Goal: Task Accomplishment & Management: Manage account settings

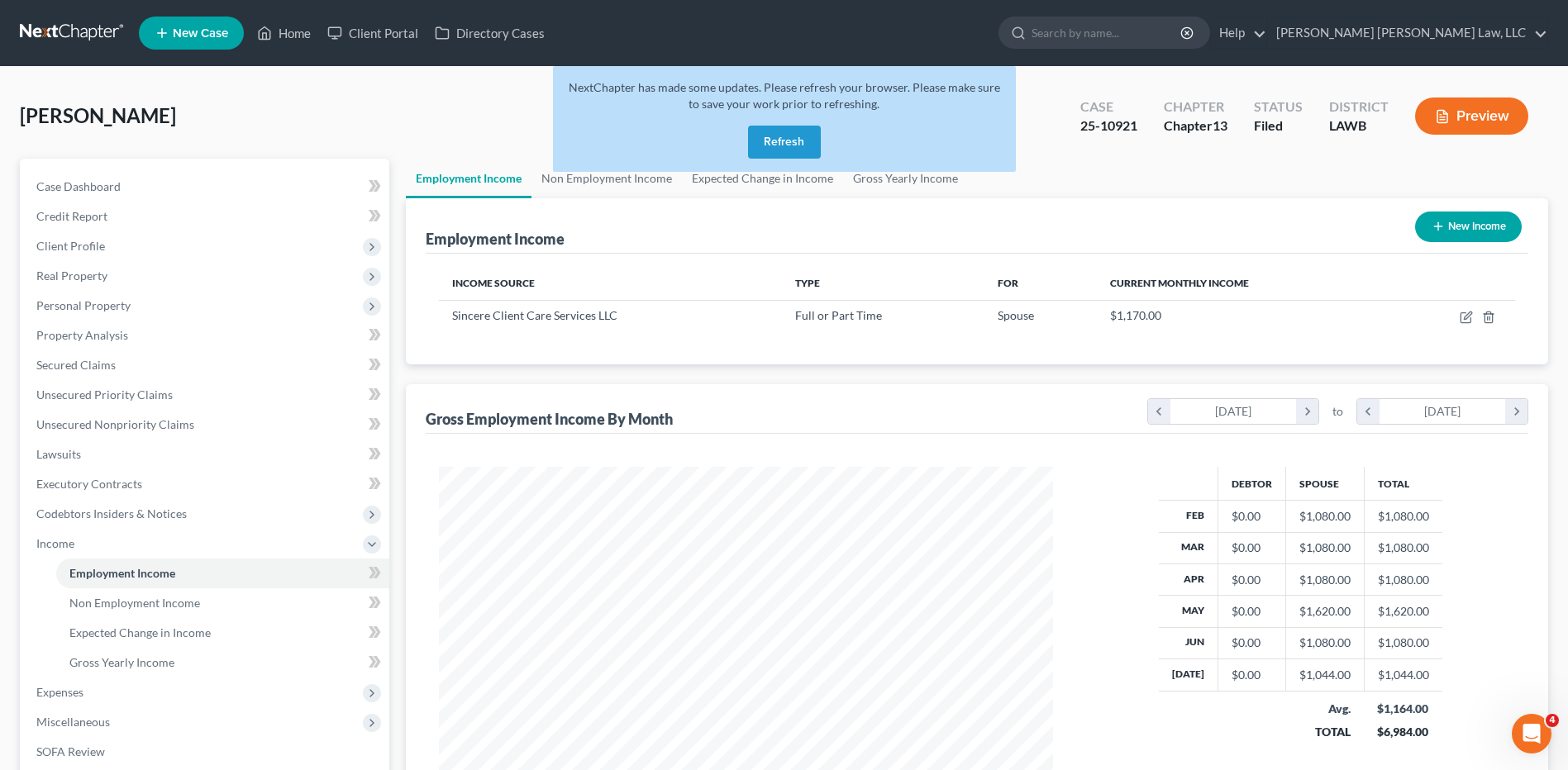
scroll to position [306, 646]
click at [759, 144] on button "Refresh" at bounding box center [784, 142] width 73 height 33
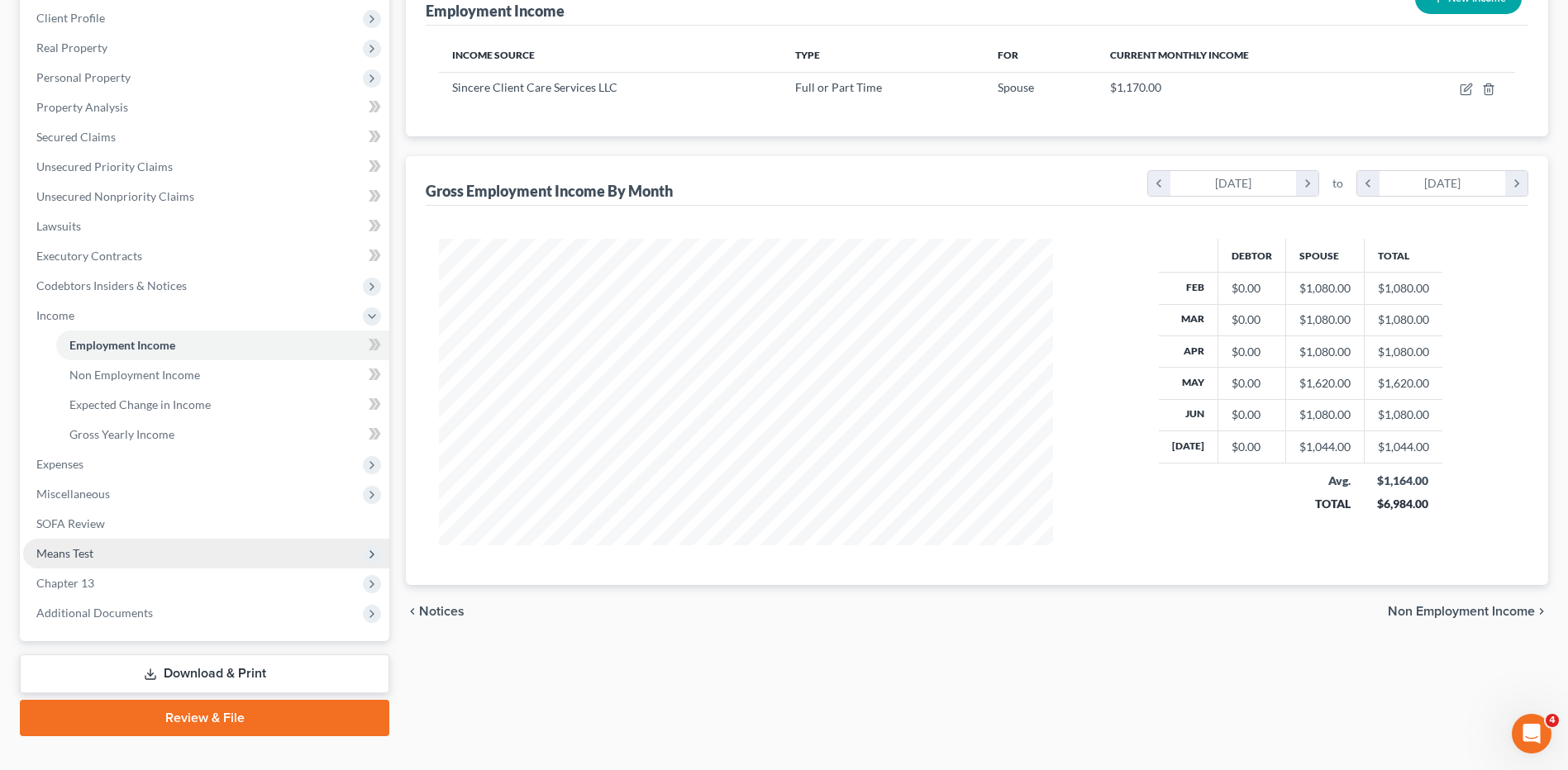
scroll to position [257, 0]
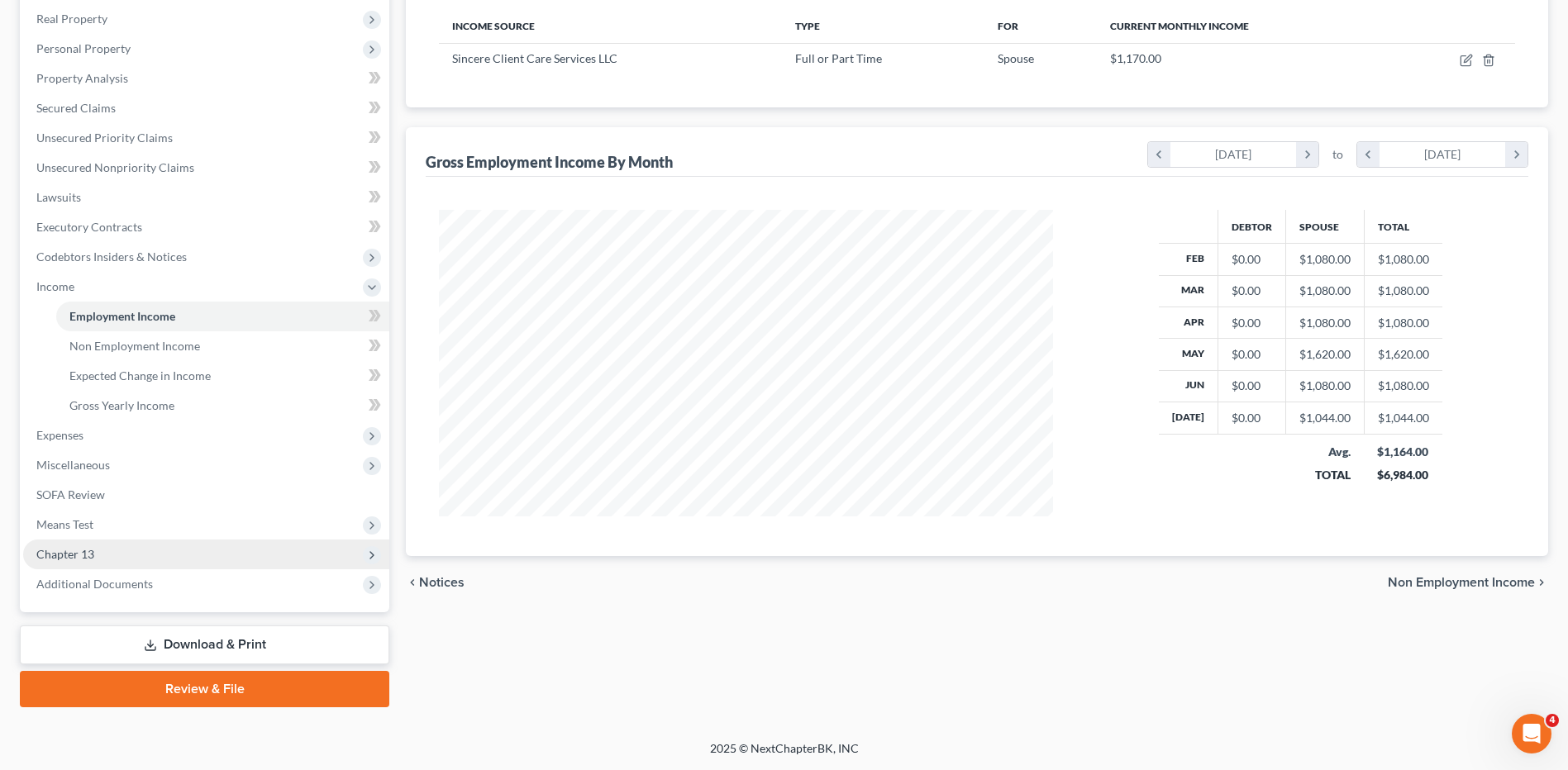
click at [88, 554] on span "Chapter 13" at bounding box center [65, 554] width 58 height 14
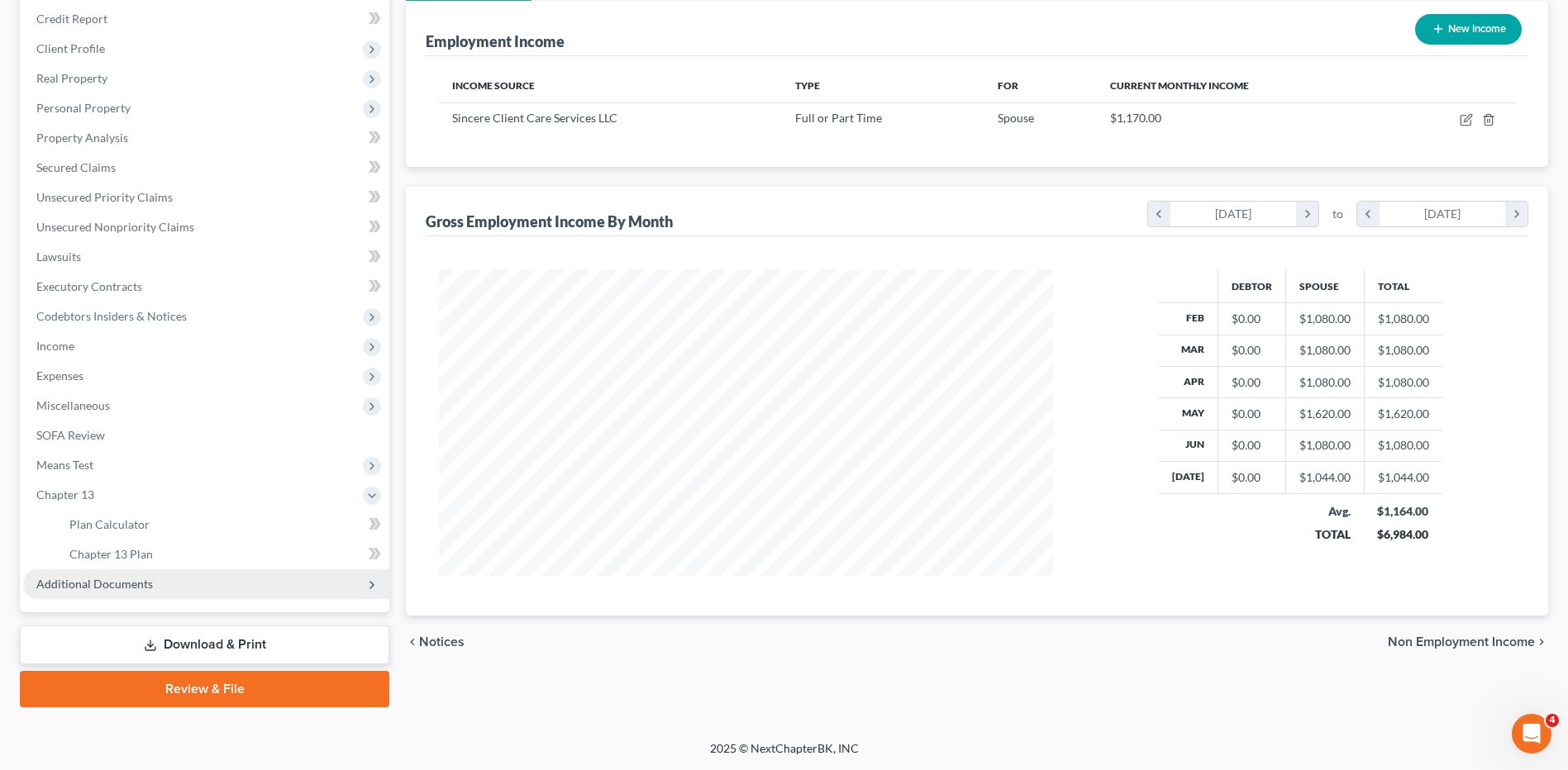
scroll to position [198, 0]
click at [99, 561] on span "Chapter 13 Plan" at bounding box center [111, 554] width 84 height 14
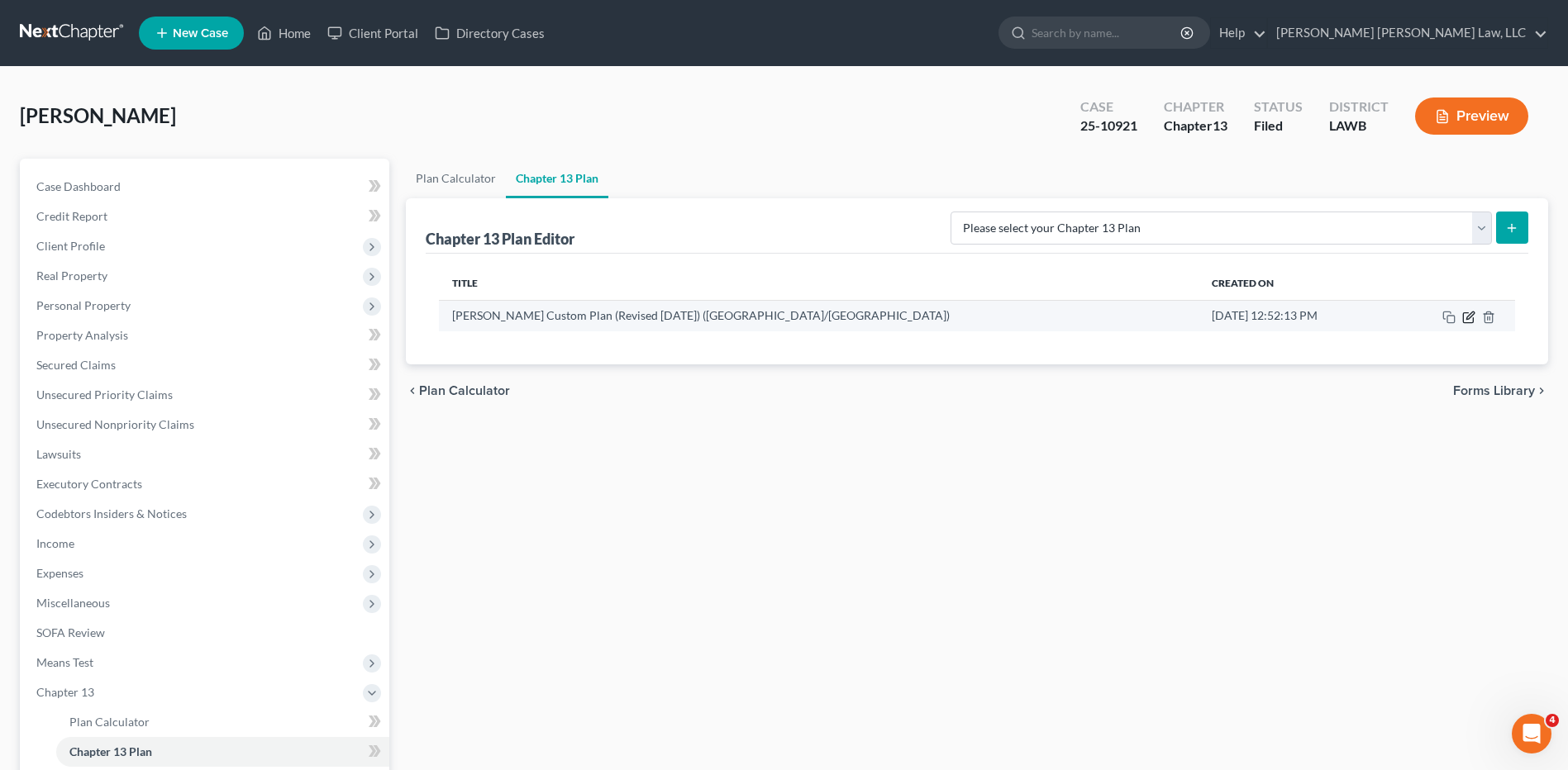
click at [1463, 316] on icon "button" at bounding box center [1468, 317] width 10 height 10
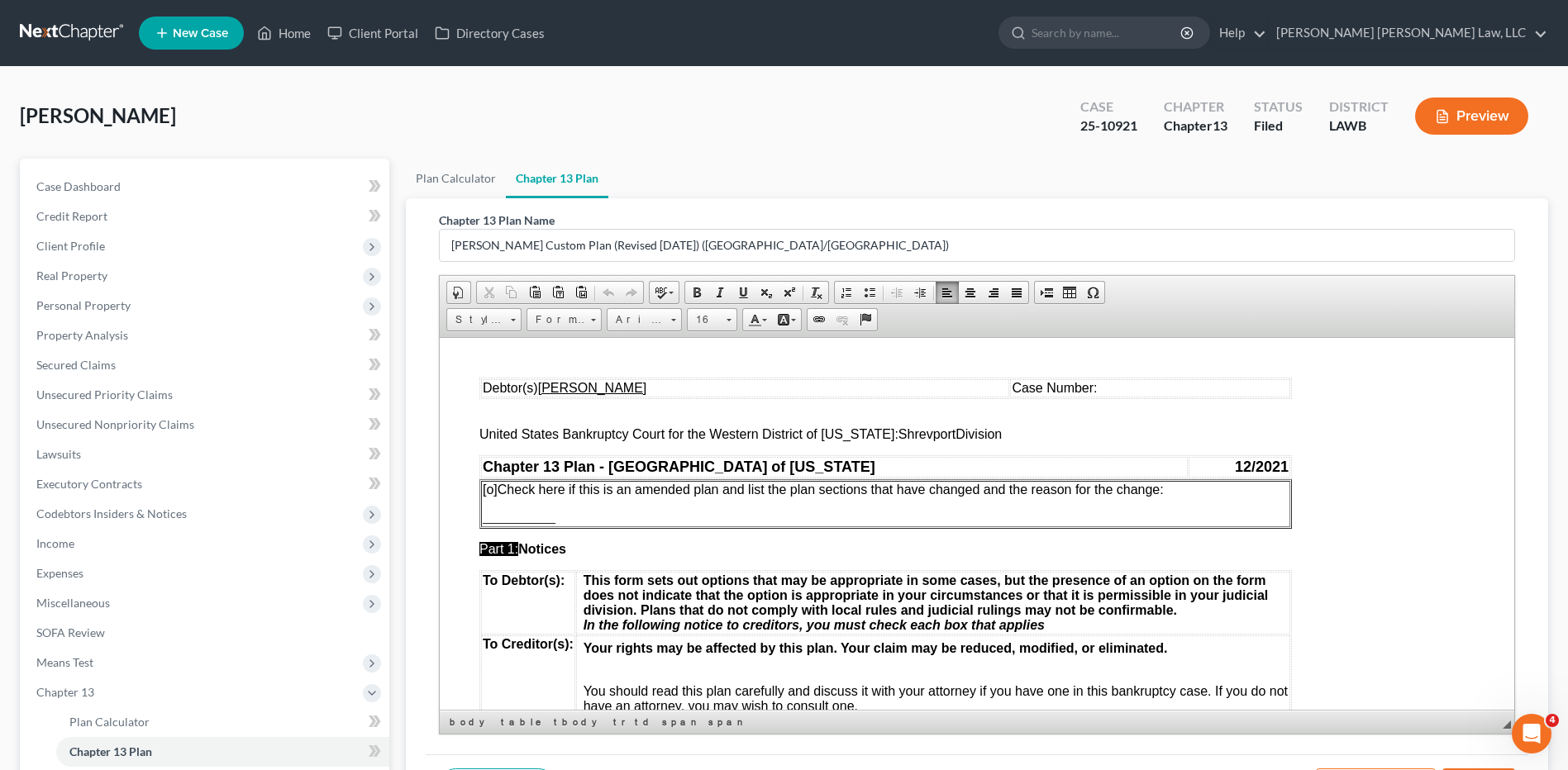
click at [1090, 388] on td "Case Number:" at bounding box center [1150, 388] width 280 height 19
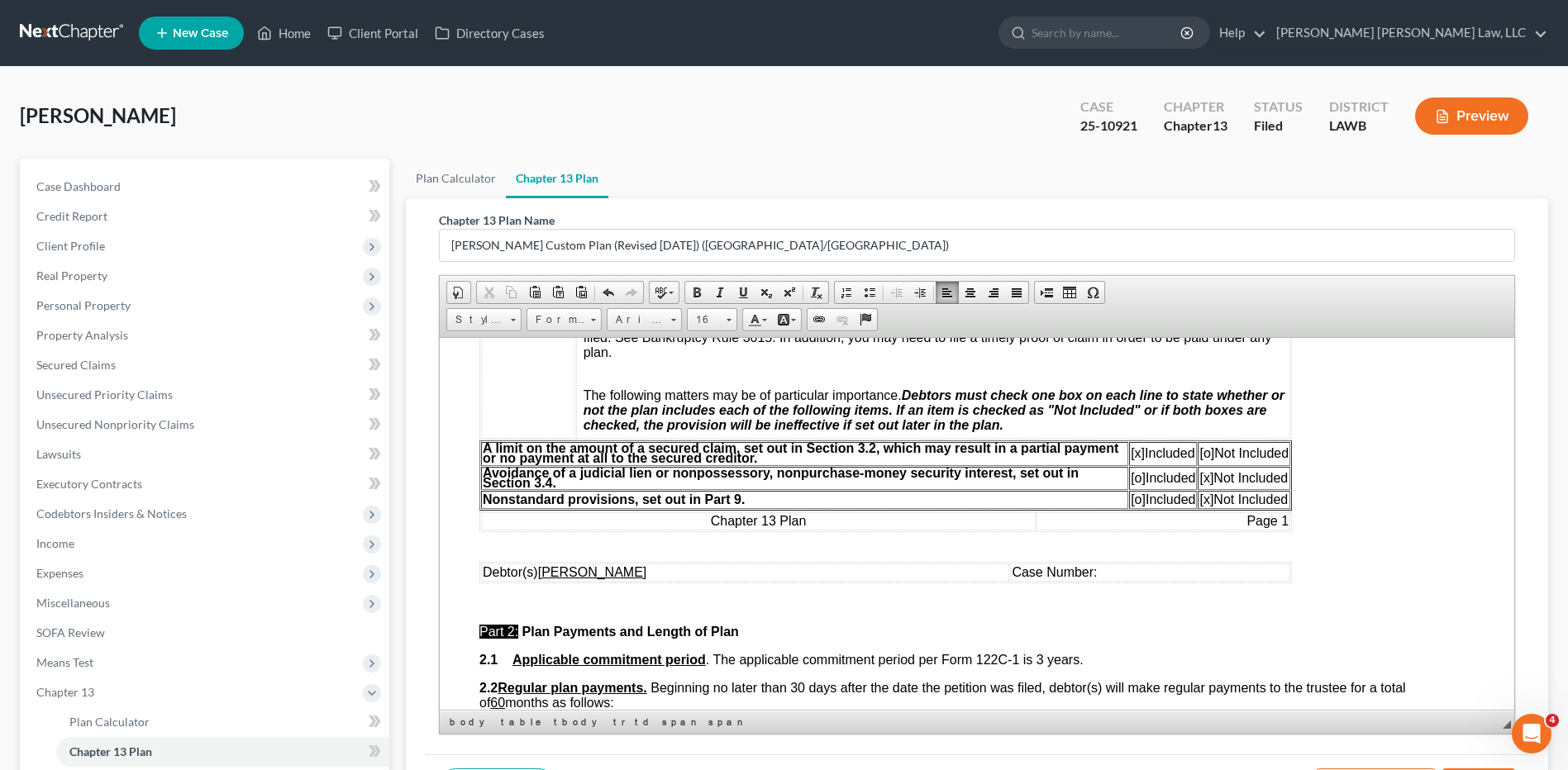
scroll to position [496, 0]
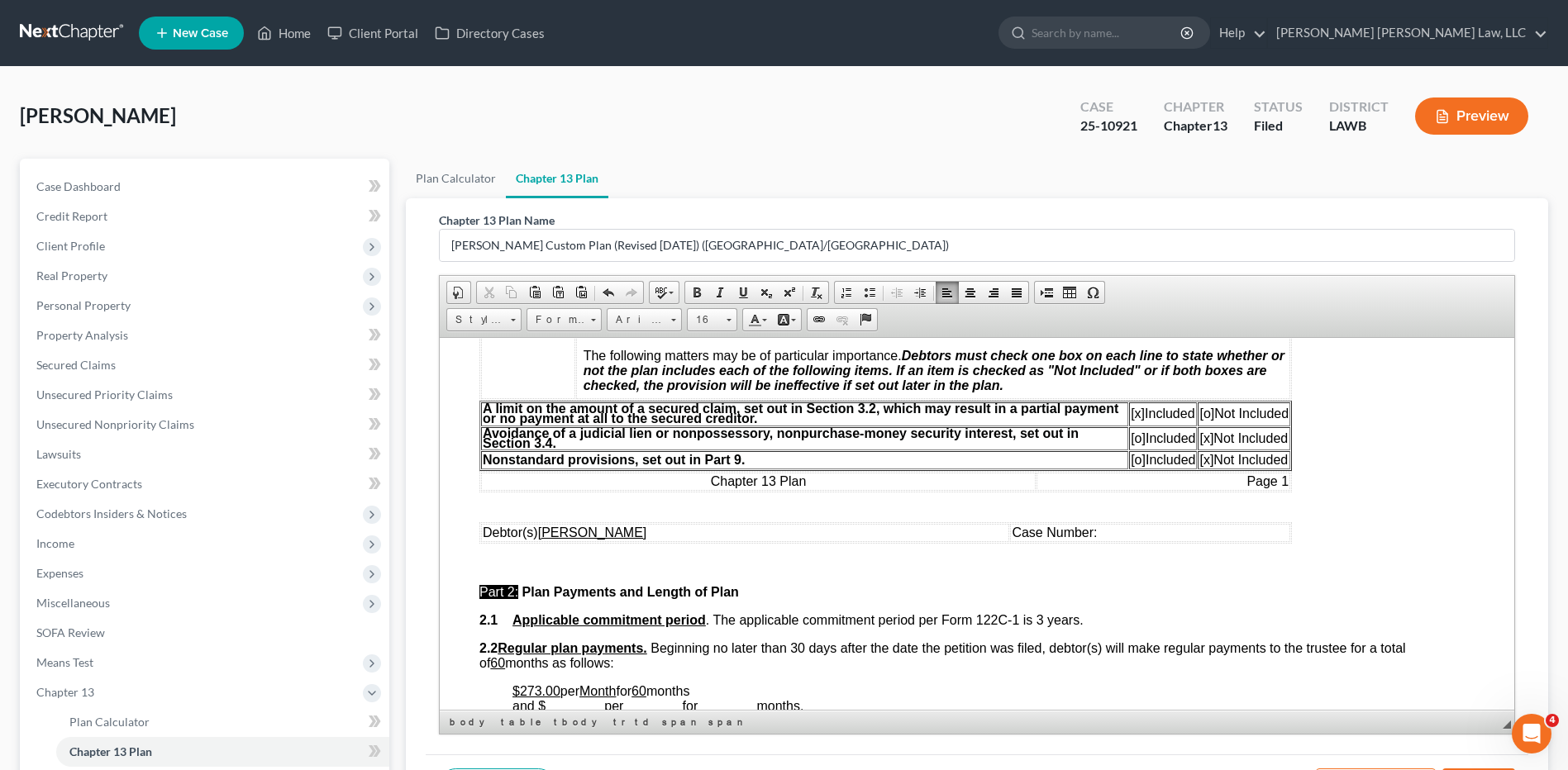
click at [1094, 534] on td "Case Number:" at bounding box center [1150, 533] width 280 height 19
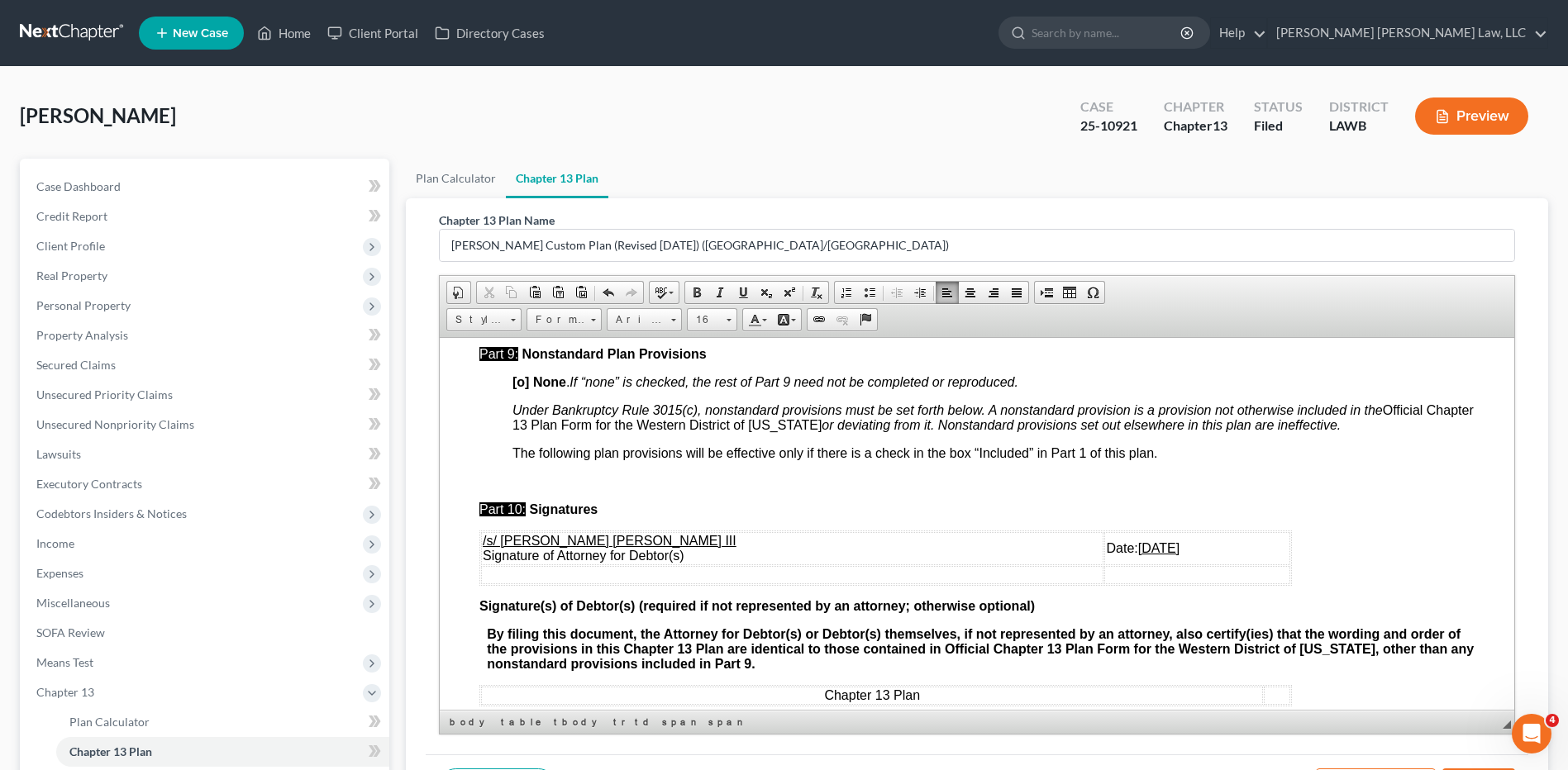
scroll to position [4877, 0]
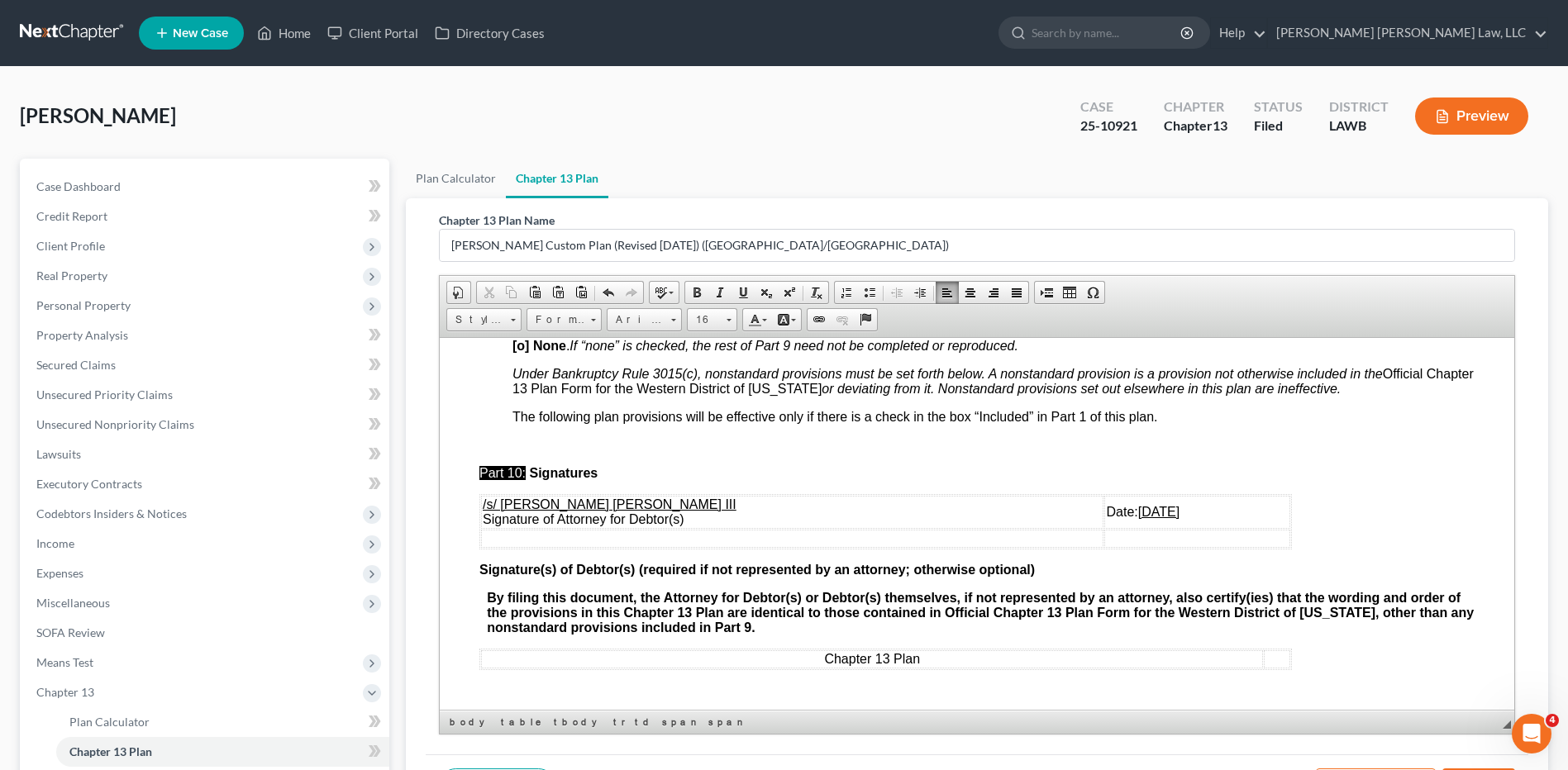
click at [1138, 505] on u "08/04/2025" at bounding box center [1158, 511] width 41 height 14
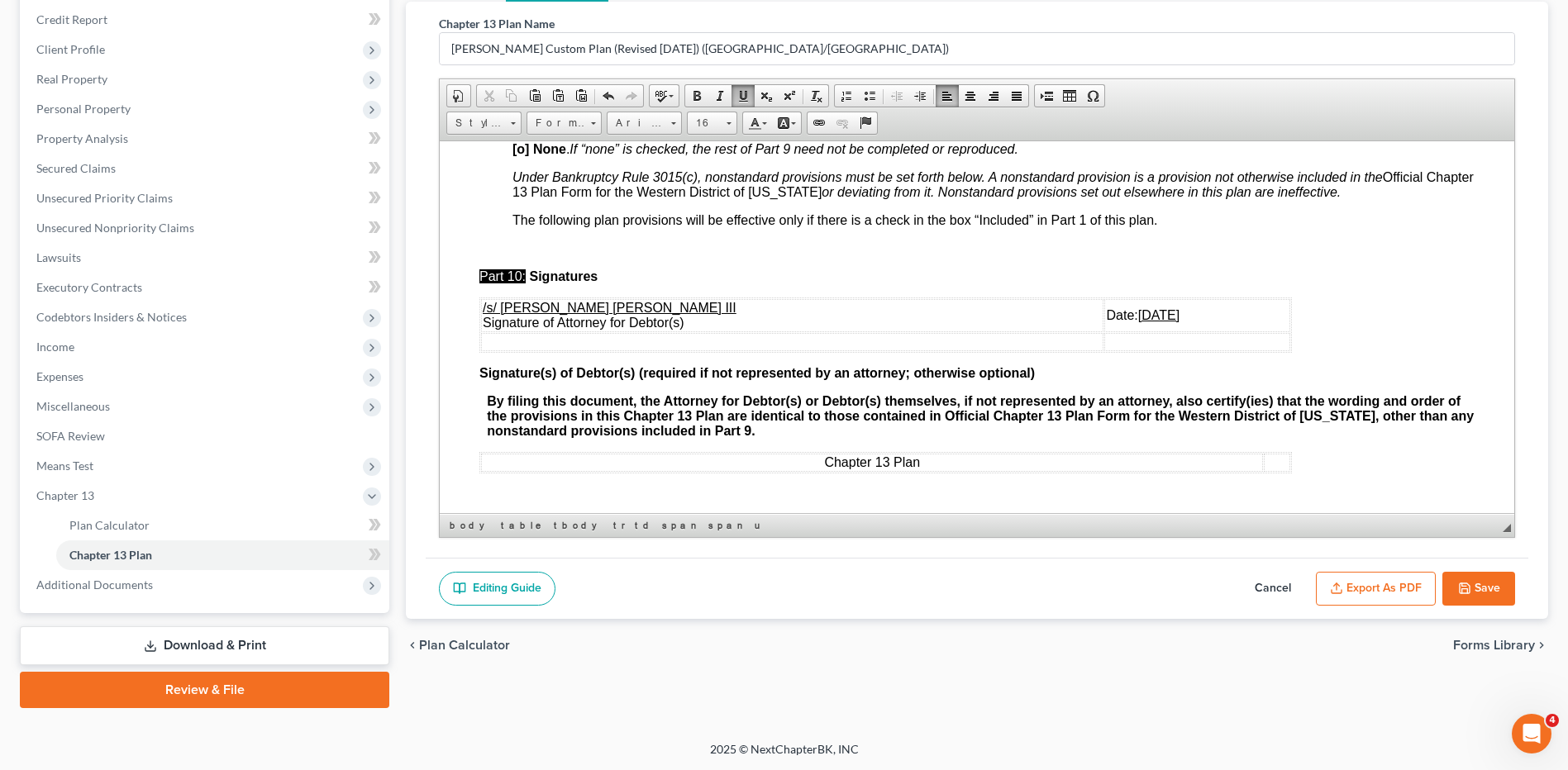
scroll to position [198, 0]
click at [1354, 586] on button "Export as PDF" at bounding box center [1375, 588] width 120 height 35
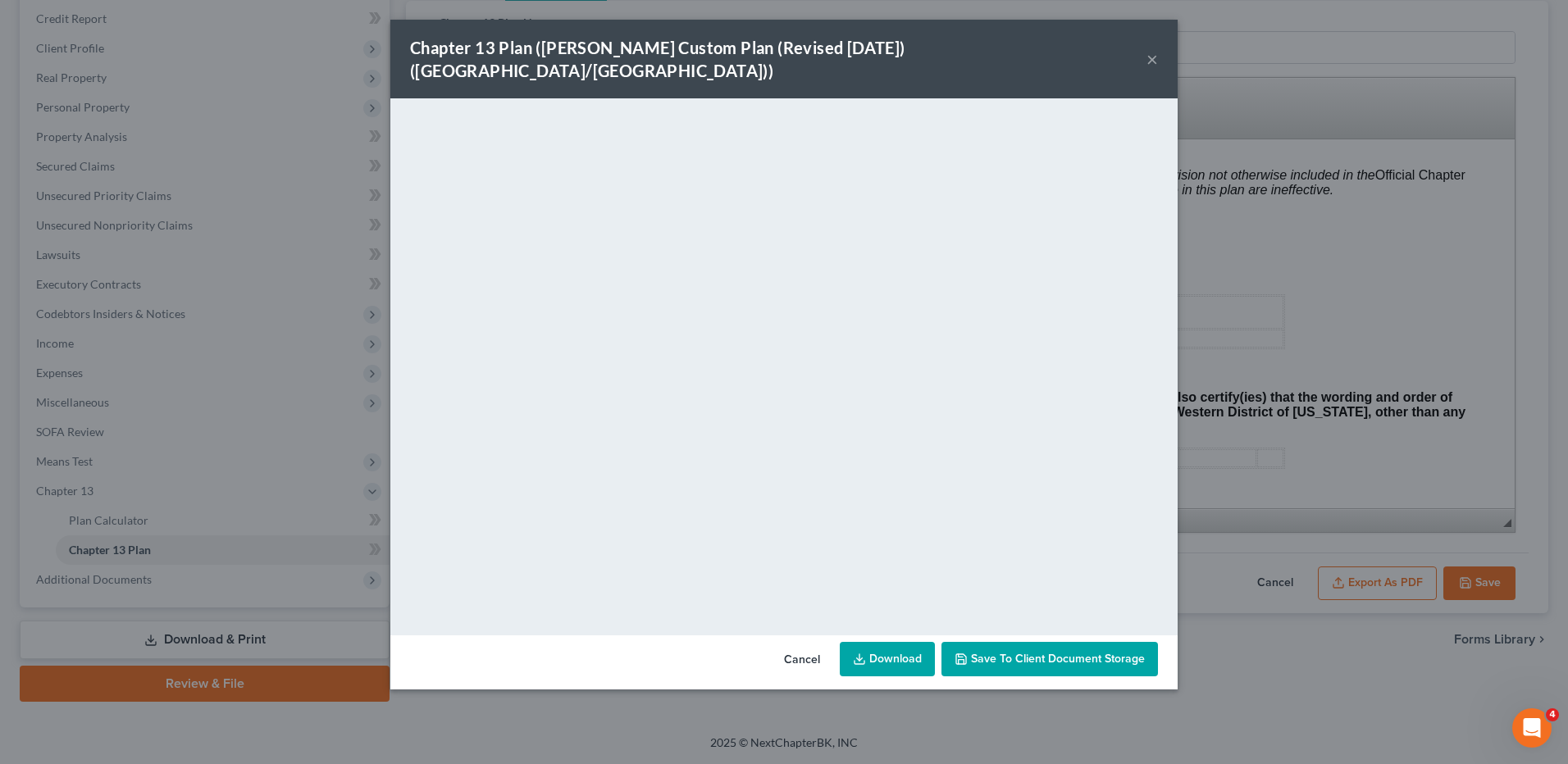
click at [880, 642] on link "Download" at bounding box center [887, 658] width 96 height 34
click at [797, 643] on button "Cancel" at bounding box center [802, 659] width 62 height 33
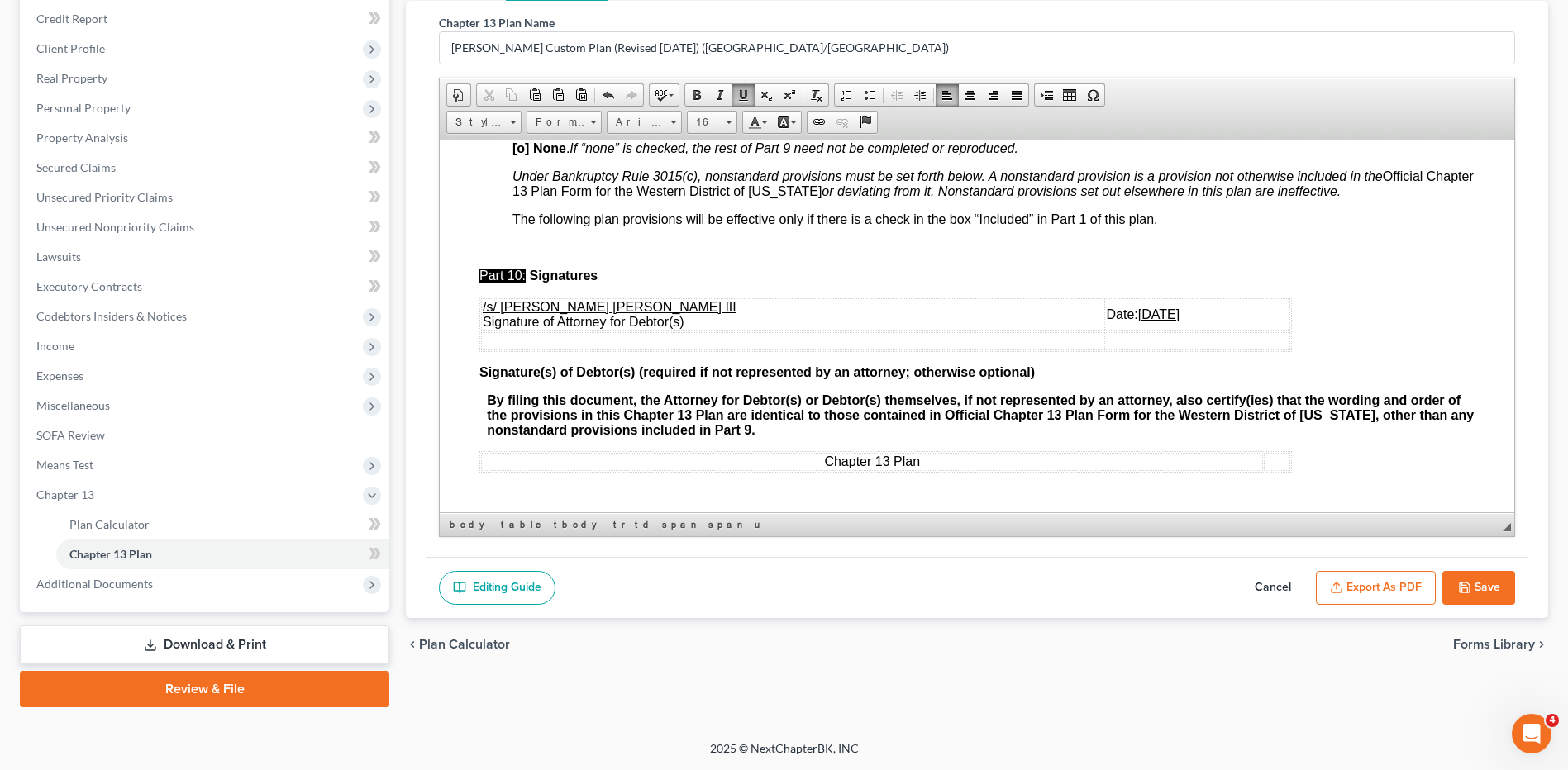
click at [1470, 589] on icon "button" at bounding box center [1465, 588] width 14 height 14
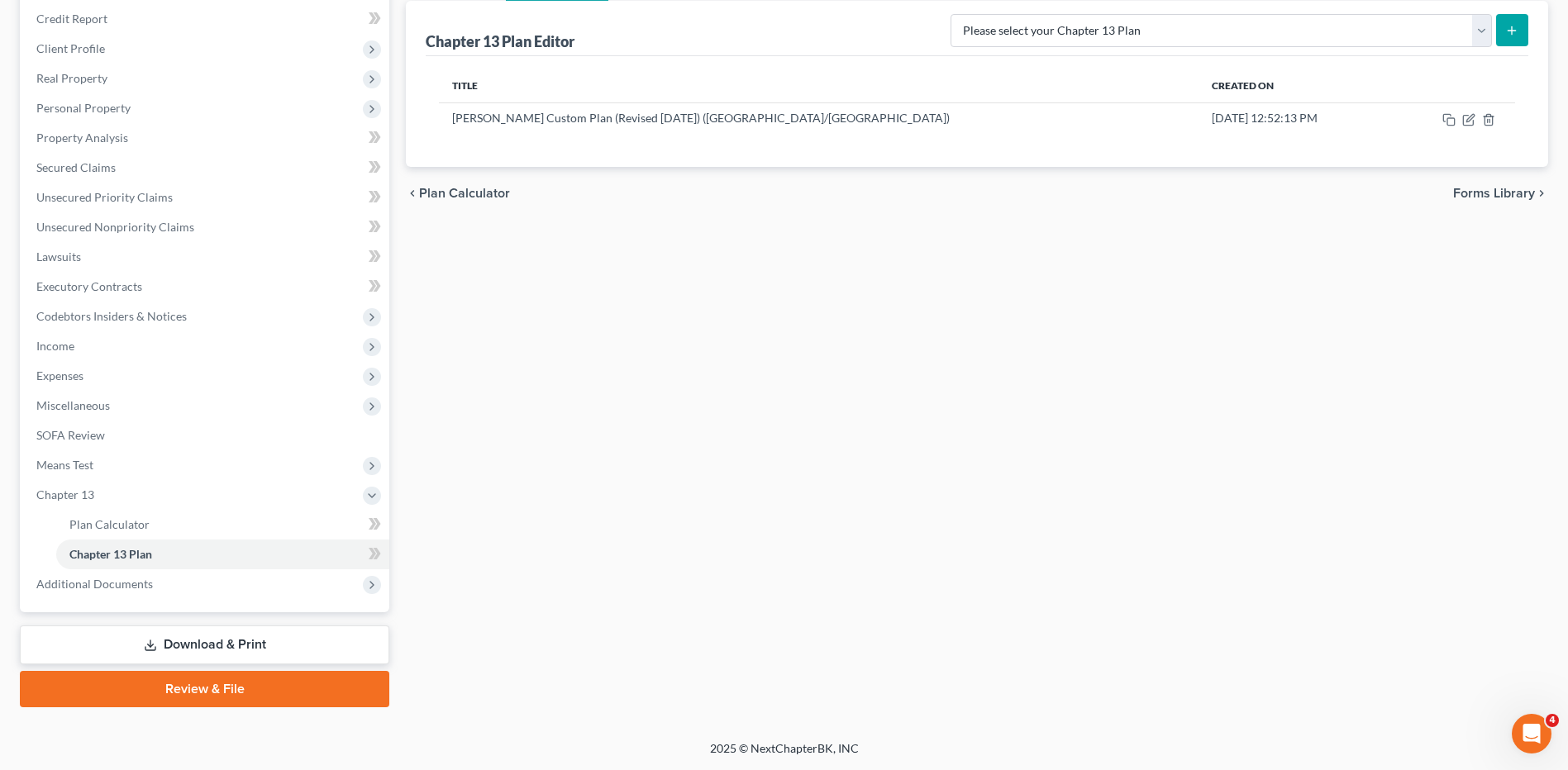
click at [190, 639] on link "Download & Print" at bounding box center [204, 645] width 370 height 39
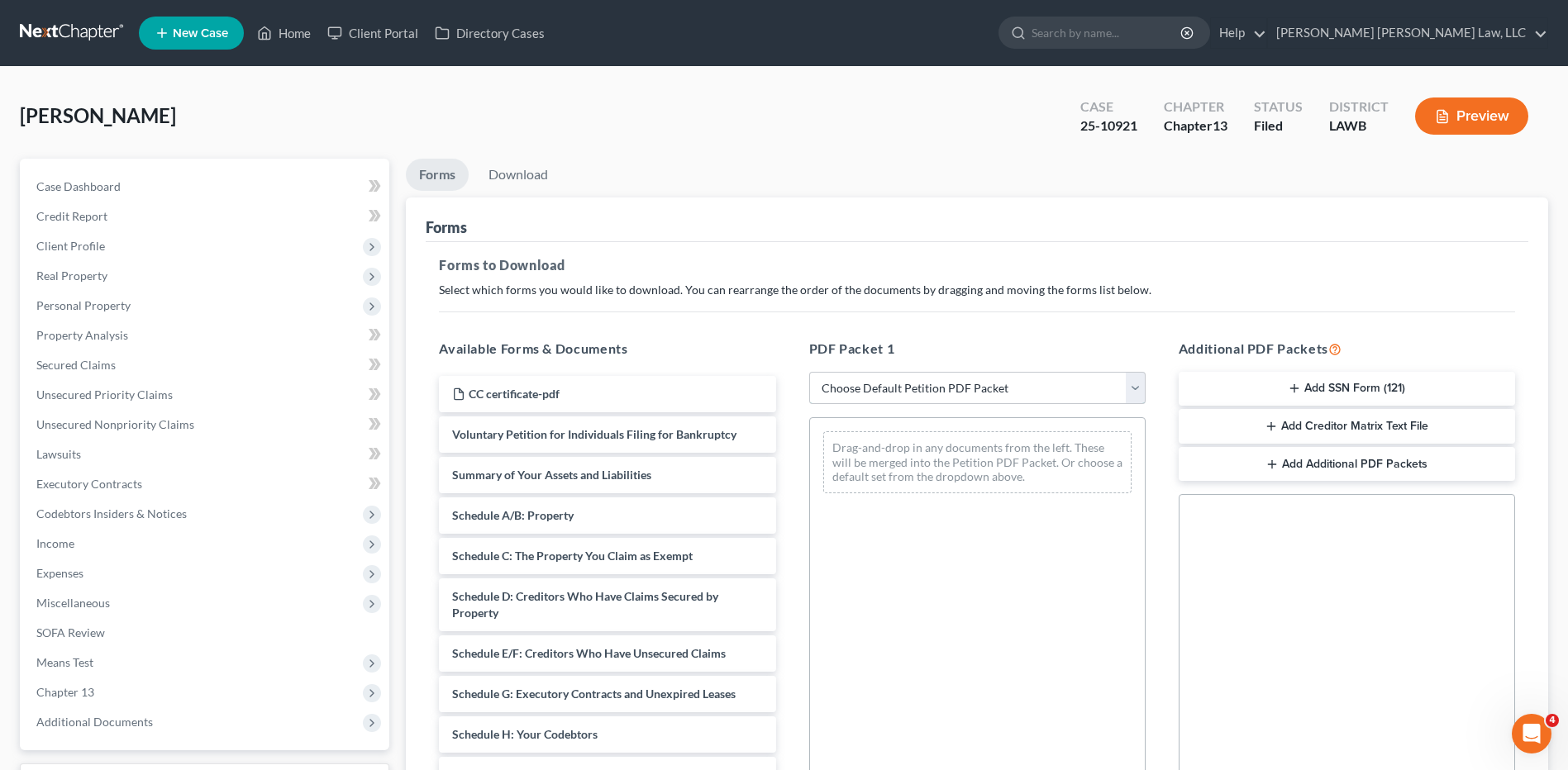
click at [838, 387] on select "Choose Default Petition PDF Packet Complete Bankruptcy Petition (all forms and …" at bounding box center [977, 388] width 336 height 33
select select "2"
click at [809, 371] on select "Choose Default Petition PDF Packet Complete Bankruptcy Petition (all forms and …" at bounding box center [977, 388] width 336 height 33
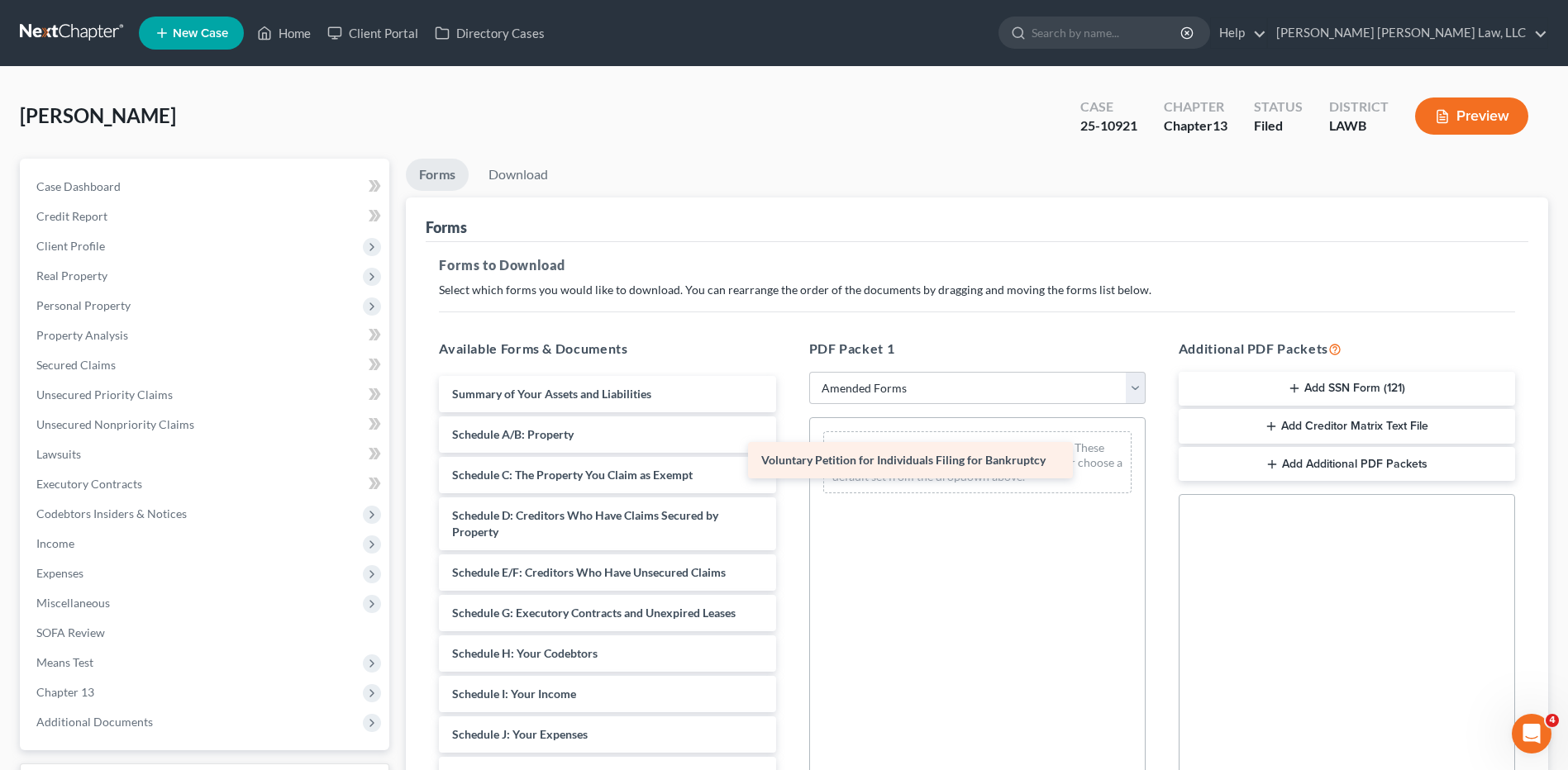
drag, startPoint x: 674, startPoint y: 382, endPoint x: 983, endPoint y: 448, distance: 316.0
click at [789, 448] on div "Voluntary Petition for Individuals Filing for Bankruptcy Voluntary Petition for…" at bounding box center [607, 722] width 363 height 693
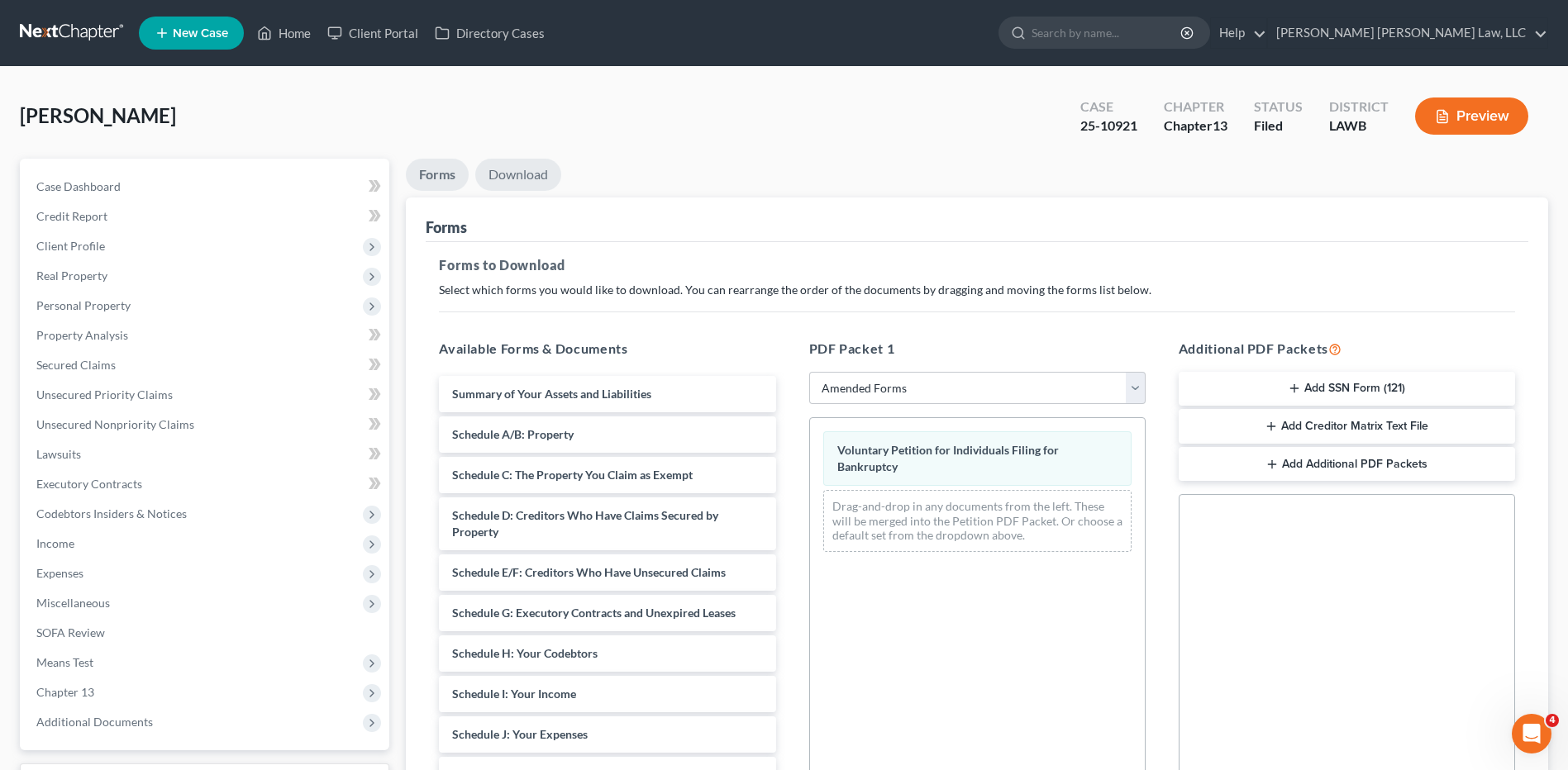
click at [515, 188] on link "Download" at bounding box center [518, 175] width 86 height 32
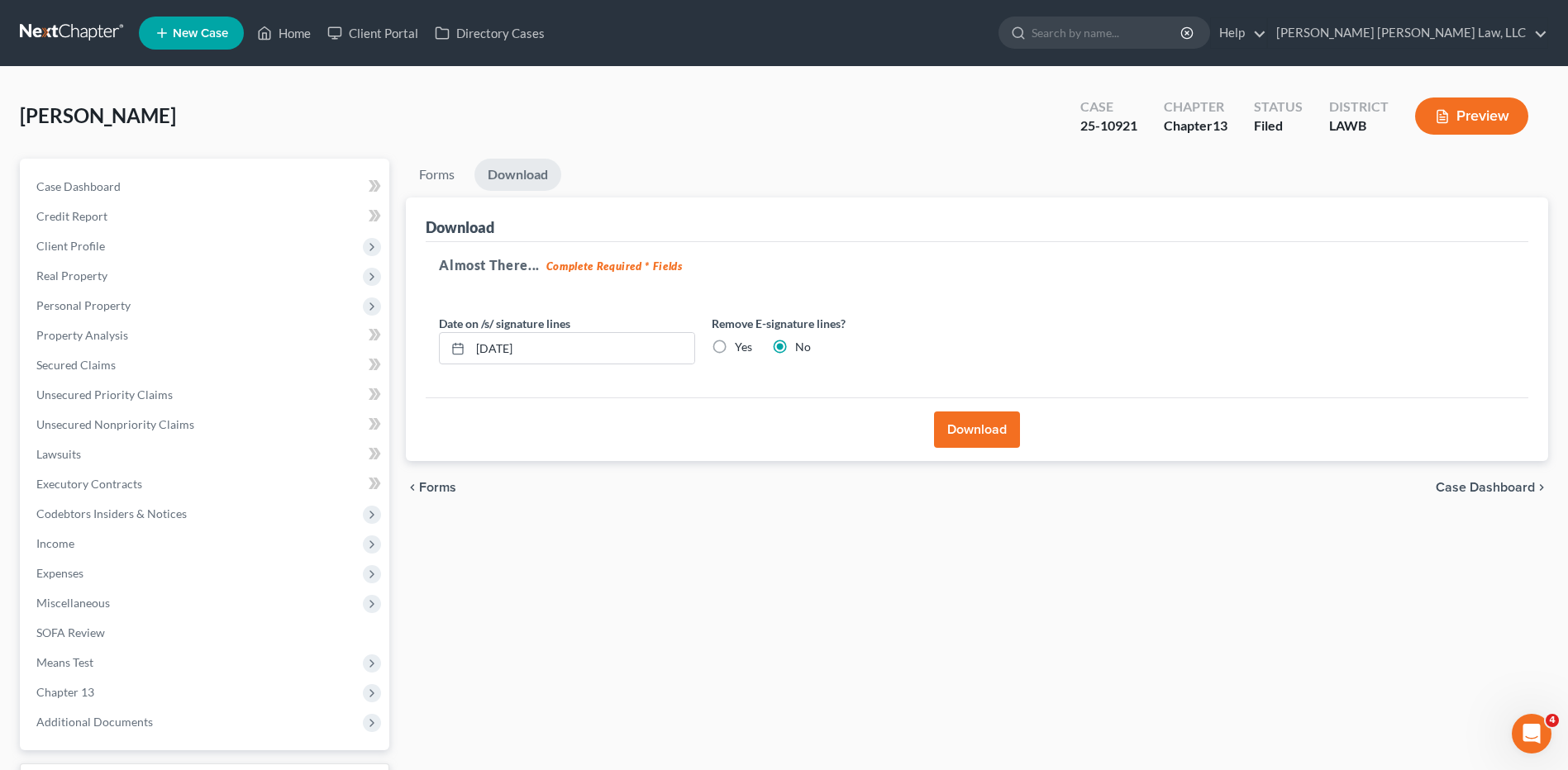
click at [980, 436] on button "Download" at bounding box center [977, 429] width 86 height 36
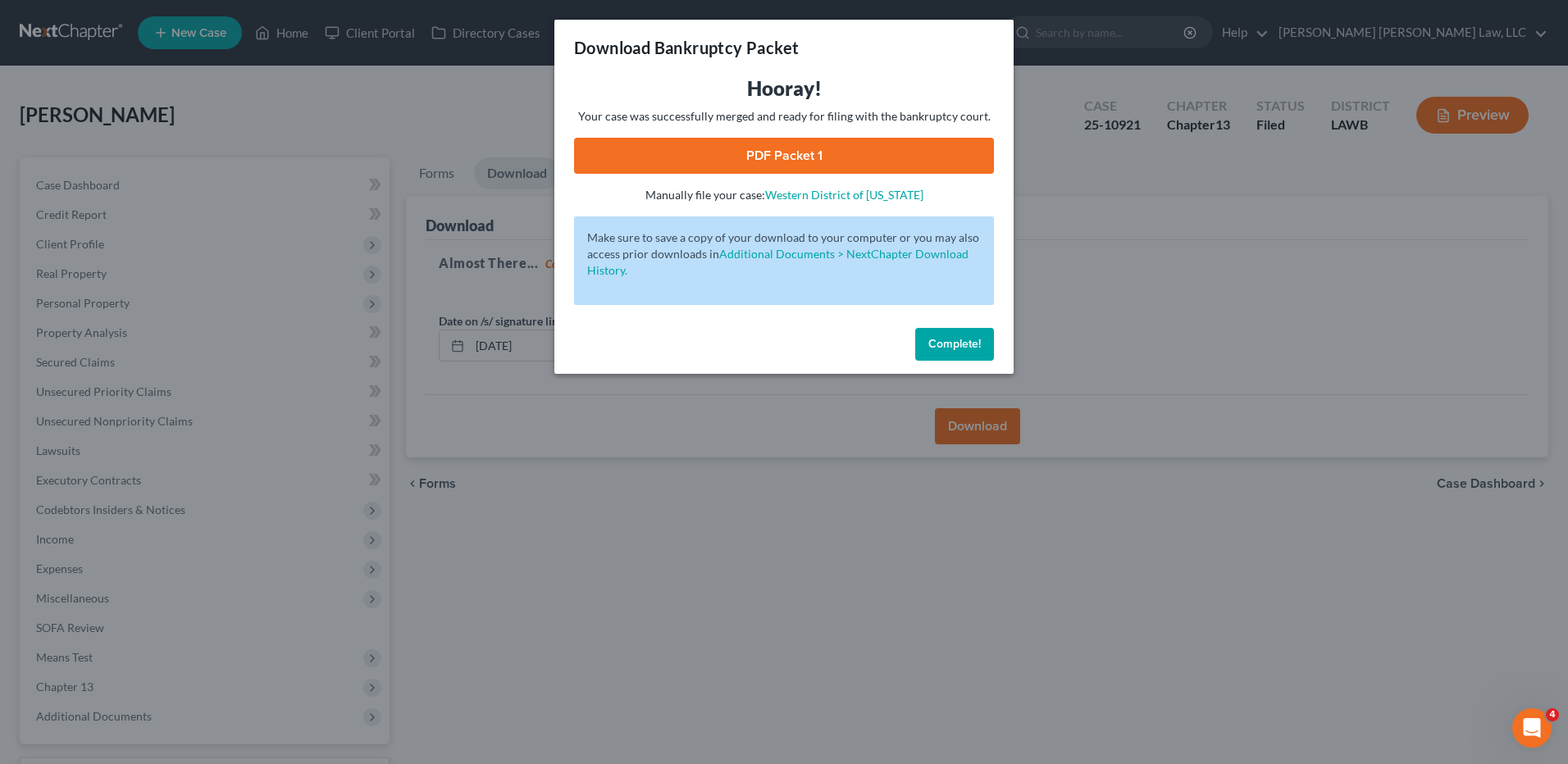
click at [752, 154] on link "PDF Packet 1" at bounding box center [784, 155] width 420 height 36
click at [947, 335] on button "Complete!" at bounding box center [955, 344] width 79 height 33
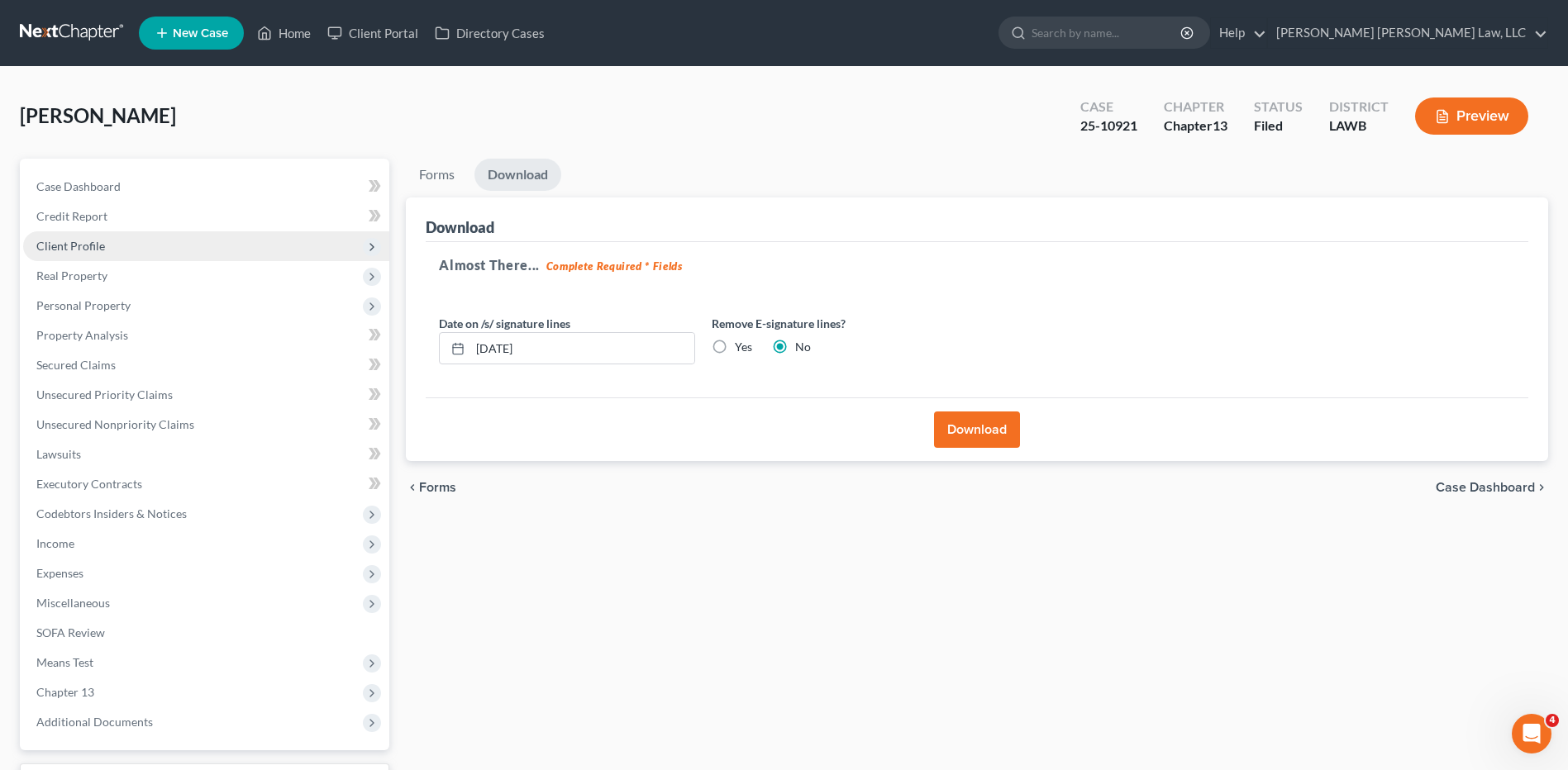
click at [58, 247] on span "Client Profile" at bounding box center [70, 246] width 68 height 14
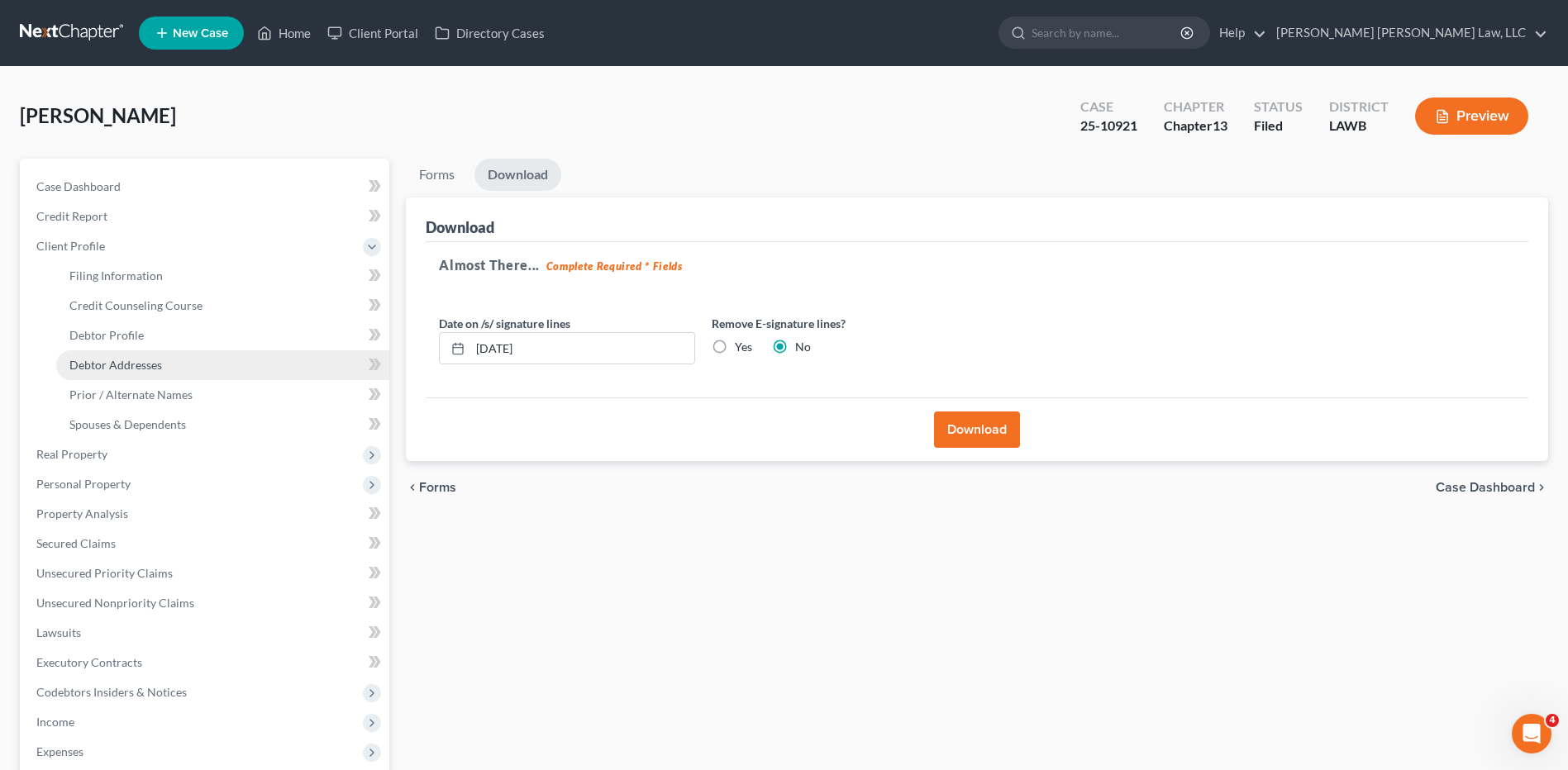
click at [113, 361] on span "Debtor Addresses" at bounding box center [116, 365] width 93 height 14
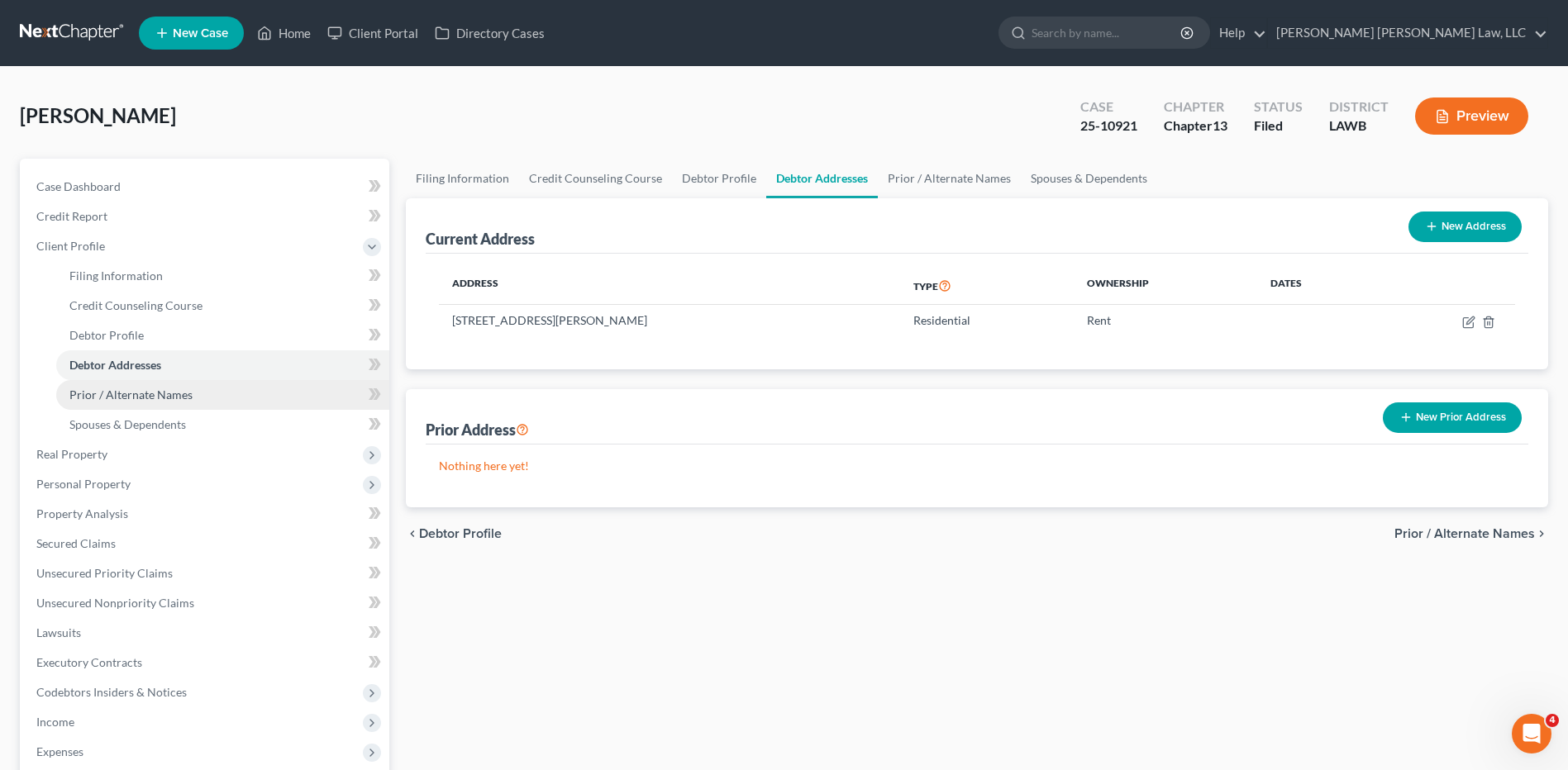
click at [129, 394] on span "Prior / Alternate Names" at bounding box center [131, 394] width 123 height 14
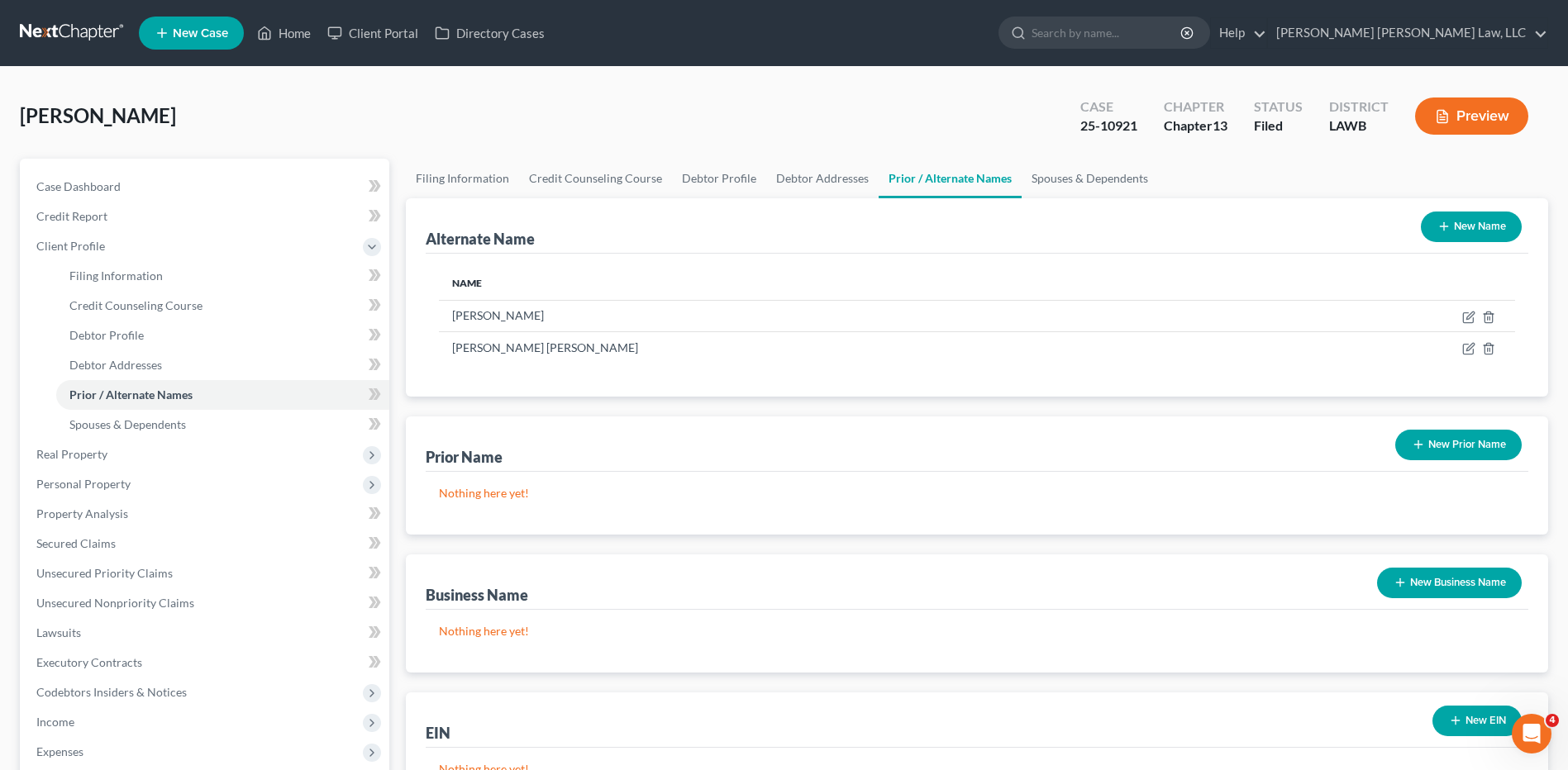
click at [1453, 231] on button "New Name" at bounding box center [1470, 227] width 100 height 30
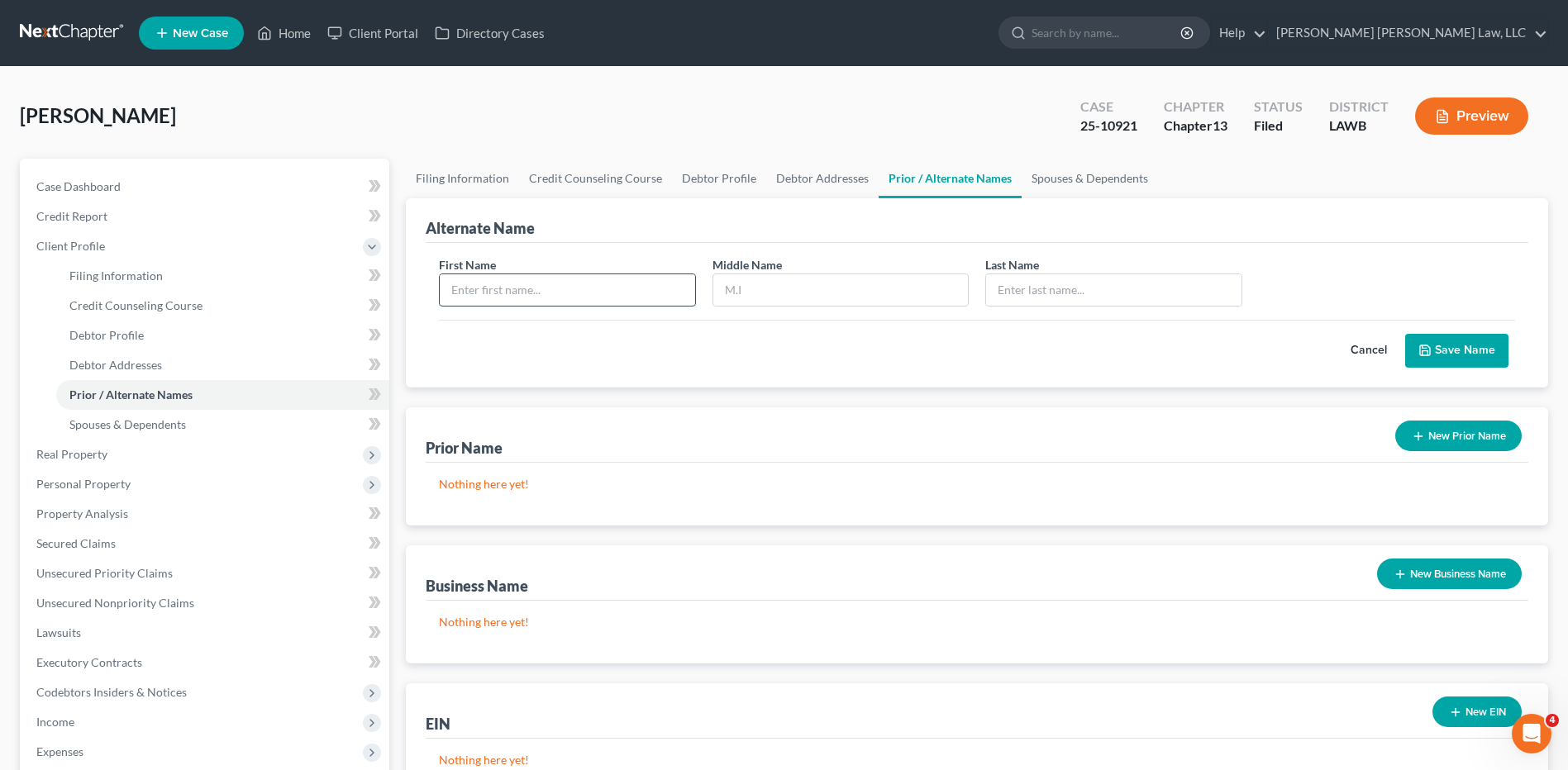
click at [486, 292] on input "text" at bounding box center [567, 290] width 254 height 31
type input "Leroy"
type input "Alexander"
type input "Burns, Jr."
click at [1424, 347] on polyline "submit" at bounding box center [1424, 346] width 4 height 3
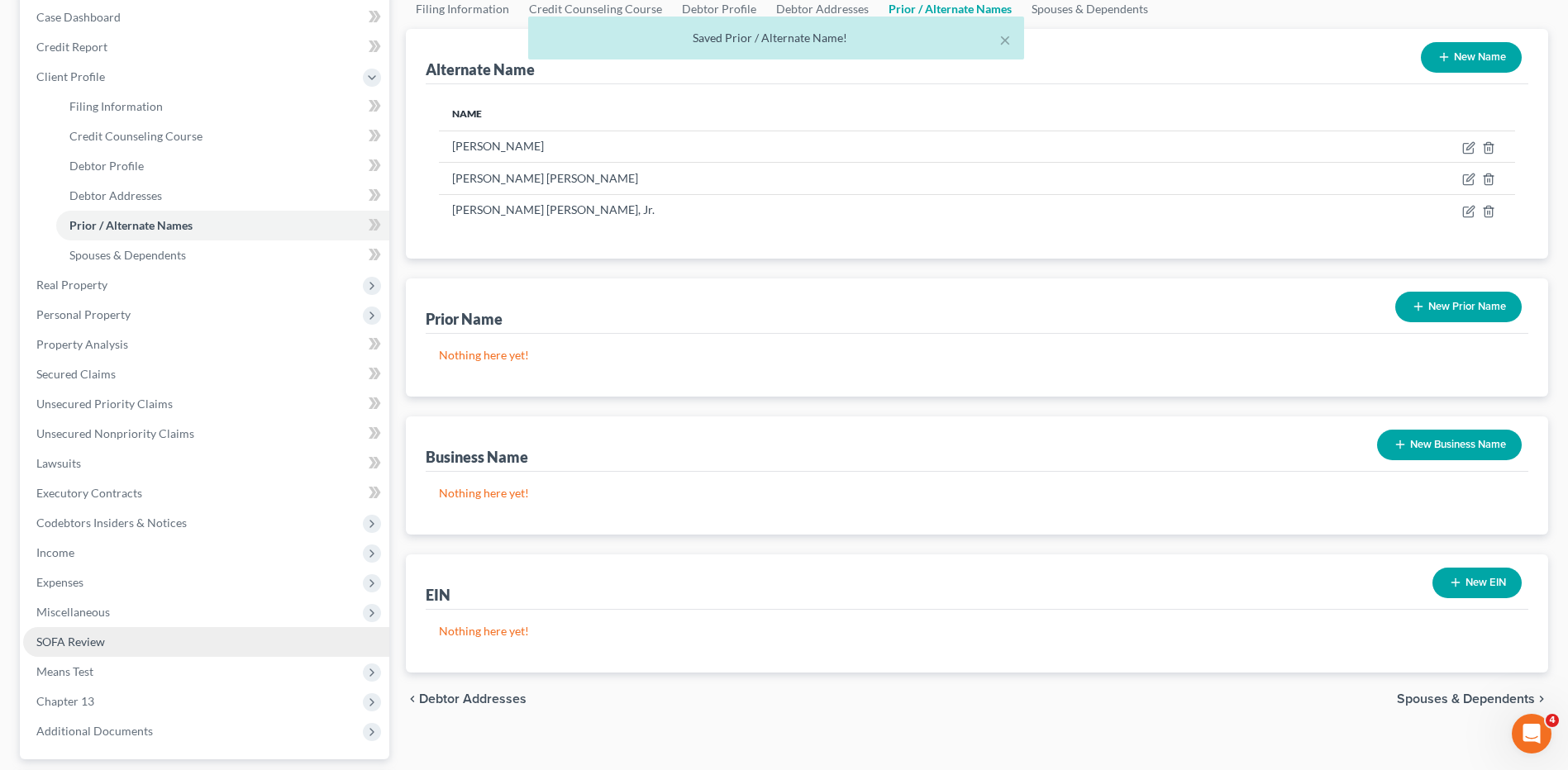
scroll to position [317, 0]
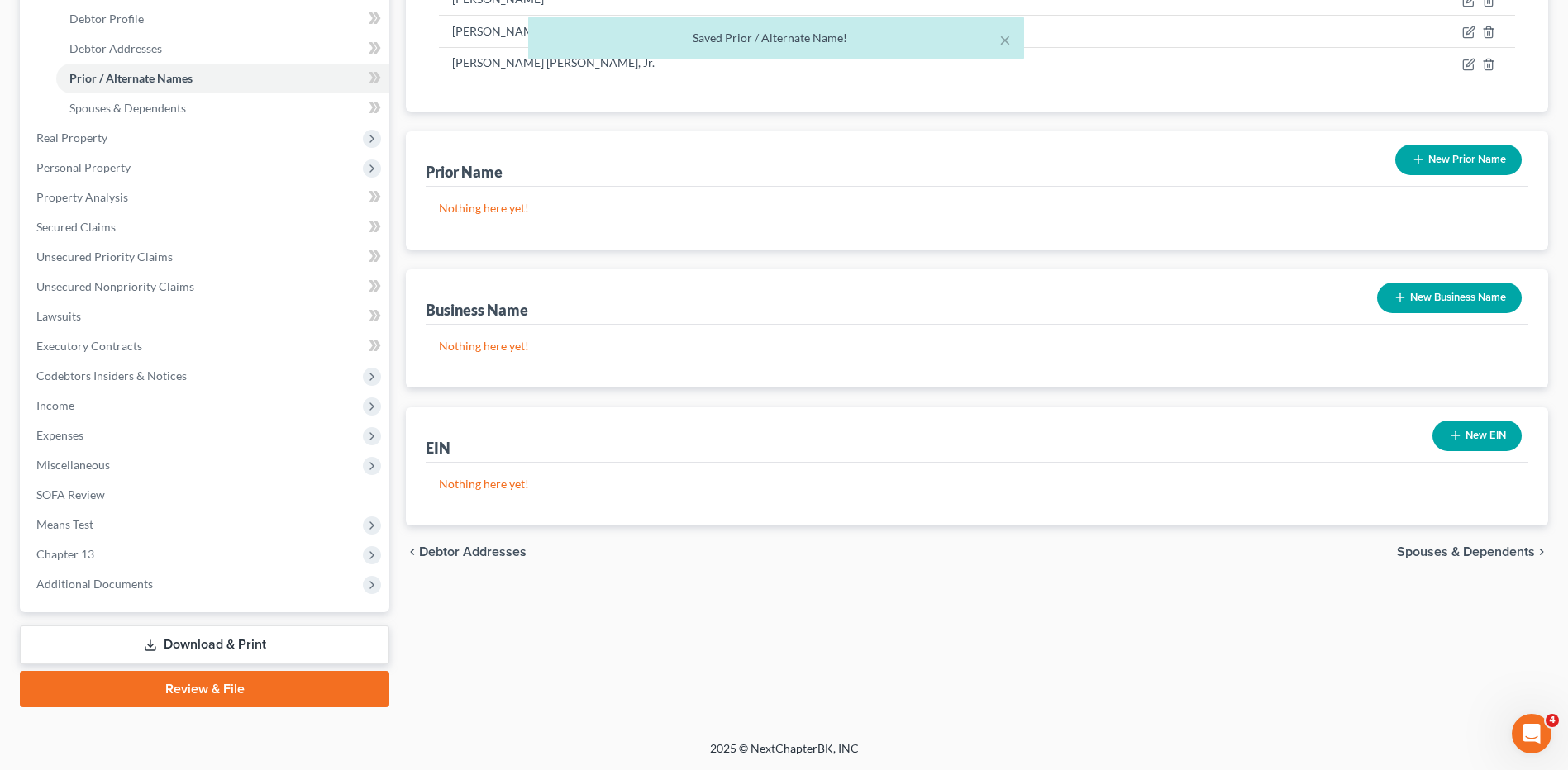
drag, startPoint x: 194, startPoint y: 650, endPoint x: 230, endPoint y: 638, distance: 37.9
click at [194, 650] on link "Download & Print" at bounding box center [204, 645] width 370 height 39
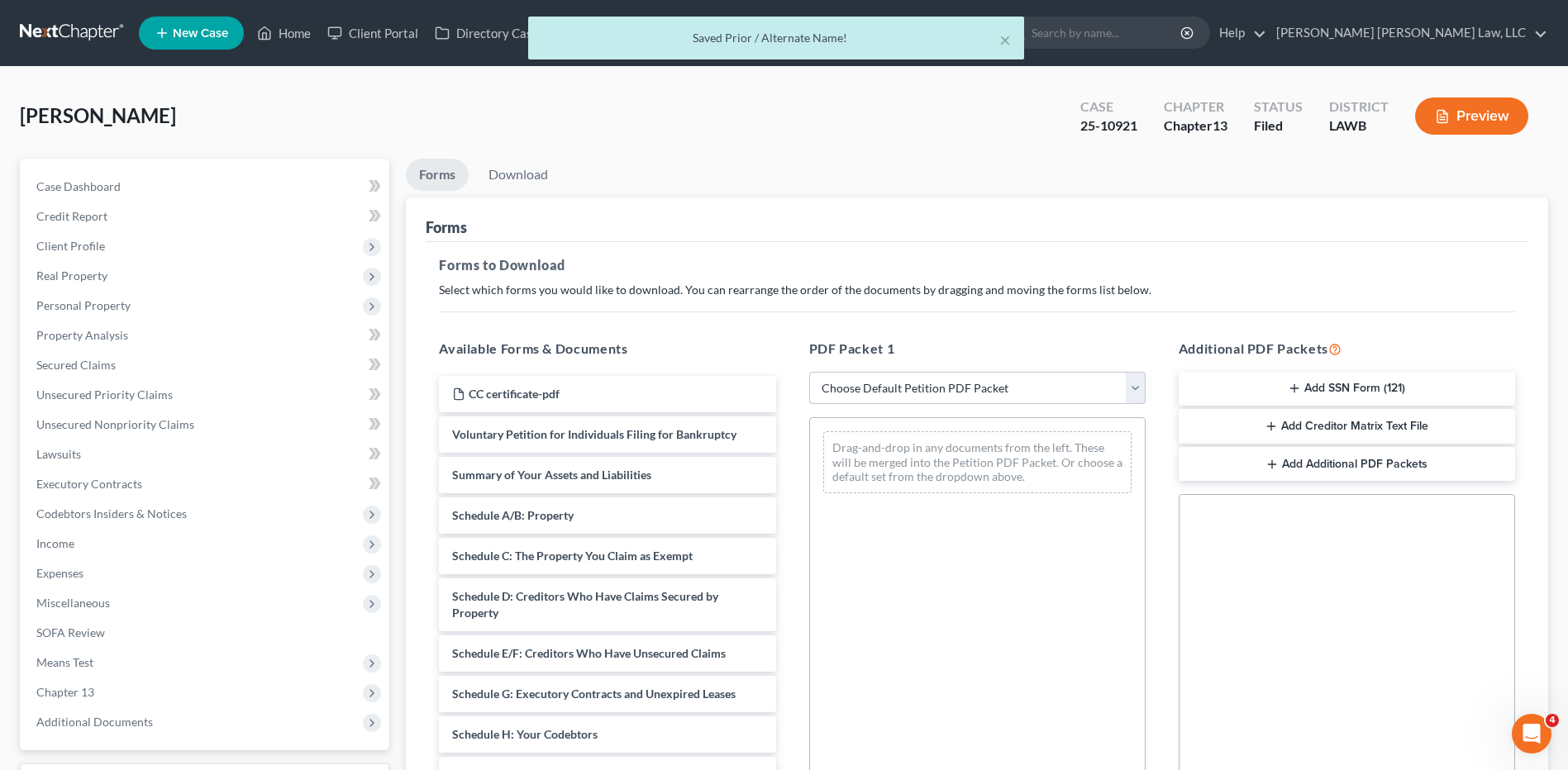
click at [834, 398] on select "Choose Default Petition PDF Packet Complete Bankruptcy Petition (all forms and …" at bounding box center [977, 388] width 336 height 33
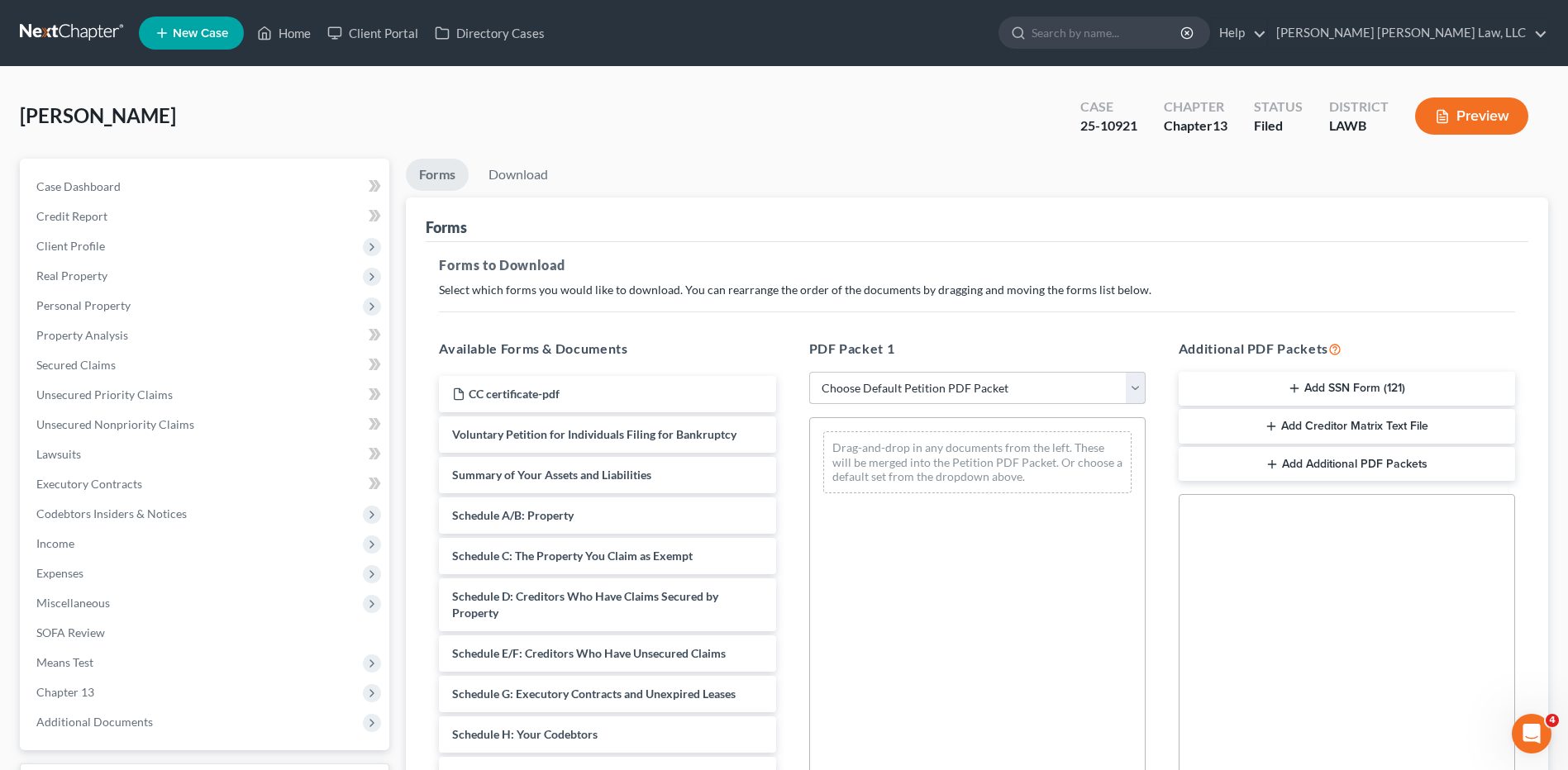
select select "2"
click at [809, 371] on select "Choose Default Petition PDF Packet Complete Bankruptcy Petition (all forms and …" at bounding box center [977, 388] width 336 height 33
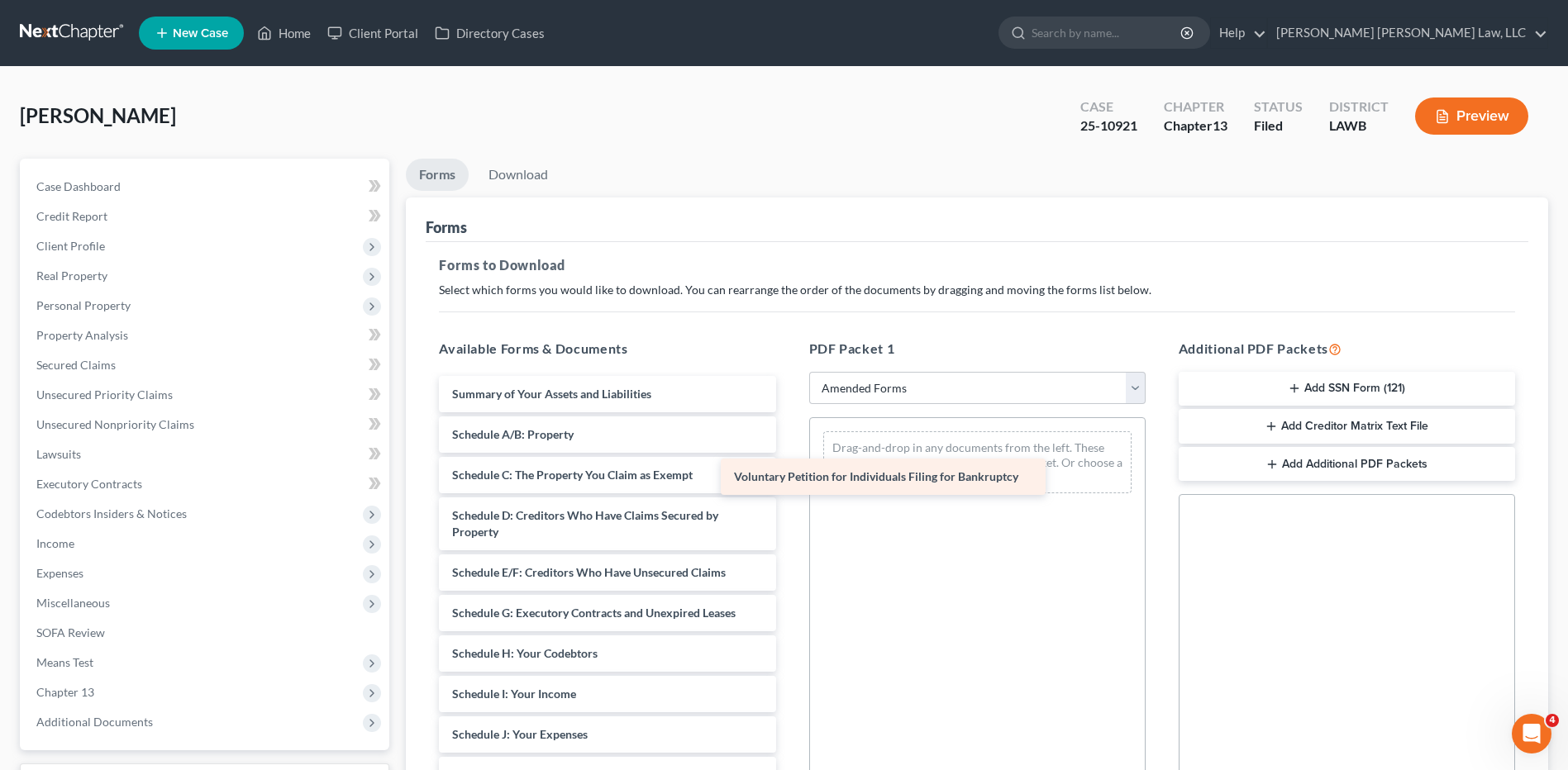
drag, startPoint x: 627, startPoint y: 388, endPoint x: 909, endPoint y: 470, distance: 293.7
click at [789, 470] on div "Voluntary Petition for Individuals Filing for Bankruptcy Voluntary Petition for…" at bounding box center [607, 722] width 363 height 693
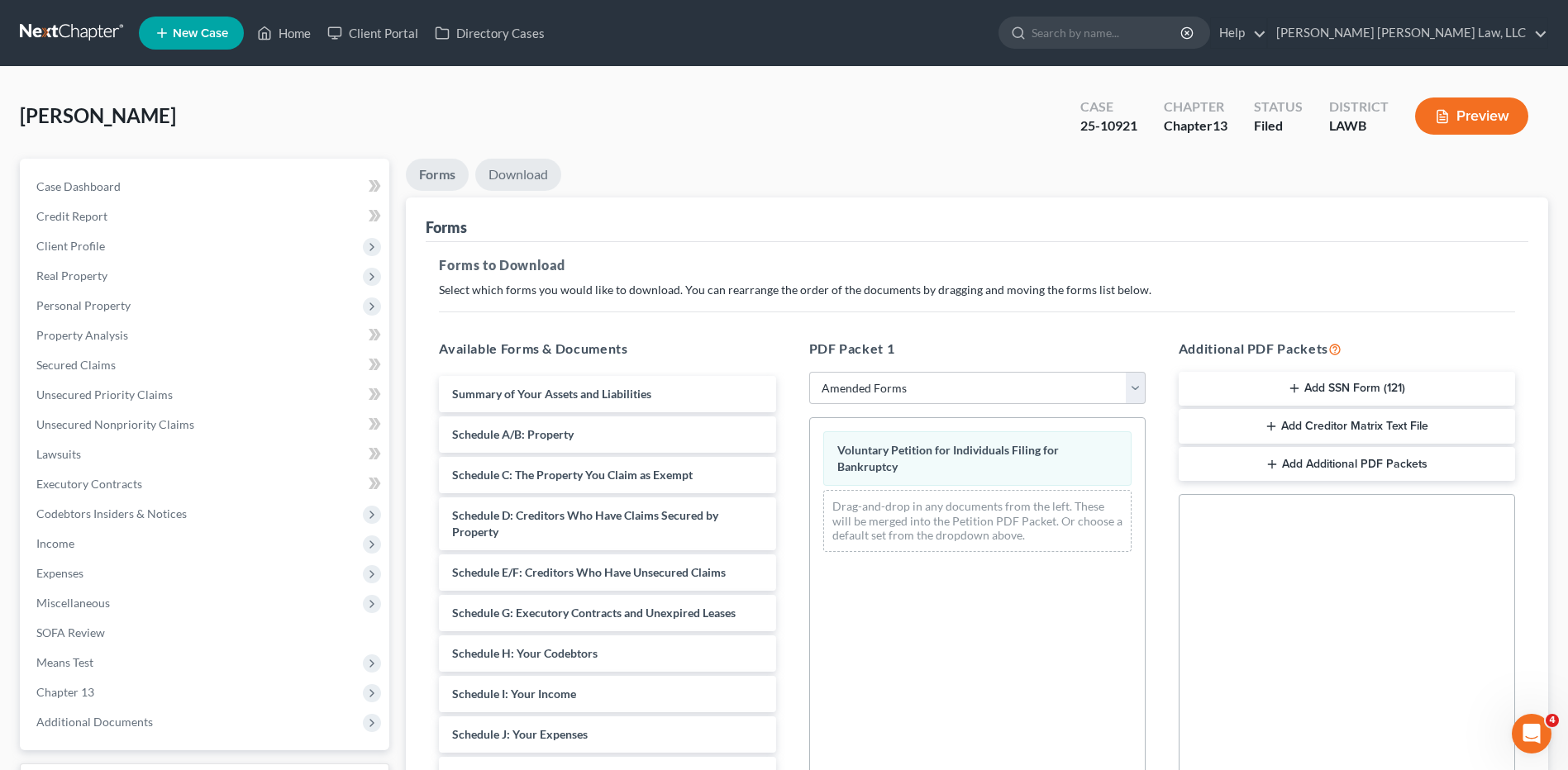
click at [524, 179] on link "Download" at bounding box center [518, 175] width 86 height 32
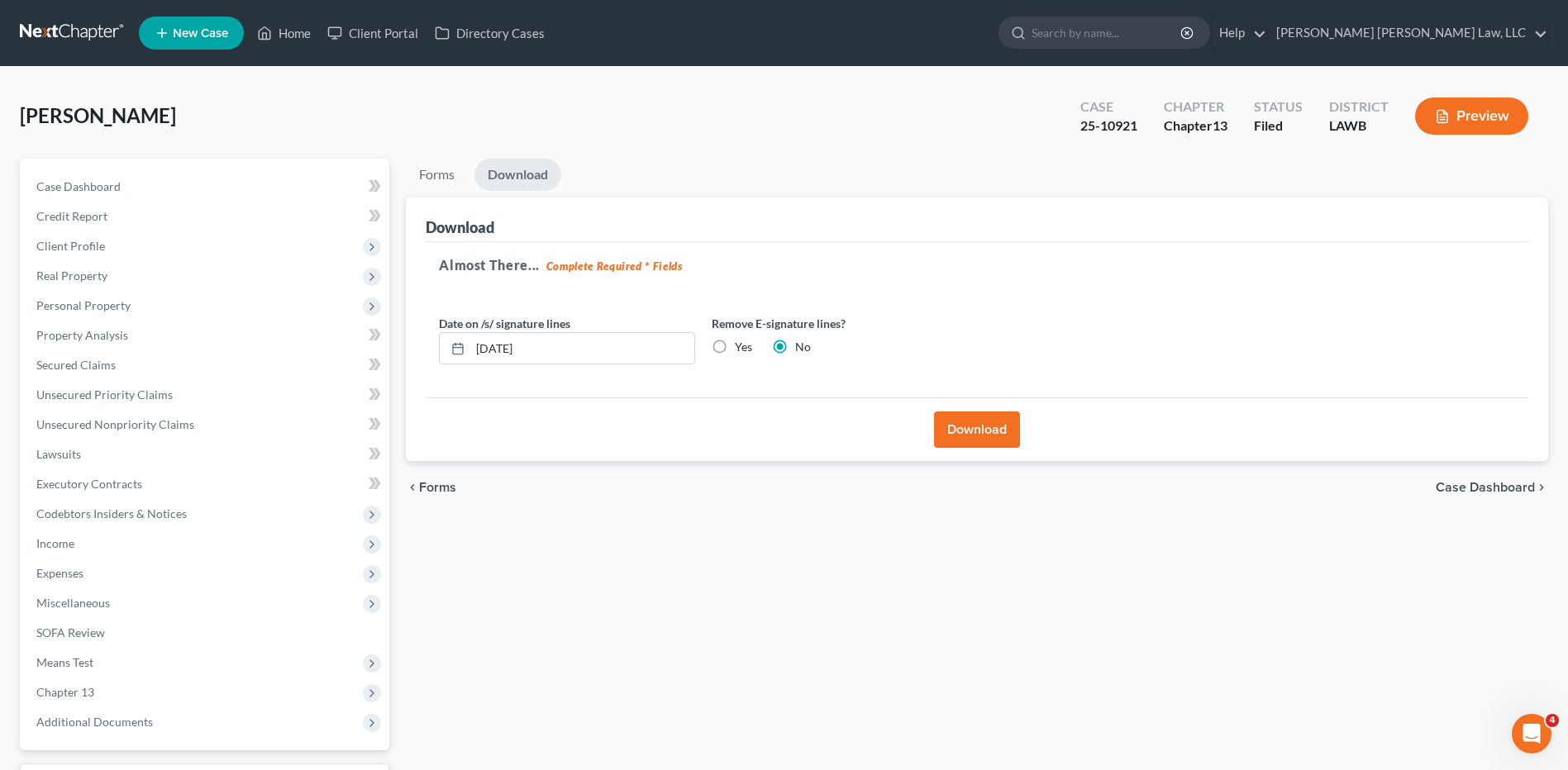
click at [954, 429] on button "Download" at bounding box center [977, 429] width 86 height 36
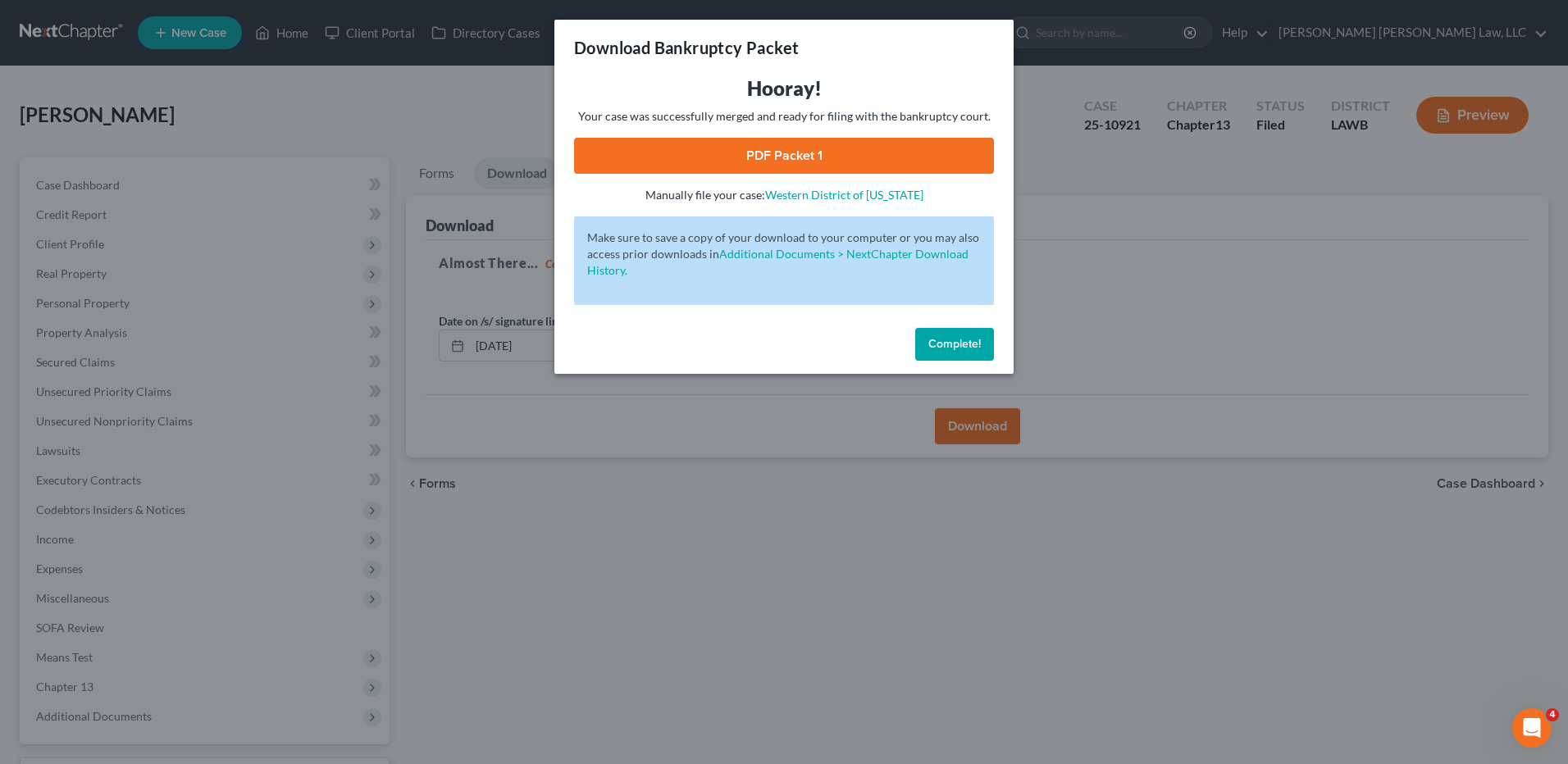
click at [733, 158] on link "PDF Packet 1" at bounding box center [784, 155] width 420 height 36
click at [951, 349] on span "Complete!" at bounding box center [955, 343] width 53 height 14
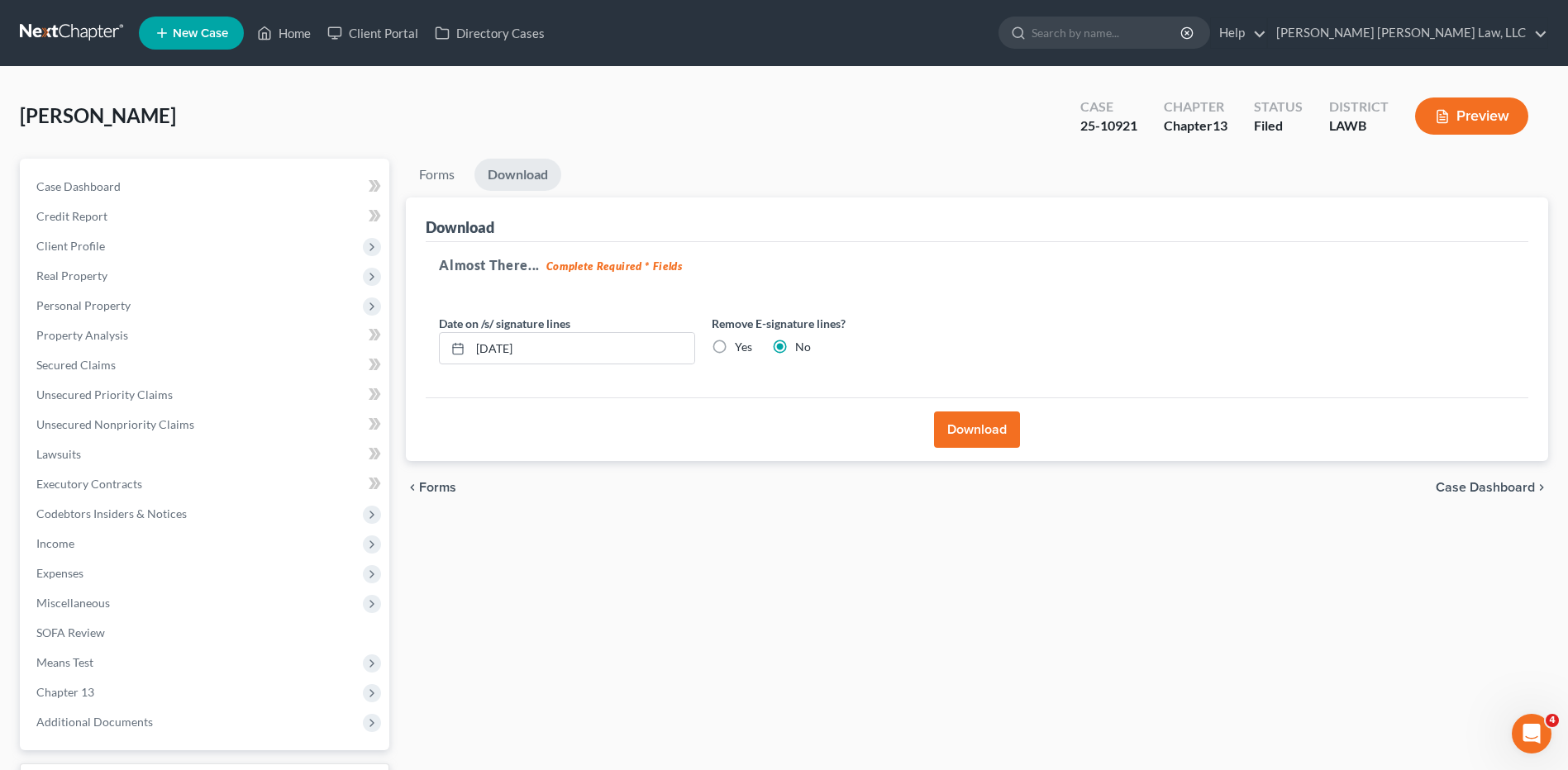
click at [175, 46] on link "New Case" at bounding box center [191, 33] width 105 height 33
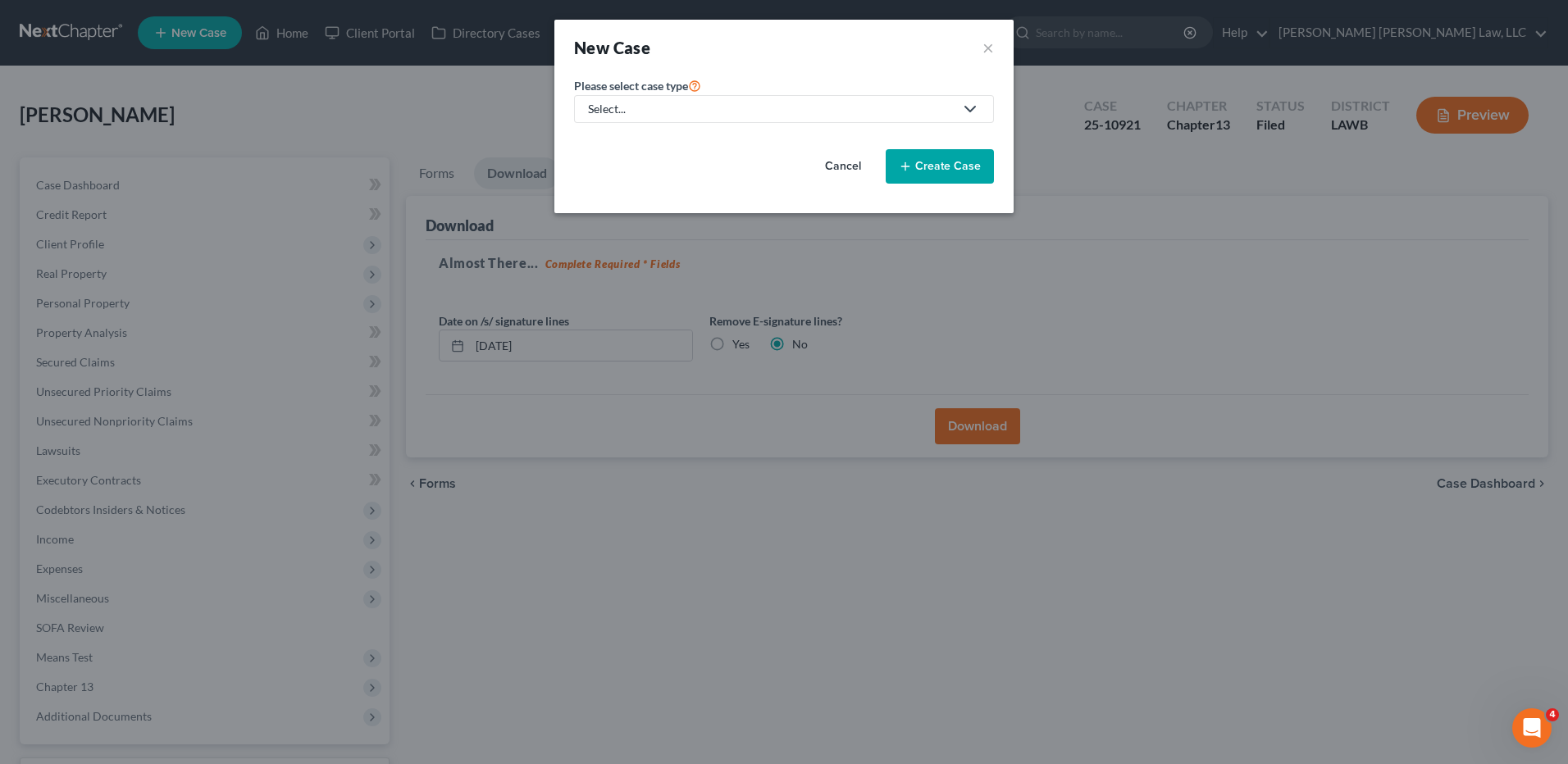
click at [652, 111] on div "Select..." at bounding box center [771, 109] width 366 height 17
click at [638, 141] on div "Bankruptcy" at bounding box center [663, 142] width 146 height 17
select select "36"
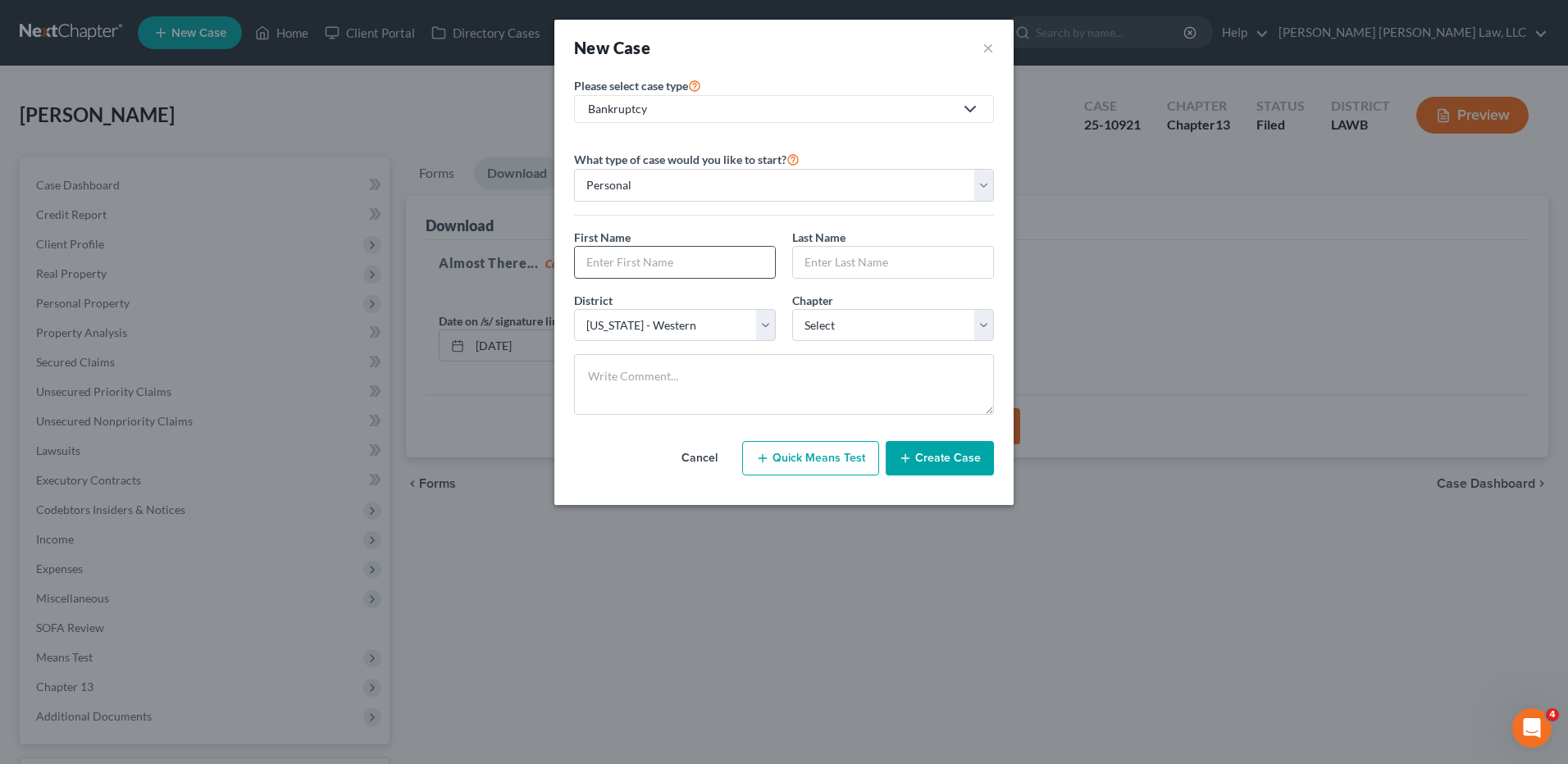
click at [618, 267] on input "text" at bounding box center [675, 262] width 200 height 31
type input "Cody"
type input "Stevens"
click at [815, 325] on select "Select 7 11 12 13" at bounding box center [893, 325] width 202 height 33
select select "3"
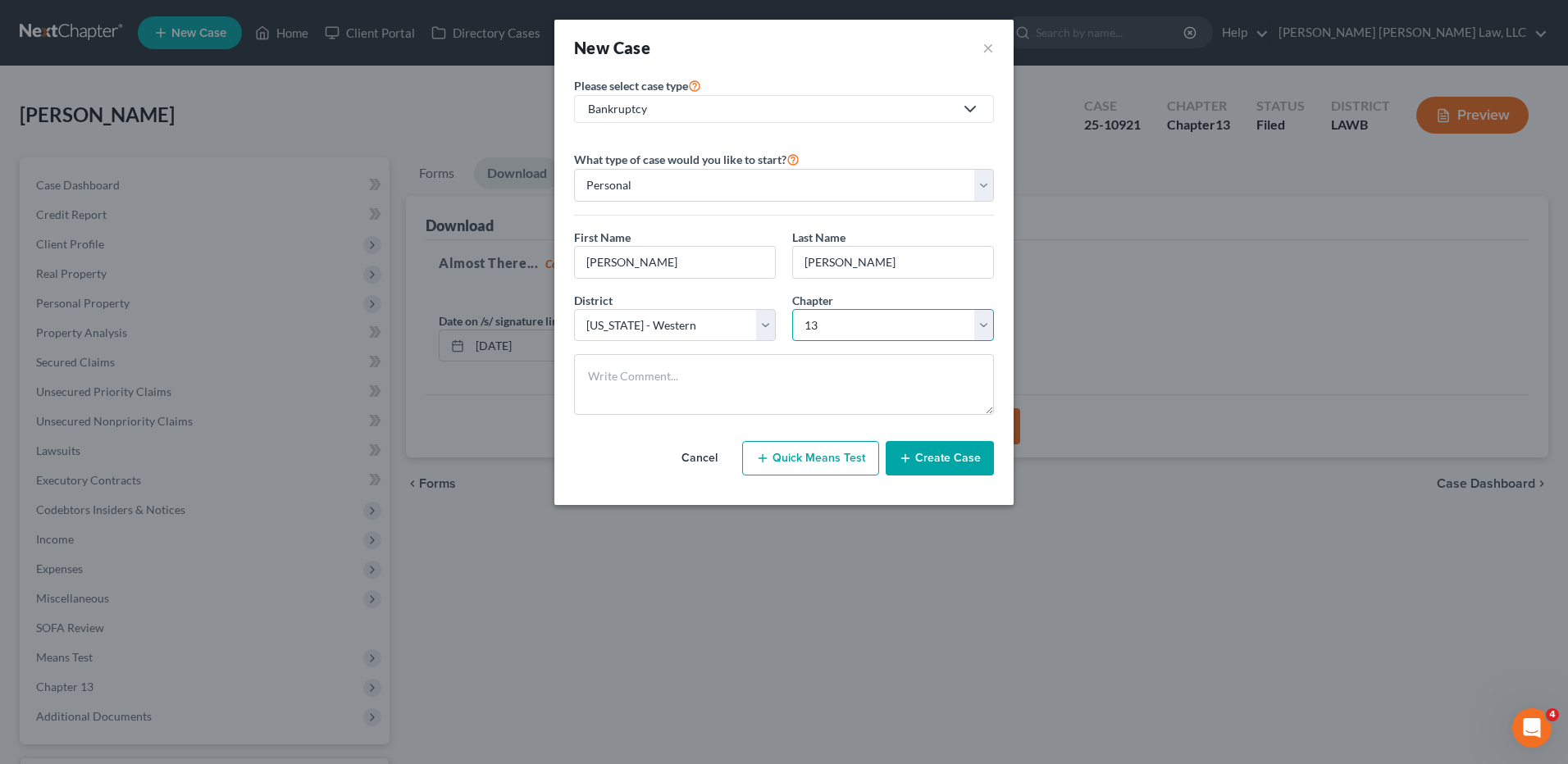
click at [792, 309] on select "Select 7 11 12 13" at bounding box center [893, 325] width 202 height 33
click at [950, 458] on button "Create Case" at bounding box center [939, 458] width 108 height 34
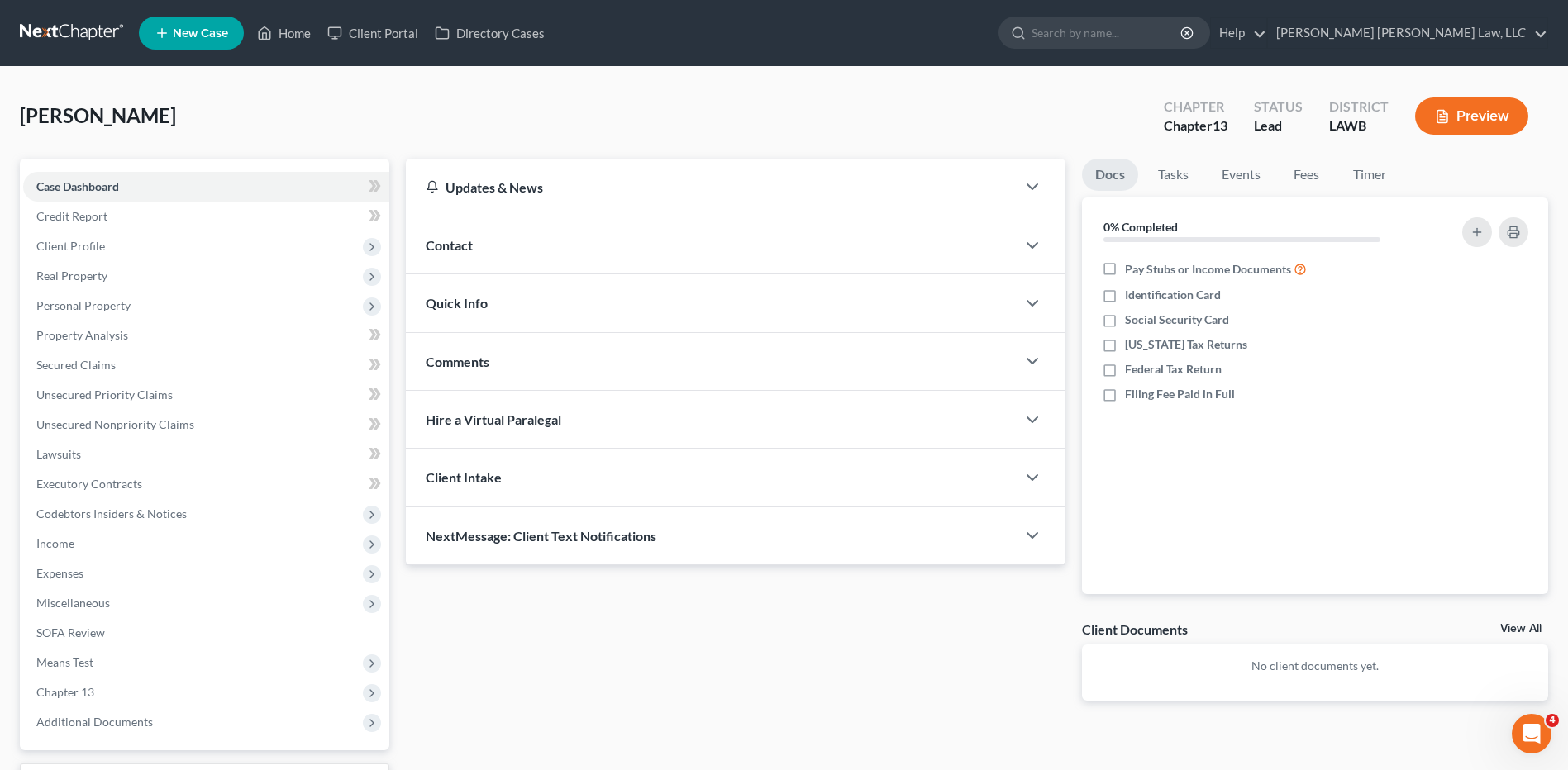
click at [51, 42] on link at bounding box center [72, 33] width 106 height 30
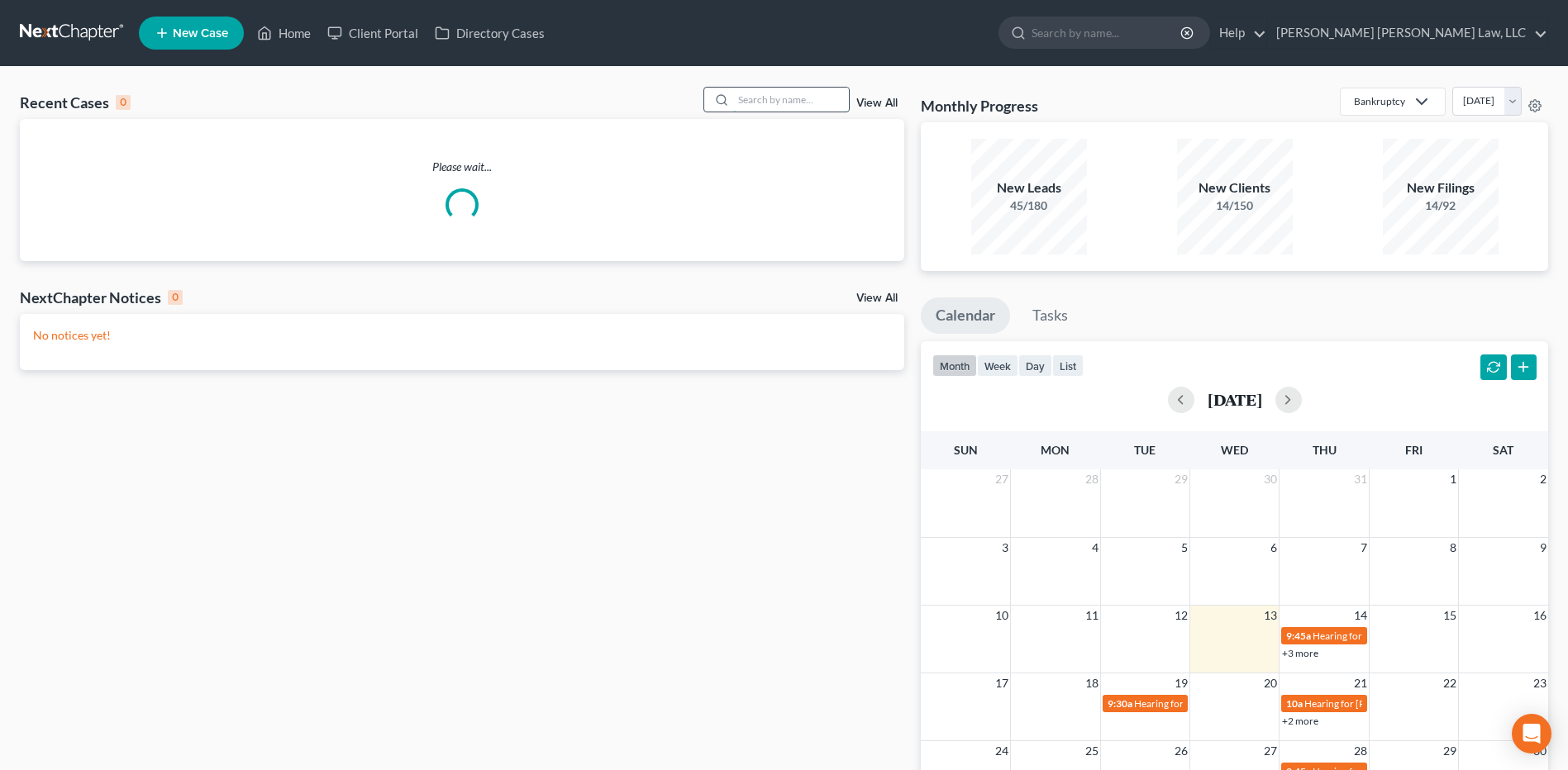
click at [773, 95] on input "search" at bounding box center [790, 100] width 116 height 24
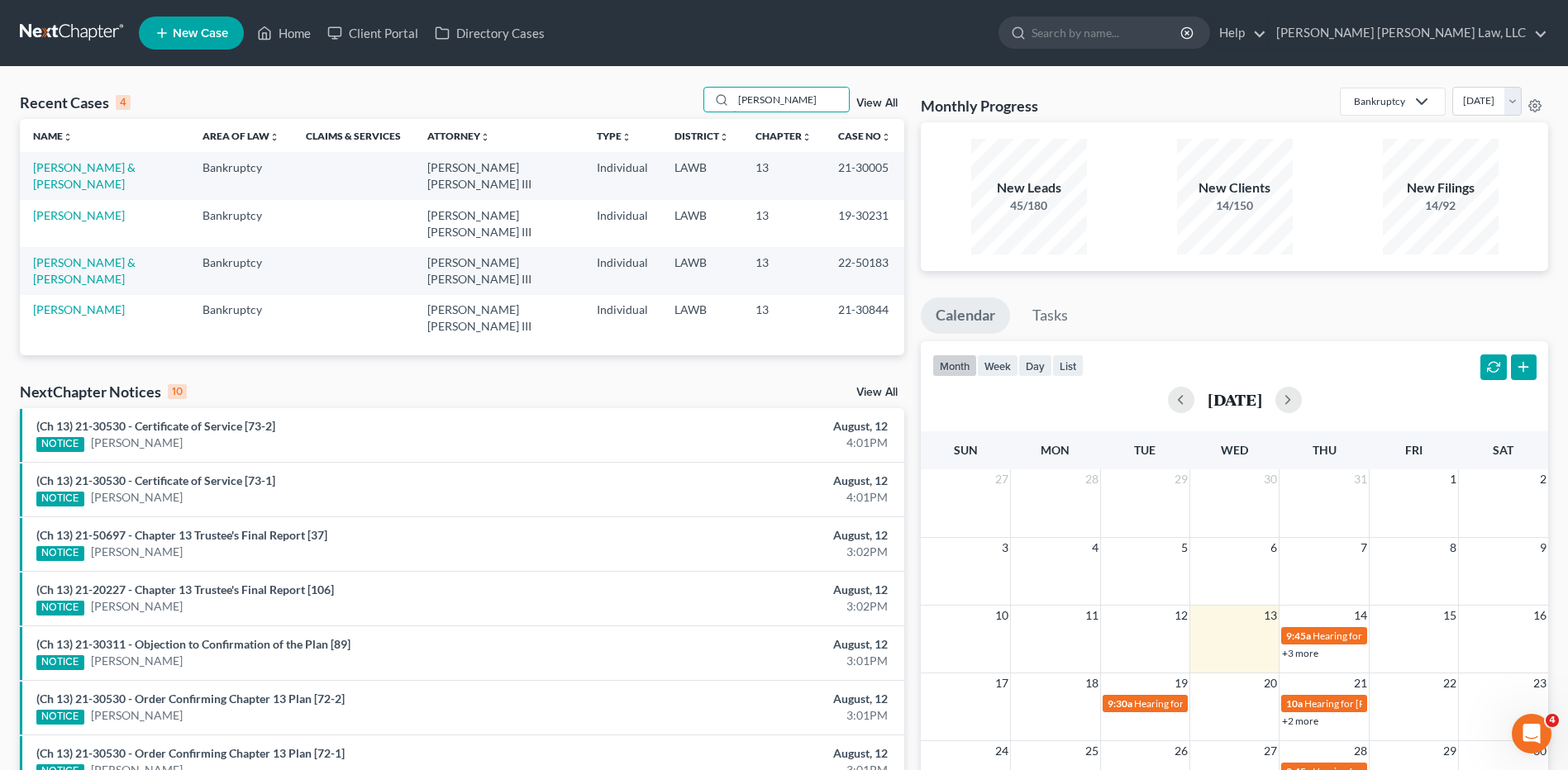
type input "norris"
click at [186, 43] on link "New Case" at bounding box center [191, 33] width 105 height 33
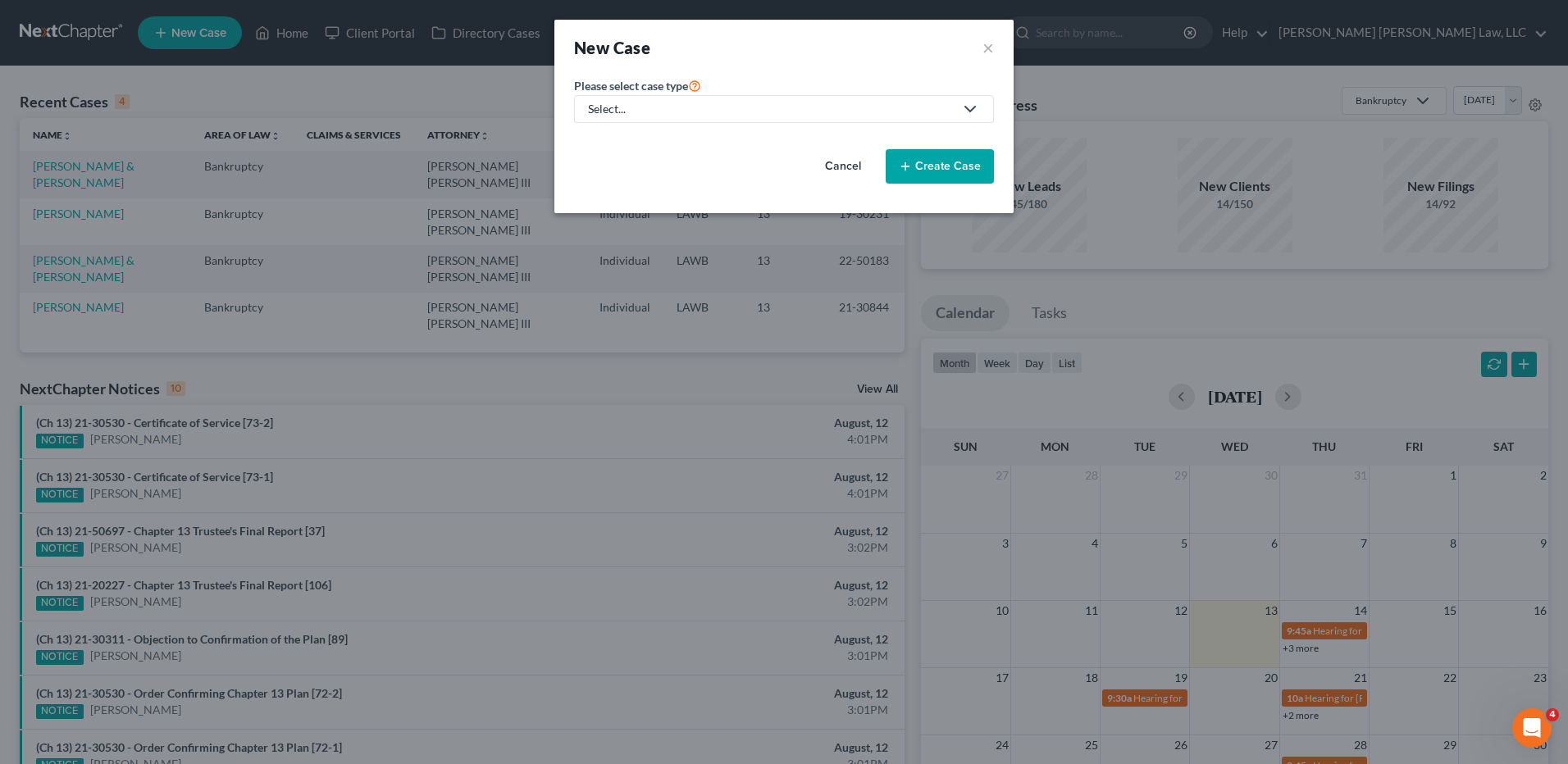
click at [670, 102] on div "Select..." at bounding box center [771, 109] width 366 height 17
click at [647, 142] on div "Bankruptcy" at bounding box center [663, 142] width 146 height 17
select select "36"
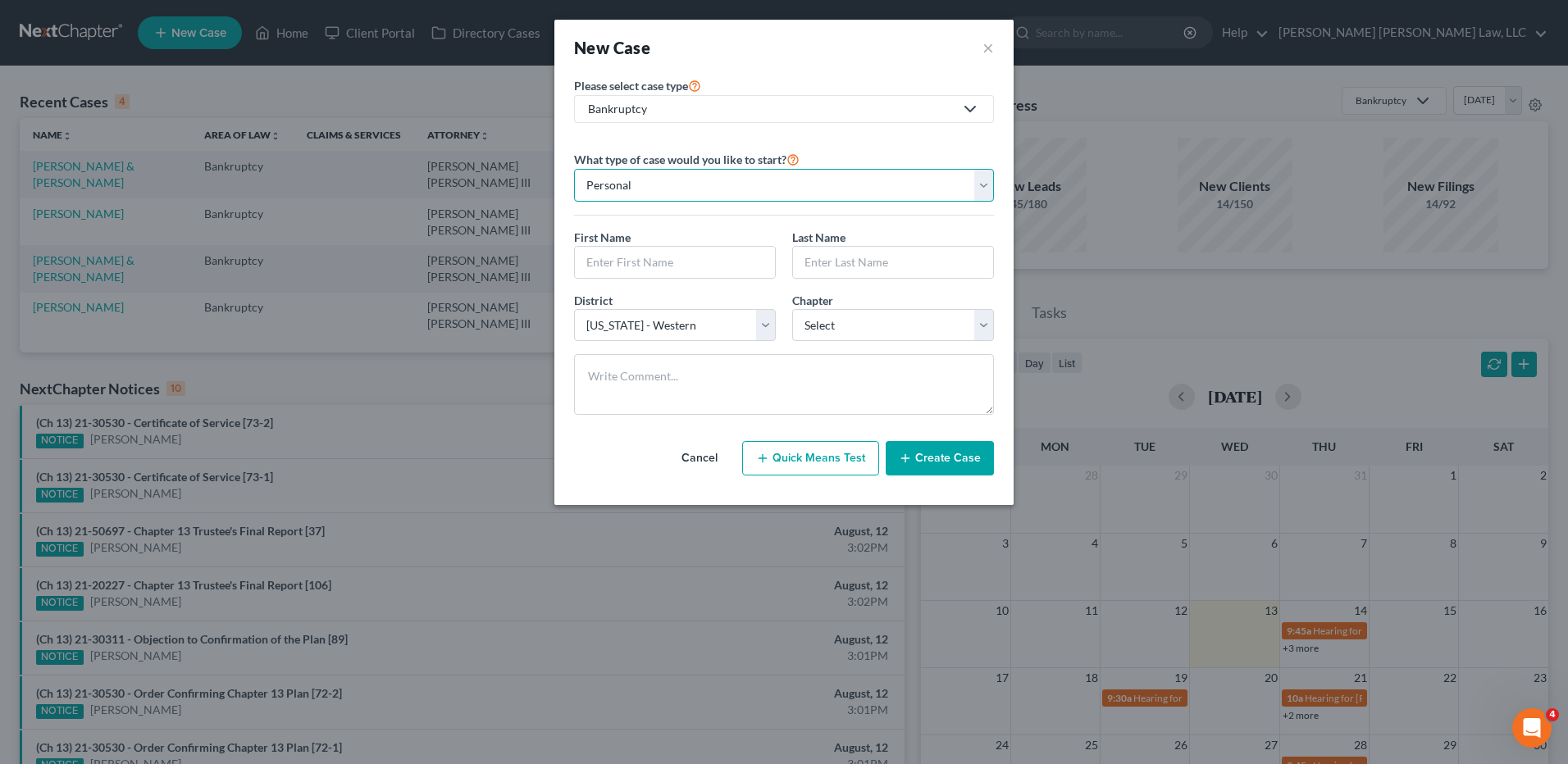
click at [766, 184] on select "Personal Business" at bounding box center [784, 185] width 420 height 33
click at [574, 169] on select "Personal Business" at bounding box center [784, 185] width 420 height 33
click at [628, 259] on input "text" at bounding box center [675, 262] width 200 height 31
type input "Michael"
click at [845, 253] on input "text" at bounding box center [893, 262] width 200 height 31
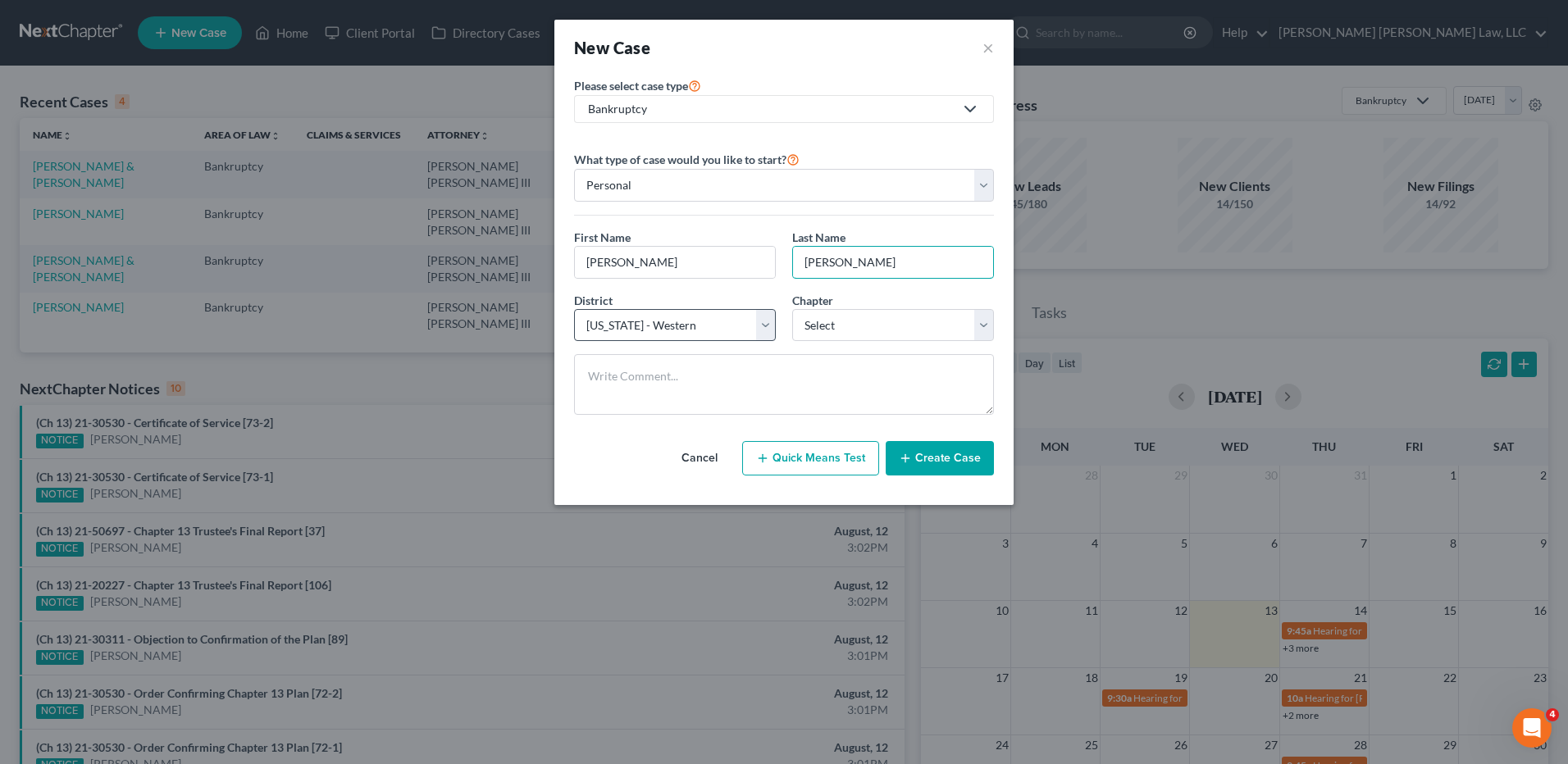
type input "Norris"
click at [708, 322] on select "Select Alabama - Middle Alabama - Northern Alabama - Southern Alaska Arizona Ar…" at bounding box center [675, 325] width 202 height 33
select select "34"
click at [574, 309] on select "Select Alabama - Middle Alabama - Northern Alabama - Southern Alaska Arizona Ar…" at bounding box center [675, 325] width 202 height 33
click at [831, 326] on select "Select 7 11 12 13" at bounding box center [893, 325] width 202 height 33
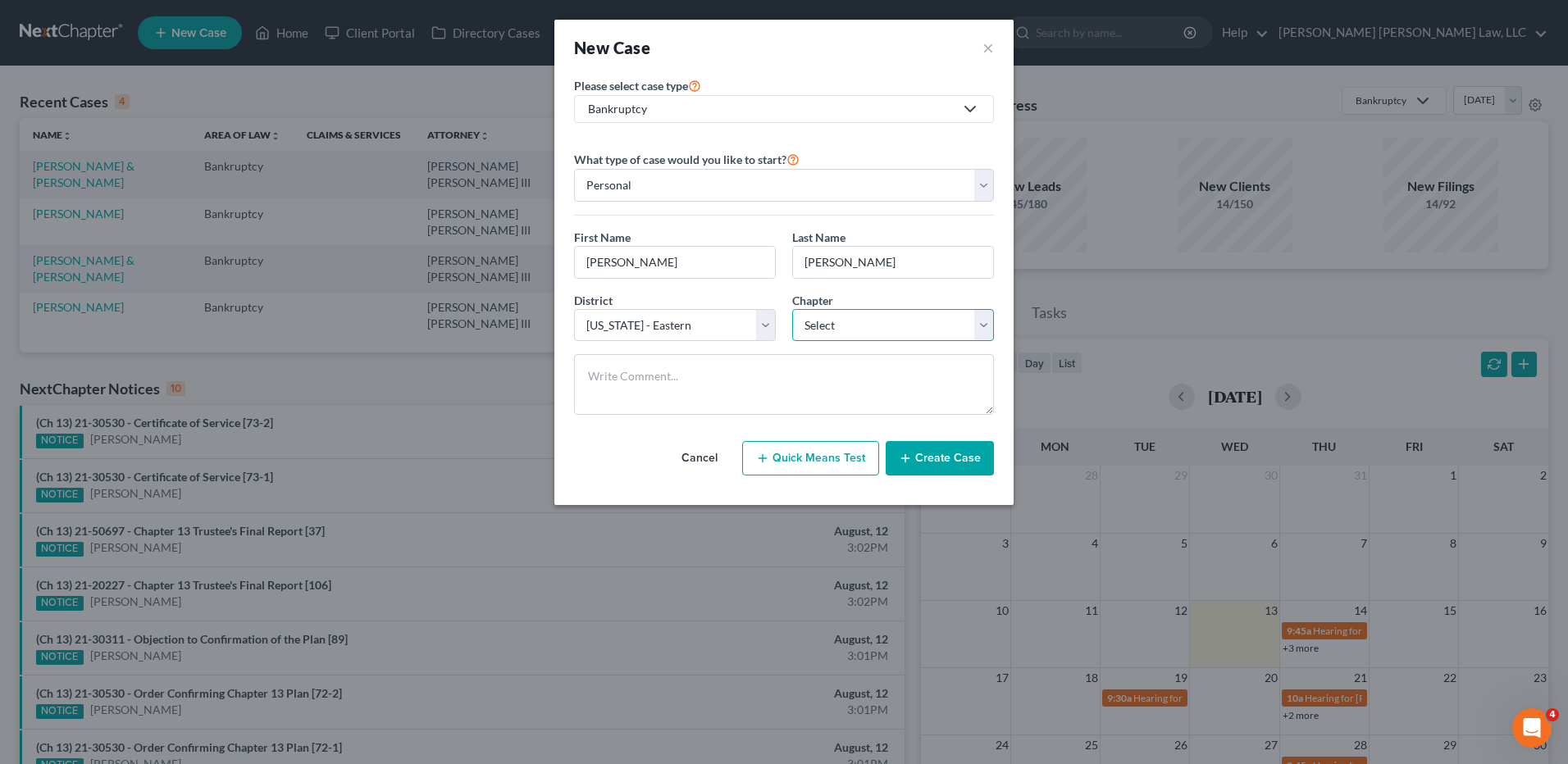
select select "3"
click at [792, 309] on select "Select 7 11 12 13" at bounding box center [893, 325] width 202 height 33
click at [929, 464] on button "Create Case" at bounding box center [939, 458] width 108 height 34
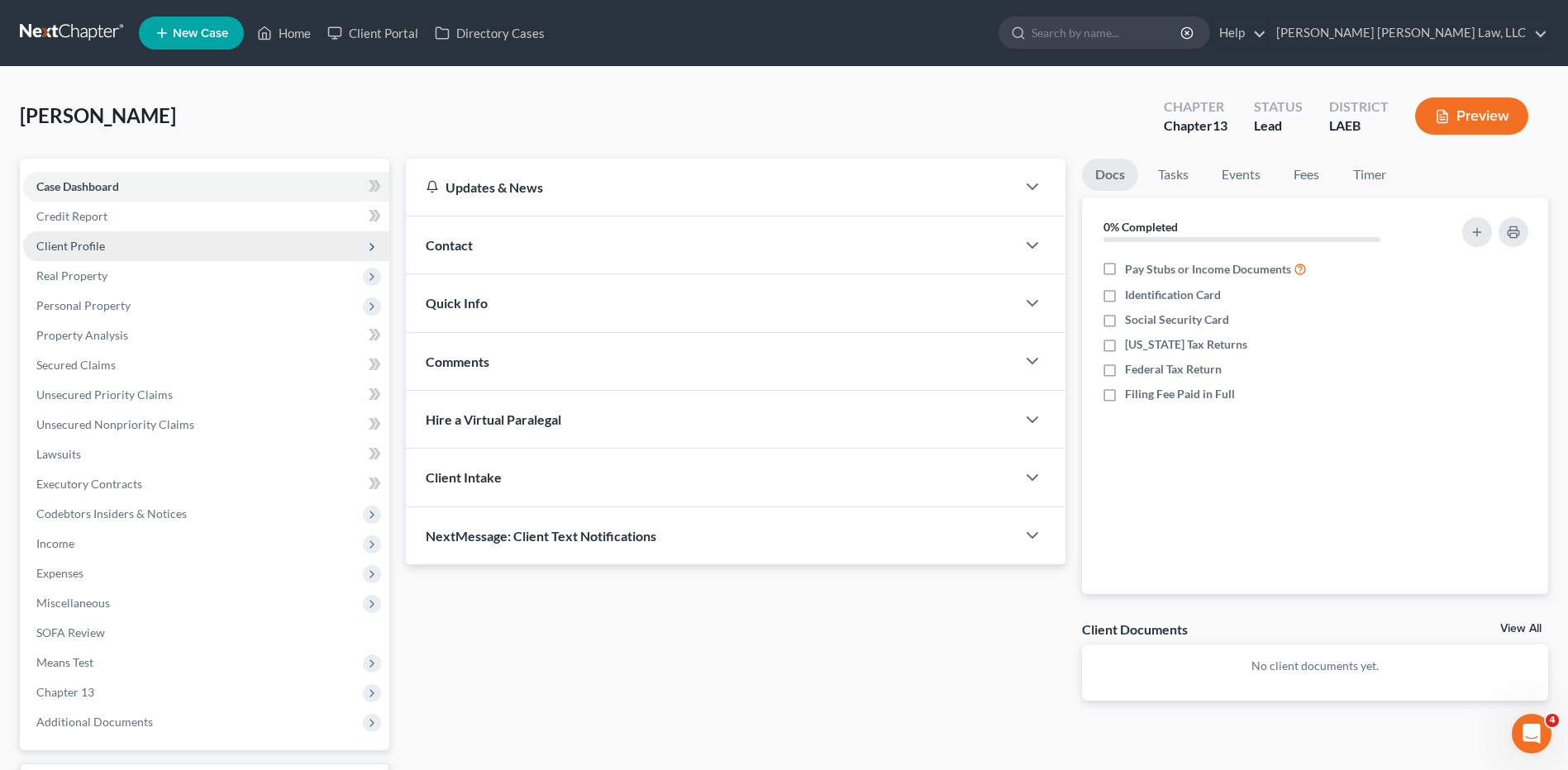
click at [84, 245] on span "Client Profile" at bounding box center [70, 246] width 68 height 14
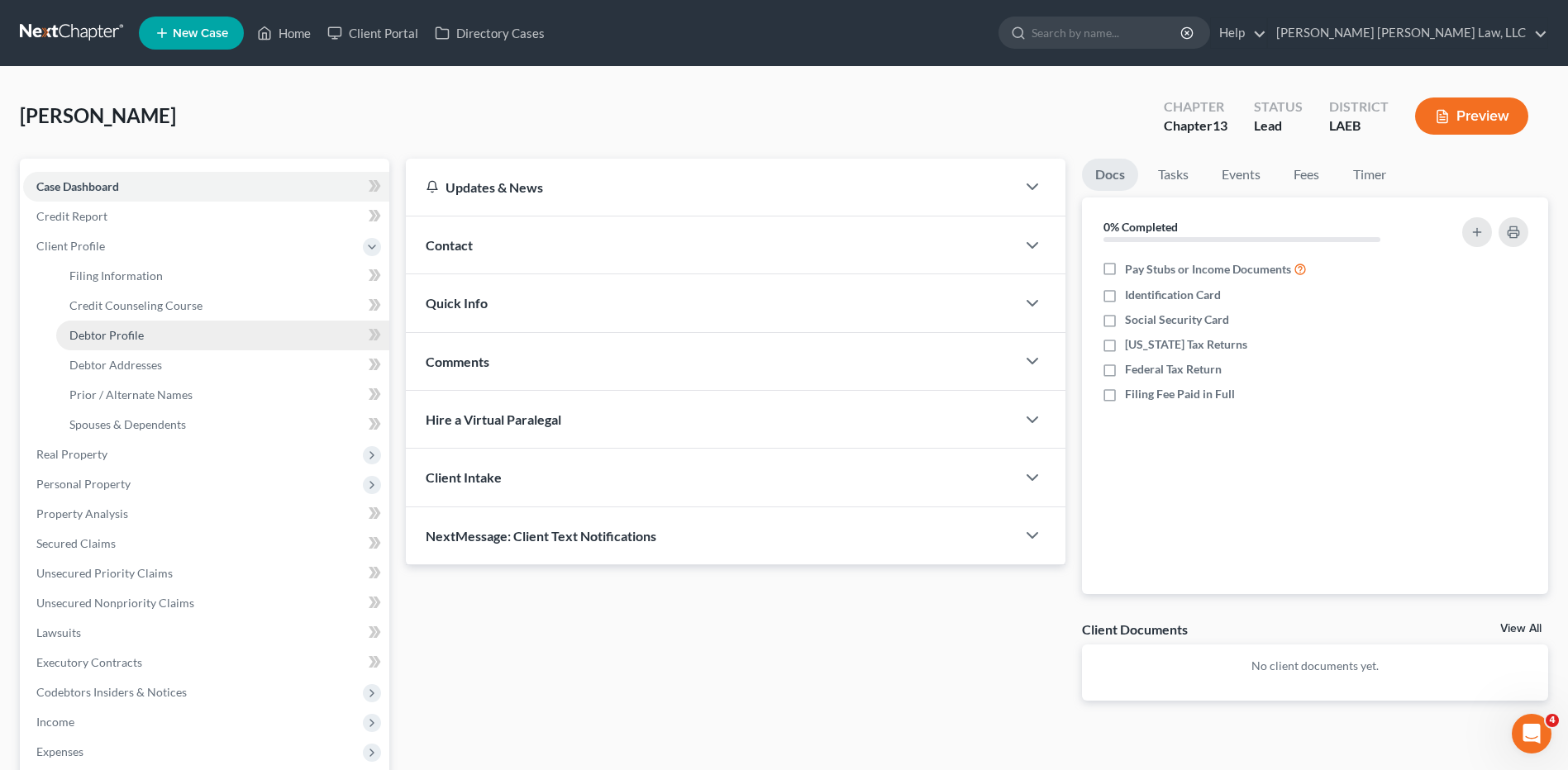
click at [108, 330] on span "Debtor Profile" at bounding box center [106, 335] width 74 height 14
select select "0"
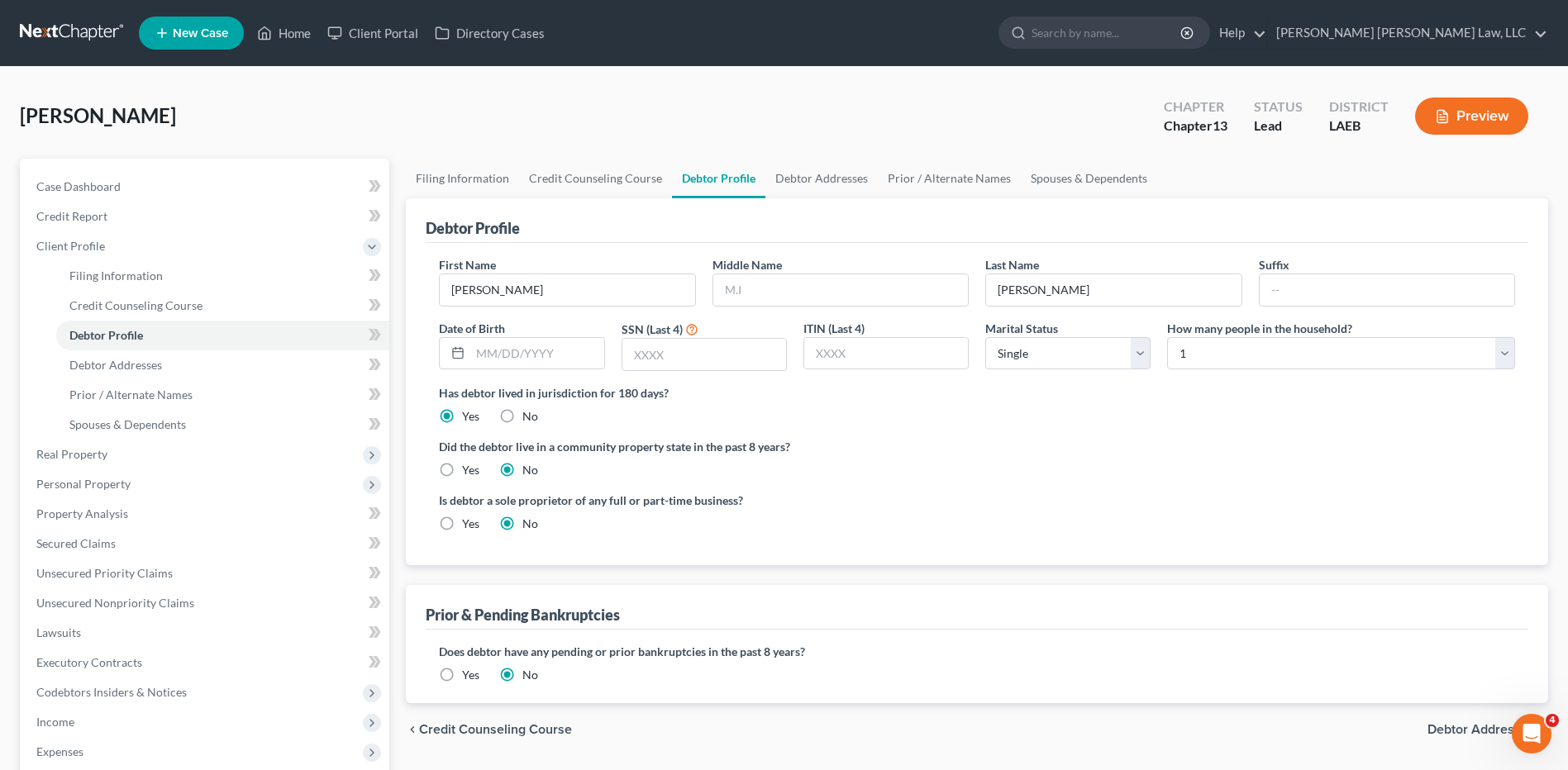
click at [36, 36] on link at bounding box center [72, 33] width 106 height 30
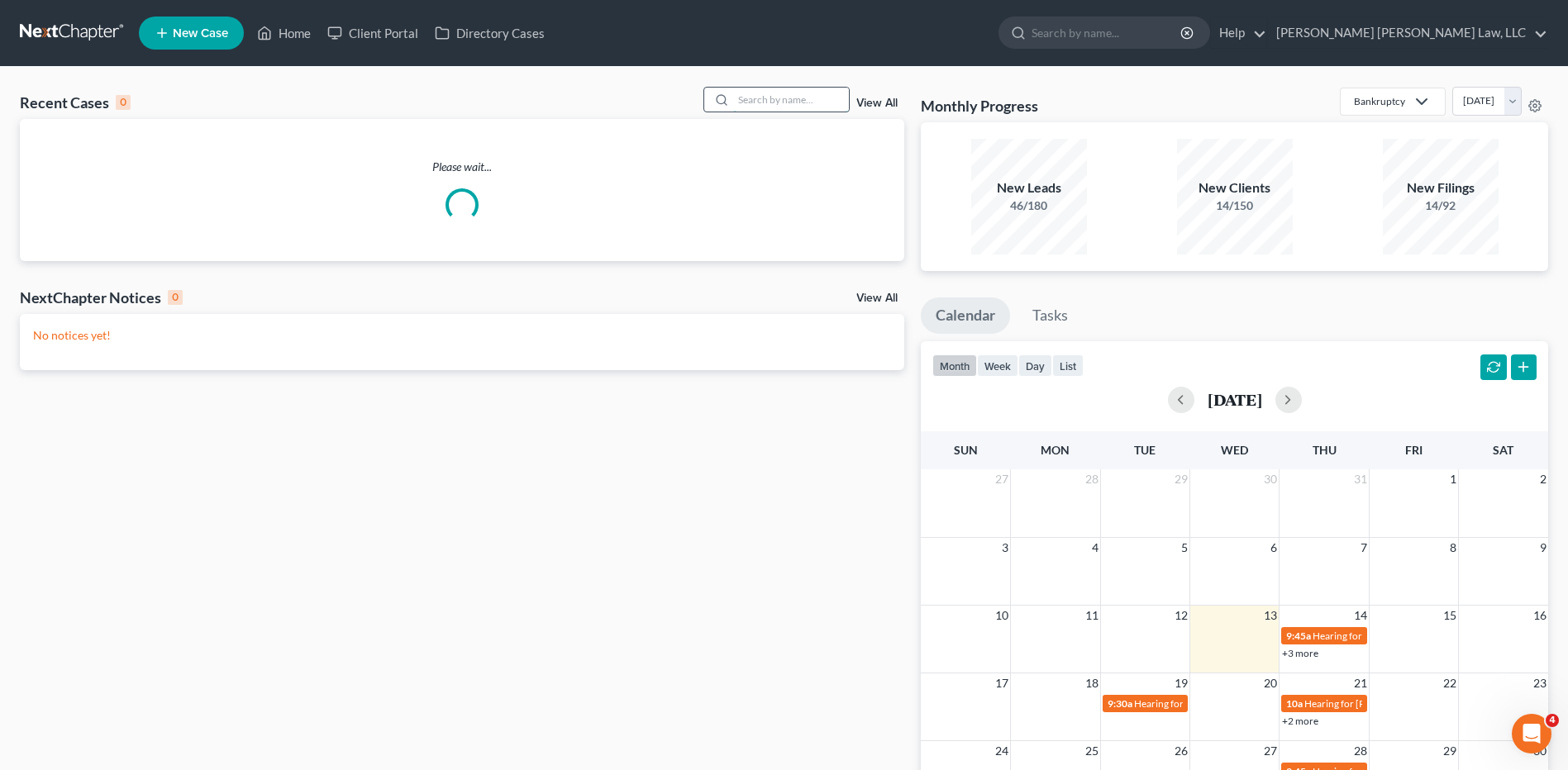
click at [813, 106] on input "search" at bounding box center [790, 100] width 116 height 24
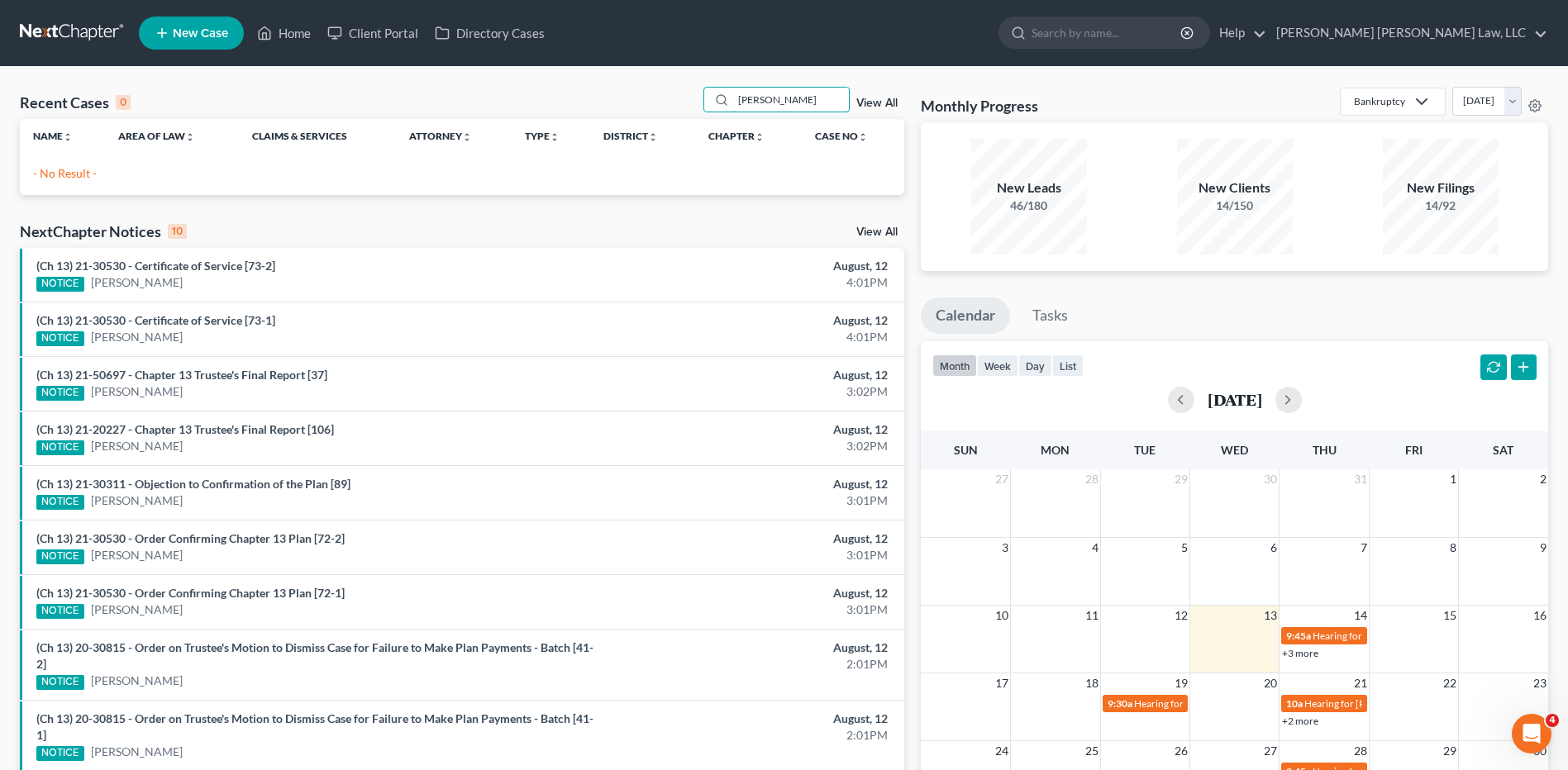
type input "nevils"
click at [204, 31] on span "New Case" at bounding box center [201, 33] width 56 height 13
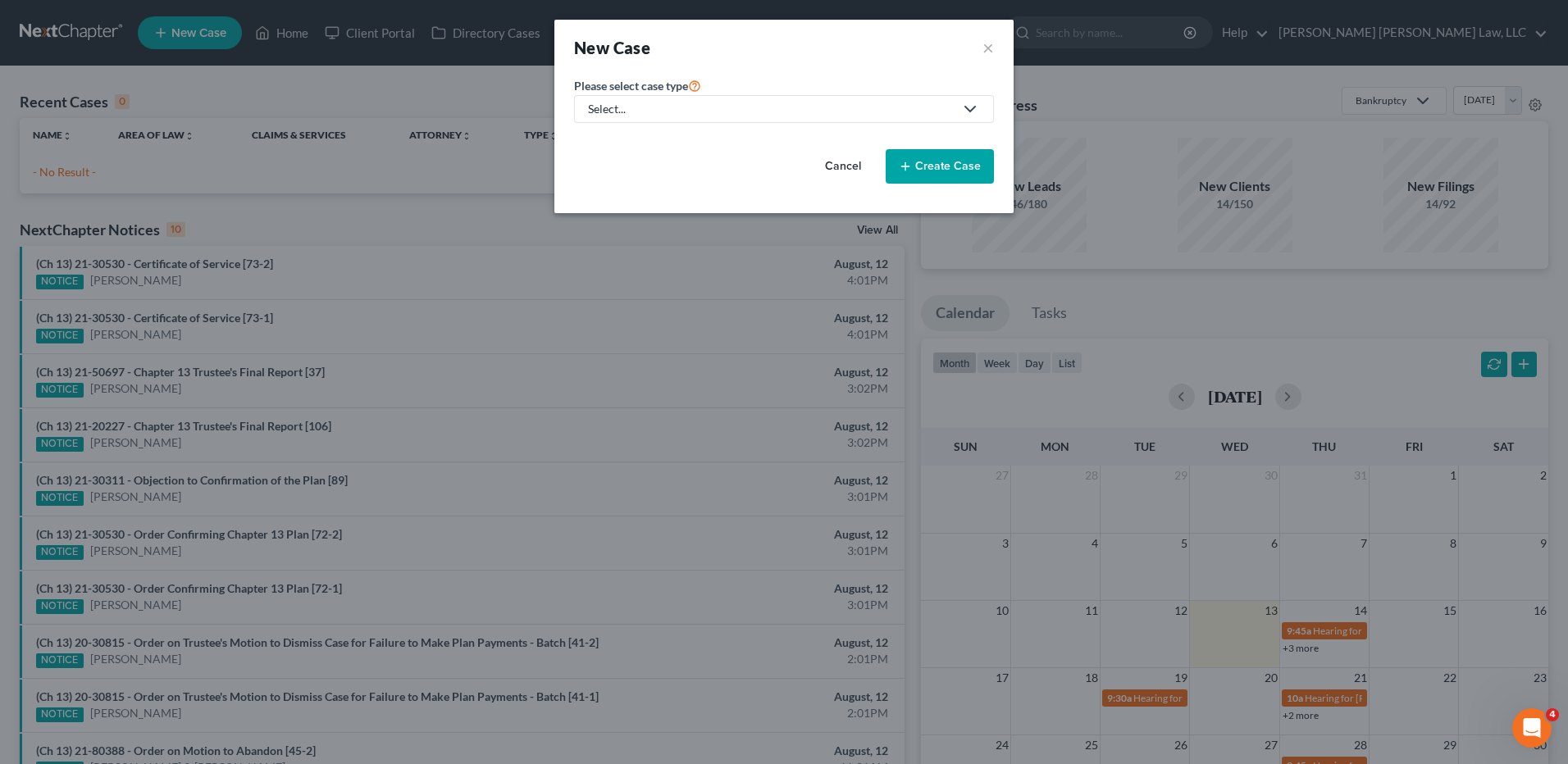
click at [720, 106] on div "Select..." at bounding box center [771, 109] width 366 height 17
click at [613, 143] on div "Bankruptcy" at bounding box center [663, 142] width 146 height 17
select select "36"
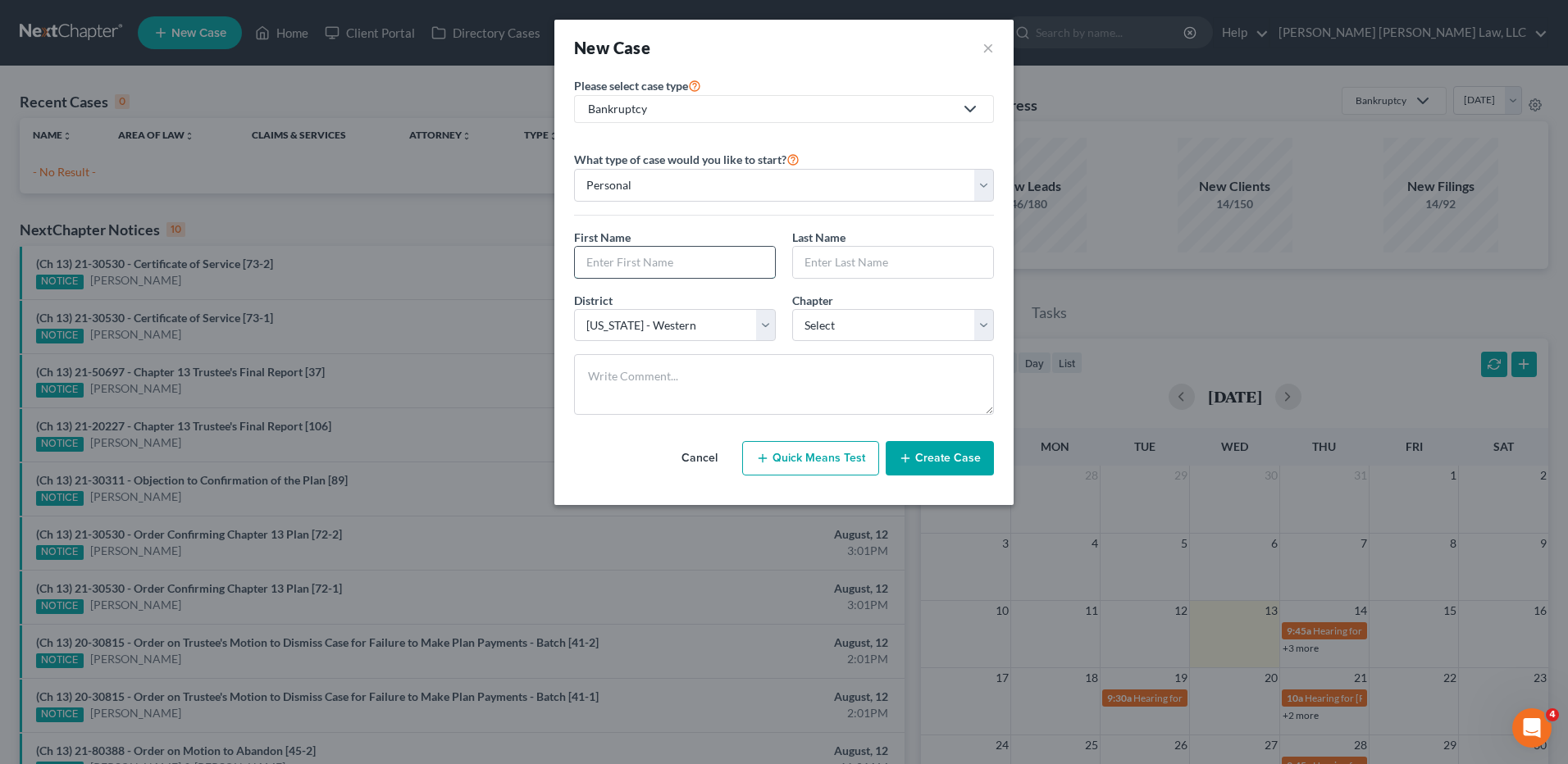
click at [654, 256] on input "text" at bounding box center [675, 262] width 200 height 31
type input "Dylan"
type input "Nevils"
click at [843, 329] on select "Select 7 11 12 13" at bounding box center [893, 325] width 202 height 33
select select "3"
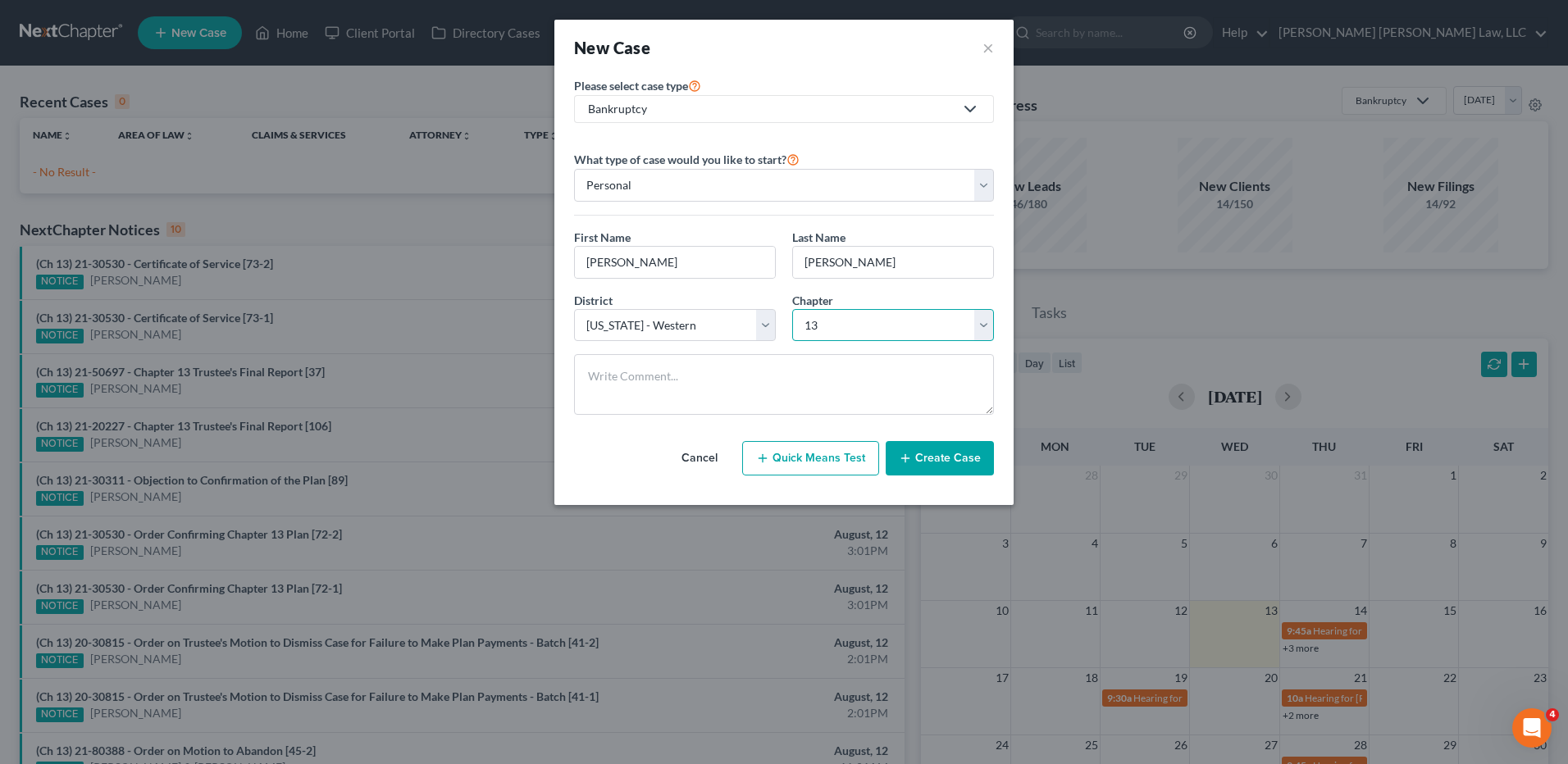
click at [792, 309] on select "Select 7 11 12 13" at bounding box center [893, 325] width 202 height 33
click at [912, 459] on icon "button" at bounding box center [906, 458] width 13 height 13
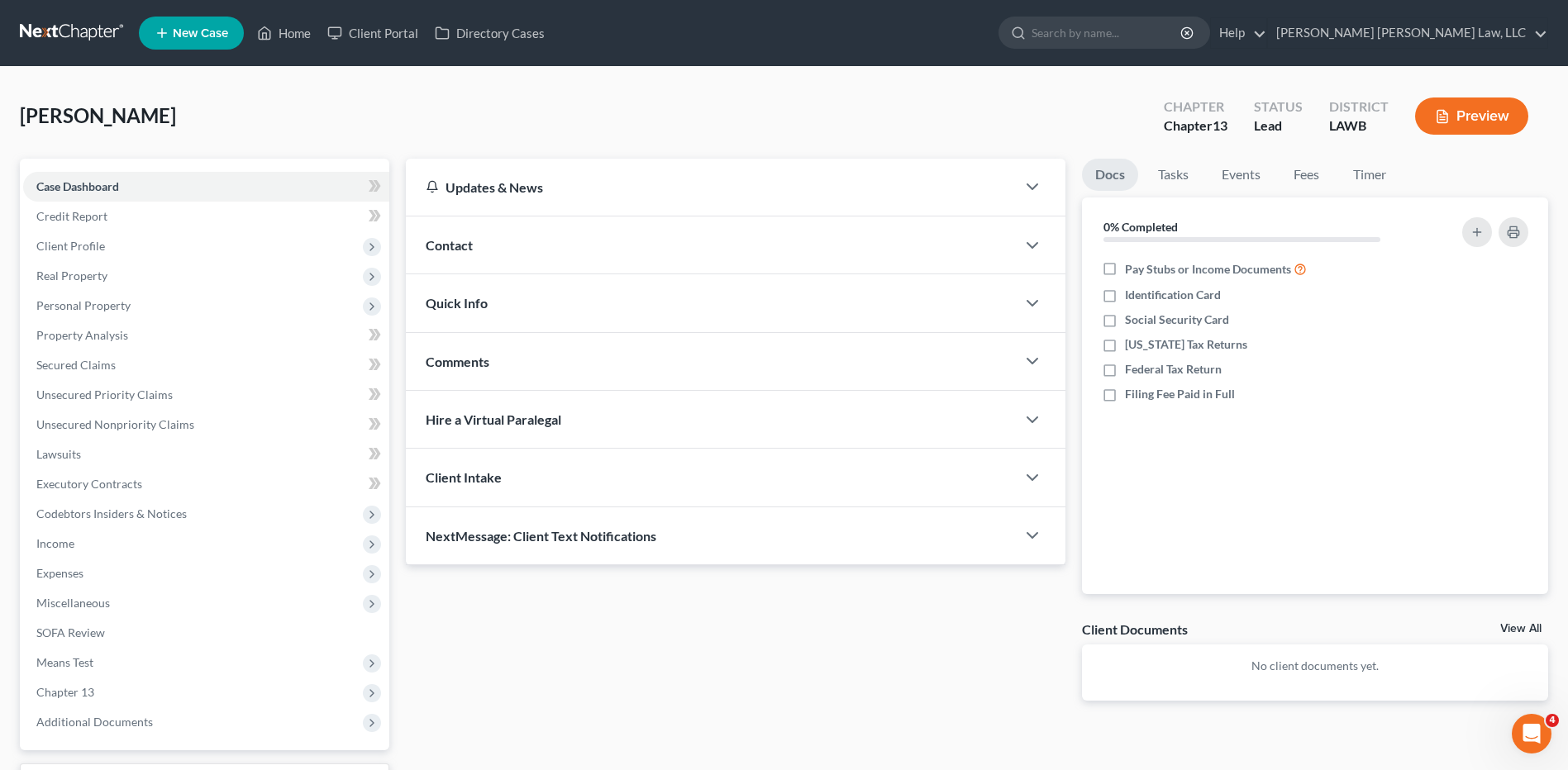
click at [89, 30] on link at bounding box center [72, 33] width 106 height 30
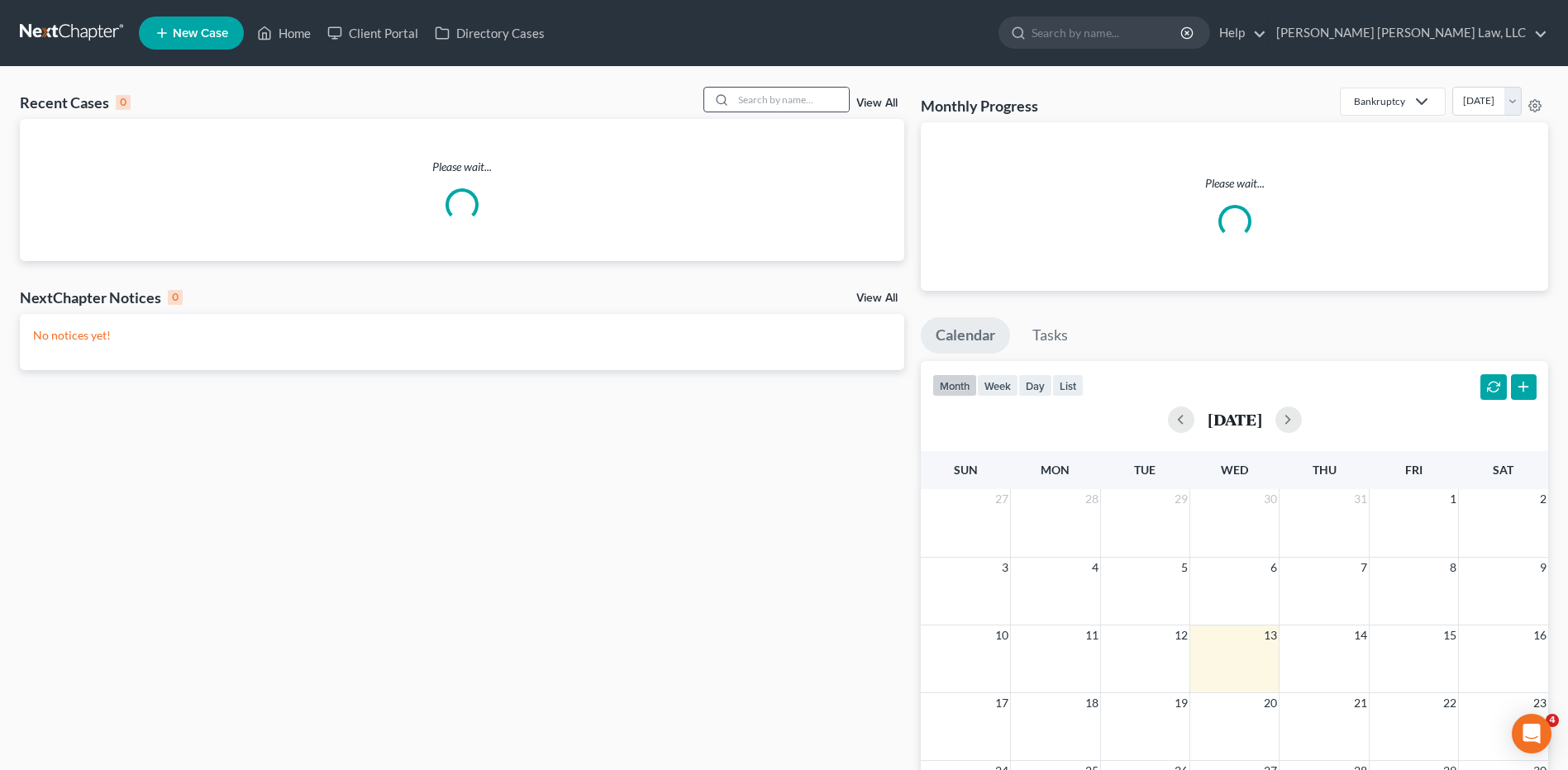
click at [733, 97] on div at bounding box center [719, 100] width 30 height 24
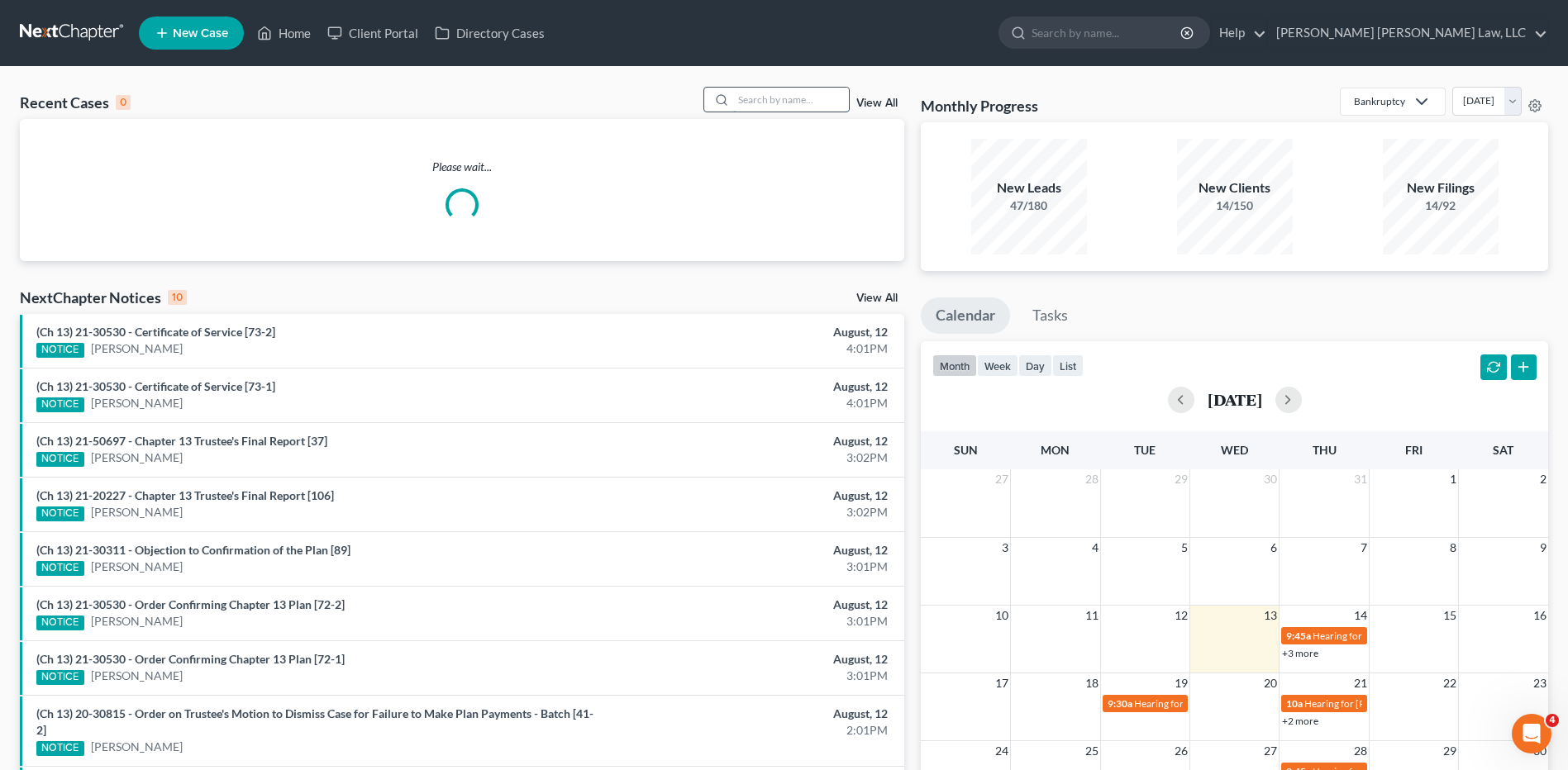
click at [747, 100] on input "search" at bounding box center [790, 100] width 116 height 24
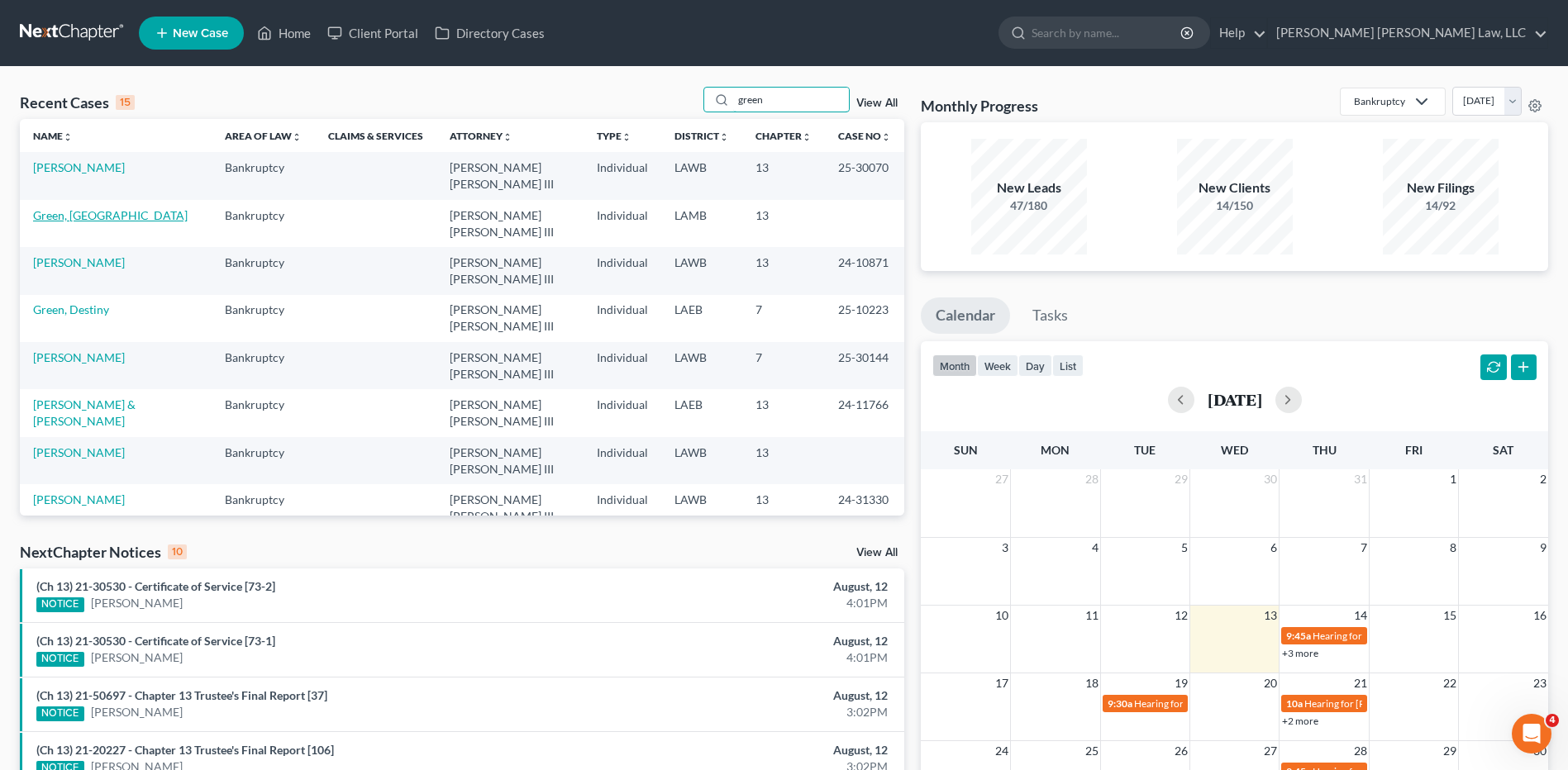
type input "green"
click at [82, 209] on link "Green, [GEOGRAPHIC_DATA]" at bounding box center [110, 215] width 155 height 14
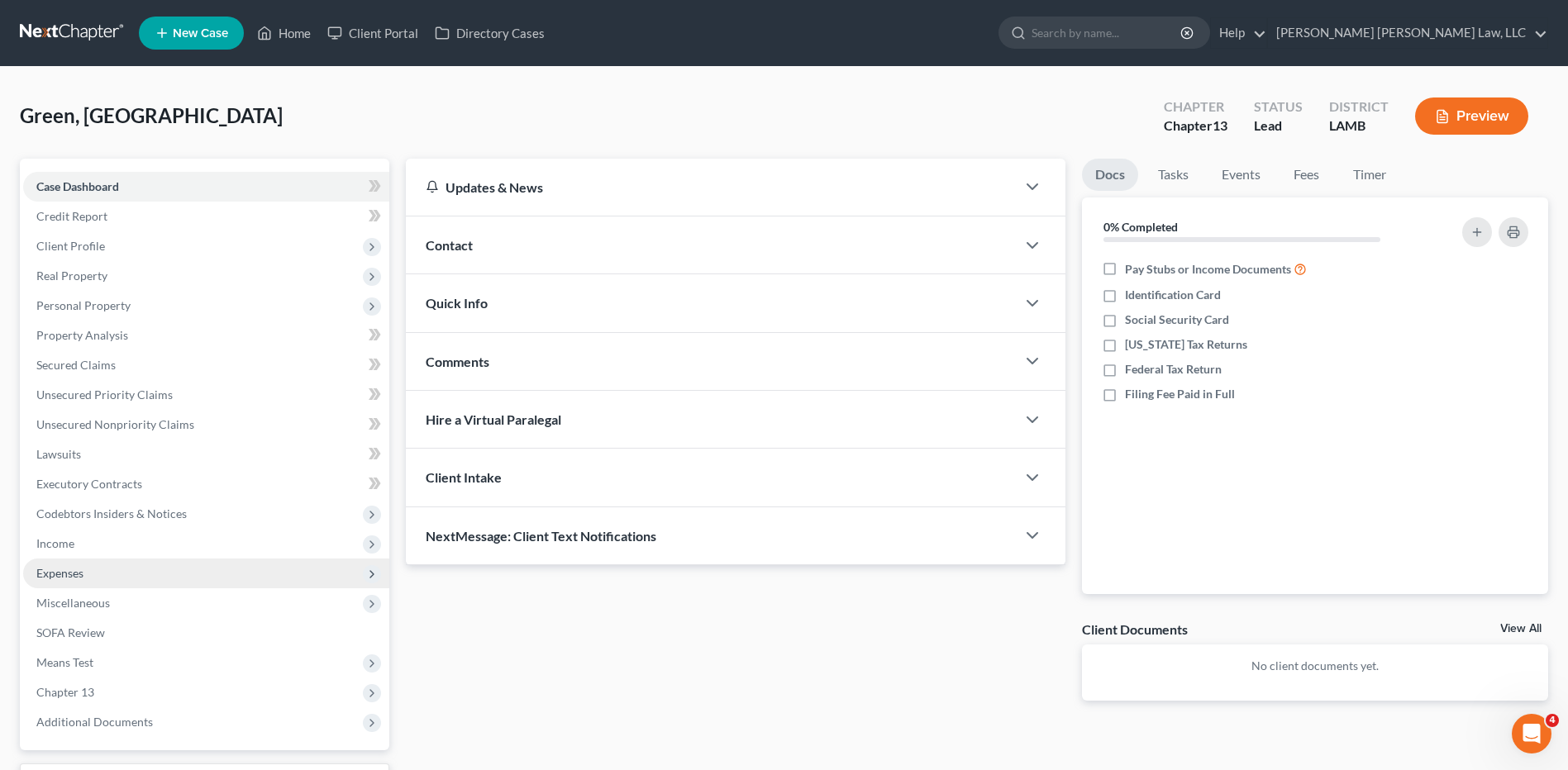
click at [73, 572] on span "Expenses" at bounding box center [60, 572] width 47 height 14
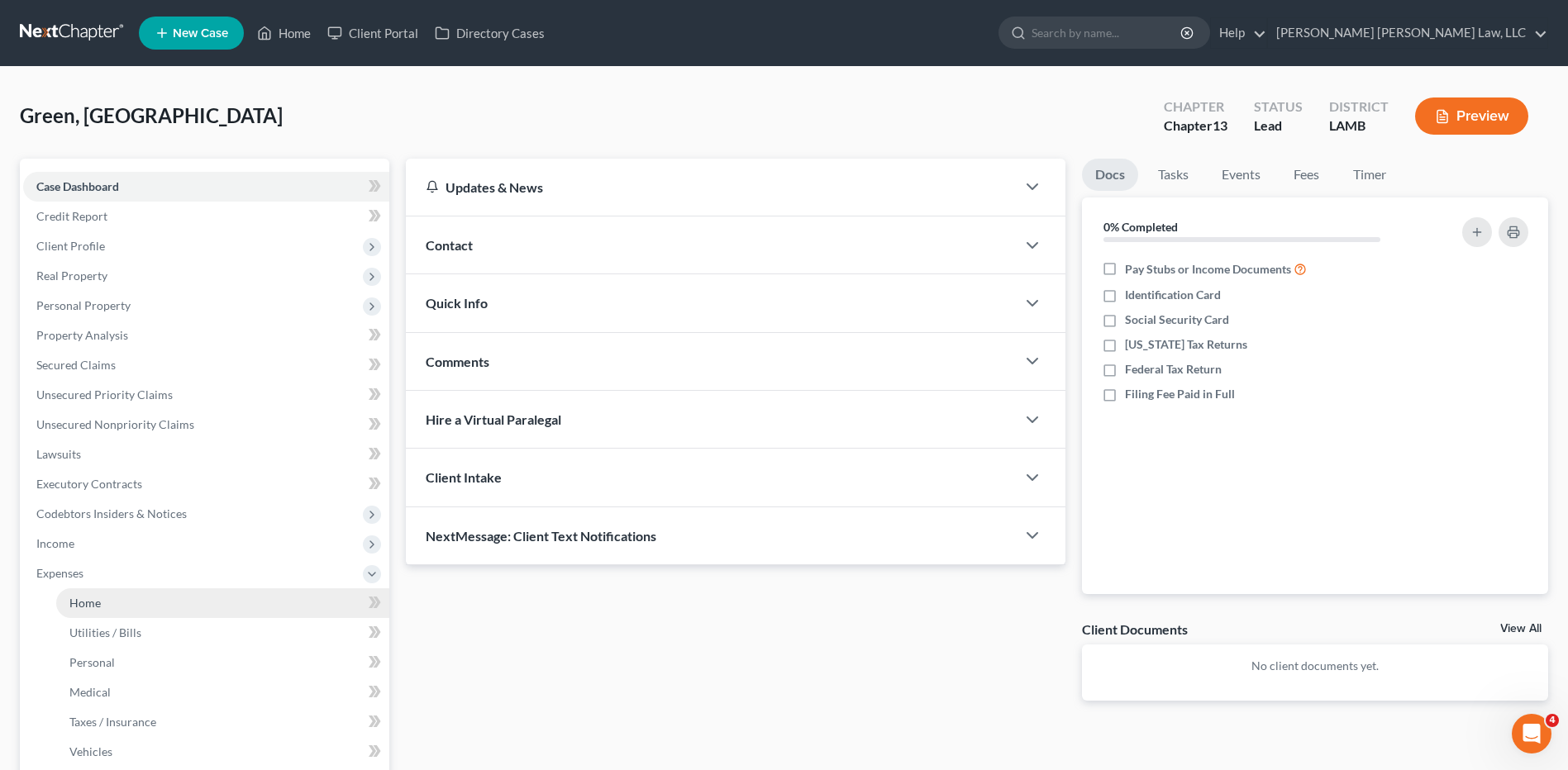
click at [80, 605] on span "Home" at bounding box center [84, 603] width 31 height 14
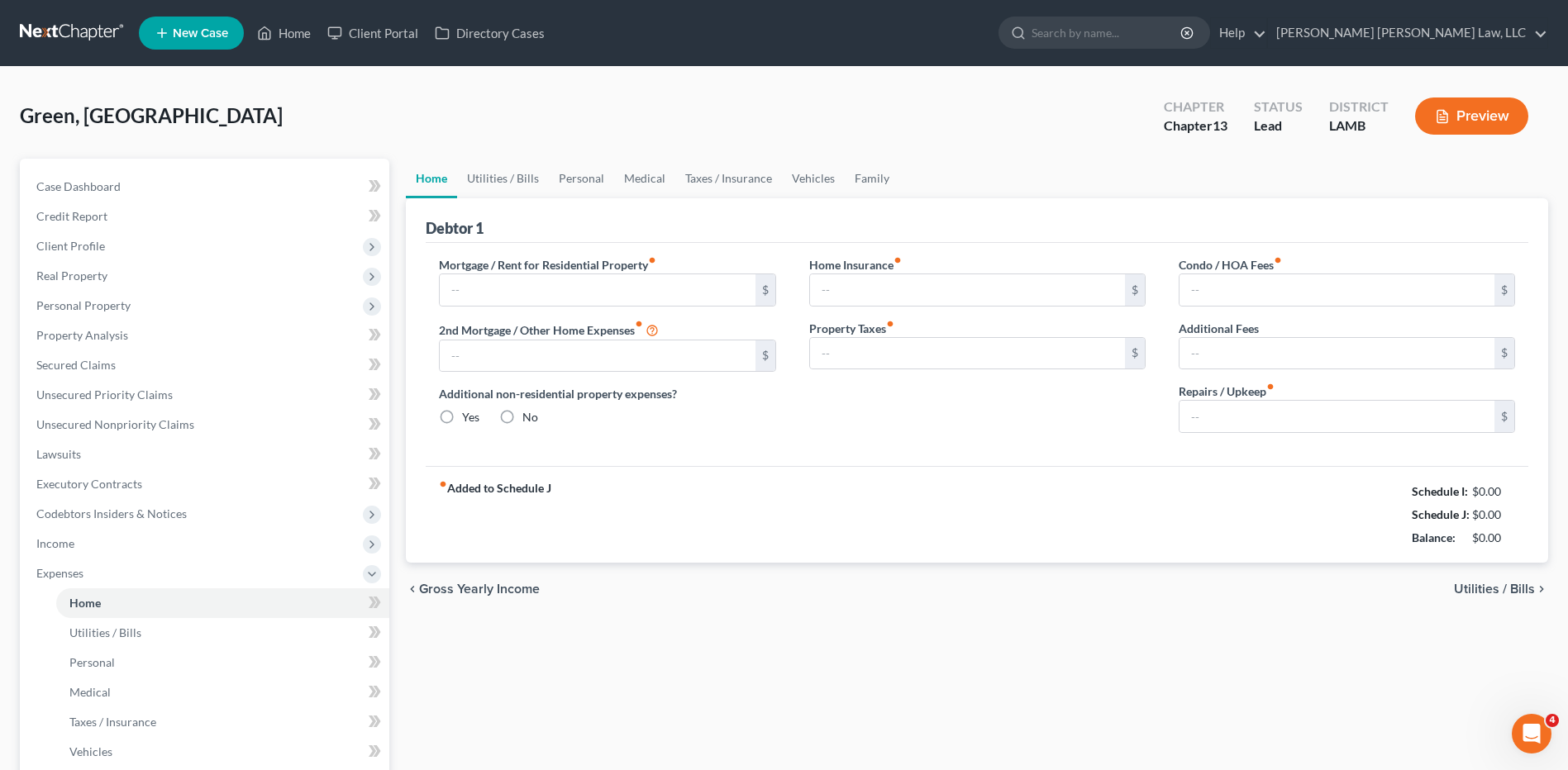
type input "0.00"
radio input "true"
type input "0.00"
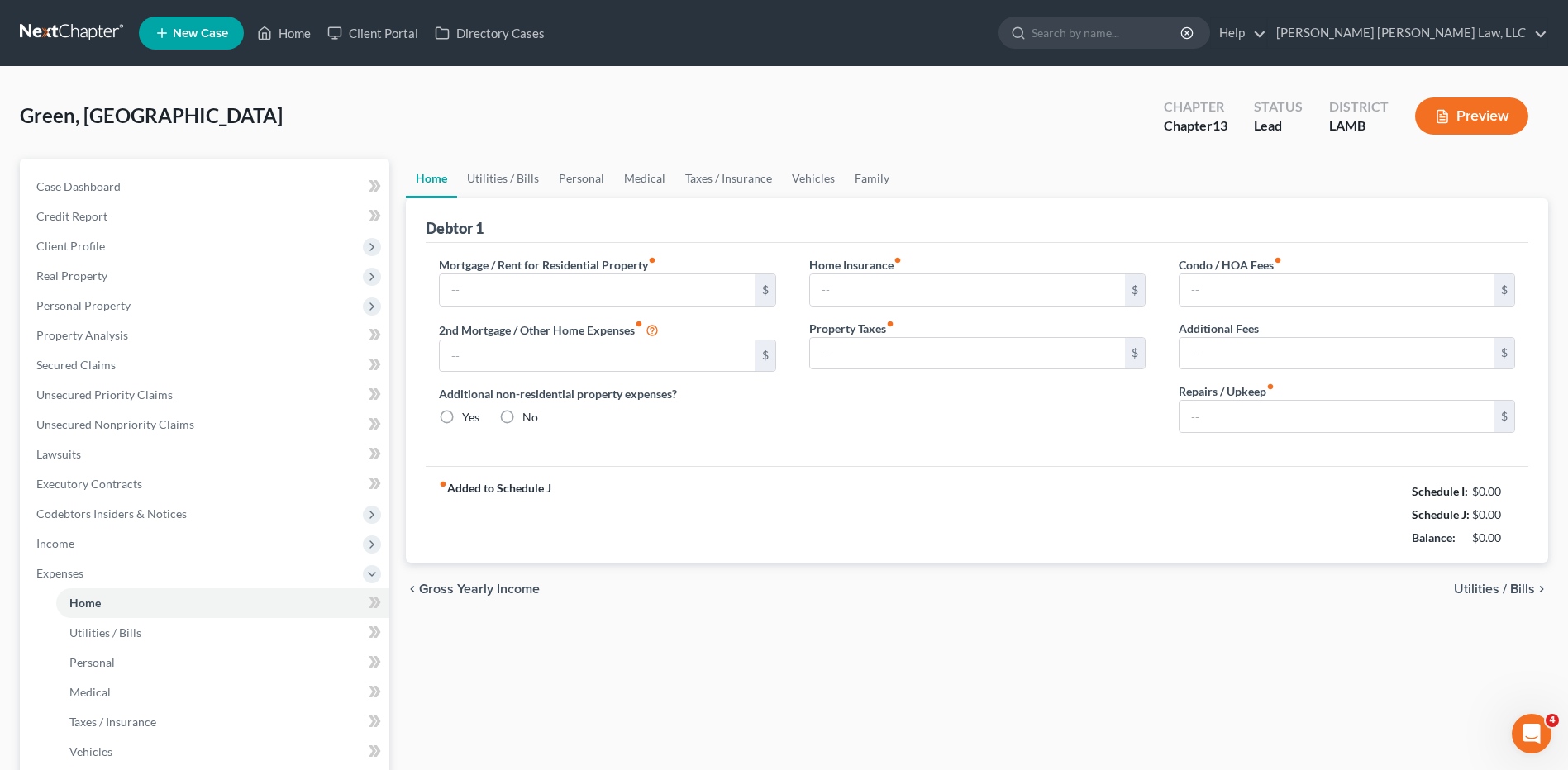
type input "0.00"
click at [521, 182] on link "Utilities / Bills" at bounding box center [502, 178] width 92 height 40
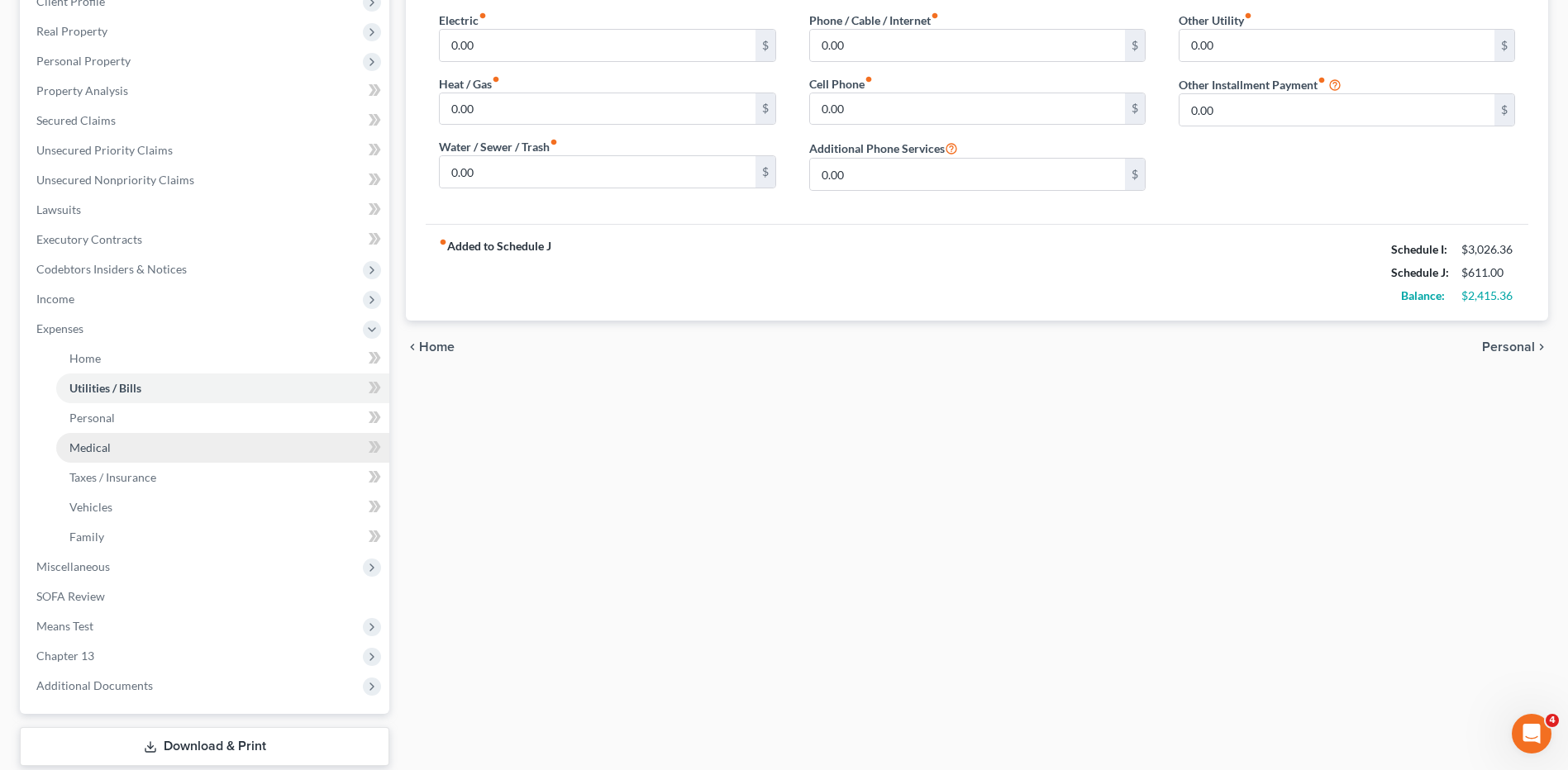
scroll to position [248, 0]
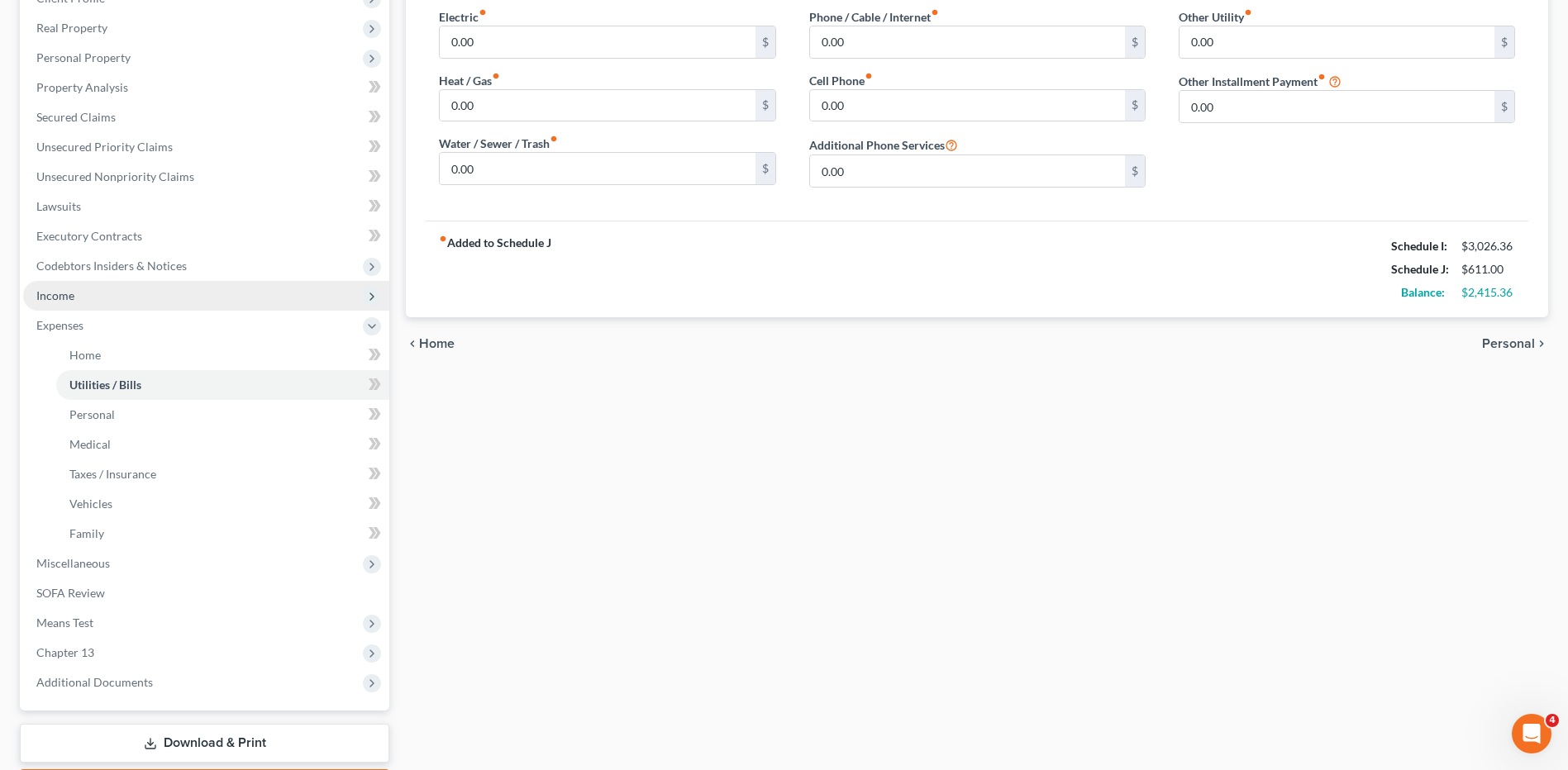
click at [49, 305] on span "Income" at bounding box center [206, 296] width 366 height 30
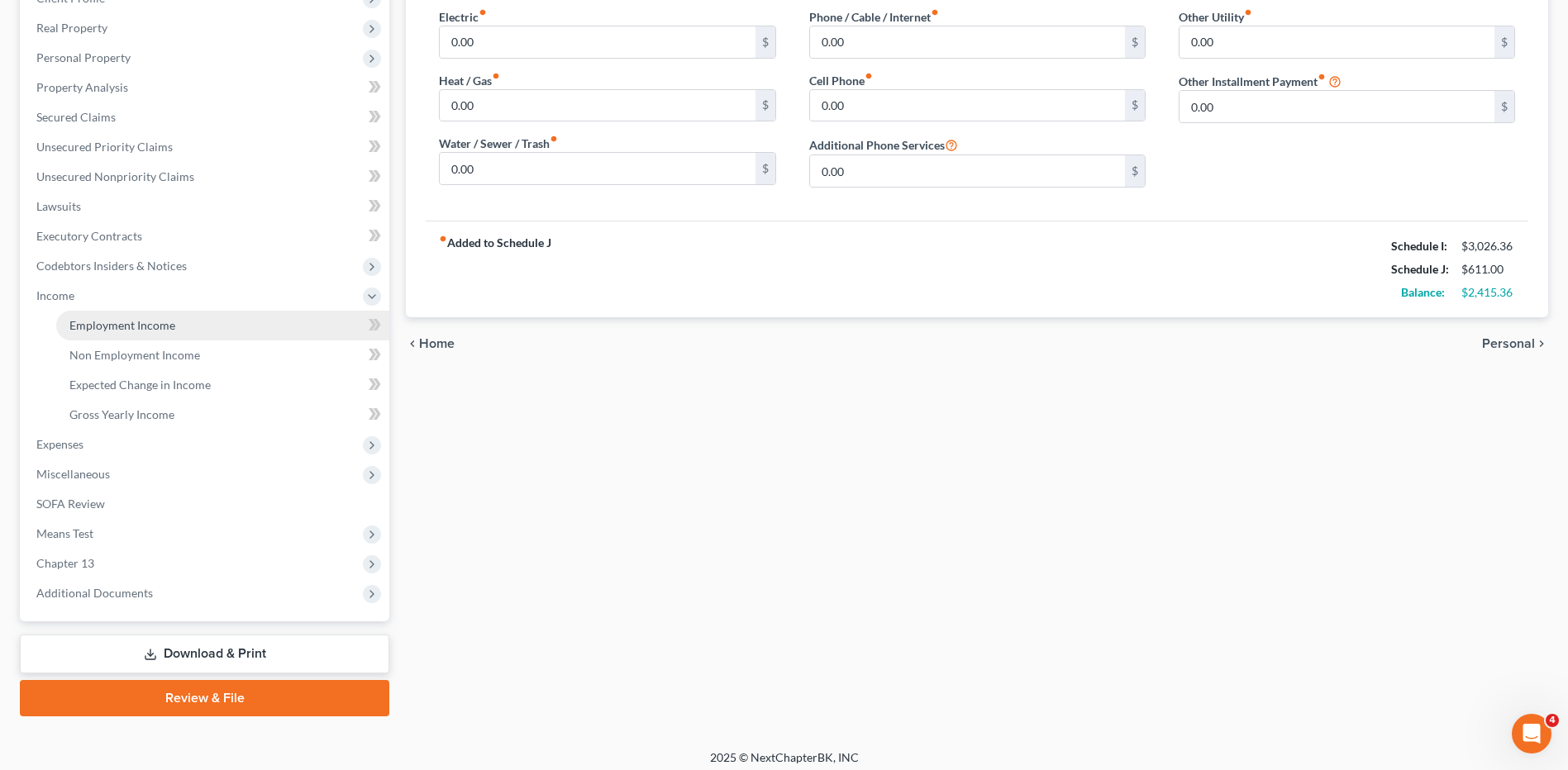
click at [70, 329] on span "Employment Income" at bounding box center [122, 325] width 106 height 14
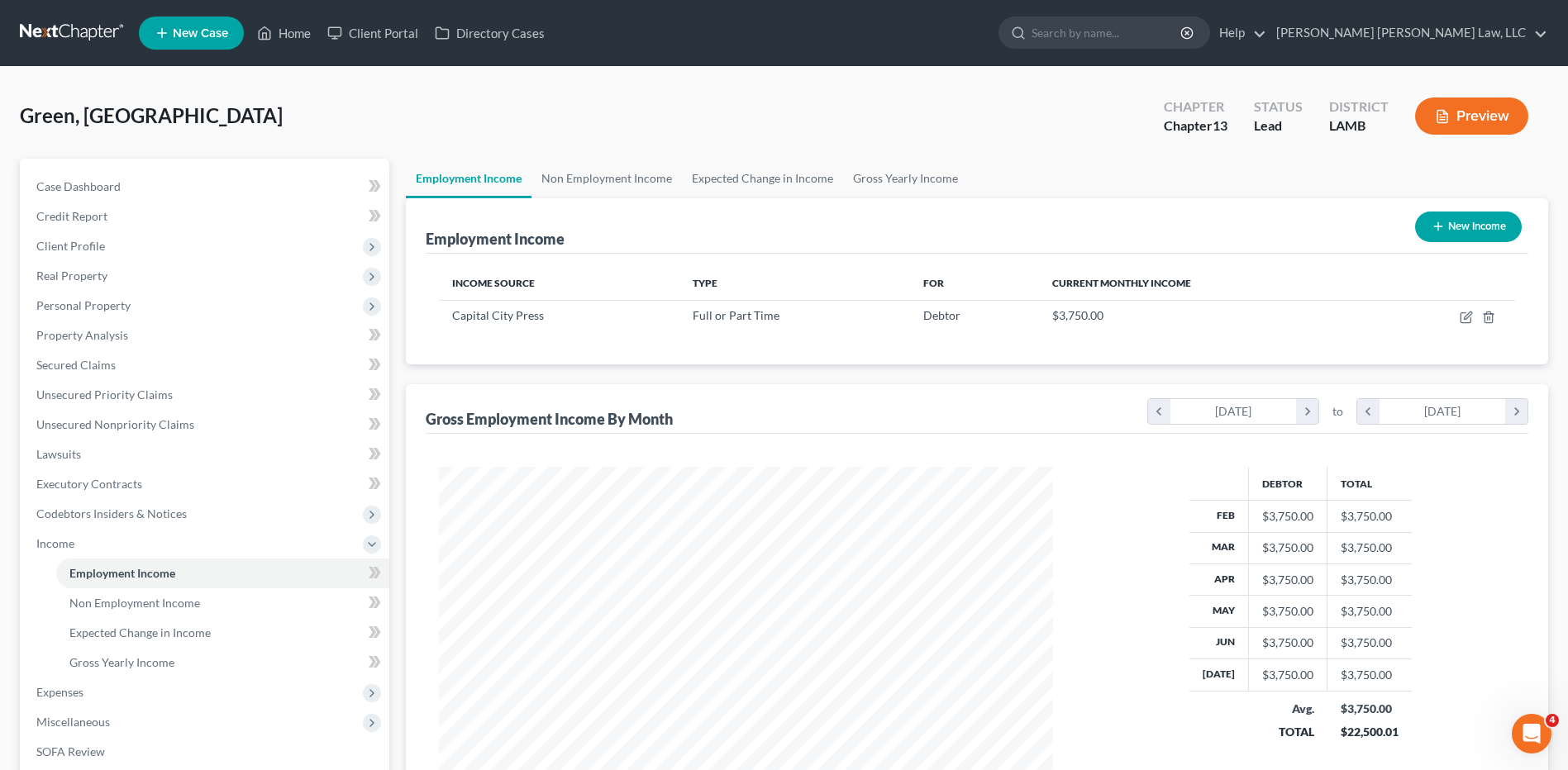
scroll to position [306, 646]
click at [69, 30] on link at bounding box center [72, 33] width 106 height 30
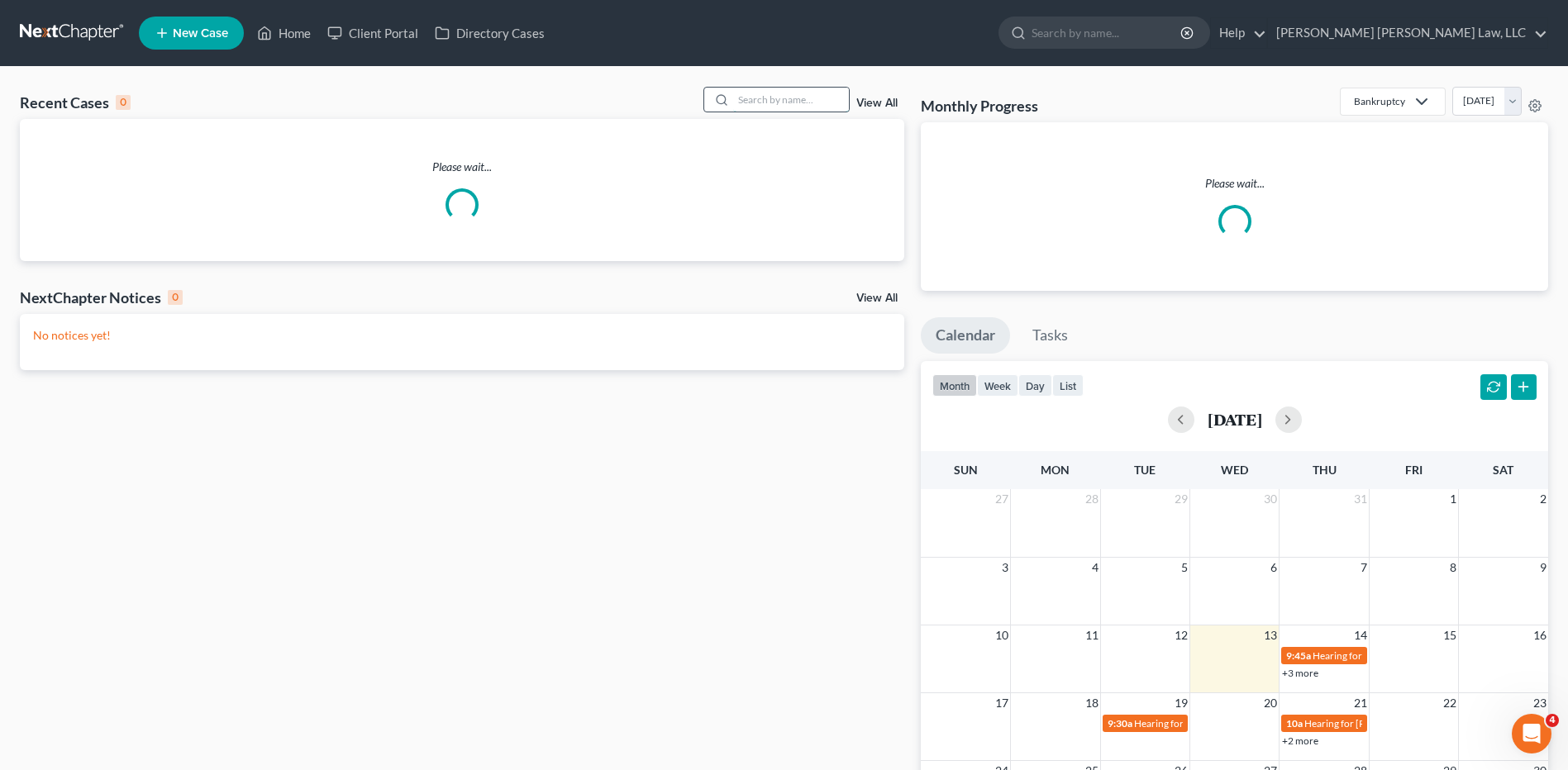
click at [771, 100] on input "search" at bounding box center [790, 100] width 116 height 24
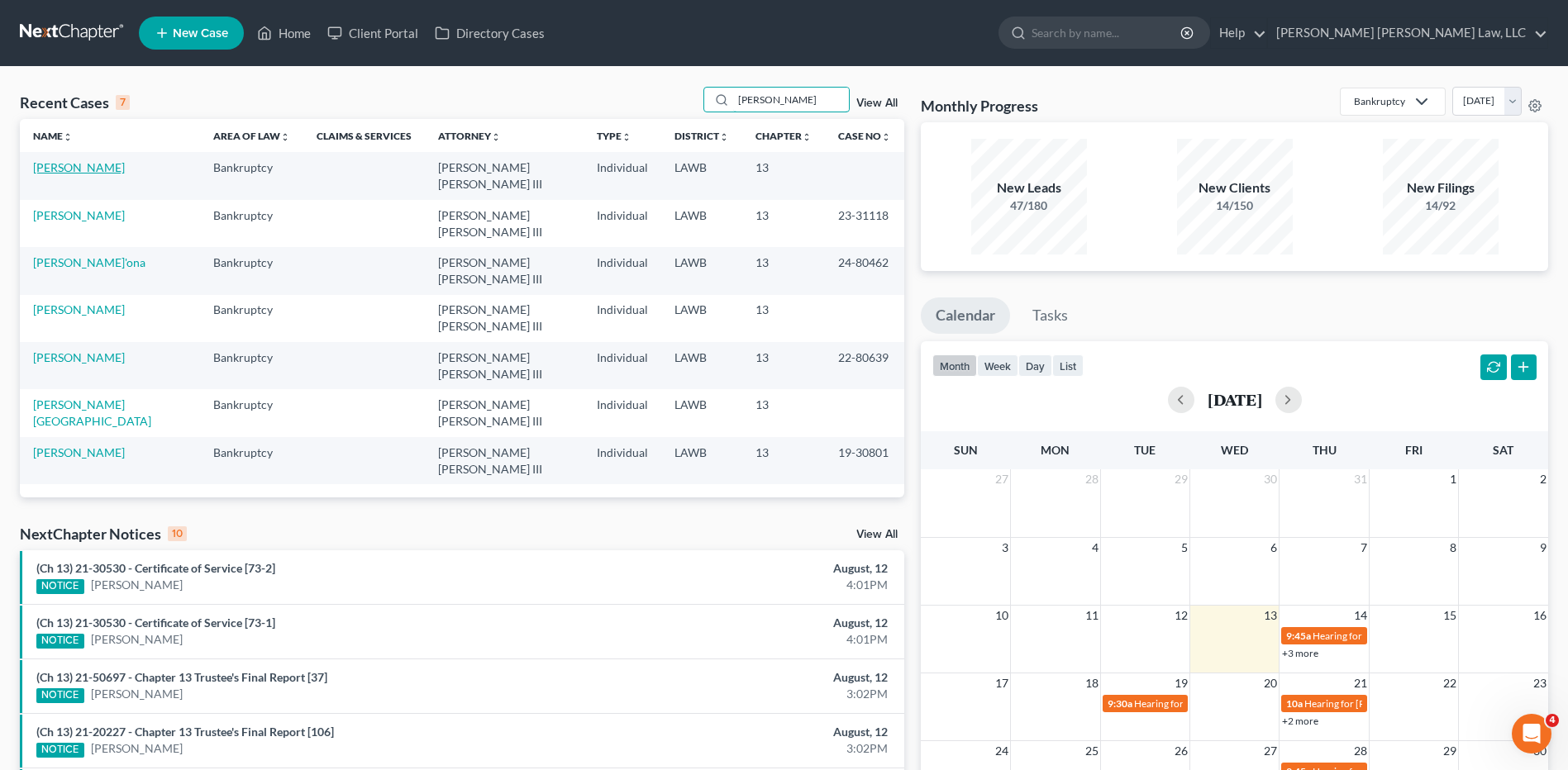
type input "[PERSON_NAME]"
click at [91, 169] on link "[PERSON_NAME]" at bounding box center [79, 167] width 92 height 14
click at [91, 167] on link "[PERSON_NAME]" at bounding box center [79, 167] width 92 height 14
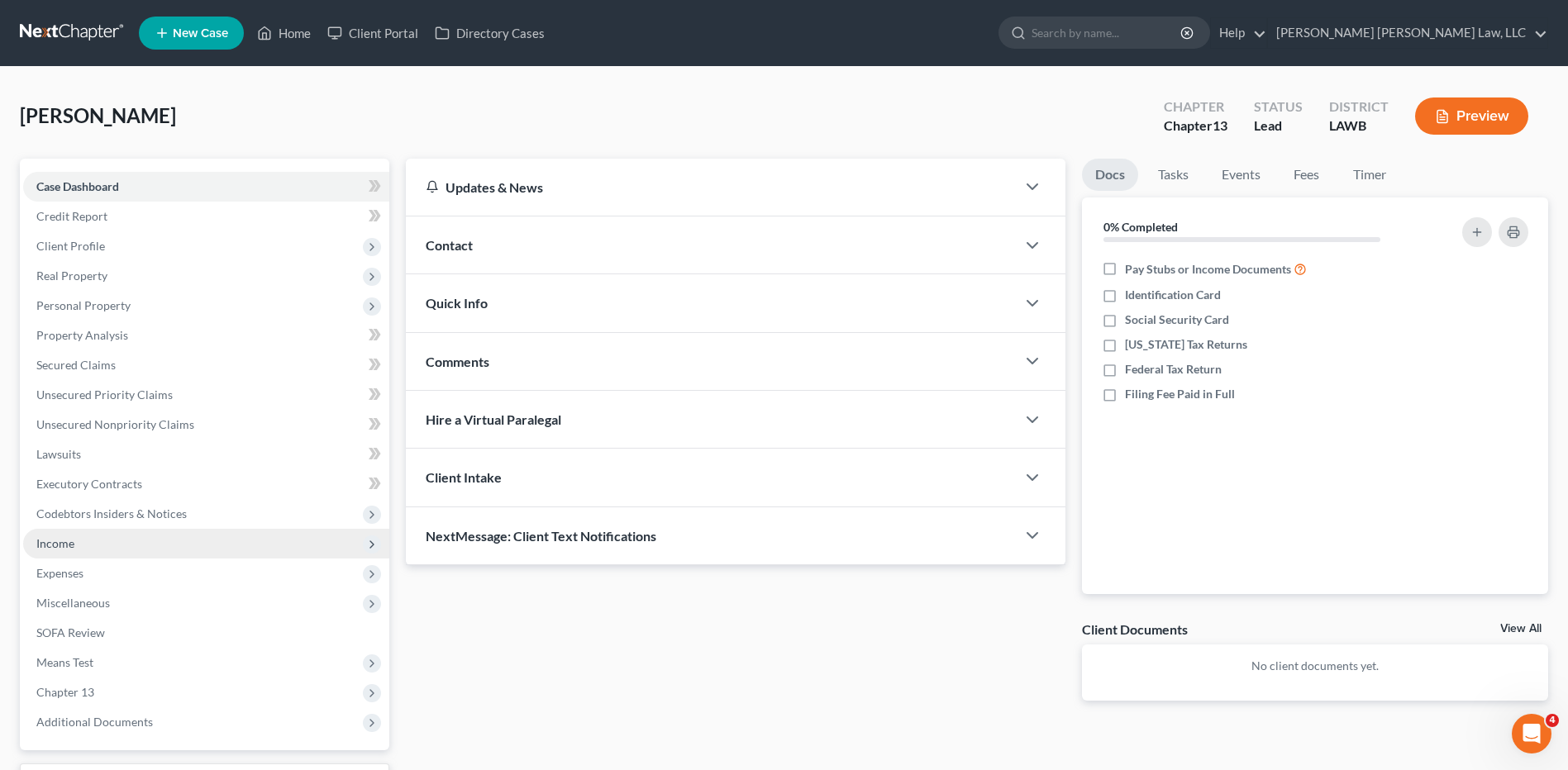
click at [54, 545] on span "Income" at bounding box center [55, 543] width 38 height 14
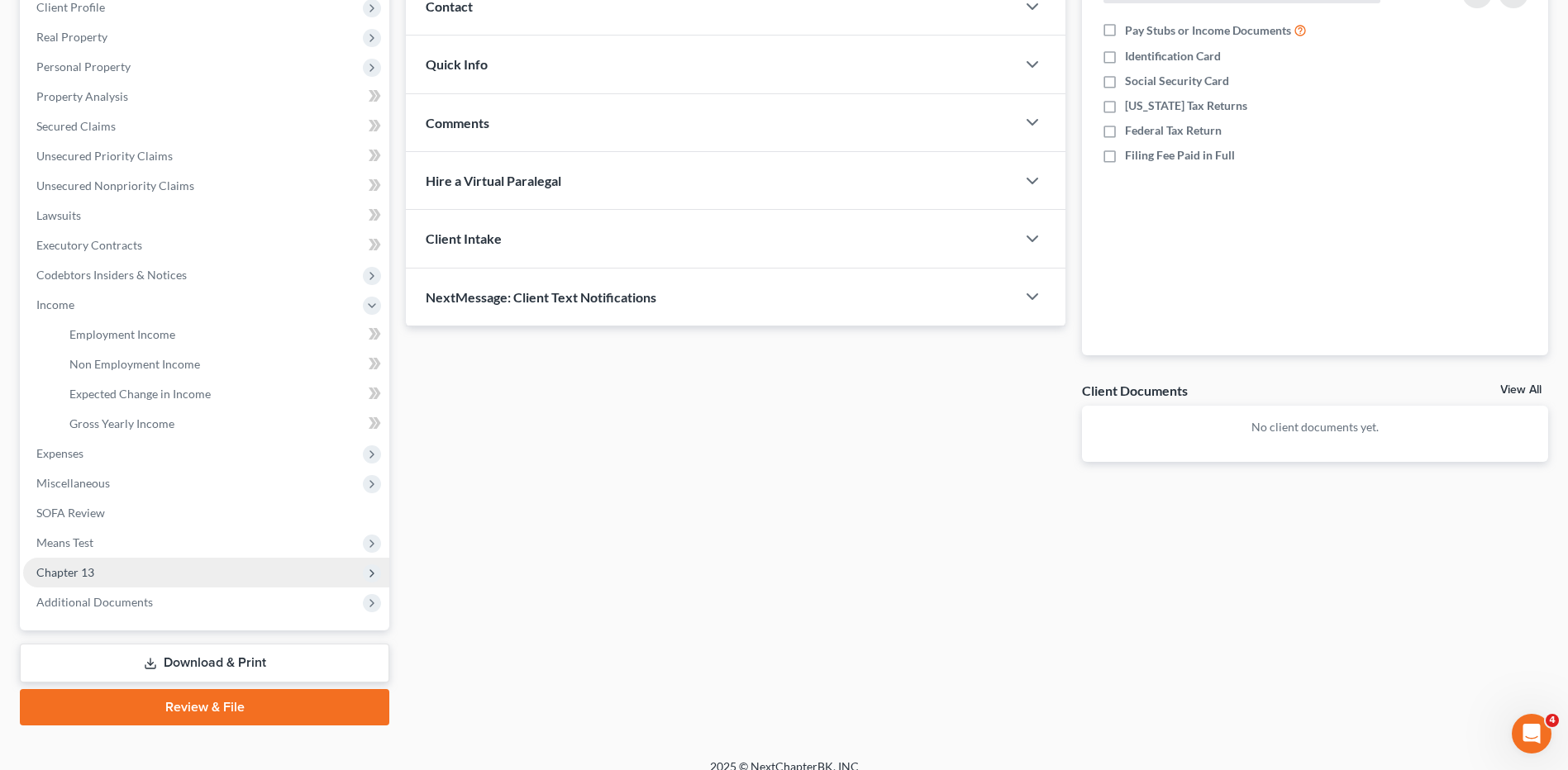
scroll to position [248, 0]
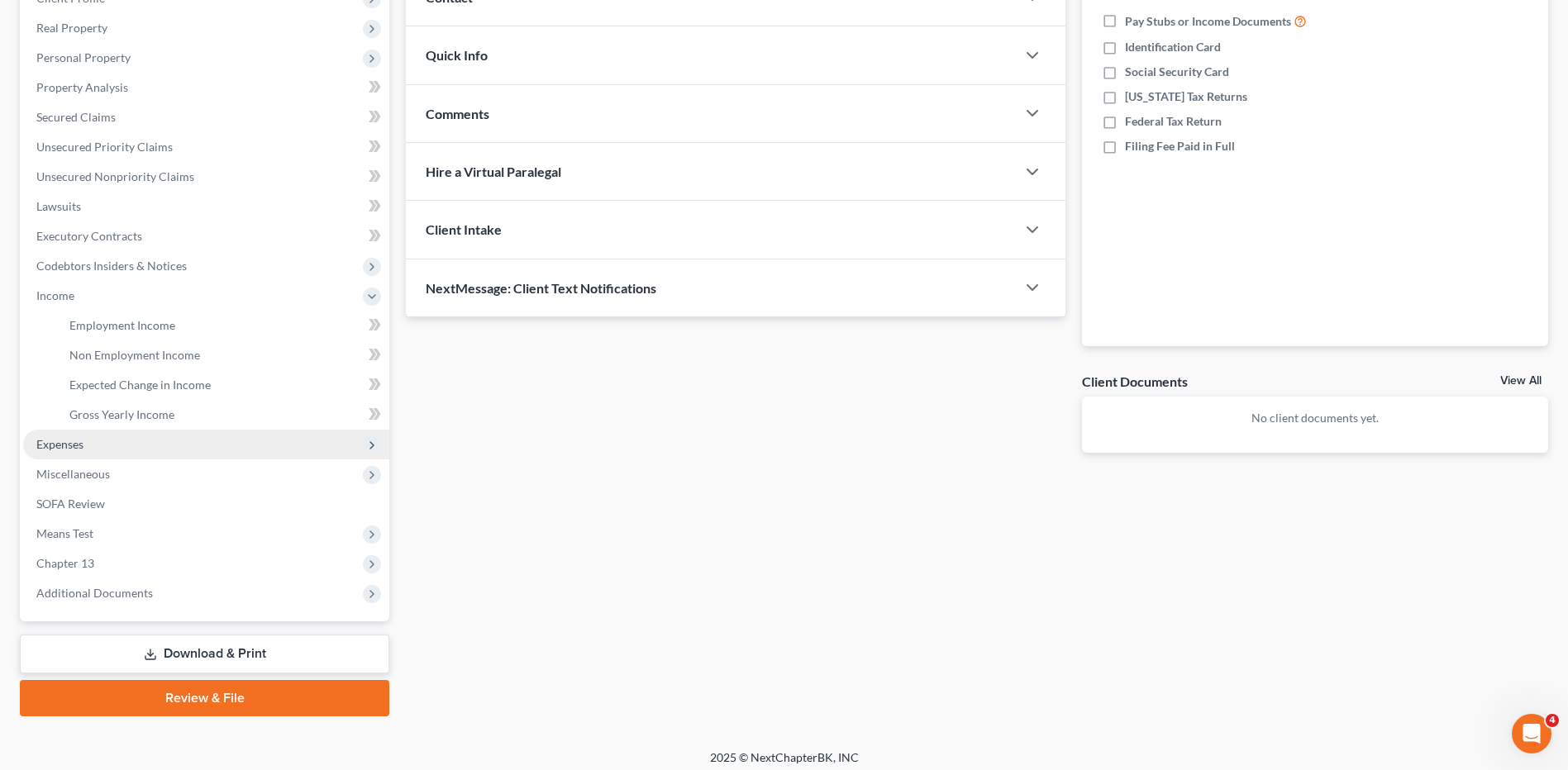
click at [39, 449] on span "Expenses" at bounding box center [60, 444] width 47 height 14
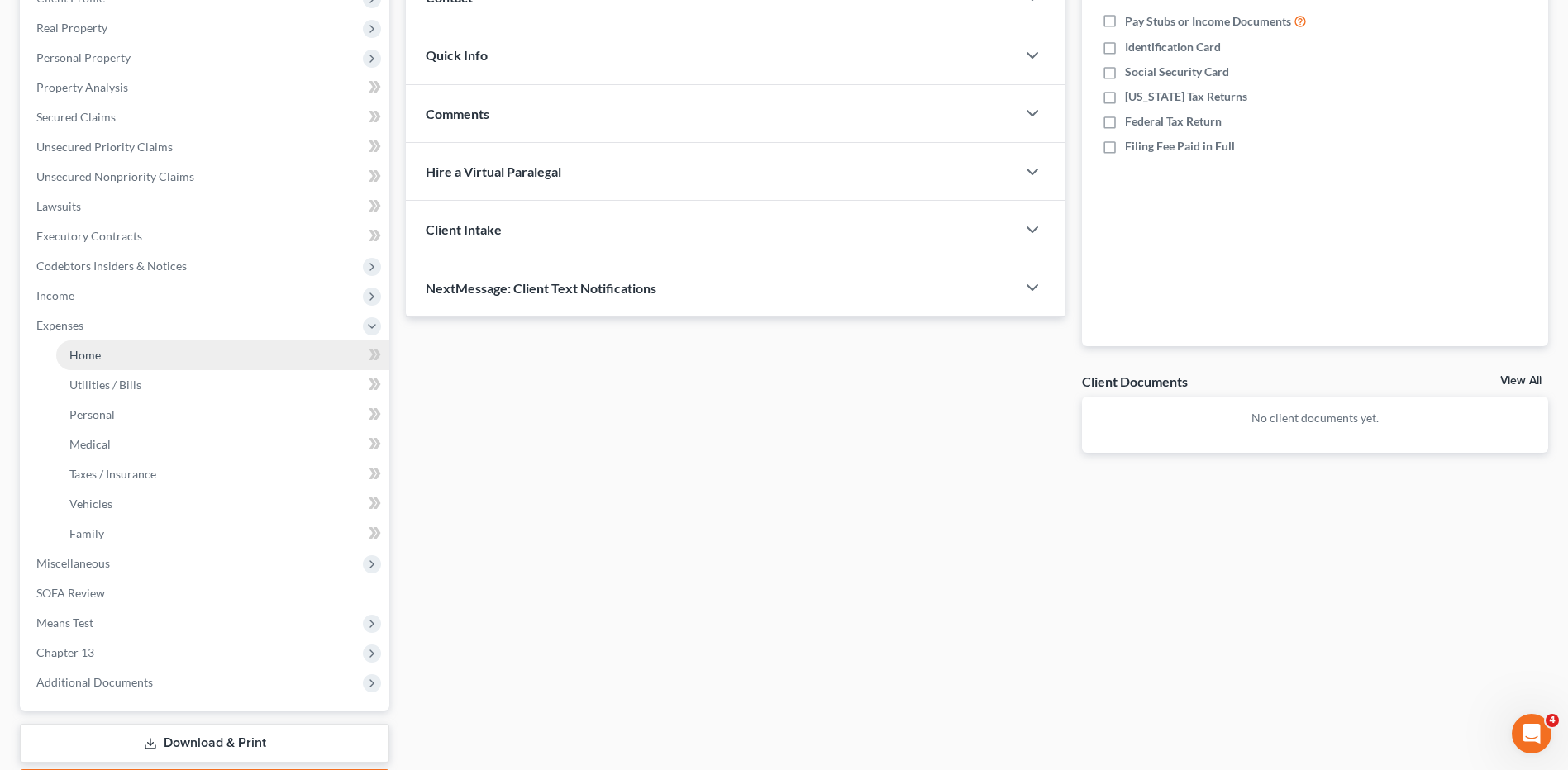
click at [84, 355] on span "Home" at bounding box center [84, 355] width 31 height 14
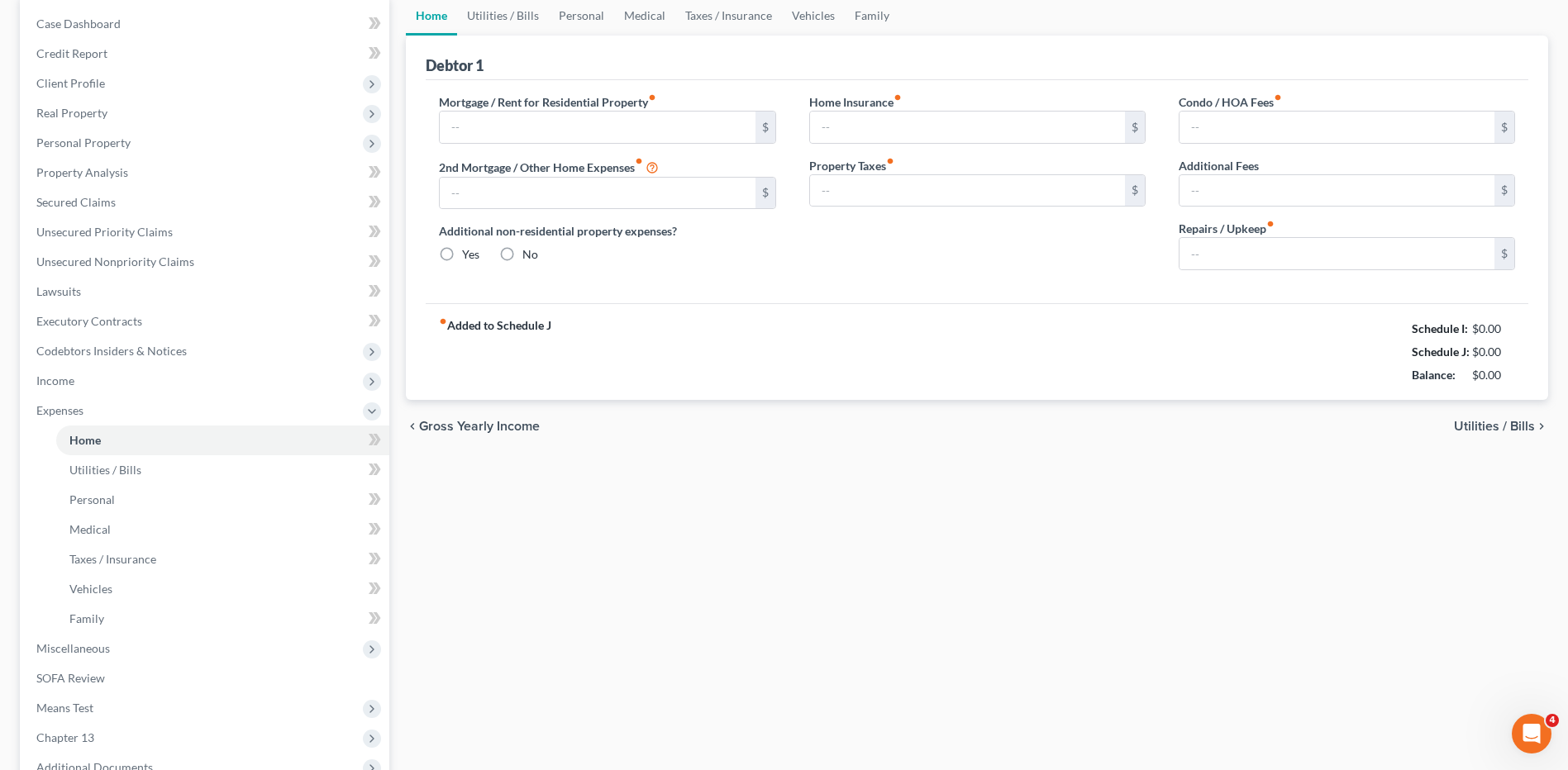
type input "0.00"
radio input "true"
type input "0.00"
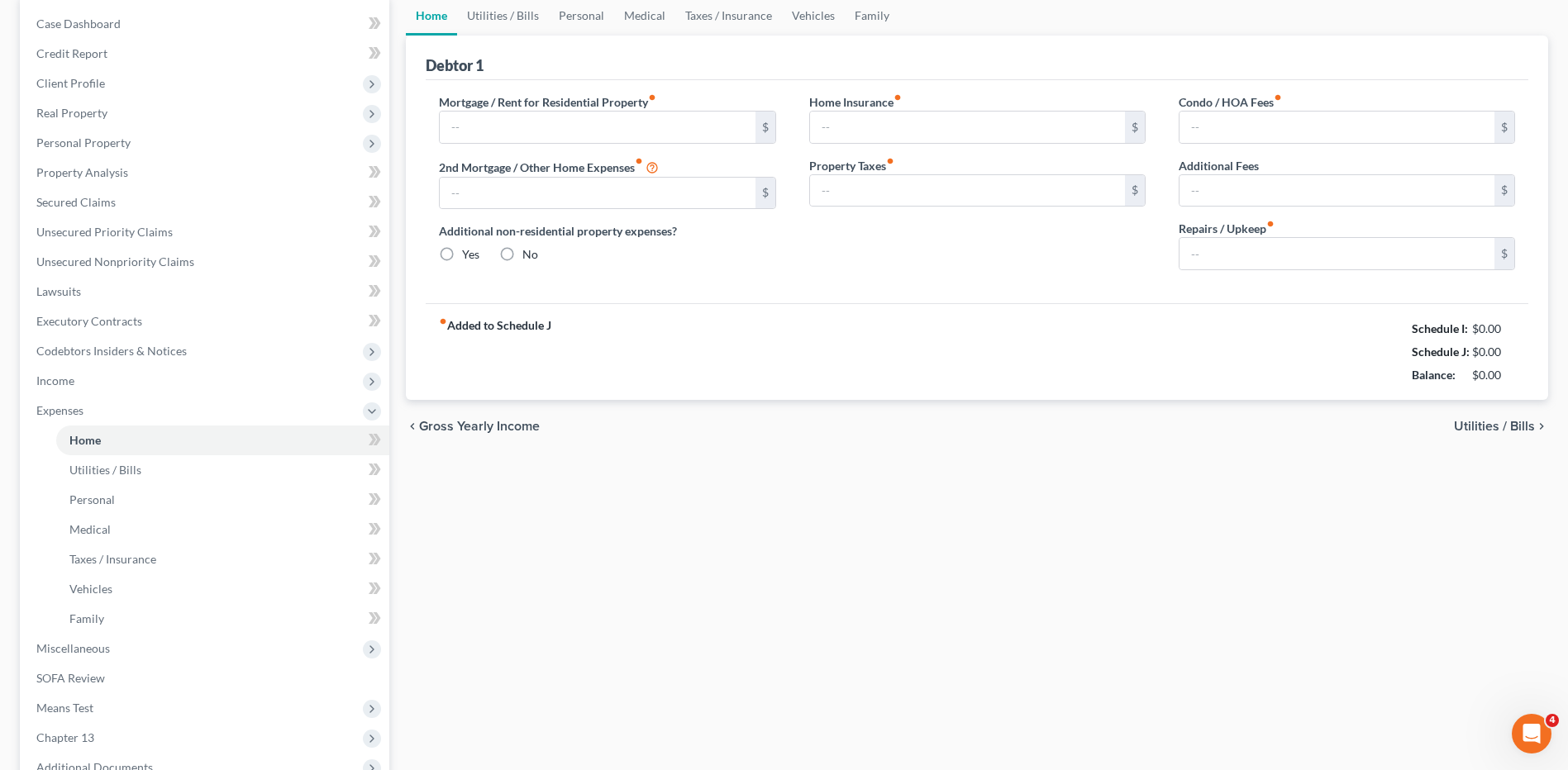
type input "0.00"
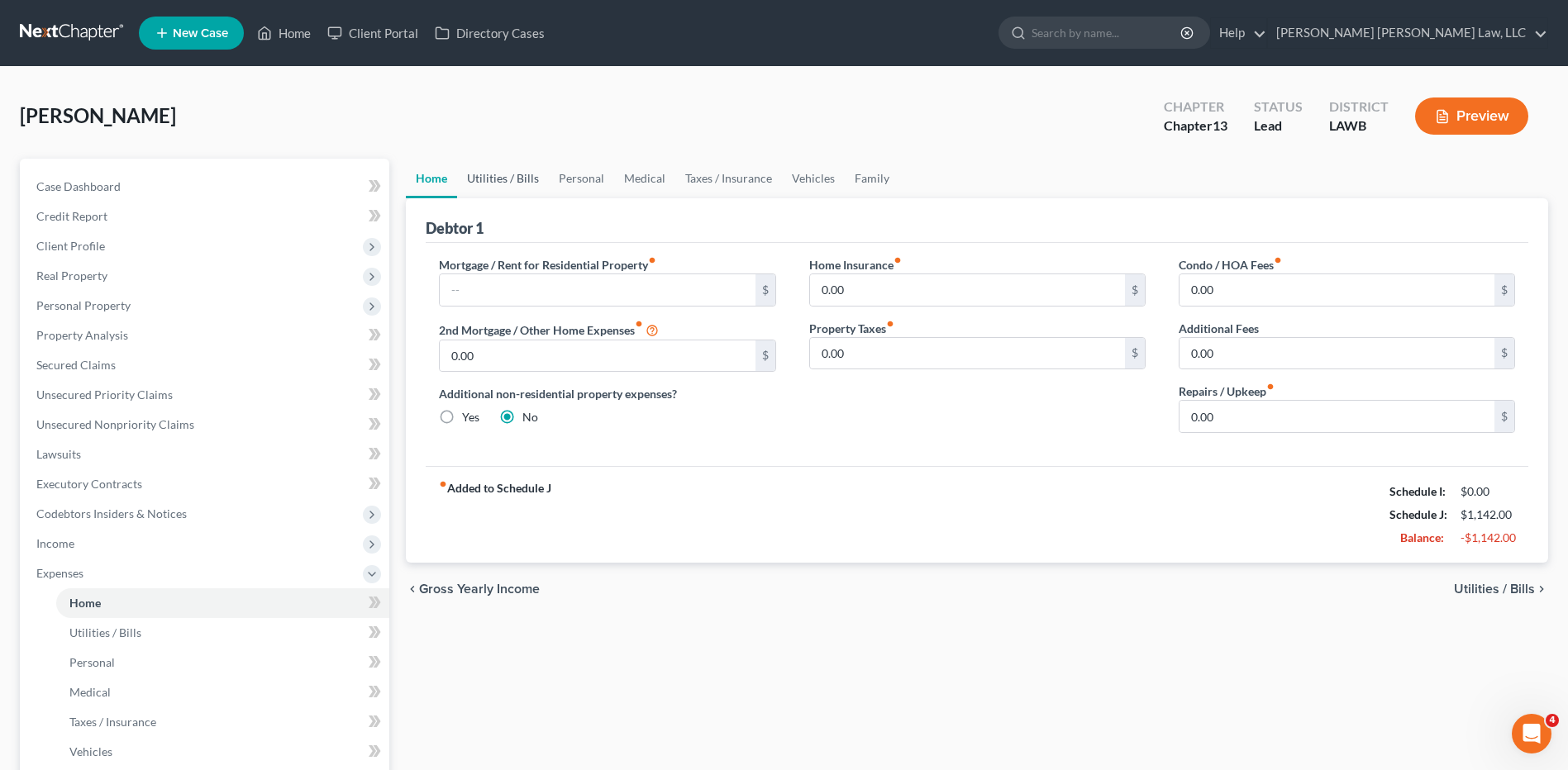
click at [503, 182] on link "Utilities / Bills" at bounding box center [502, 178] width 92 height 40
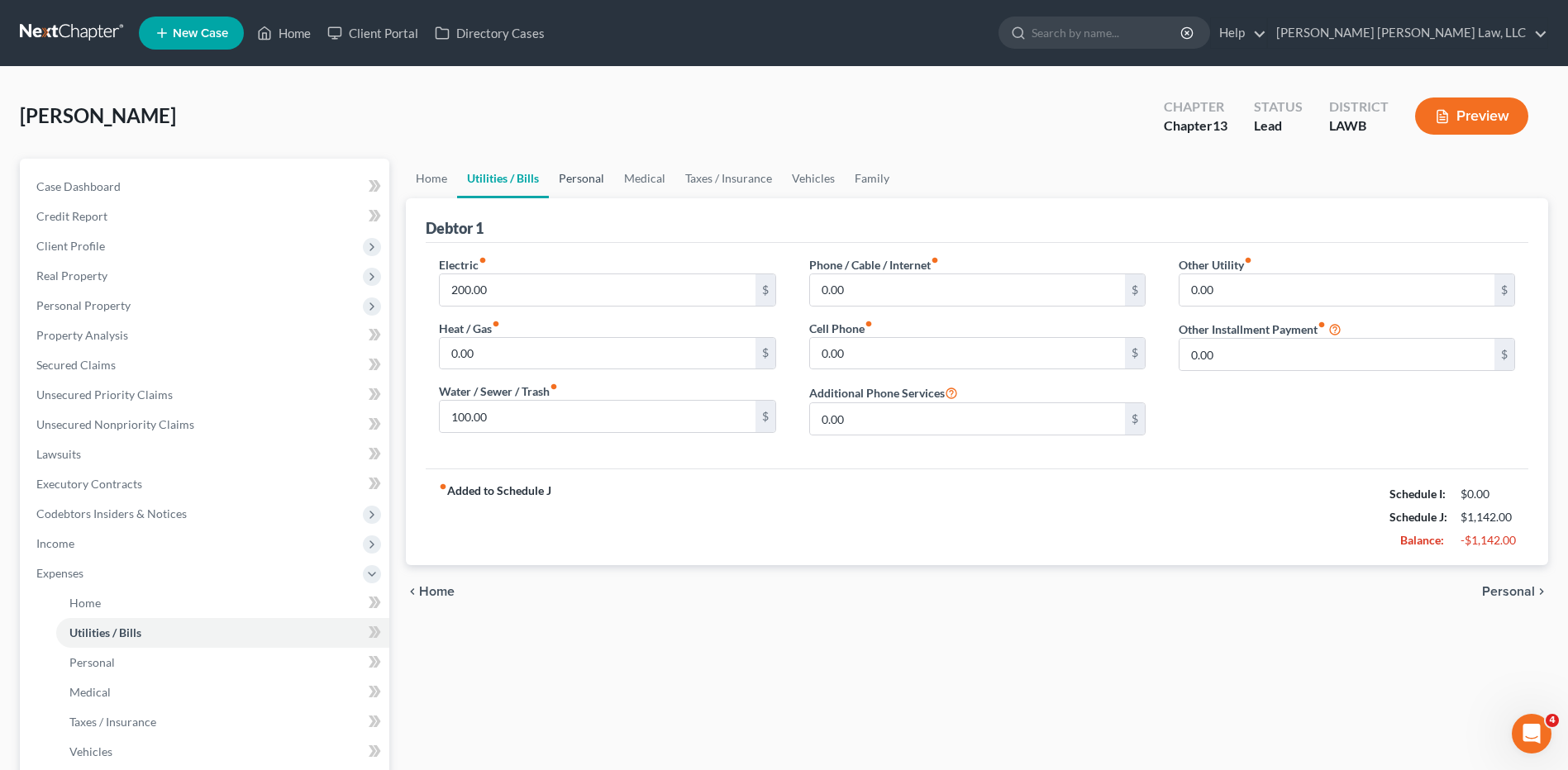
click at [572, 174] on link "Personal" at bounding box center [581, 178] width 65 height 40
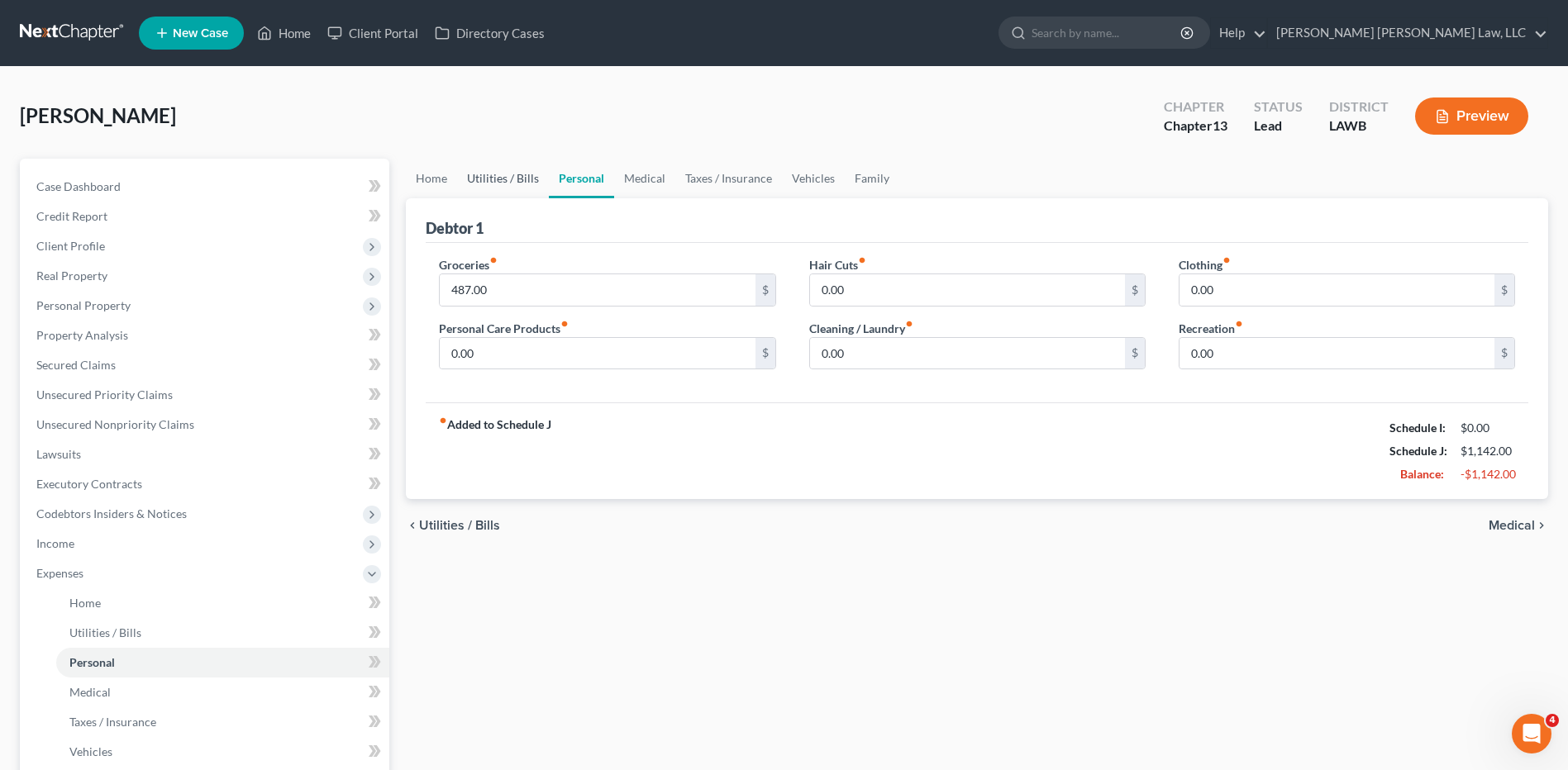
click at [512, 184] on link "Utilities / Bills" at bounding box center [502, 178] width 92 height 40
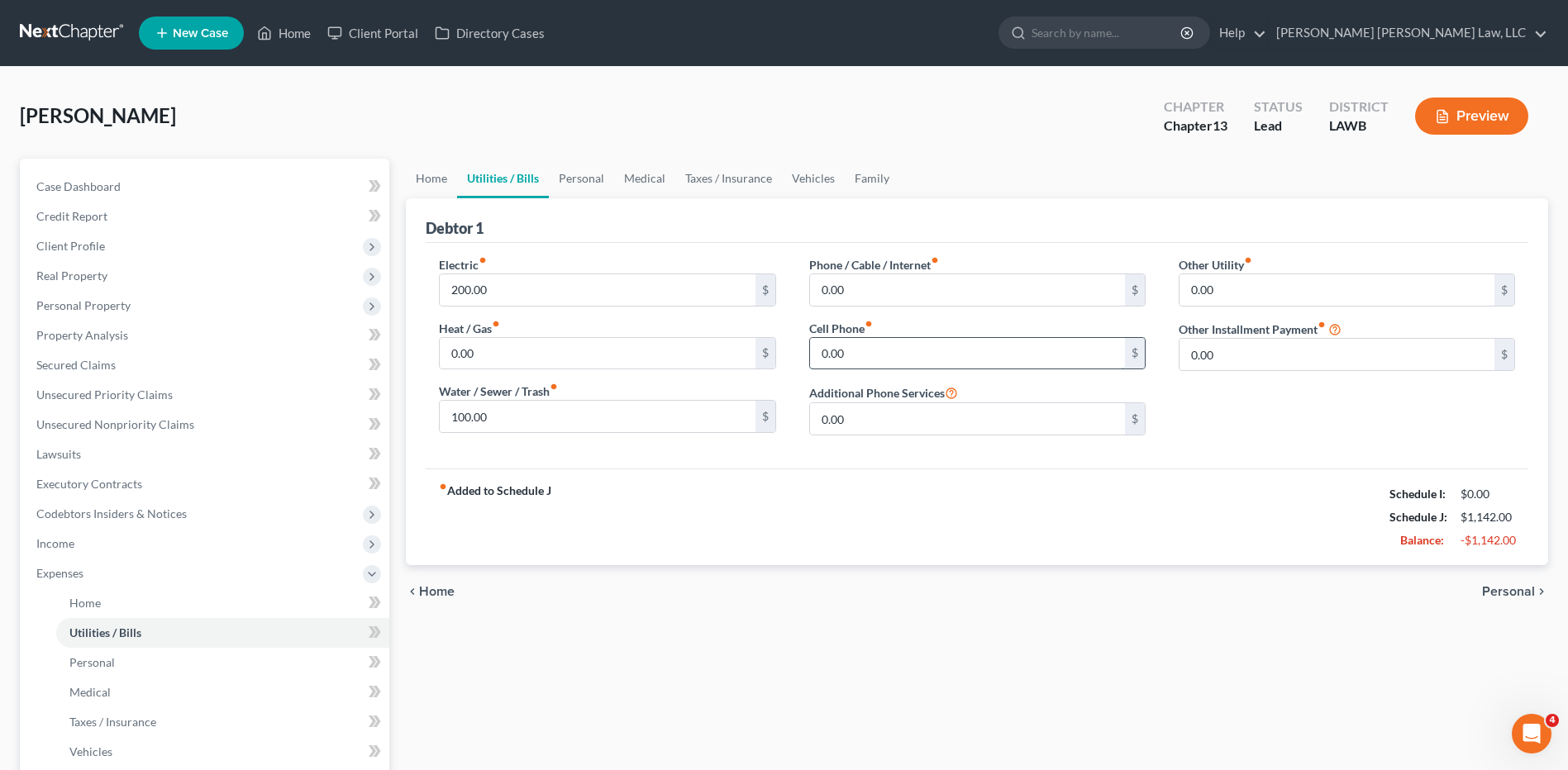
click at [863, 358] on input "0.00" at bounding box center [967, 353] width 315 height 31
type input "75.00"
click at [587, 182] on link "Personal" at bounding box center [581, 178] width 65 height 40
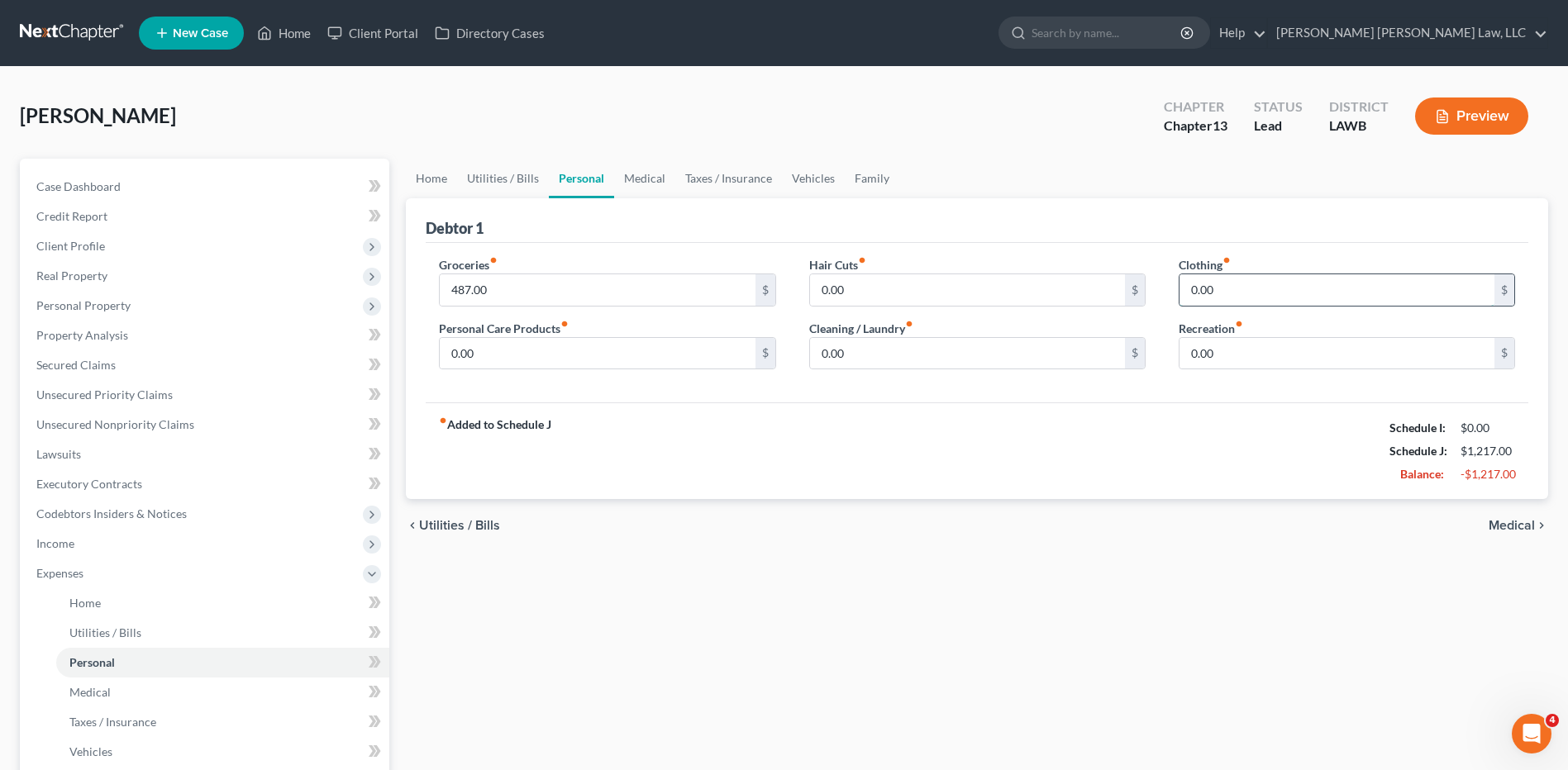
click at [1218, 295] on input "0.00" at bounding box center [1337, 290] width 315 height 31
type input "93.00"
click at [567, 355] on input "0.00" at bounding box center [597, 353] width 315 height 31
type input "50.00"
click at [805, 177] on link "Vehicles" at bounding box center [813, 178] width 62 height 40
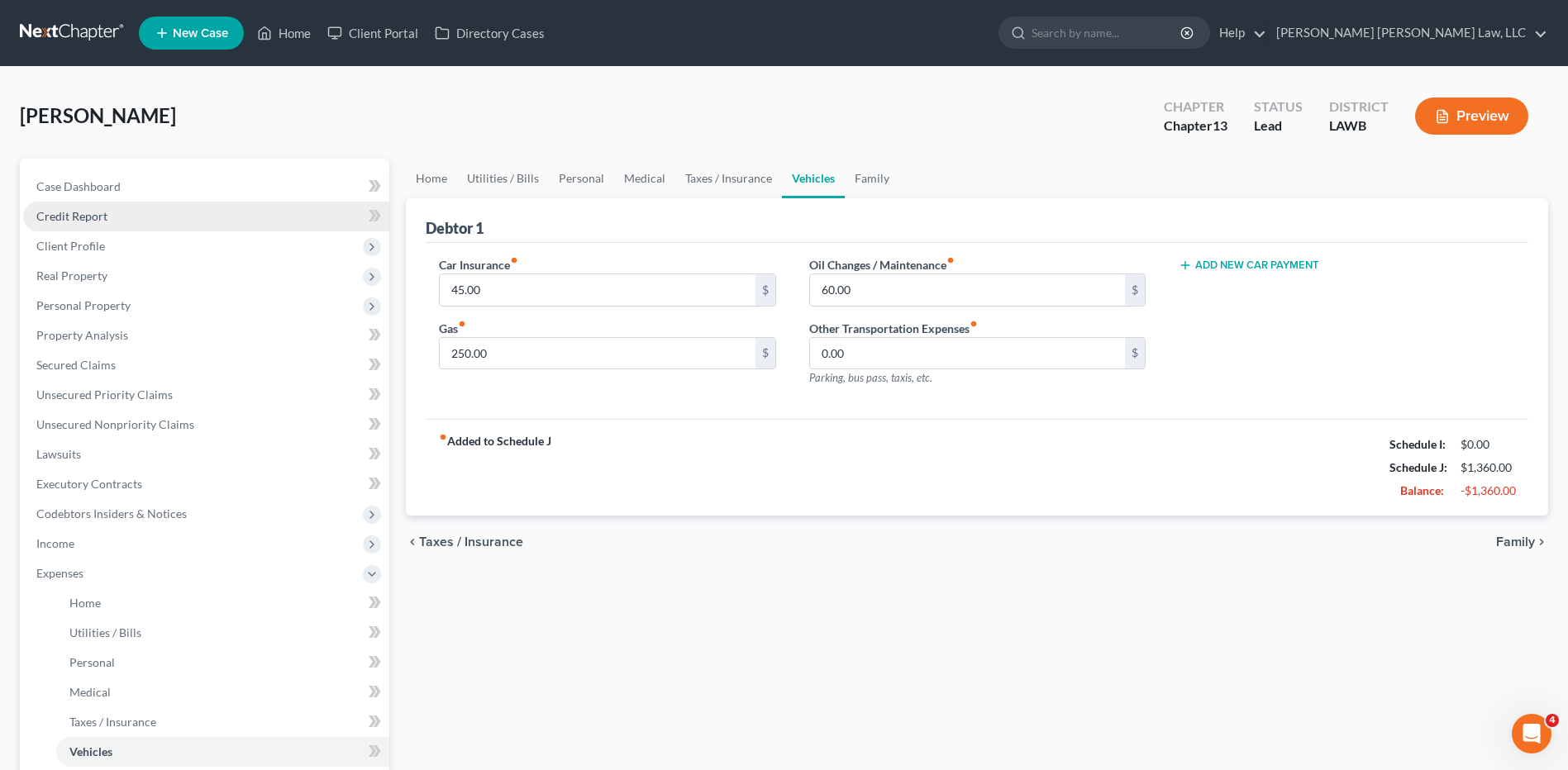
click at [73, 214] on span "Credit Report" at bounding box center [72, 216] width 71 height 14
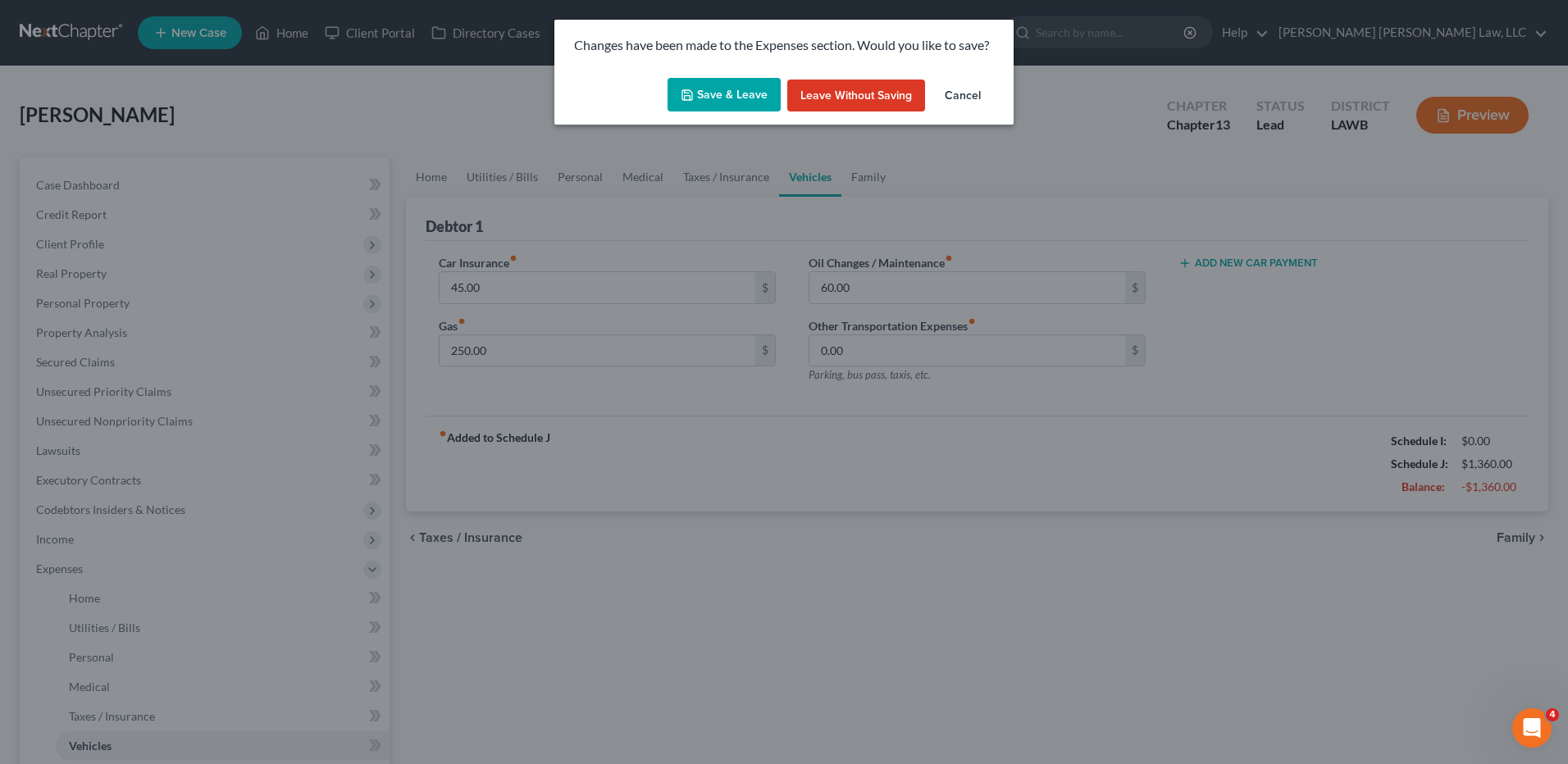
click at [724, 97] on button "Save & Leave" at bounding box center [724, 95] width 113 height 34
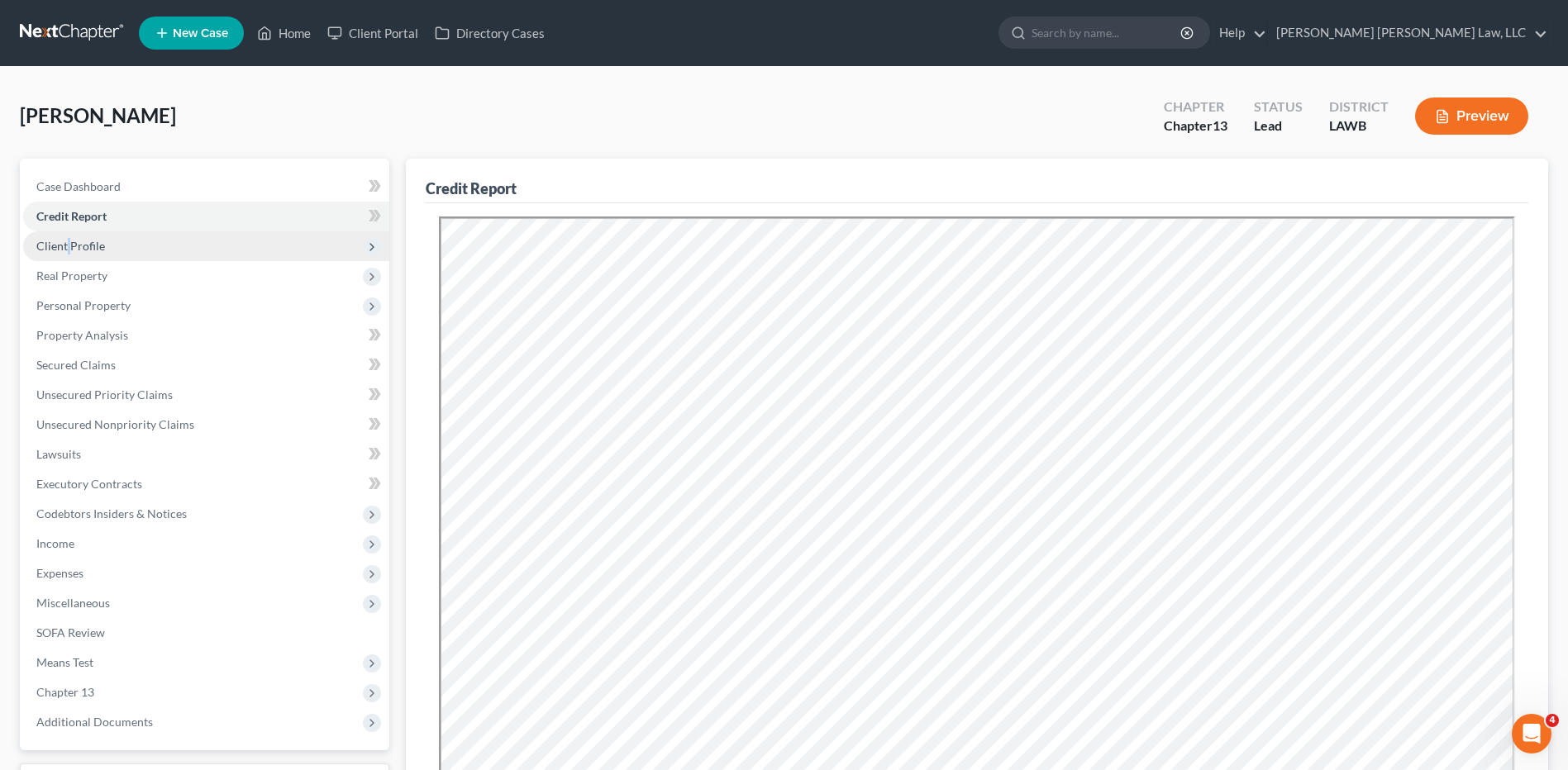
click at [70, 253] on span "Client Profile" at bounding box center [206, 246] width 366 height 30
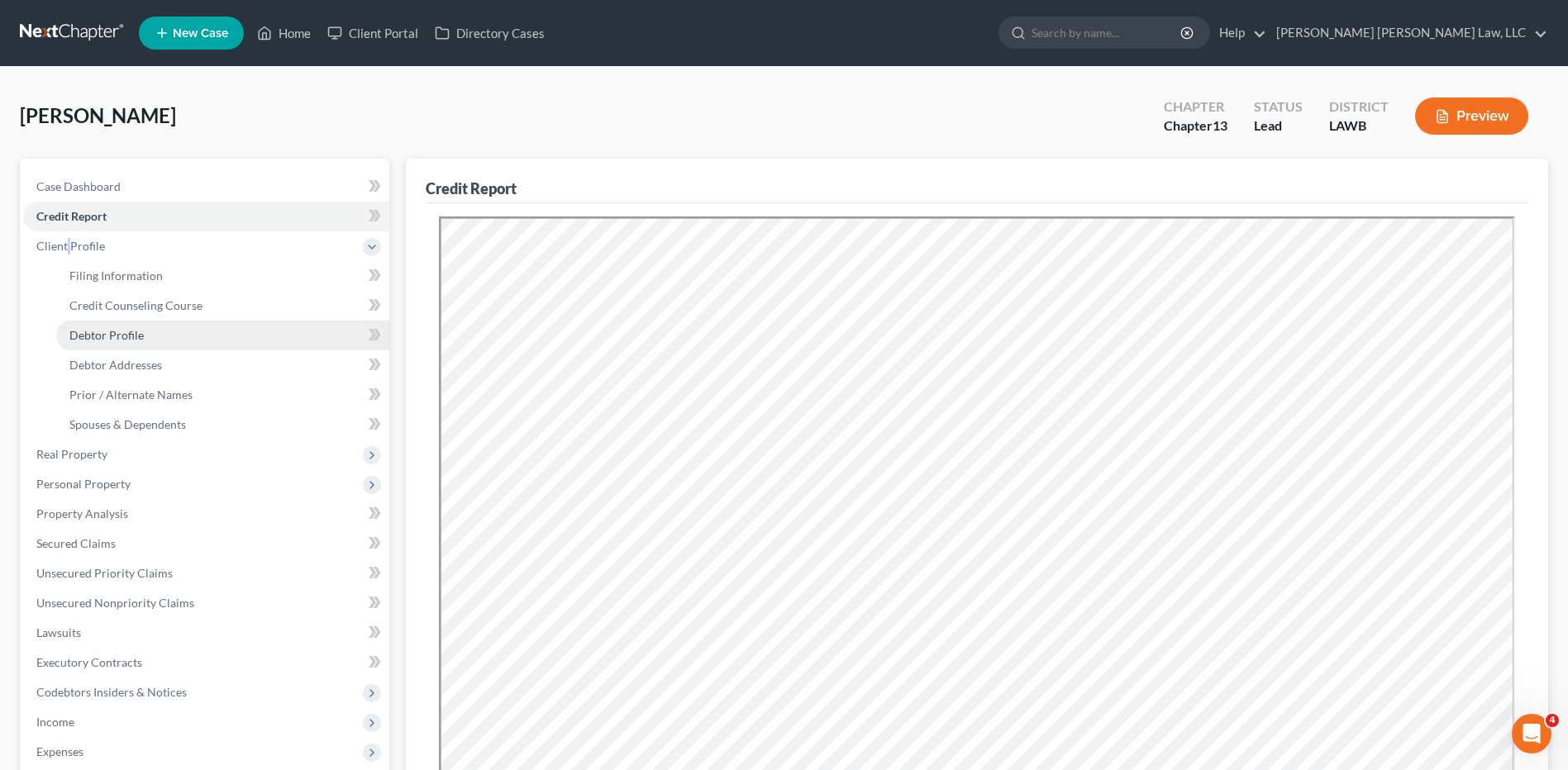
click at [124, 339] on span "Debtor Profile" at bounding box center [106, 335] width 74 height 14
select select "0"
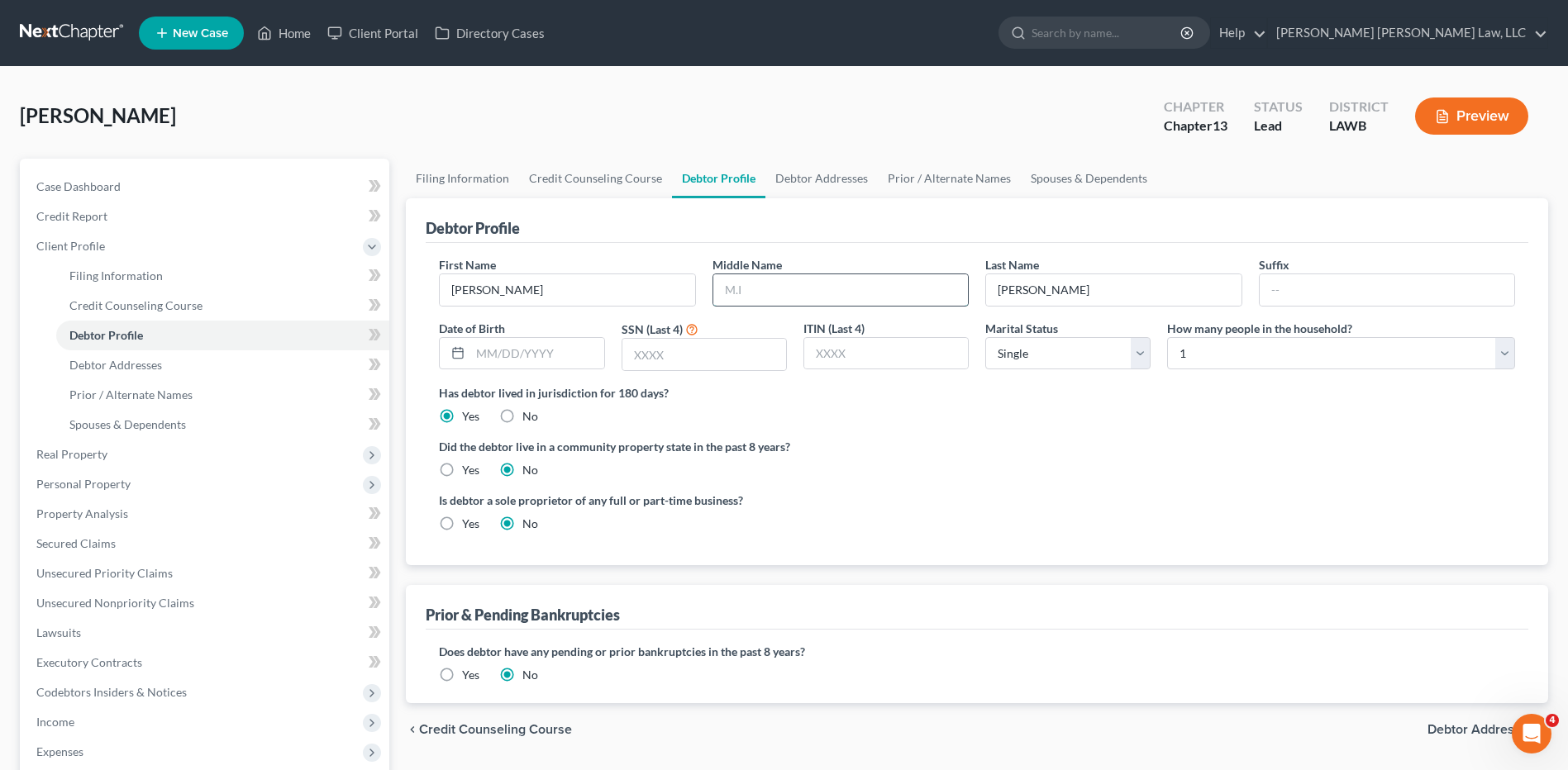
click at [843, 277] on input "text" at bounding box center [840, 290] width 254 height 31
type input "Dekava"
click at [502, 355] on input "text" at bounding box center [537, 353] width 133 height 31
type input "08/23/1993"
click at [1035, 181] on link "Spouses & Dependents" at bounding box center [1088, 178] width 136 height 40
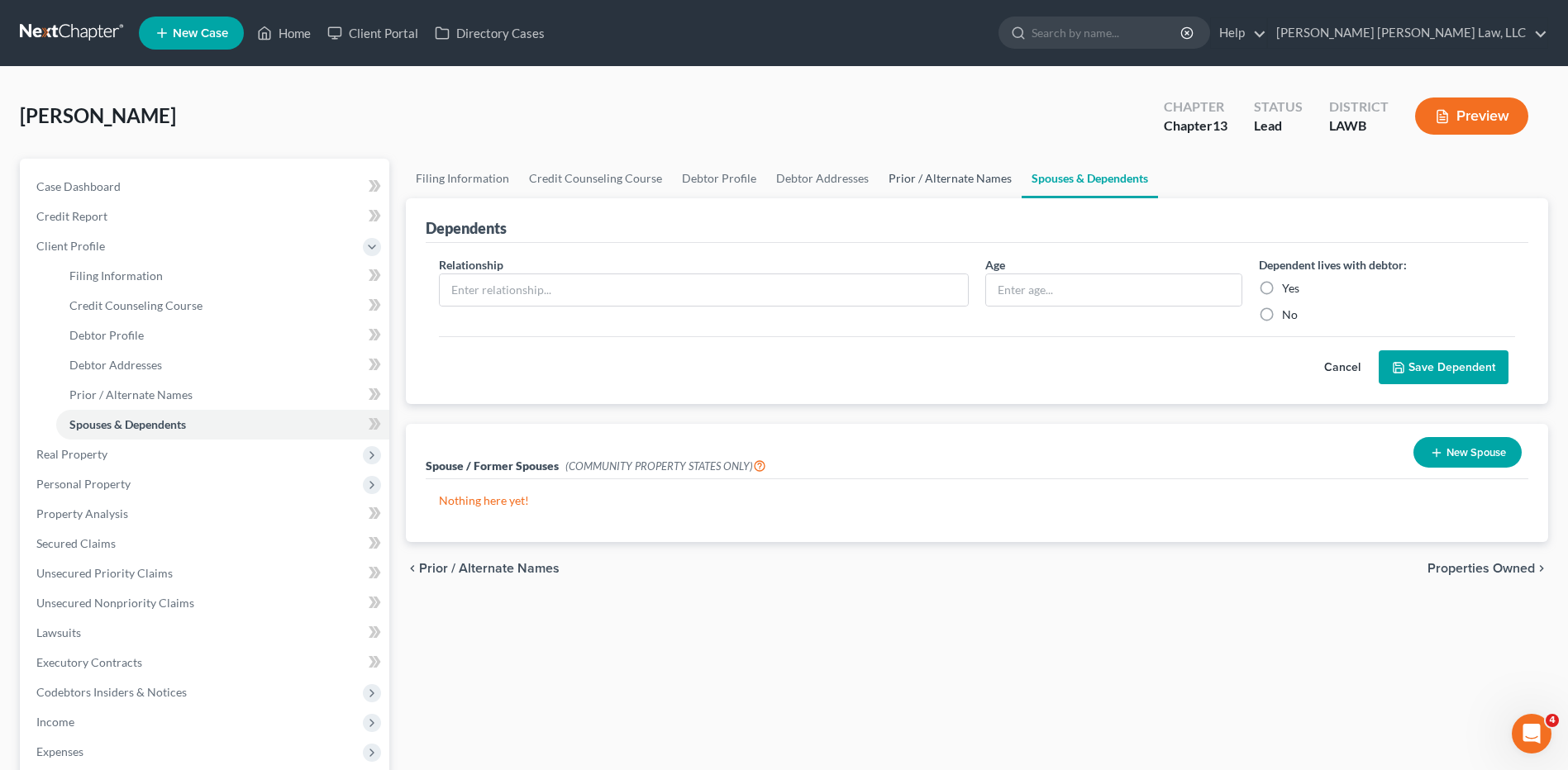
click at [923, 181] on link "Prior / Alternate Names" at bounding box center [949, 178] width 143 height 40
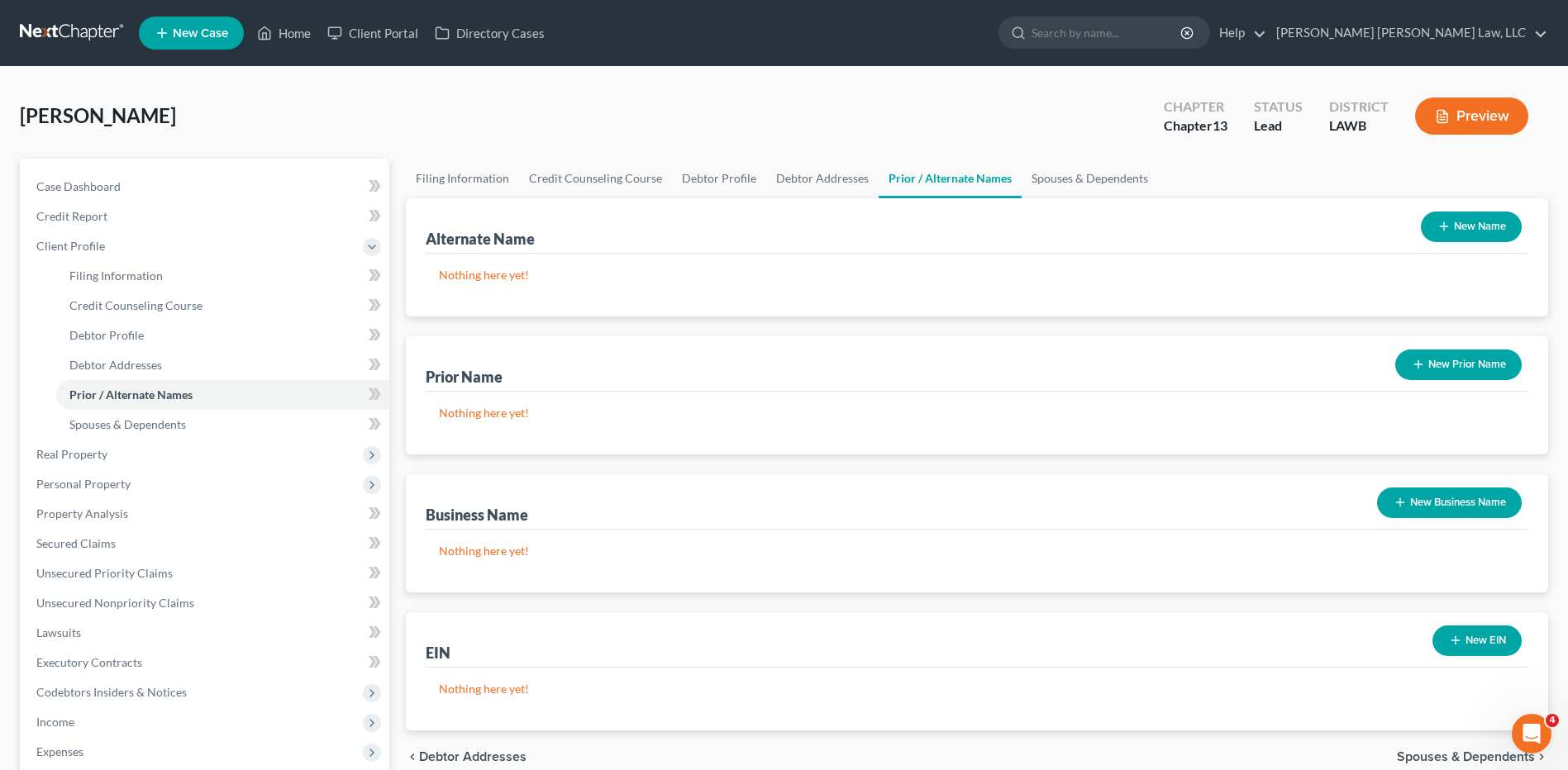
click at [1456, 229] on button "New Name" at bounding box center [1470, 227] width 100 height 30
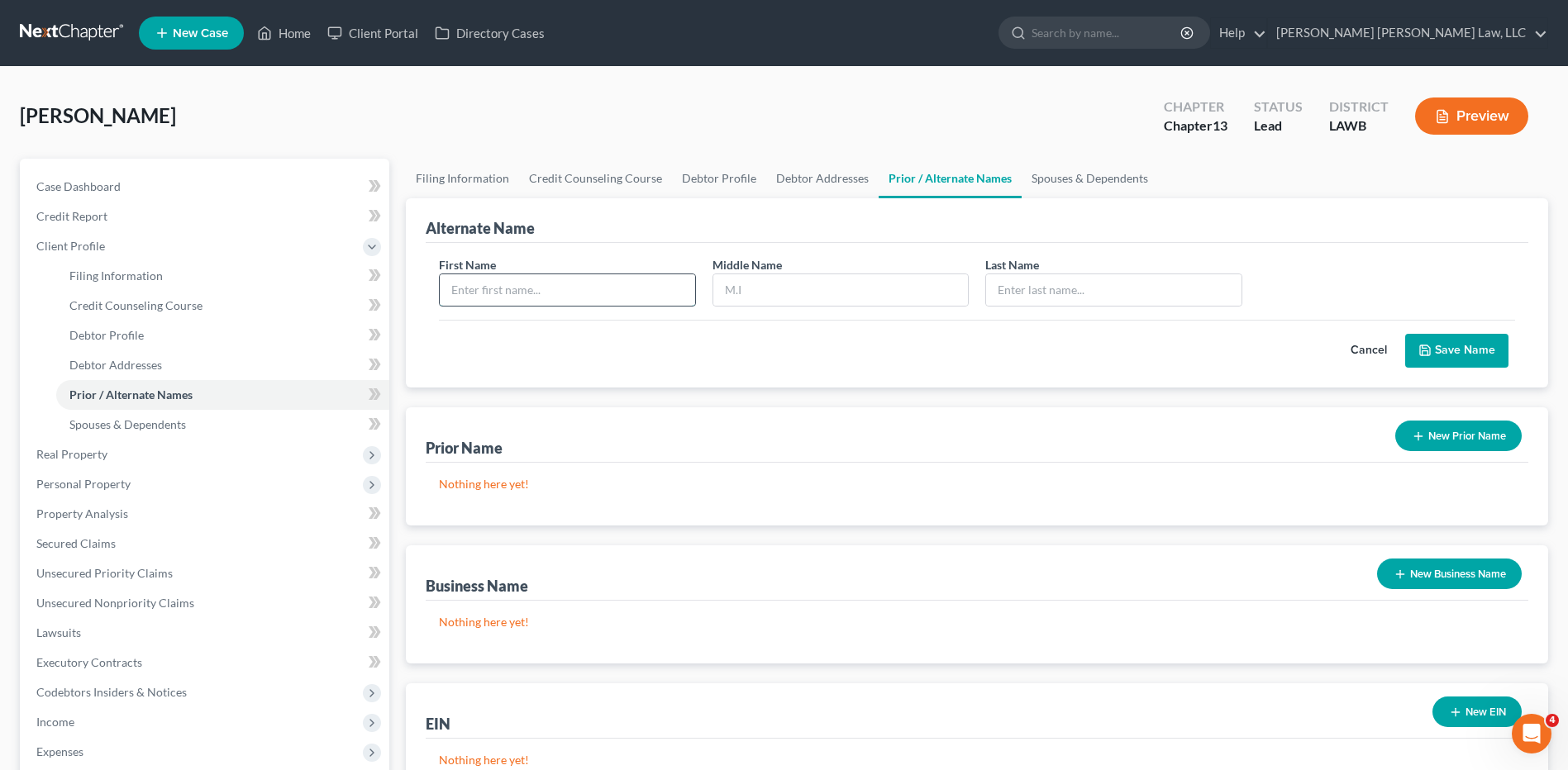
click at [563, 304] on input "text" at bounding box center [567, 290] width 254 height 31
type input "Darren"
type input "C"
type input "Carpenter"
click at [1445, 352] on button "Save Name" at bounding box center [1457, 350] width 103 height 35
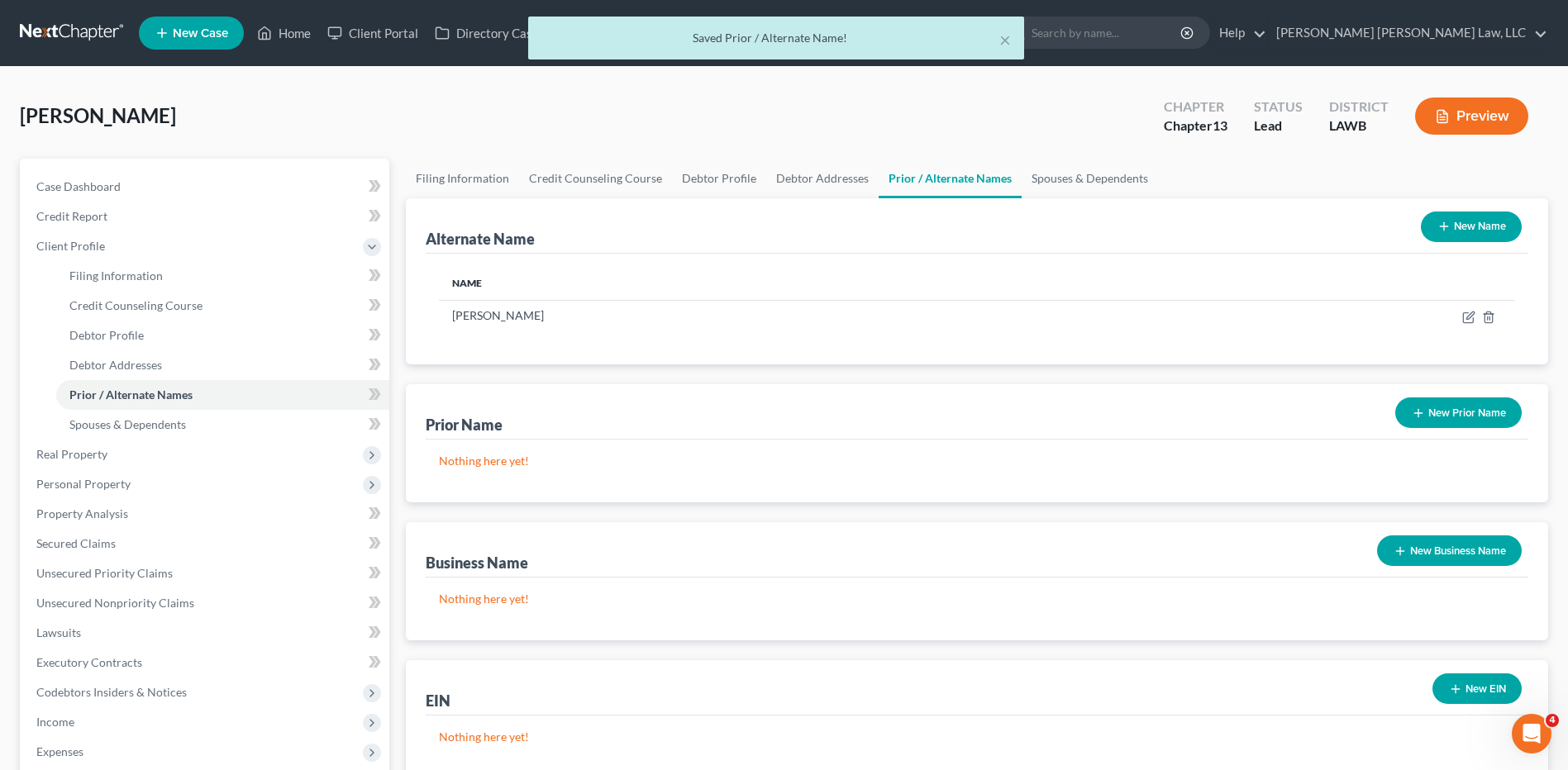
click at [1467, 225] on button "New Name" at bounding box center [1470, 227] width 100 height 30
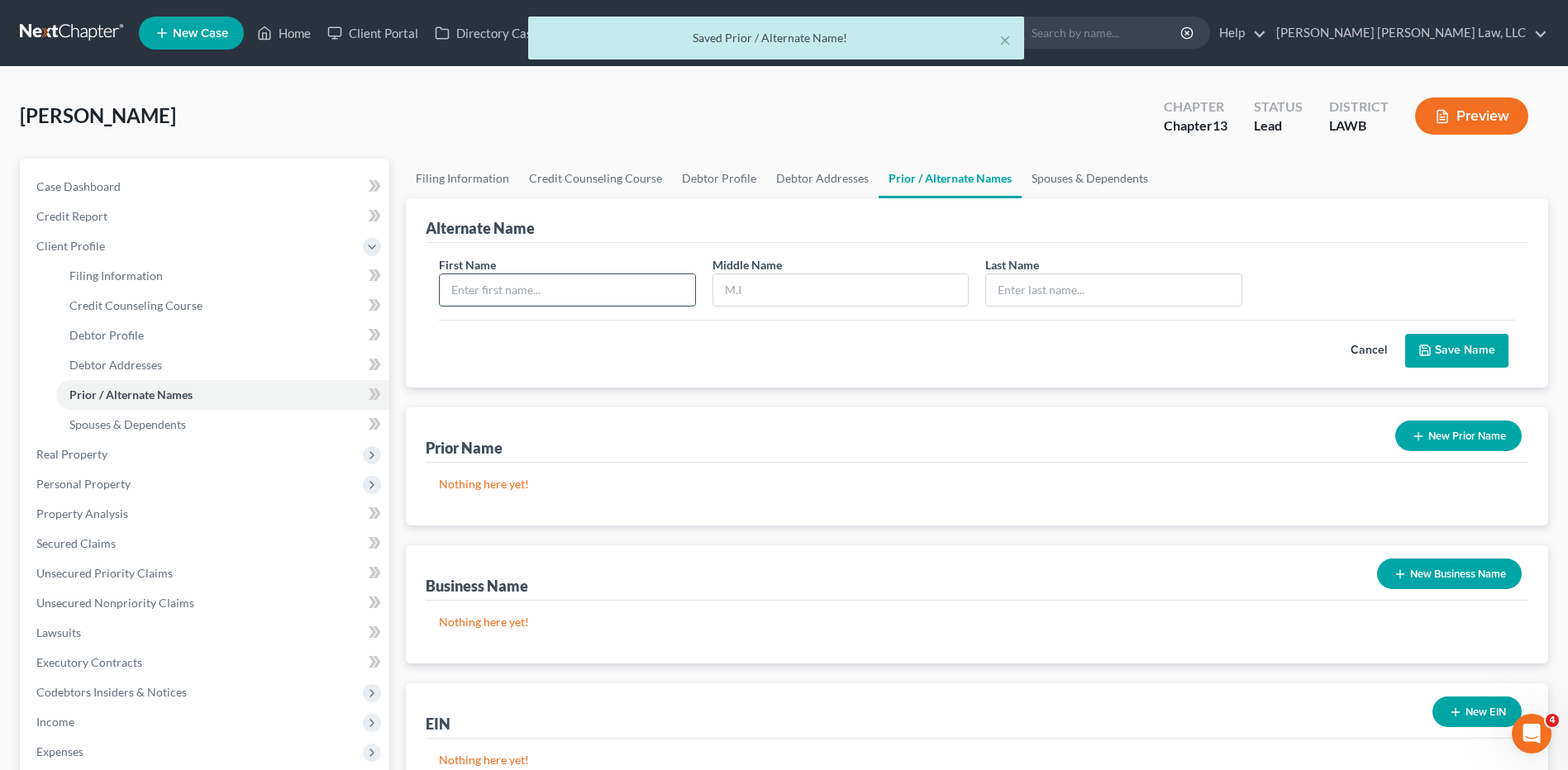
click at [502, 297] on input "text" at bounding box center [567, 290] width 254 height 31
type input "Darren"
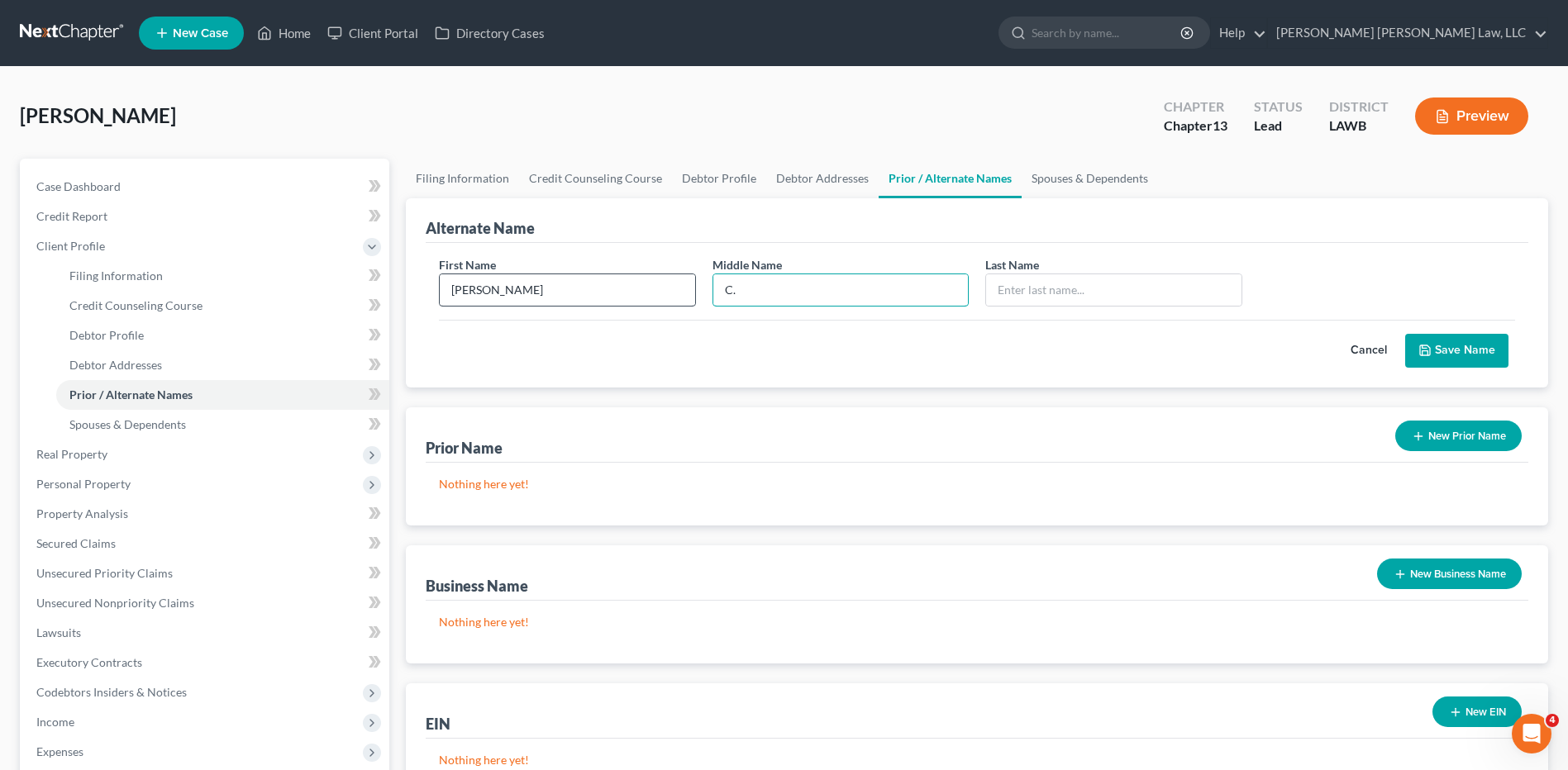
type input "C."
type input "C"
drag, startPoint x: 766, startPoint y: 294, endPoint x: 701, endPoint y: 303, distance: 65.6
click at [701, 303] on div "First Name Darren Middle Name C. Last Name *" at bounding box center [977, 287] width 1093 height 63
type input "D."
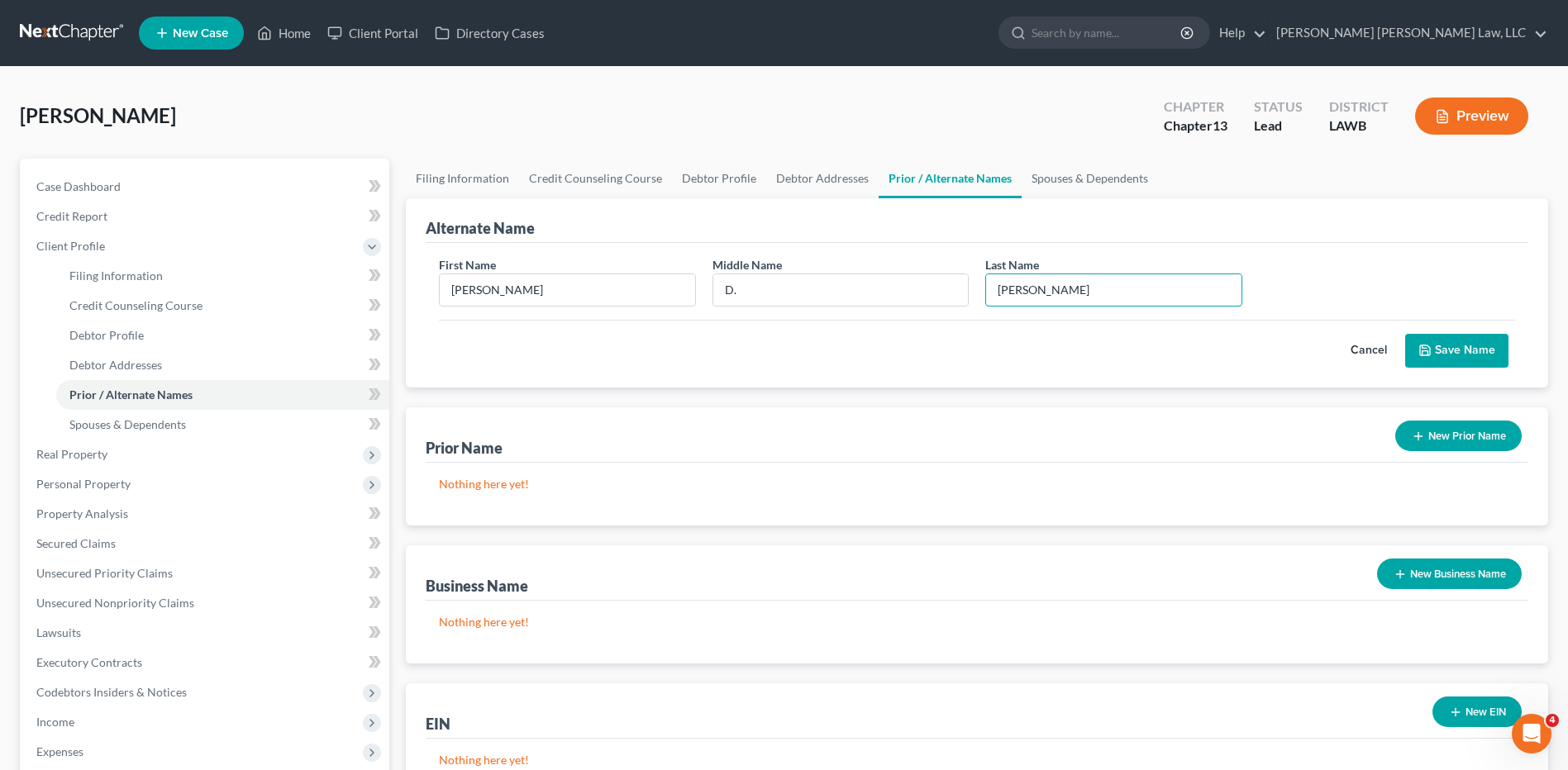
type input "Carpenter"
click at [1451, 353] on button "Save Name" at bounding box center [1457, 350] width 103 height 35
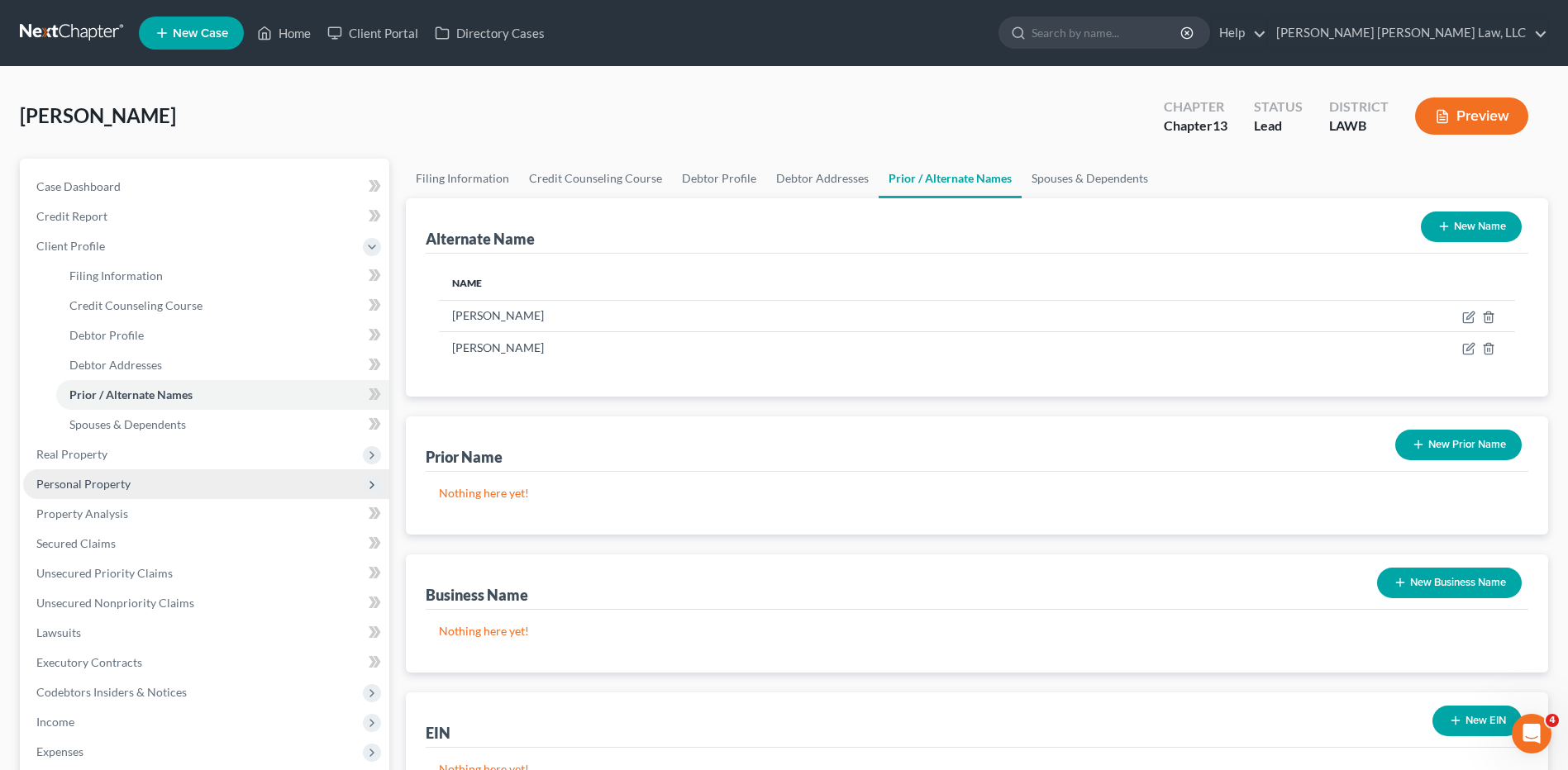
click at [72, 474] on span "Personal Property" at bounding box center [206, 484] width 366 height 30
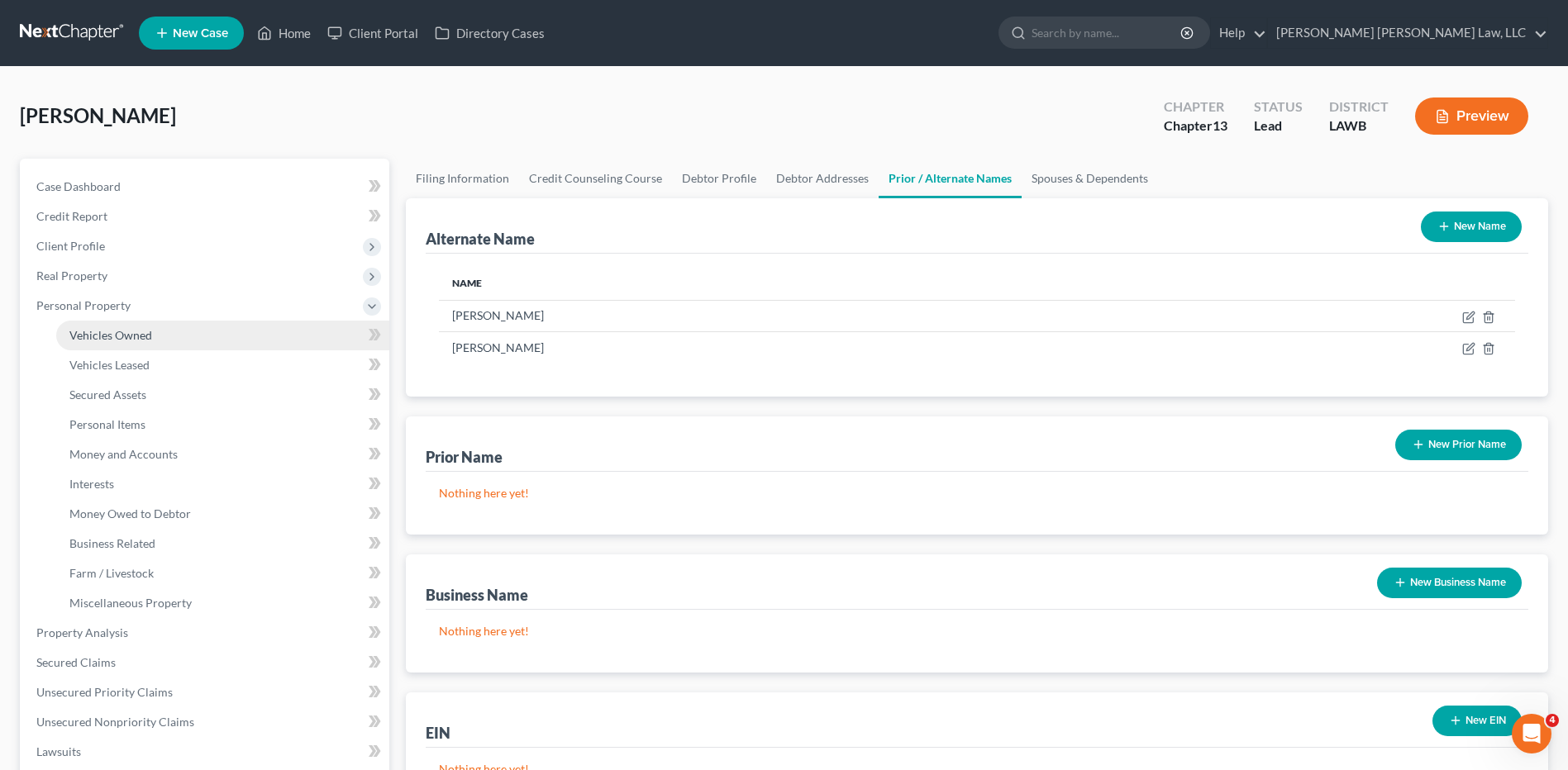
click at [99, 333] on span "Vehicles Owned" at bounding box center [111, 335] width 83 height 14
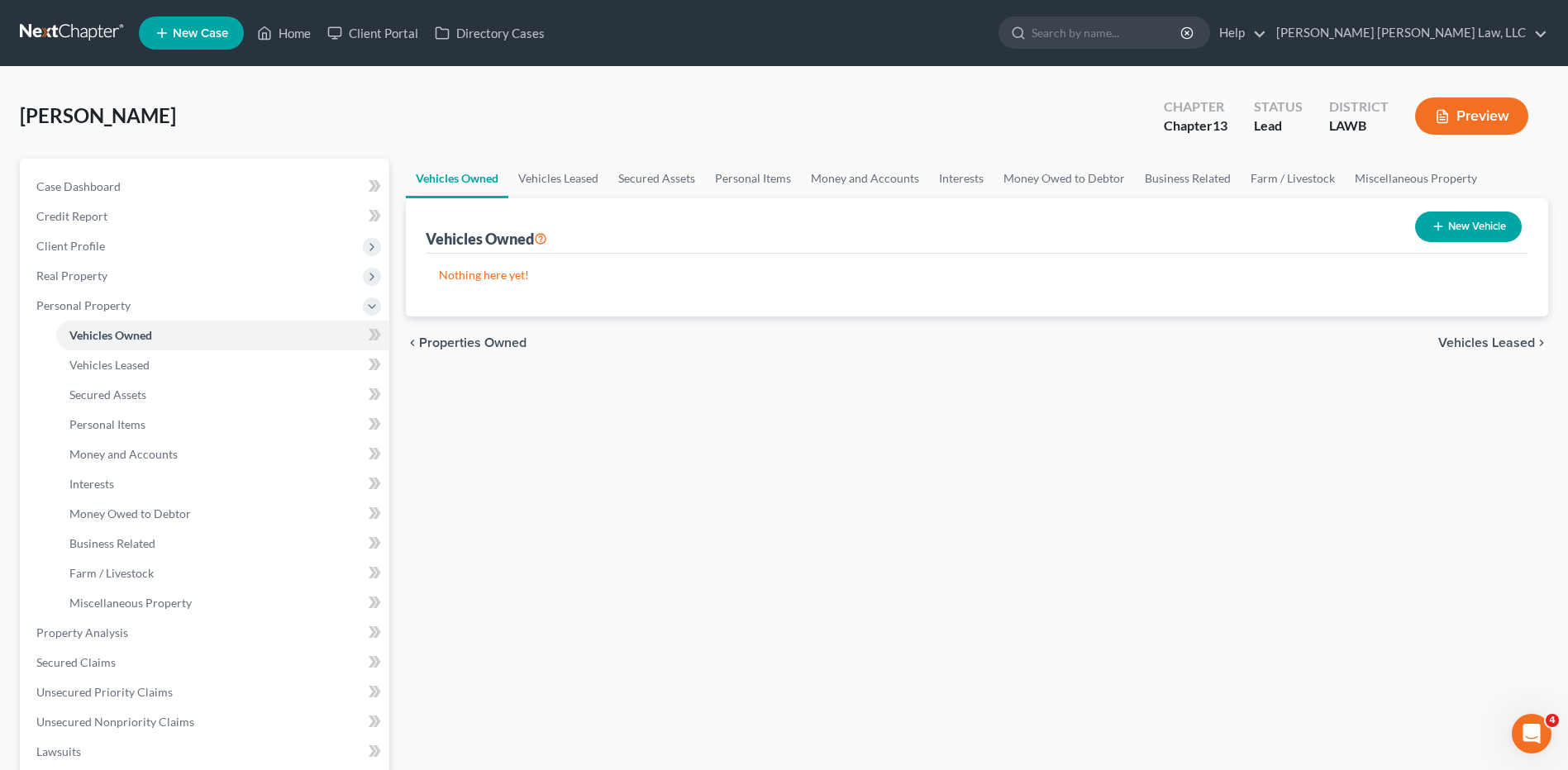
click at [1482, 223] on button "New Vehicle" at bounding box center [1468, 227] width 106 height 30
select select "0"
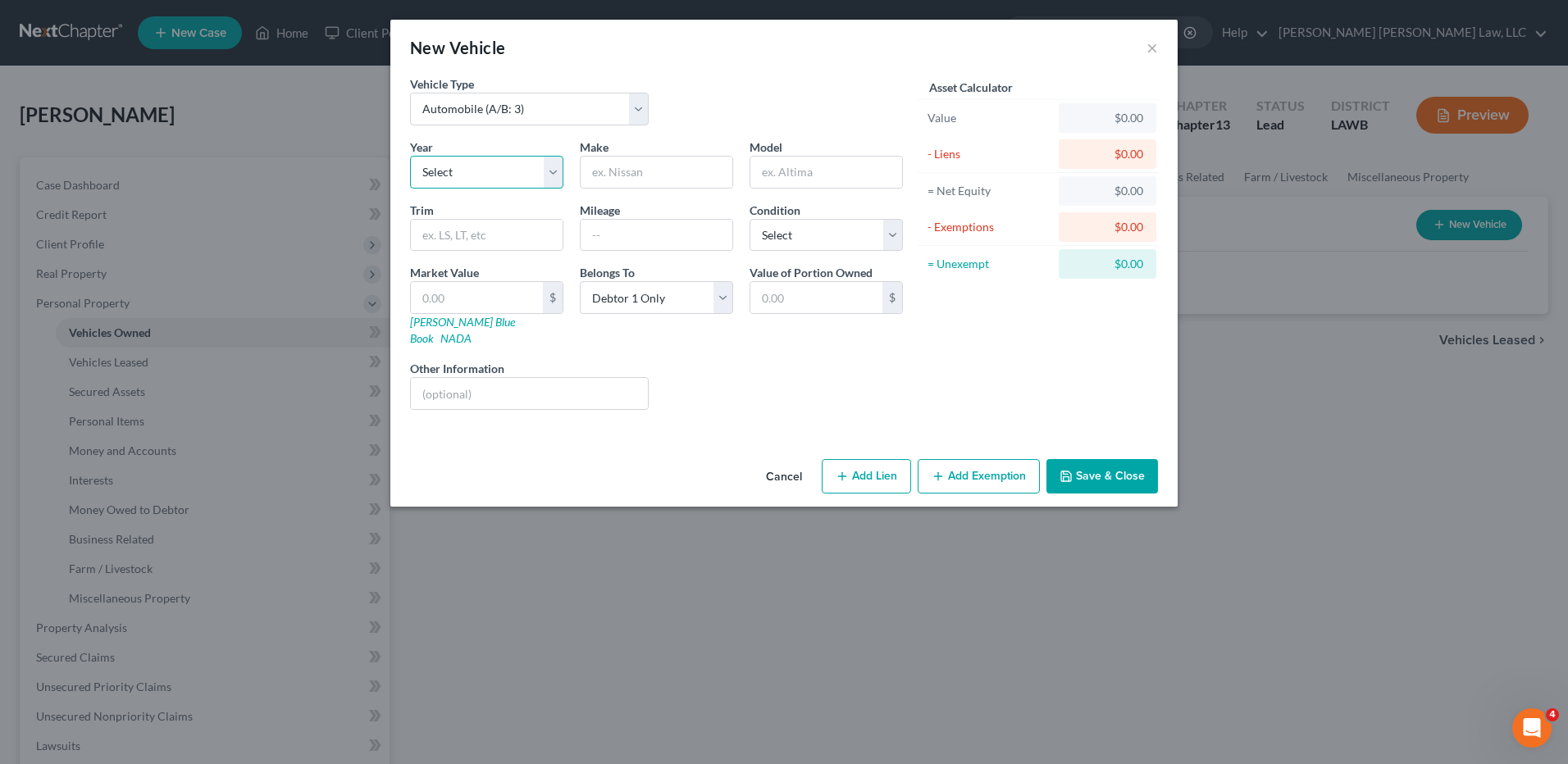
click at [484, 179] on select "Select 2026 2025 2024 2023 2022 2021 2020 2019 2018 2017 2016 2015 2014 2013 20…" at bounding box center [486, 172] width 153 height 33
select select "11"
click at [410, 156] on select "Select 2026 2025 2024 2023 2022 2021 2020 2019 2018 2017 2016 2015 2014 2013 20…" at bounding box center [486, 172] width 153 height 33
click at [643, 170] on input "text" at bounding box center [656, 172] width 152 height 31
click at [643, 170] on input "Chvrolet" at bounding box center [656, 172] width 152 height 31
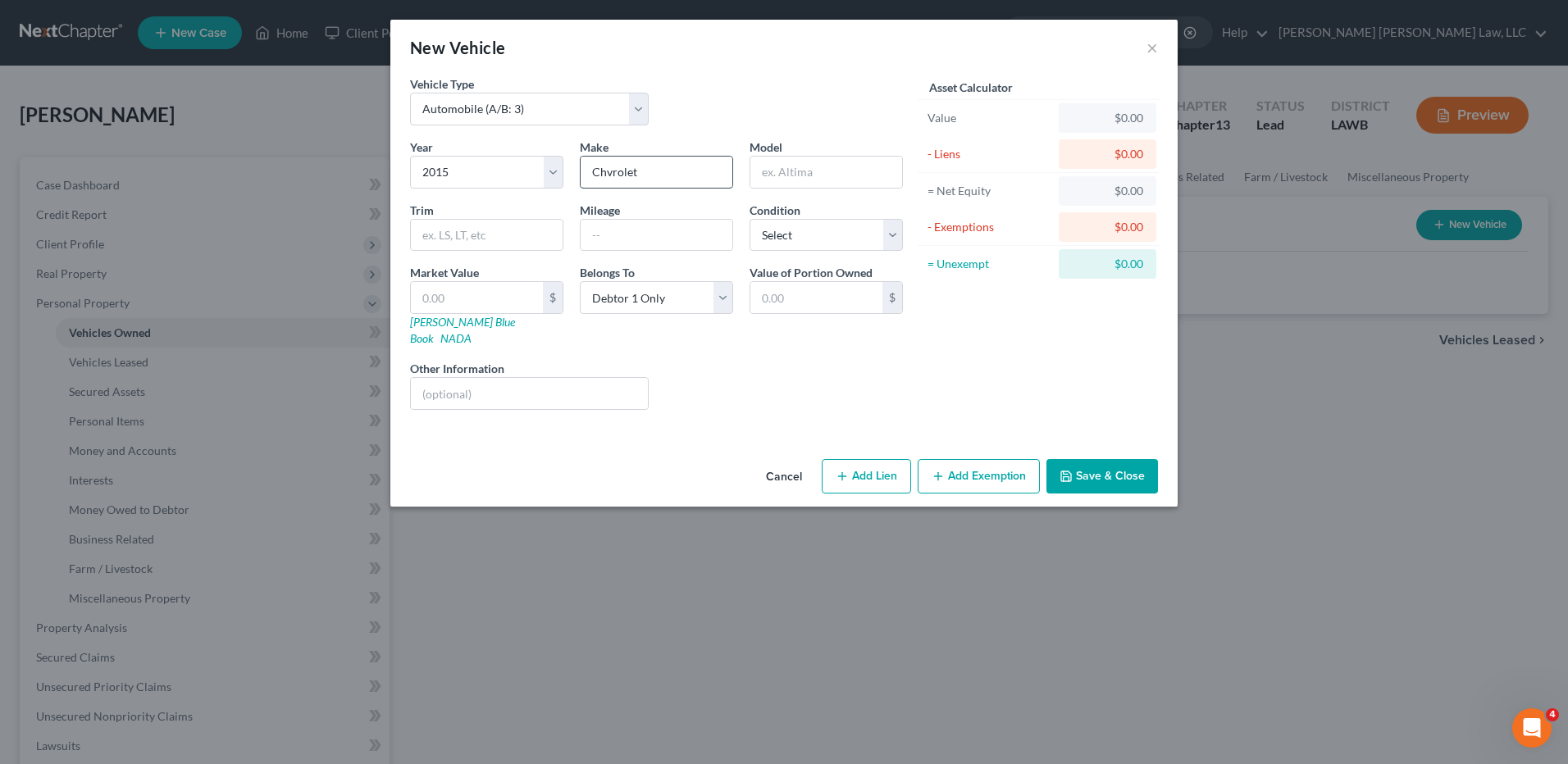
drag, startPoint x: 643, startPoint y: 170, endPoint x: 581, endPoint y: 175, distance: 62.2
click at [581, 175] on input "Chvrolet" at bounding box center [656, 172] width 152 height 31
type input "Chevrolet"
type input "Camero"
click at [1109, 464] on button "Save & Close" at bounding box center [1102, 476] width 111 height 34
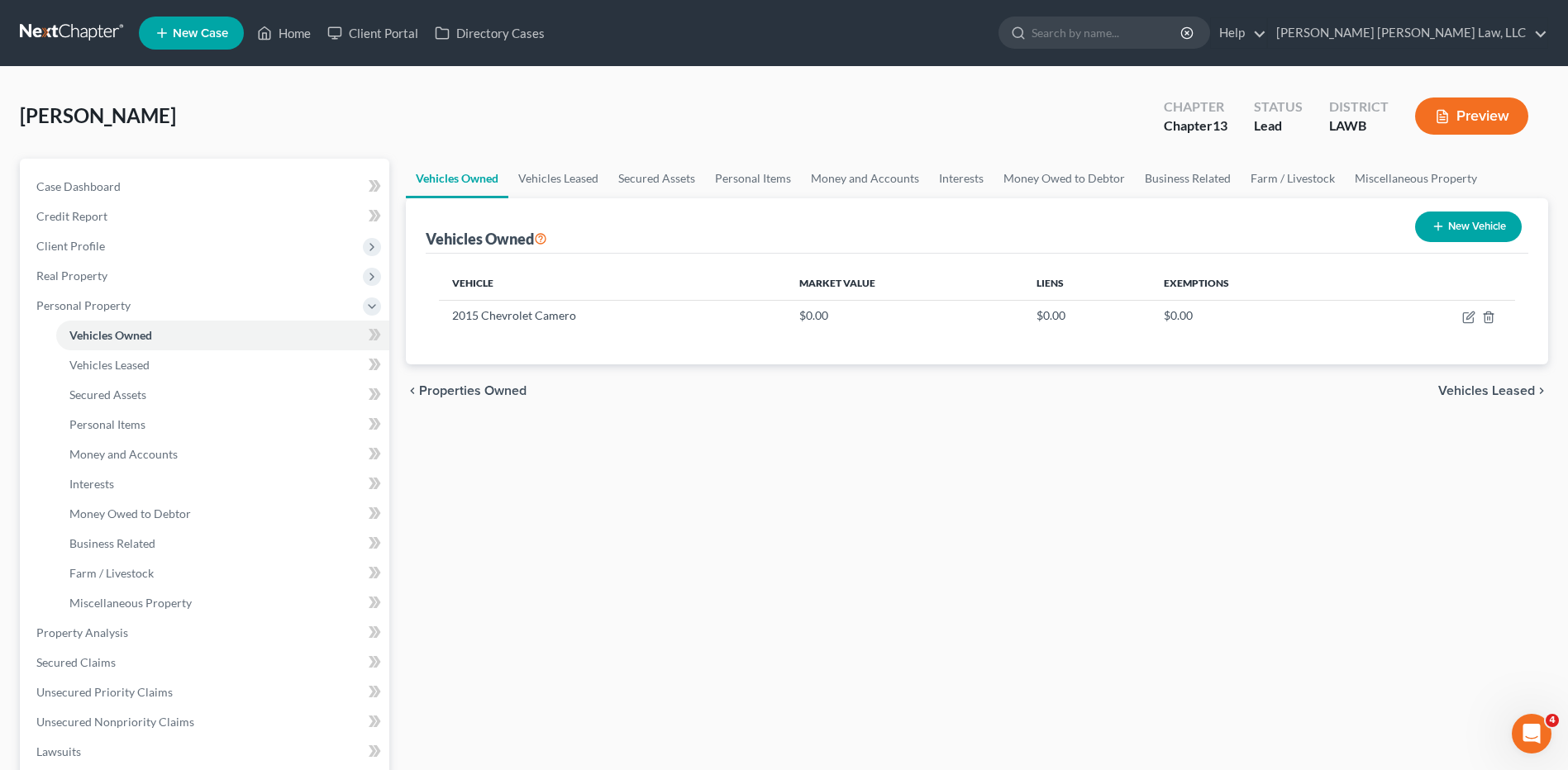
click at [76, 29] on link at bounding box center [72, 33] width 106 height 30
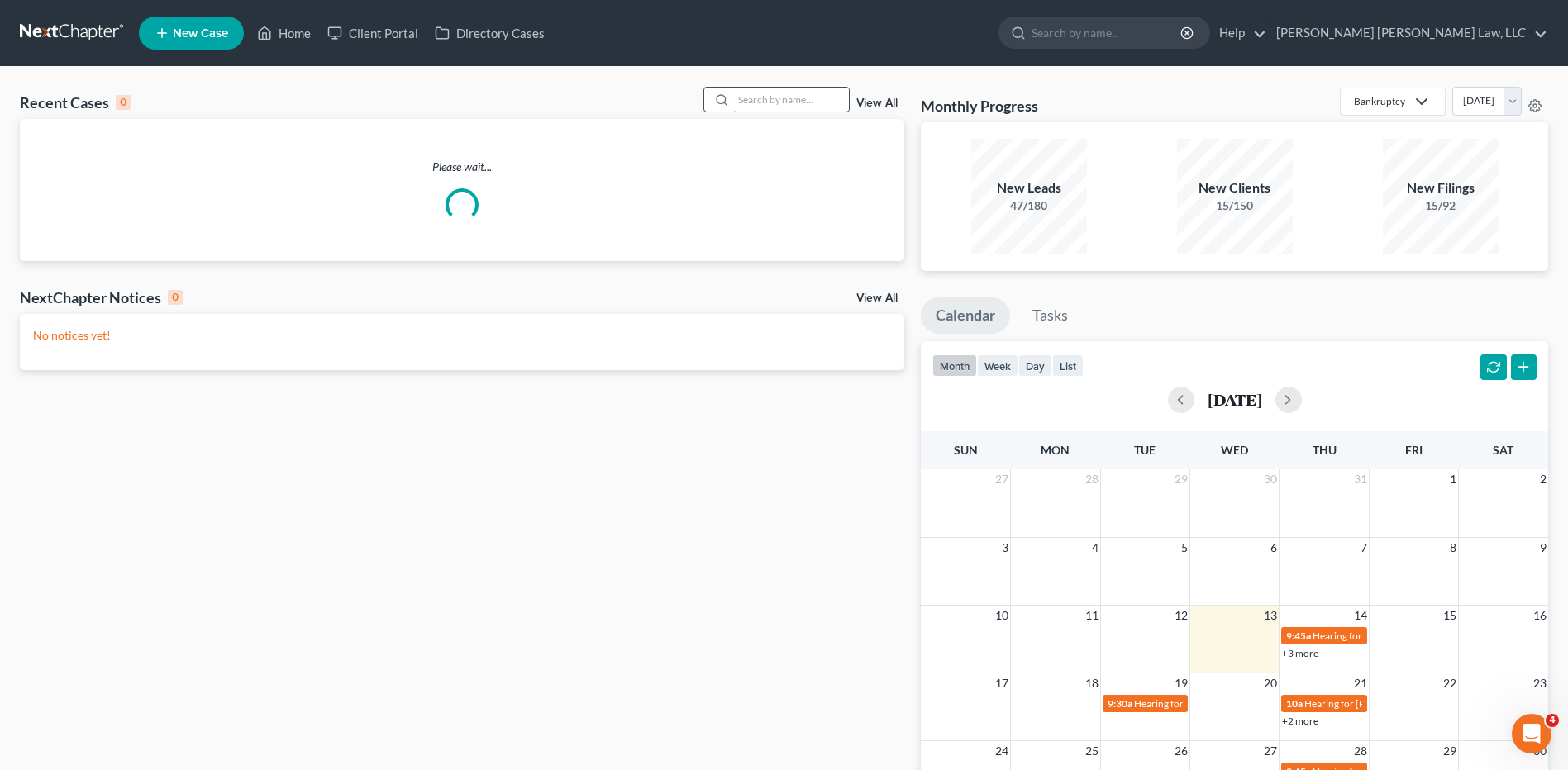
click at [800, 96] on input "search" at bounding box center [790, 100] width 116 height 24
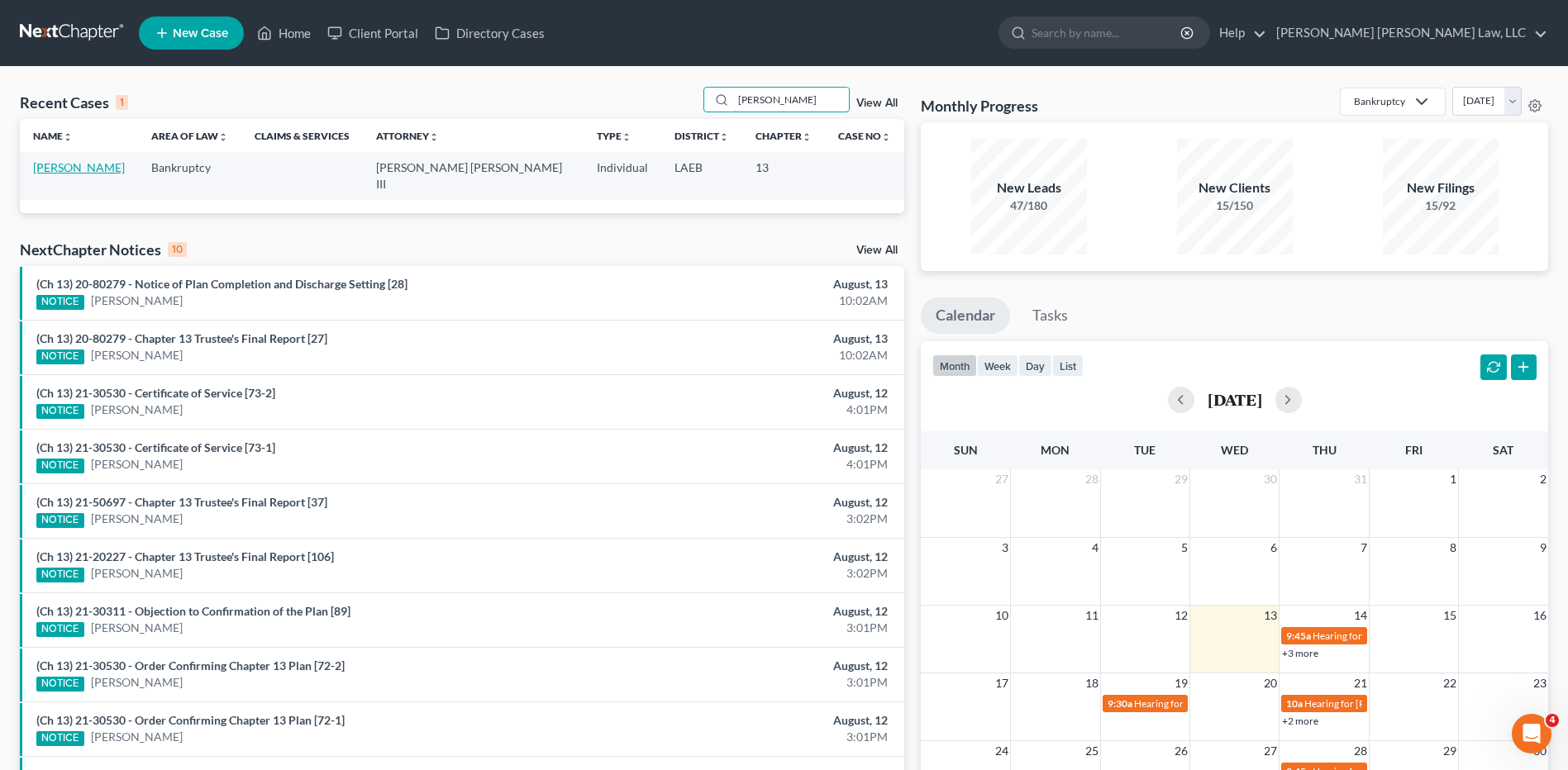
type input "[PERSON_NAME]"
click at [47, 165] on link "[PERSON_NAME]" at bounding box center [79, 167] width 92 height 14
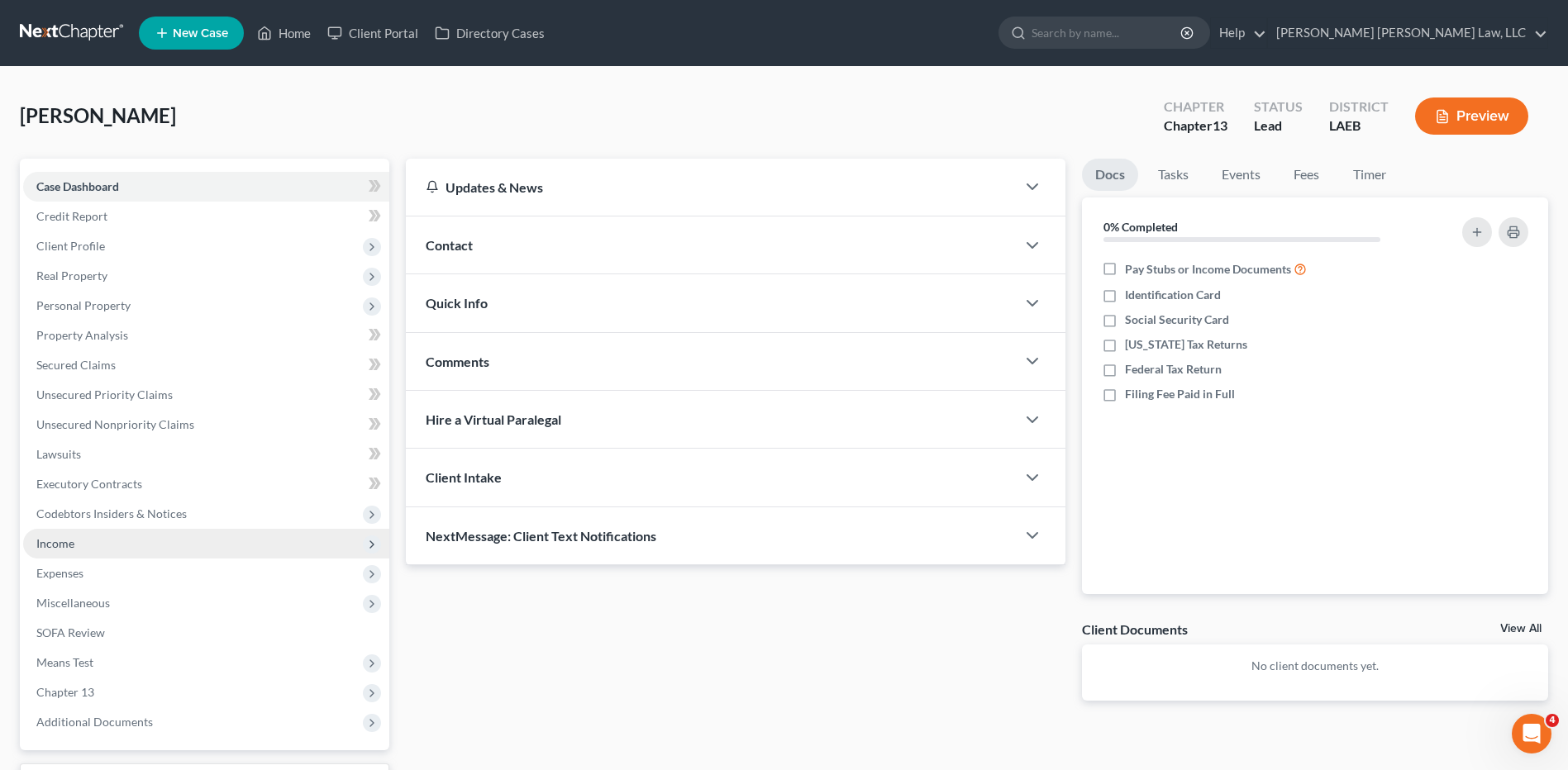
click at [61, 547] on span "Income" at bounding box center [55, 543] width 38 height 14
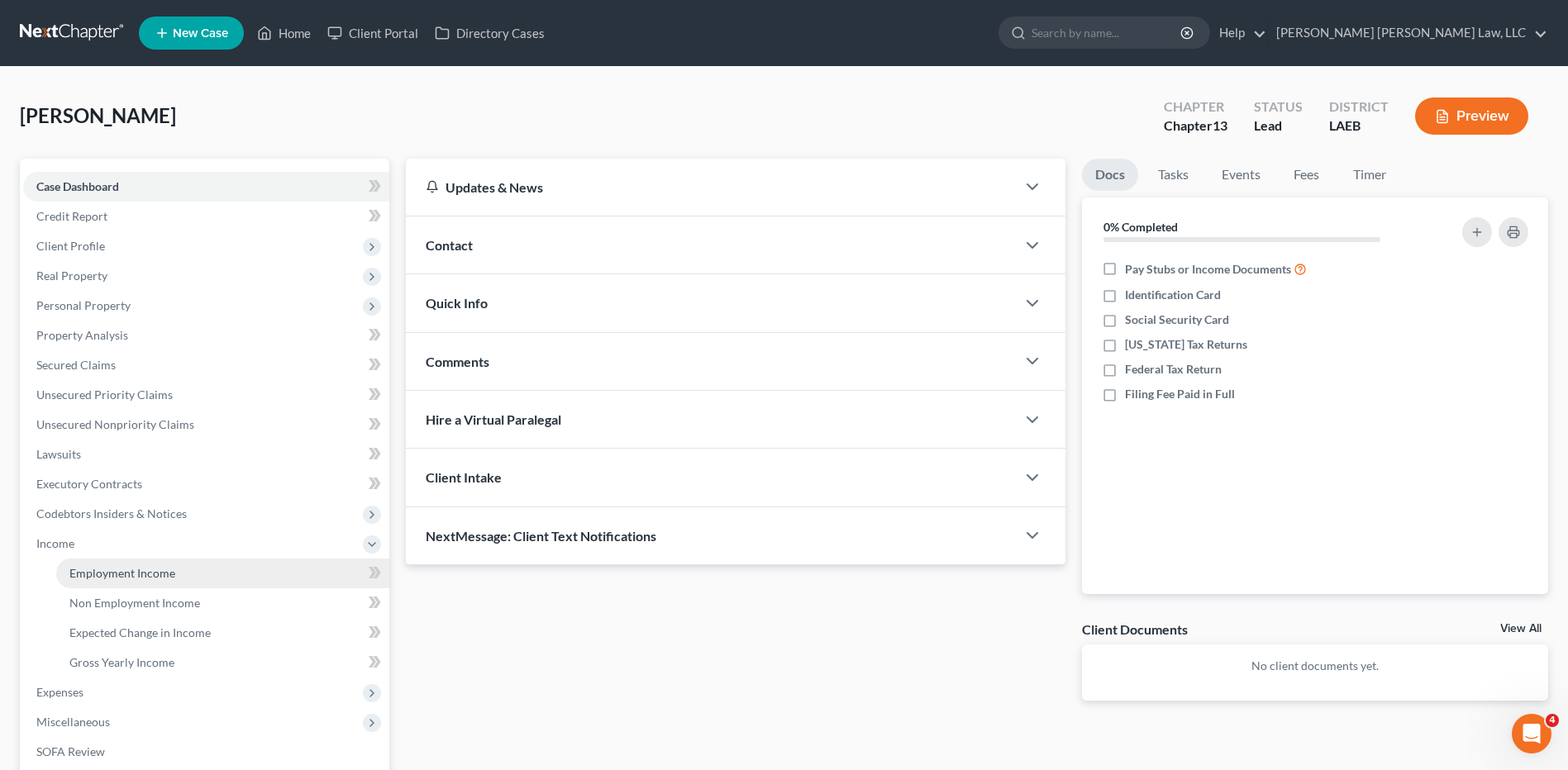
click at [86, 573] on span "Employment Income" at bounding box center [122, 572] width 106 height 14
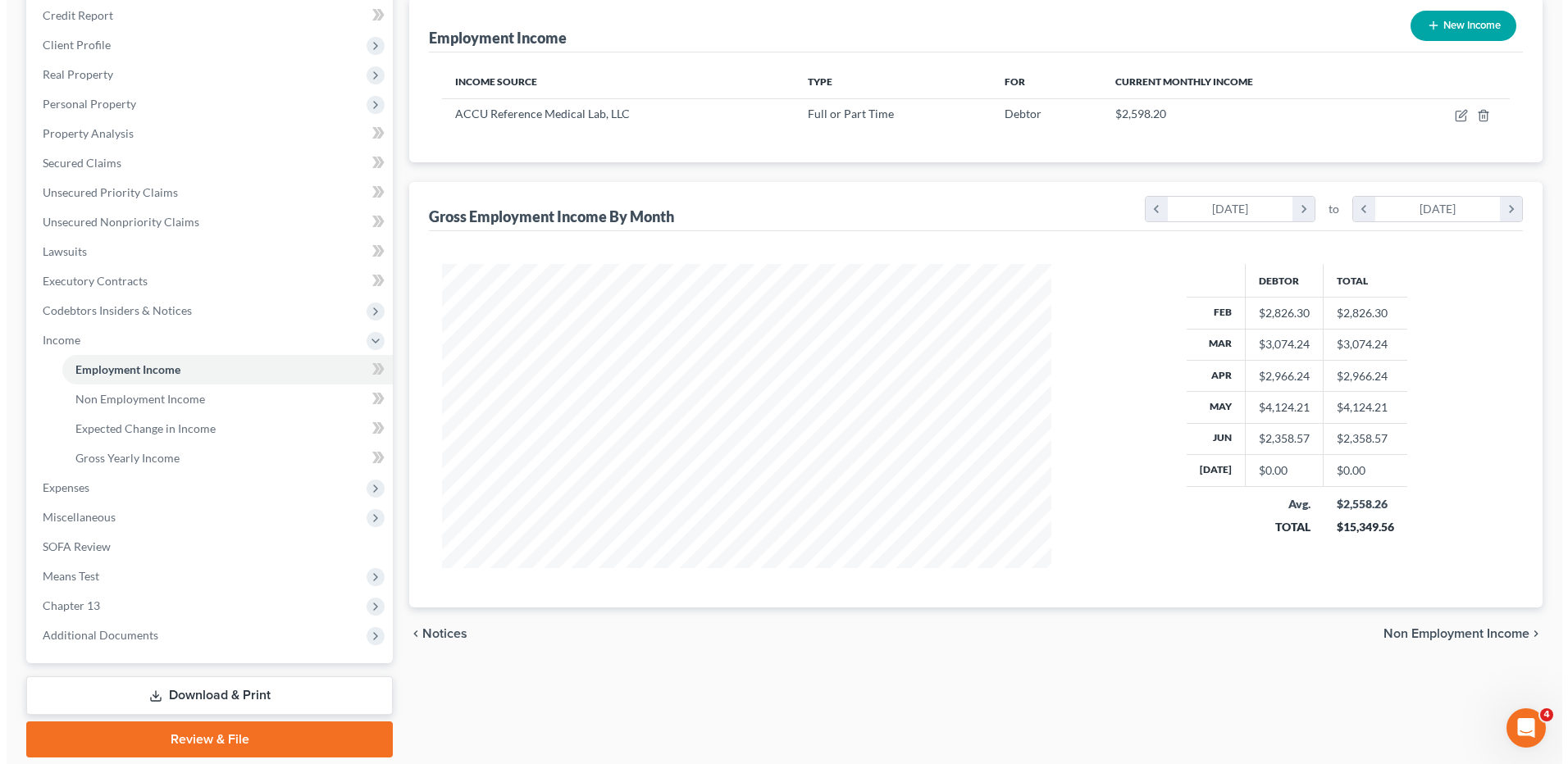
scroll to position [246, 0]
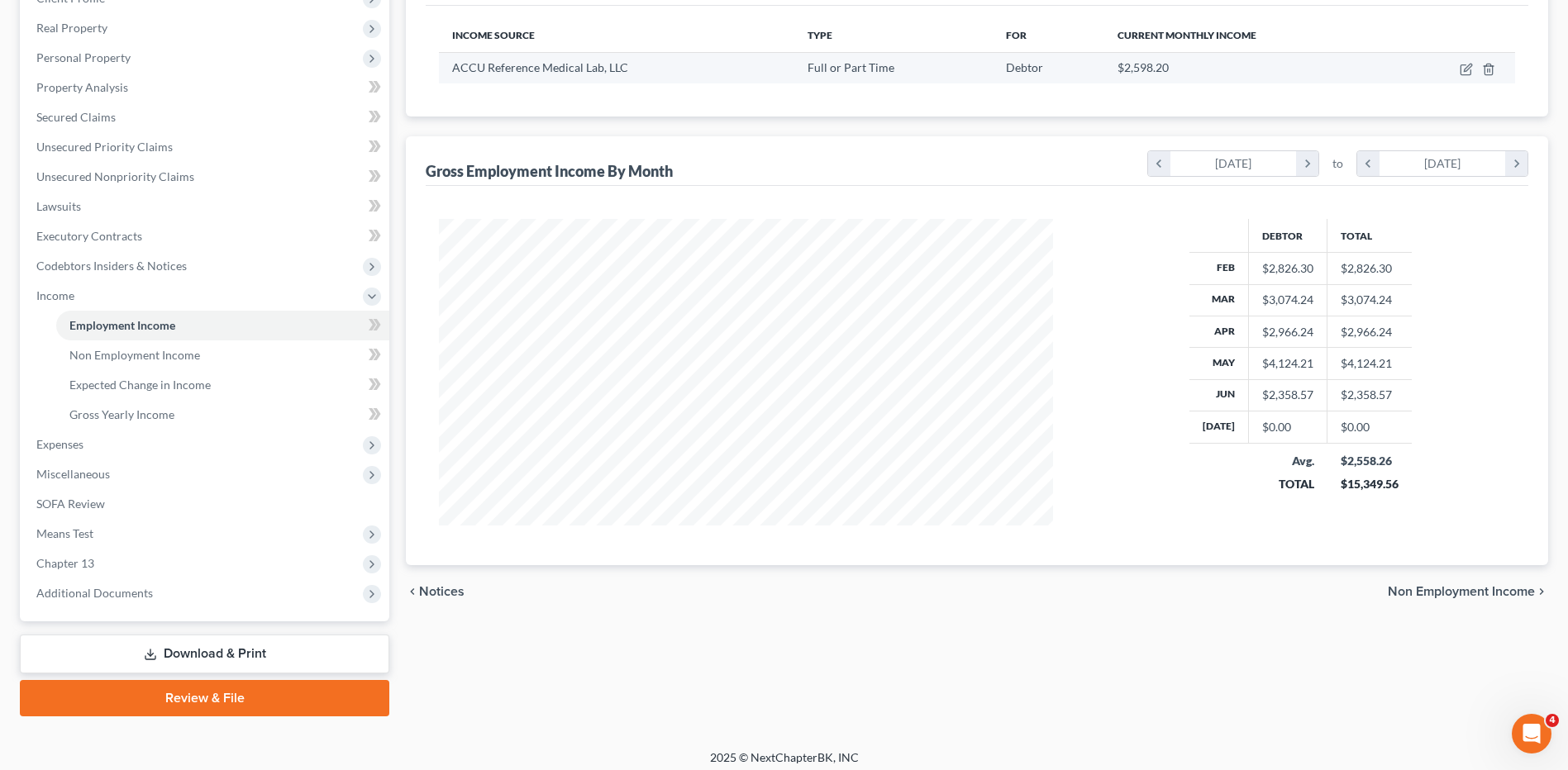
click at [1413, 73] on td at bounding box center [1454, 68] width 121 height 31
click at [1434, 73] on td at bounding box center [1454, 68] width 121 height 31
click at [1462, 73] on icon "button" at bounding box center [1467, 69] width 14 height 14
select select "0"
select select "33"
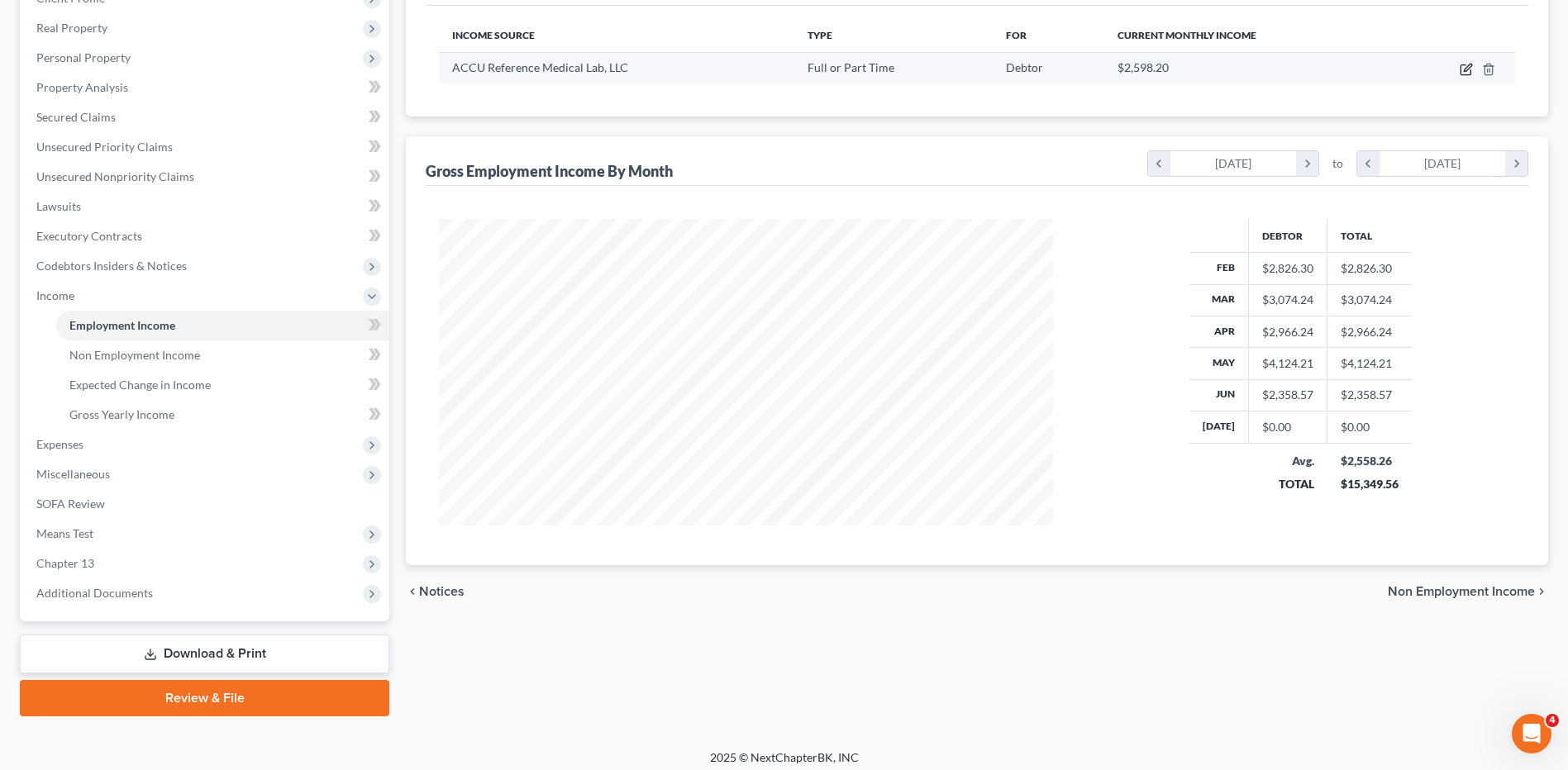
select select "2"
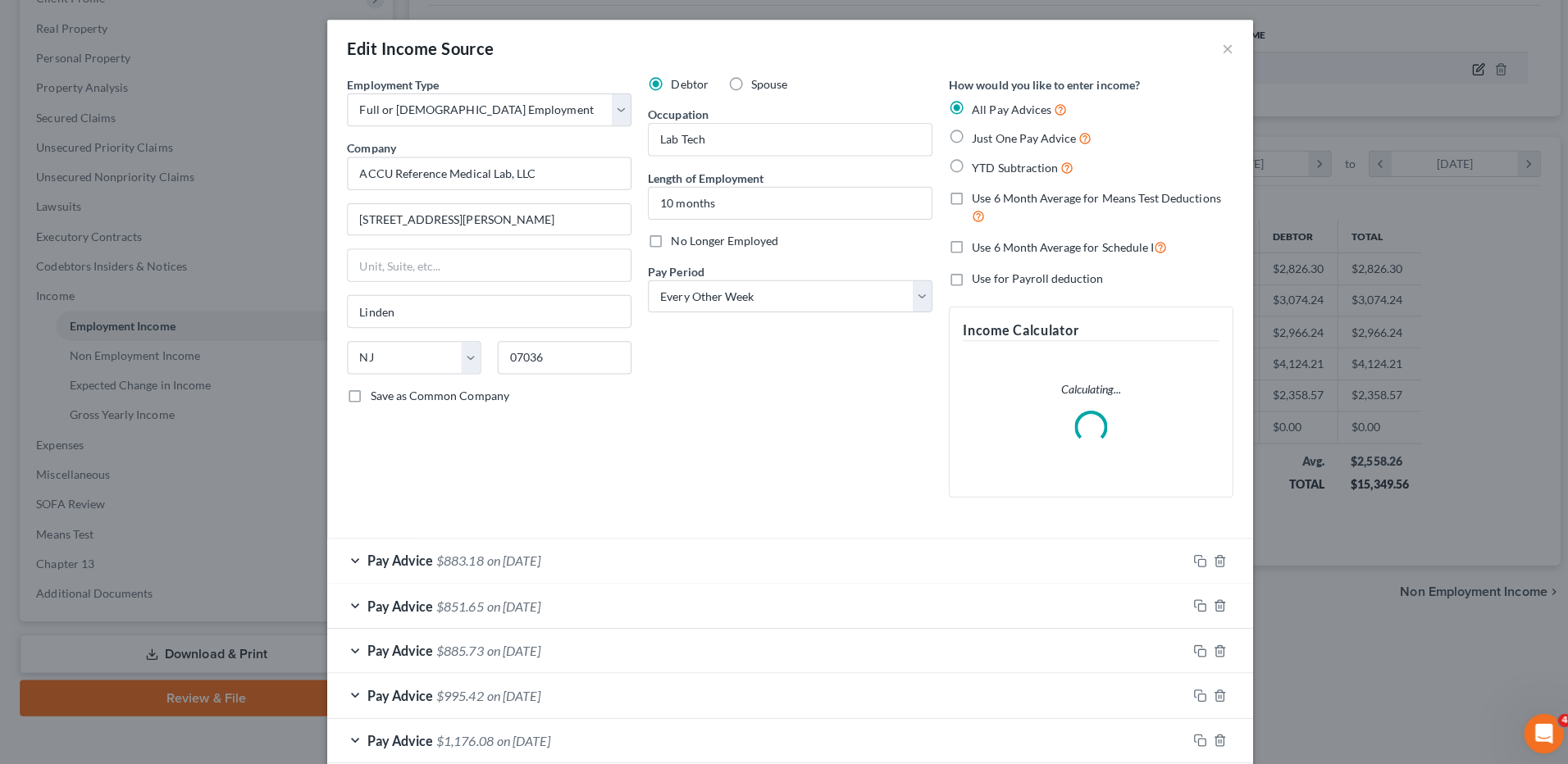
scroll to position [307, 648]
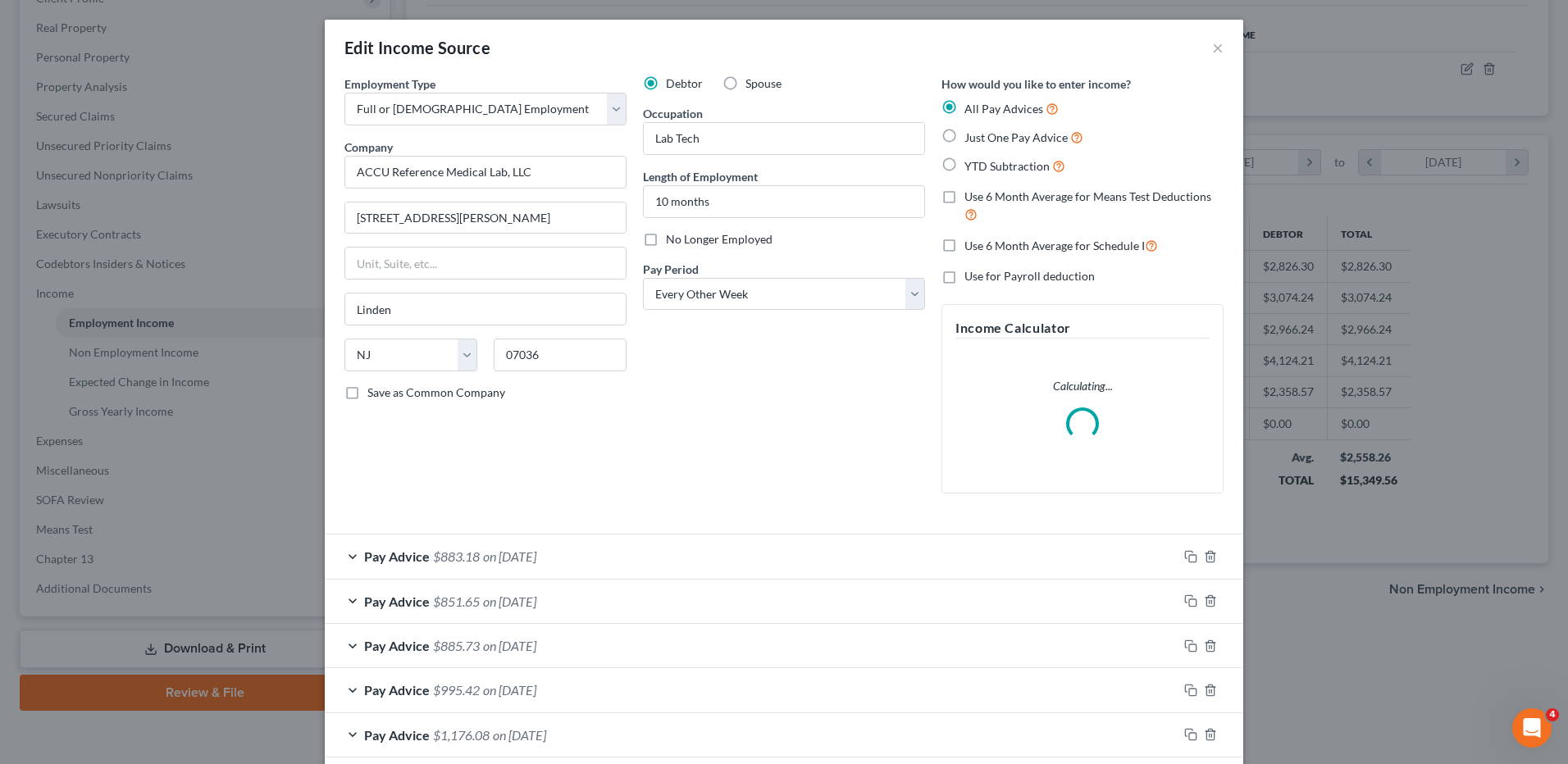
click at [965, 250] on label "Use 6 Month Average for Schedule I" at bounding box center [1061, 245] width 194 height 19
click at [971, 247] on input "Use 6 Month Average for Schedule I" at bounding box center [976, 241] width 11 height 11
checkbox input "true"
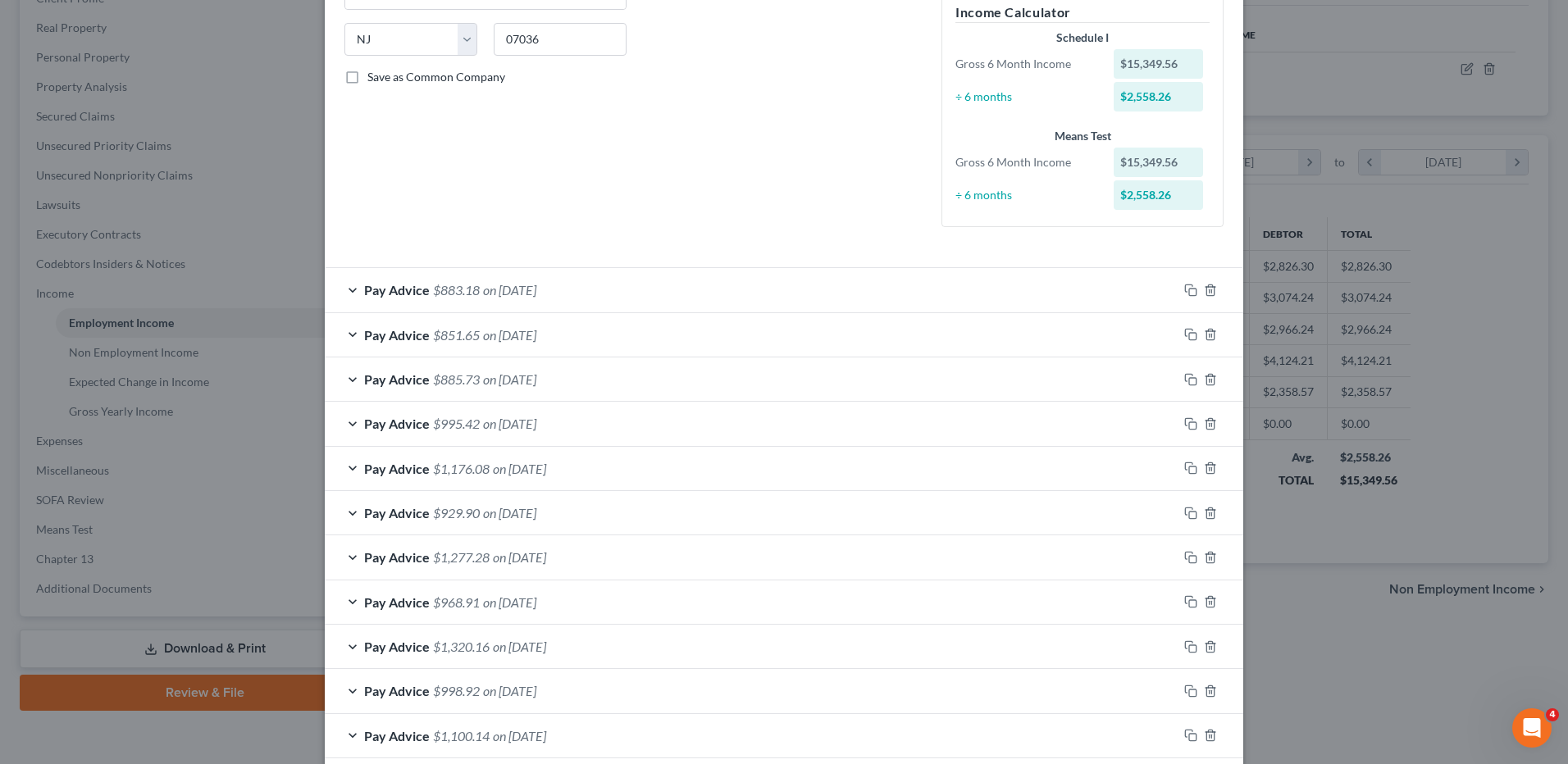
scroll to position [440, 0]
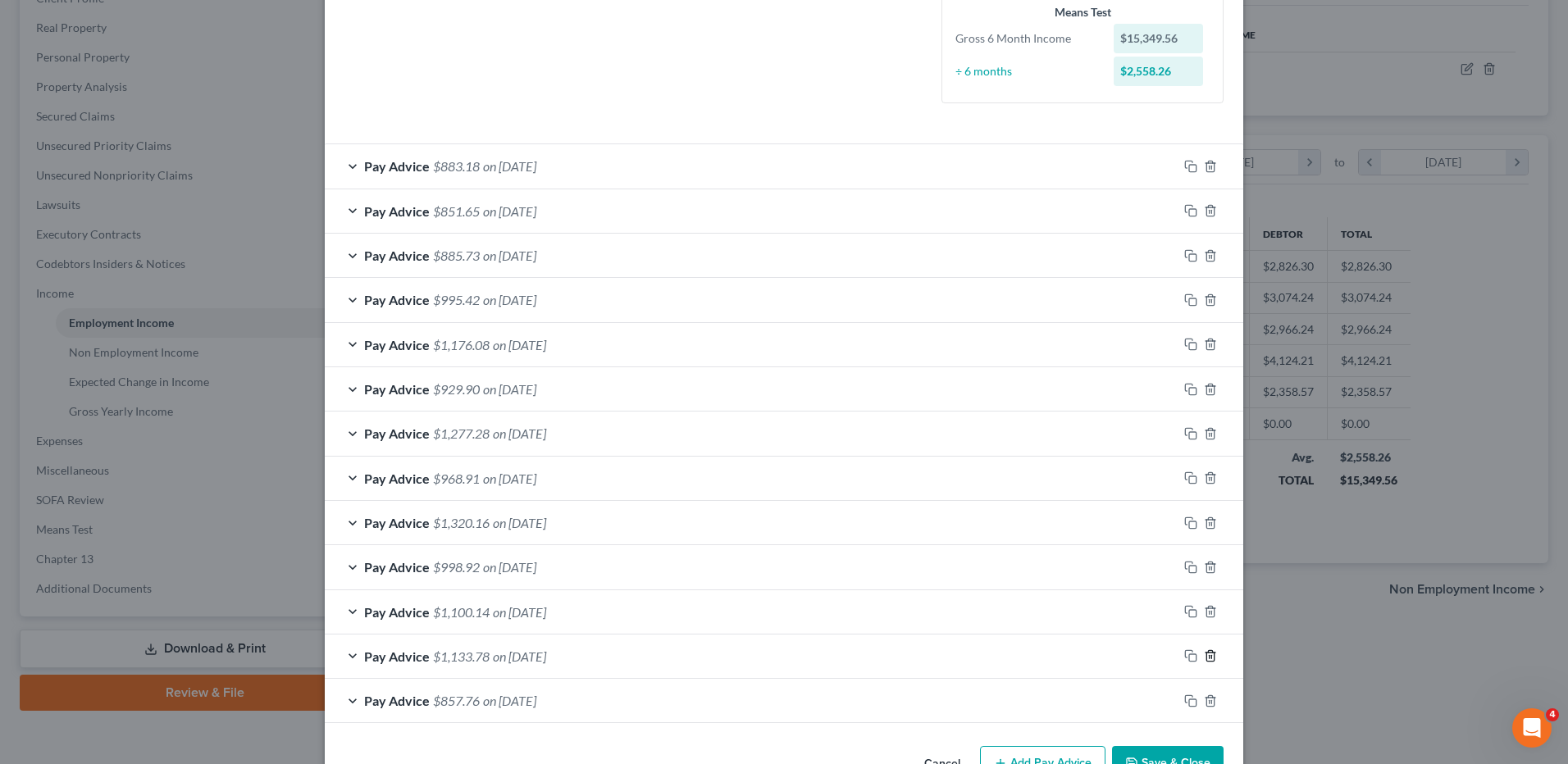
click at [1208, 652] on icon "button" at bounding box center [1211, 656] width 13 height 13
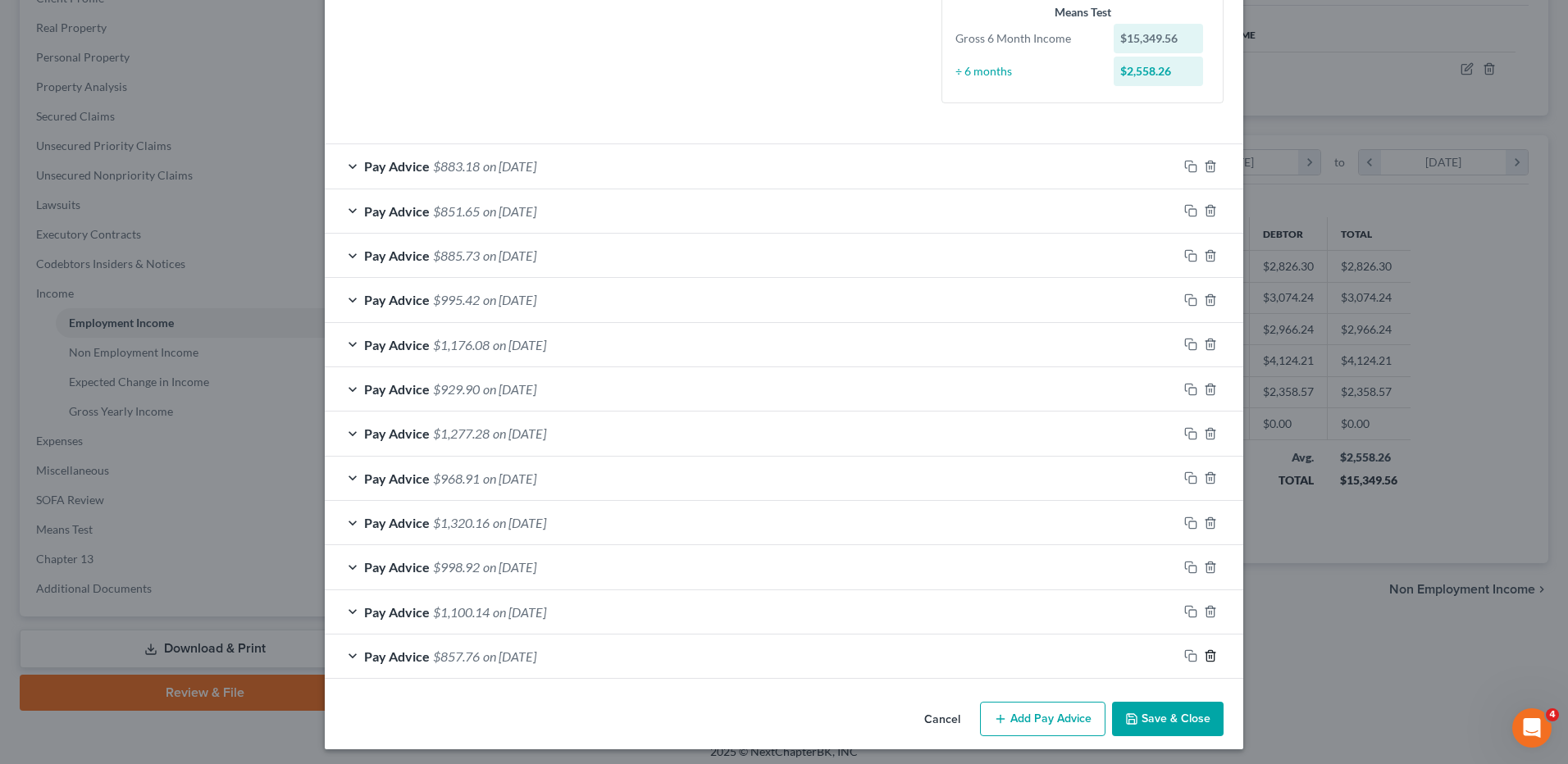
click at [1208, 652] on icon "button" at bounding box center [1211, 656] width 13 height 13
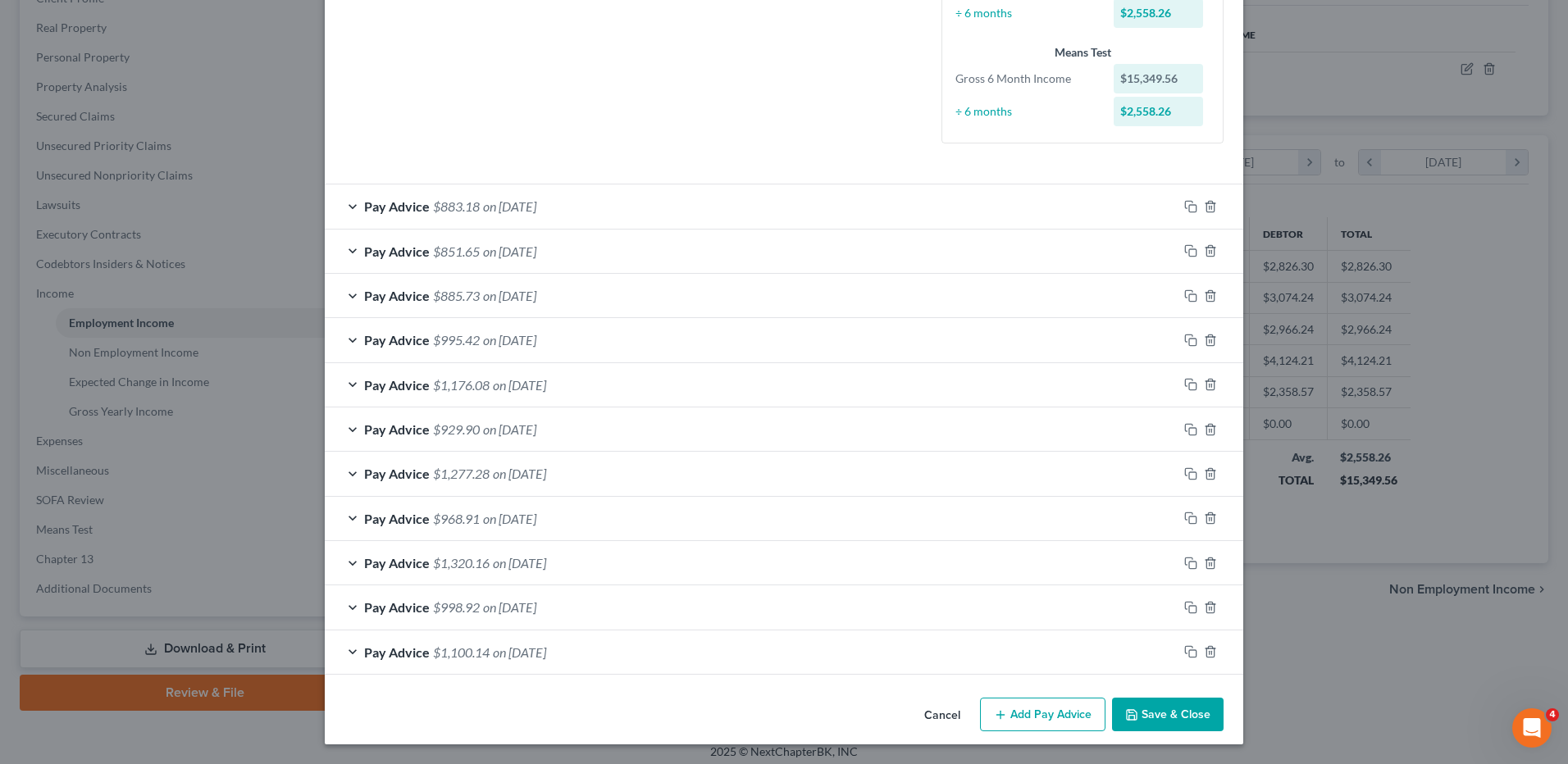
scroll to position [400, 0]
click at [752, 653] on div "Pay Advice $1,100.14 on 02/07/2025" at bounding box center [752, 653] width 853 height 44
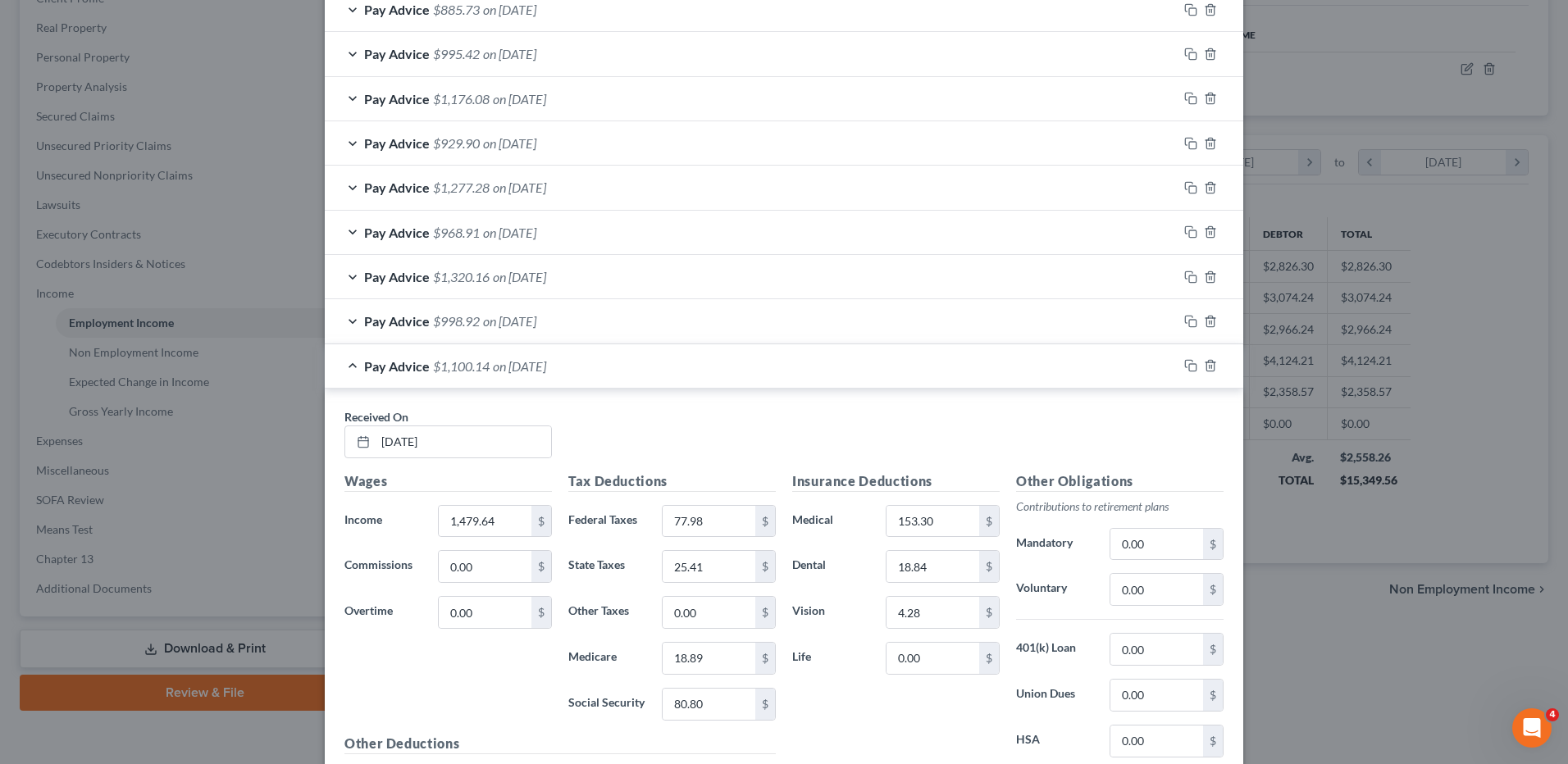
scroll to position [767, 0]
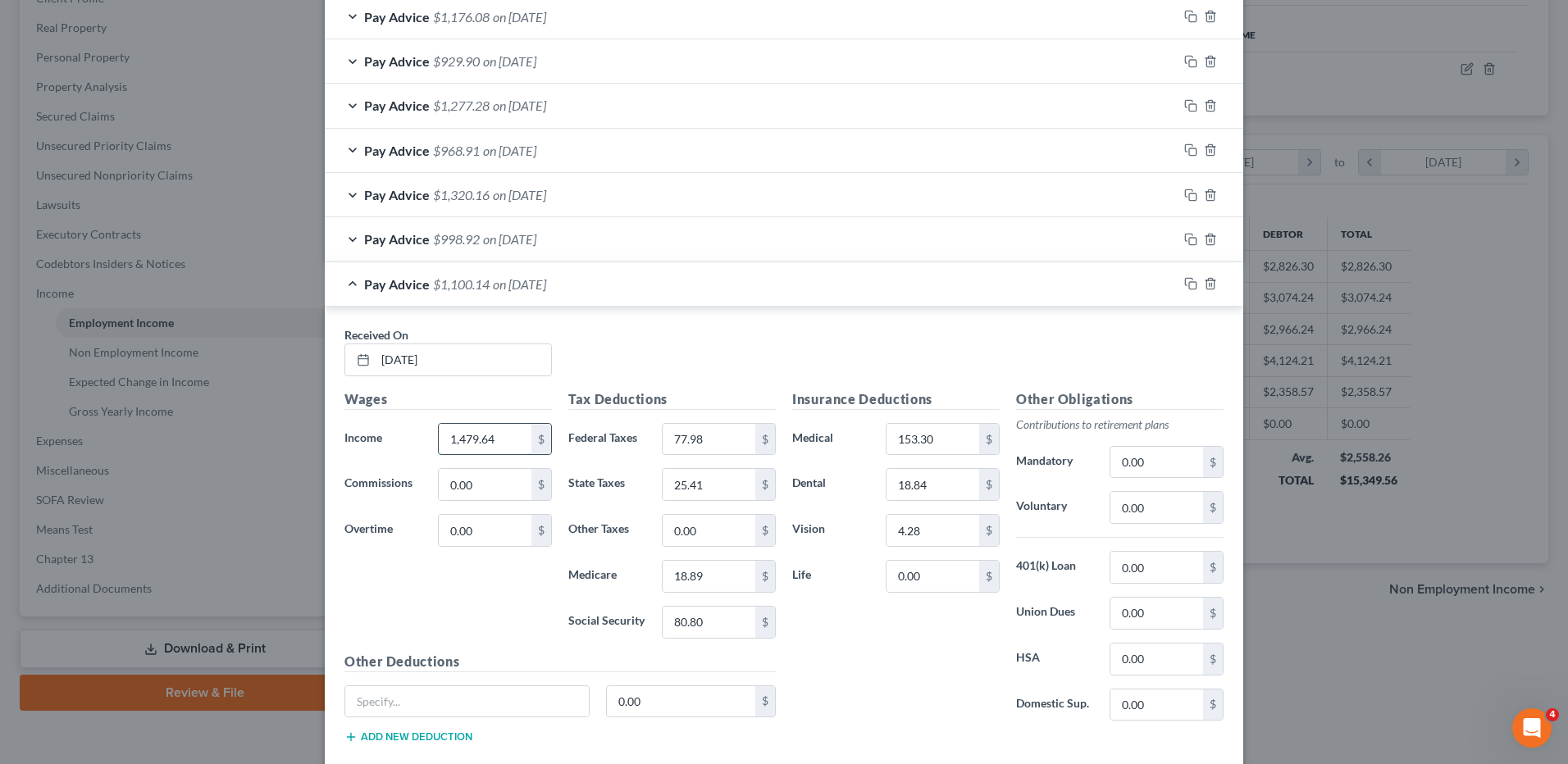
click at [494, 438] on input "1,479.64" at bounding box center [485, 439] width 93 height 31
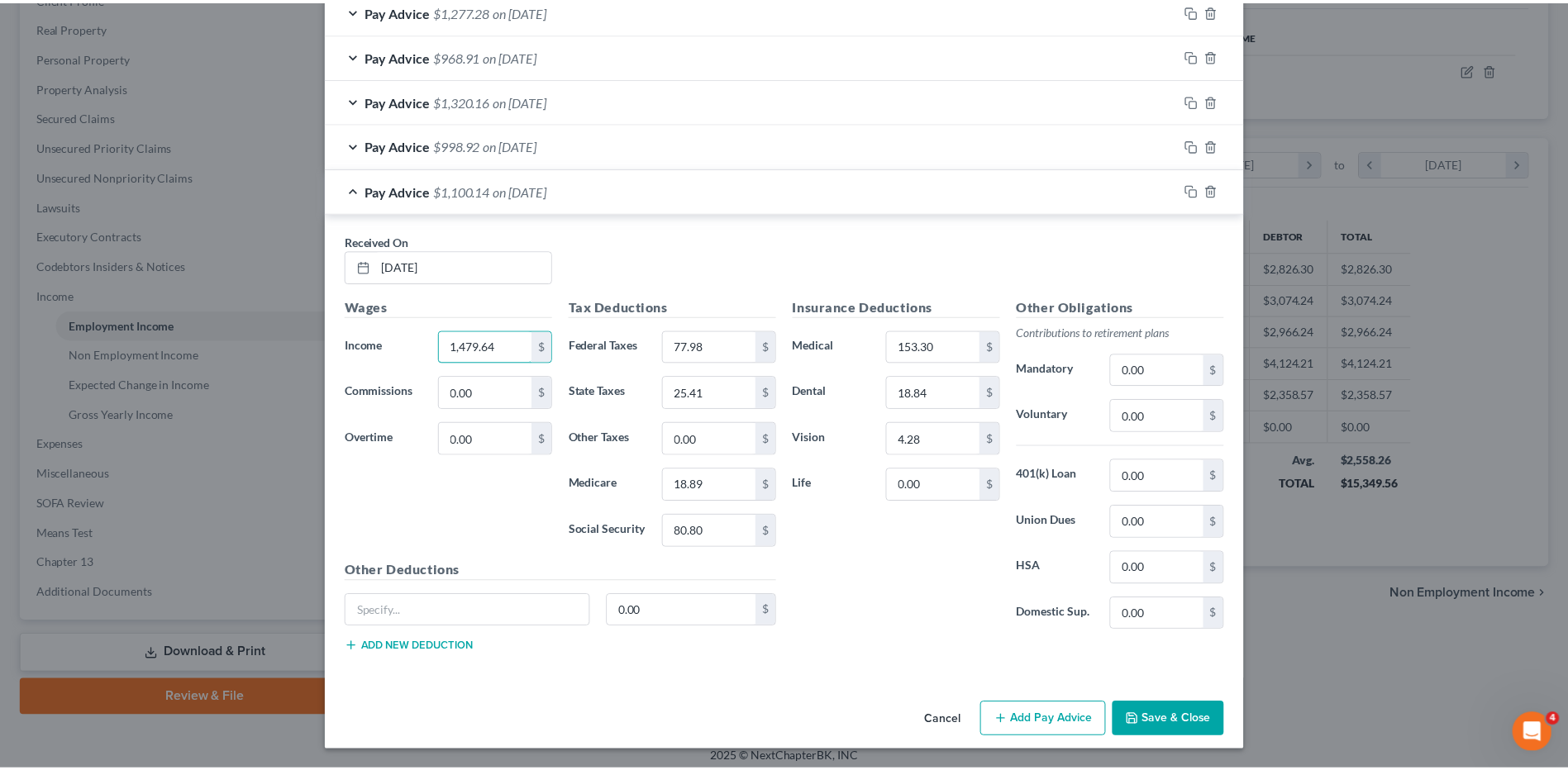
scroll to position [870, 0]
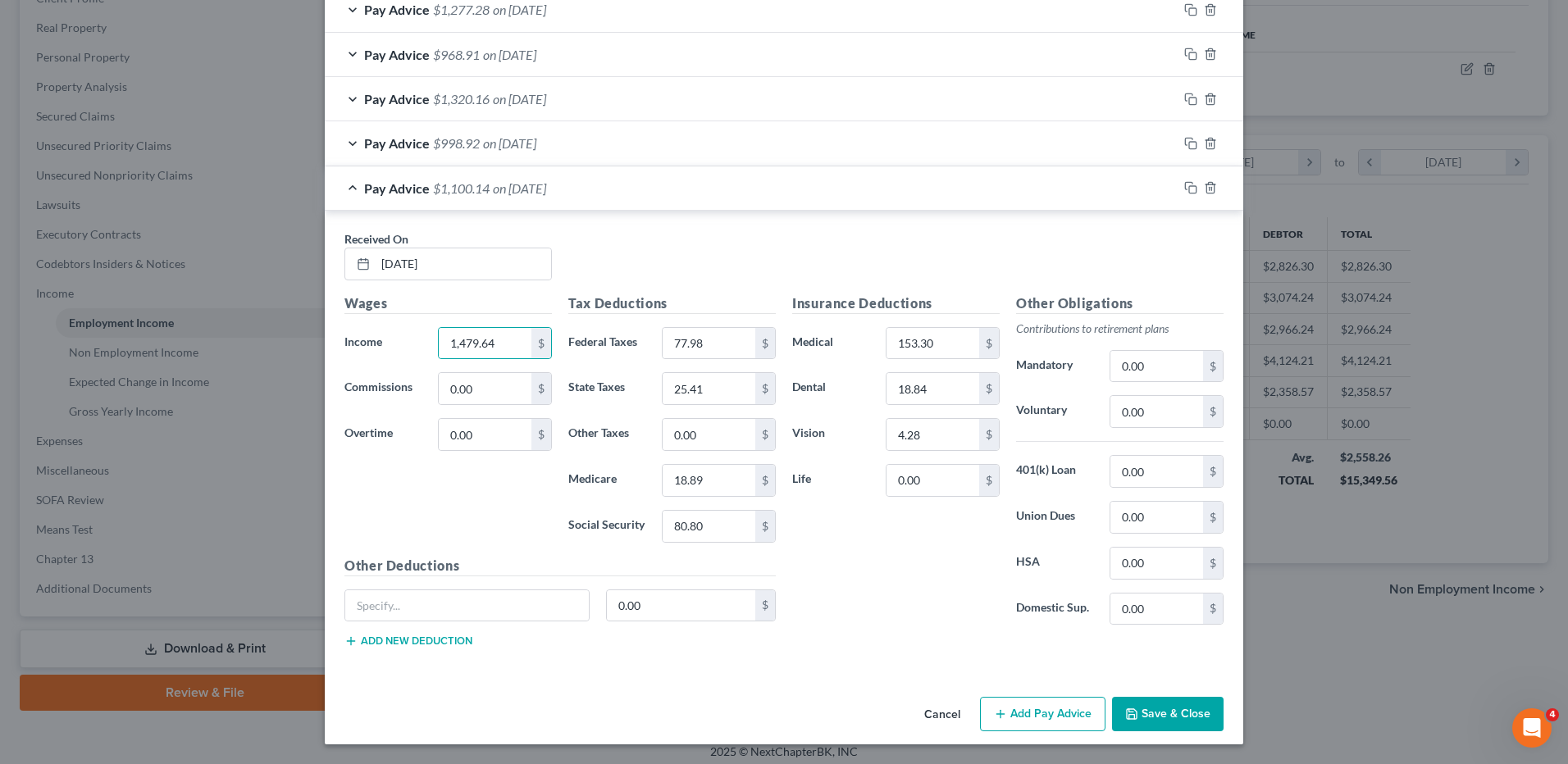
click at [1142, 716] on button "Save & Close" at bounding box center [1167, 714] width 111 height 34
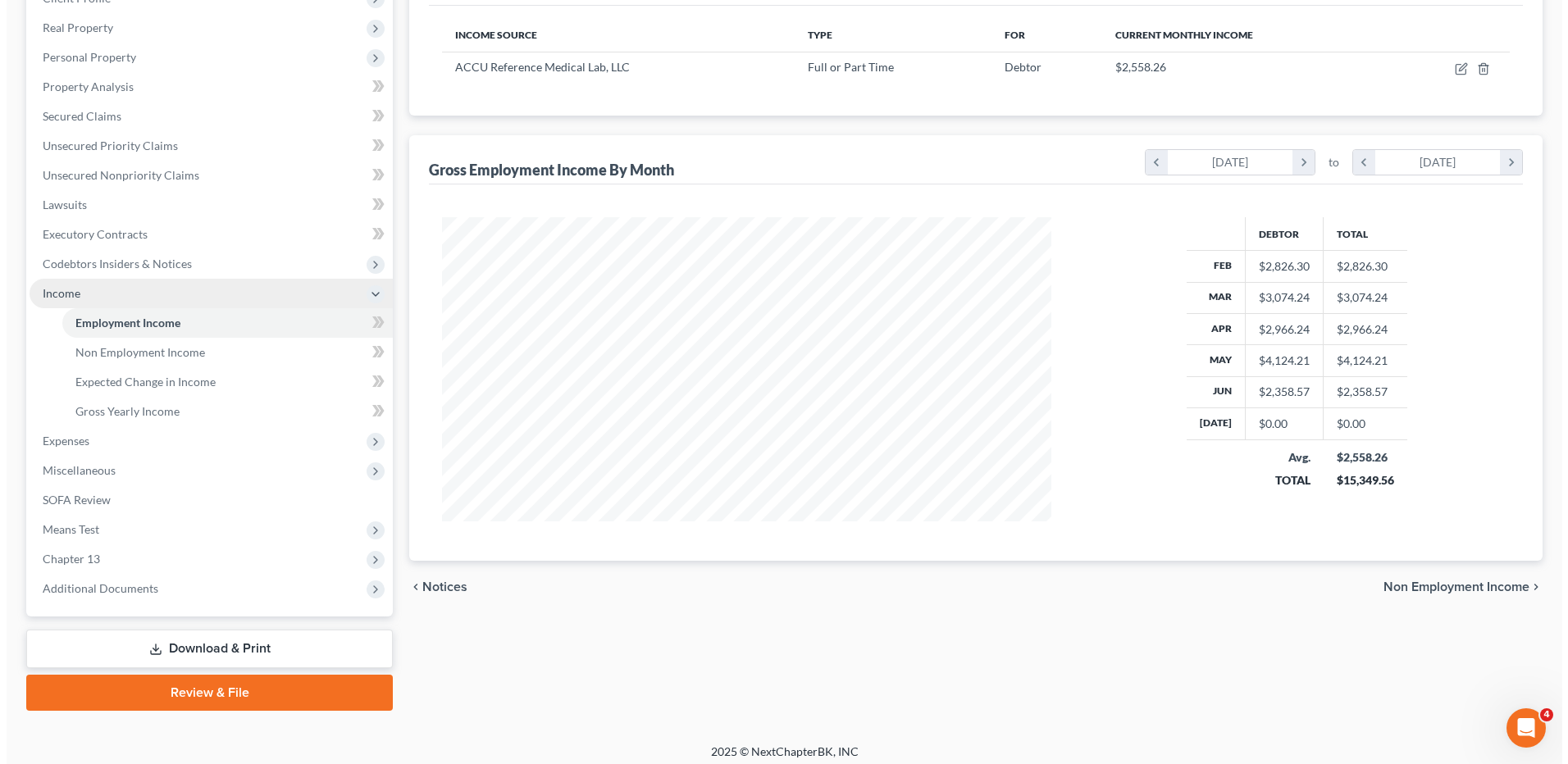
scroll to position [0, 0]
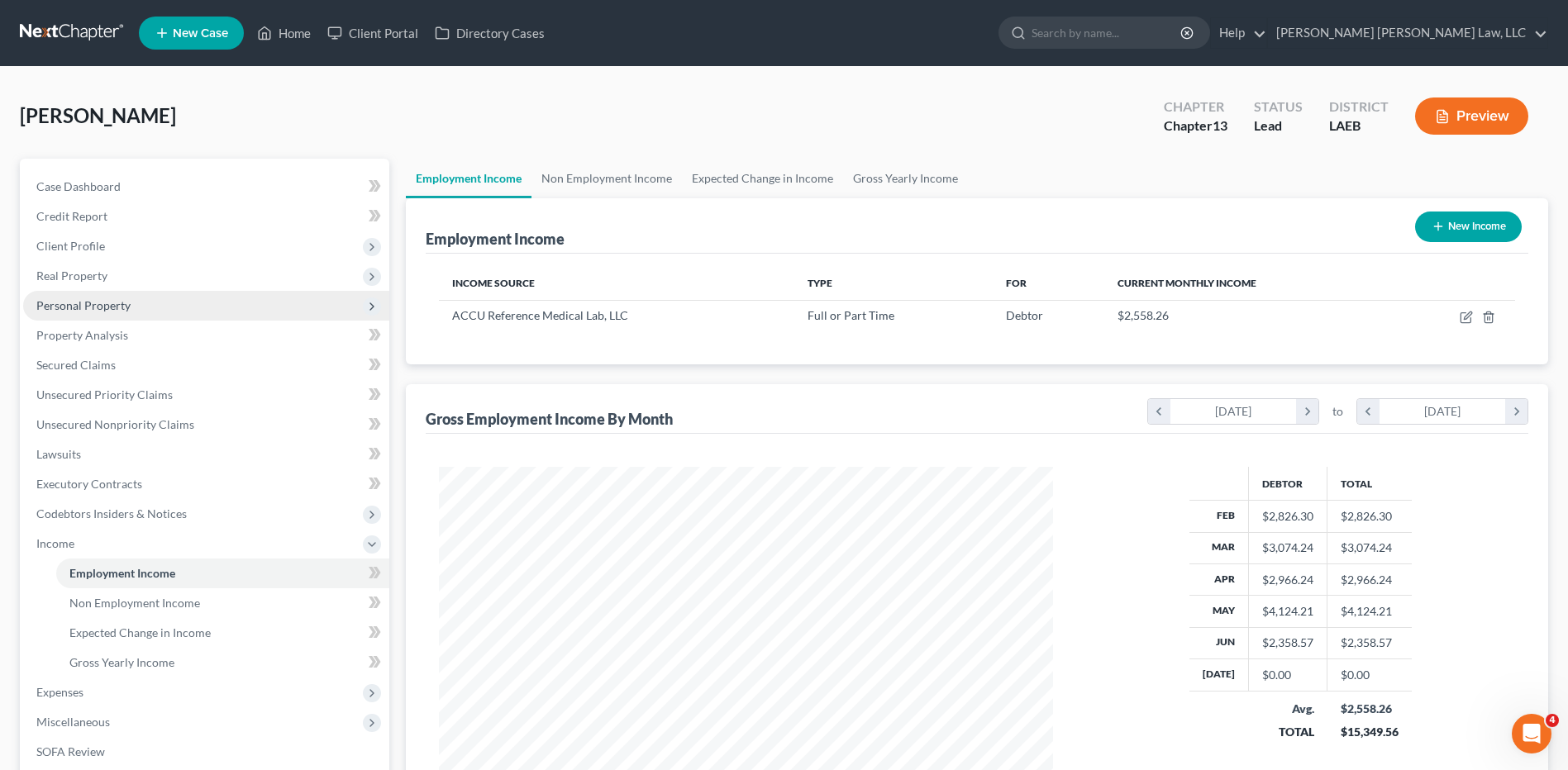
click at [68, 304] on span "Personal Property" at bounding box center [84, 305] width 95 height 14
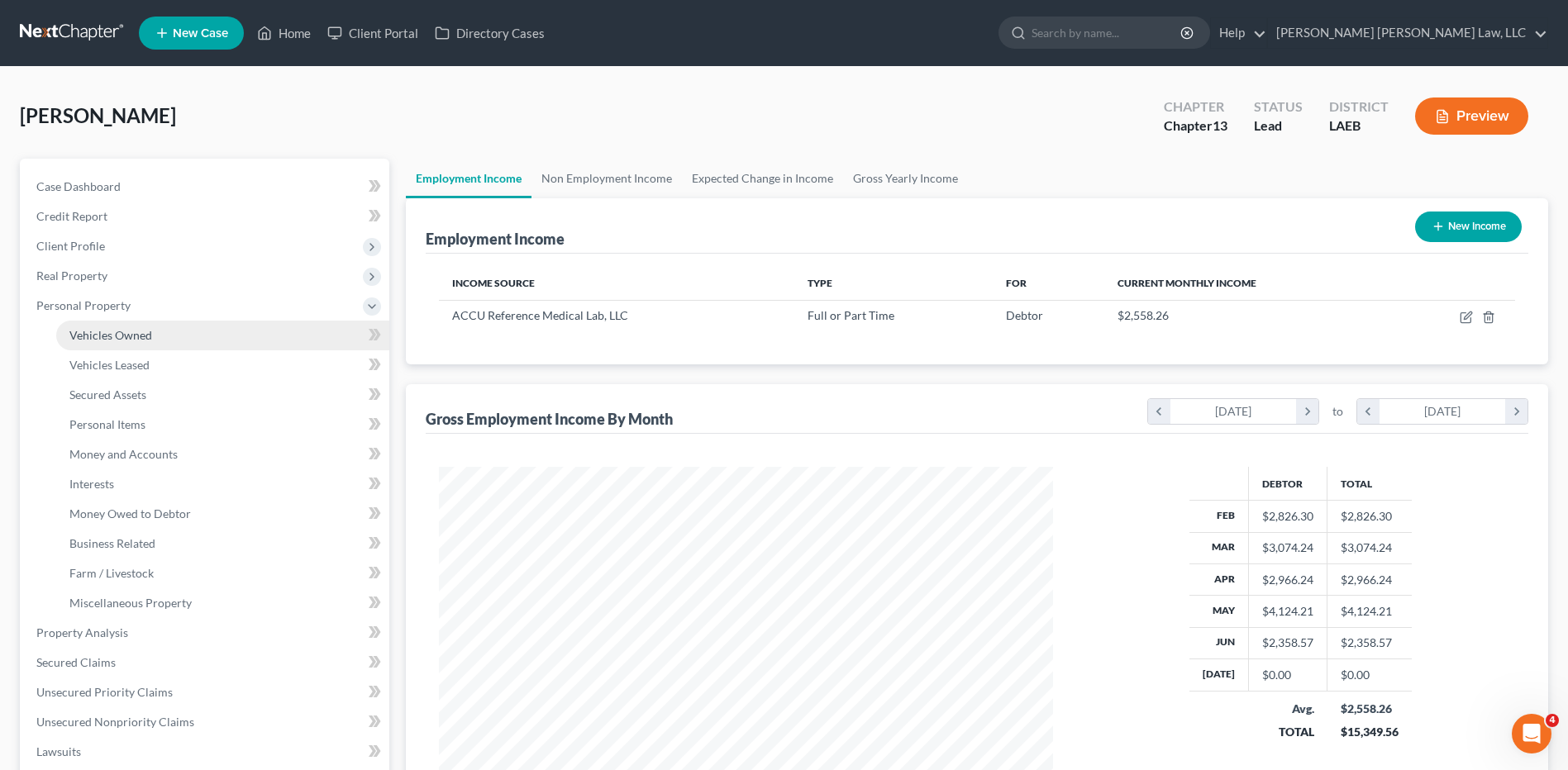
click at [94, 339] on span "Vehicles Owned" at bounding box center [111, 335] width 83 height 14
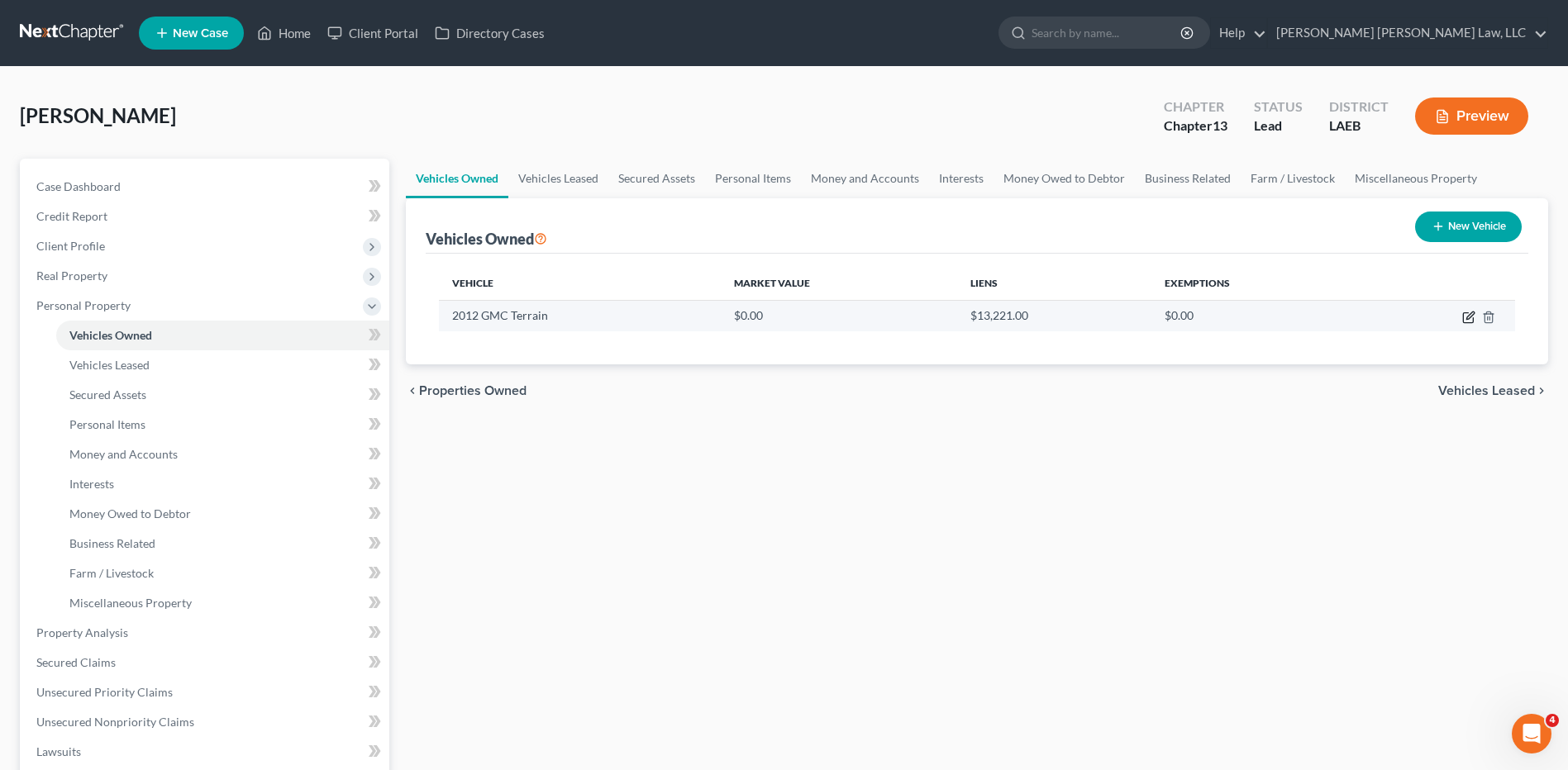
click at [1473, 316] on icon "button" at bounding box center [1468, 317] width 14 height 14
select select "0"
select select "14"
select select "4"
select select "0"
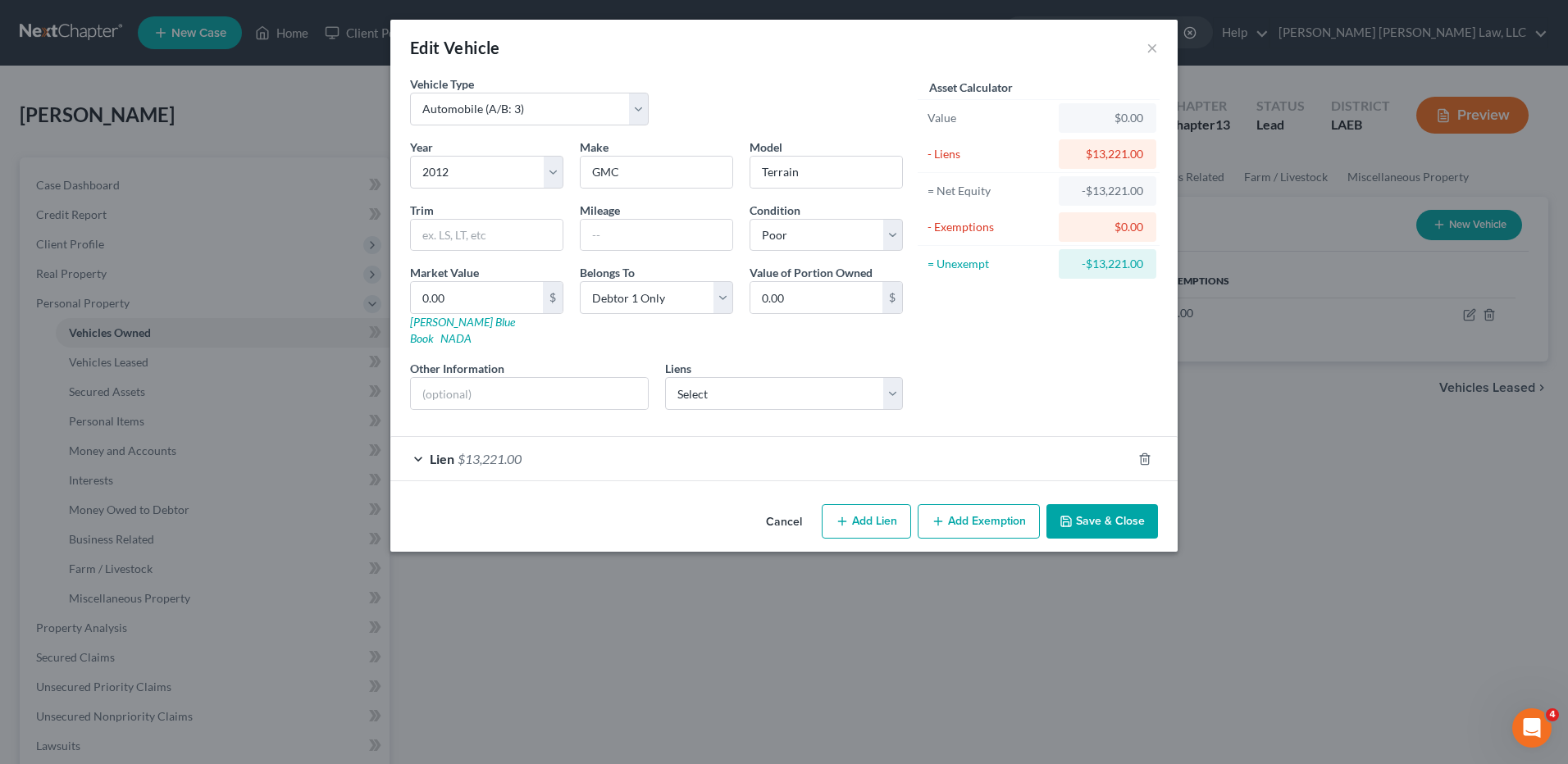
click at [1084, 504] on button "Save & Close" at bounding box center [1102, 521] width 111 height 34
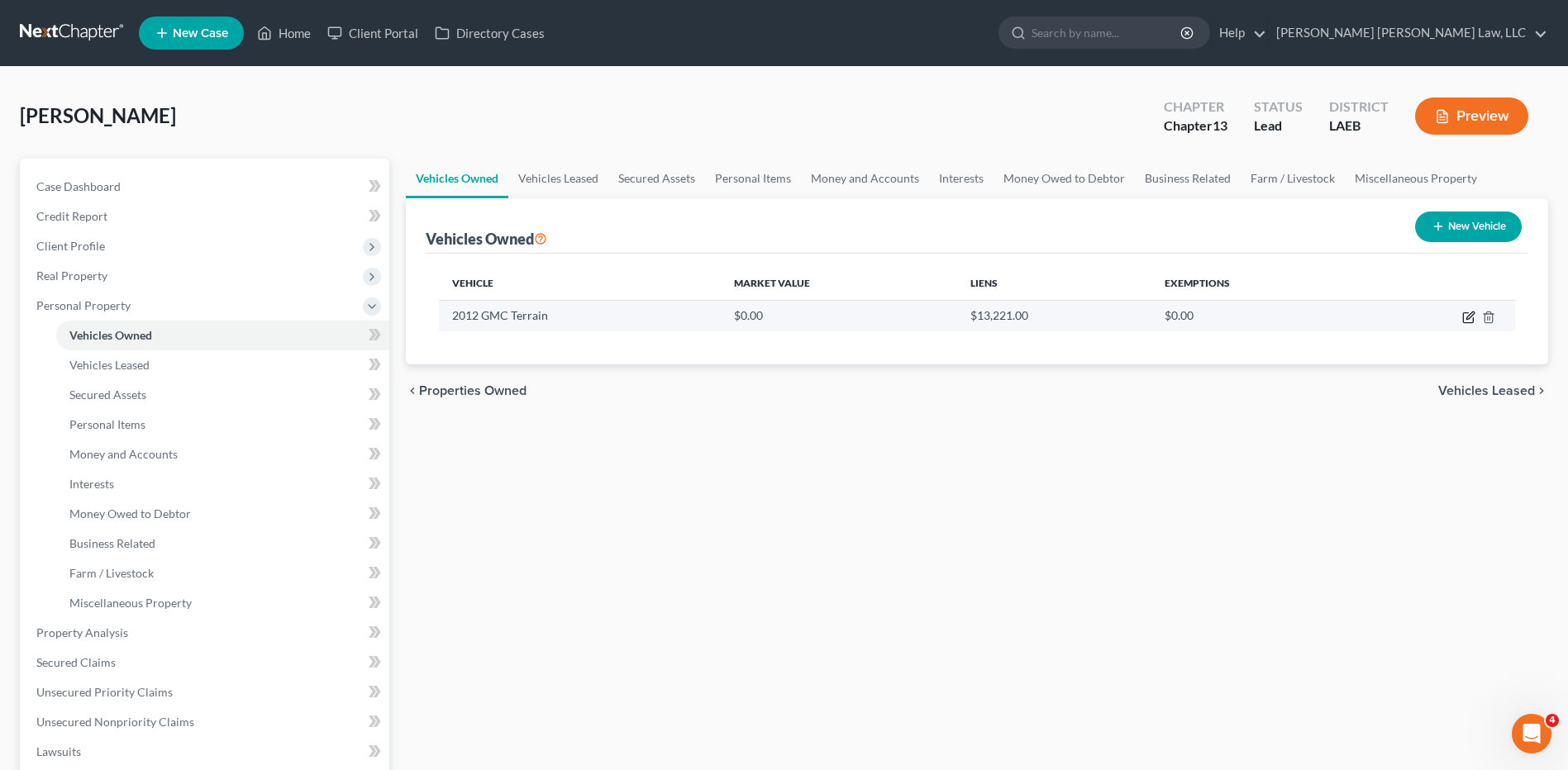
click at [1468, 316] on icon "button" at bounding box center [1469, 315] width 8 height 8
select select "0"
select select "14"
select select "4"
select select "0"
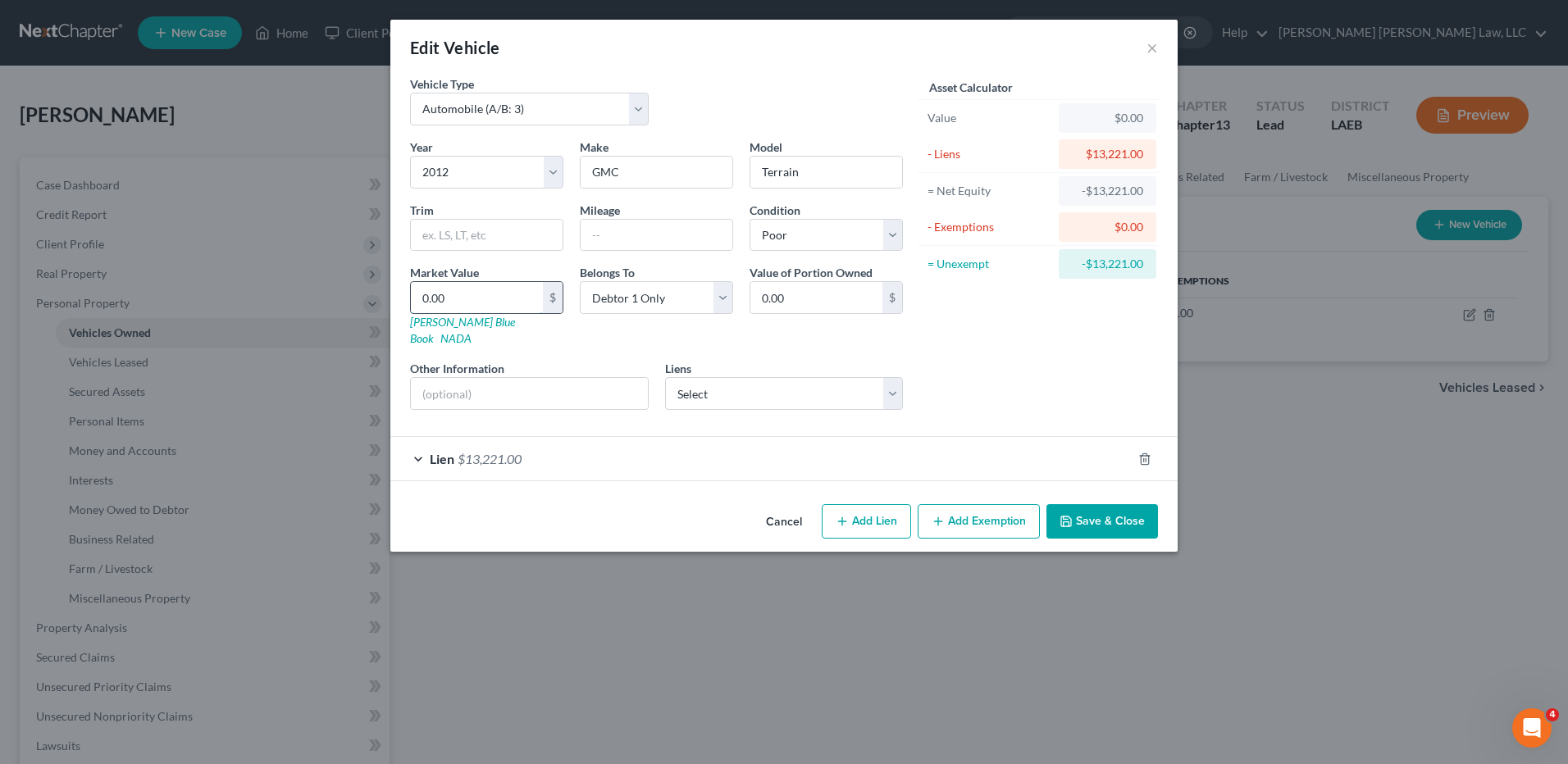
click at [468, 300] on input "0.00" at bounding box center [477, 297] width 132 height 31
type input "3"
type input "3.00"
type input "33"
type input "33.00"
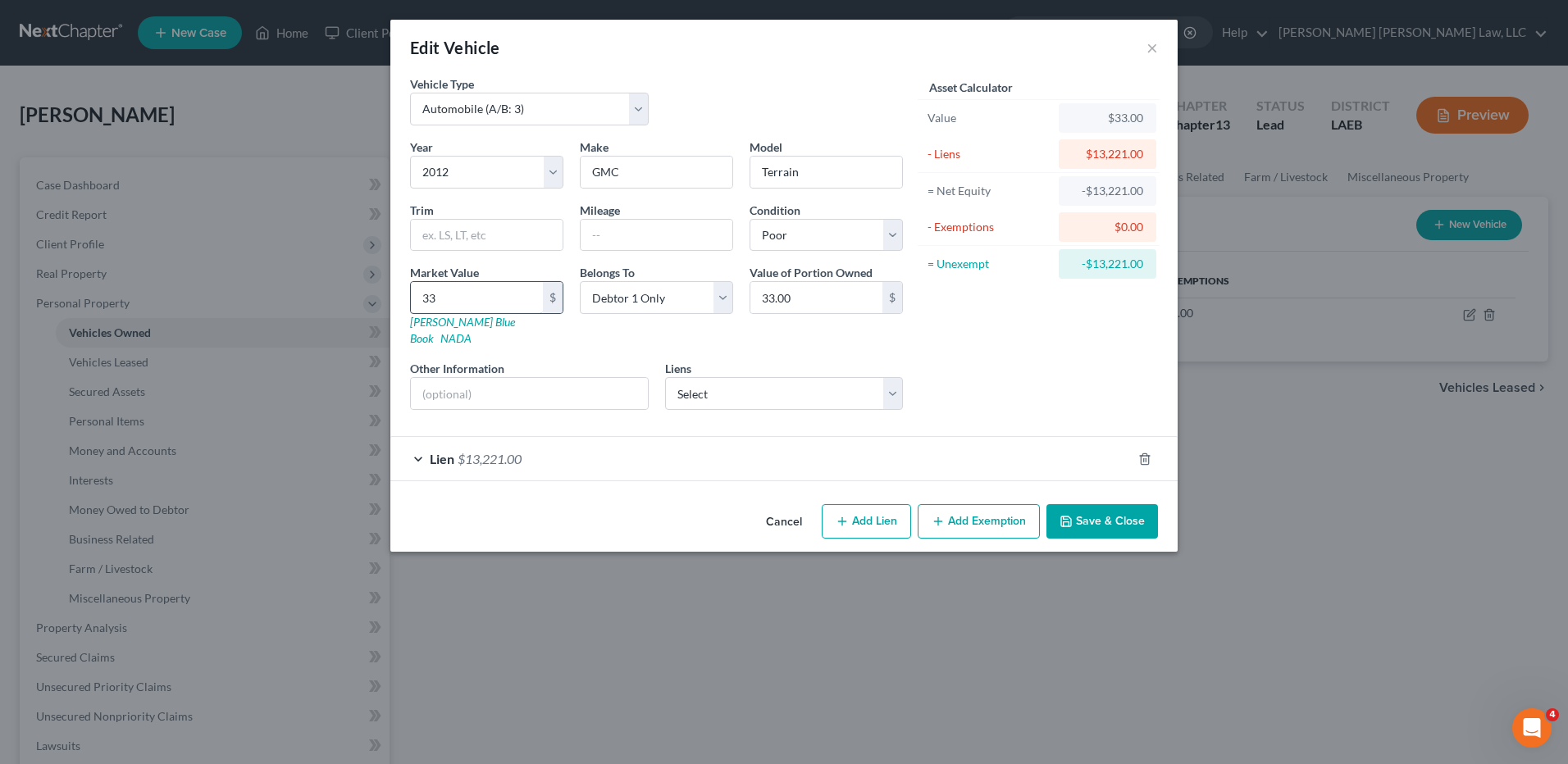
type input "336"
type input "336.00"
type input "3360"
type input "3,360.00"
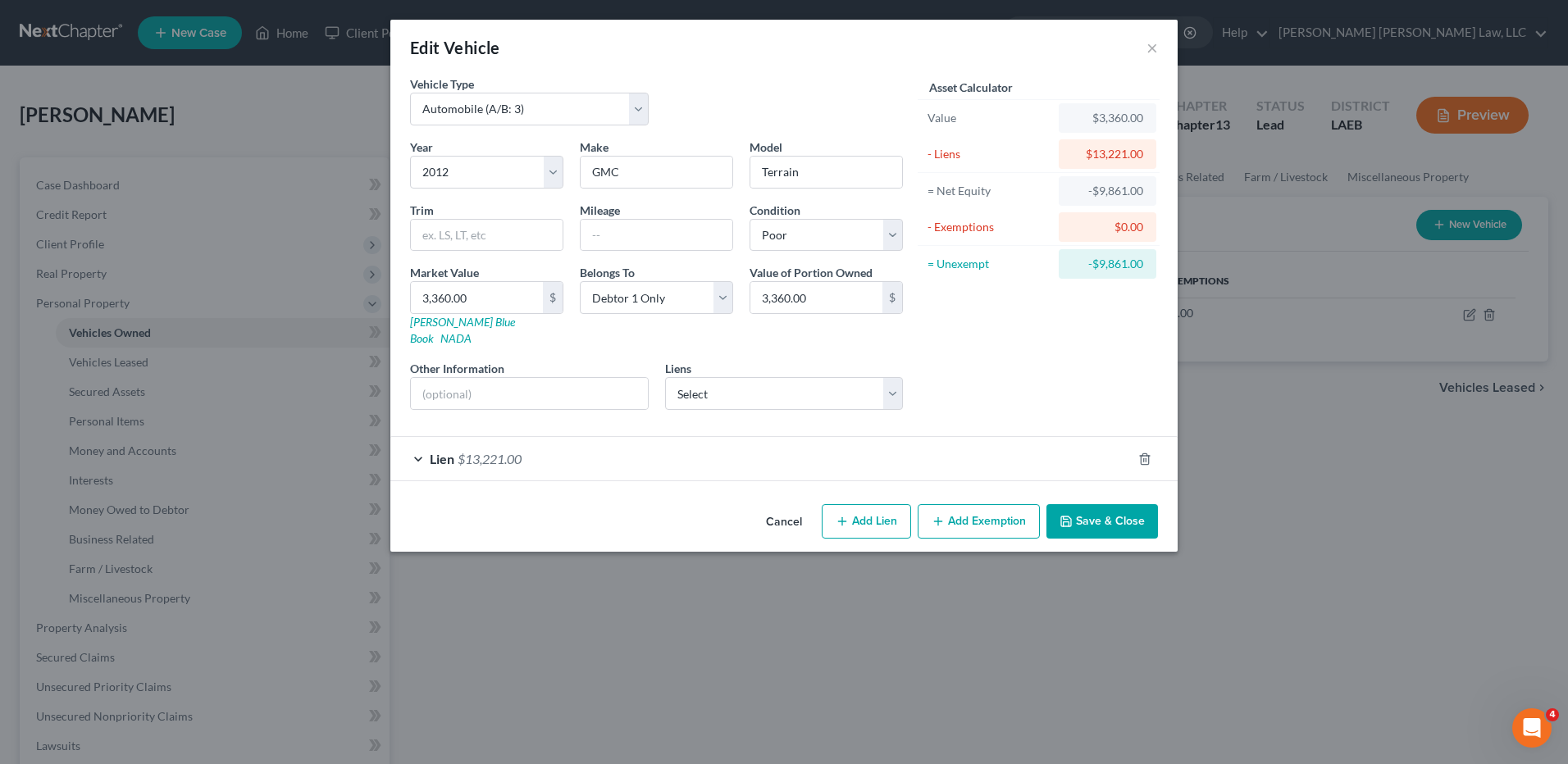
click at [973, 504] on button "Add Exemption" at bounding box center [979, 521] width 122 height 34
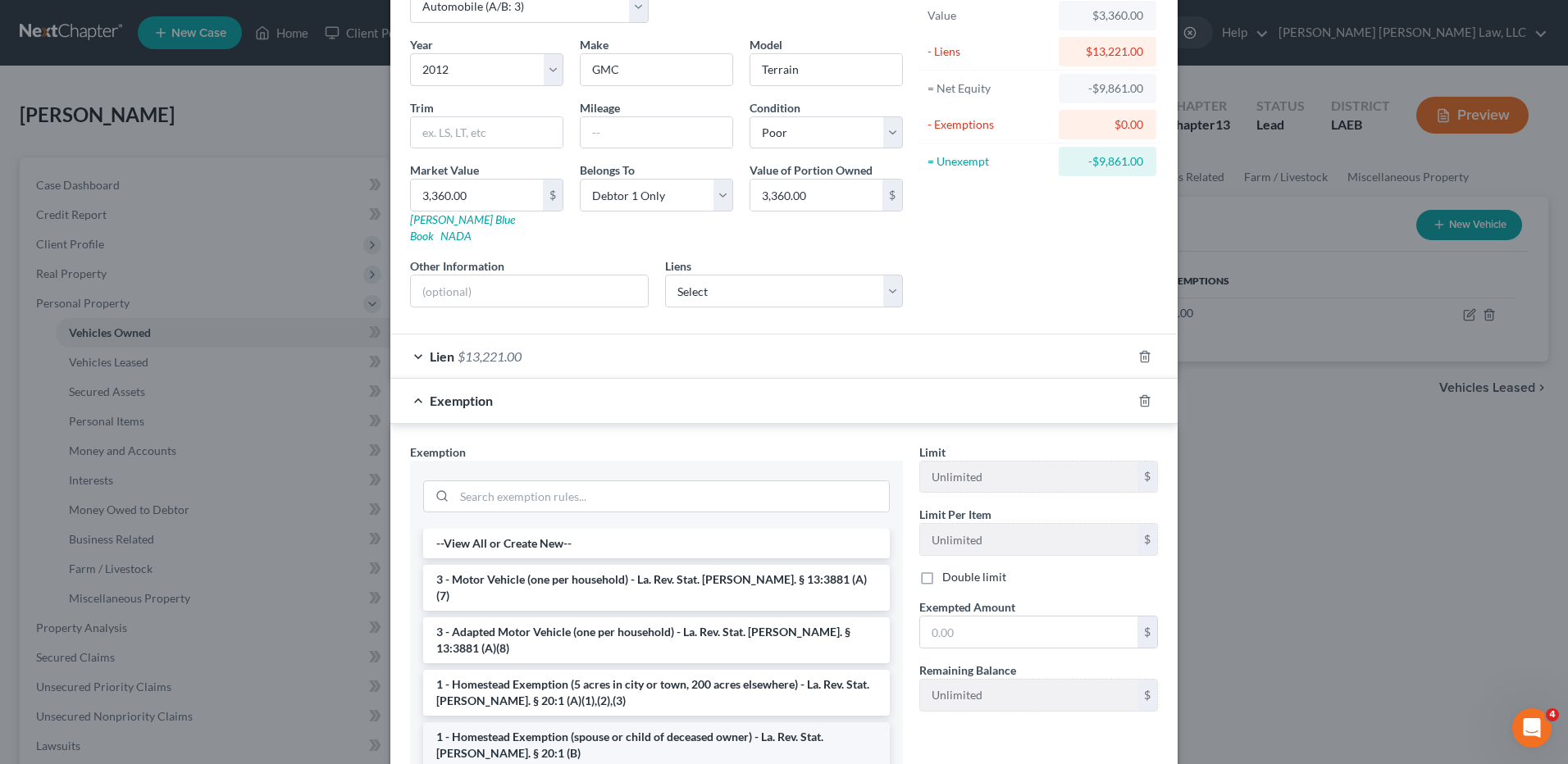
scroll to position [230, 0]
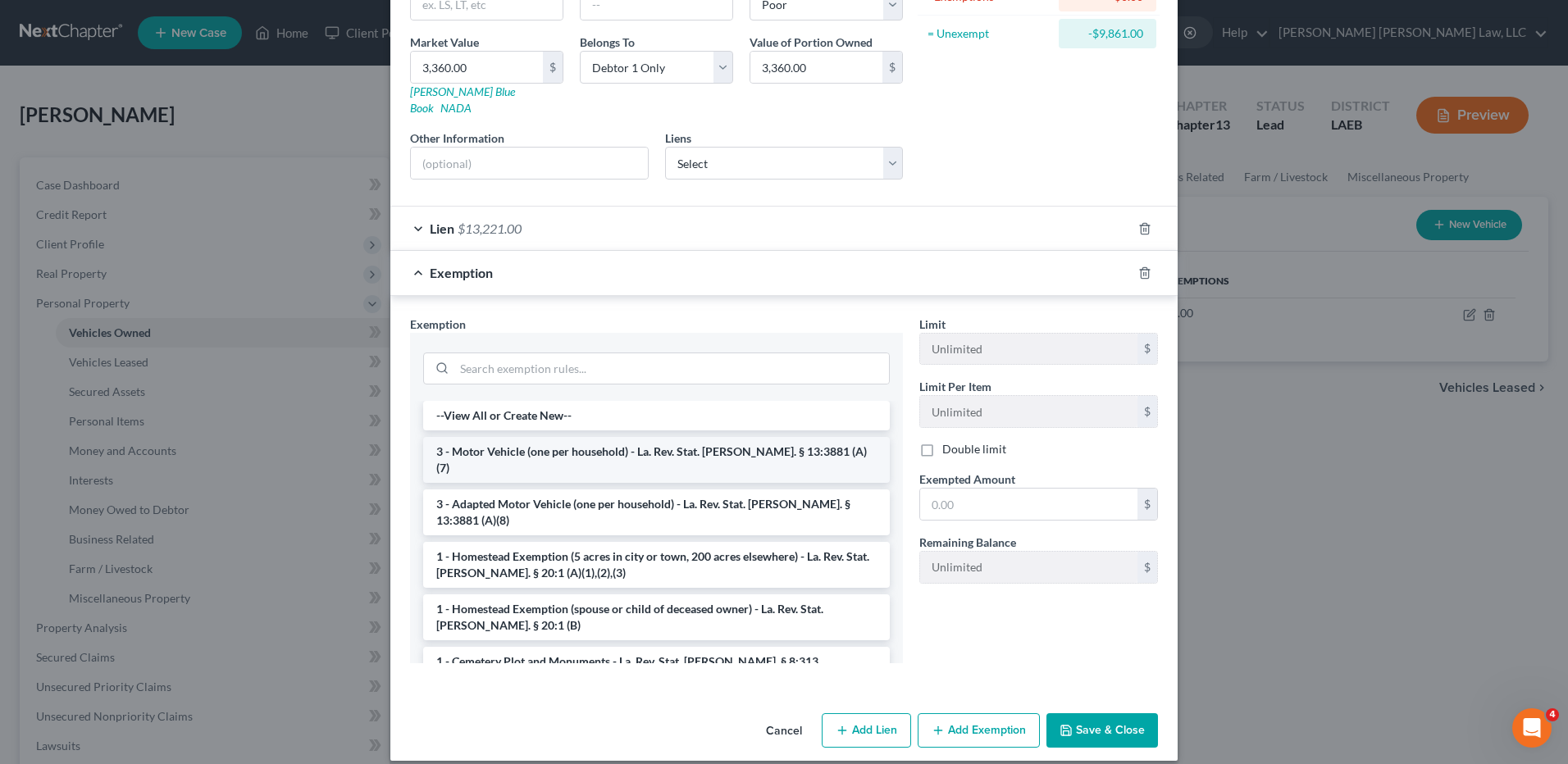
click at [522, 437] on li "3 - Motor Vehicle (one per household) - La. Rev. Stat. Ann. § 13:3881 (A)(7)" at bounding box center [656, 460] width 467 height 46
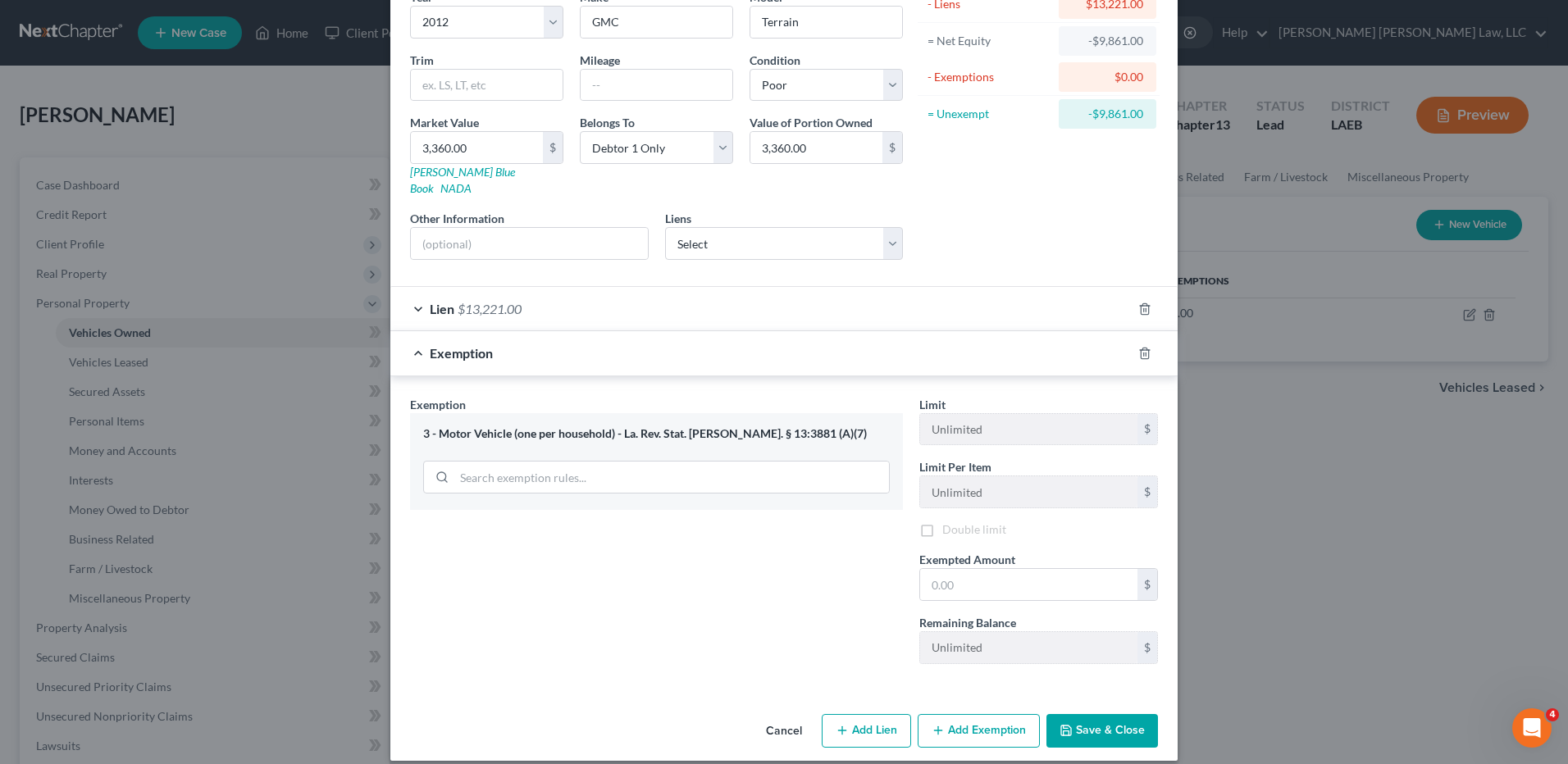
click at [522, 434] on div "3 - Motor Vehicle (one per household) - La. Rev. Stat. Ann. § 13:3881 (A)(7)" at bounding box center [656, 461] width 493 height 96
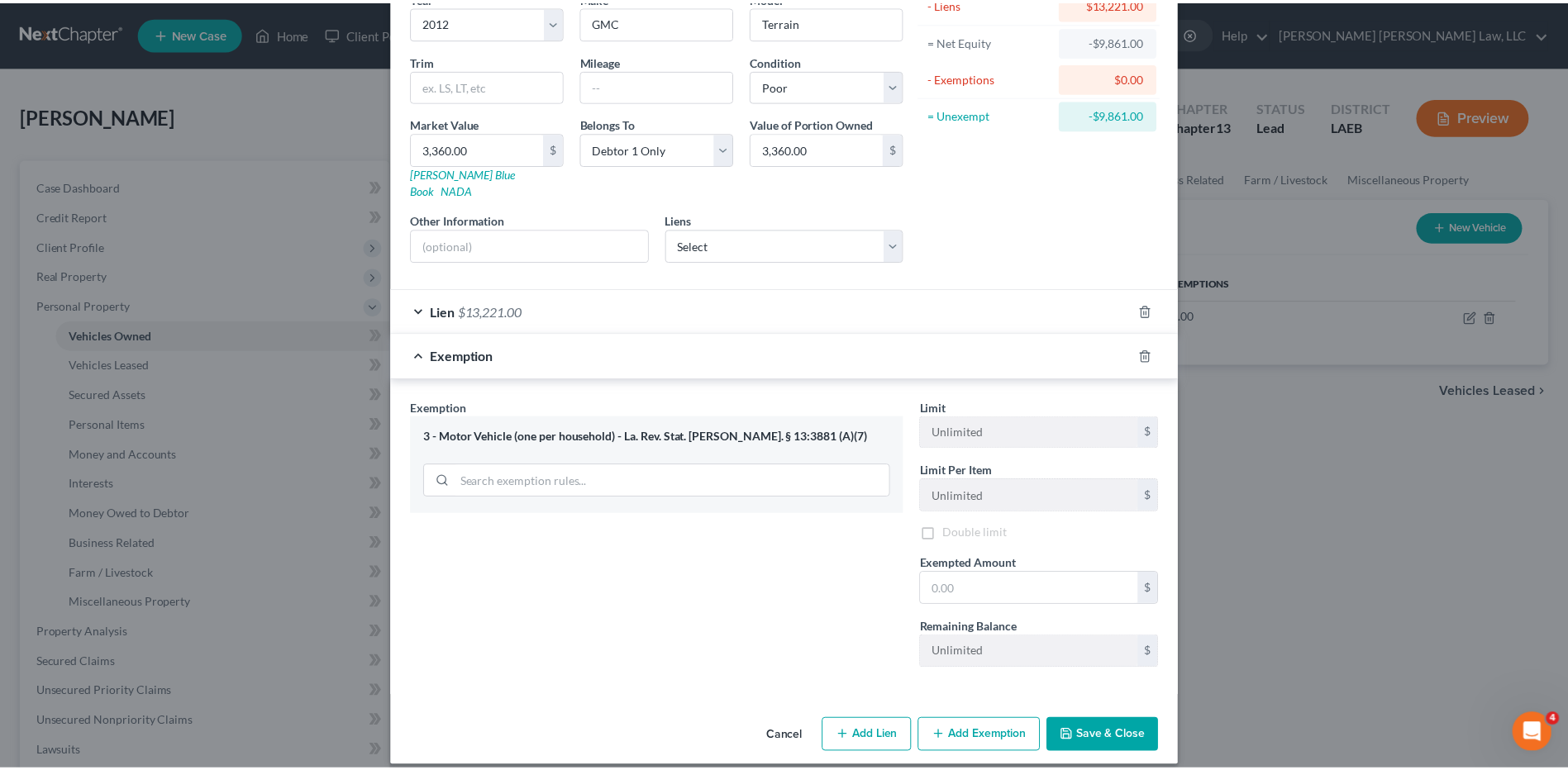
scroll to position [154, 0]
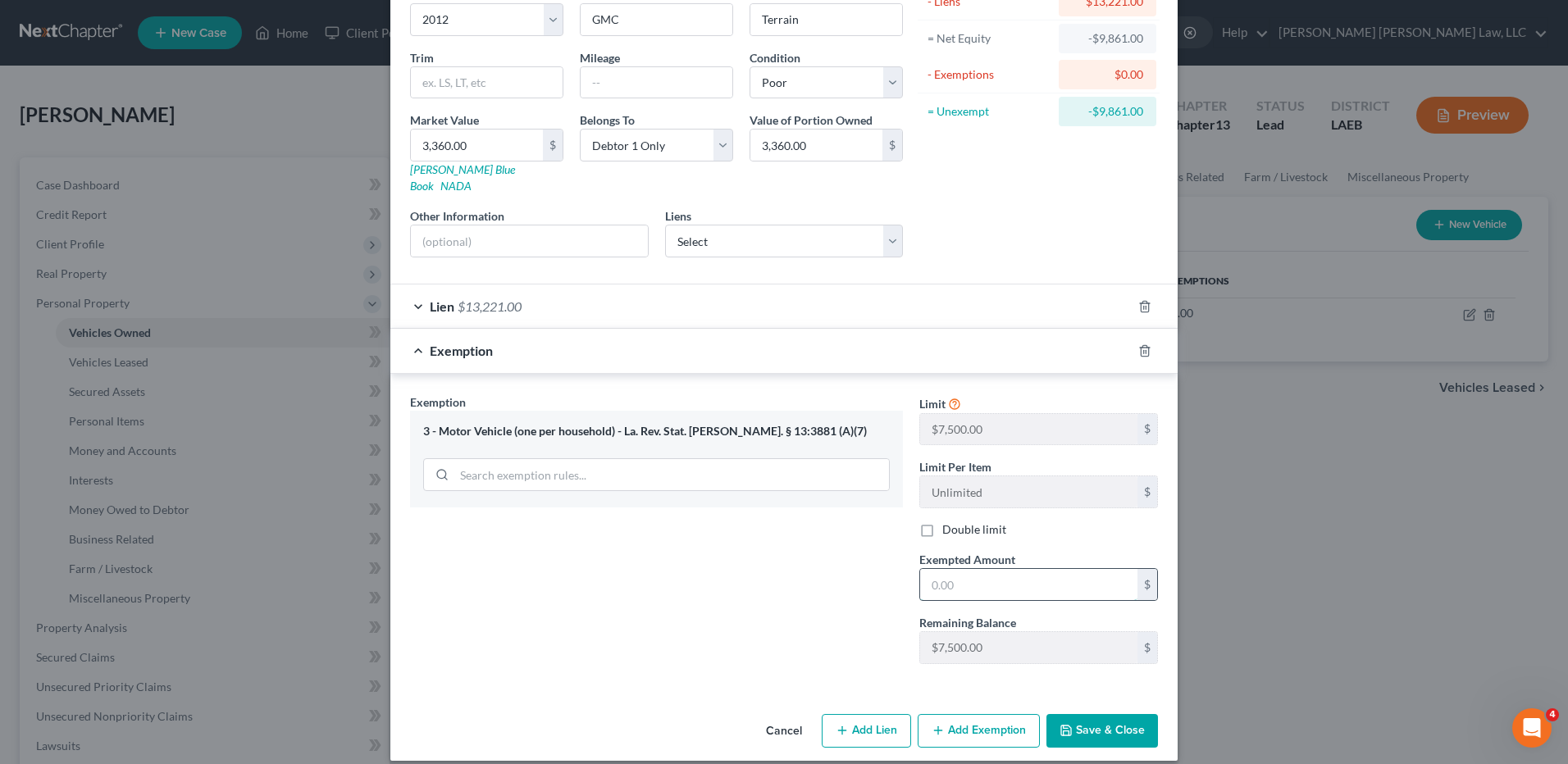
click at [958, 569] on input "text" at bounding box center [1028, 584] width 217 height 31
type input "7,500.00"
click at [1079, 715] on button "Save & Close" at bounding box center [1102, 731] width 111 height 34
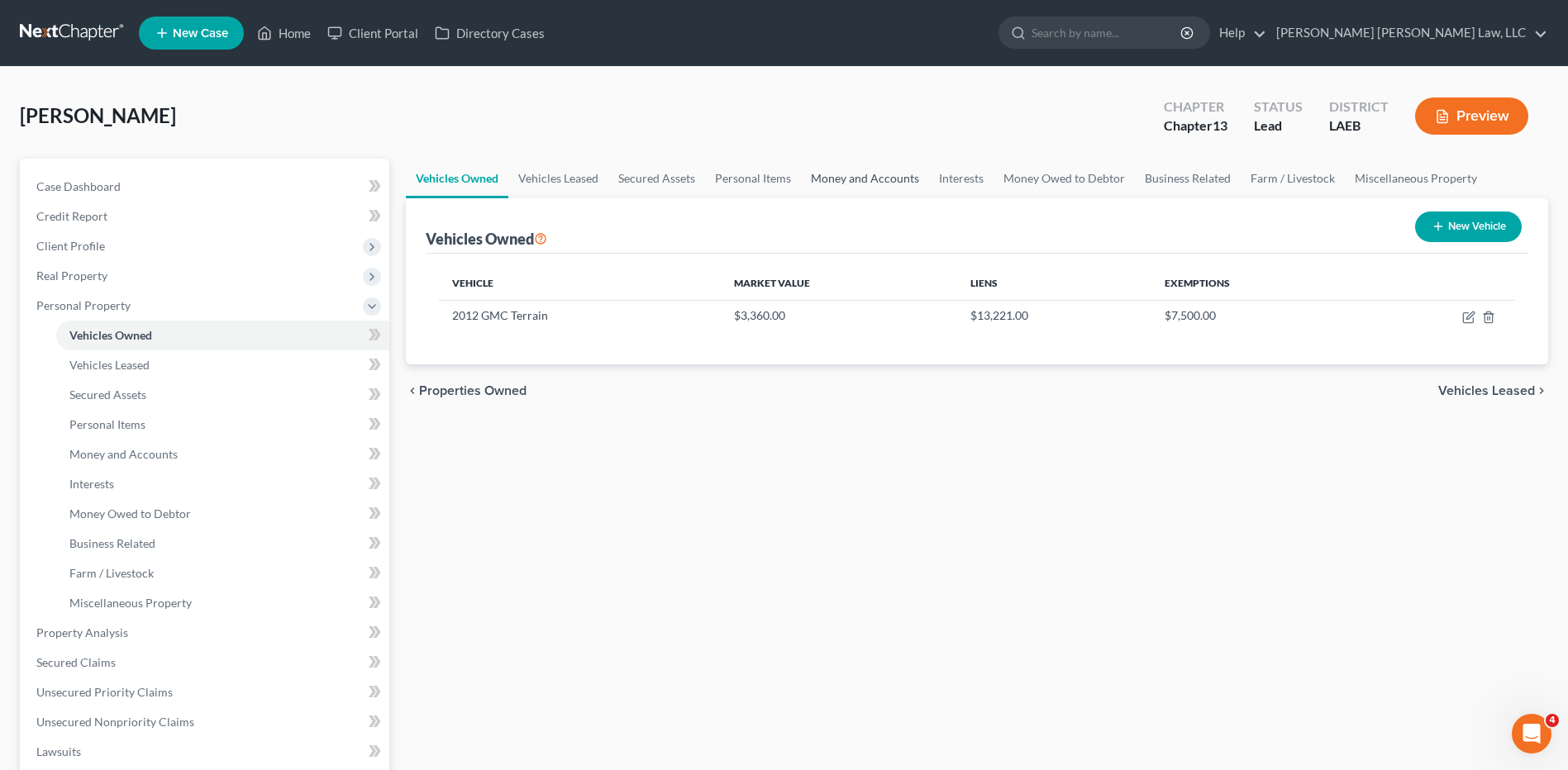
click at [851, 181] on link "Money and Accounts" at bounding box center [865, 178] width 128 height 40
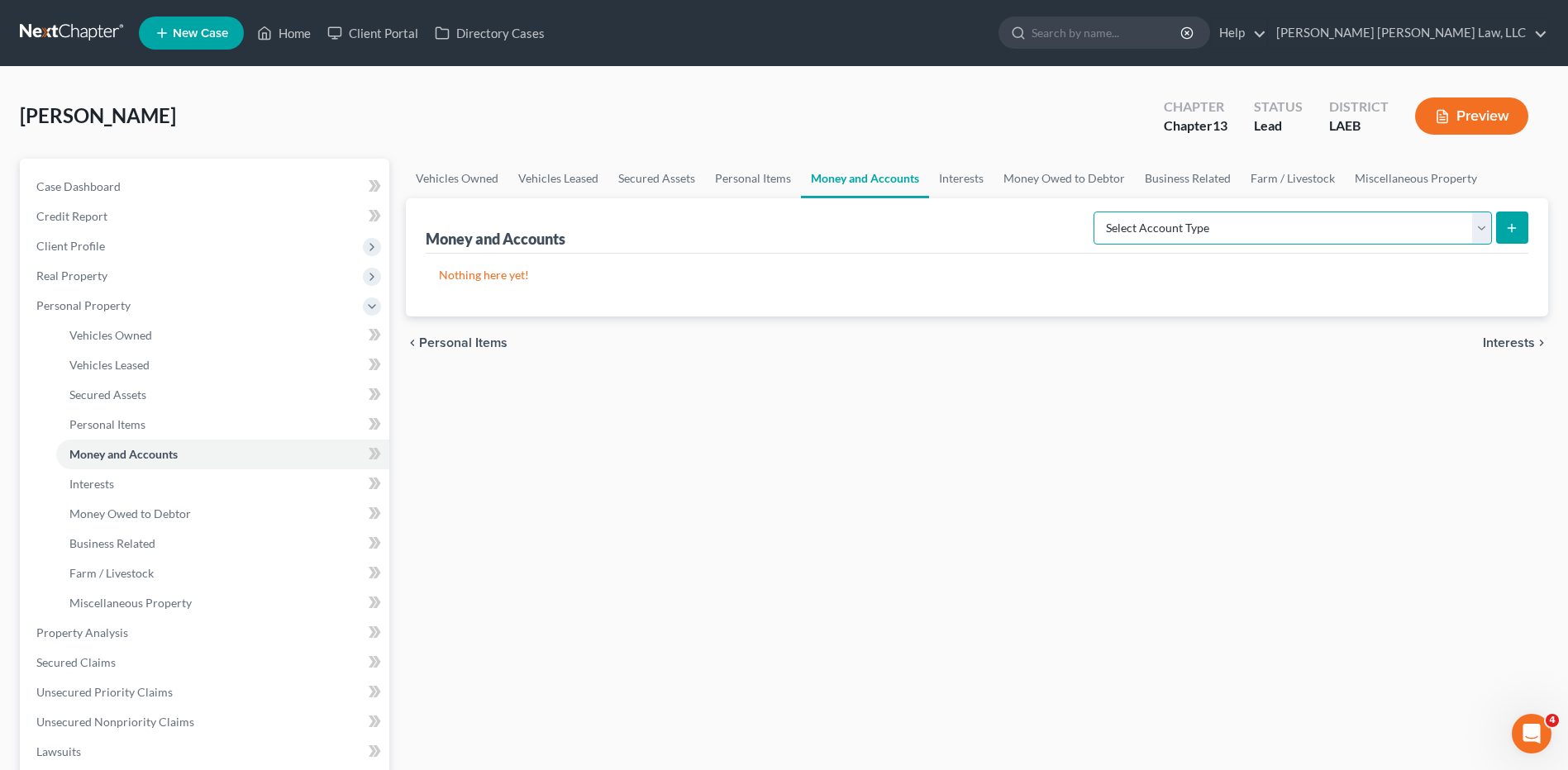
click at [1194, 232] on select "Select Account Type Brokerage (A/B: 18, SOFA: 20) Cash on Hand (A/B: 16) Certif…" at bounding box center [1293, 228] width 399 height 33
click at [1149, 217] on select "Select Account Type Brokerage (A/B: 18, SOFA: 20) Cash on Hand (A/B: 16) Certif…" at bounding box center [1293, 228] width 399 height 33
select select "checking"
click at [1098, 212] on select "Select Account Type Brokerage (A/B: 18, SOFA: 20) Cash on Hand (A/B: 16) Certif…" at bounding box center [1293, 228] width 399 height 33
click at [1506, 231] on icon "submit" at bounding box center [1511, 228] width 14 height 14
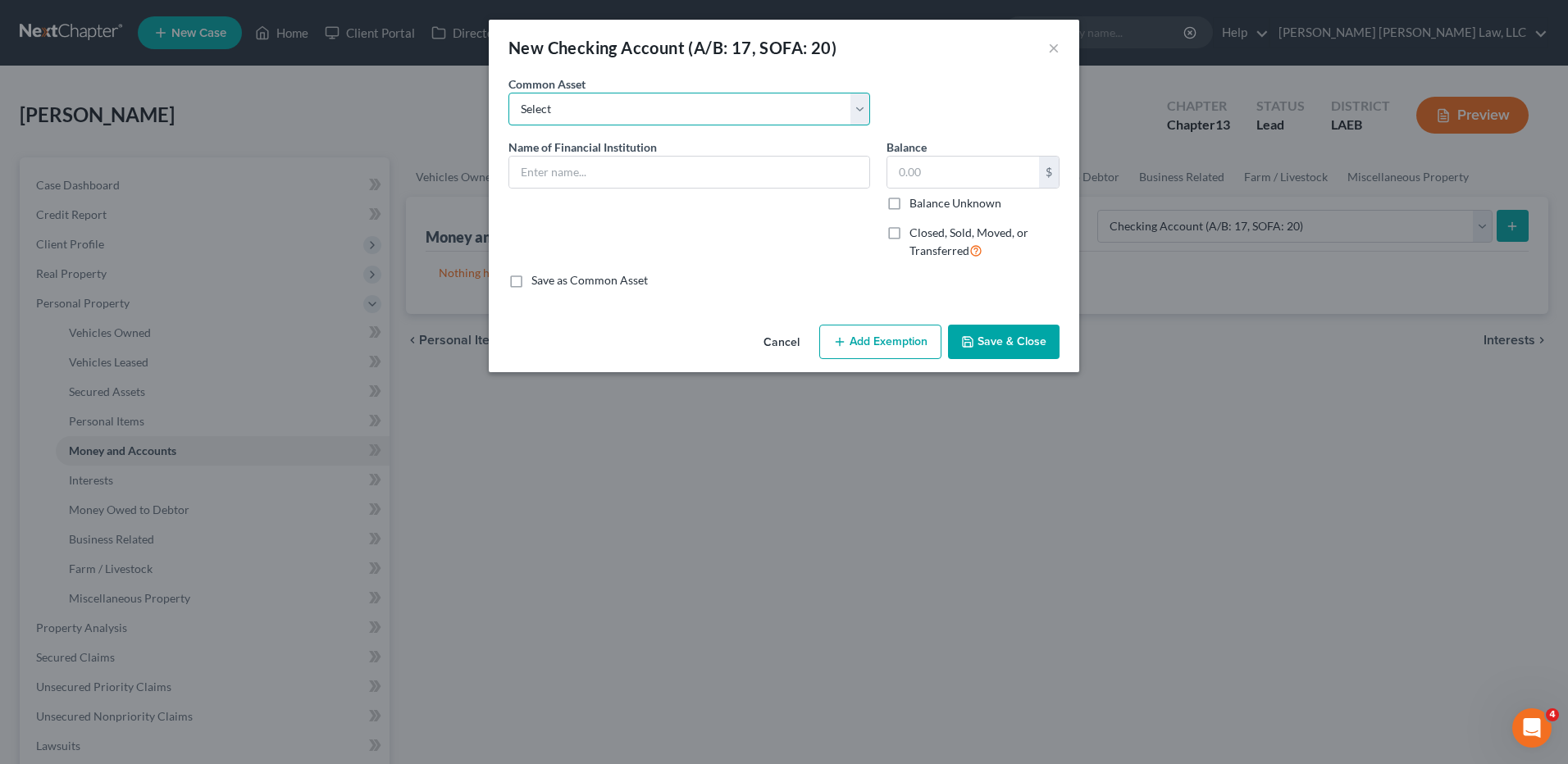
click at [601, 116] on select "Select Current Bank Sevenfold Credit Union Apple Cash First Horizon Bank Centri…" at bounding box center [690, 109] width 362 height 33
select select "16"
click at [509, 93] on select "Select Current Bank Sevenfold Credit Union Apple Cash First Horizon Bank Centri…" at bounding box center [690, 109] width 362 height 33
type input "Navy Federal Credit Union"
click at [936, 173] on input "text" at bounding box center [963, 172] width 152 height 31
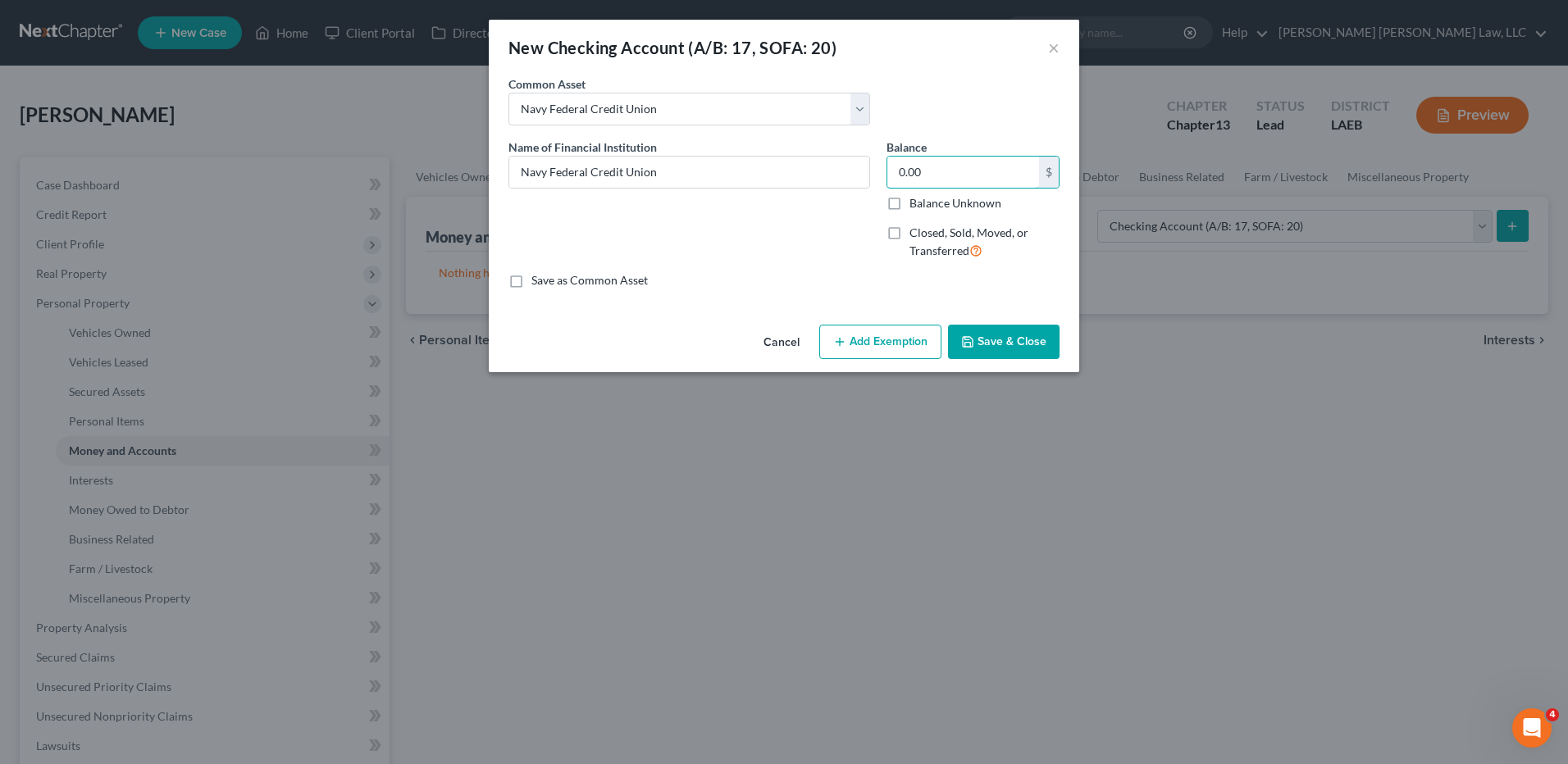
type input "0.00"
click at [1000, 339] on button "Save & Close" at bounding box center [1003, 342] width 111 height 34
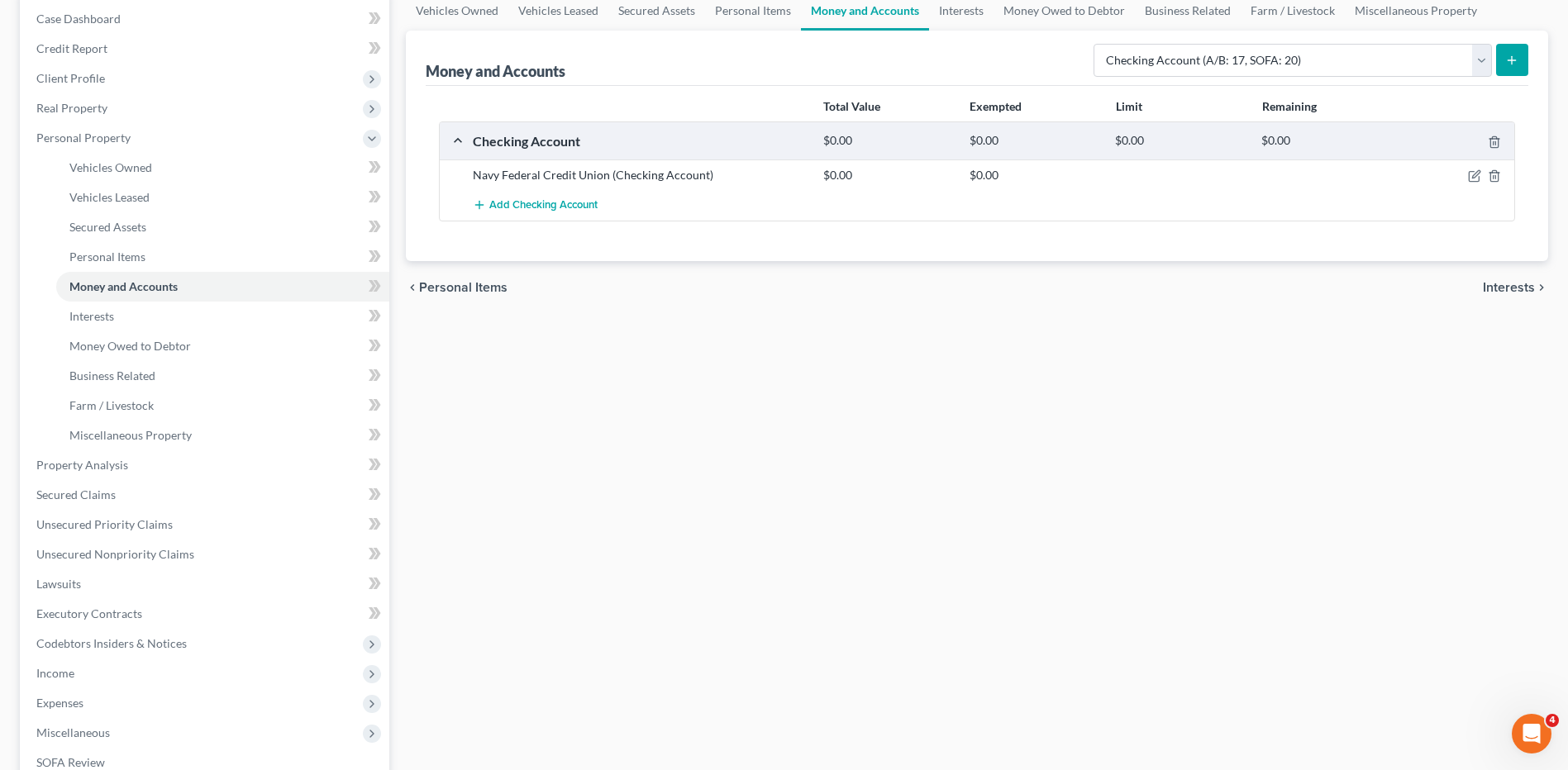
scroll to position [165, 0]
click at [84, 502] on span "Secured Claims" at bounding box center [76, 496] width 79 height 14
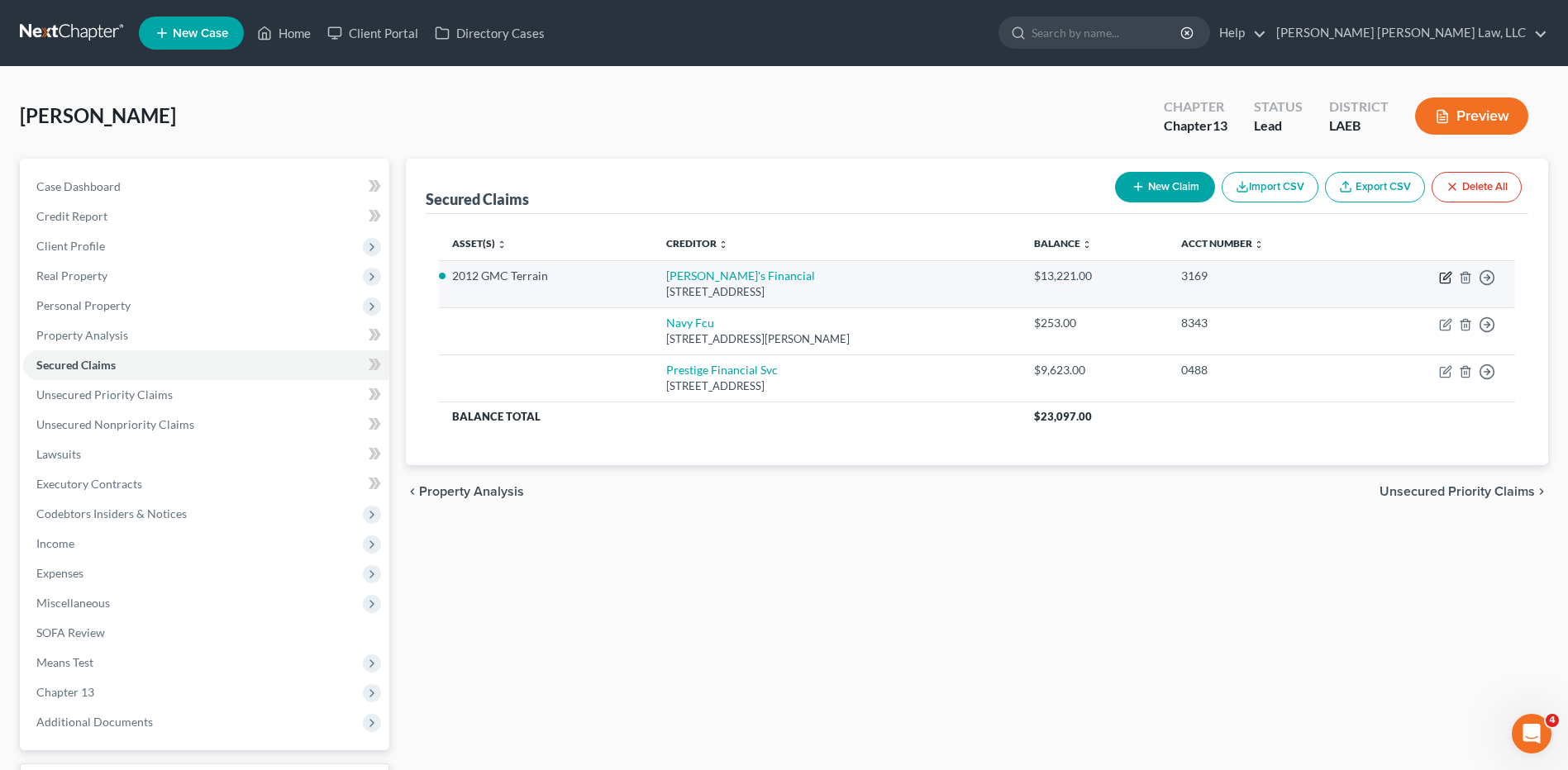
click at [1446, 276] on icon "button" at bounding box center [1446, 275] width 8 height 8
select select "19"
select select "0"
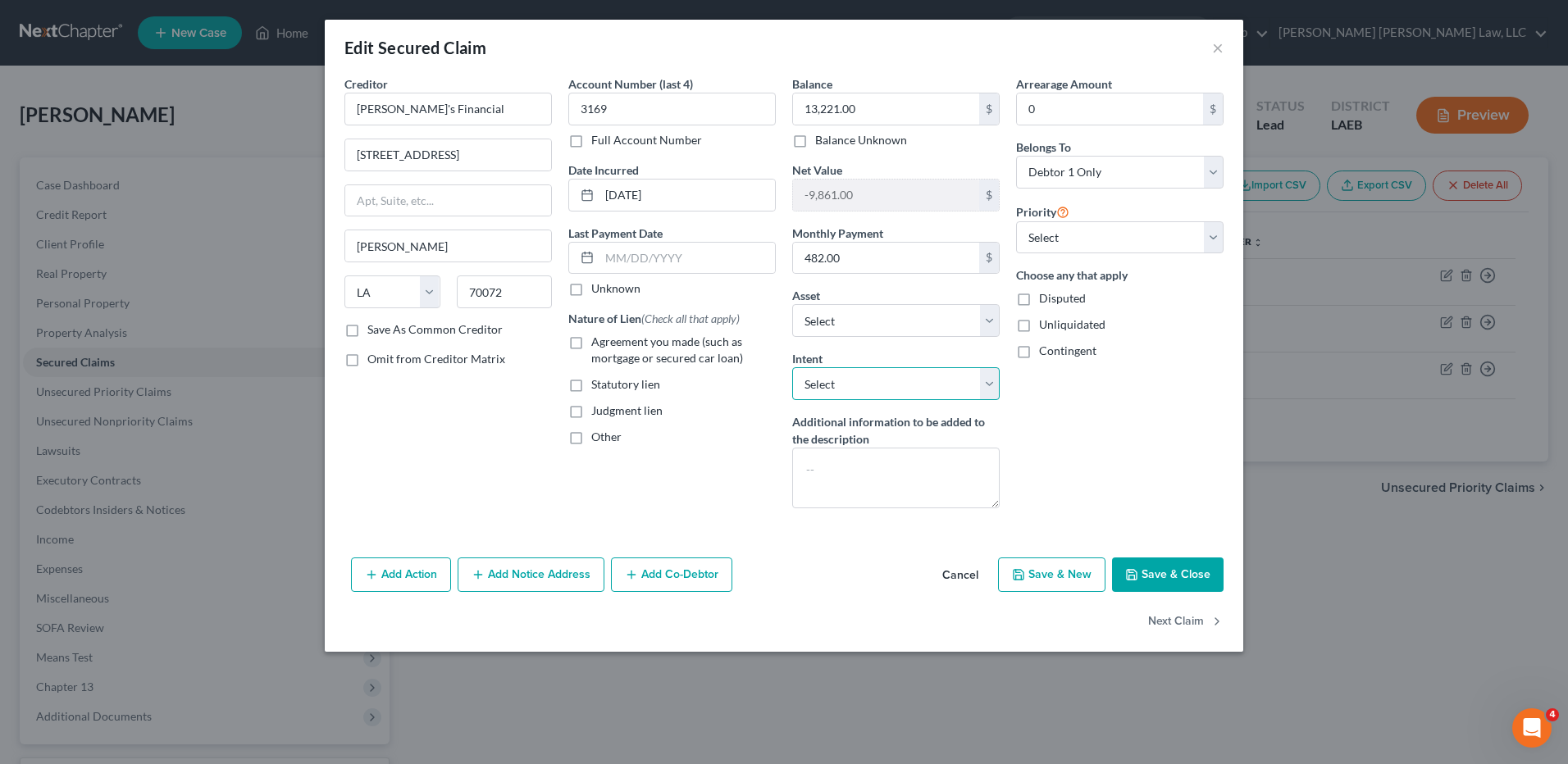
click at [855, 385] on select "Select Surrender Redeem Reaffirm Avoid Other" at bounding box center [896, 383] width 208 height 33
select select "0"
click at [792, 367] on select "Select Surrender Redeem Reaffirm Avoid Other" at bounding box center [896, 383] width 208 height 33
click at [842, 483] on textarea at bounding box center [896, 478] width 208 height 60
type textarea "Surrender"
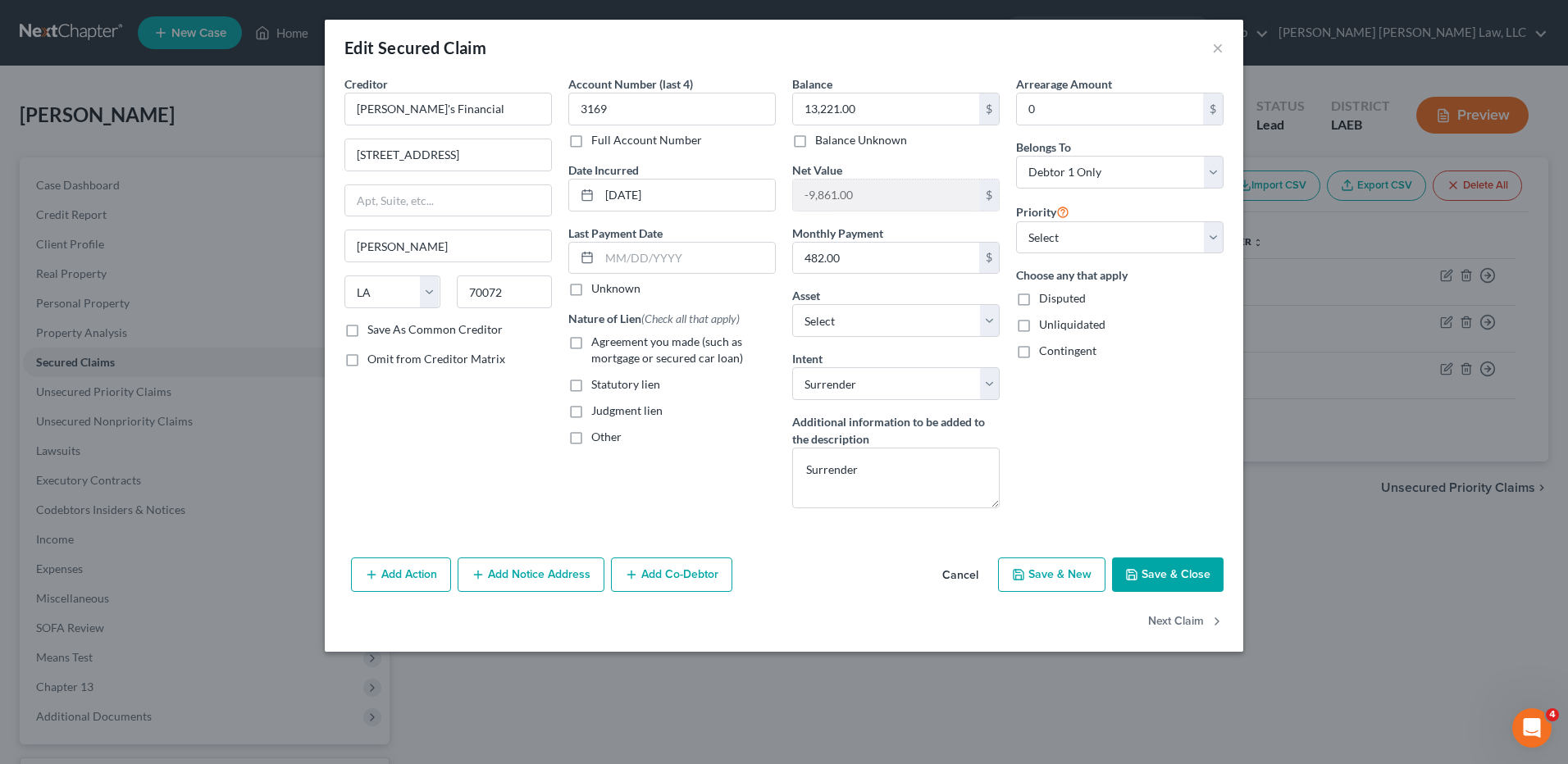
click at [1158, 577] on button "Save & Close" at bounding box center [1167, 575] width 111 height 34
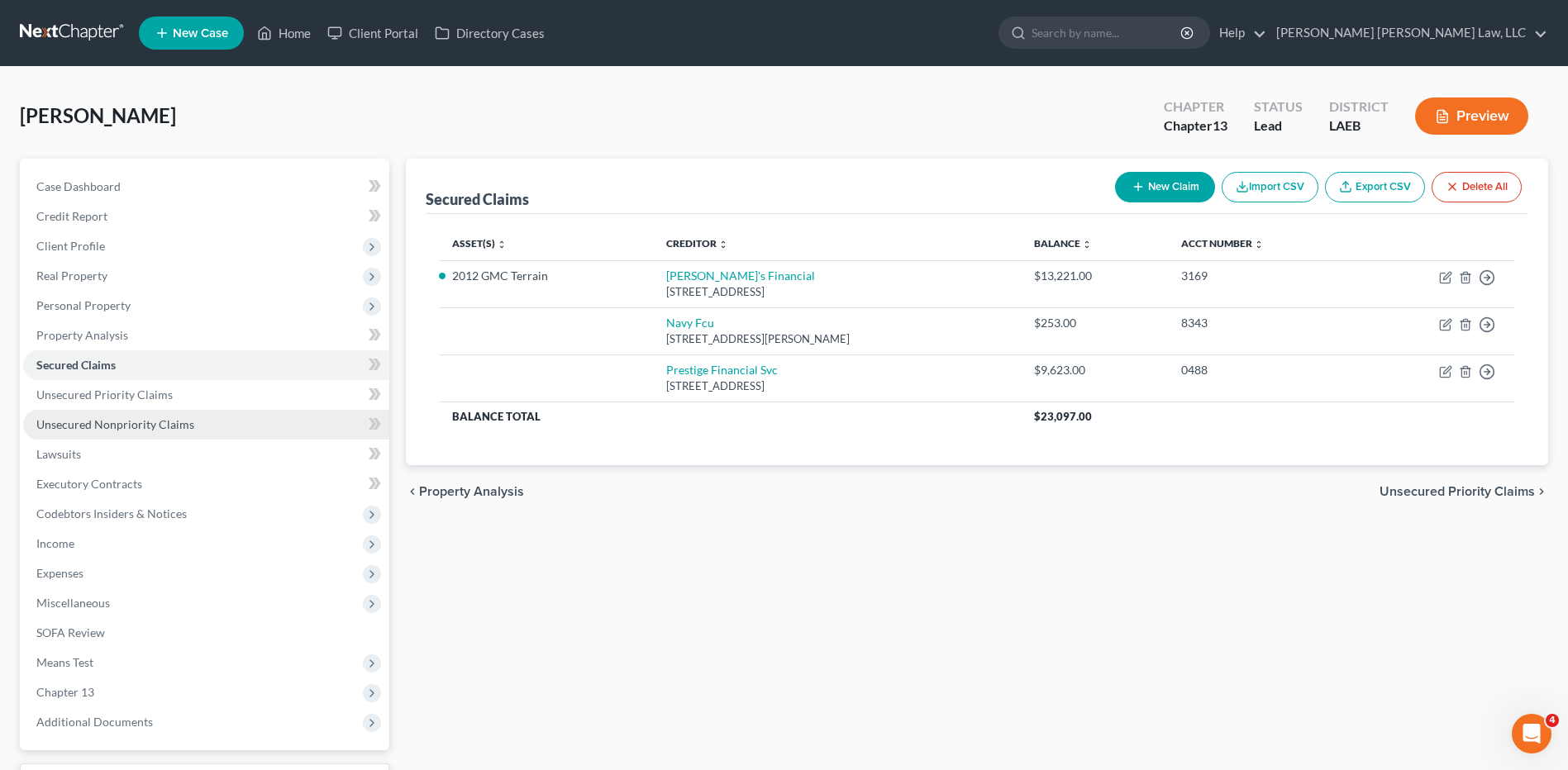
click at [97, 431] on link "Unsecured Nonpriority Claims" at bounding box center [206, 424] width 366 height 30
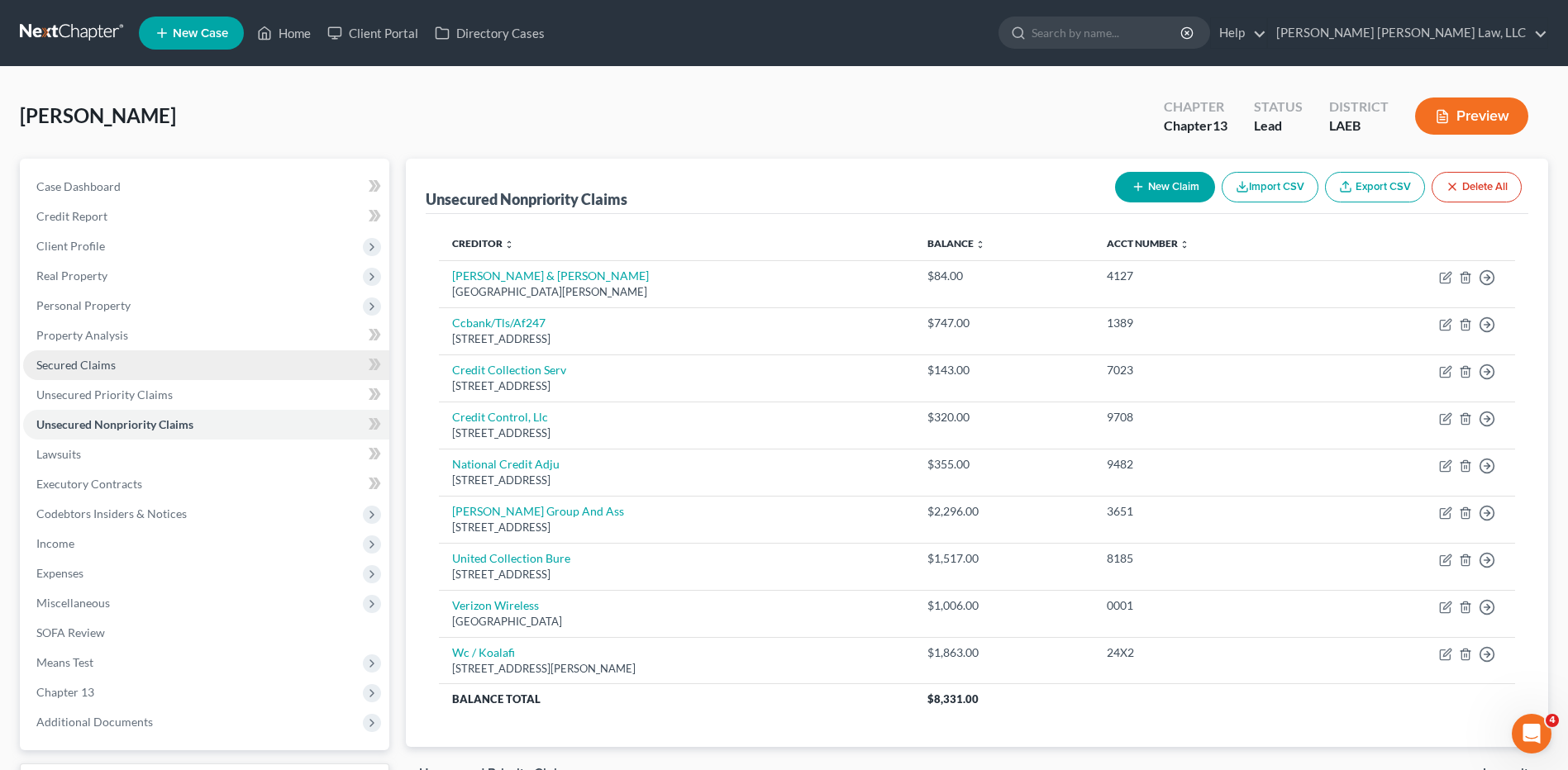
click at [81, 360] on span "Secured Claims" at bounding box center [76, 365] width 79 height 14
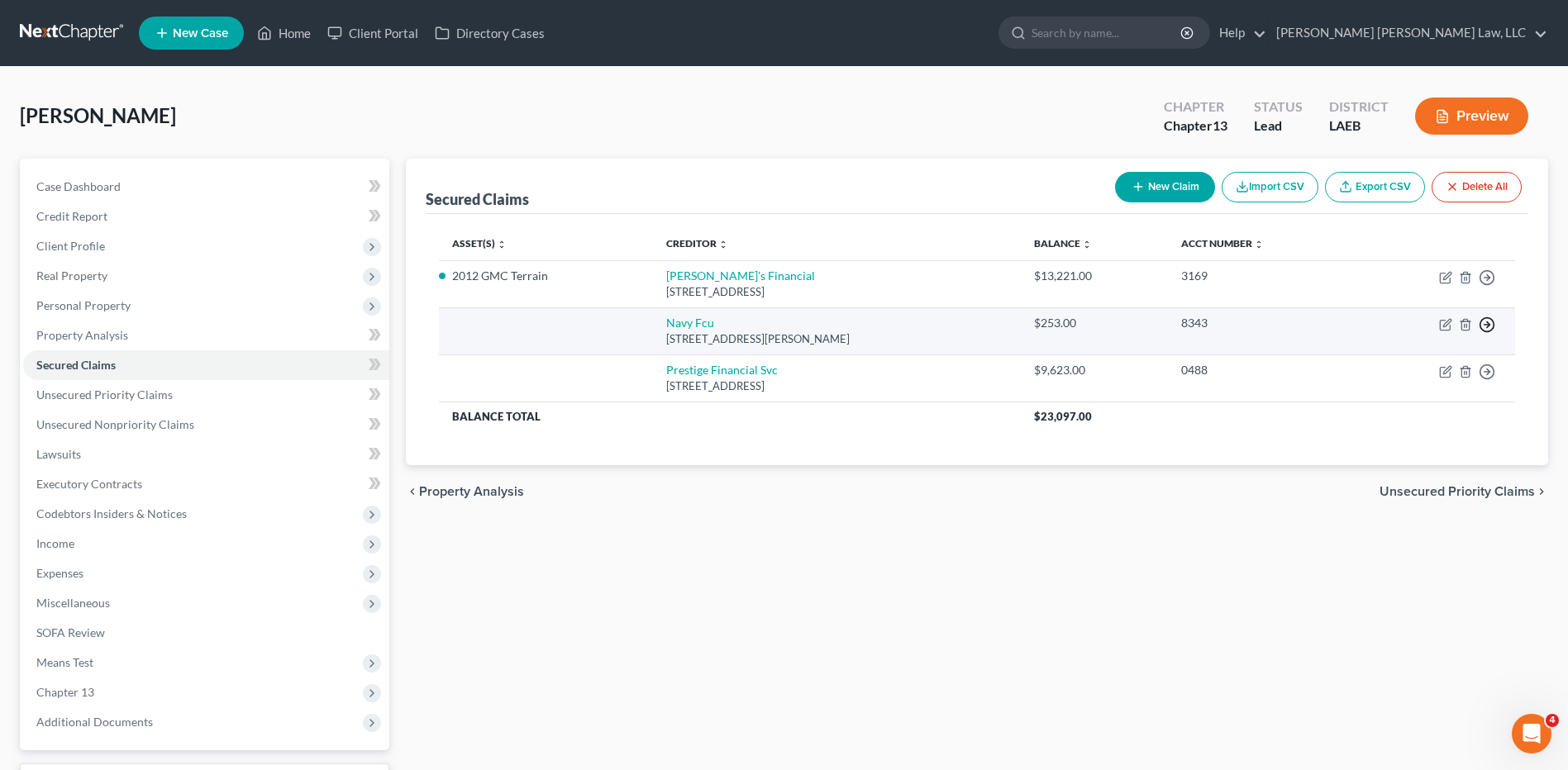
click at [1486, 286] on icon "button" at bounding box center [1487, 278] width 17 height 17
click at [1386, 369] on link "Move to F" at bounding box center [1411, 364] width 138 height 28
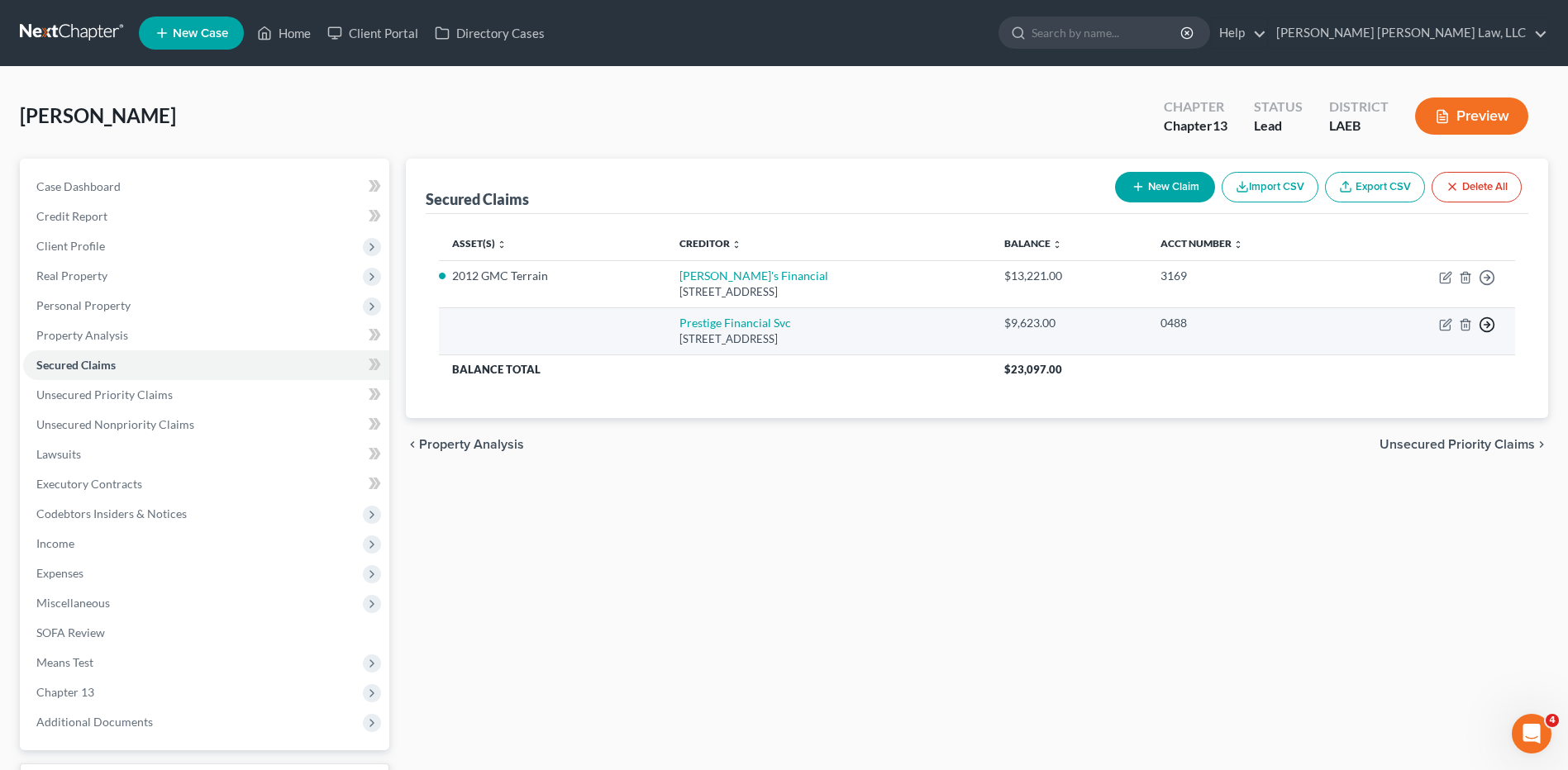
click at [1485, 286] on icon "button" at bounding box center [1487, 278] width 17 height 17
click at [1392, 361] on link "Move to F" at bounding box center [1411, 364] width 138 height 28
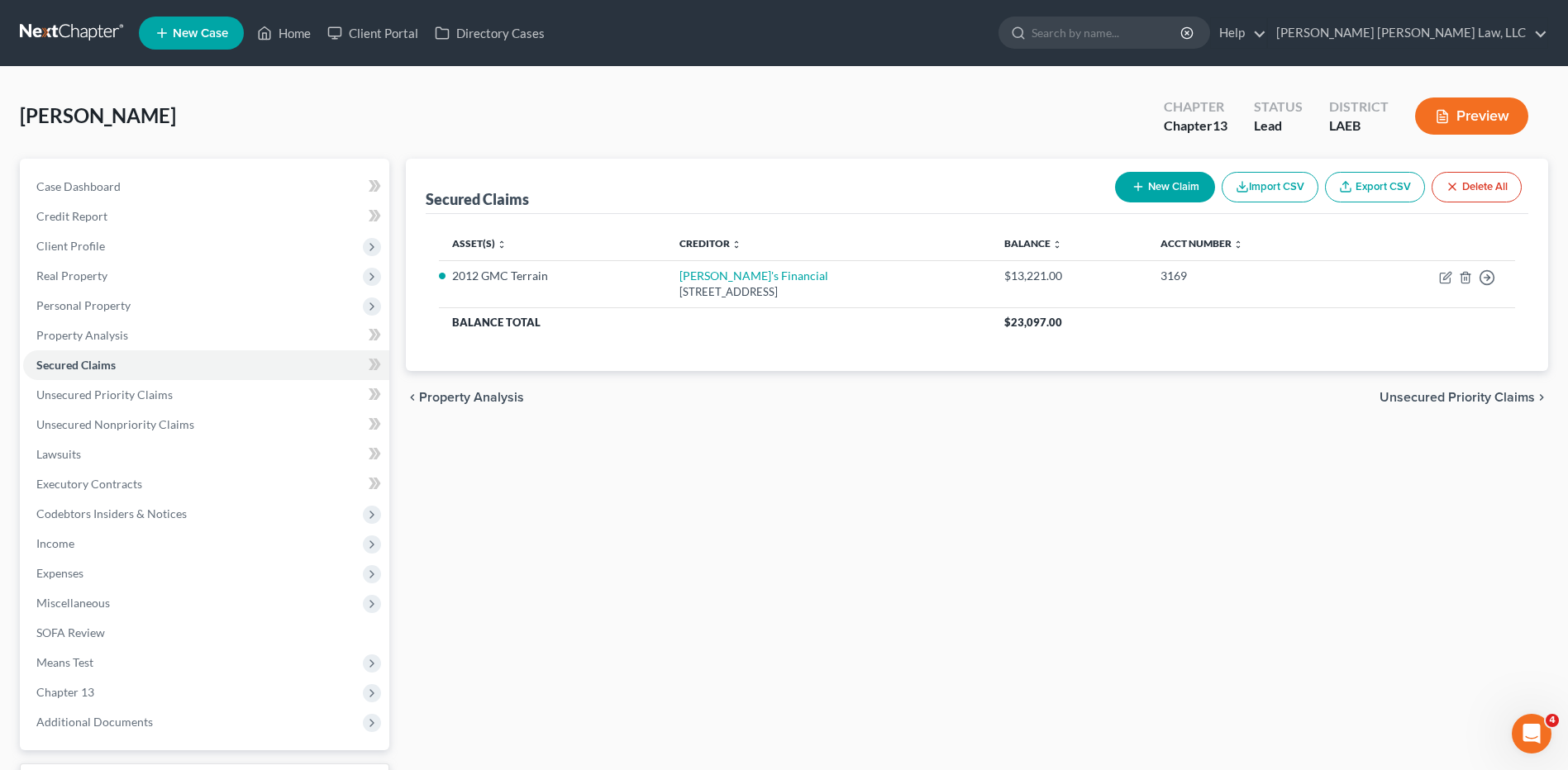
click at [1489, 323] on th "$23,097.00" at bounding box center [1253, 322] width 524 height 30
click at [115, 419] on span "Unsecured Nonpriority Claims" at bounding box center [115, 424] width 158 height 14
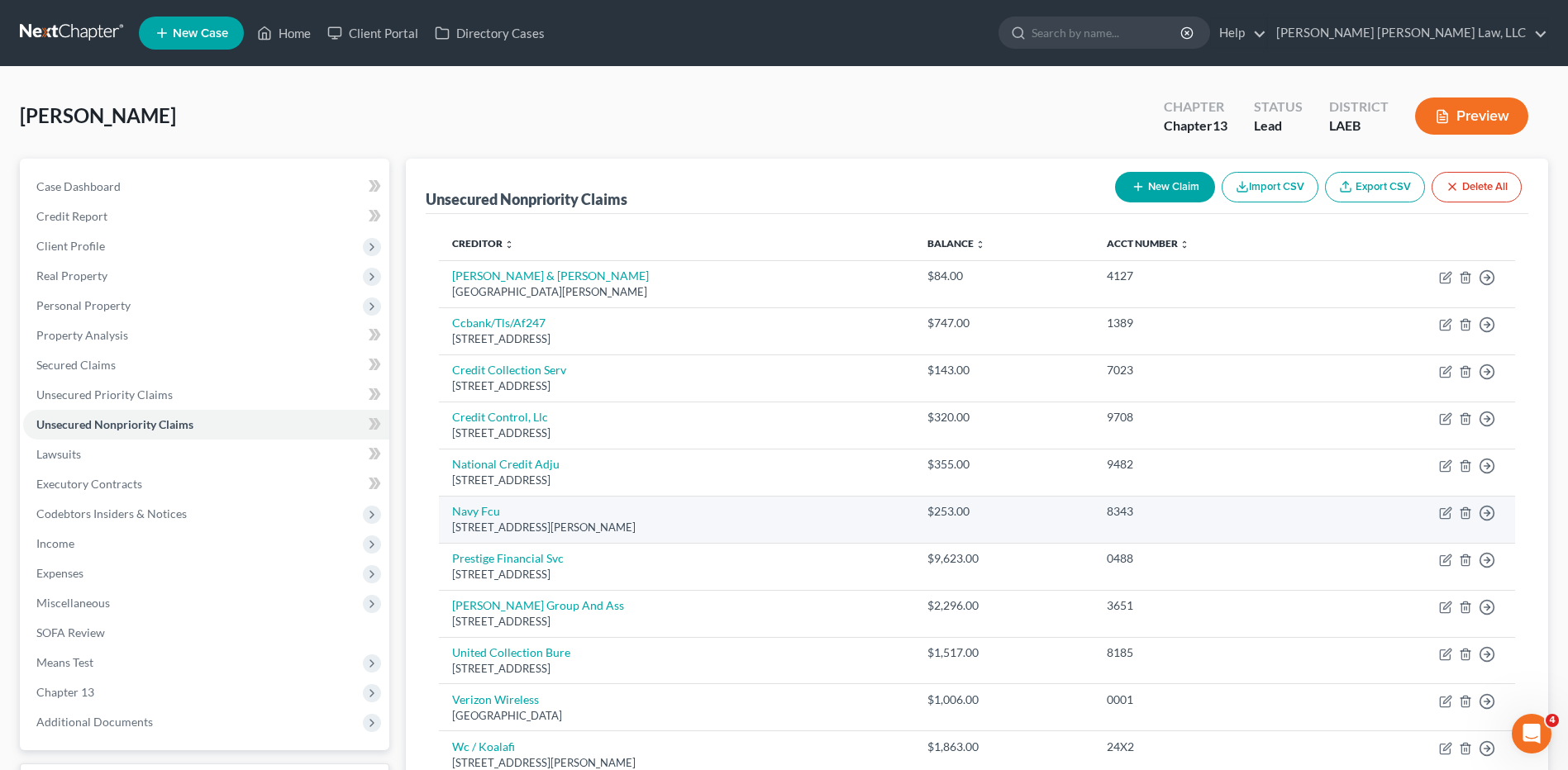
scroll to position [187, 0]
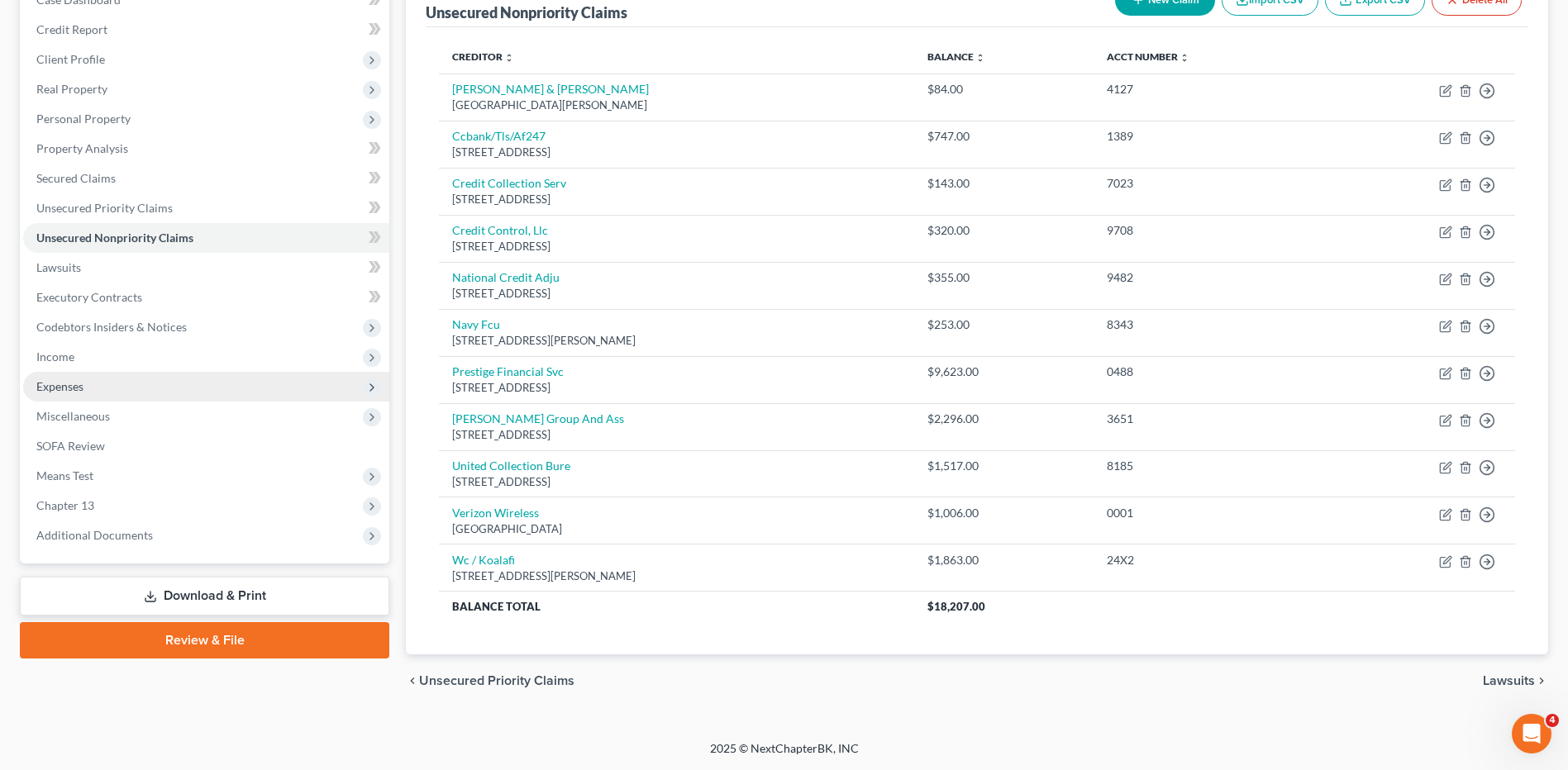
click at [62, 391] on span "Expenses" at bounding box center [60, 386] width 47 height 14
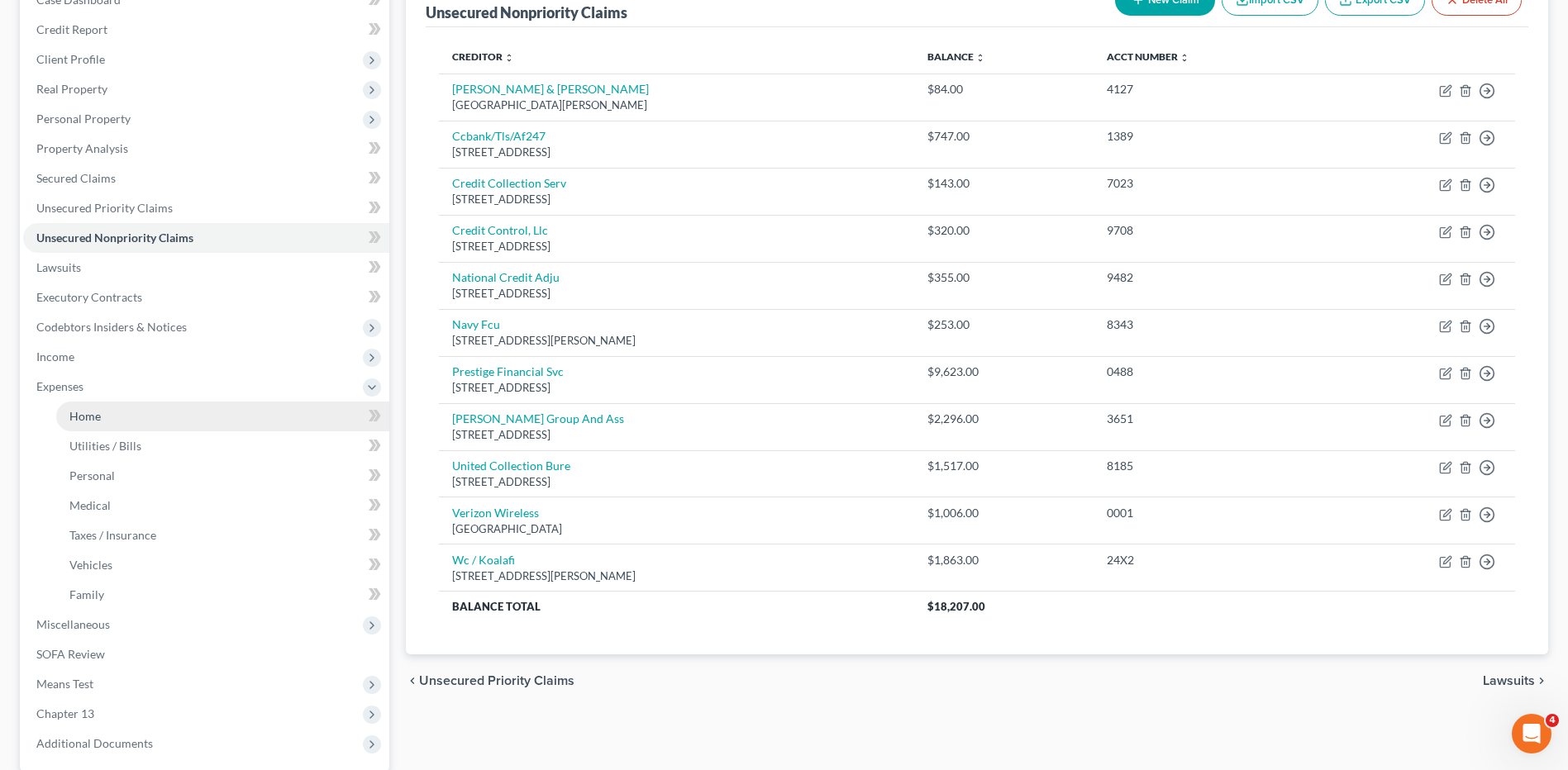
click at [78, 421] on span "Home" at bounding box center [84, 415] width 31 height 14
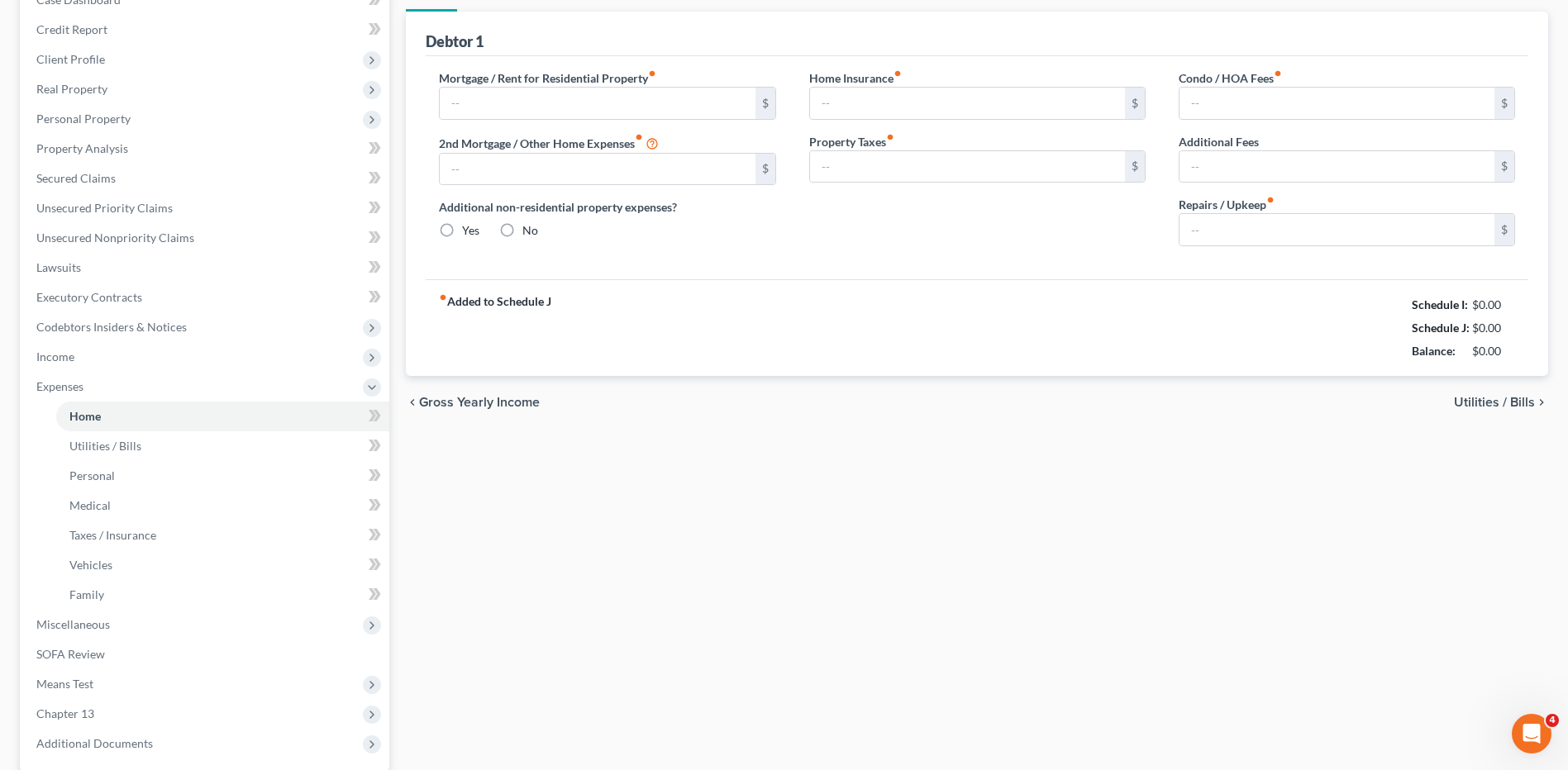
scroll to position [103, 0]
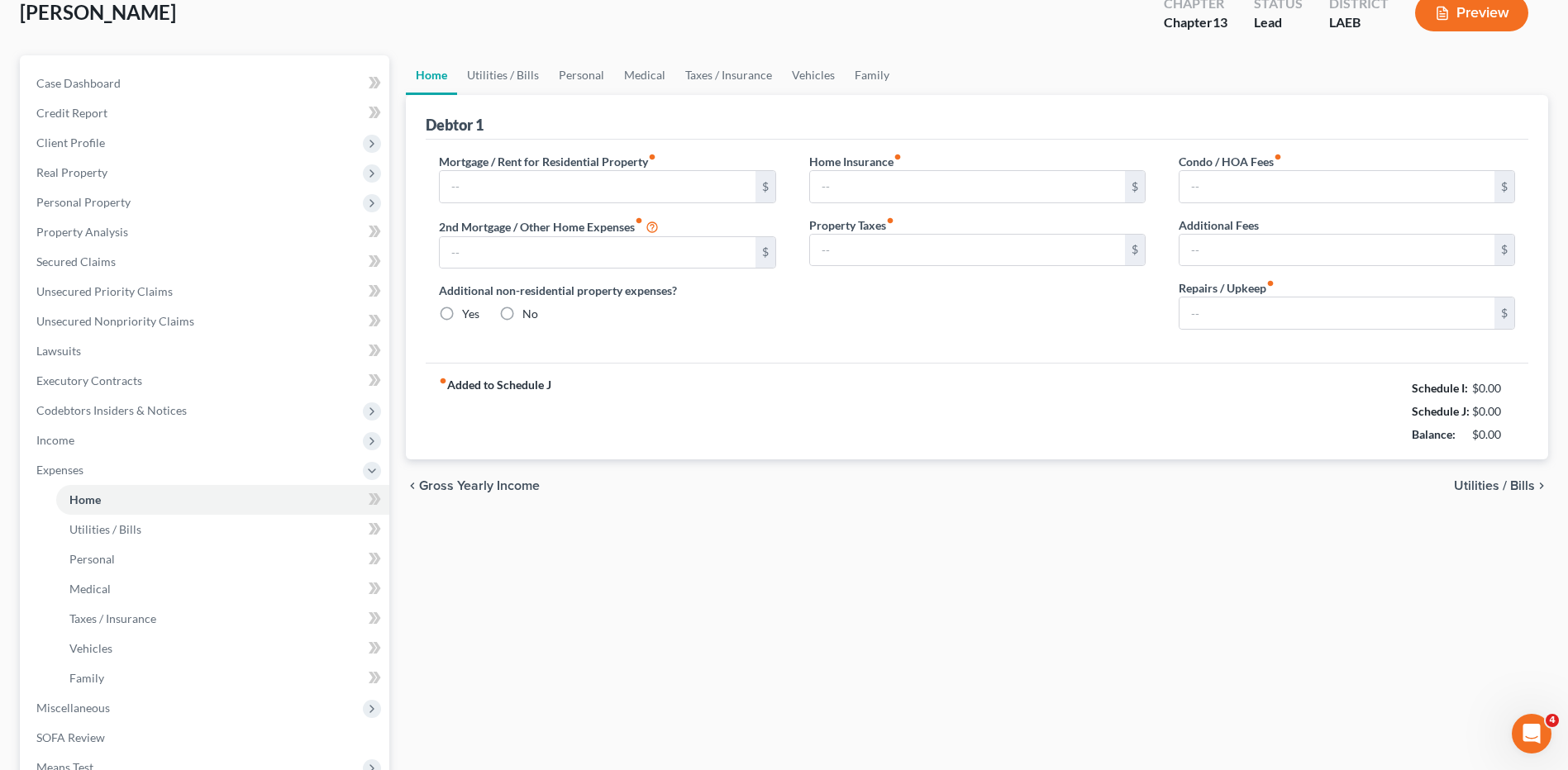
type input "0.00"
radio input "true"
type input "0.00"
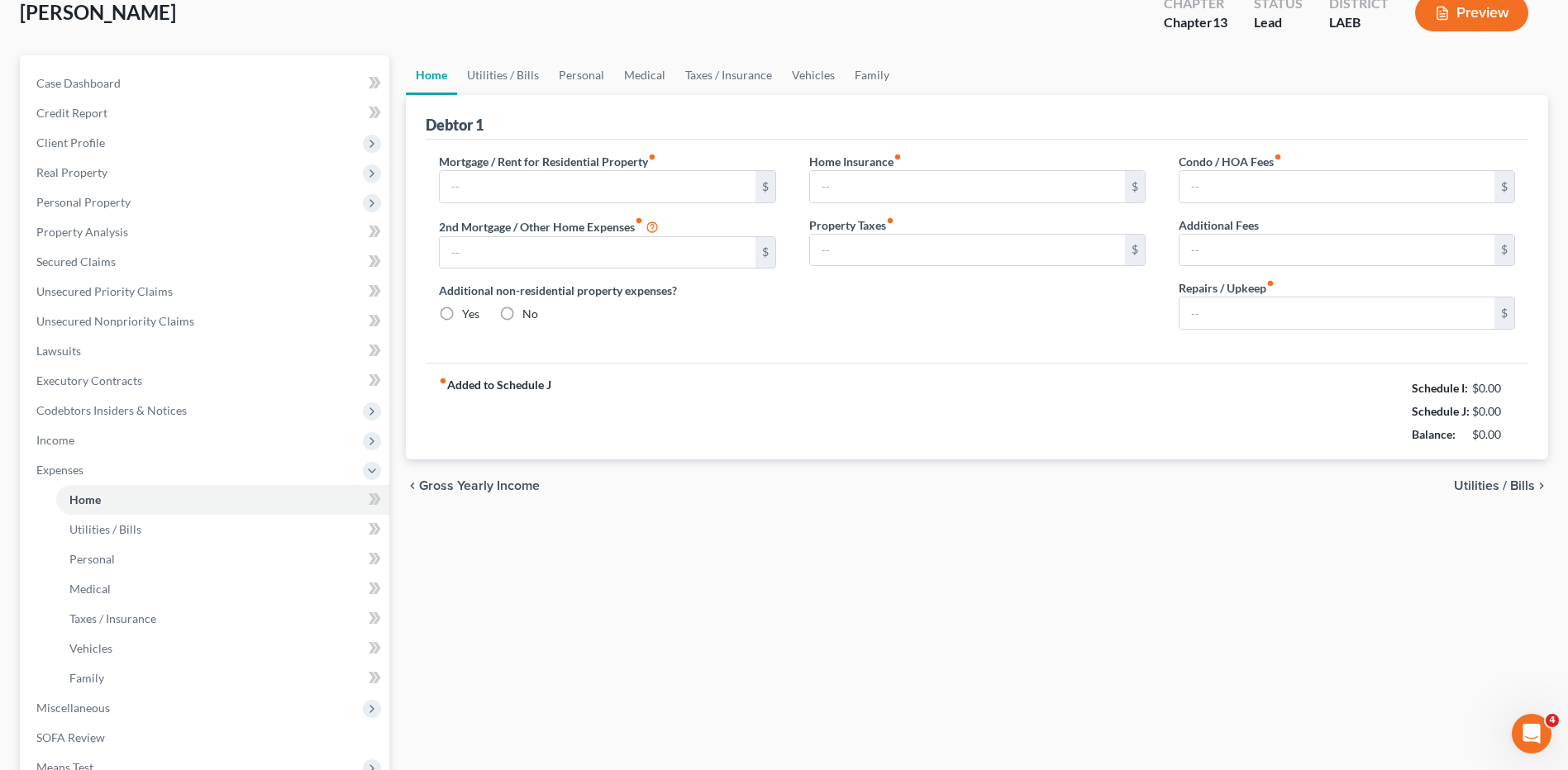
type input "0.00"
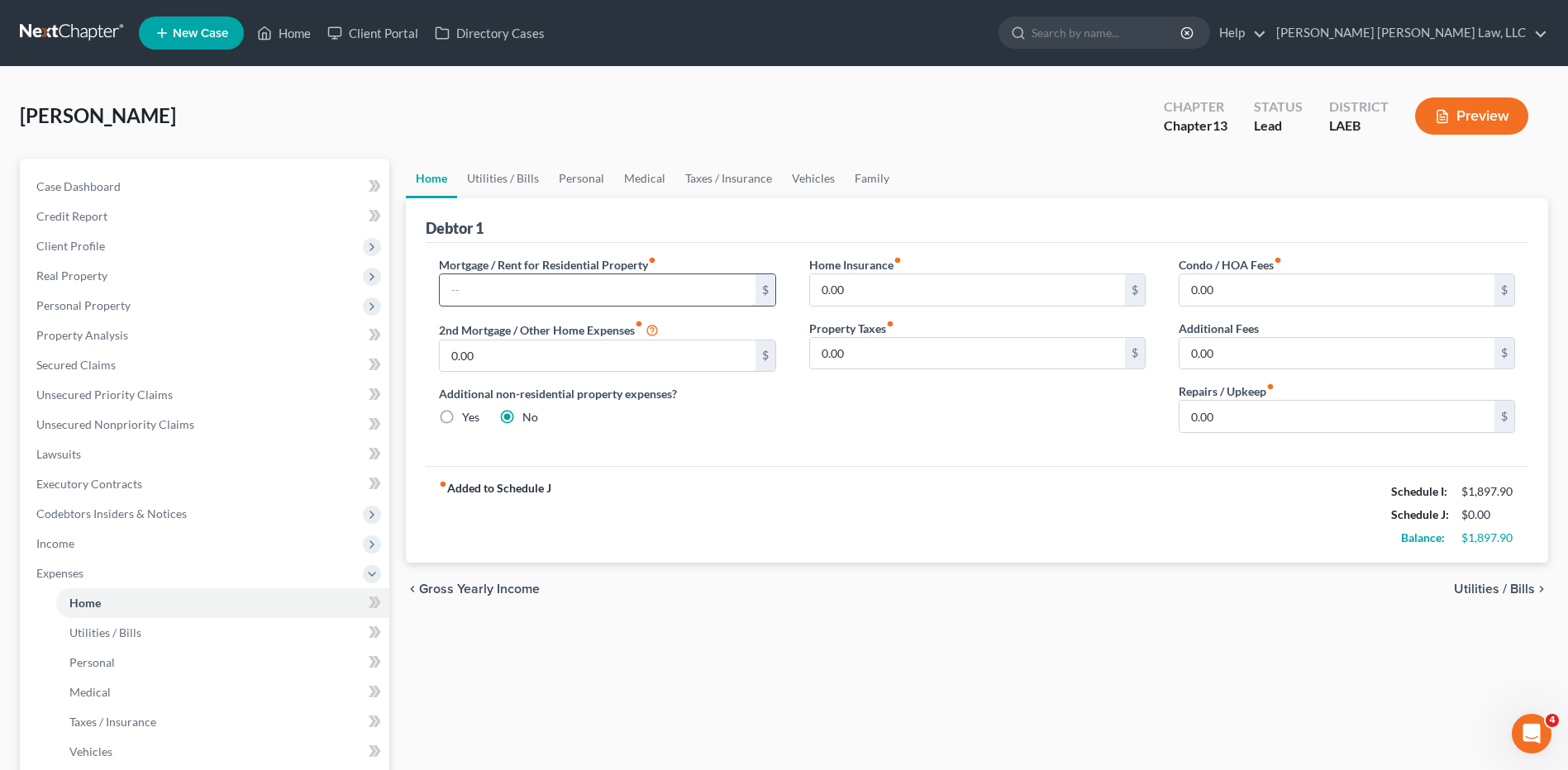
click at [489, 291] on input "text" at bounding box center [597, 290] width 315 height 31
type input "1,030.0"
click at [480, 176] on link "Utilities / Bills" at bounding box center [502, 178] width 92 height 40
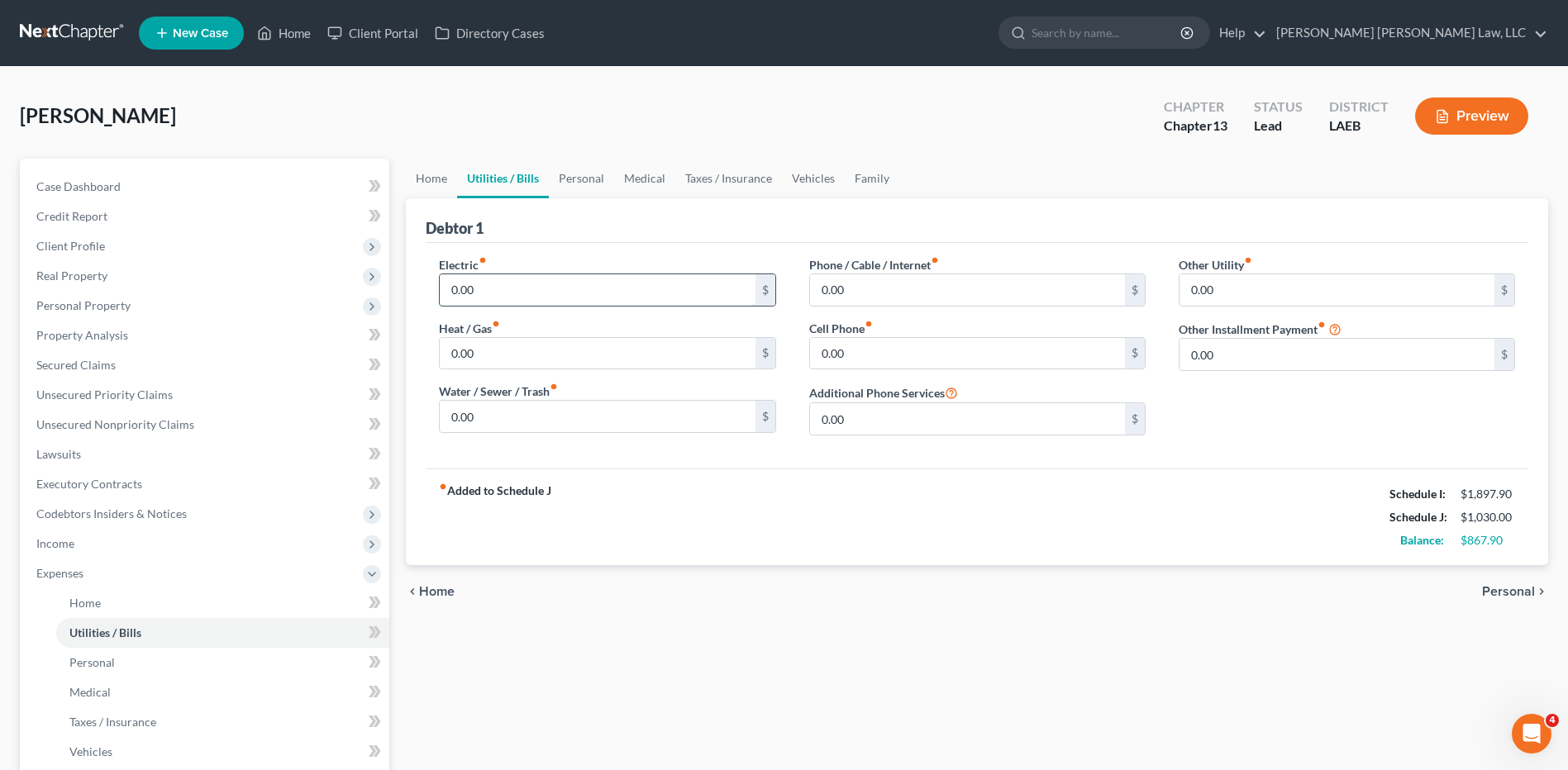
click at [480, 284] on input "0.00" at bounding box center [597, 290] width 315 height 31
type input "120.00"
click at [876, 285] on input "0.00" at bounding box center [967, 290] width 315 height 31
type input "69.00"
click at [859, 343] on input "0.00" at bounding box center [967, 353] width 315 height 31
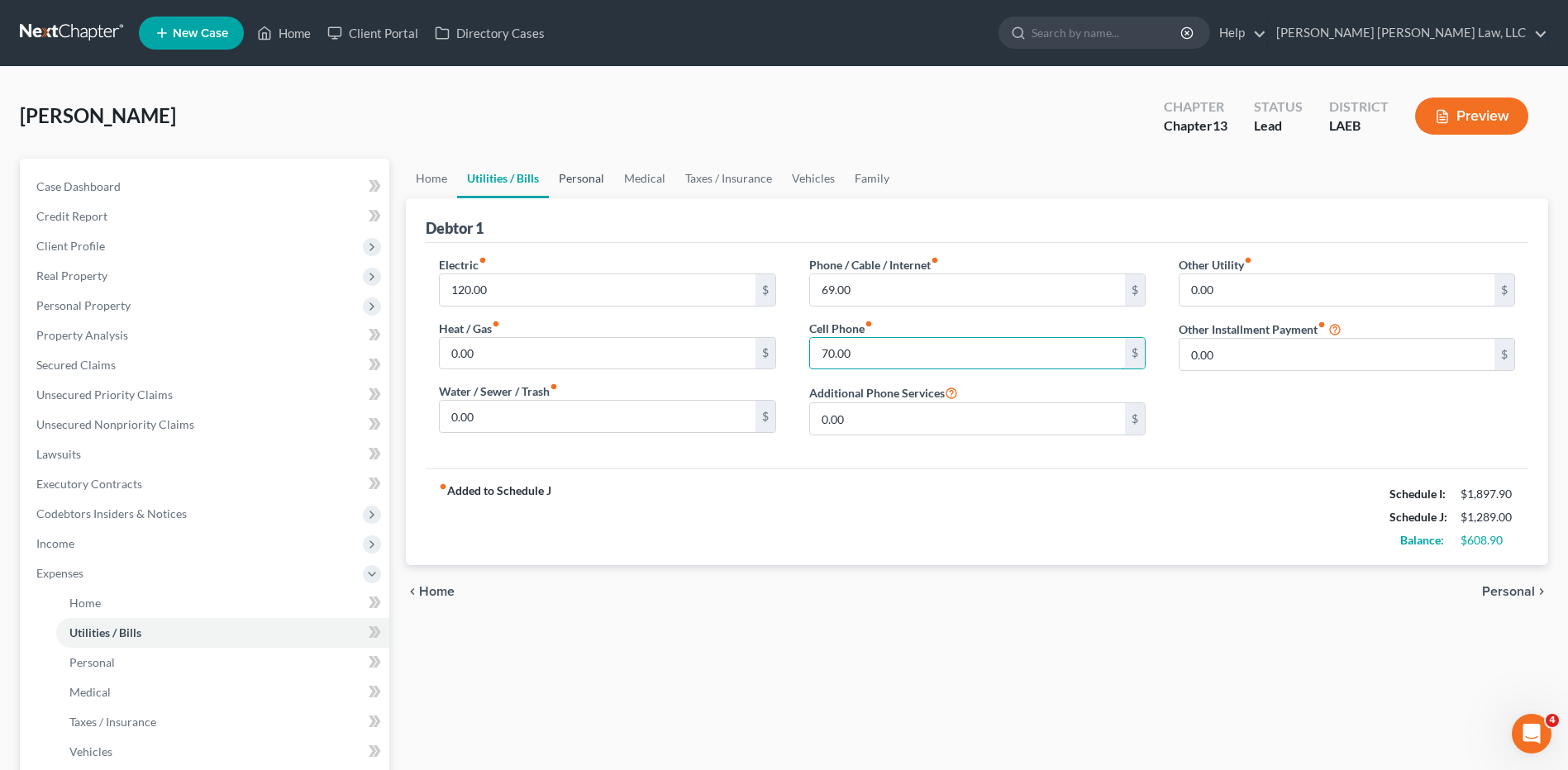
type input "70.00"
click at [594, 178] on link "Personal" at bounding box center [581, 178] width 65 height 40
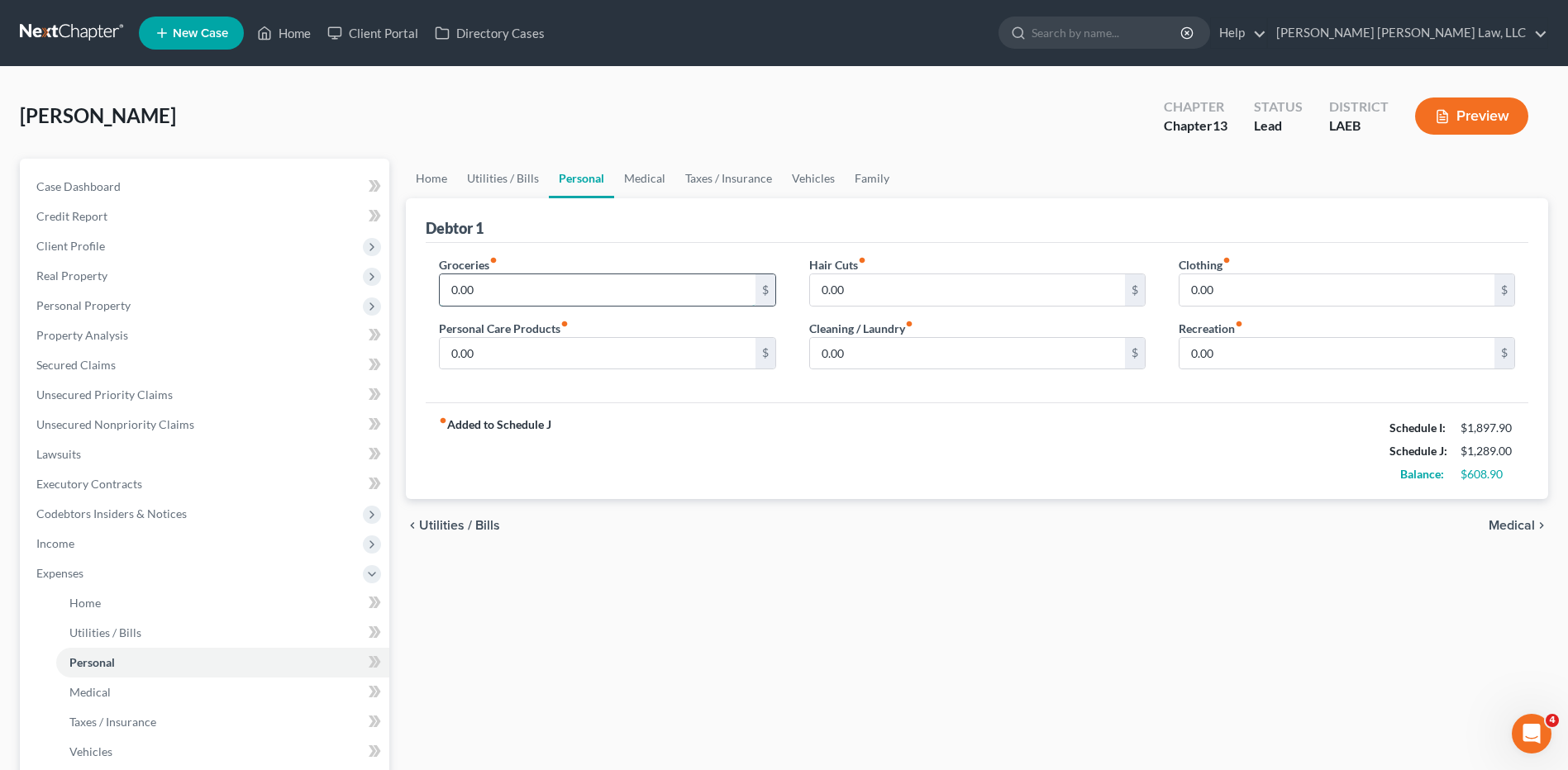
click at [479, 286] on input "0.00" at bounding box center [597, 290] width 315 height 31
type input "487.00"
click at [641, 179] on link "Medical" at bounding box center [644, 178] width 61 height 40
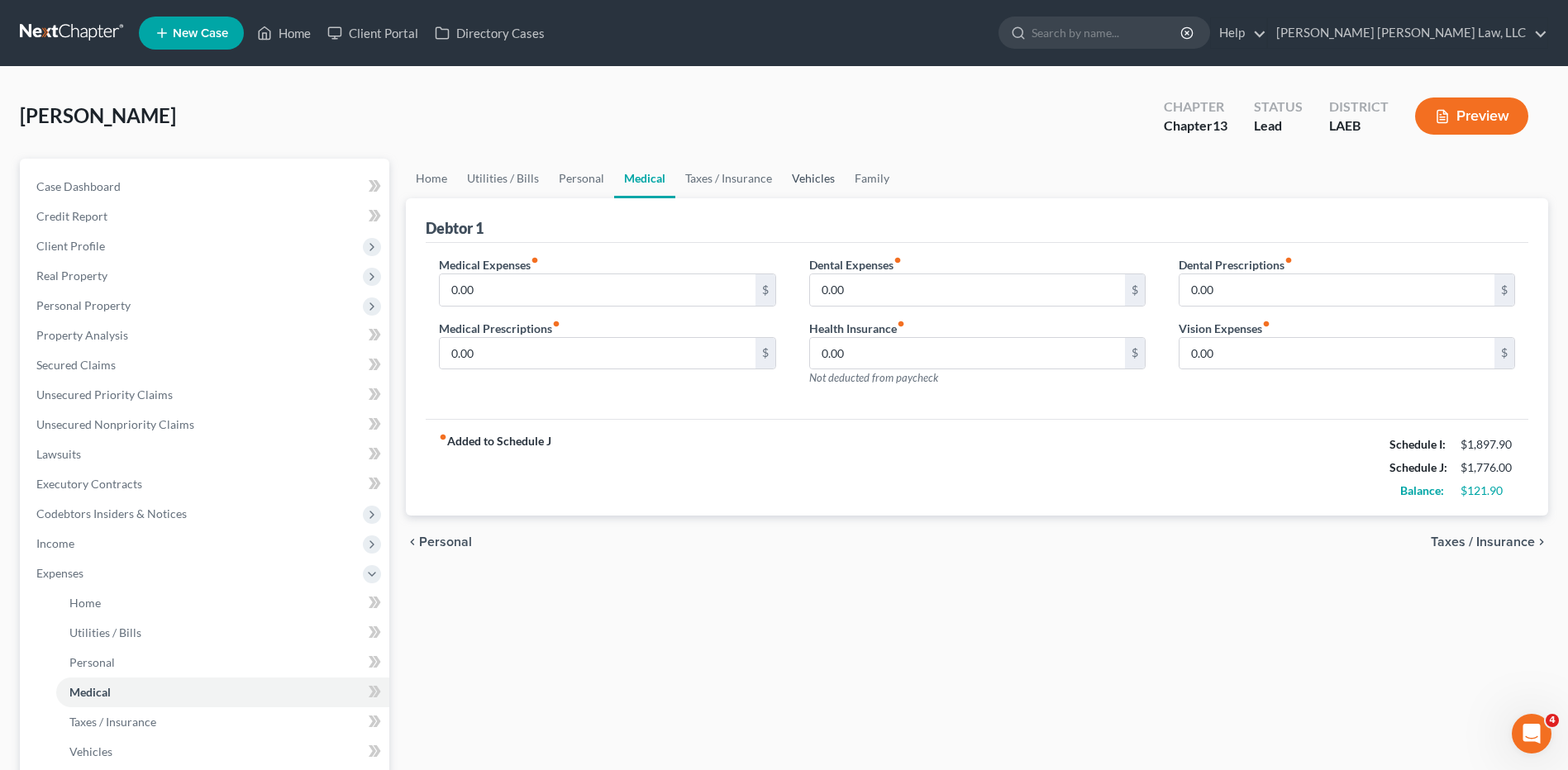
click at [801, 182] on link "Vehicles" at bounding box center [813, 178] width 62 height 40
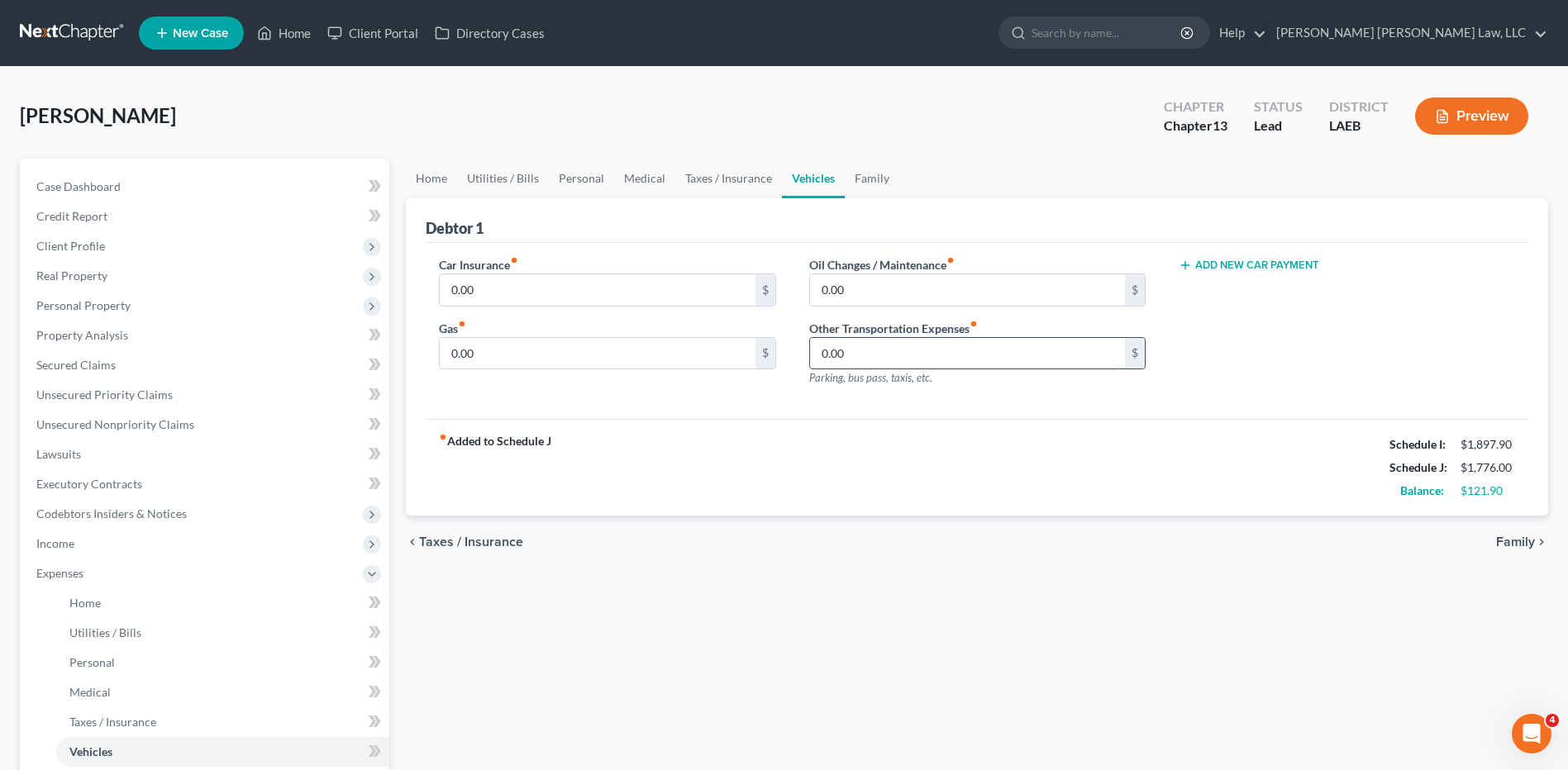
click at [856, 350] on input "0.00" at bounding box center [967, 353] width 315 height 31
click at [93, 517] on span "Codebtors Insiders & Notices" at bounding box center [111, 513] width 150 height 14
click at [76, 32] on link at bounding box center [72, 33] width 106 height 30
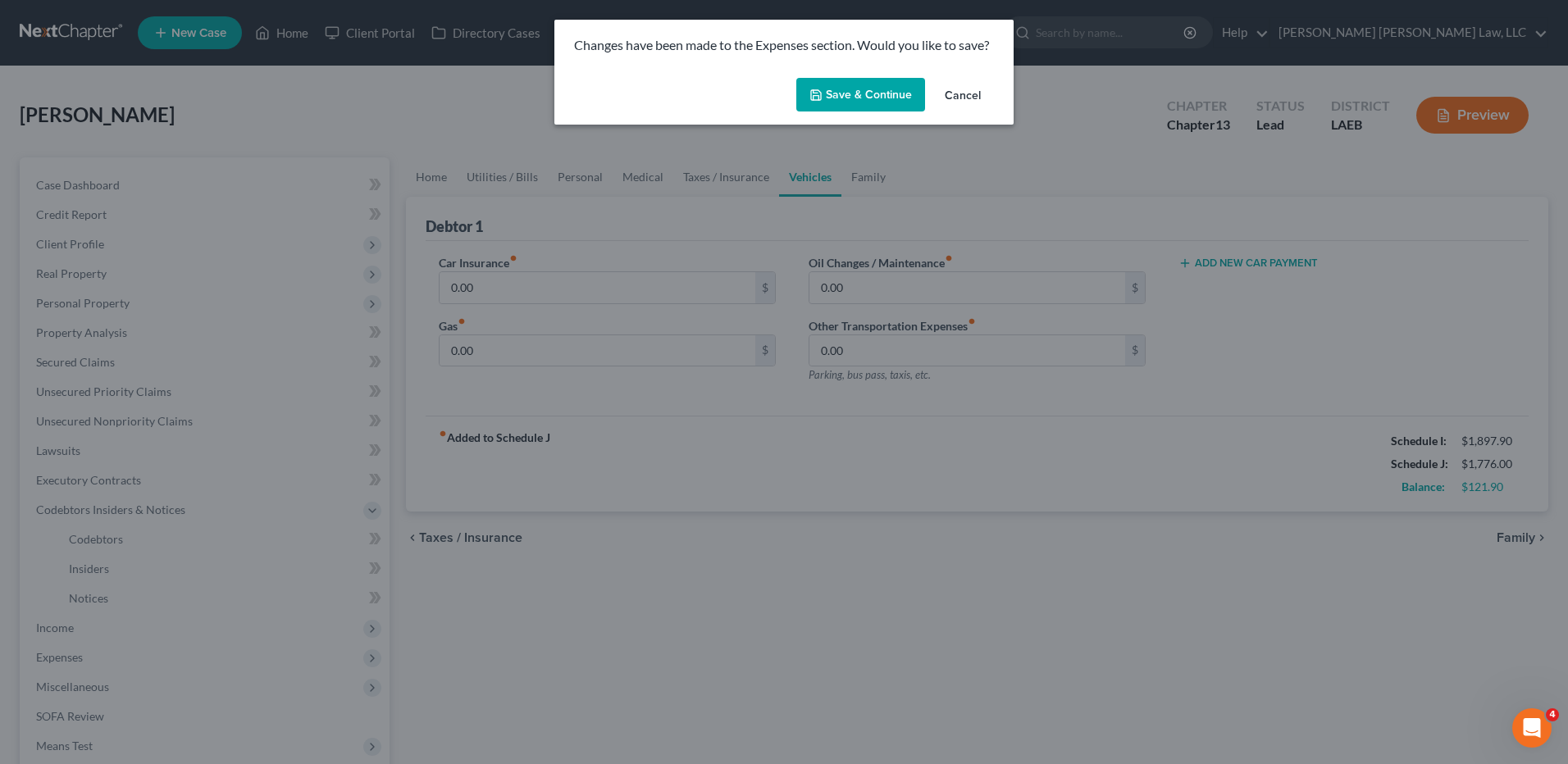
click at [869, 102] on button "Save & Continue" at bounding box center [861, 95] width 129 height 34
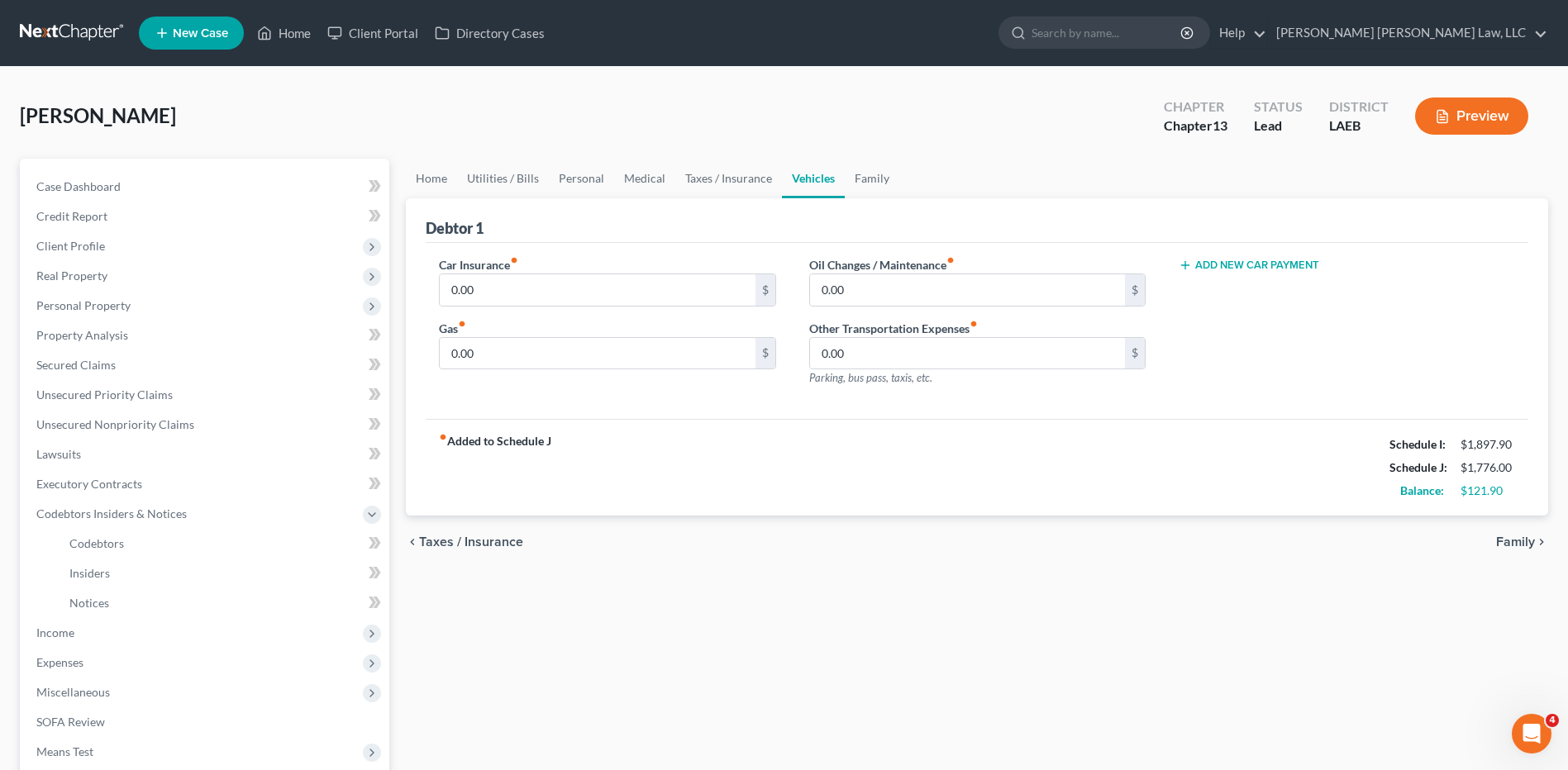
click at [56, 37] on link at bounding box center [72, 33] width 106 height 30
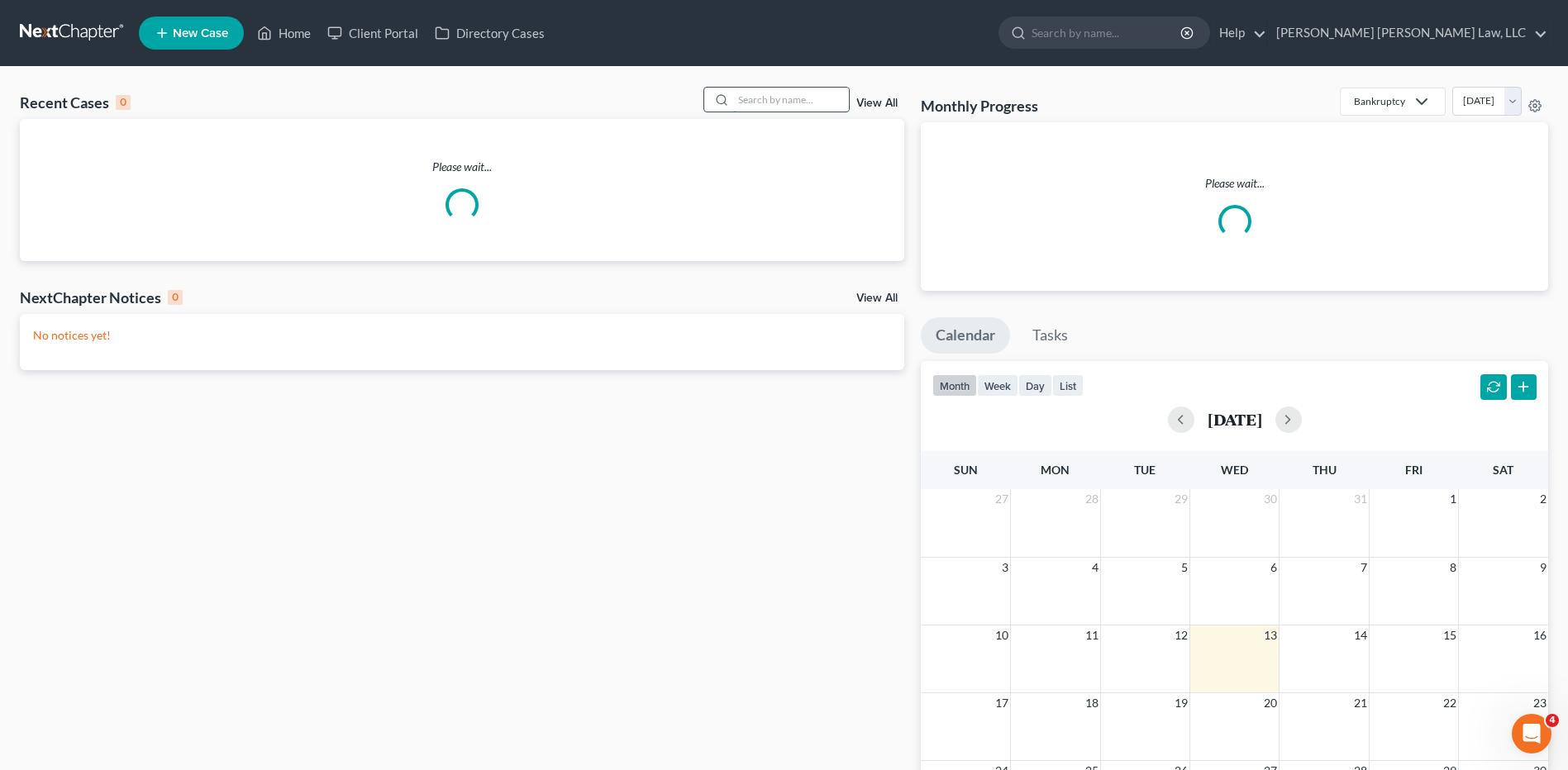
click at [784, 102] on input "search" at bounding box center [790, 100] width 116 height 24
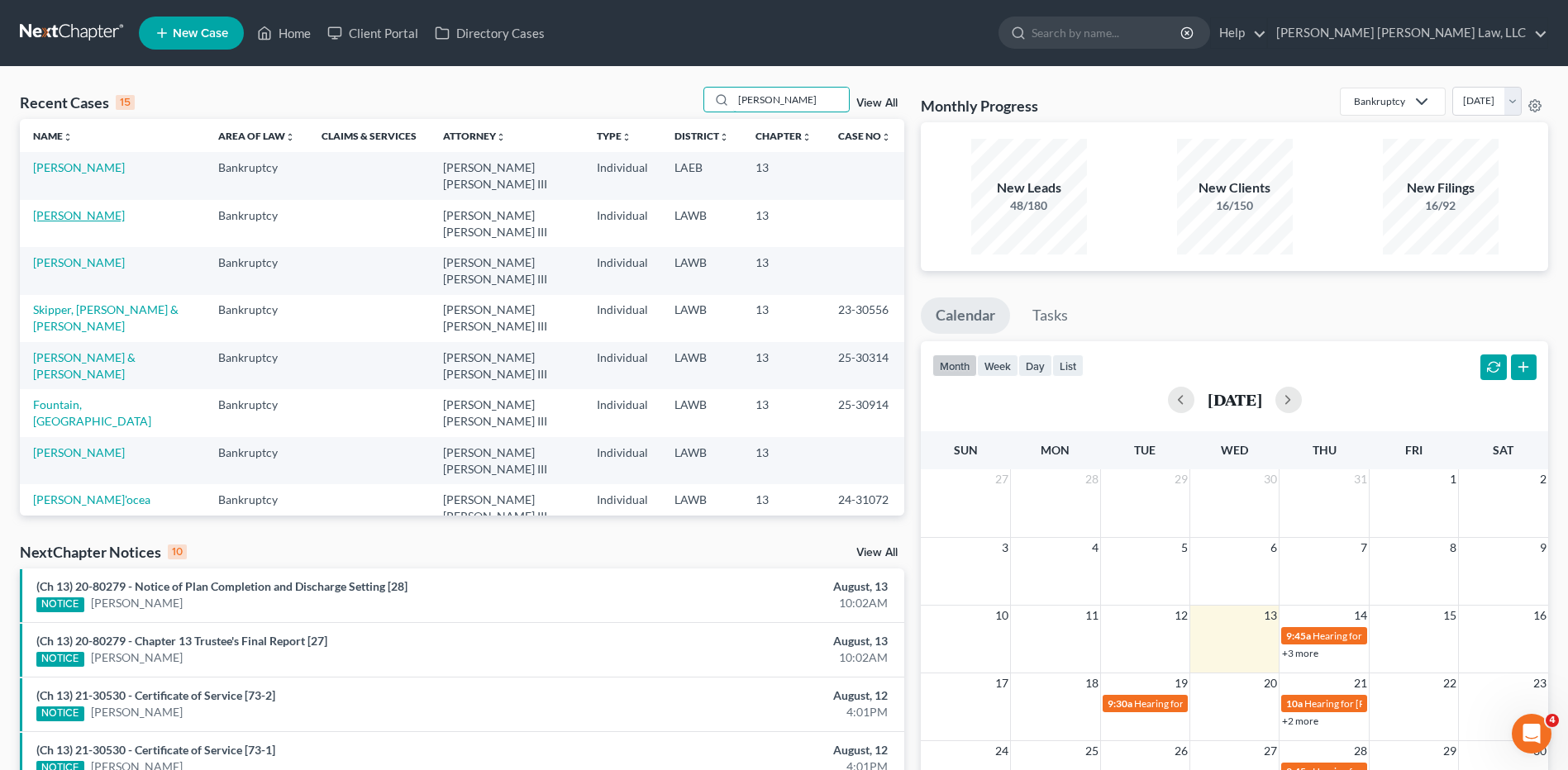
type input "[PERSON_NAME]"
click at [68, 218] on link "[PERSON_NAME]" at bounding box center [79, 215] width 92 height 14
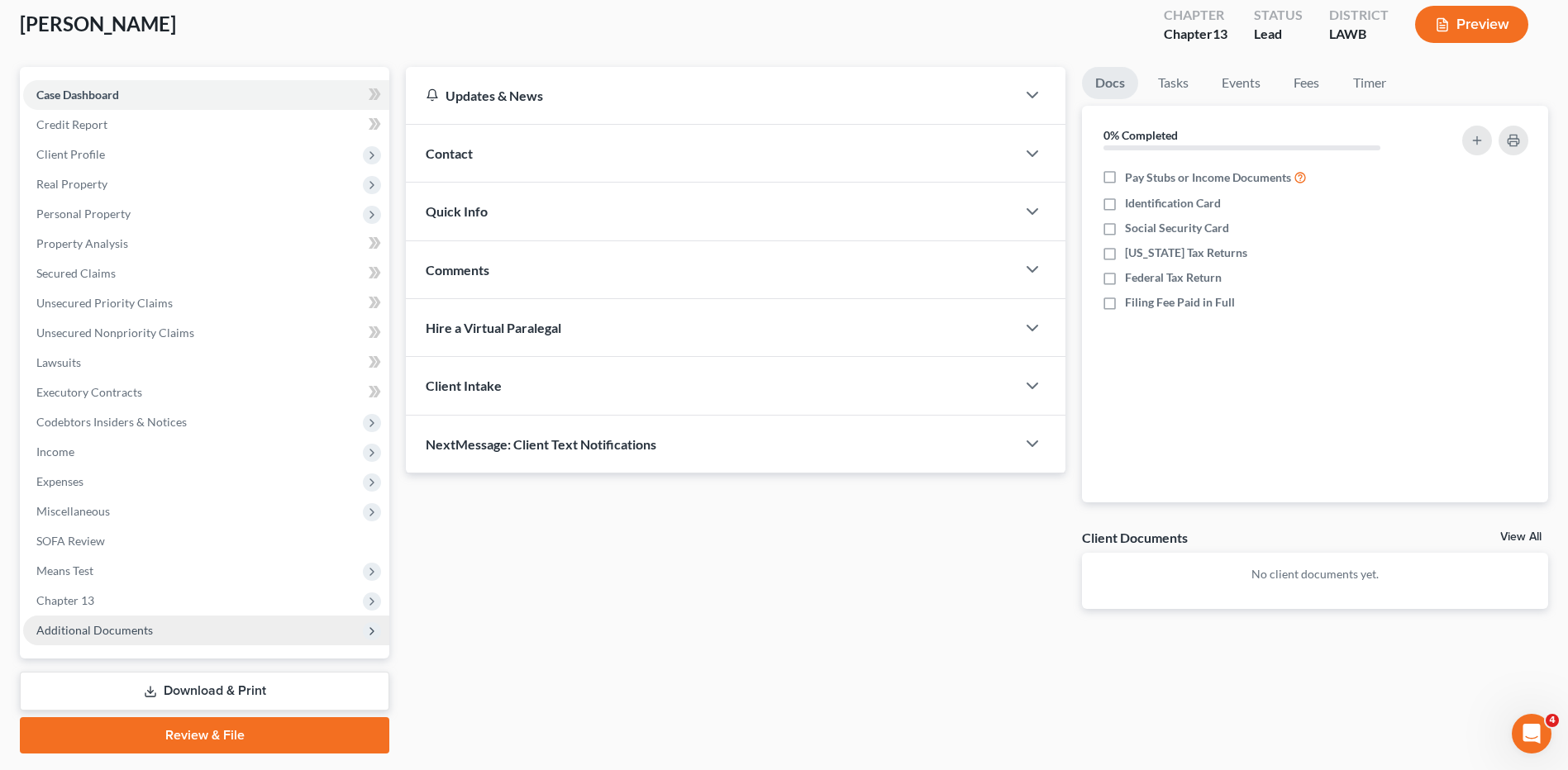
scroll to position [138, 0]
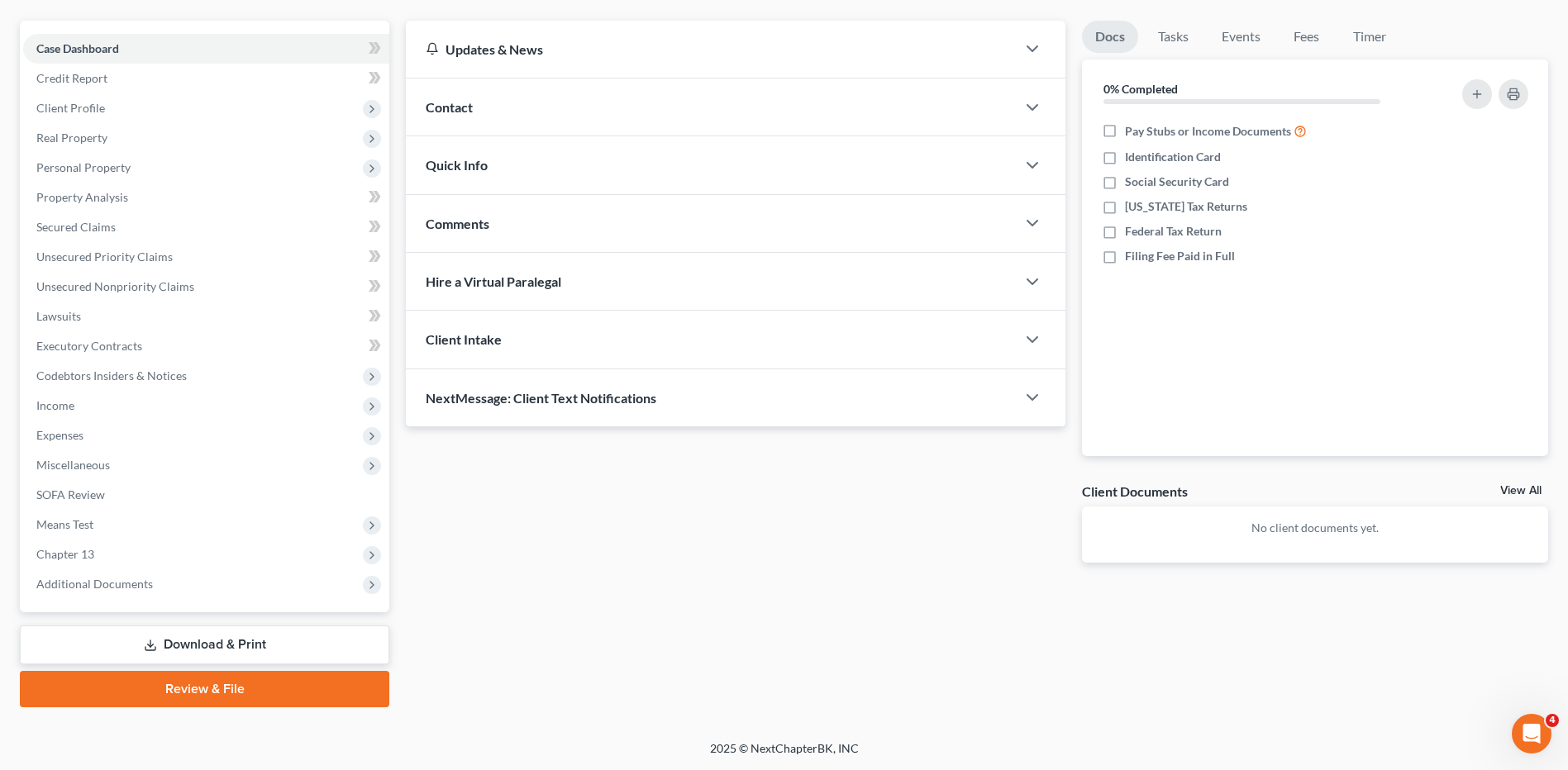
click at [160, 639] on link "Download & Print" at bounding box center [204, 645] width 370 height 39
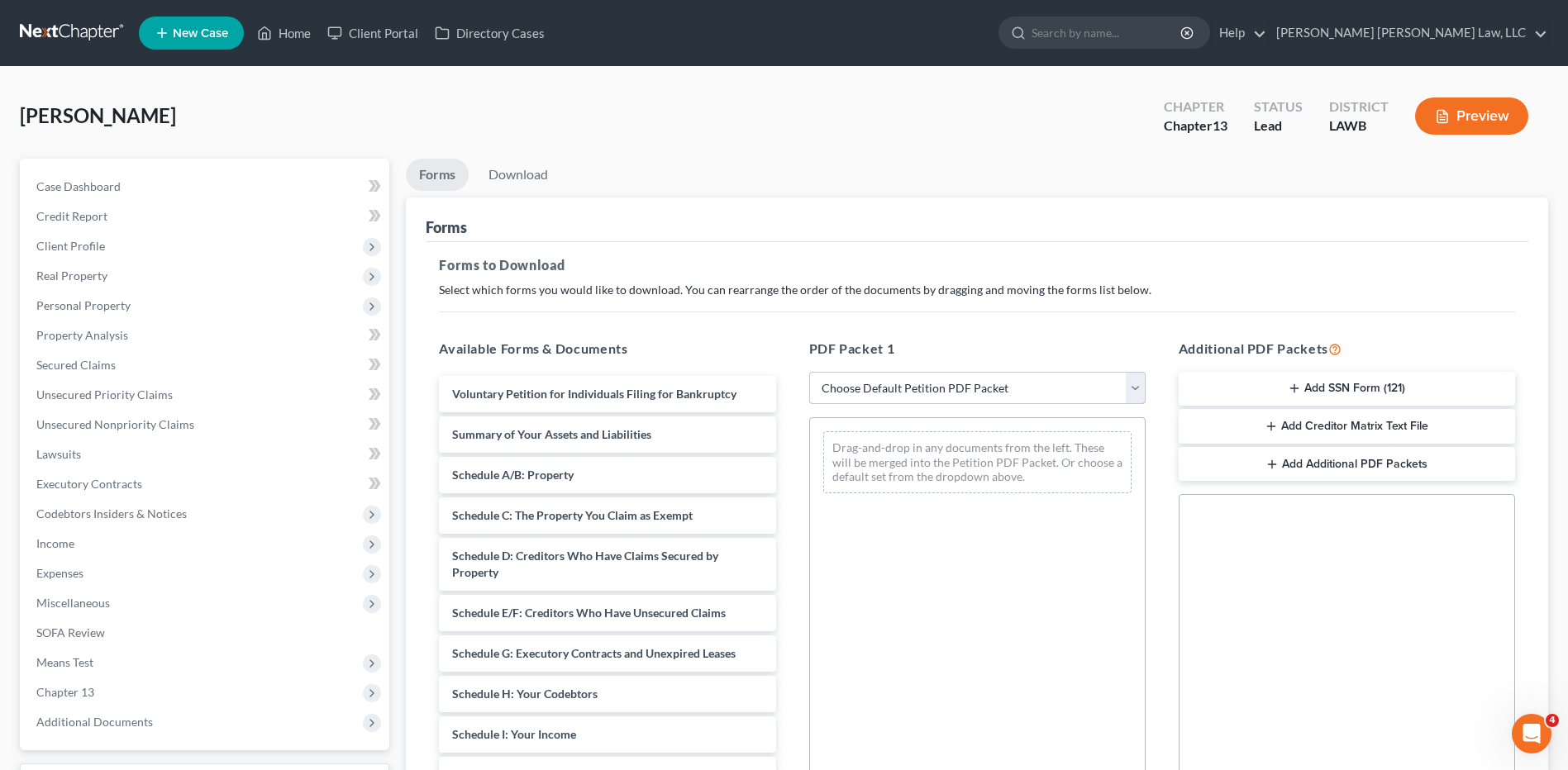
click at [830, 386] on select "Choose Default Petition PDF Packet Complete Bankruptcy Petition (all forms and …" at bounding box center [977, 388] width 336 height 33
select select "15"
click at [809, 371] on select "Choose Default Petition PDF Packet Complete Bankruptcy Petition (all forms and …" at bounding box center [977, 388] width 336 height 33
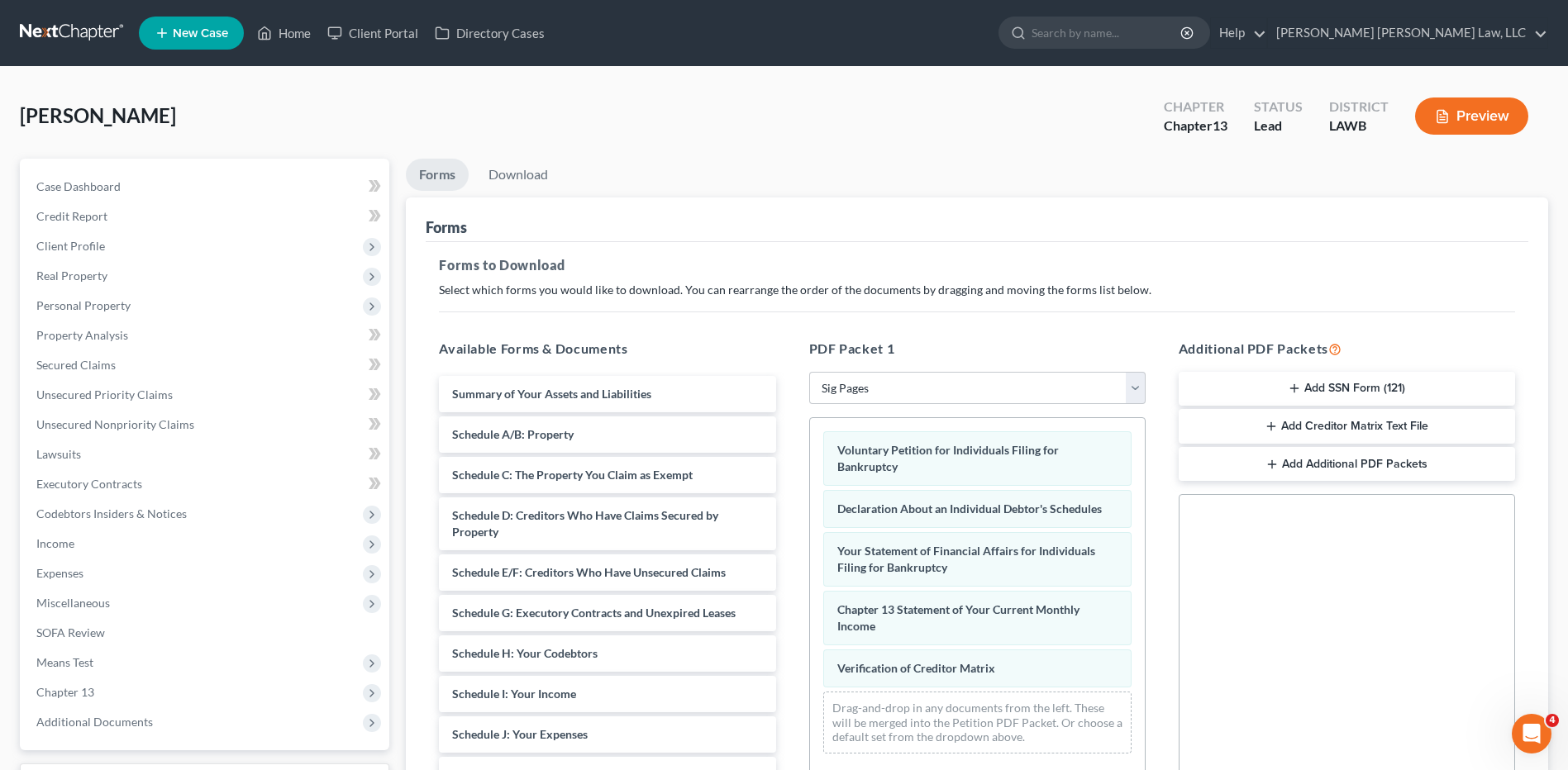
click at [81, 35] on link at bounding box center [72, 33] width 106 height 30
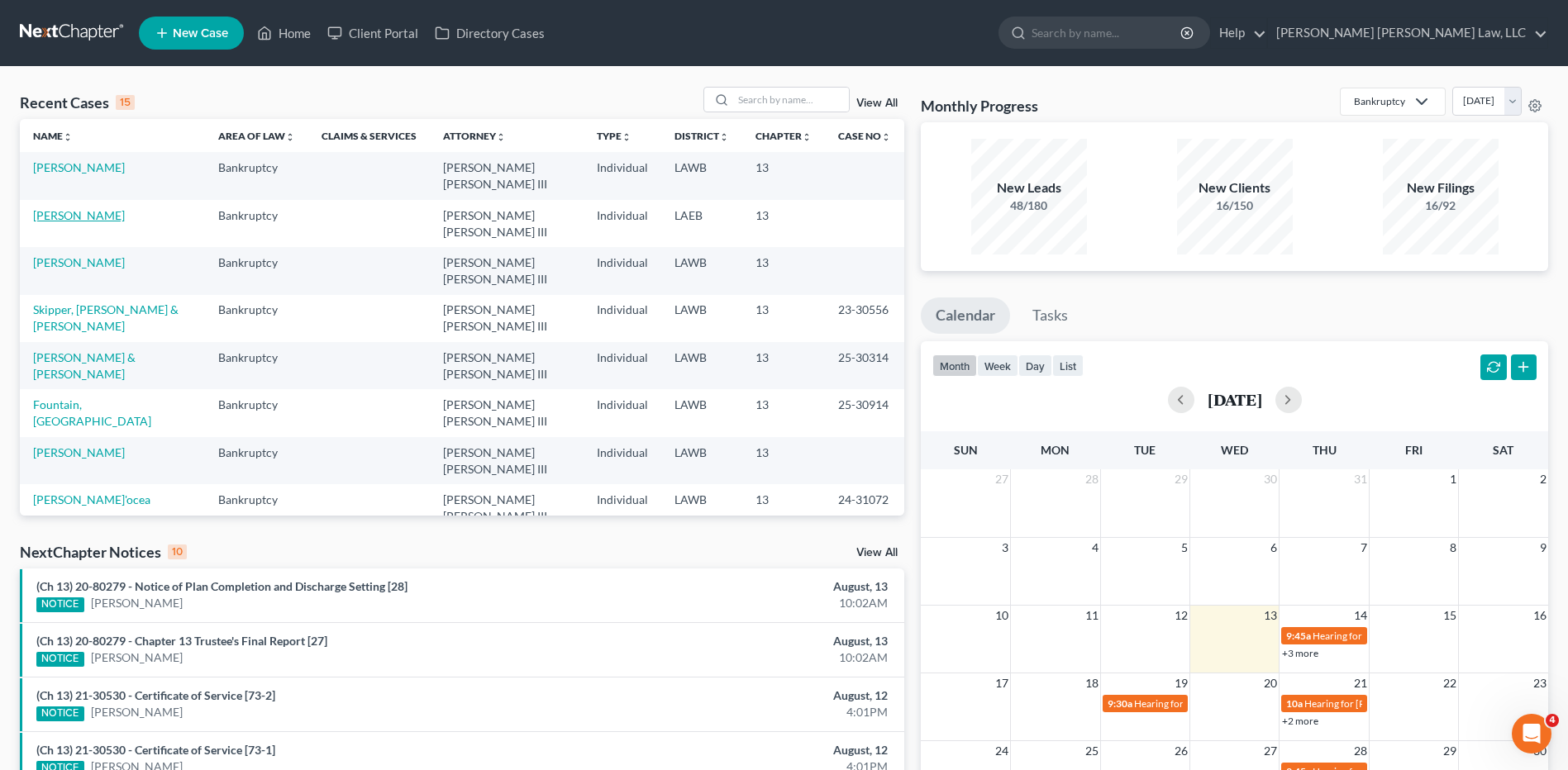
click at [58, 218] on link "[PERSON_NAME]" at bounding box center [79, 215] width 92 height 14
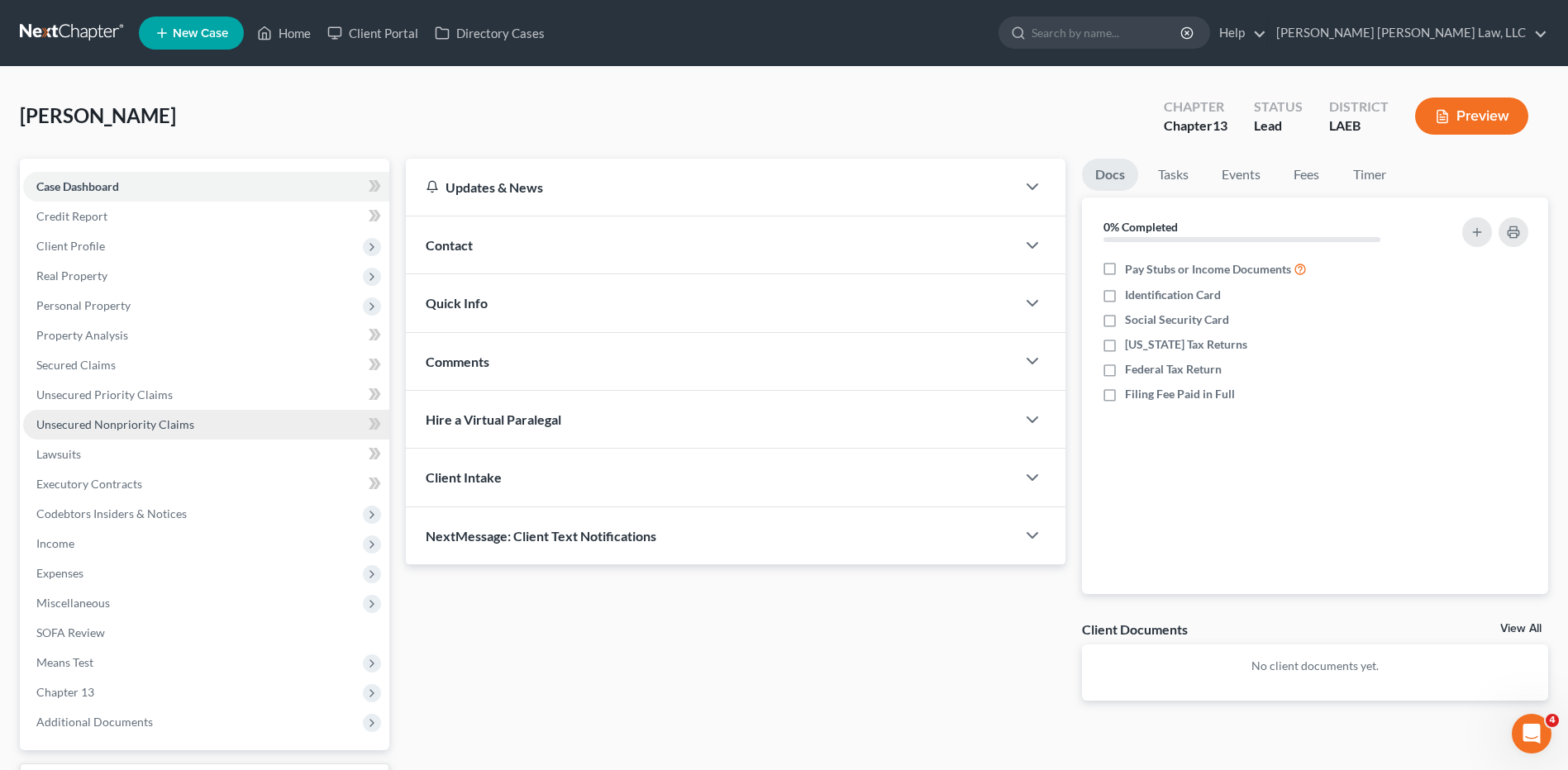
click at [111, 426] on span "Unsecured Nonpriority Claims" at bounding box center [115, 424] width 158 height 14
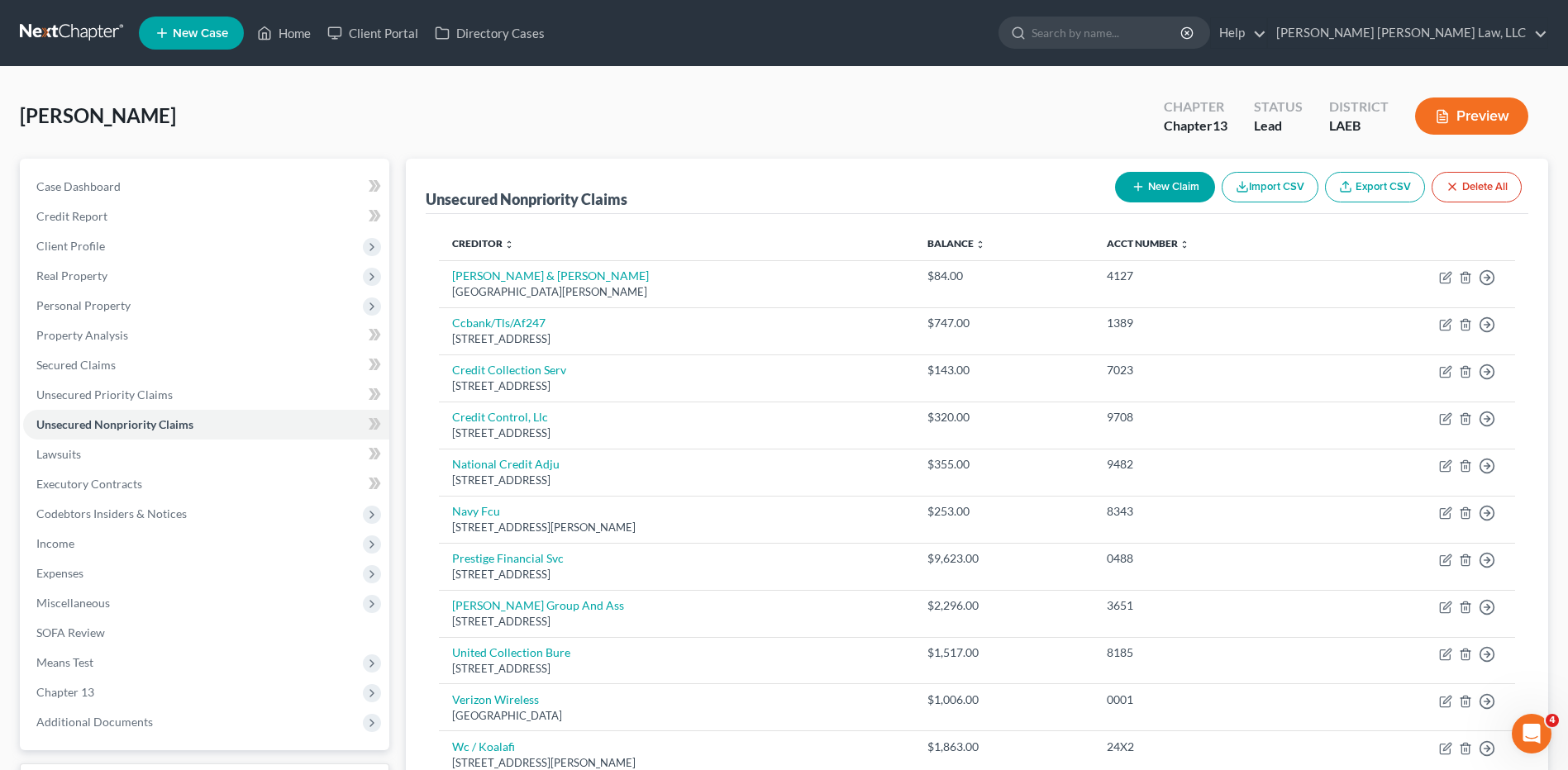
click at [1177, 189] on button "New Claim" at bounding box center [1164, 187] width 100 height 30
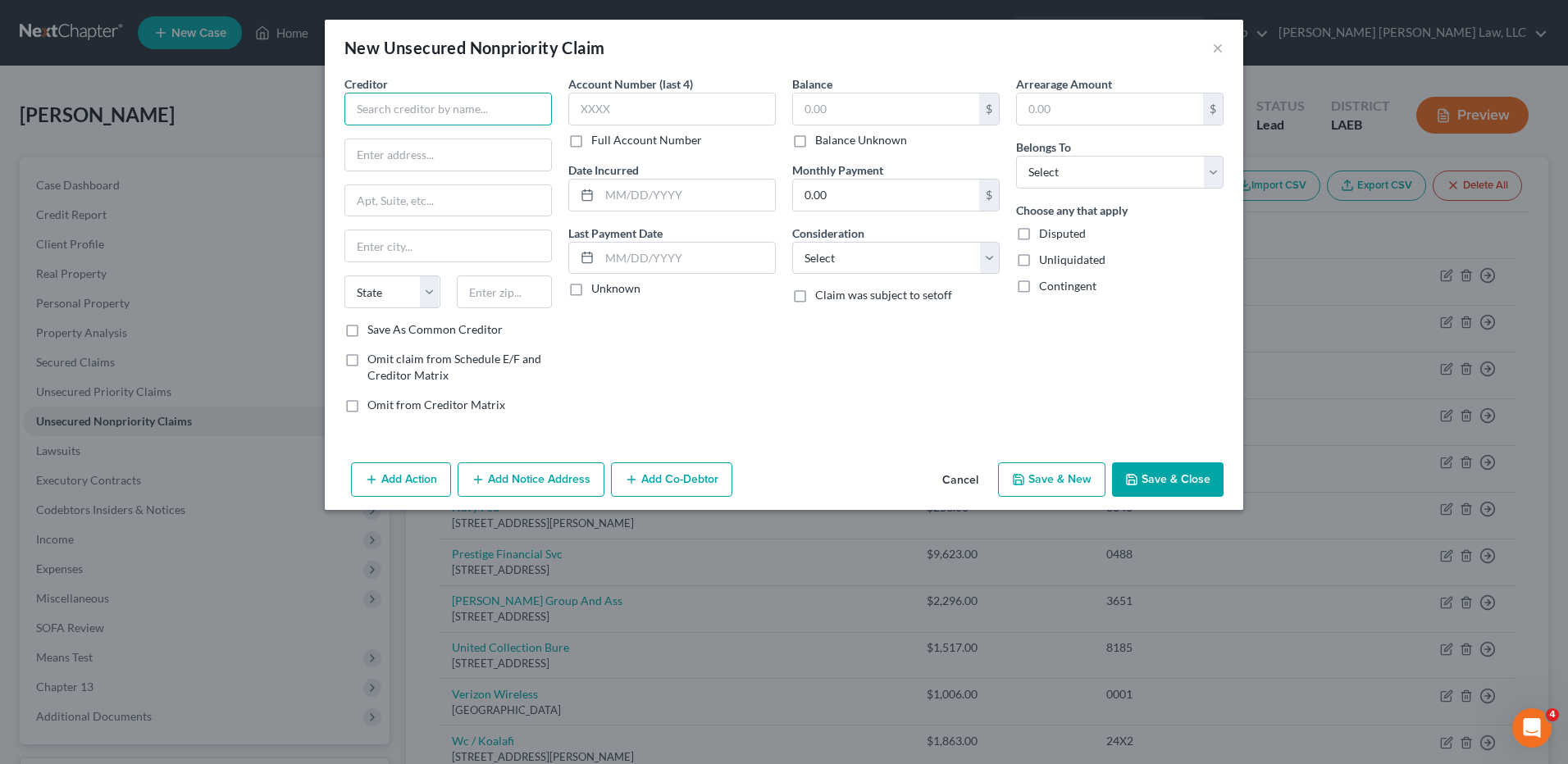
click at [462, 115] on input "text" at bounding box center [448, 109] width 208 height 33
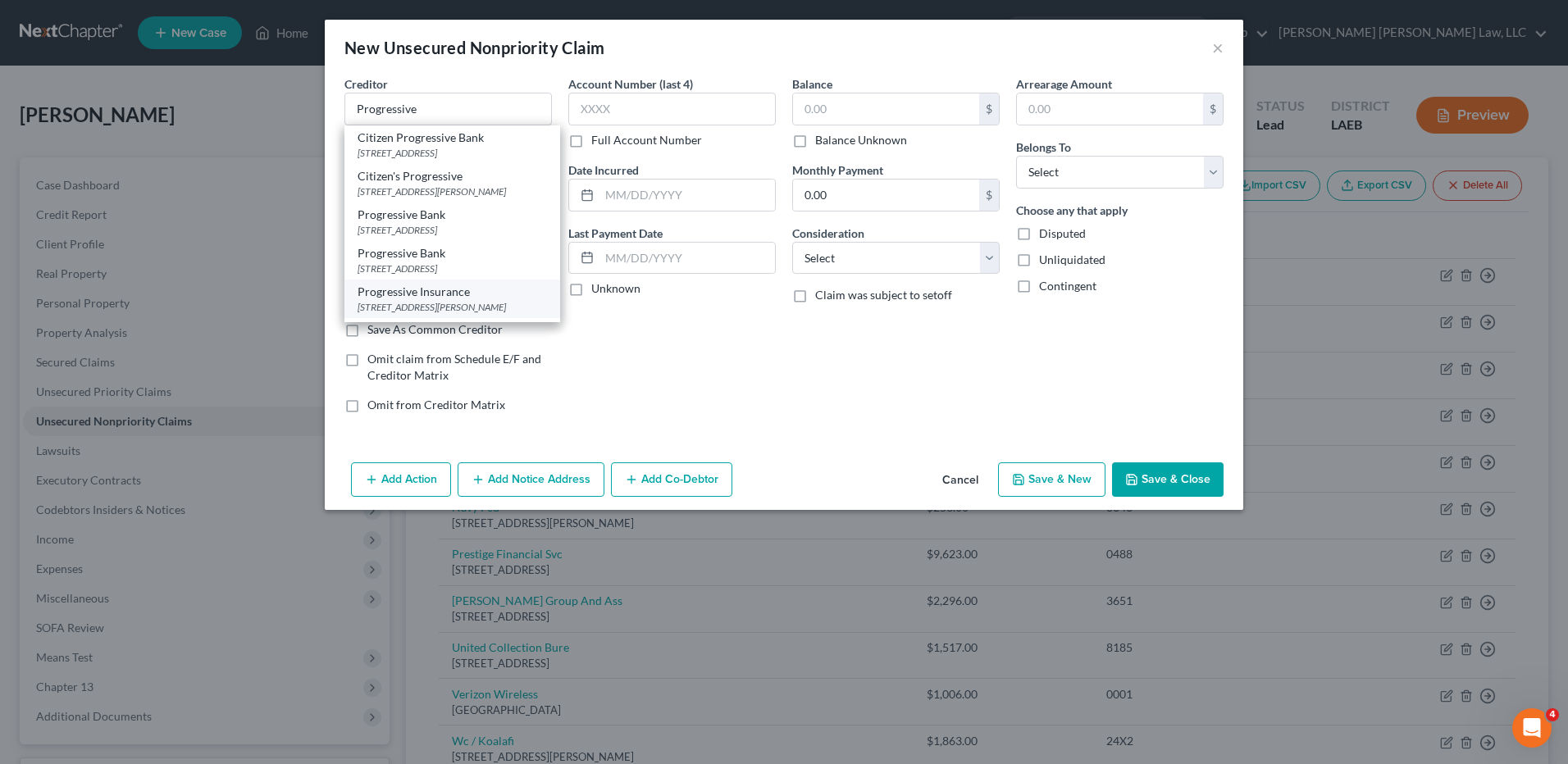
click at [407, 293] on div "Progressive Insurance" at bounding box center [453, 292] width 189 height 17
type input "Progressive Insurance"
type input "6300 Wilson Mills Rd."
type input "Cleveland"
select select "36"
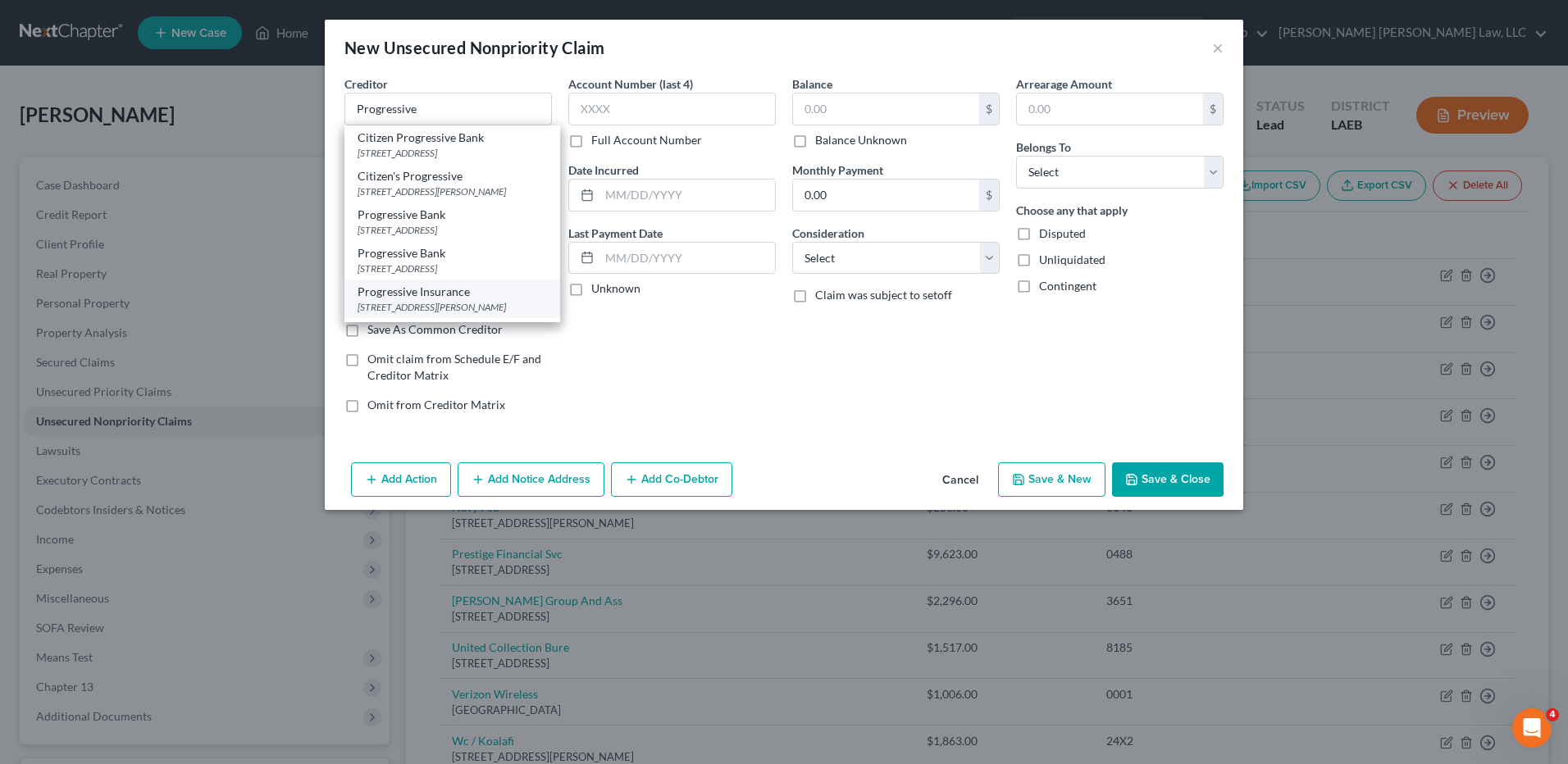
type input "44143"
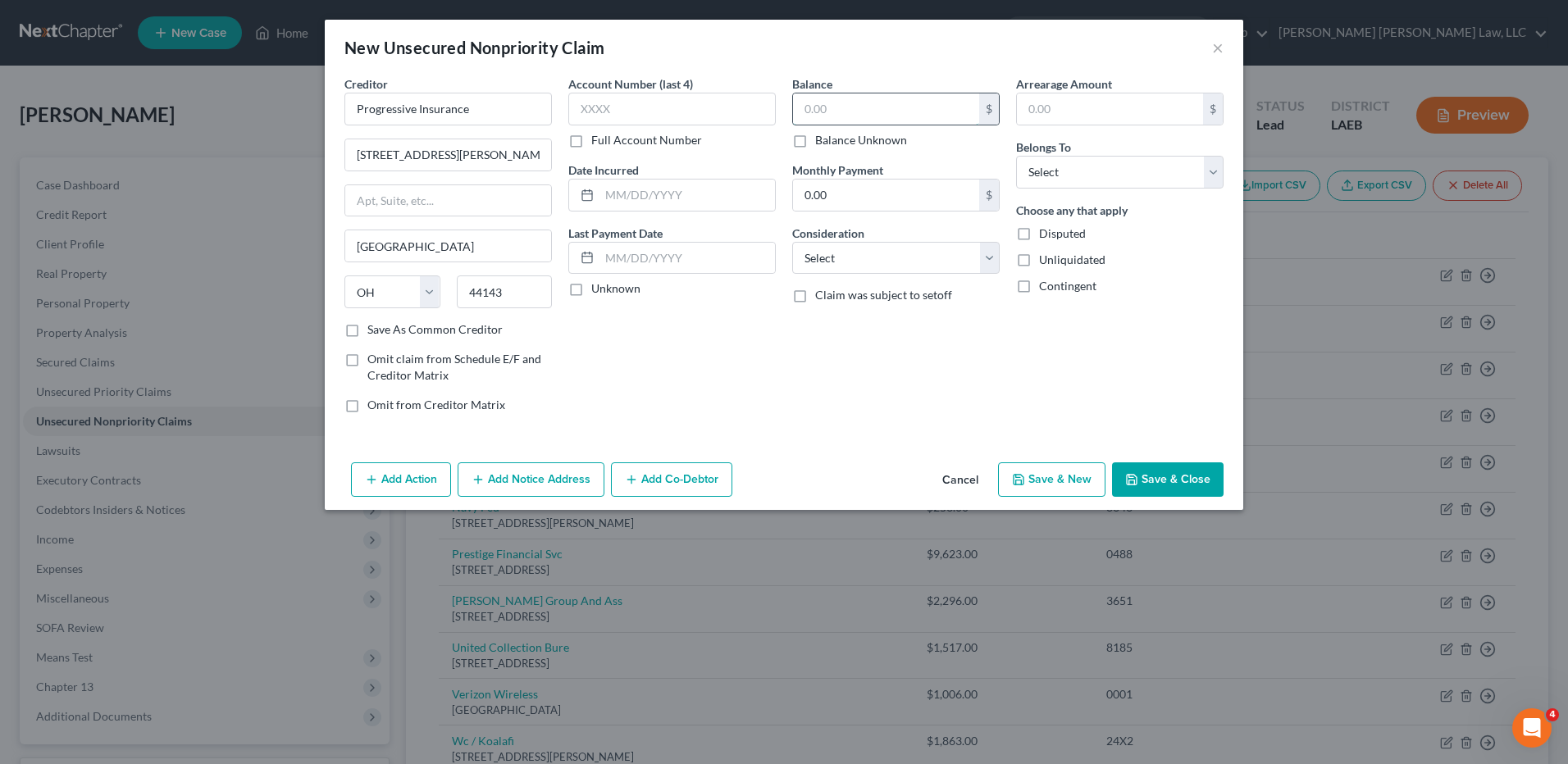
click at [831, 101] on input "text" at bounding box center [886, 109] width 186 height 31
type input "2,410.15"
click at [856, 256] on select "Select Cable / Satellite Services Collection Agency Credit Card Debt Debt Couns…" at bounding box center [896, 258] width 208 height 33
select select "1"
click at [792, 242] on select "Select Cable / Satellite Services Collection Agency Credit Card Debt Debt Couns…" at bounding box center [896, 258] width 208 height 33
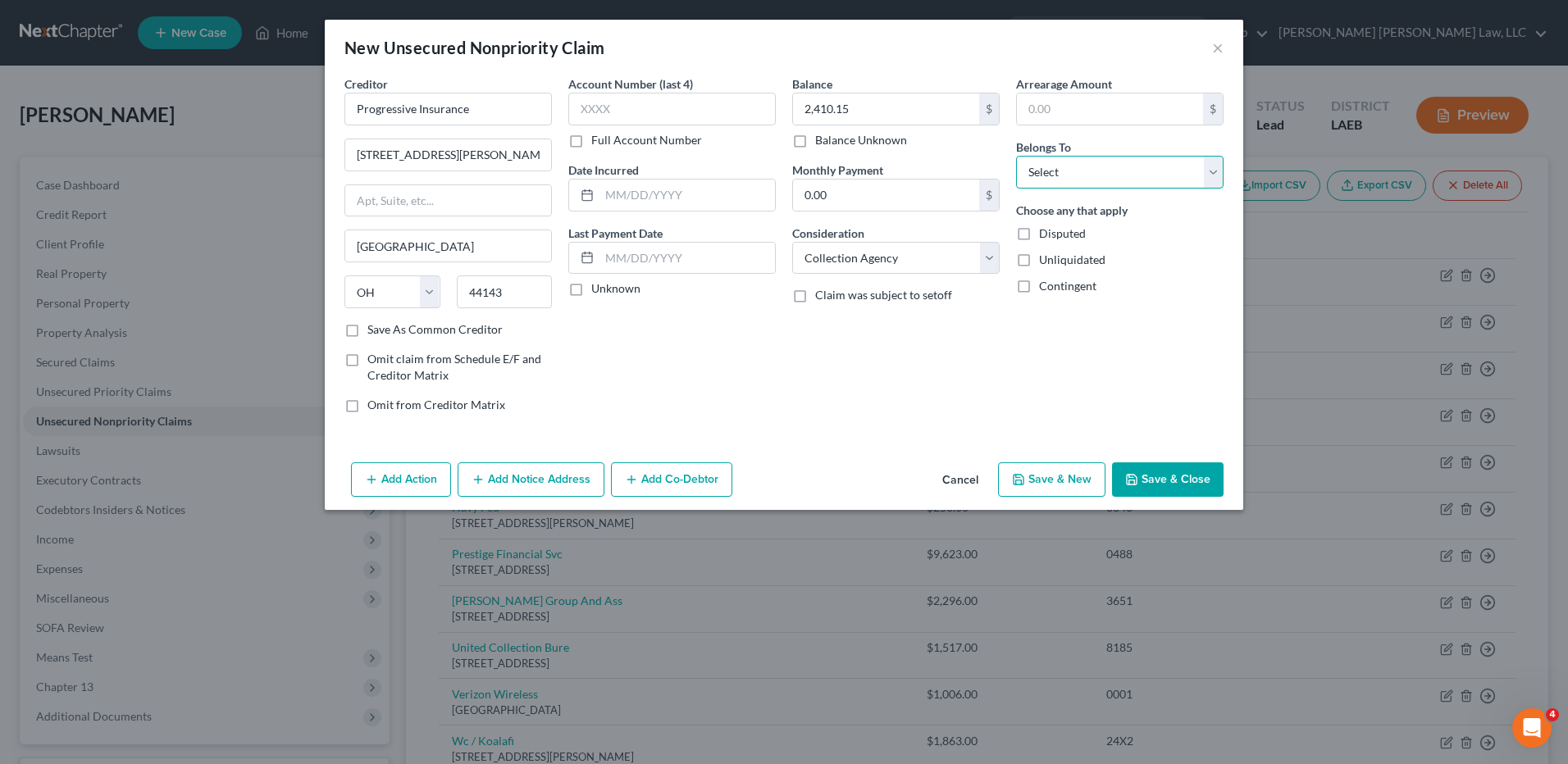
click at [1066, 168] on select "Select Debtor 1 Only Debtor 2 Only Debtor 1 And Debtor 2 Only At Least One Of T…" at bounding box center [1120, 172] width 208 height 33
select select "0"
click at [1017, 156] on select "Select Debtor 1 Only Debtor 2 Only Debtor 1 And Debtor 2 Only At Least One Of T…" at bounding box center [1120, 172] width 208 height 33
click at [1145, 487] on button "Save & Close" at bounding box center [1167, 479] width 111 height 34
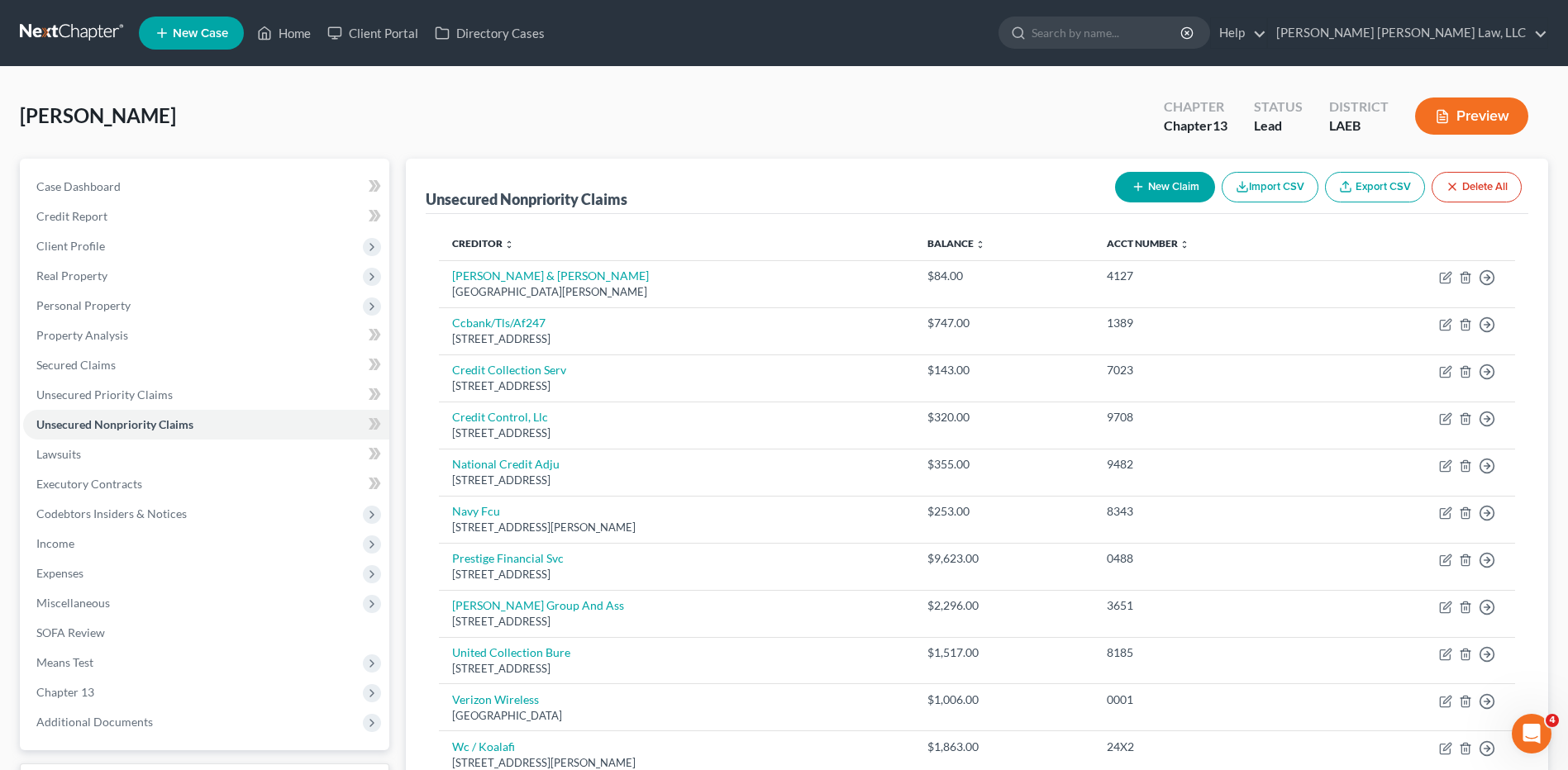
click at [1158, 182] on button "New Claim" at bounding box center [1164, 187] width 100 height 30
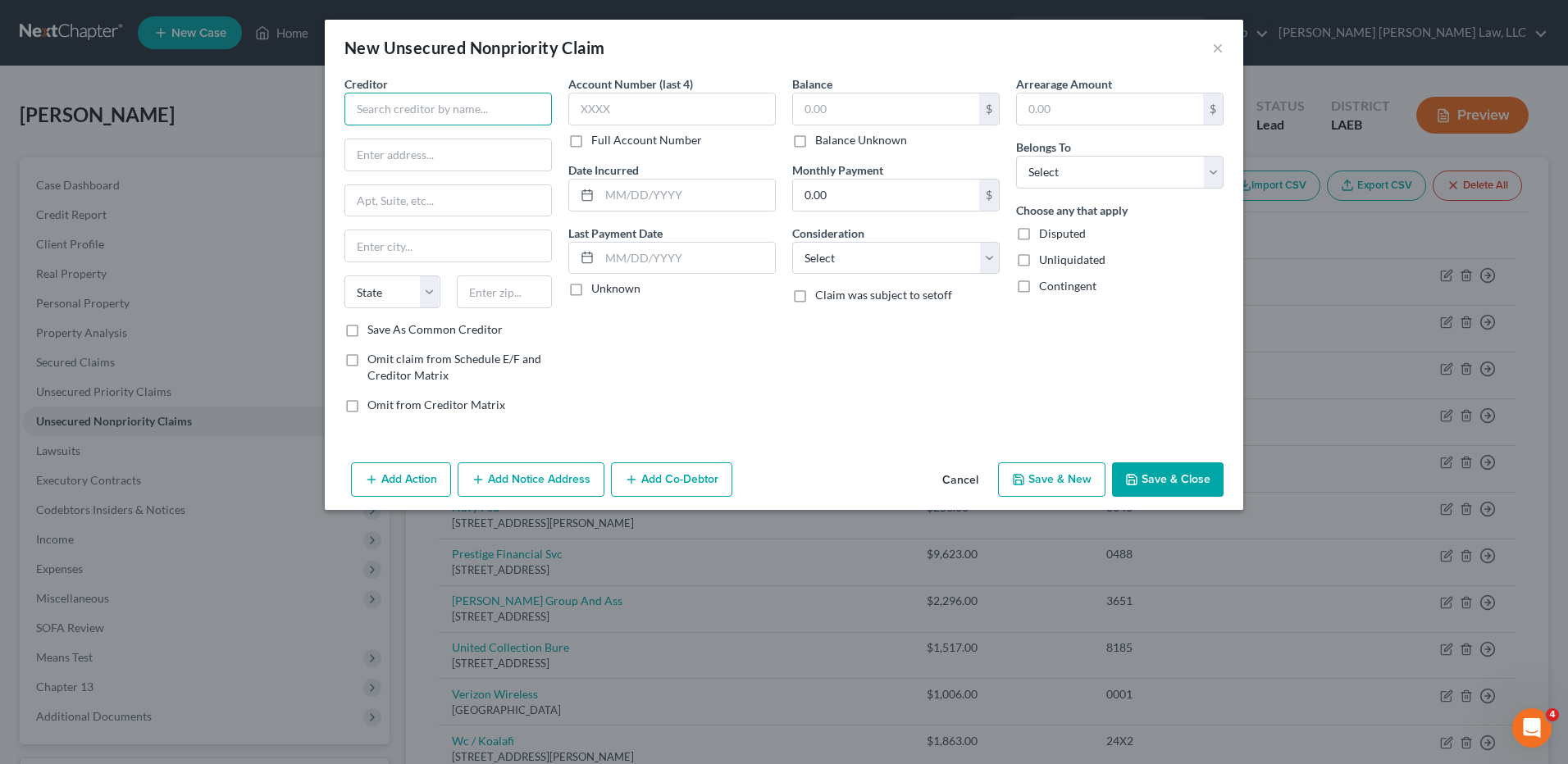
click at [458, 109] on input "text" at bounding box center [448, 109] width 208 height 33
type input "Advance Financial"
click at [425, 149] on input "text" at bounding box center [448, 154] width 206 height 31
type input "2093 Caton STreet"
click at [489, 279] on input "text" at bounding box center [505, 292] width 96 height 33
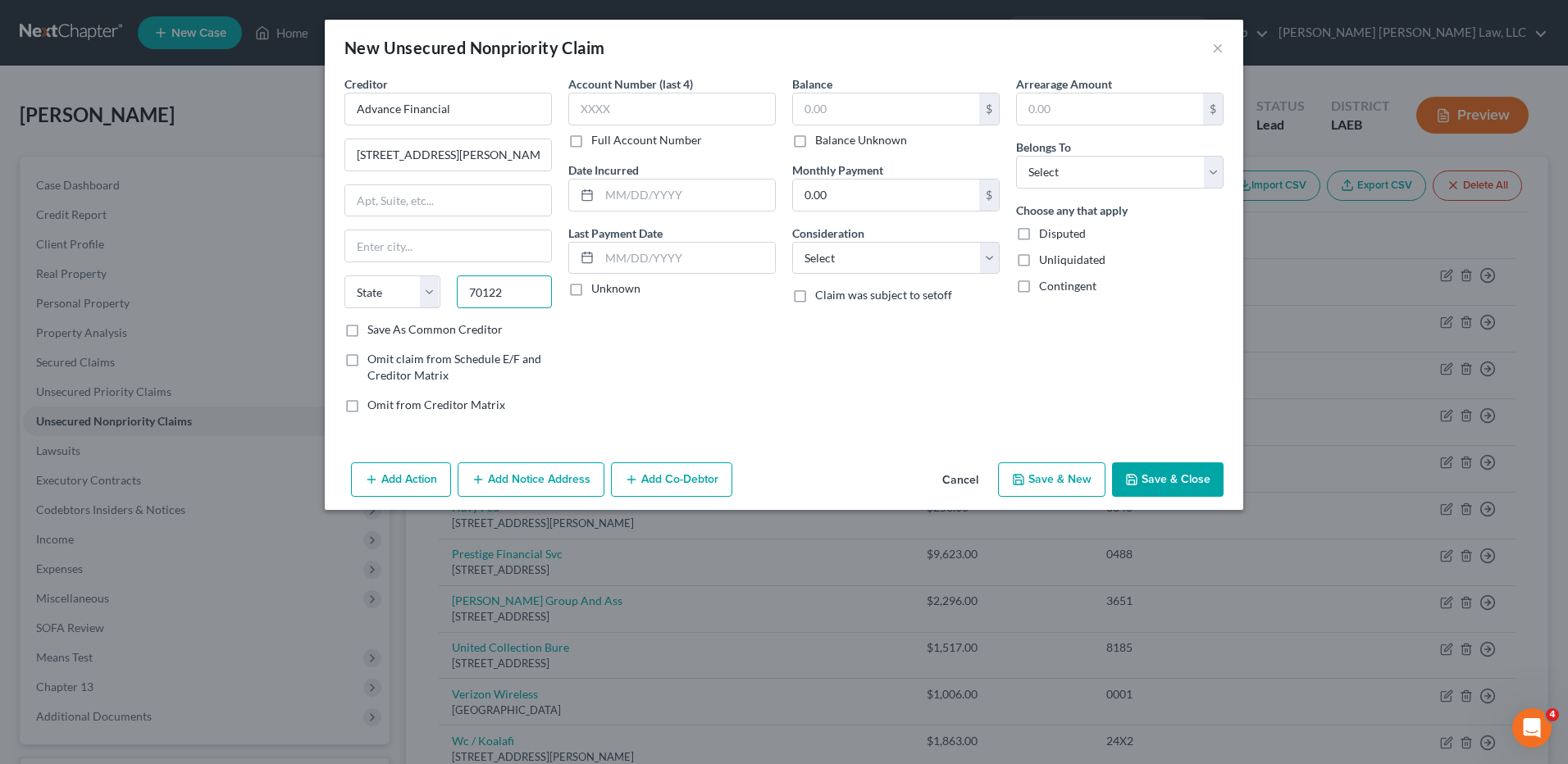
type input "70122"
type input "New Orleans"
select select "19"
click at [673, 109] on input "text" at bounding box center [672, 109] width 208 height 33
type input "1389"
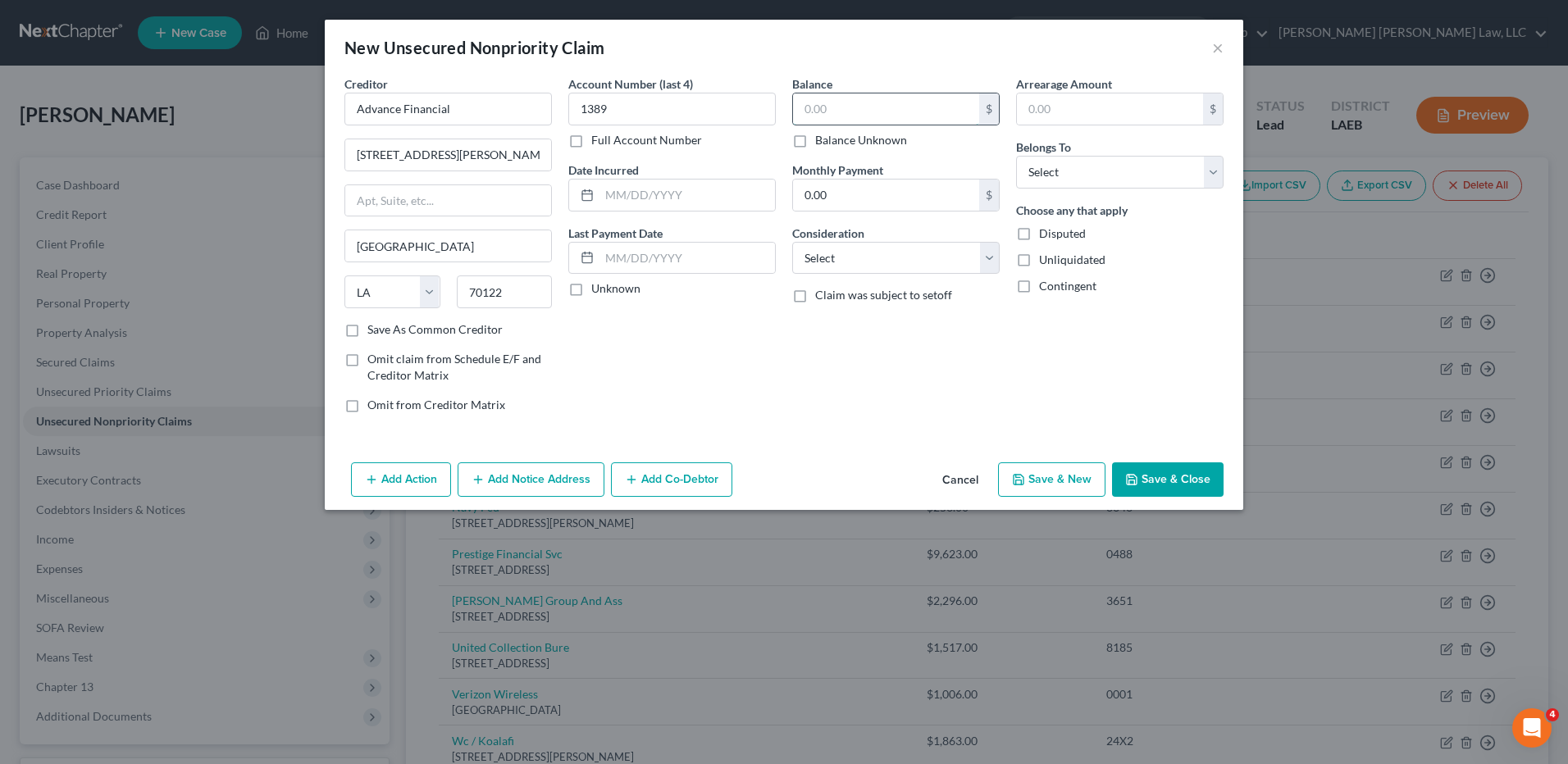
click at [892, 108] on input "text" at bounding box center [886, 109] width 186 height 31
type input "788.64"
click at [898, 259] on select "Select Cable / Satellite Services Collection Agency Credit Card Debt Debt Couns…" at bounding box center [896, 258] width 208 height 33
select select "1"
click at [792, 242] on select "Select Cable / Satellite Services Collection Agency Credit Card Debt Debt Couns…" at bounding box center [896, 258] width 208 height 33
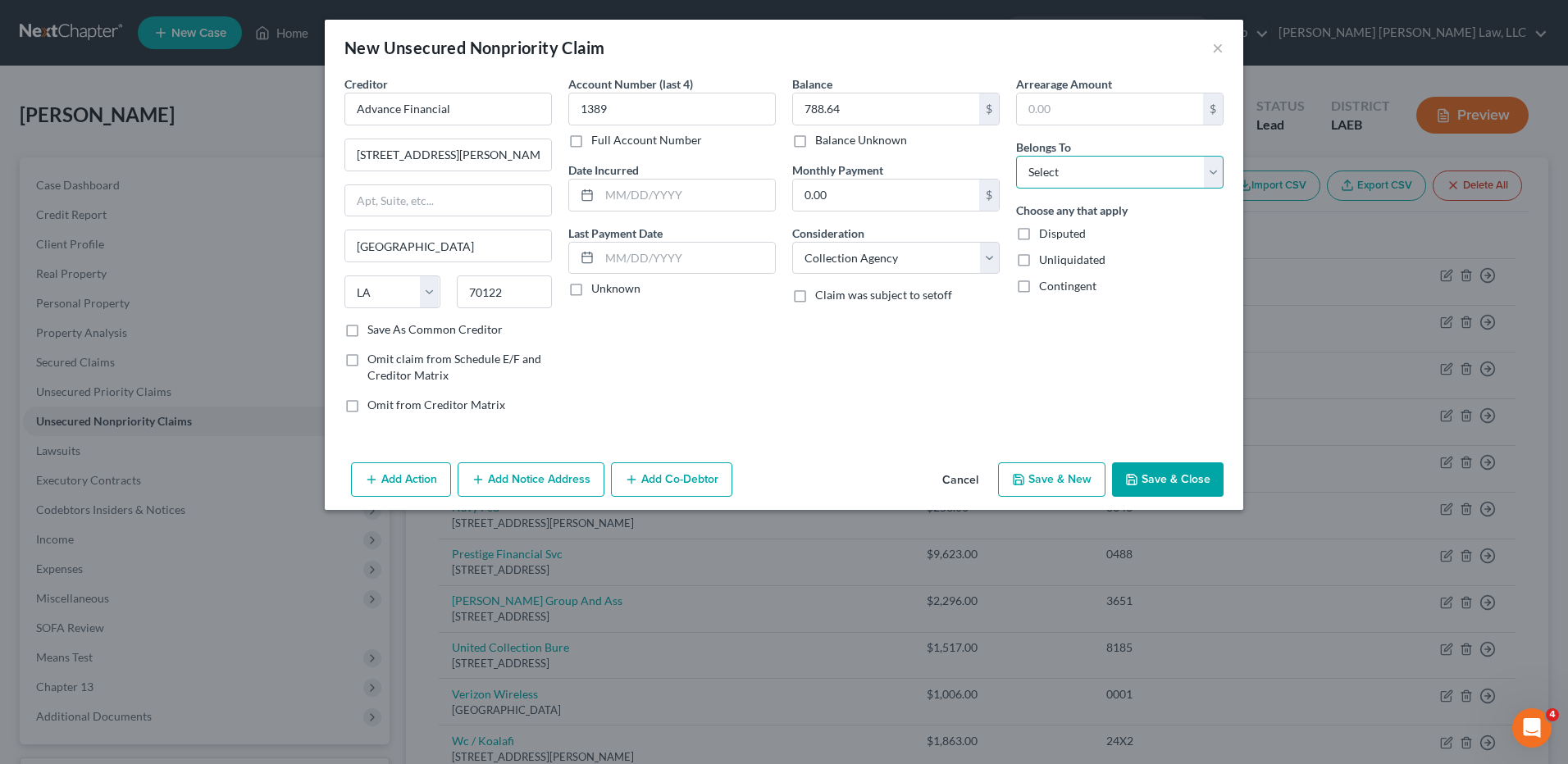
click at [1065, 164] on select "Select Debtor 1 Only Debtor 2 Only Debtor 1 And Debtor 2 Only At Least One Of T…" at bounding box center [1120, 172] width 208 height 33
select select "0"
click at [1017, 156] on select "Select Debtor 1 Only Debtor 2 Only Debtor 1 And Debtor 2 Only At Least One Of T…" at bounding box center [1120, 172] width 208 height 33
click at [1166, 475] on button "Save & Close" at bounding box center [1167, 479] width 111 height 34
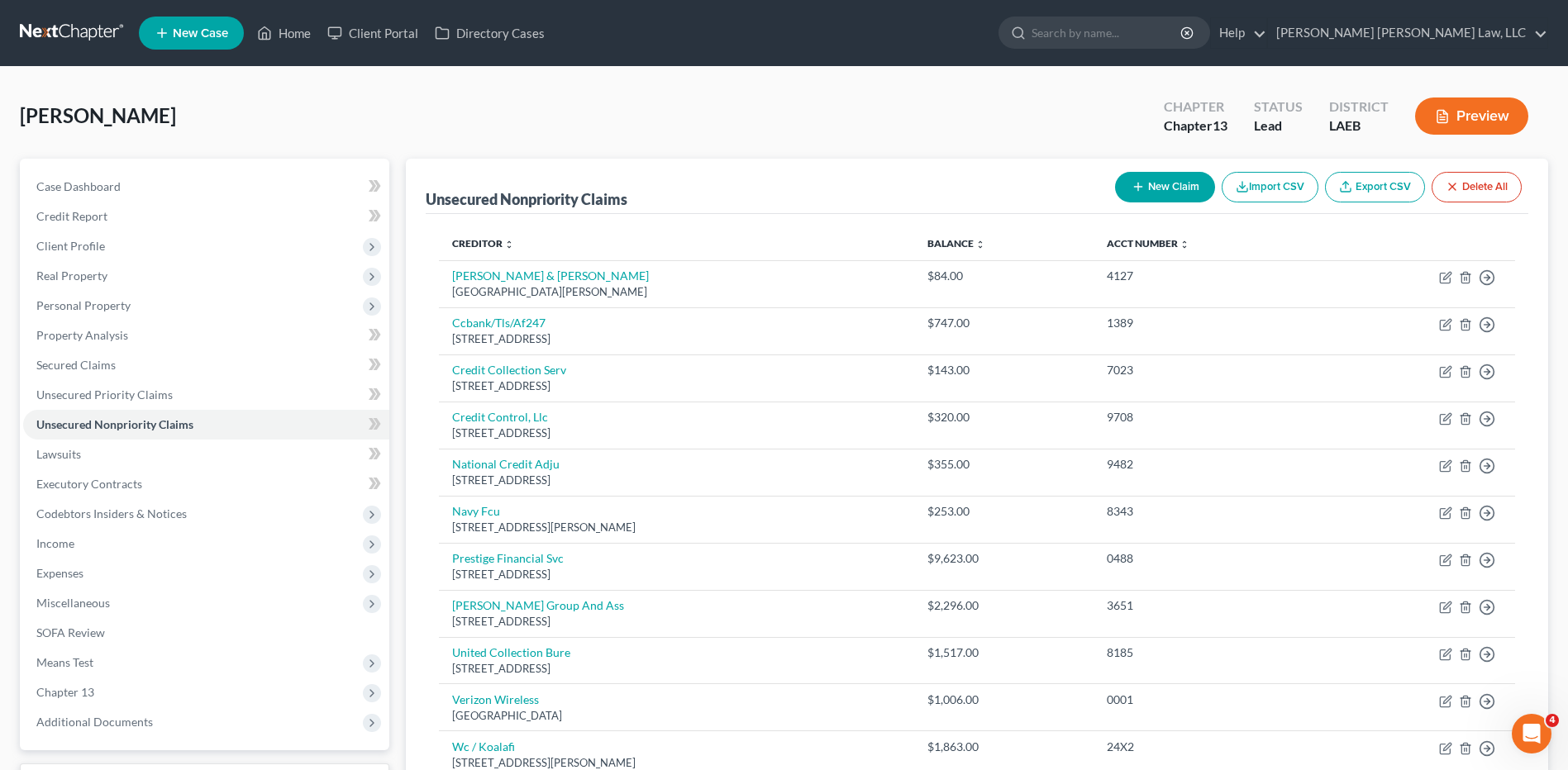
click at [1187, 190] on button "New Claim" at bounding box center [1164, 187] width 100 height 30
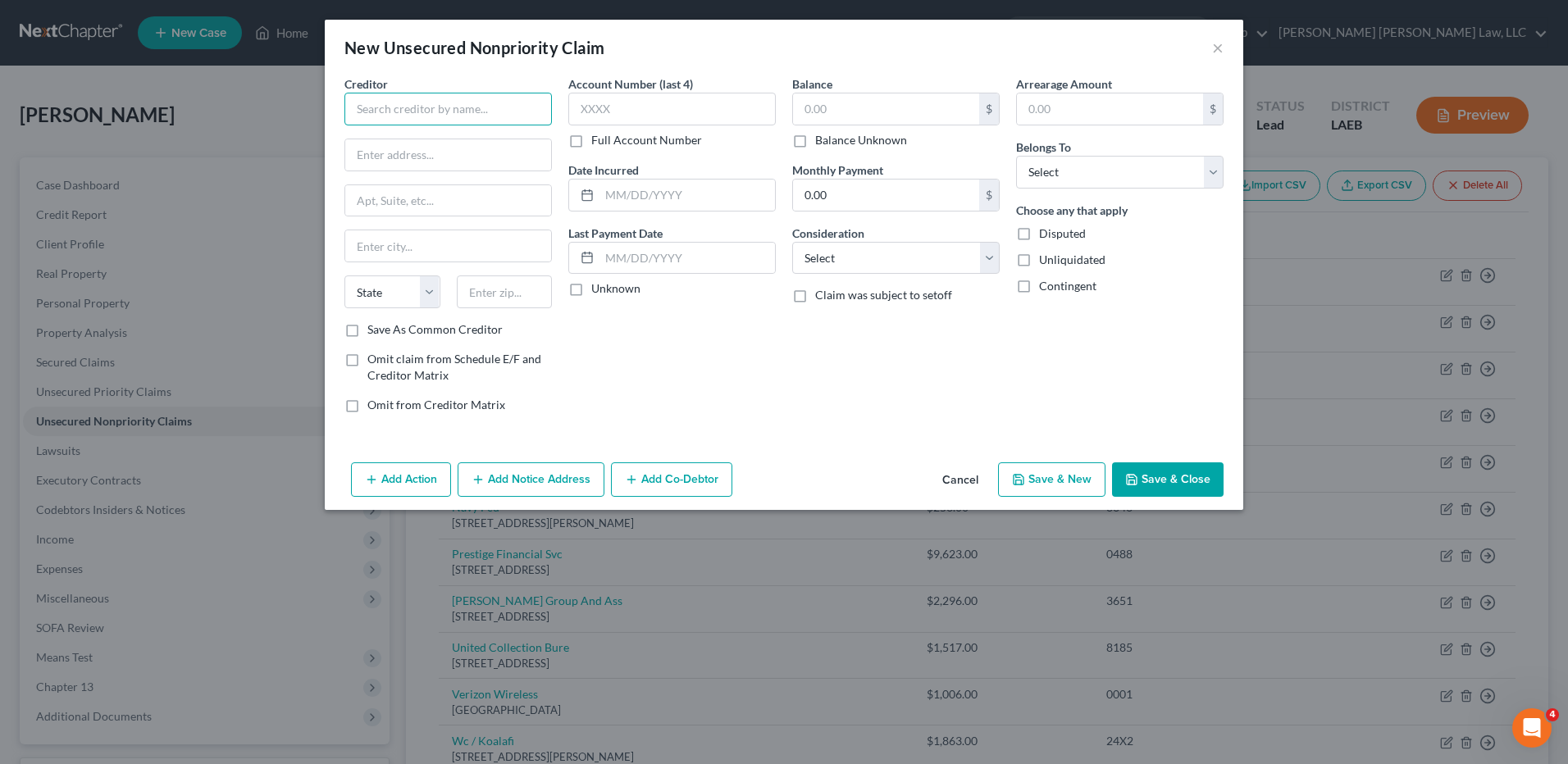
click at [416, 117] on input "text" at bounding box center [448, 109] width 208 height 33
click at [406, 156] on div "2400 Big Timber Road #103a, Elgin, IL 60123" at bounding box center [443, 152] width 171 height 14
type input "SafeLoan"
type input "2400 Big Timber Road #103a"
type input "Elgin"
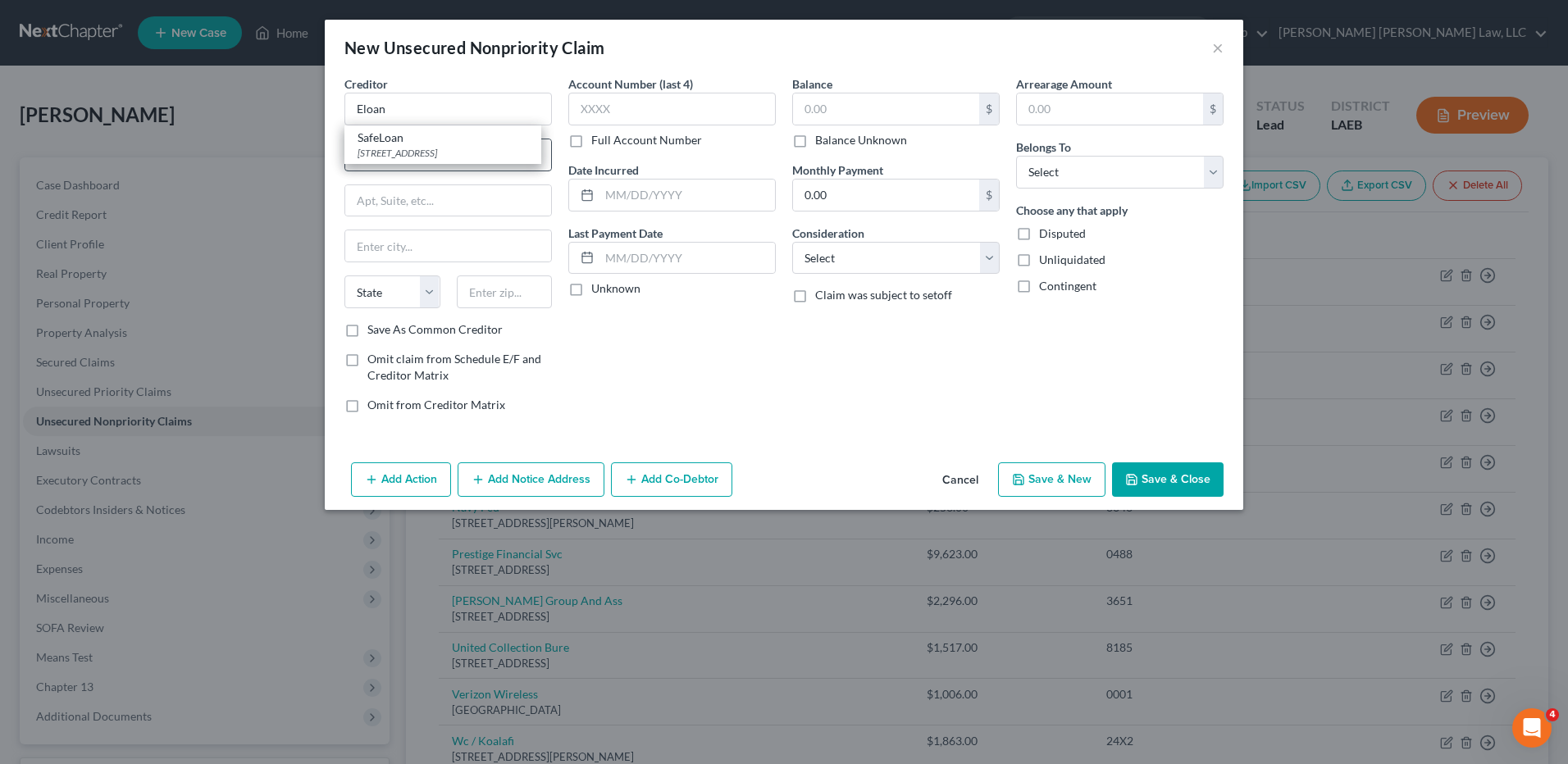
select select "14"
type input "60123"
click at [811, 118] on input "text" at bounding box center [886, 109] width 186 height 31
type input "4,969"
click at [830, 188] on input "0.00" at bounding box center [886, 194] width 186 height 31
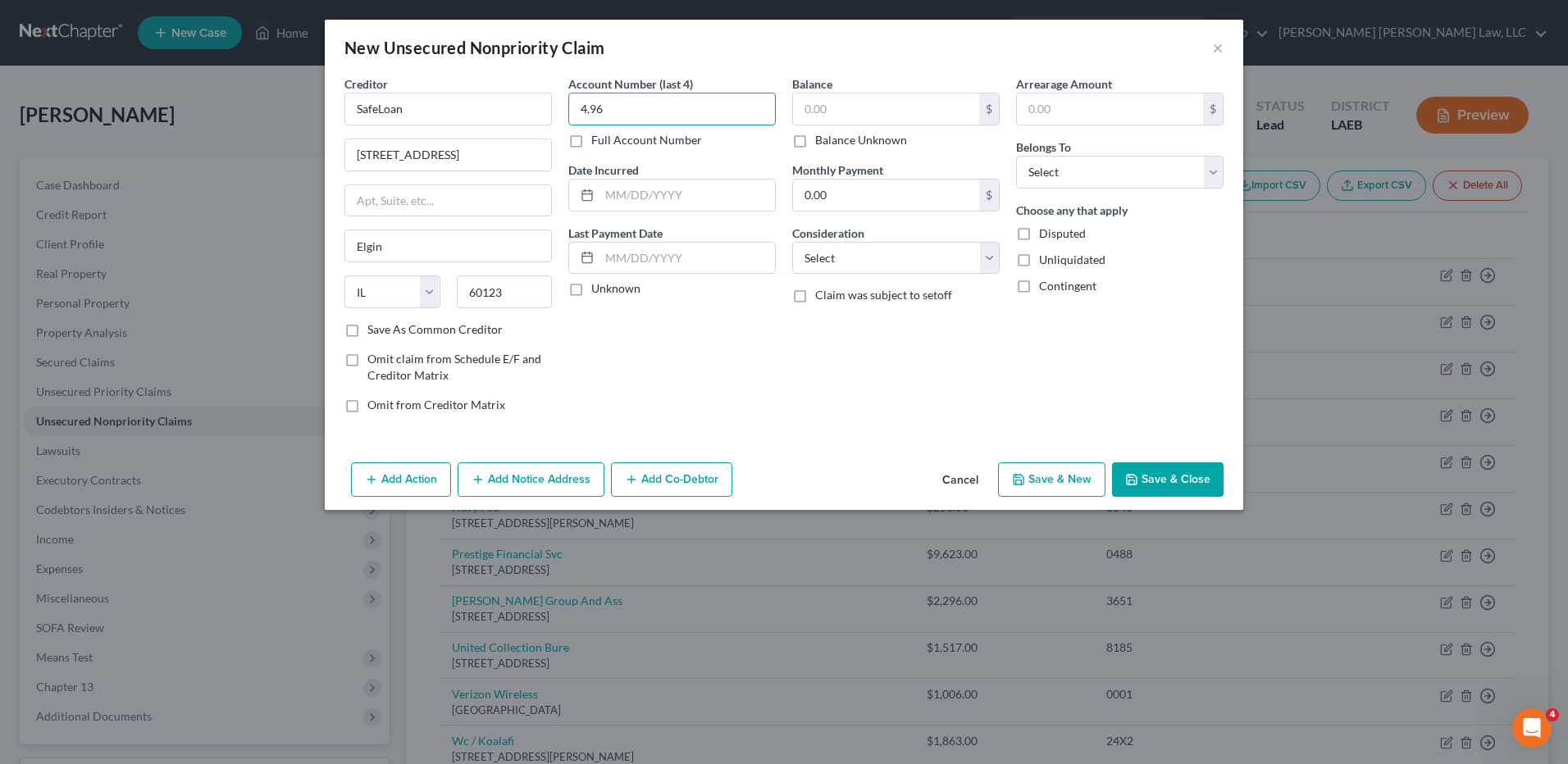
click at [670, 110] on input "4,96" at bounding box center [672, 109] width 208 height 33
drag, startPoint x: 629, startPoint y: 110, endPoint x: 558, endPoint y: 111, distance: 71.0
click at [558, 111] on div "Creditor * SafeLoan 2400 Big Timber Road #103a Elgin State AL AK AR AZ CA CO CT…" at bounding box center [784, 250] width 896 height 351
type input "4969"
click at [845, 114] on input "text" at bounding box center [886, 109] width 186 height 31
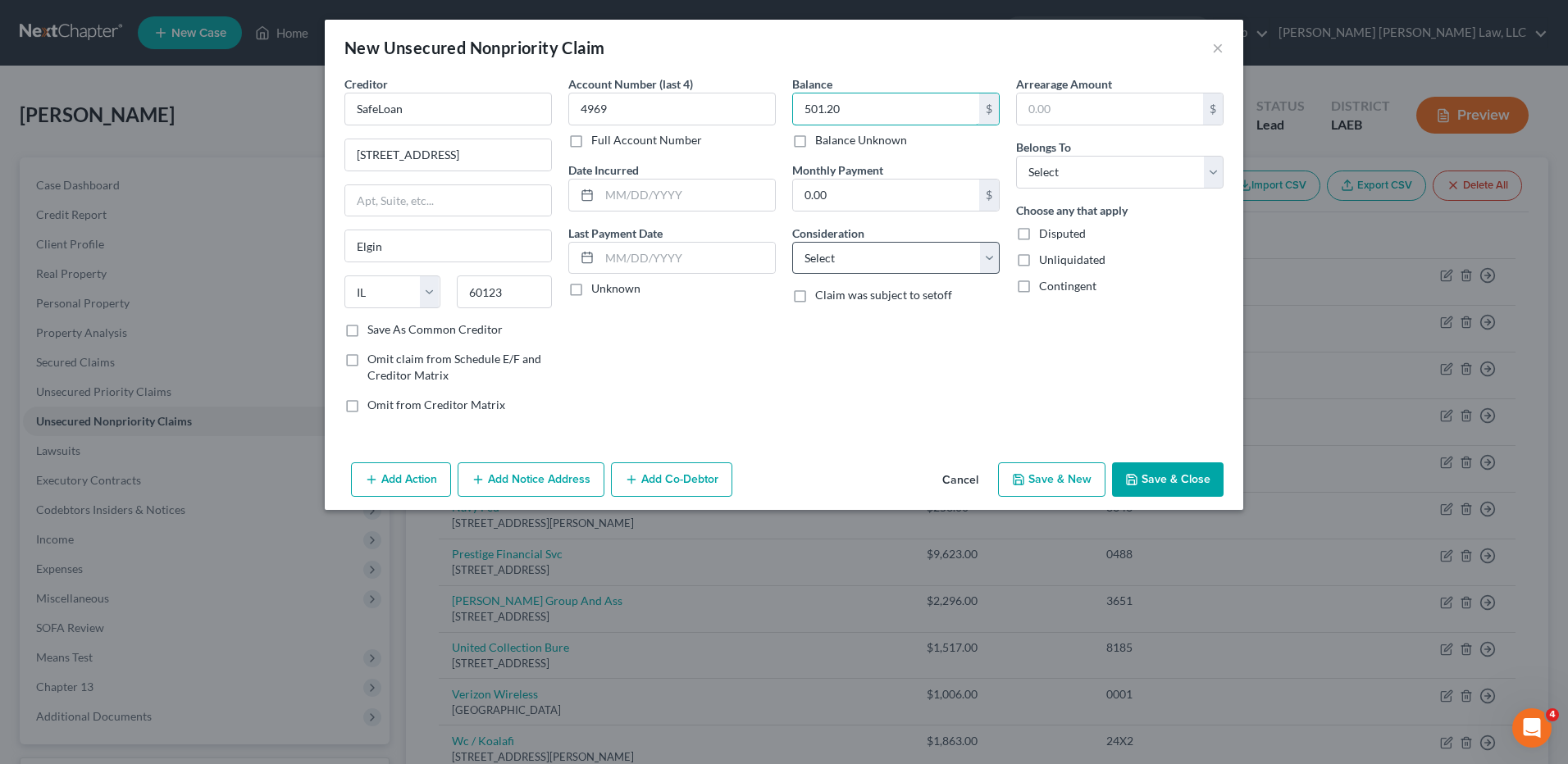
type input "501.20"
click at [845, 257] on select "Select Cable / Satellite Services Collection Agency Credit Card Debt Debt Couns…" at bounding box center [896, 258] width 208 height 33
select select "1"
click at [792, 242] on select "Select Cable / Satellite Services Collection Agency Credit Card Debt Debt Couns…" at bounding box center [896, 258] width 208 height 33
click at [1069, 166] on select "Select Debtor 1 Only Debtor 2 Only Debtor 1 And Debtor 2 Only At Least One Of T…" at bounding box center [1120, 172] width 208 height 33
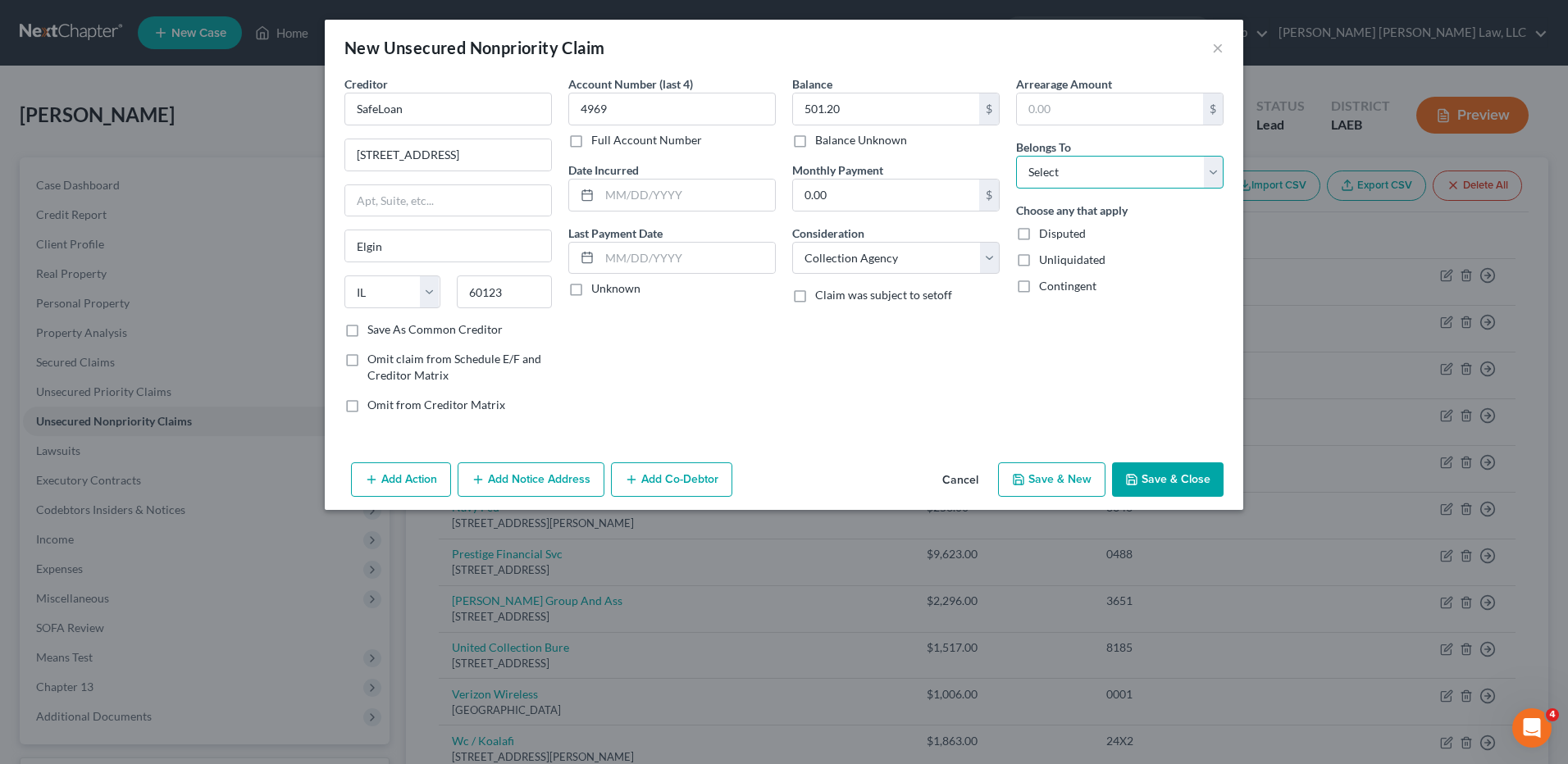
select select "0"
click at [1017, 156] on select "Select Debtor 1 Only Debtor 2 Only Debtor 1 And Debtor 2 Only At Least One Of T…" at bounding box center [1120, 172] width 208 height 33
click at [1172, 480] on button "Save & Close" at bounding box center [1167, 479] width 111 height 34
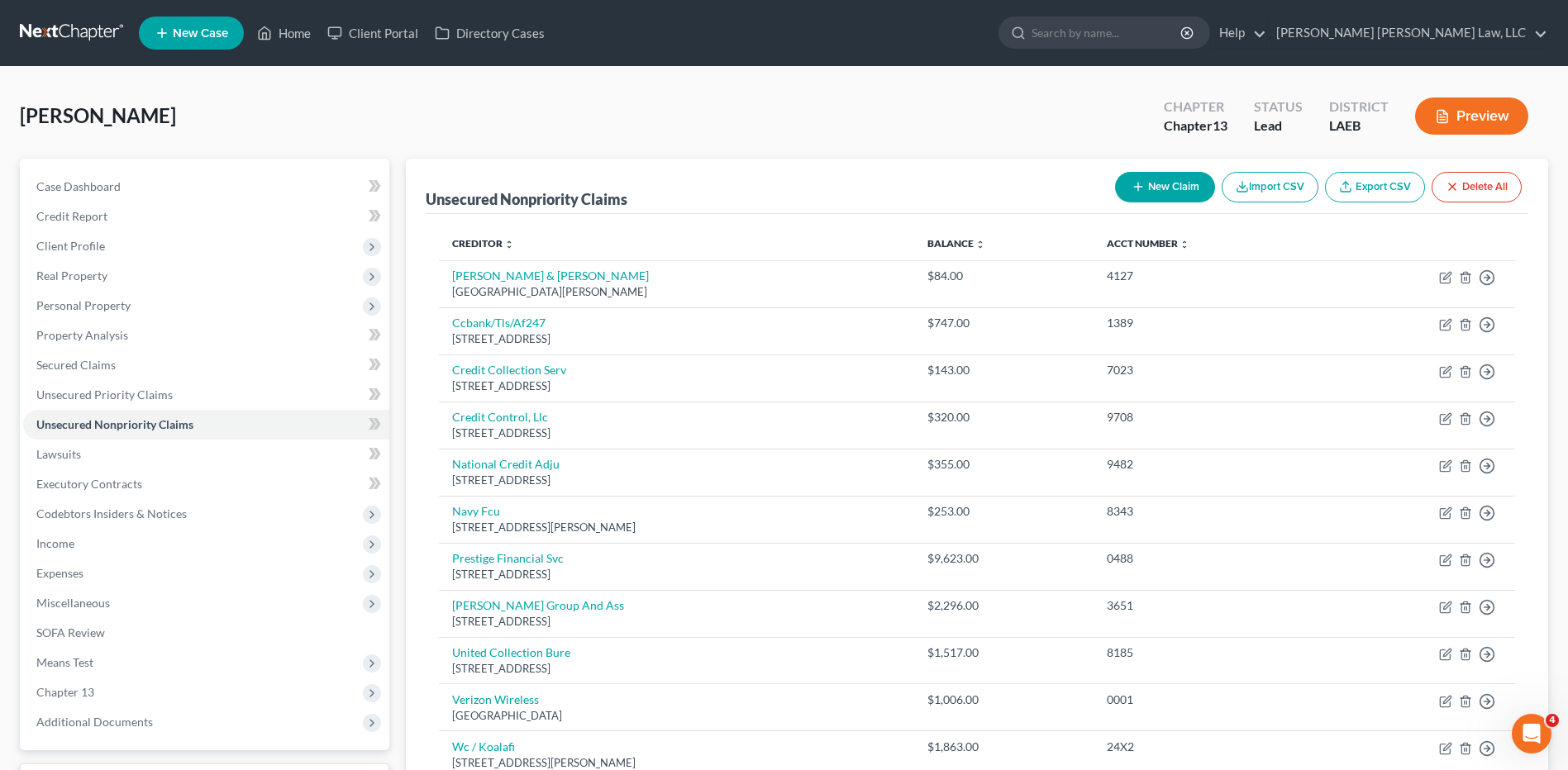
click at [1162, 190] on button "New Claim" at bounding box center [1164, 187] width 100 height 30
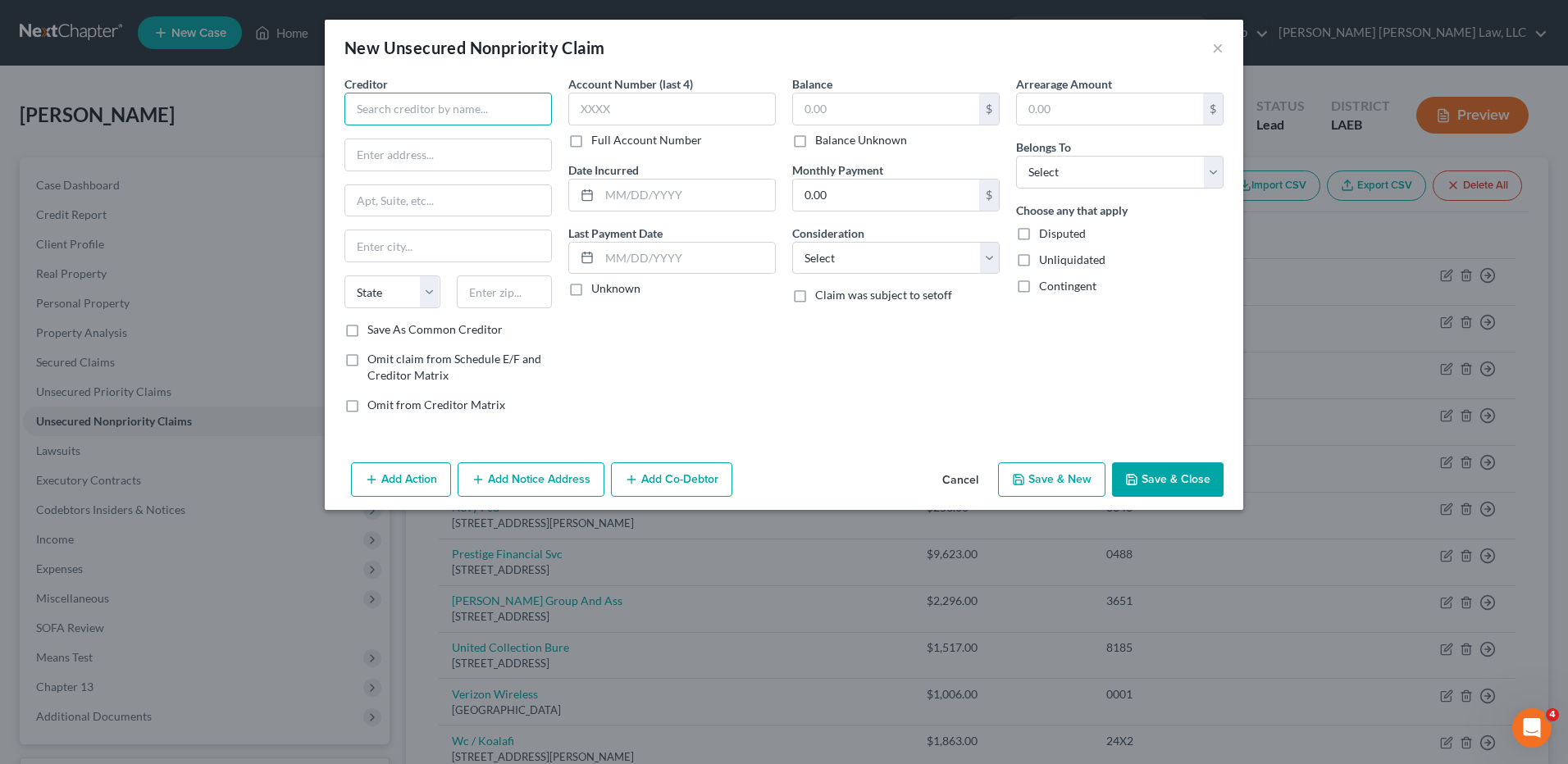
click at [473, 105] on input "text" at bounding box center [448, 109] width 208 height 33
type input "Redwood Coast"
click at [395, 161] on input "text" at bounding box center [448, 154] width 206 height 31
type input "5215 N. Sabino Canyon Rd."
type input "85750"
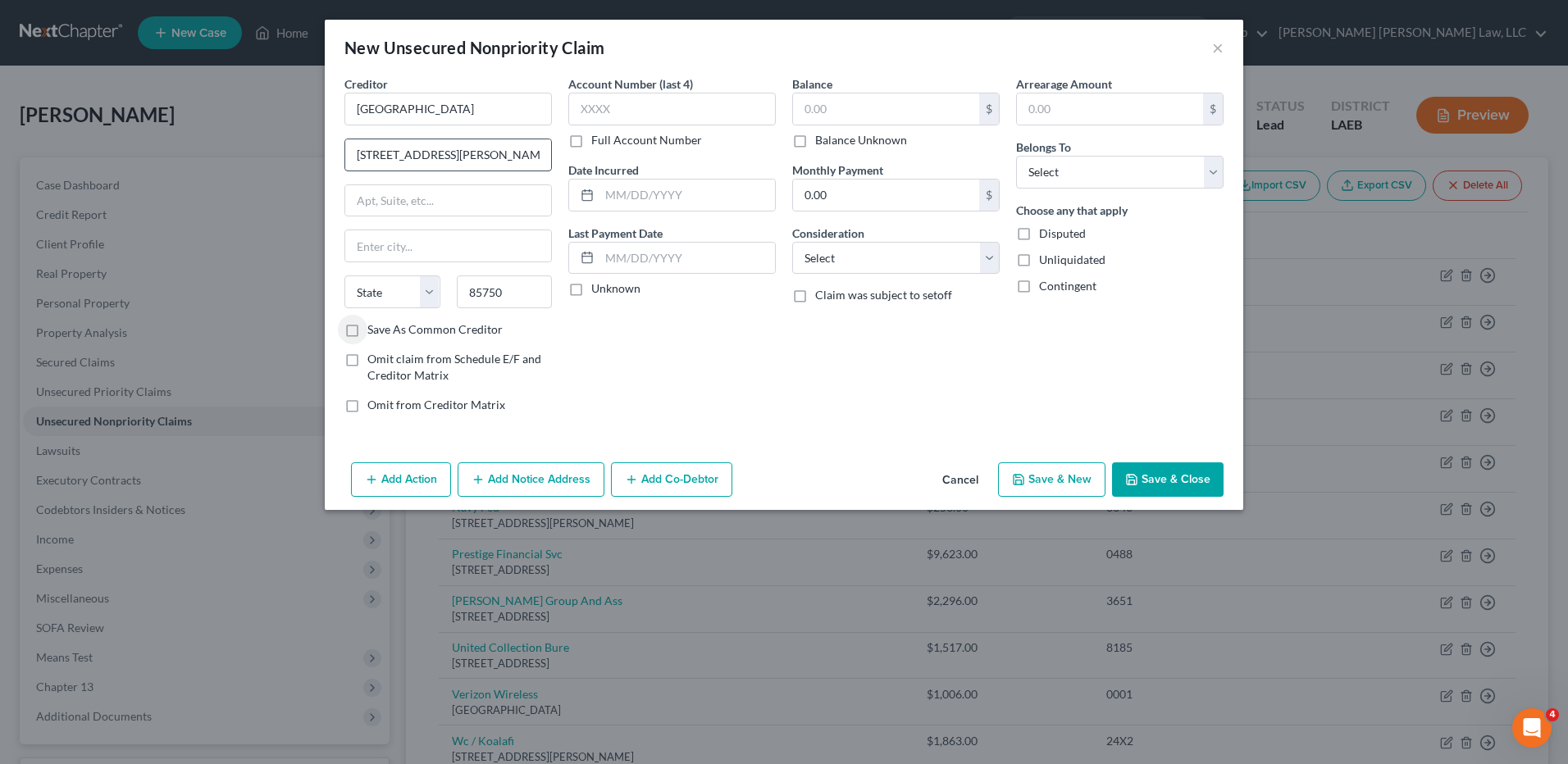
type input "Tucson"
select select "3"
click at [637, 99] on input "text" at bounding box center [672, 109] width 208 height 33
click at [835, 119] on input "text" at bounding box center [886, 109] width 186 height 31
type input "501.20"
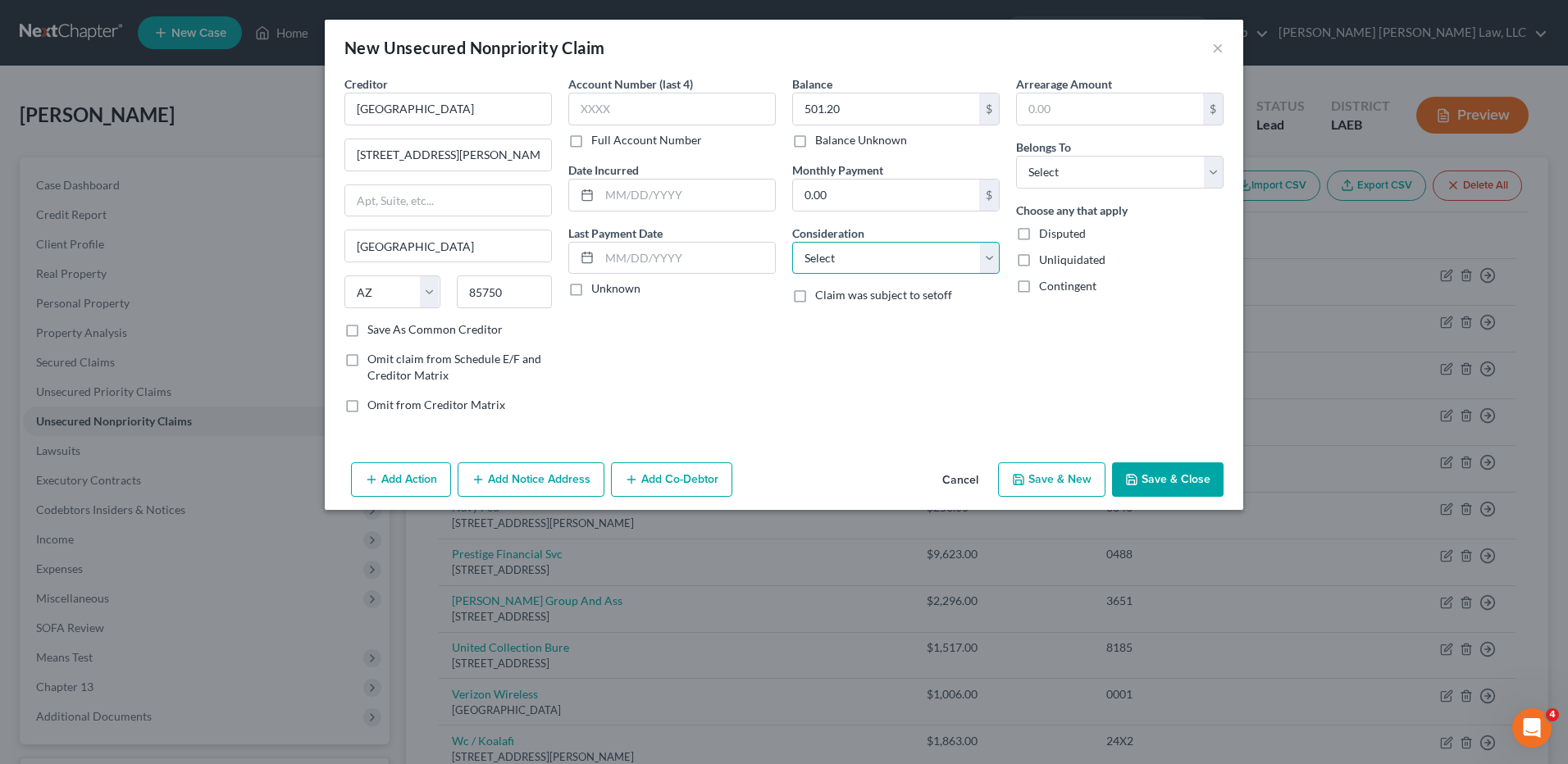
click at [834, 247] on select "Select Cable / Satellite Services Collection Agency Credit Card Debt Debt Couns…" at bounding box center [896, 258] width 208 height 33
select select "1"
click at [792, 242] on select "Select Cable / Satellite Services Collection Agency Credit Card Debt Debt Couns…" at bounding box center [896, 258] width 208 height 33
click at [1063, 170] on select "Select Debtor 1 Only Debtor 2 Only Debtor 1 And Debtor 2 Only At Least One Of T…" at bounding box center [1120, 172] width 208 height 33
select select "0"
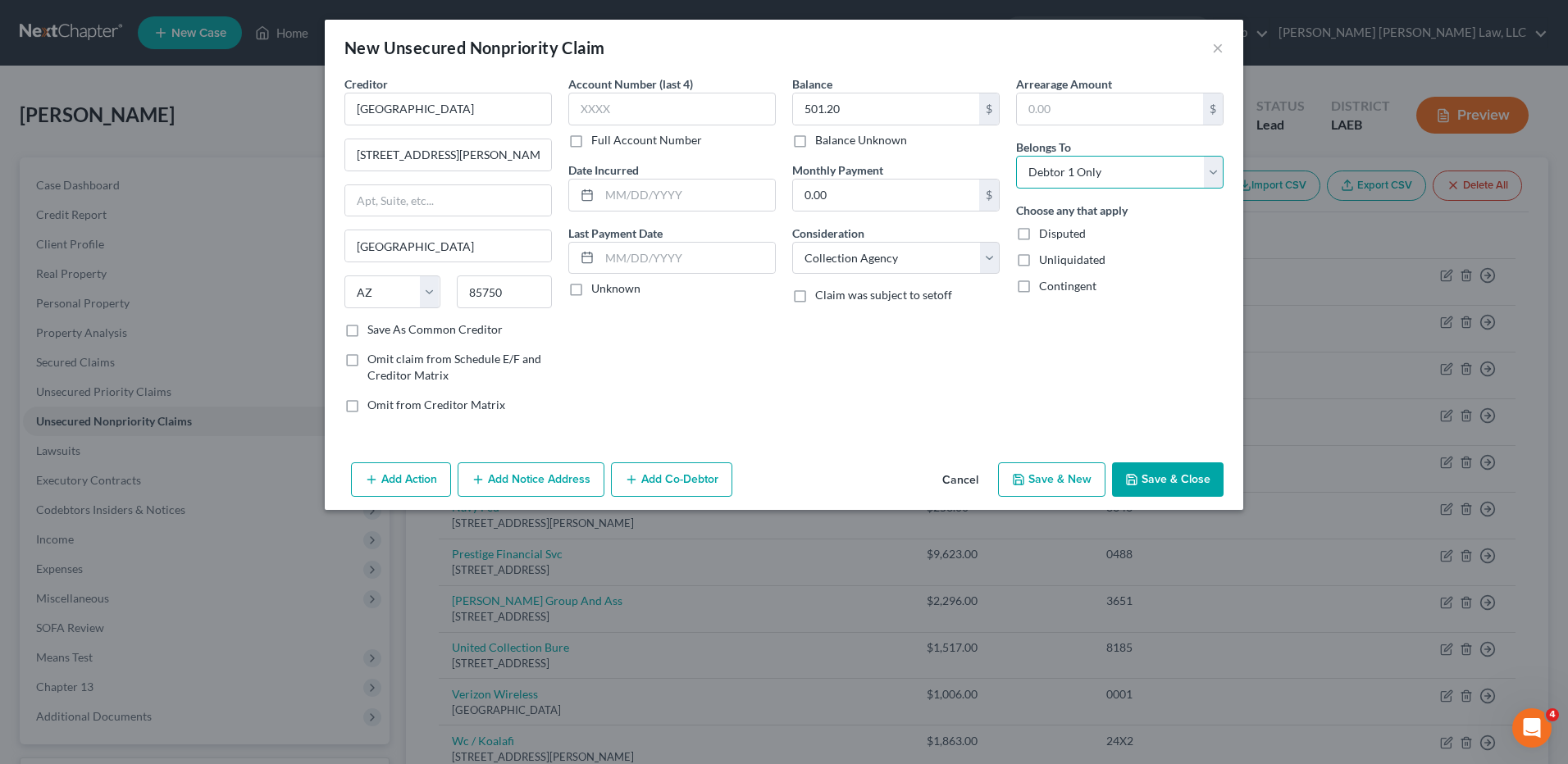
click at [1017, 156] on select "Select Debtor 1 Only Debtor 2 Only Debtor 1 And Debtor 2 Only At Least One Of T…" at bounding box center [1120, 172] width 208 height 33
click at [1172, 466] on button "Save & Close" at bounding box center [1167, 479] width 111 height 34
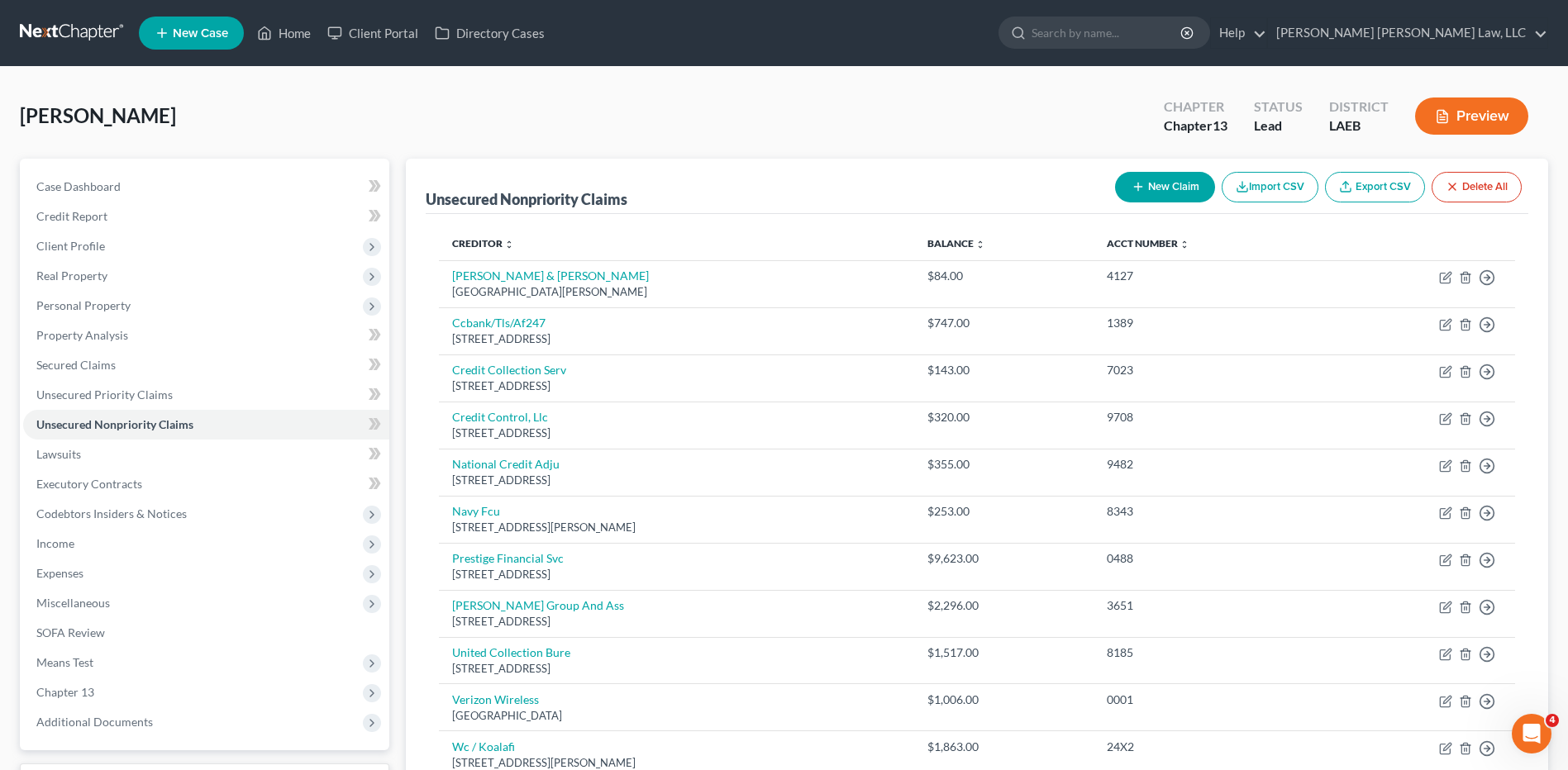
click at [1166, 198] on button "New Claim" at bounding box center [1164, 187] width 100 height 30
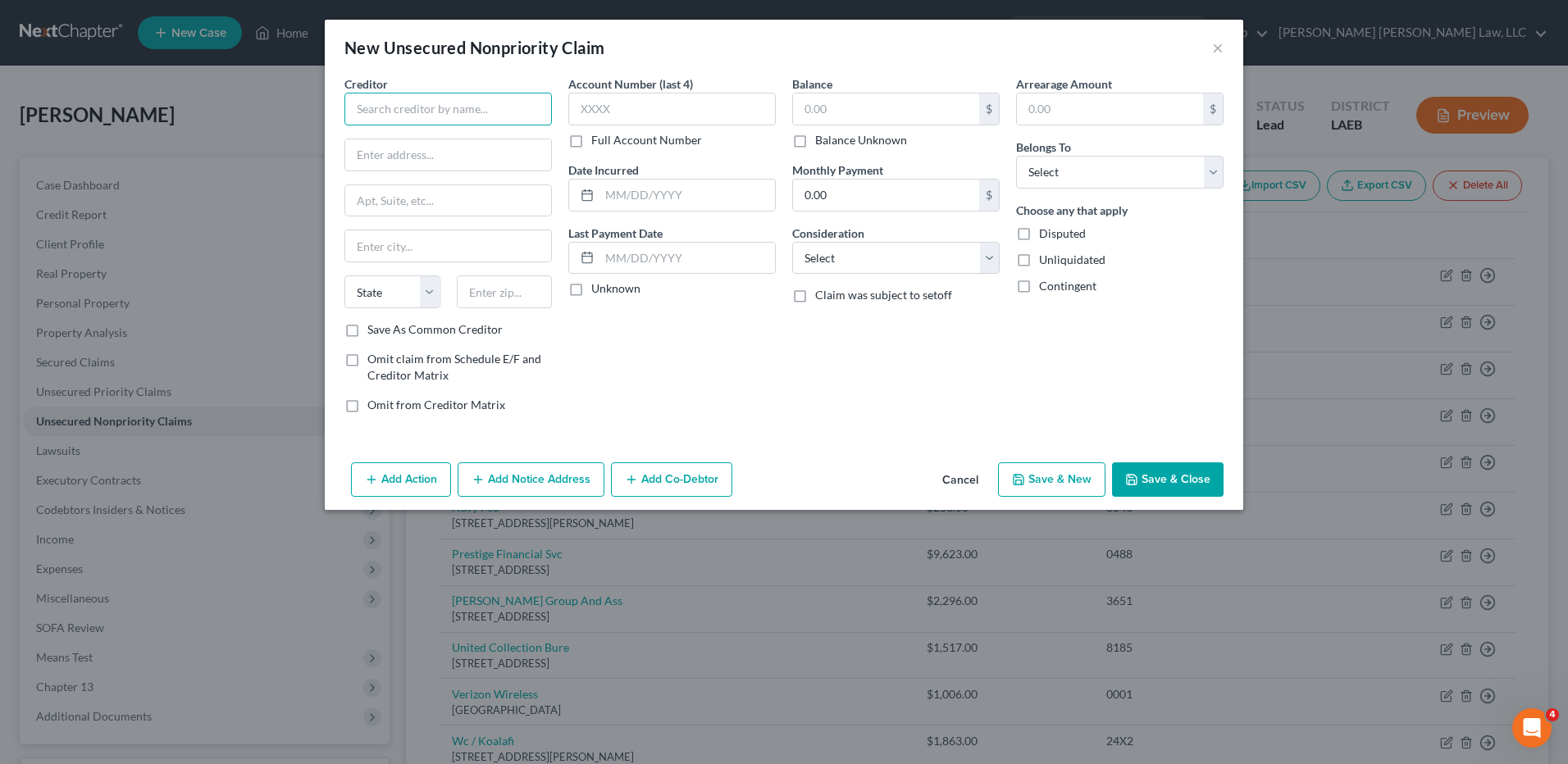
click at [508, 110] on input "text" at bounding box center [448, 109] width 208 height 33
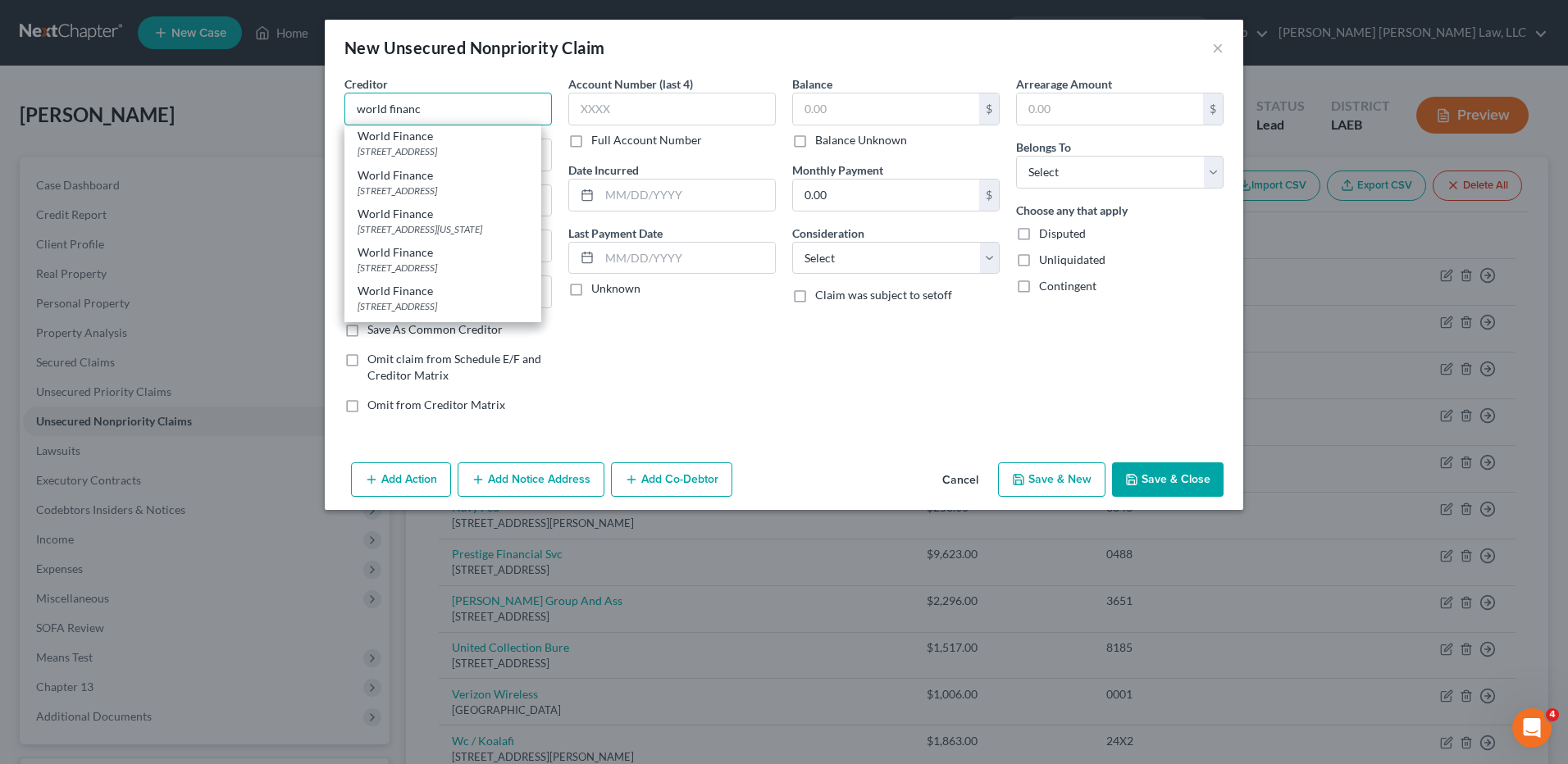
scroll to position [328, 0]
click at [424, 141] on div "PO Box 6429, Greenville, SC 29606" at bounding box center [443, 134] width 171 height 14
type input "World Finance"
type input "PO Box 6429"
type input "Greenville"
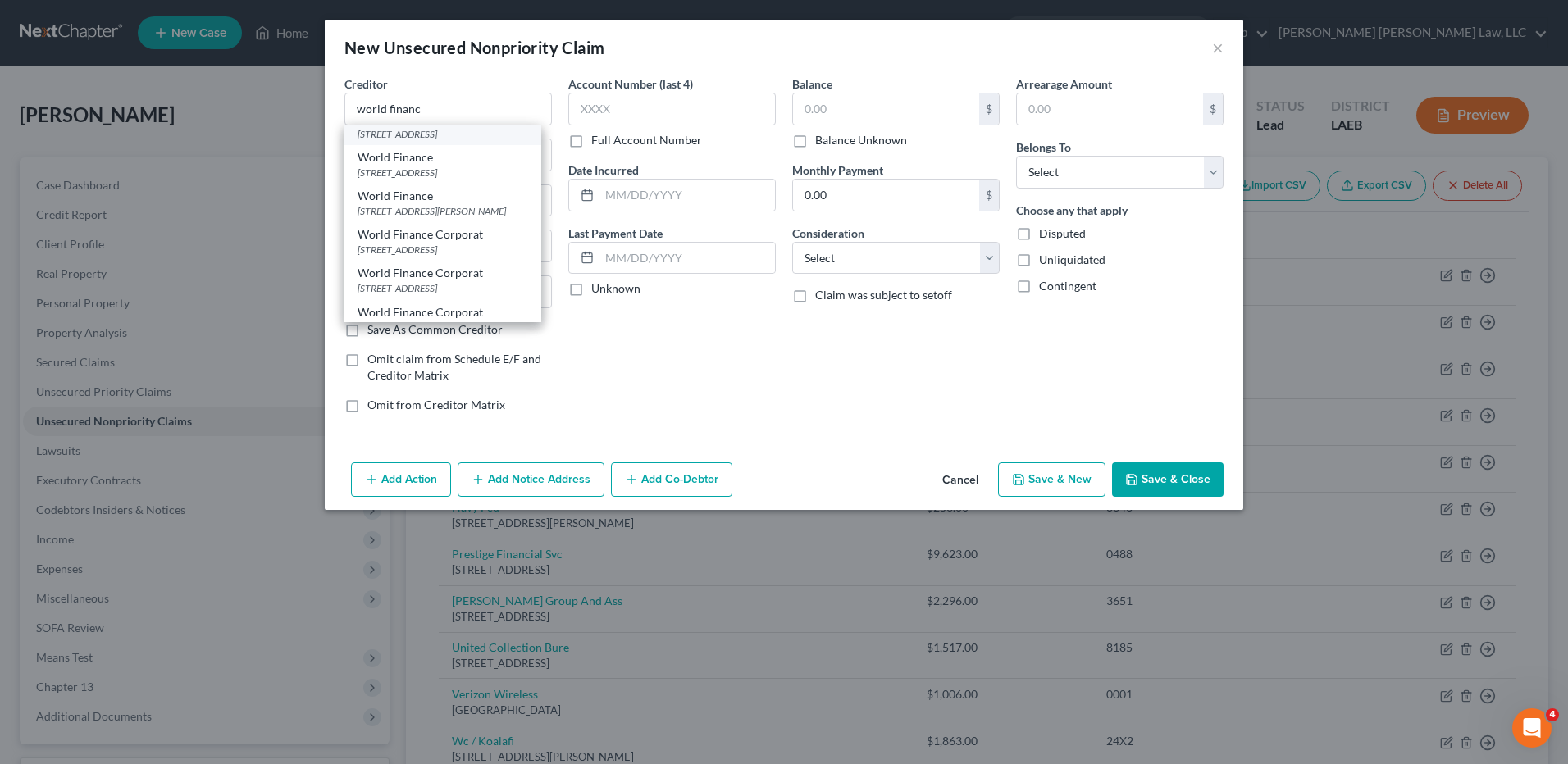
select select "42"
type input "29606"
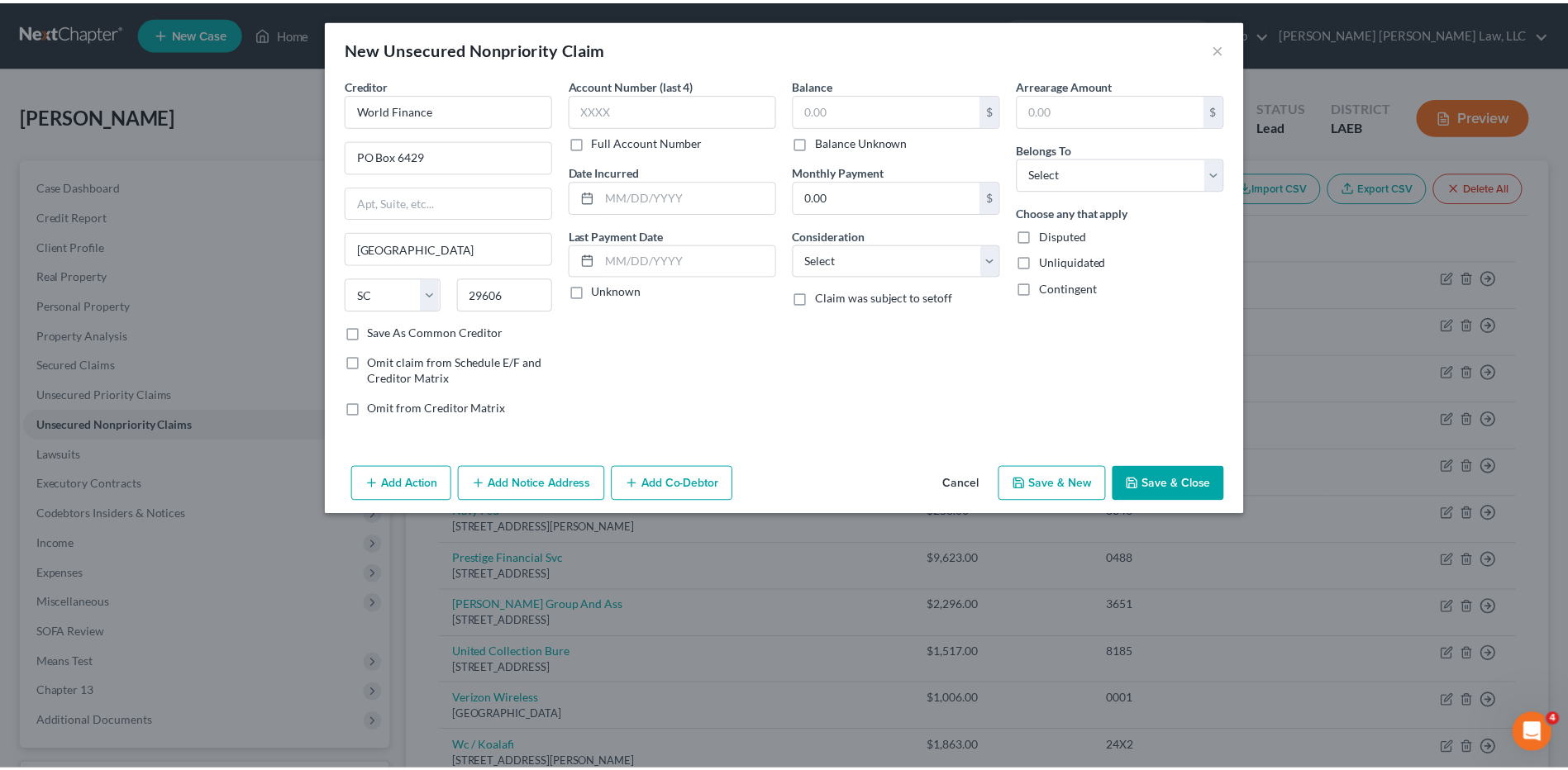
scroll to position [0, 0]
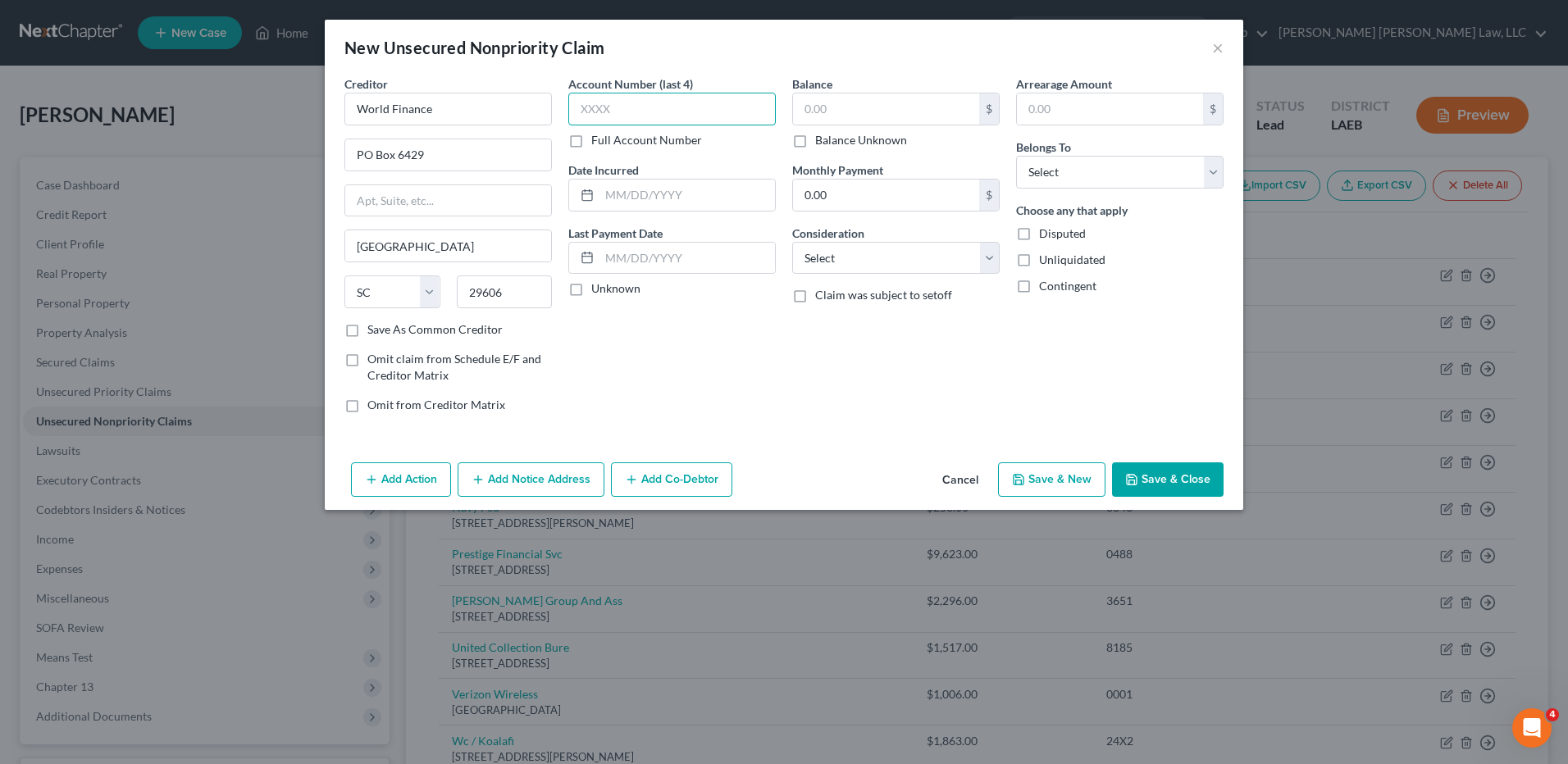
click at [666, 103] on input "text" at bounding box center [672, 109] width 208 height 33
type input "2889"
click at [842, 111] on input "text" at bounding box center [886, 109] width 186 height 31
drag, startPoint x: 879, startPoint y: 115, endPoint x: 784, endPoint y: 127, distance: 95.8
click at [784, 127] on div "Creditor * World Finance PO Box 6429 Greenville State AL AK AR AZ CA CO CT DE D…" at bounding box center [784, 250] width 896 height 351
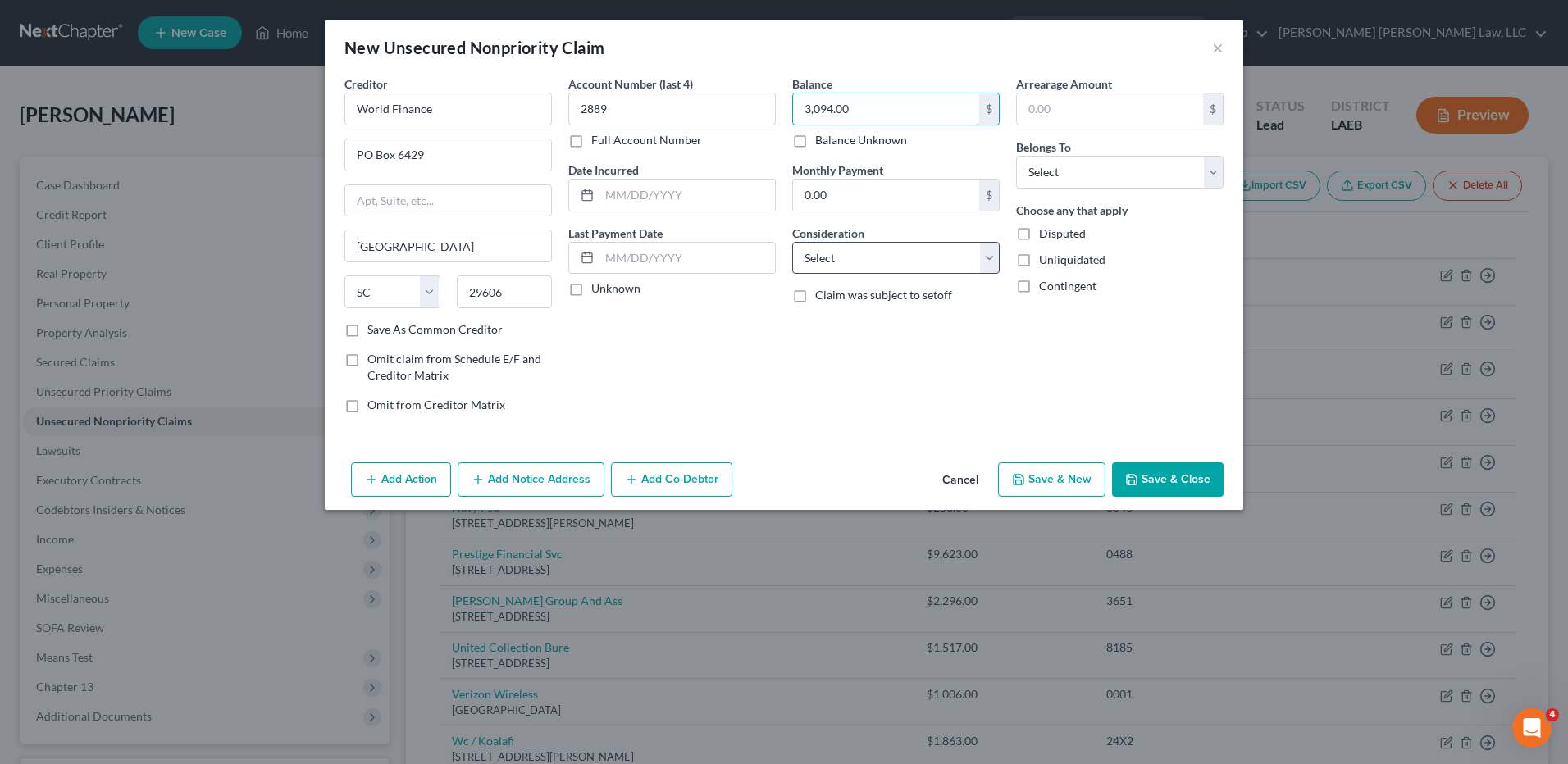
type input "3,094.00"
click at [834, 257] on select "Select Cable / Satellite Services Collection Agency Credit Card Debt Debt Couns…" at bounding box center [896, 258] width 208 height 33
select select "1"
click at [792, 242] on select "Select Cable / Satellite Services Collection Agency Credit Card Debt Debt Couns…" at bounding box center [896, 258] width 208 height 33
click at [1032, 170] on select "Select Debtor 1 Only Debtor 2 Only Debtor 1 And Debtor 2 Only At Least One Of T…" at bounding box center [1120, 172] width 208 height 33
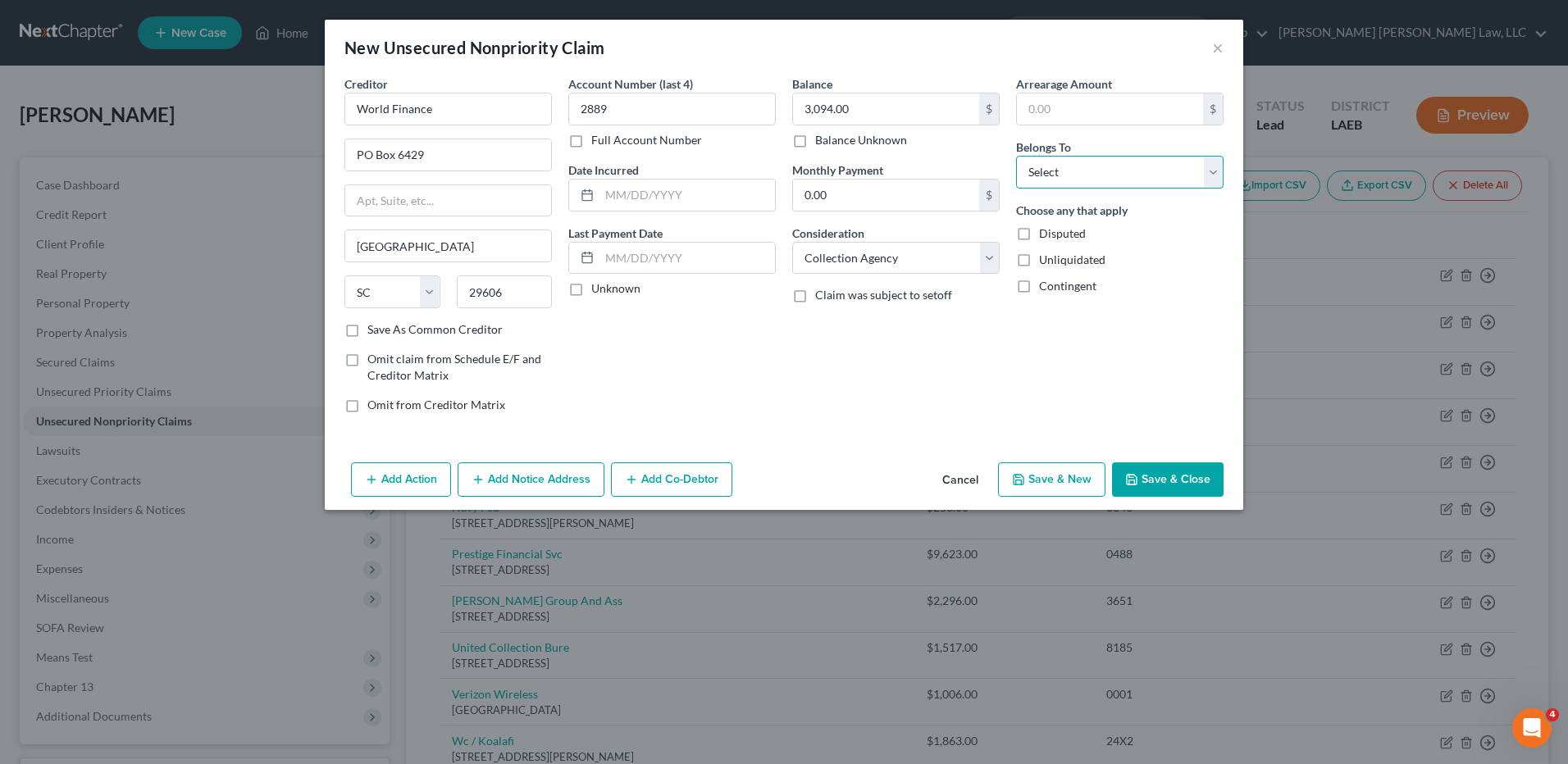
click at [1017, 156] on select "Select Debtor 1 Only Debtor 2 Only Debtor 1 And Debtor 2 Only At Least One Of T…" at bounding box center [1120, 172] width 208 height 33
click at [1052, 178] on select "Select Debtor 1 Only Debtor 2 Only Debtor 1 And Debtor 2 Only At Least One Of T…" at bounding box center [1120, 172] width 208 height 33
select select "0"
click at [1017, 156] on select "Select Debtor 1 Only Debtor 2 Only Debtor 1 And Debtor 2 Only At Least One Of T…" at bounding box center [1120, 172] width 208 height 33
drag, startPoint x: 1148, startPoint y: 480, endPoint x: 1126, endPoint y: 457, distance: 31.8
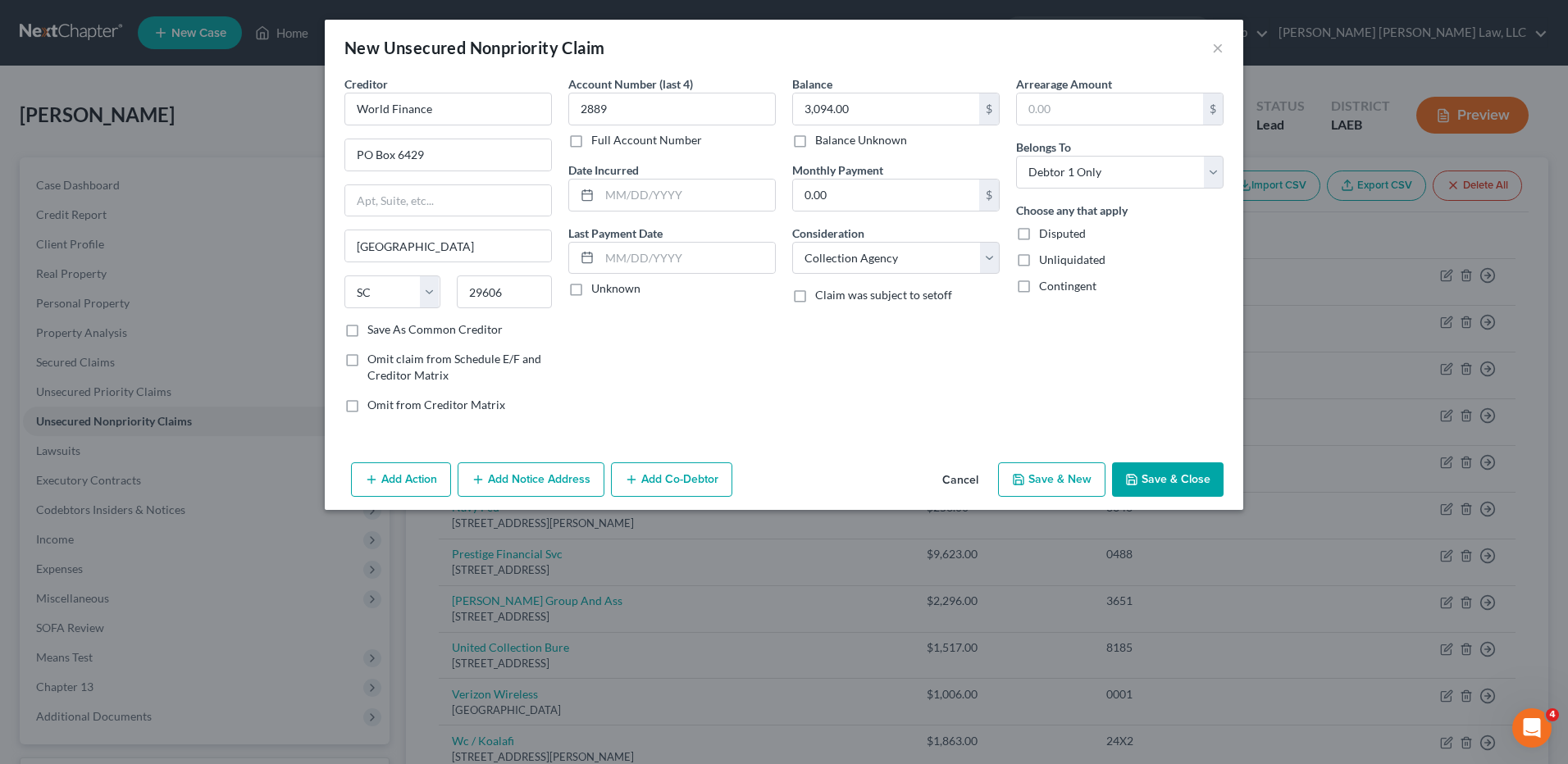
click at [1147, 479] on button "Save & Close" at bounding box center [1167, 479] width 111 height 34
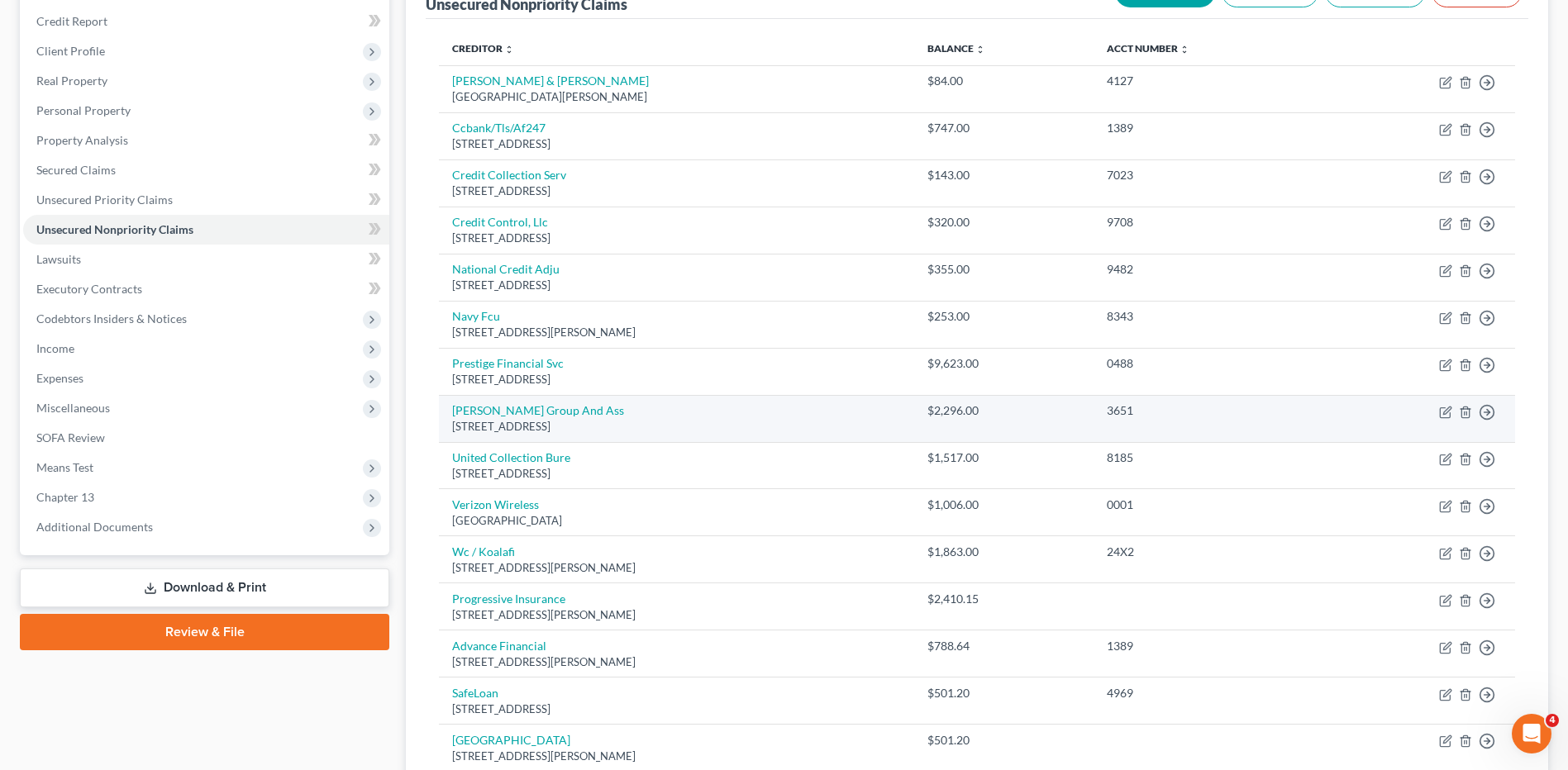
scroll to position [9, 0]
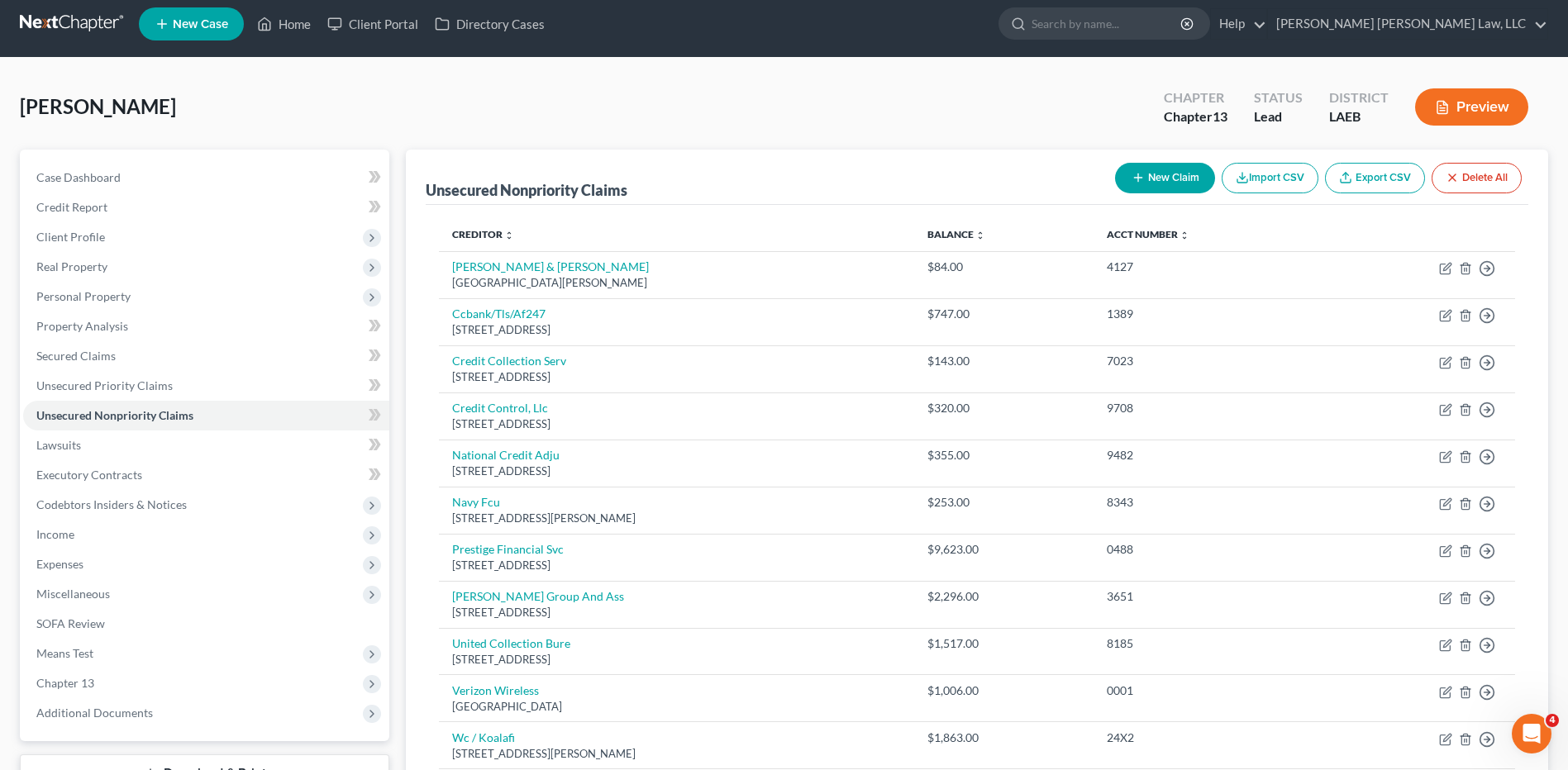
click at [1163, 178] on button "New Claim" at bounding box center [1164, 178] width 100 height 30
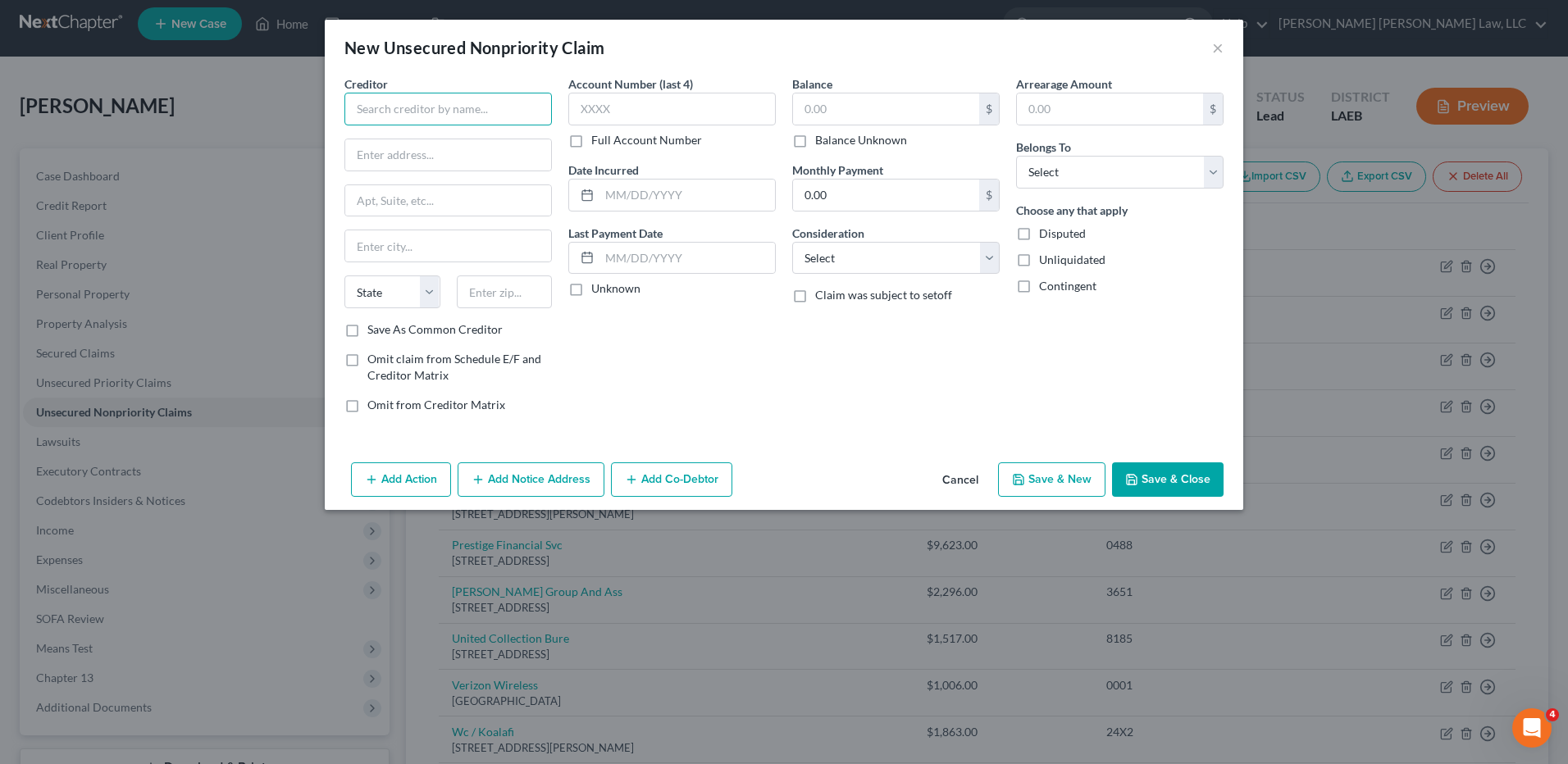
click at [411, 101] on input "text" at bounding box center [448, 109] width 208 height 33
type input "West Creek Financial"
click at [957, 484] on button "Cancel" at bounding box center [960, 480] width 62 height 33
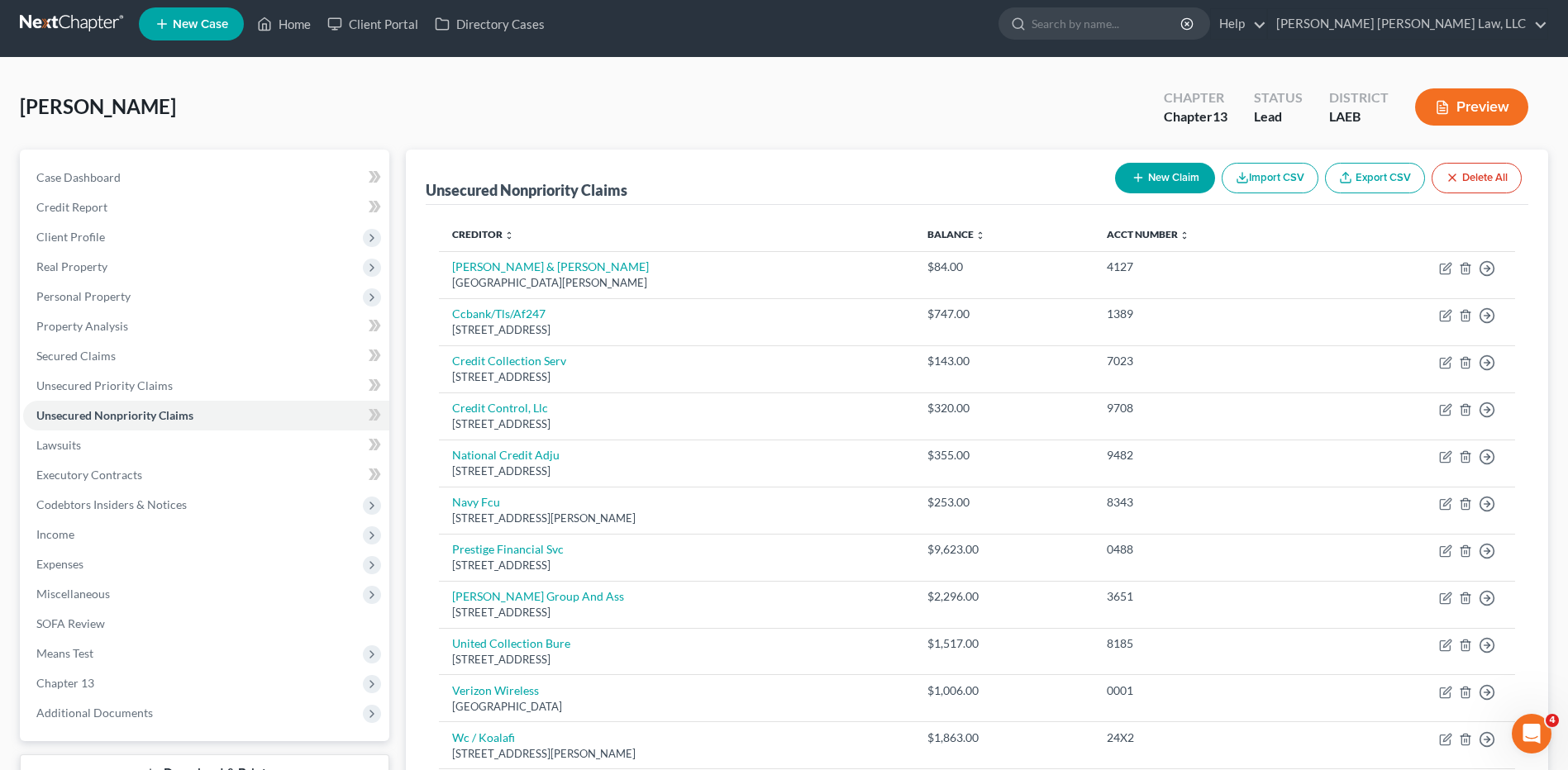
click at [1169, 173] on button "New Claim" at bounding box center [1164, 178] width 100 height 30
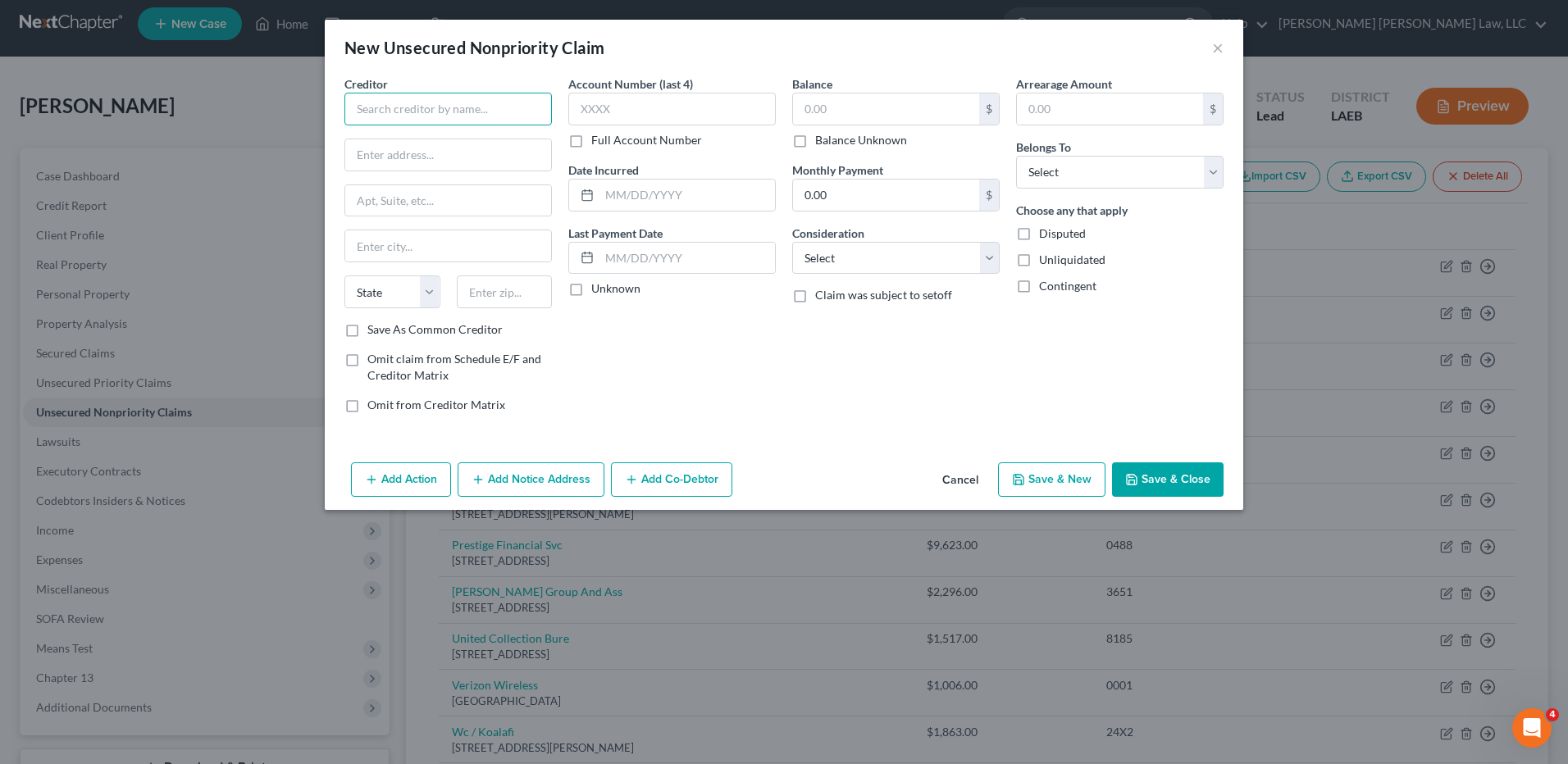
click at [399, 110] on input "text" at bounding box center [448, 109] width 208 height 33
click at [400, 147] on div "1130 Northchase Pkwy Se, Marietta, GA 30067" at bounding box center [443, 152] width 171 height 14
type input "Sequim Asset Solution"
type input "1130 Northchase Pkwy Se"
type input "Marietta"
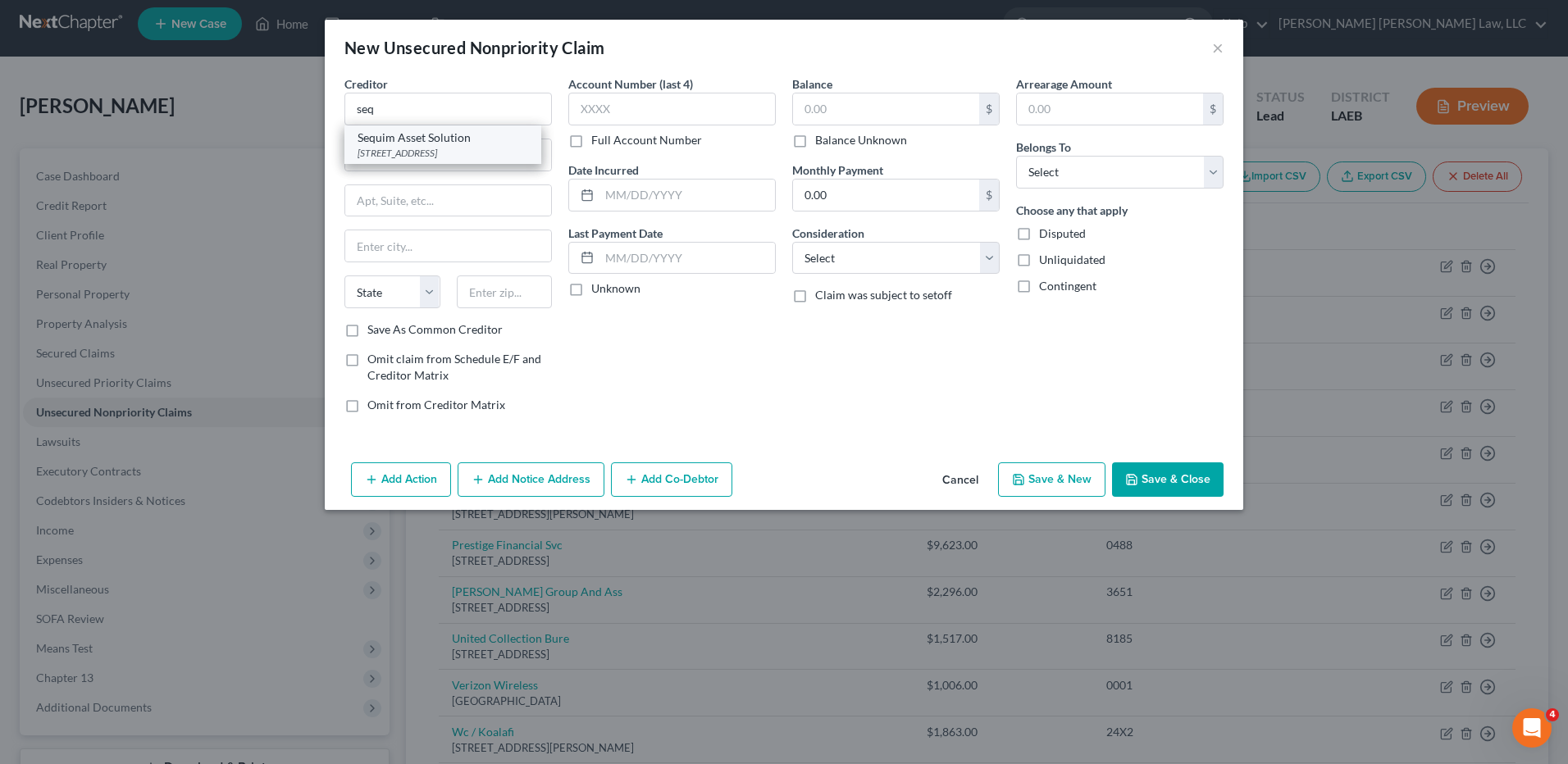
select select "10"
type input "30067"
click at [848, 106] on input "text" at bounding box center [886, 109] width 186 height 31
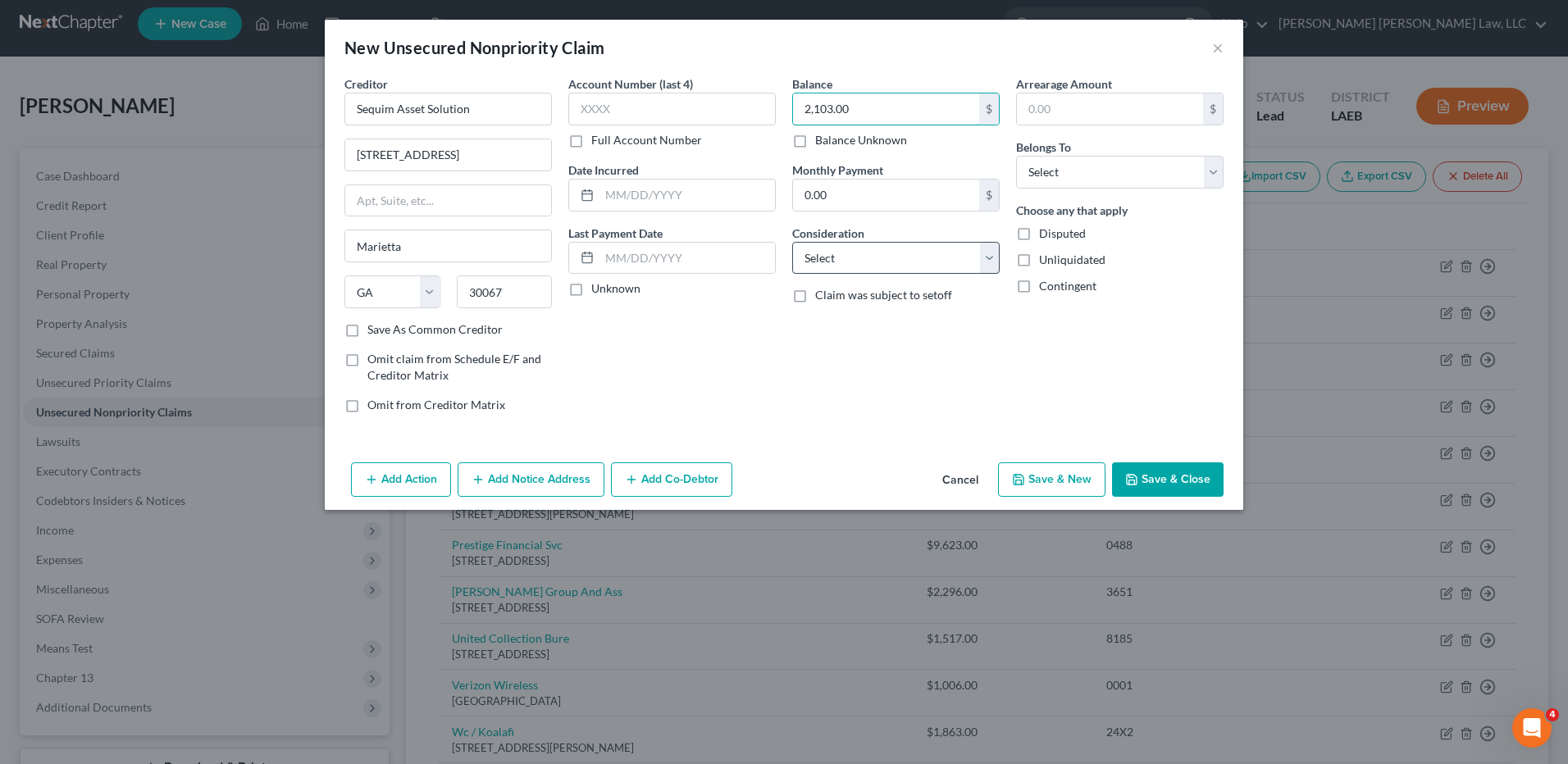
type input "2,103.00"
click at [866, 245] on select "Select Cable / Satellite Services Collection Agency Credit Card Debt Debt Couns…" at bounding box center [896, 258] width 208 height 33
select select "1"
click at [792, 242] on select "Select Cable / Satellite Services Collection Agency Credit Card Debt Debt Couns…" at bounding box center [896, 258] width 208 height 33
click at [1038, 181] on select "Select Debtor 1 Only Debtor 2 Only Debtor 1 And Debtor 2 Only At Least One Of T…" at bounding box center [1120, 172] width 208 height 33
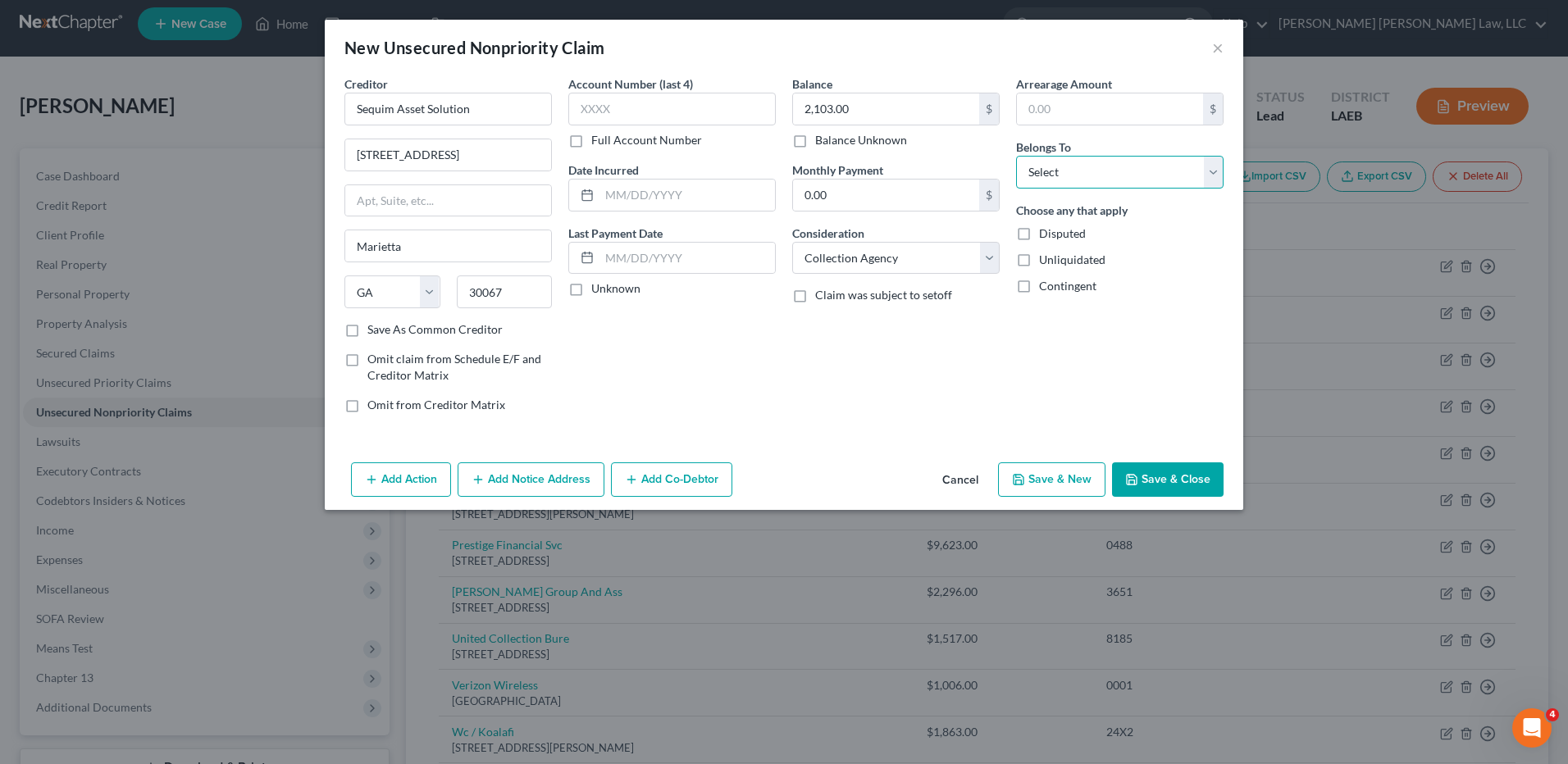
select select "0"
click at [1017, 156] on select "Select Debtor 1 Only Debtor 2 Only Debtor 1 And Debtor 2 Only At Least One Of T…" at bounding box center [1120, 172] width 208 height 33
click at [1154, 473] on button "Save & Close" at bounding box center [1167, 479] width 111 height 34
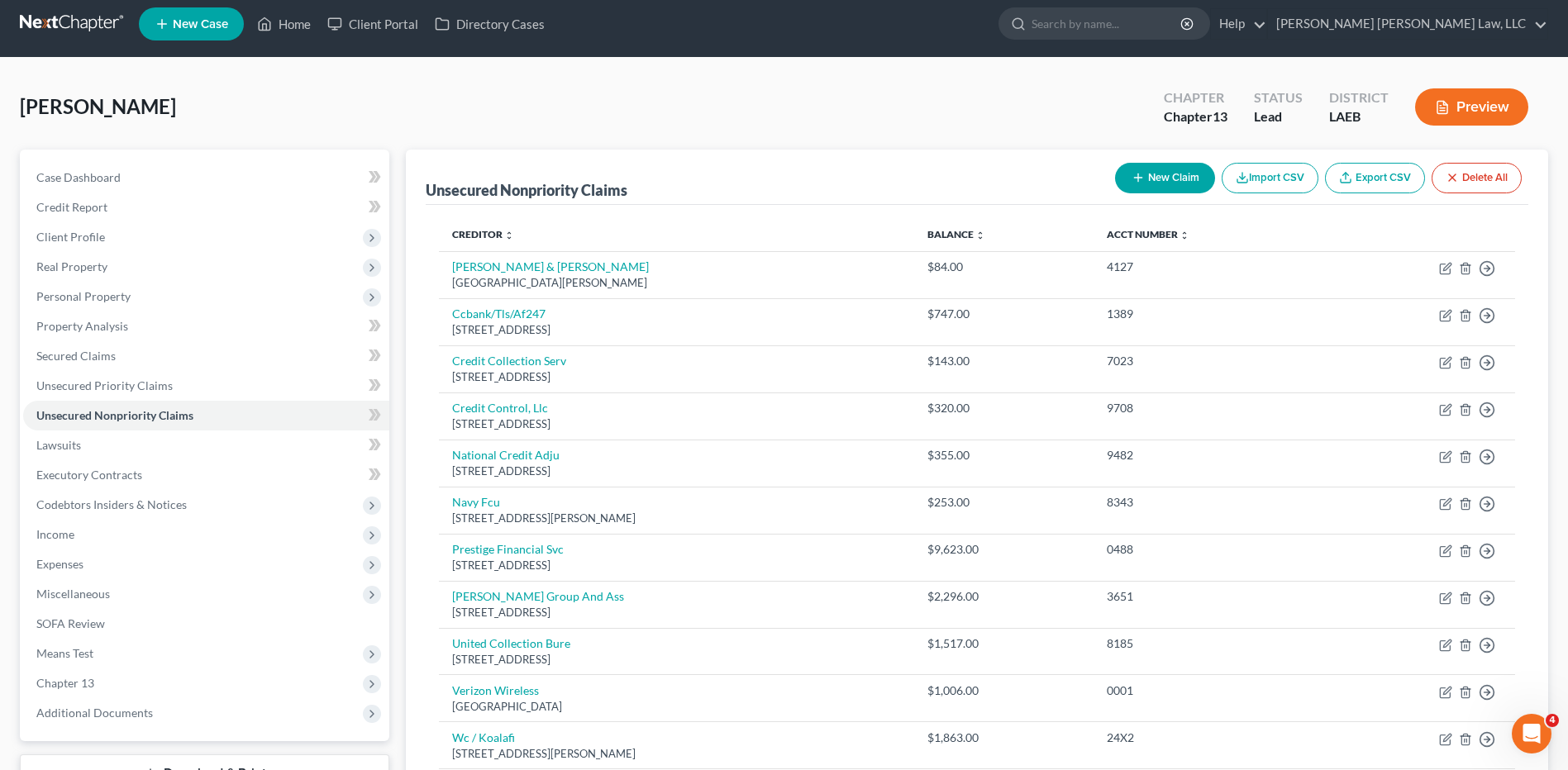
click at [1171, 180] on button "New Claim" at bounding box center [1164, 178] width 100 height 30
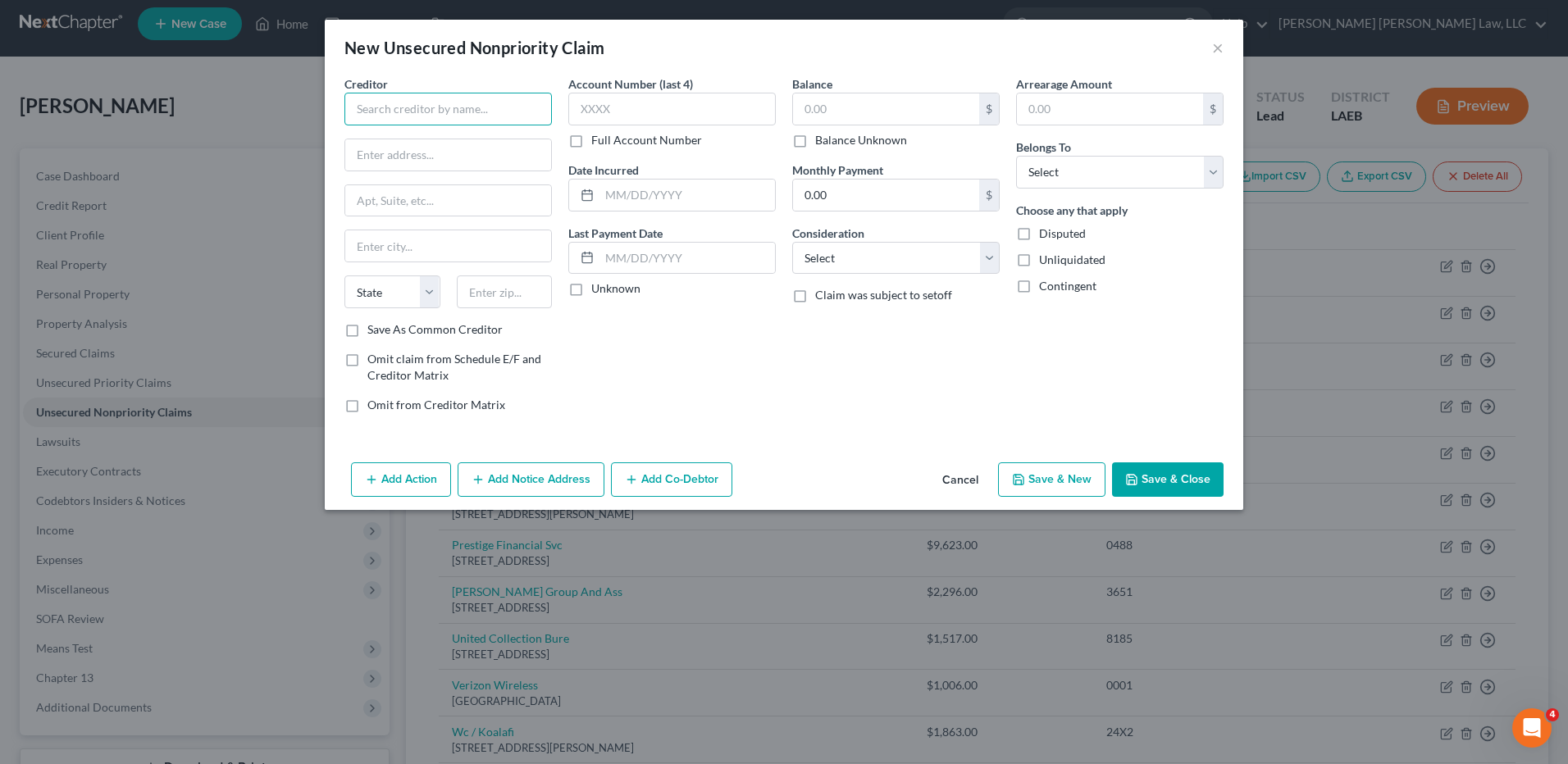
click at [494, 100] on input "text" at bounding box center [448, 109] width 208 height 33
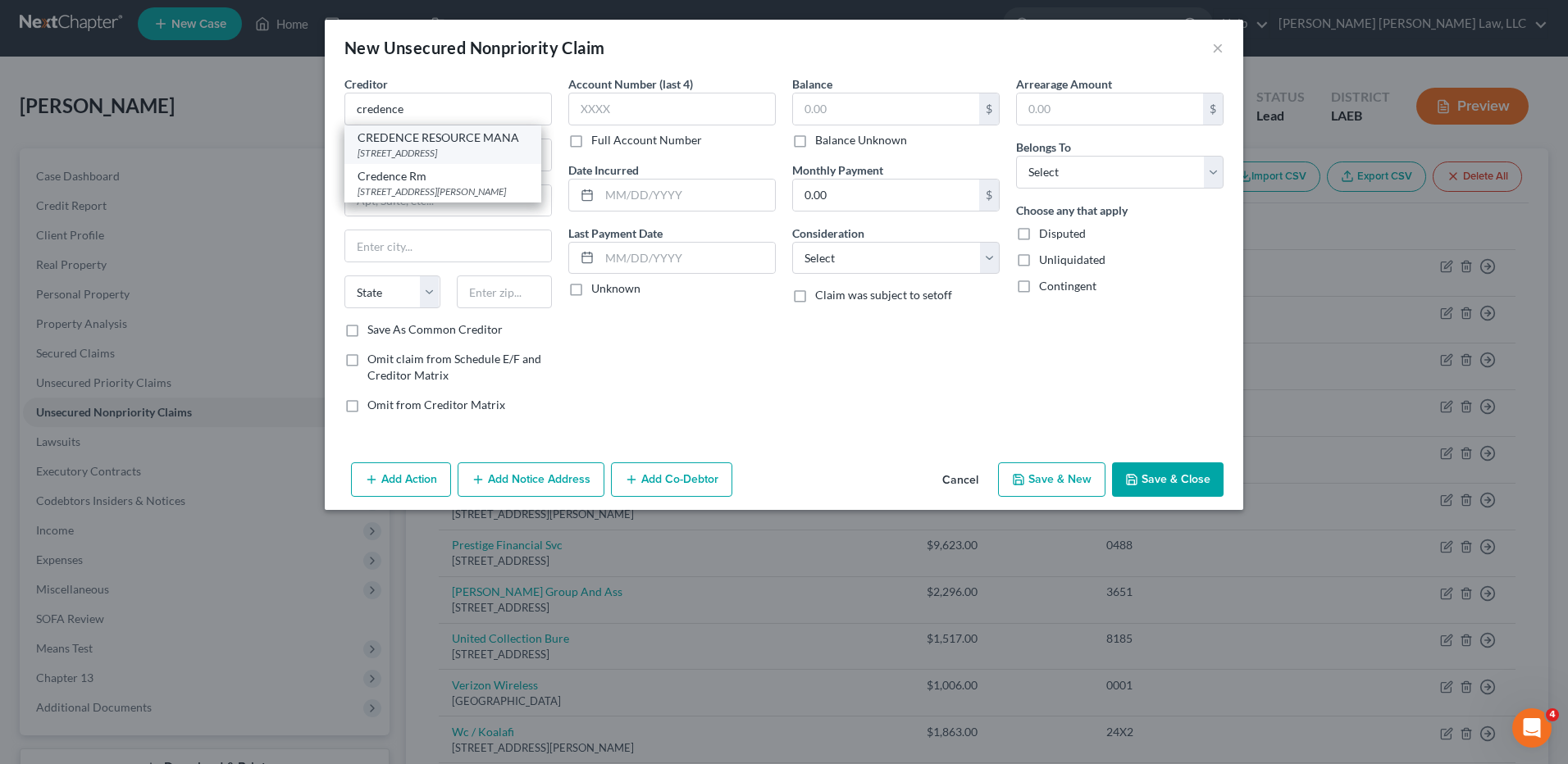
click at [478, 147] on div "PO Box 2238, Southgate, MI 48195" at bounding box center [443, 152] width 171 height 14
type input "CREDENCE RESOURCE MANA"
type input "PO Box 2238"
type input "Southgate"
select select "23"
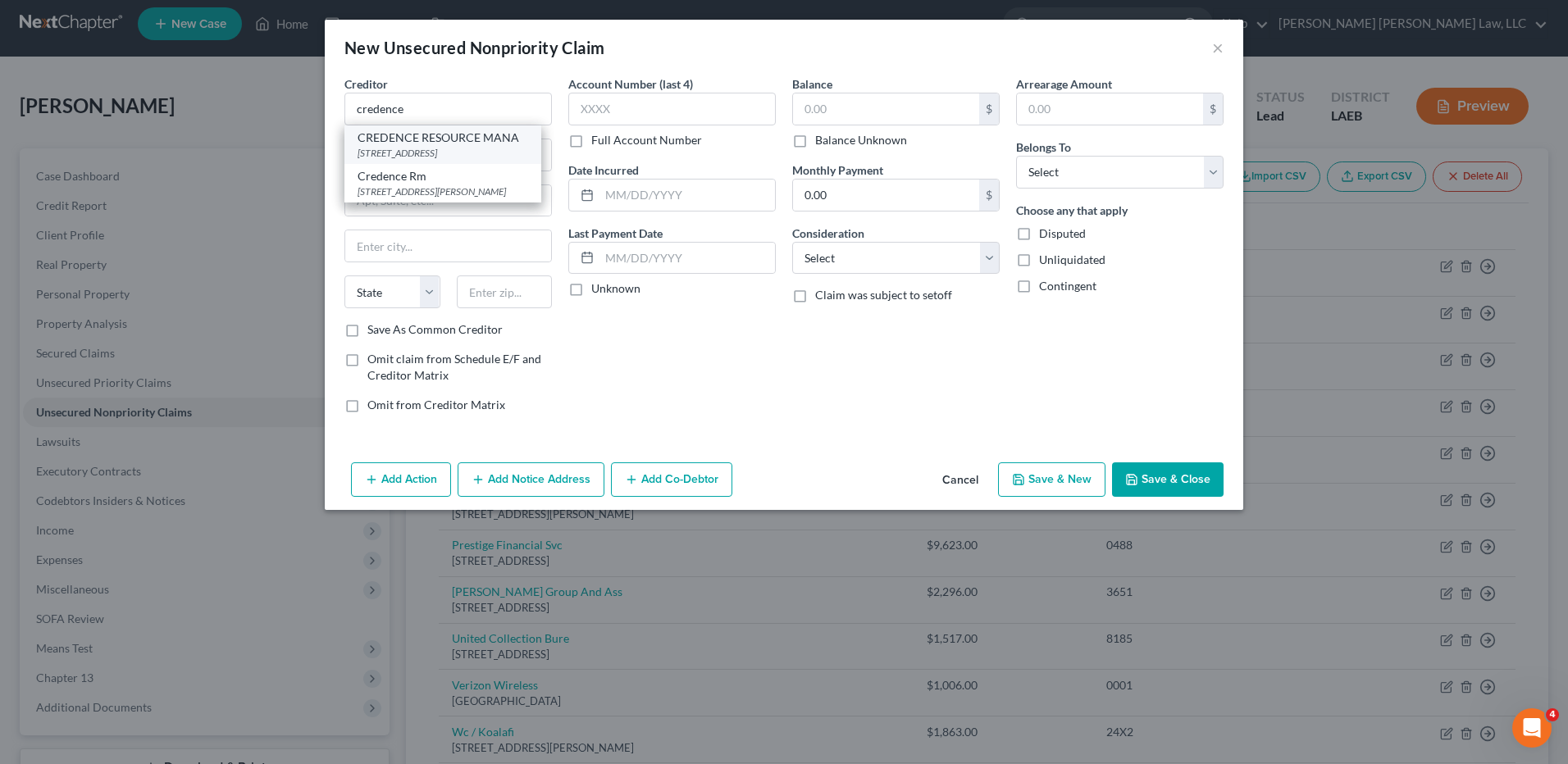
type input "48195"
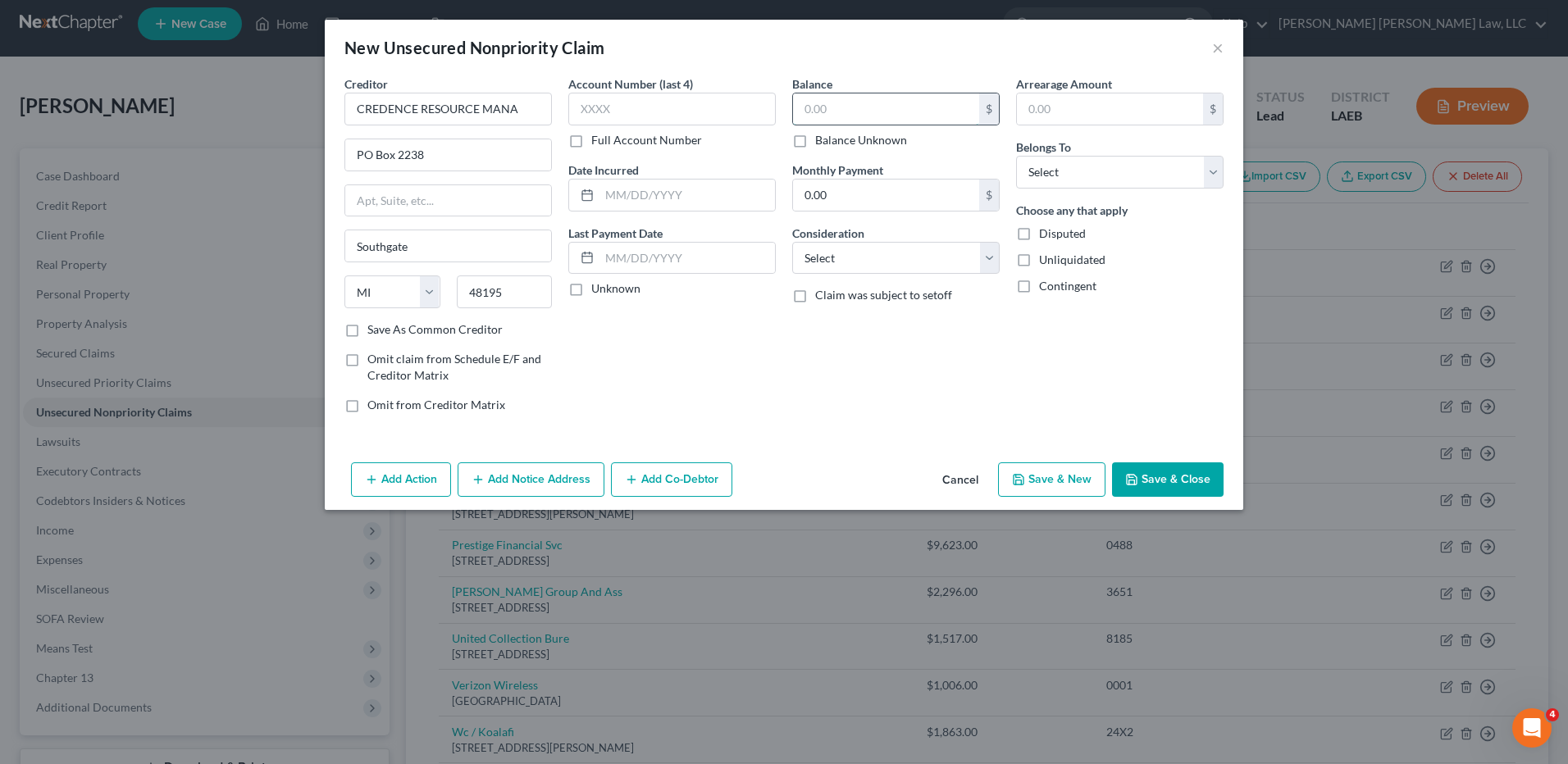
click at [835, 108] on input "text" at bounding box center [886, 109] width 186 height 31
type input "403.00"
click at [860, 261] on select "Select Cable / Satellite Services Collection Agency Credit Card Debt Debt Couns…" at bounding box center [896, 258] width 208 height 33
select select "1"
click at [792, 242] on select "Select Cable / Satellite Services Collection Agency Credit Card Debt Debt Couns…" at bounding box center [896, 258] width 208 height 33
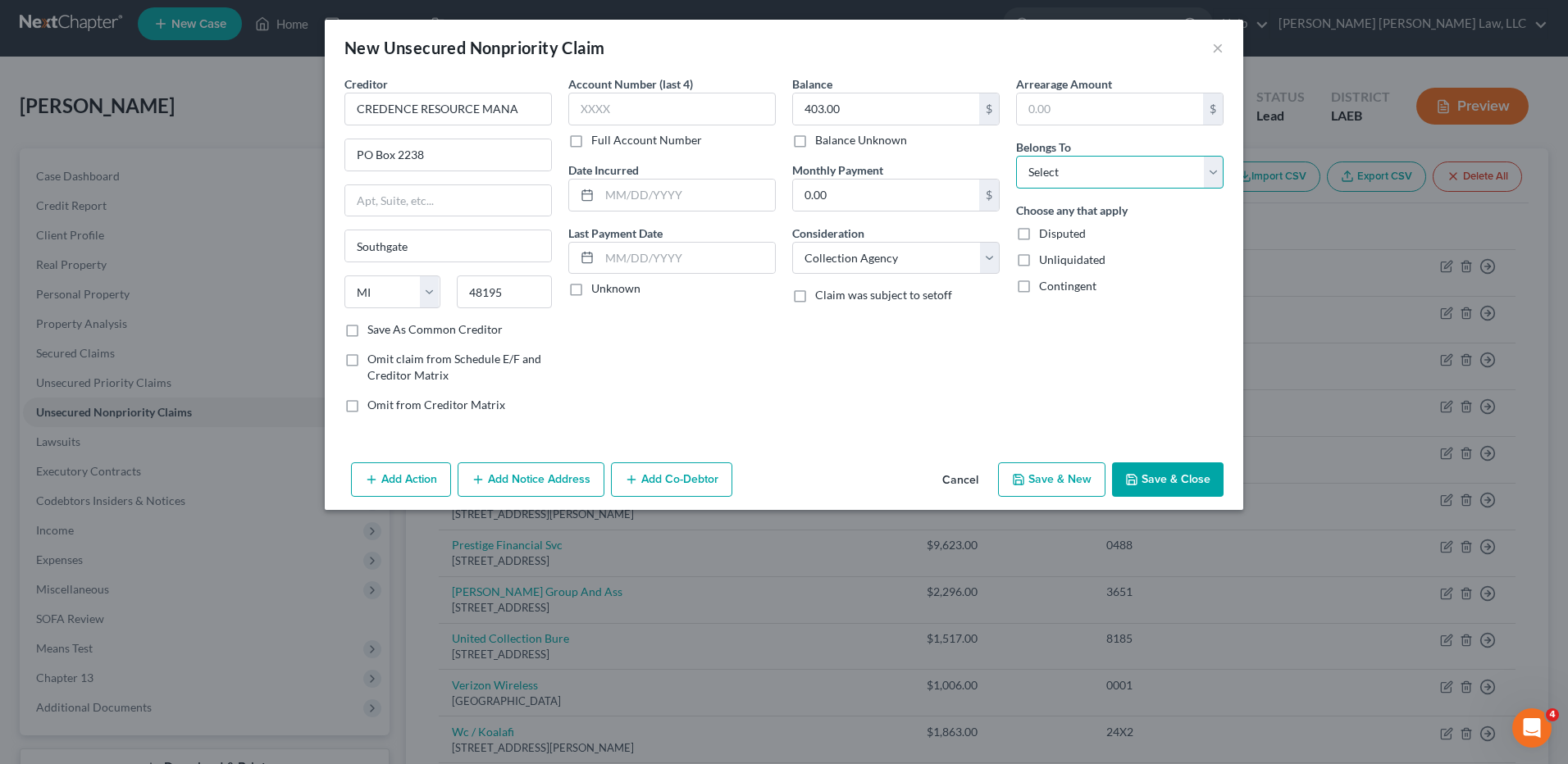
click at [1057, 175] on select "Select Debtor 1 Only Debtor 2 Only Debtor 1 And Debtor 2 Only At Least One Of T…" at bounding box center [1120, 172] width 208 height 33
select select "0"
click at [1017, 156] on select "Select Debtor 1 Only Debtor 2 Only Debtor 1 And Debtor 2 Only At Least One Of T…" at bounding box center [1120, 172] width 208 height 33
click at [1172, 478] on button "Save & Close" at bounding box center [1167, 479] width 111 height 34
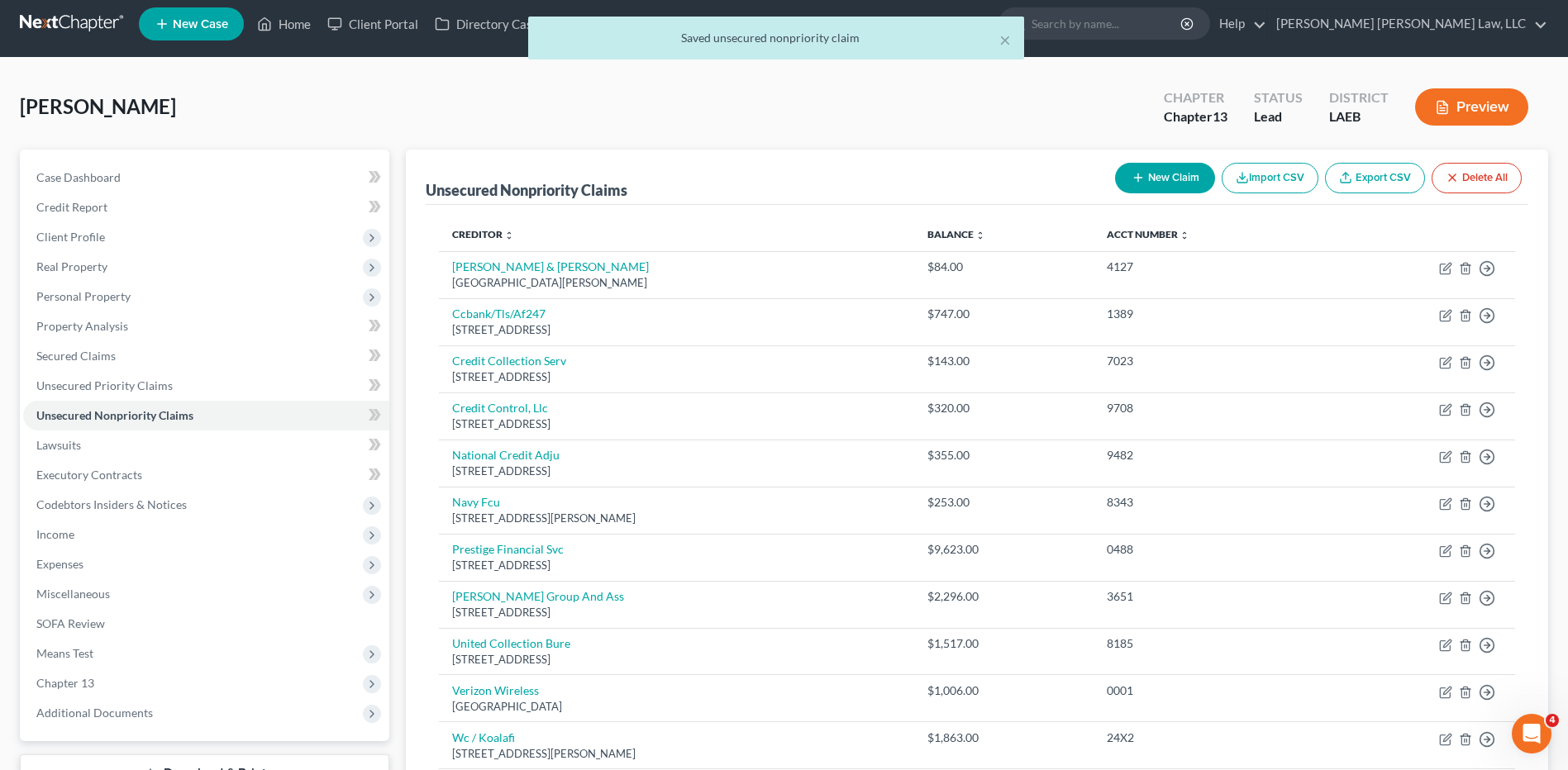
click at [1148, 174] on button "New Claim" at bounding box center [1164, 178] width 100 height 30
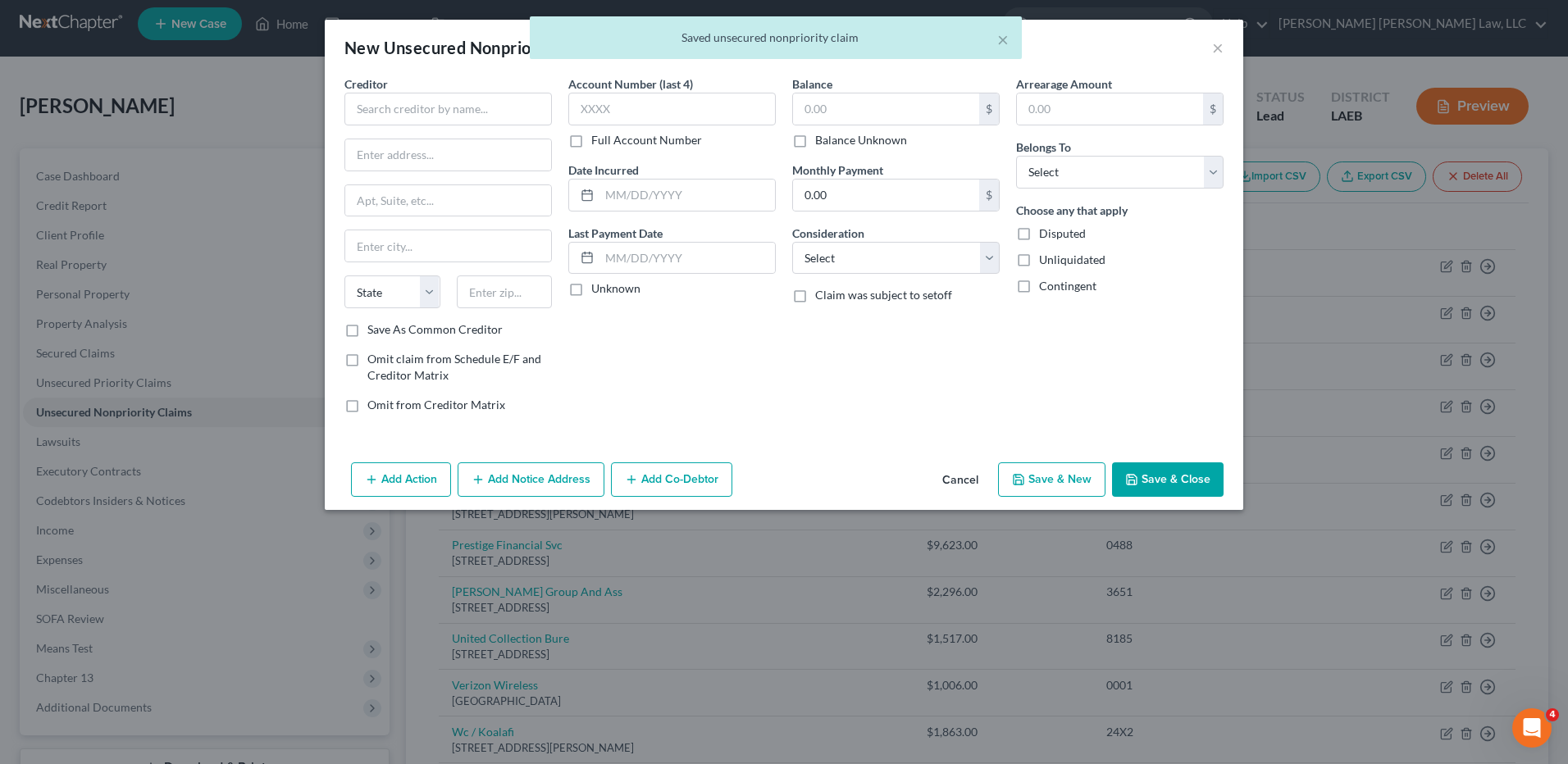
click at [391, 92] on div "Creditor *" at bounding box center [448, 101] width 208 height 50
click at [393, 106] on input "text" at bounding box center [448, 109] width 208 height 33
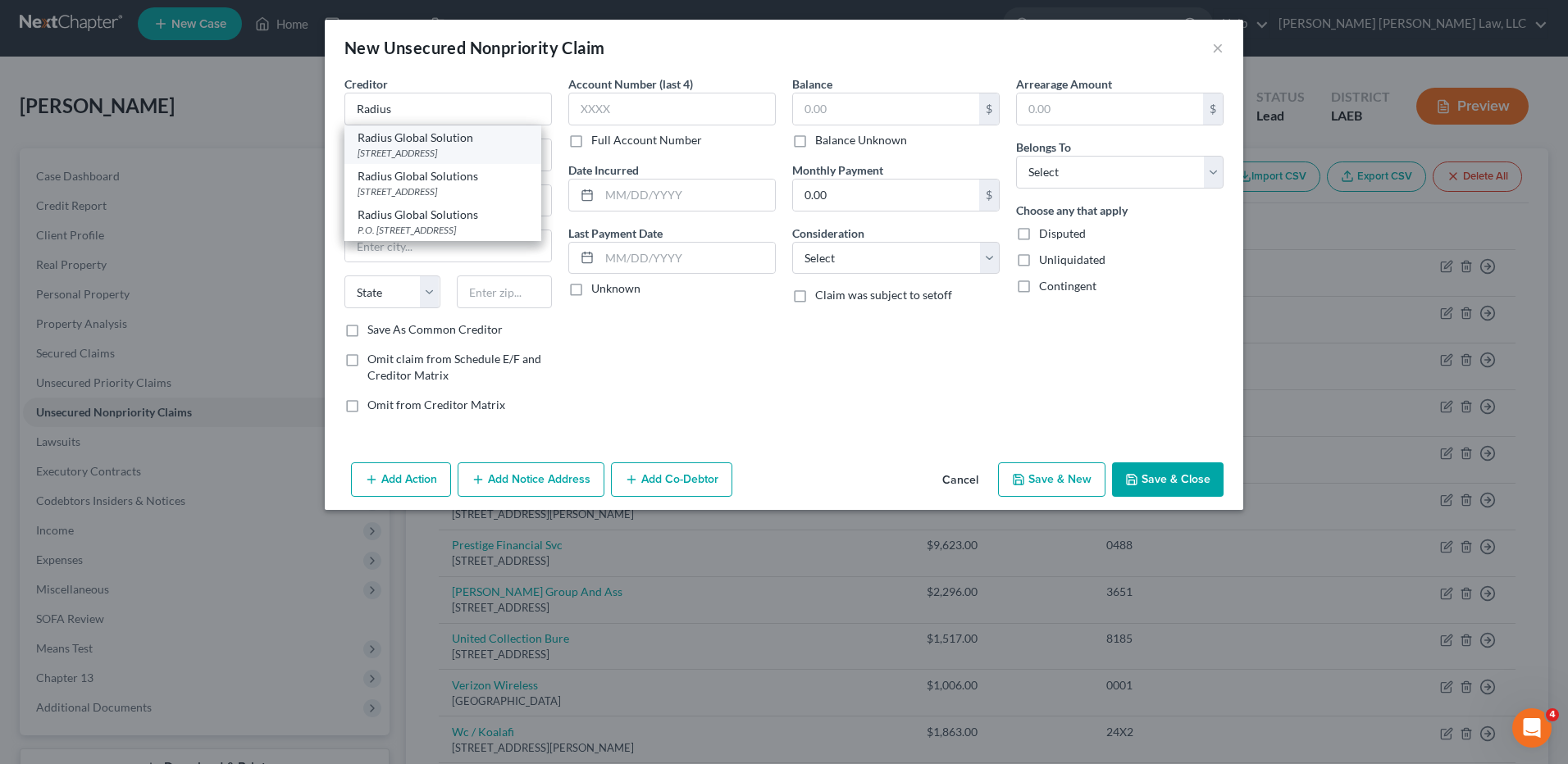
click at [429, 149] on div "7831 Glenroy Road Ste 250, Minneapolis, MN 55439" at bounding box center [443, 152] width 171 height 14
type input "Radius Global Solution"
type input "7831 Glenroy Road"
type input "Ste 250"
type input "Minneapolis"
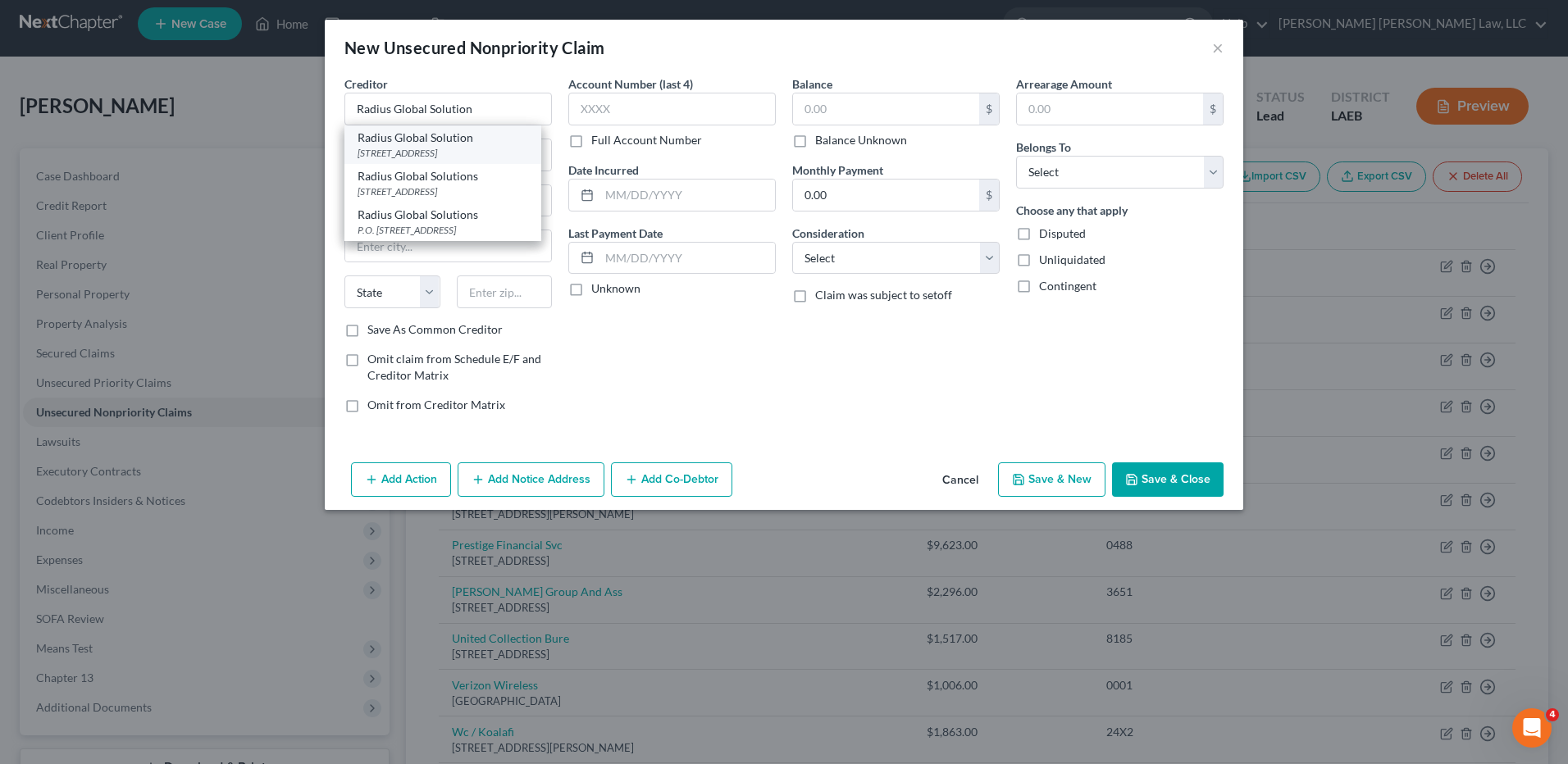
select select "24"
type input "55439"
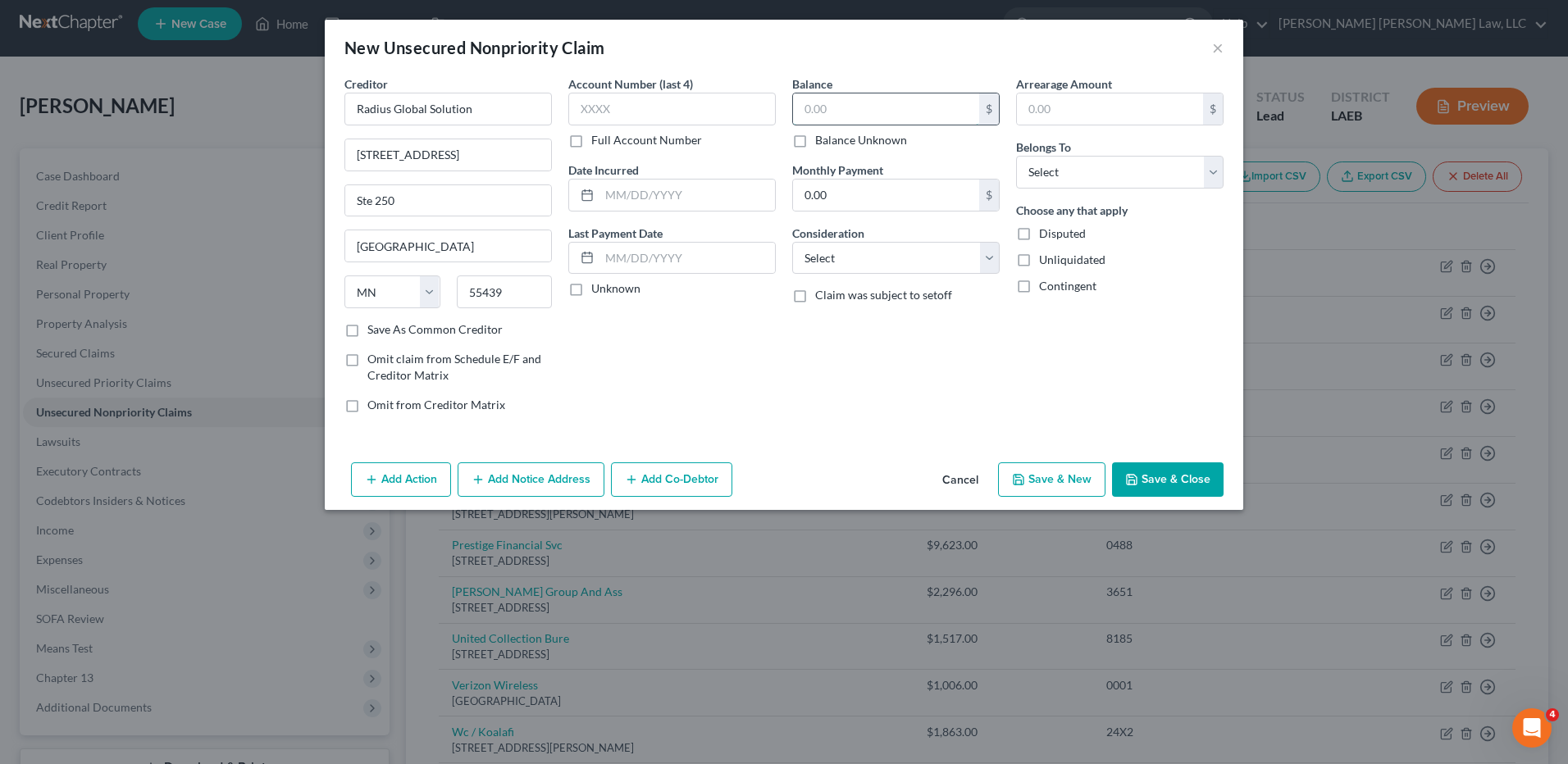
click at [836, 110] on input "text" at bounding box center [886, 109] width 186 height 31
type input "320.00"
click at [842, 253] on select "Select Cable / Satellite Services Collection Agency Credit Card Debt Debt Couns…" at bounding box center [896, 258] width 208 height 33
select select "1"
click at [792, 242] on select "Select Cable / Satellite Services Collection Agency Credit Card Debt Debt Couns…" at bounding box center [896, 258] width 208 height 33
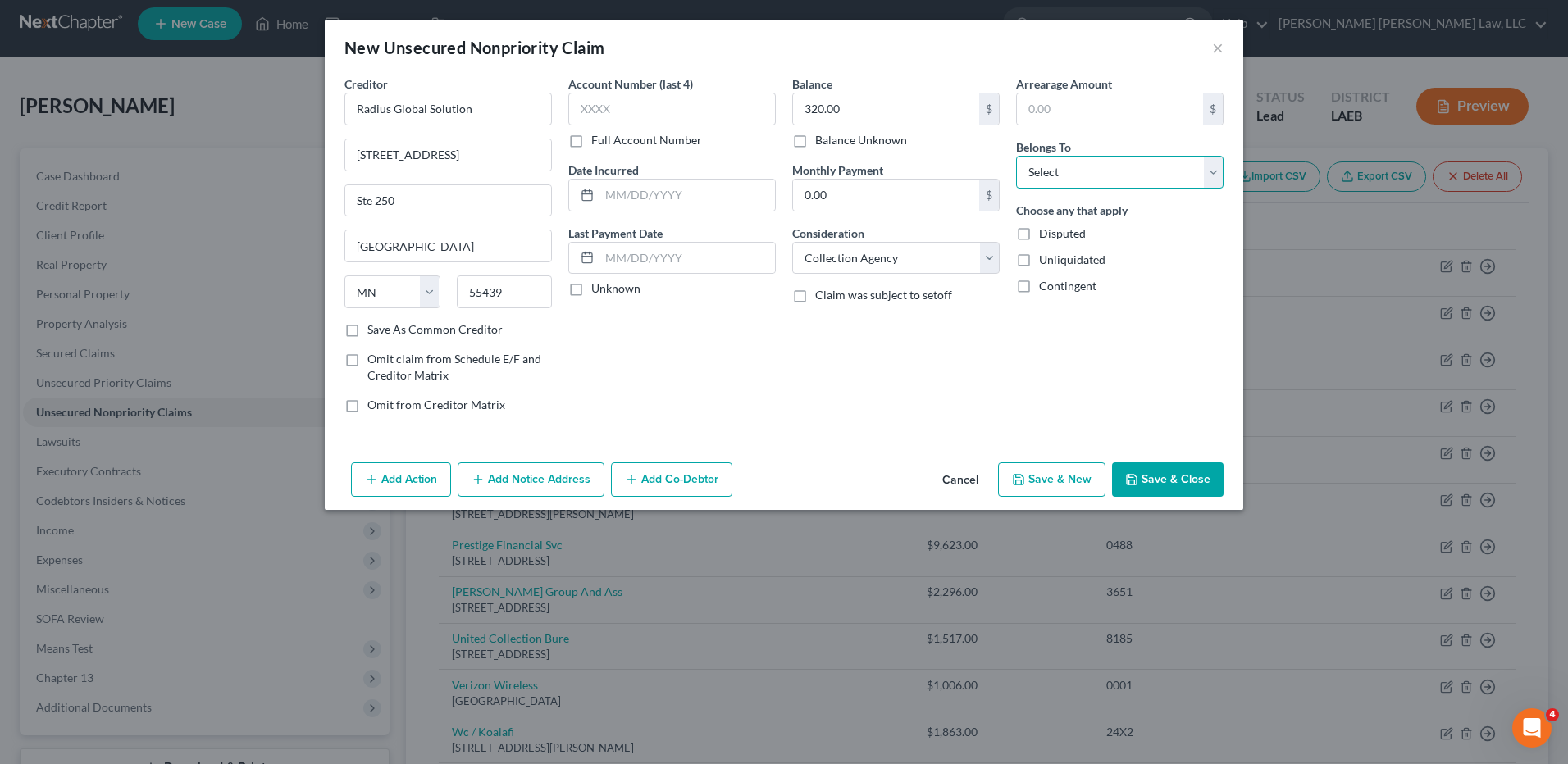
click at [1067, 172] on select "Select Debtor 1 Only Debtor 2 Only Debtor 1 And Debtor 2 Only At Least One Of T…" at bounding box center [1120, 172] width 208 height 33
select select "0"
click at [1017, 156] on select "Select Debtor 1 Only Debtor 2 Only Debtor 1 And Debtor 2 Only At Least One Of T…" at bounding box center [1120, 172] width 208 height 33
click at [1169, 468] on button "Save & Close" at bounding box center [1167, 479] width 111 height 34
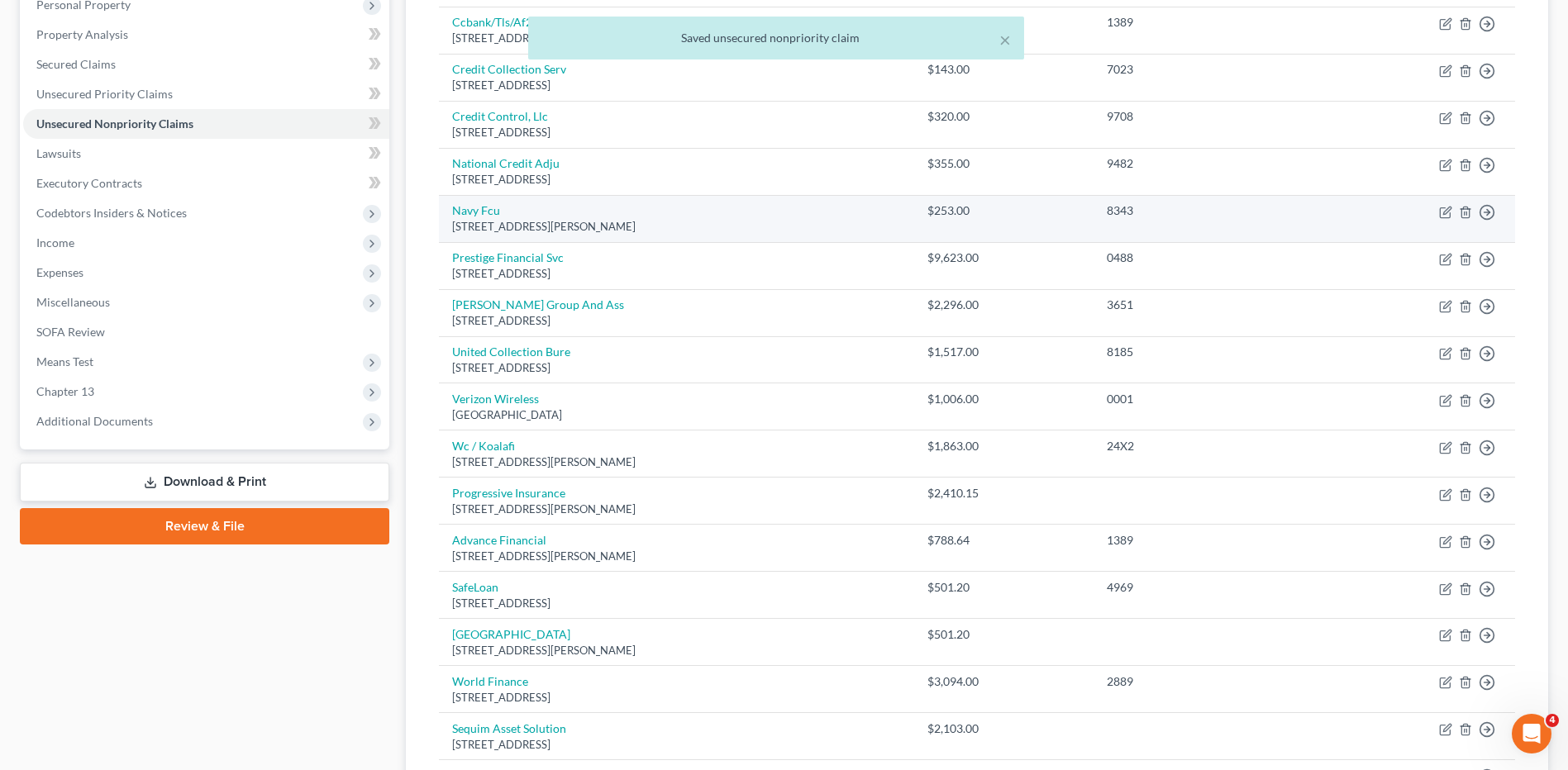
scroll to position [92, 0]
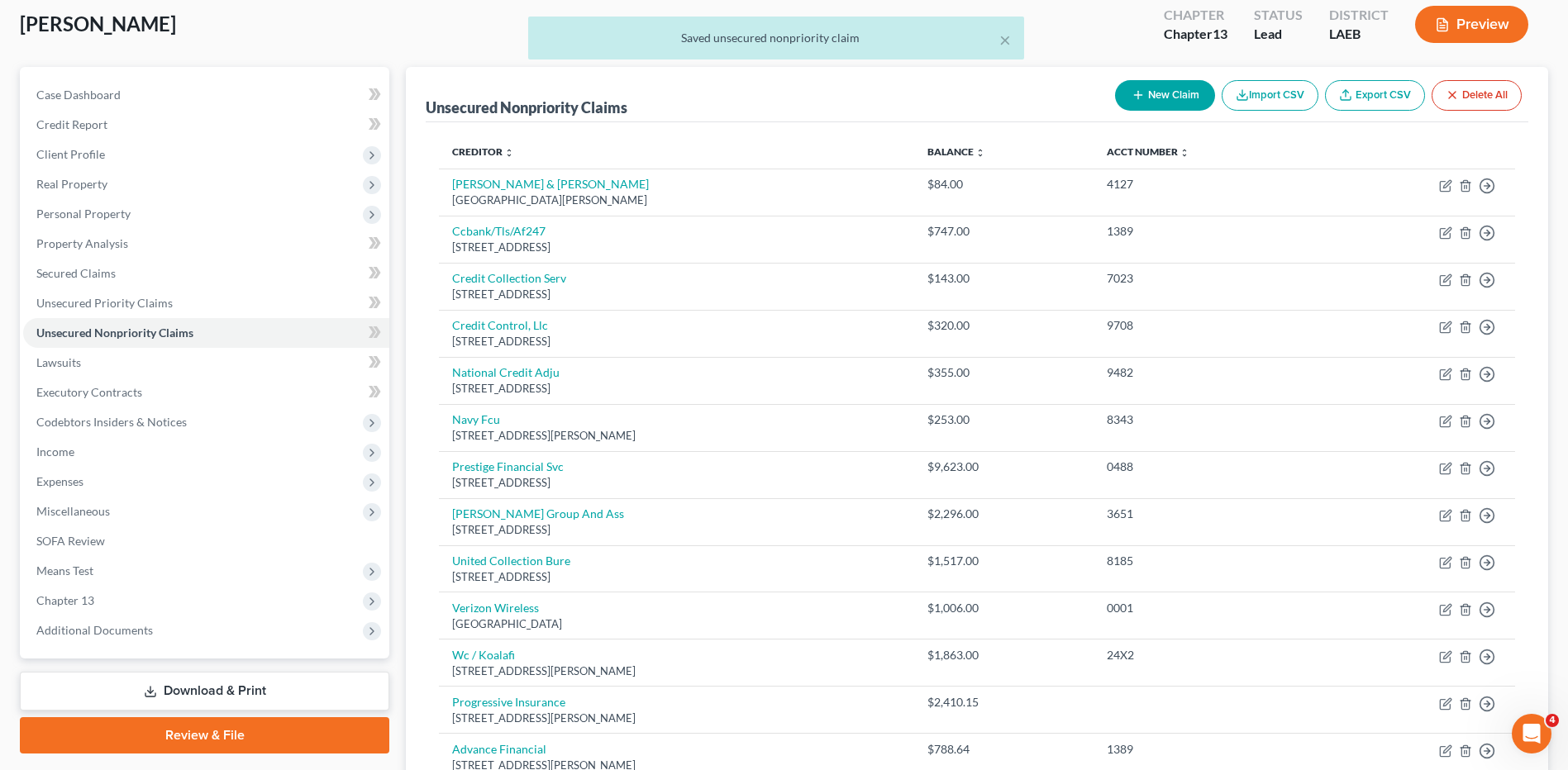
click at [1146, 94] on button "New Claim" at bounding box center [1164, 95] width 100 height 30
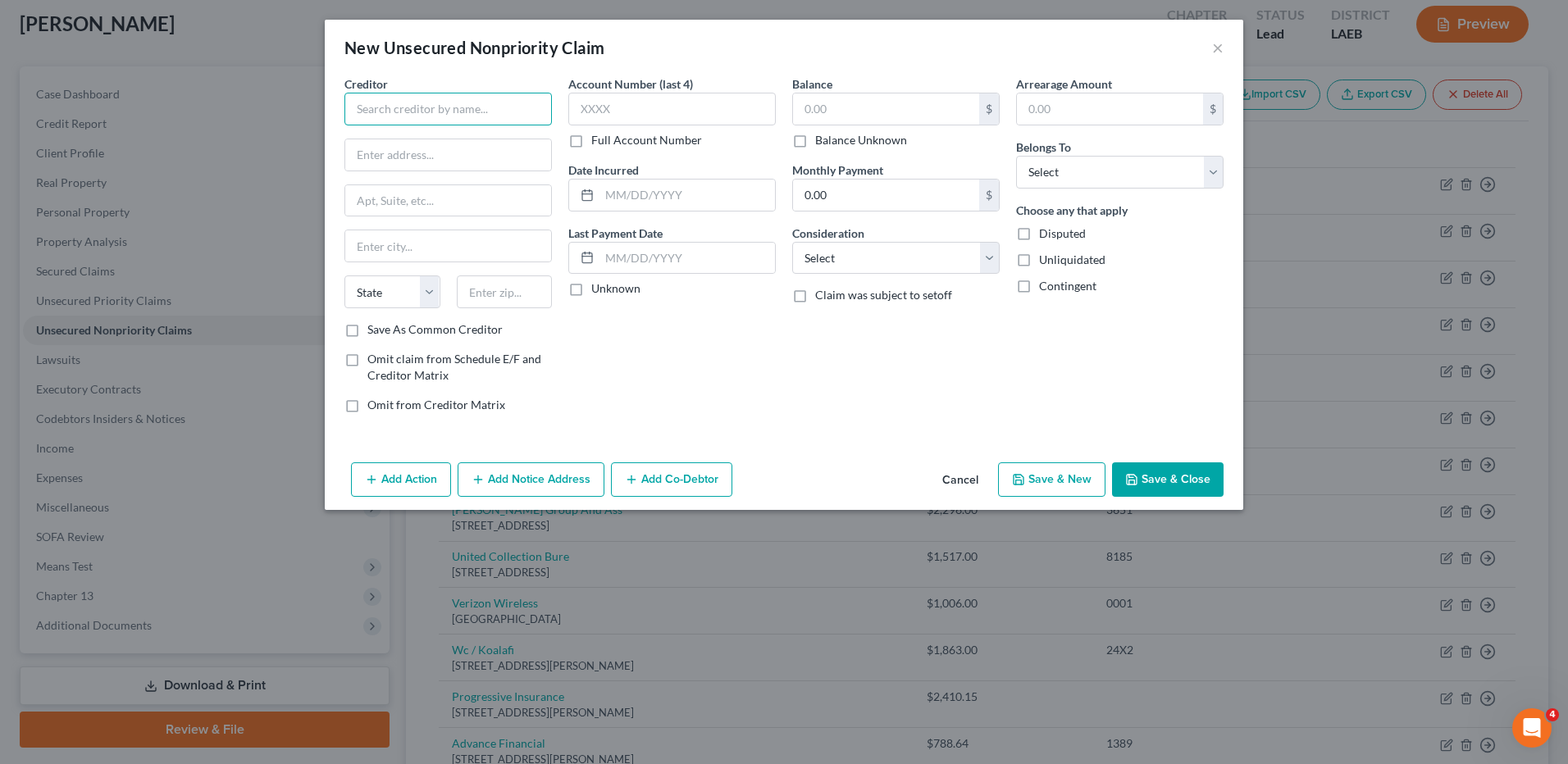
click at [488, 107] on input "text" at bounding box center [448, 109] width 208 height 33
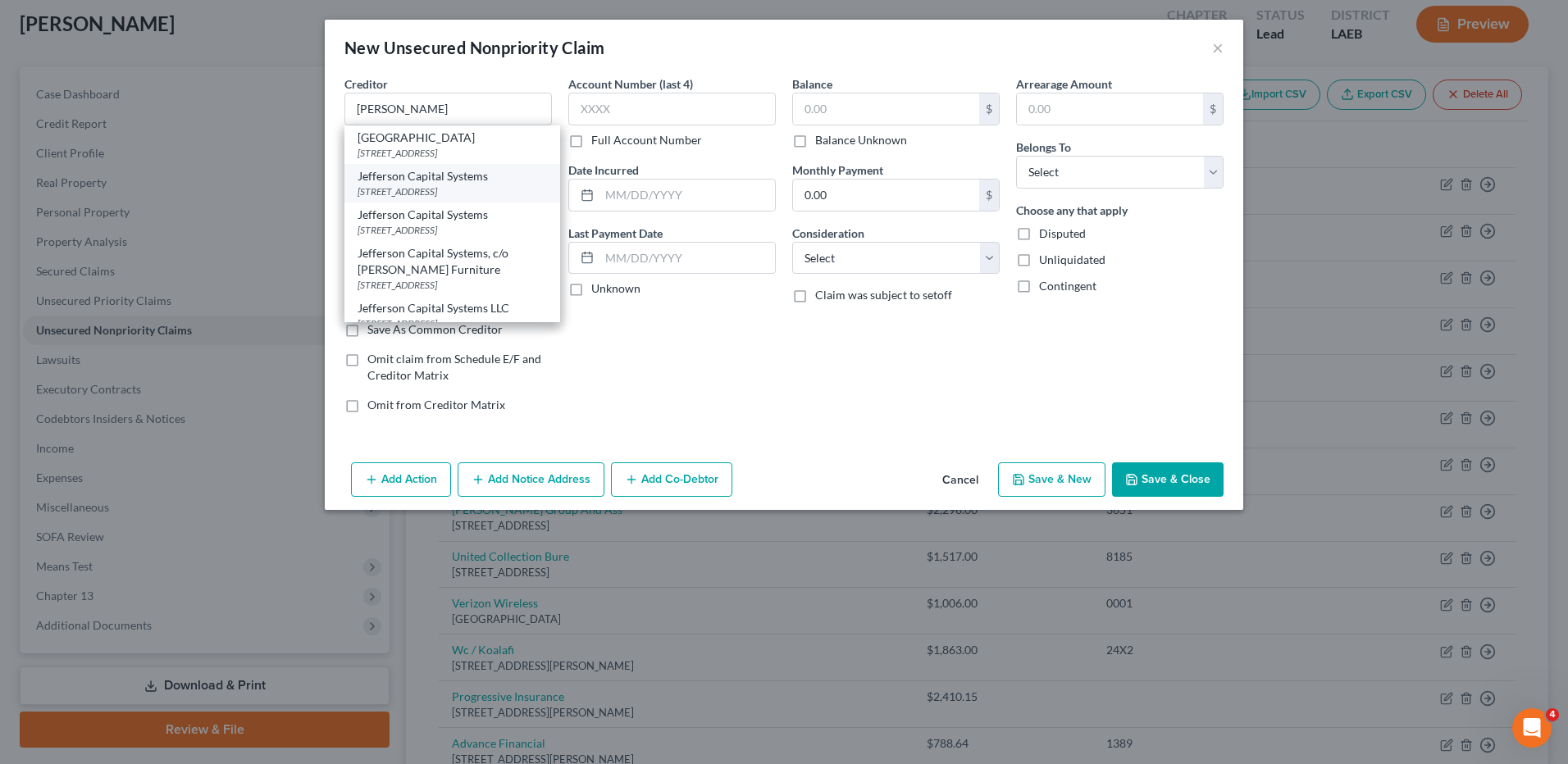
click at [443, 188] on div "PO Box 772813, Chicago, IL 60677" at bounding box center [453, 191] width 189 height 14
type input "Jefferson Capital Systems"
type input "PO Box 772813"
type input "Chicago"
select select "14"
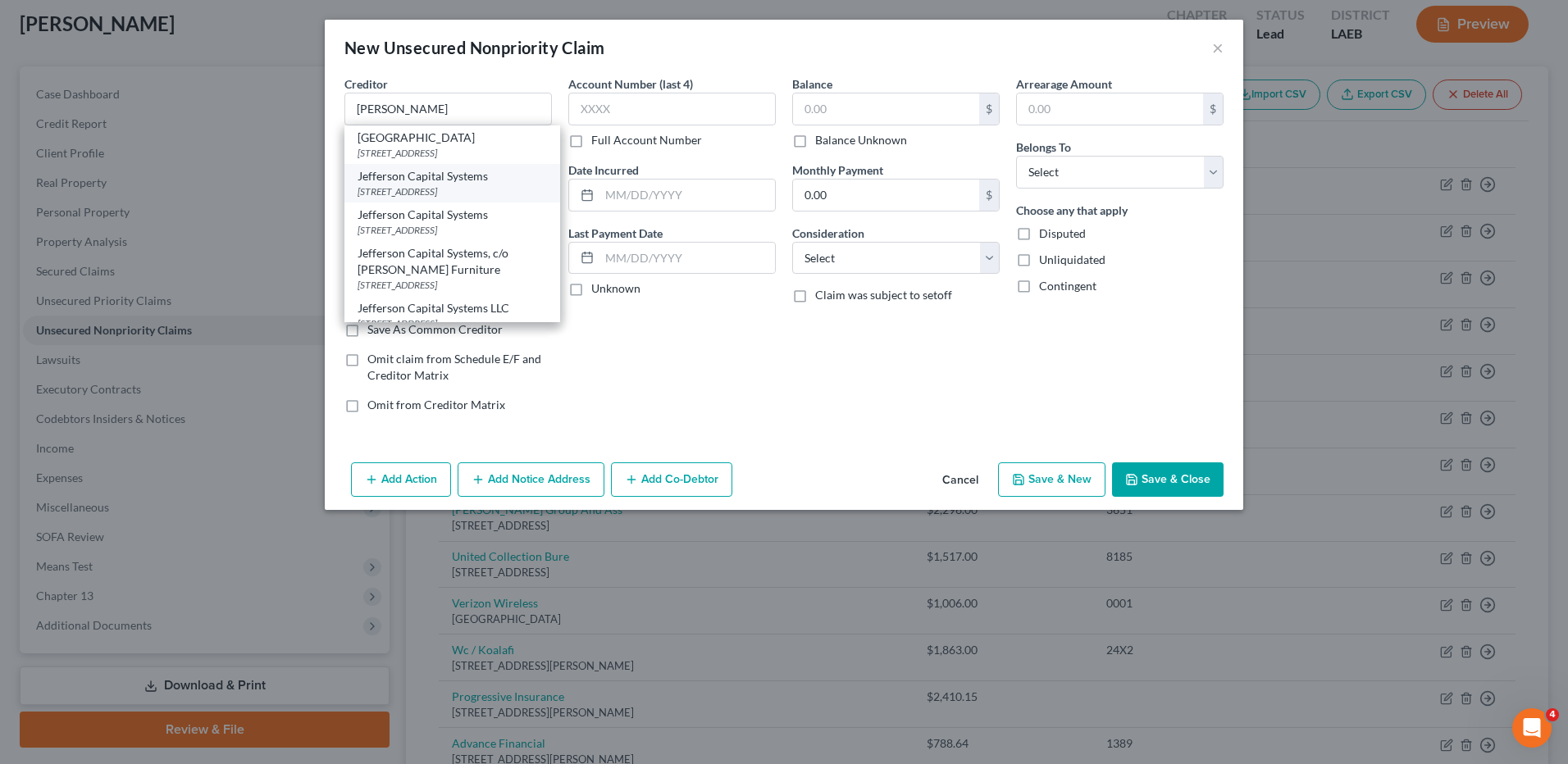
type input "60677"
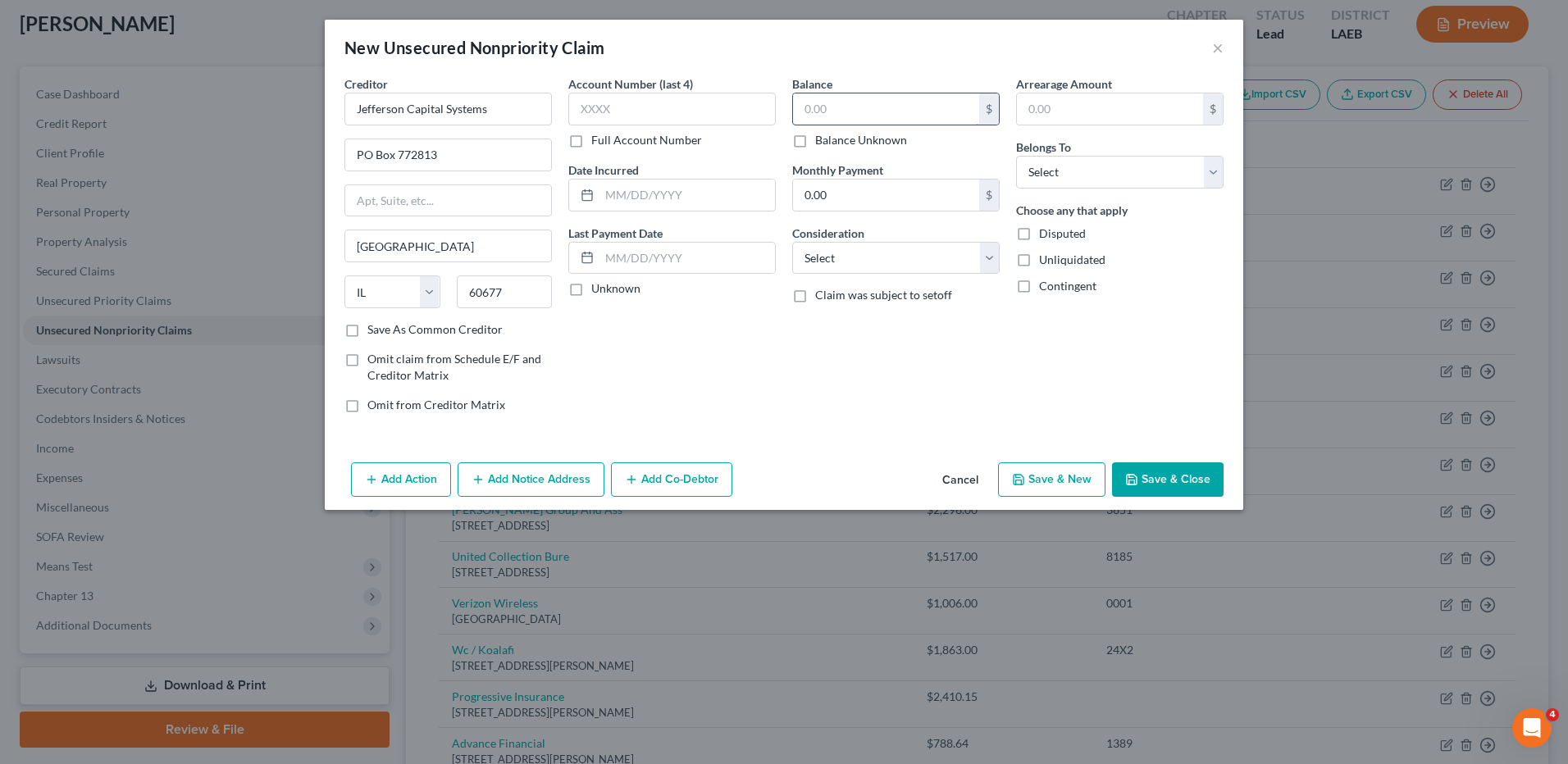
click at [848, 96] on input "text" at bounding box center [886, 109] width 186 height 31
type input "1,026.00"
click at [830, 256] on select "Select Cable / Satellite Services Collection Agency Credit Card Debt Debt Couns…" at bounding box center [896, 258] width 208 height 33
select select "1"
click at [792, 242] on select "Select Cable / Satellite Services Collection Agency Credit Card Debt Debt Couns…" at bounding box center [896, 258] width 208 height 33
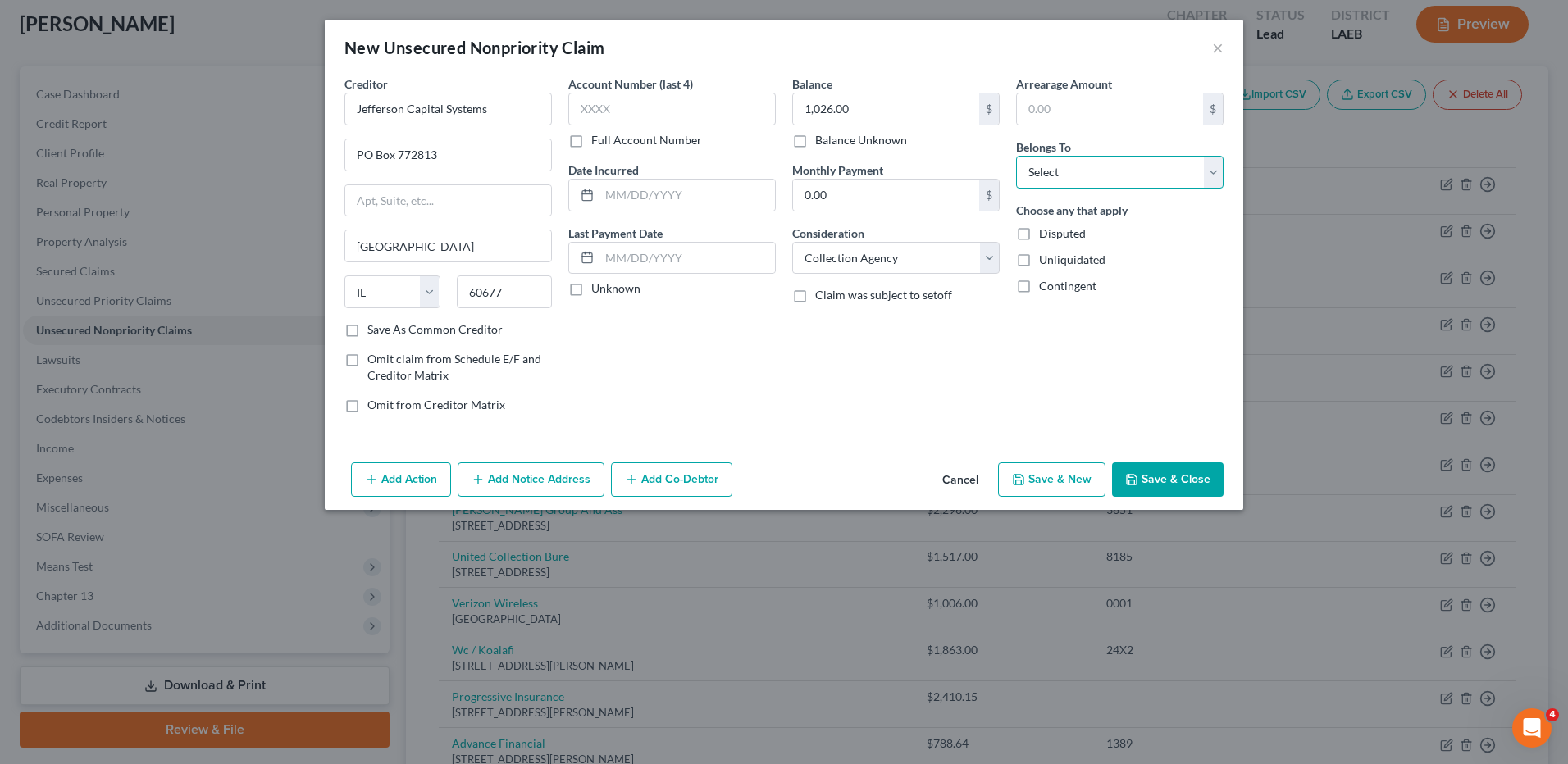
click at [1041, 176] on select "Select Debtor 1 Only Debtor 2 Only Debtor 1 And Debtor 2 Only At Least One Of T…" at bounding box center [1120, 172] width 208 height 33
select select "0"
click at [1017, 156] on select "Select Debtor 1 Only Debtor 2 Only Debtor 1 And Debtor 2 Only At Least One Of T…" at bounding box center [1120, 172] width 208 height 33
click at [1164, 478] on button "Save & Close" at bounding box center [1167, 479] width 111 height 34
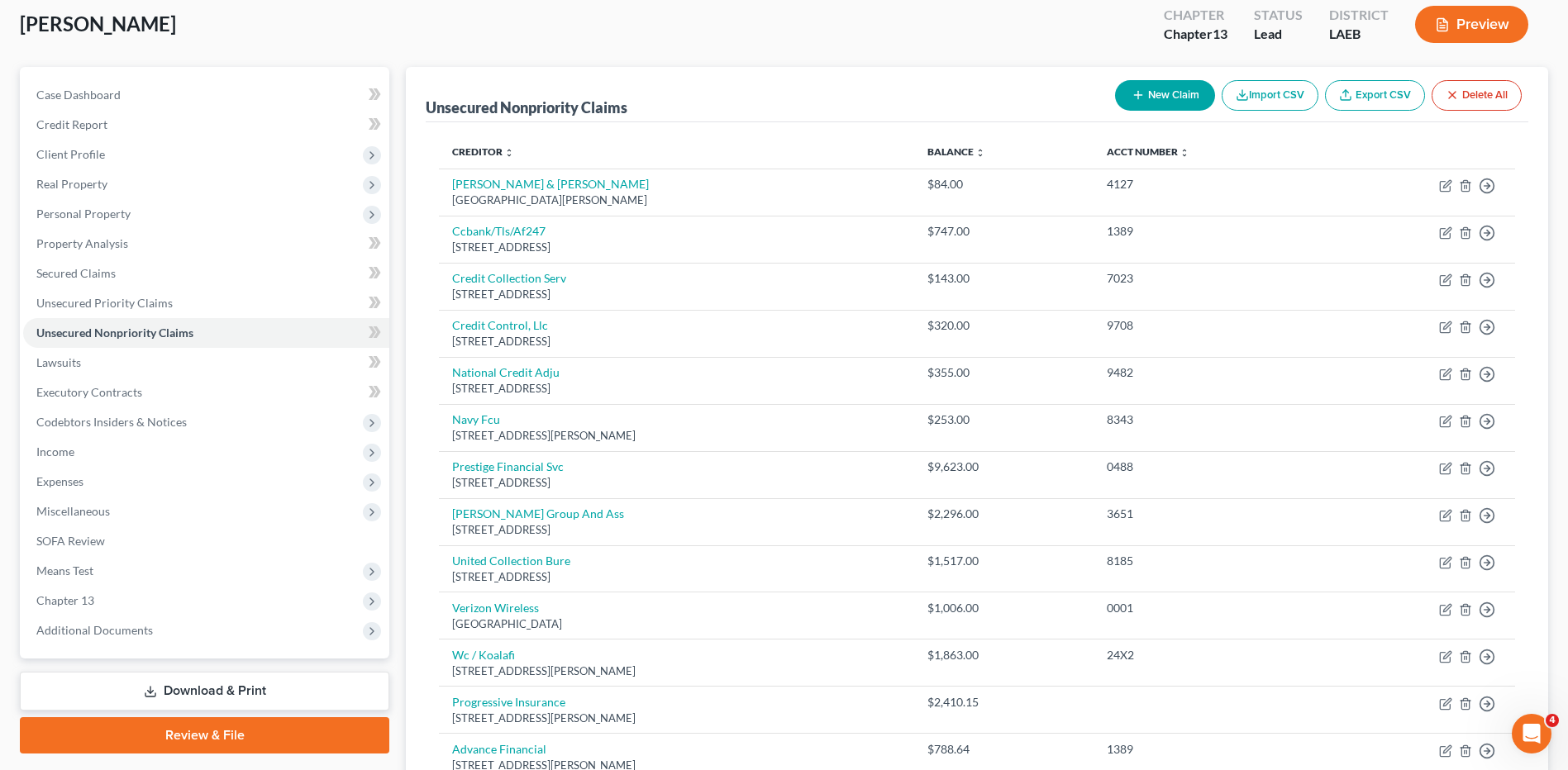
click at [1148, 93] on button "New Claim" at bounding box center [1164, 95] width 100 height 30
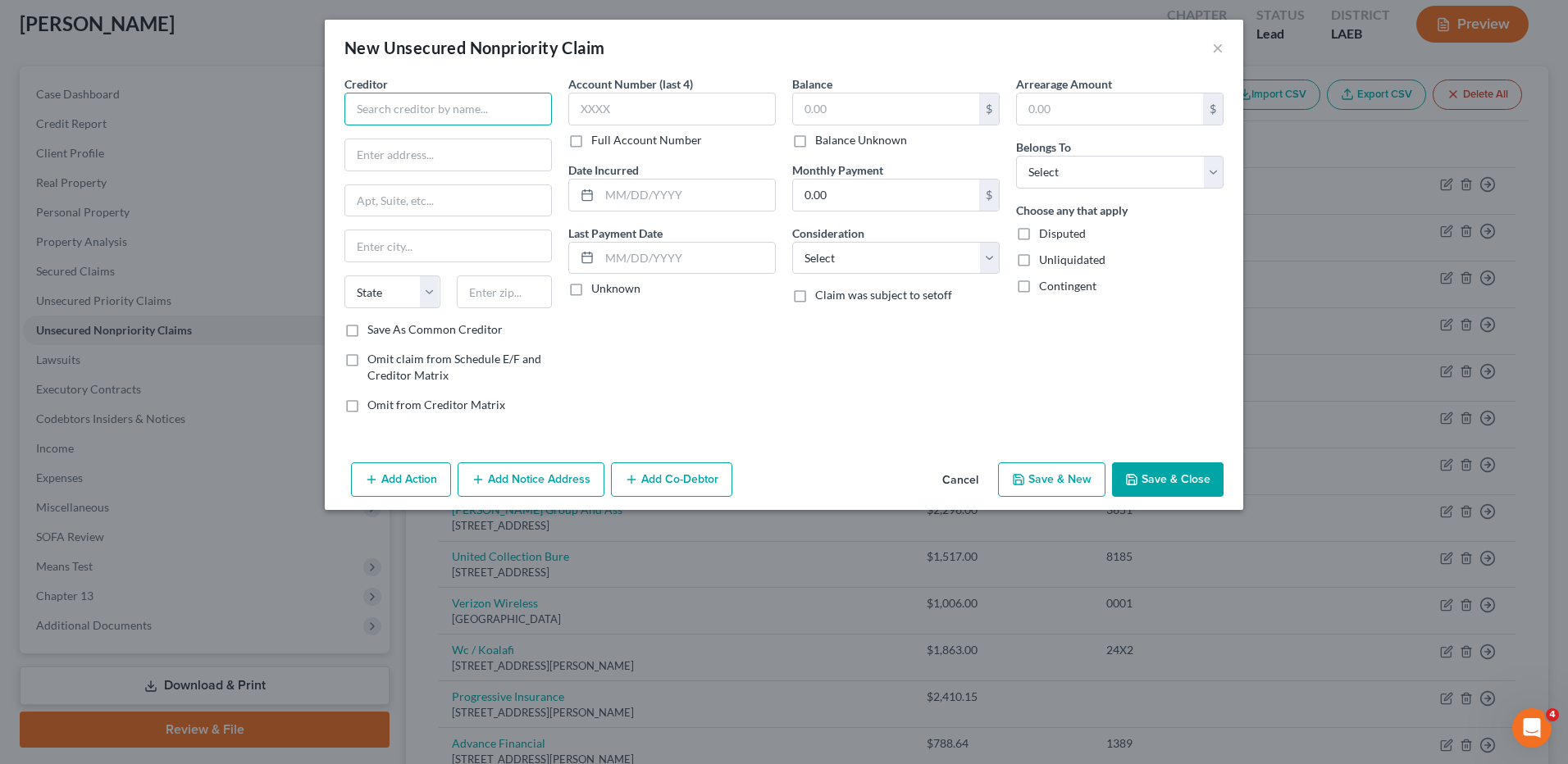
click at [422, 106] on input "text" at bounding box center [448, 109] width 208 height 33
type input "national recovery agent"
click at [965, 483] on button "Cancel" at bounding box center [960, 480] width 62 height 33
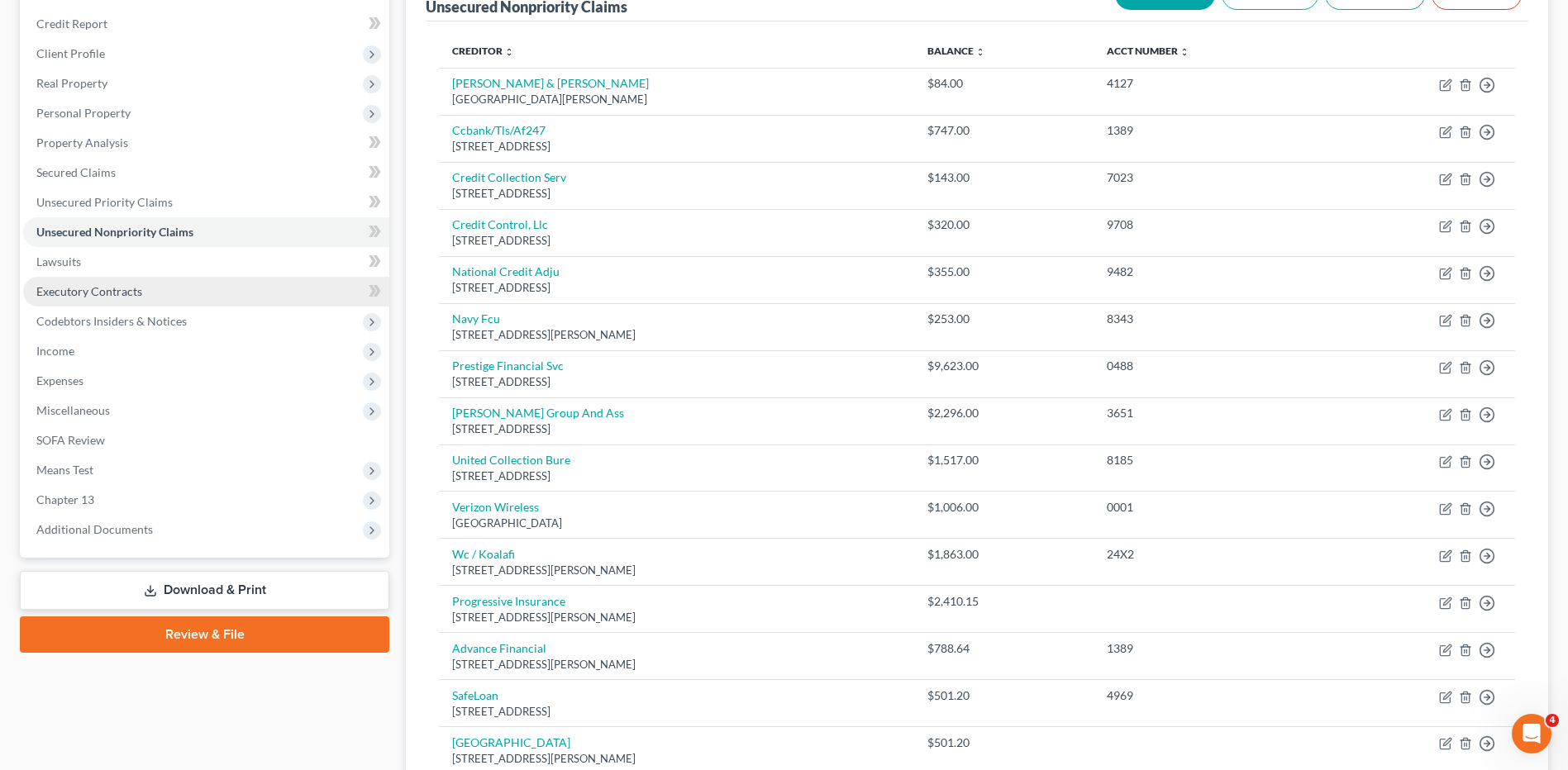
scroll to position [0, 0]
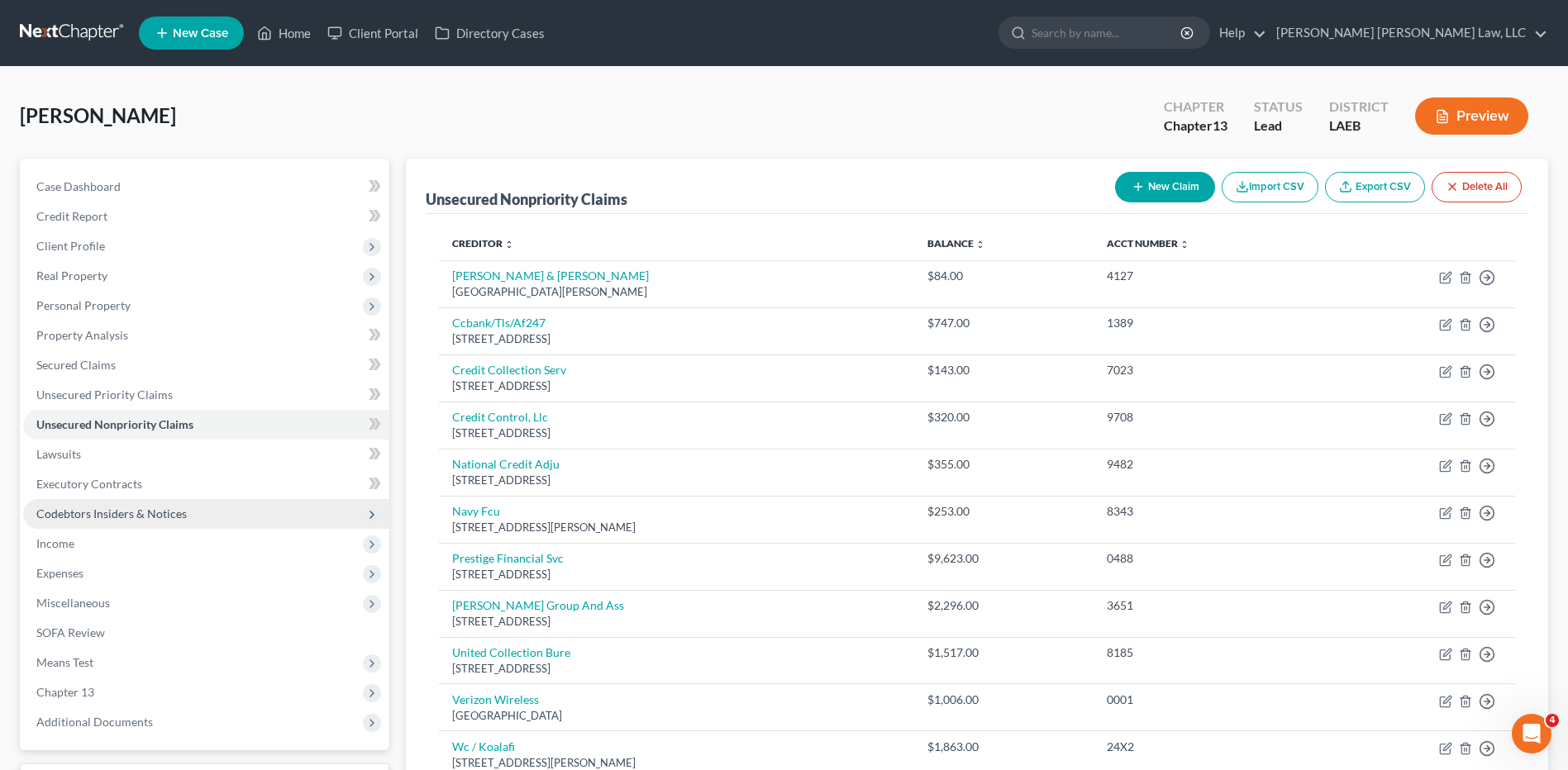
click at [88, 517] on span "Codebtors Insiders & Notices" at bounding box center [111, 513] width 150 height 14
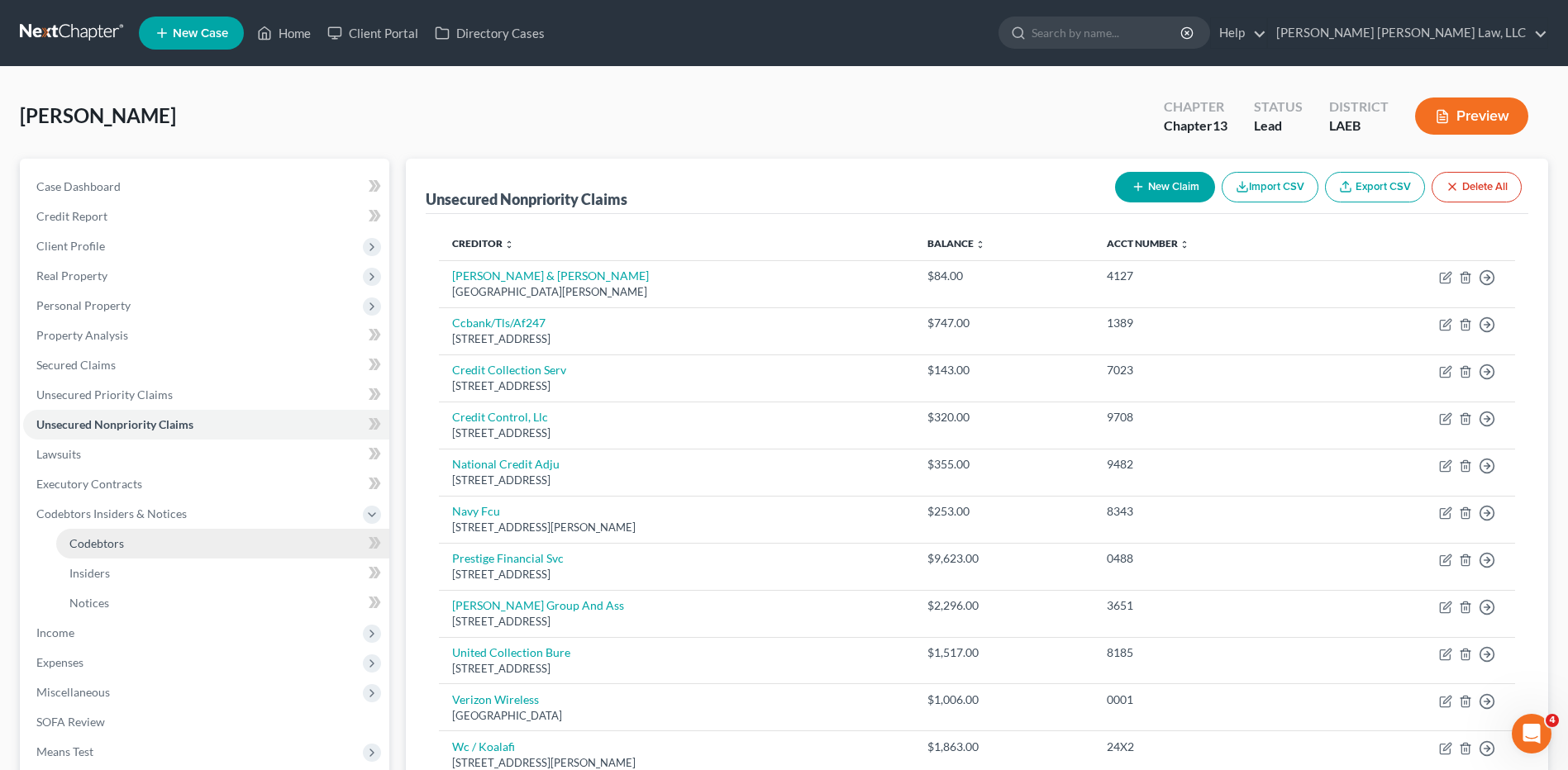
click at [113, 550] on link "Codebtors" at bounding box center [223, 543] width 333 height 30
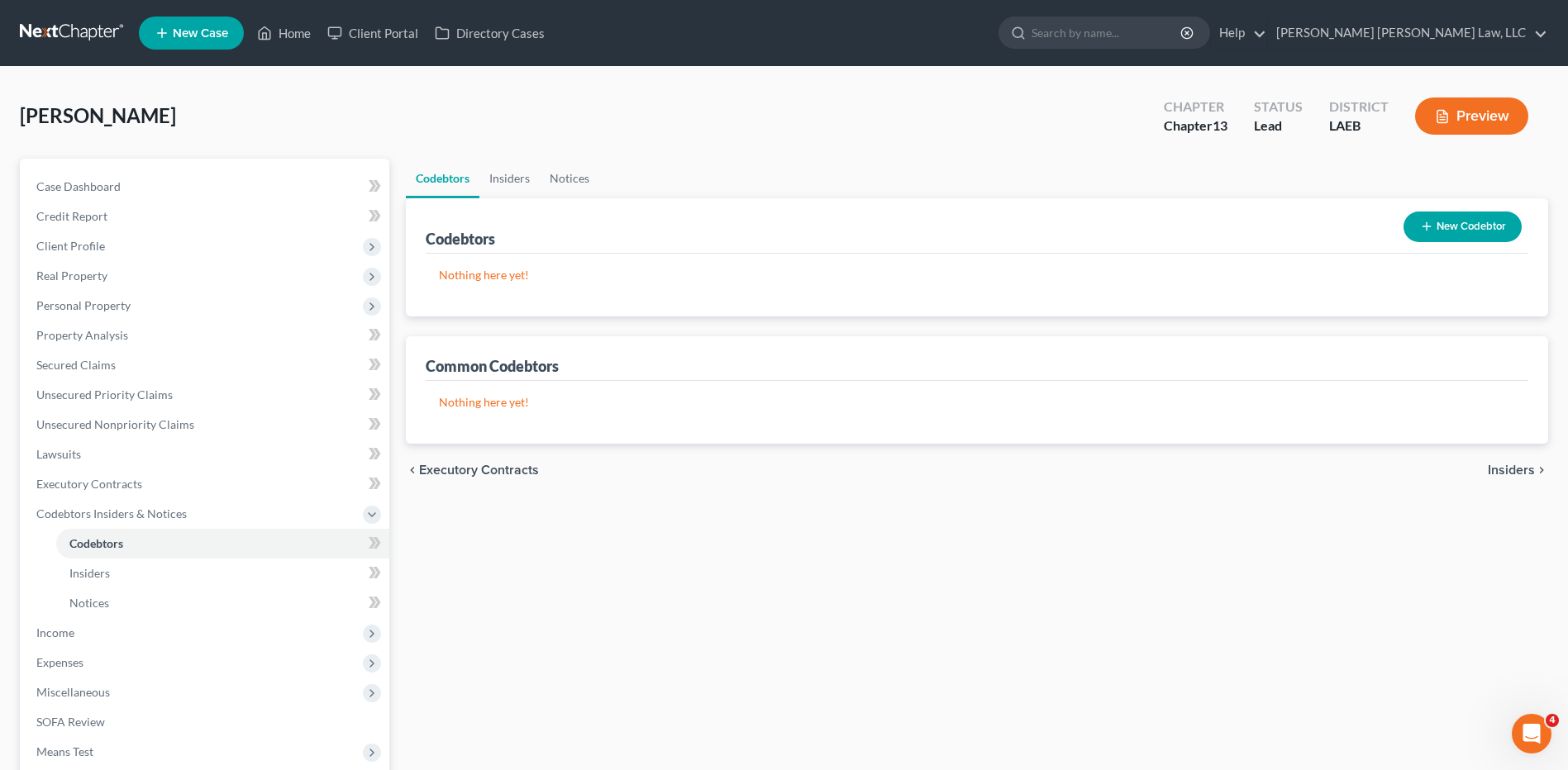
click at [1452, 222] on button "New Codebtor" at bounding box center [1462, 227] width 118 height 30
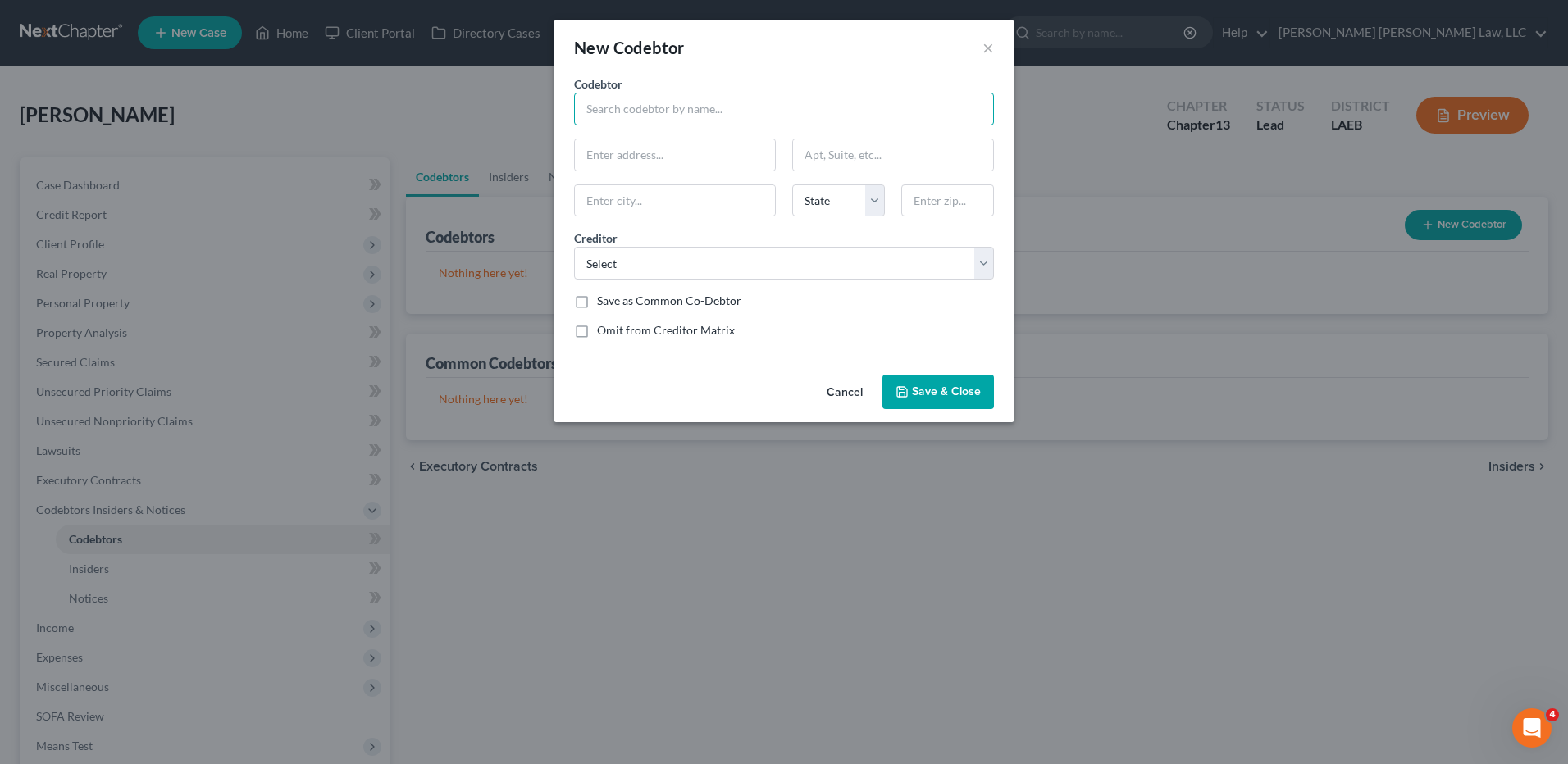
click at [644, 111] on input "text" at bounding box center [784, 109] width 420 height 33
type input "Sherry LaFRance"
click at [649, 161] on input "text" at bounding box center [675, 154] width 200 height 31
type input "3200 Garden Okas Dr. Apt. 206"
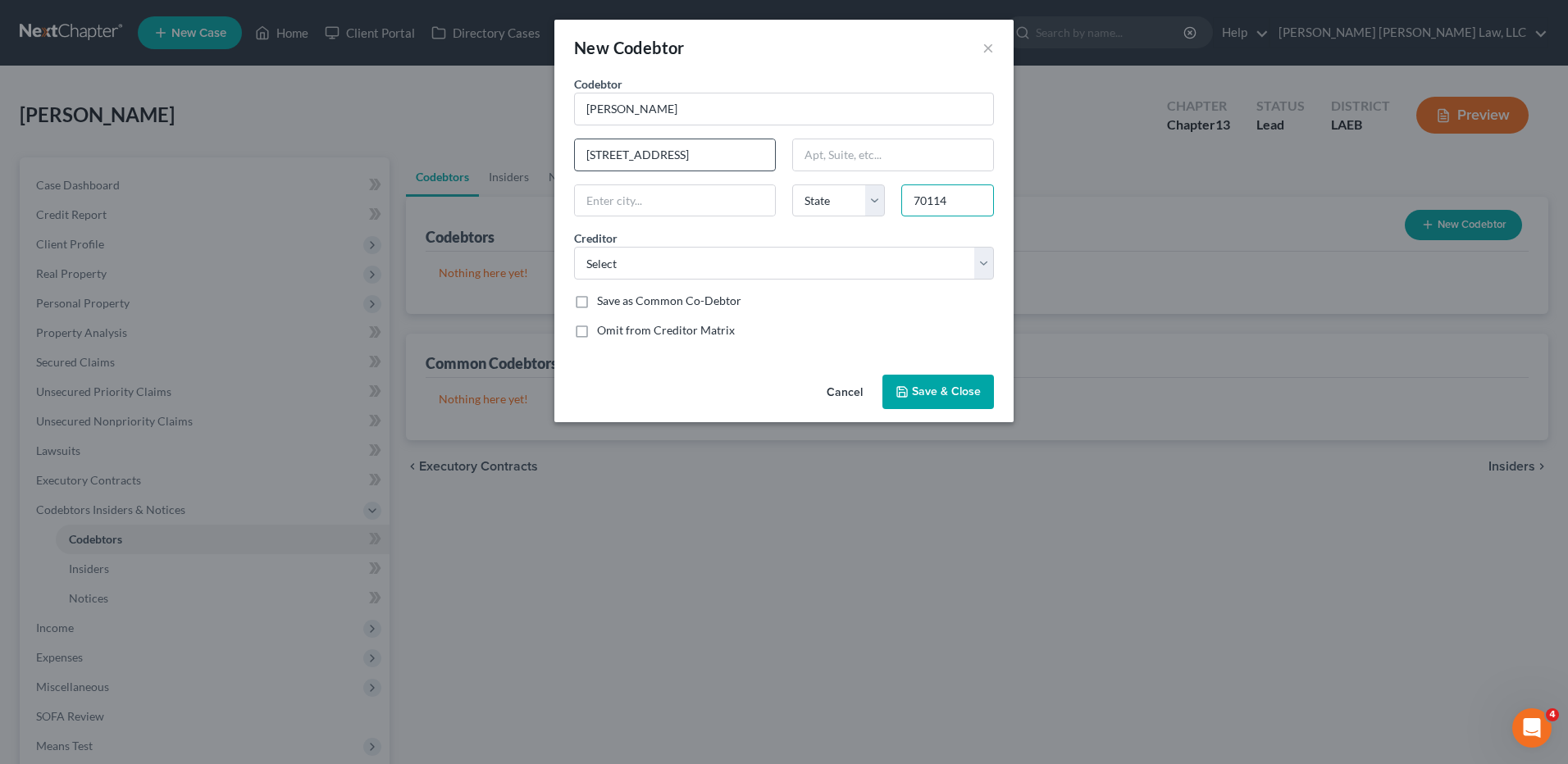
type input "70114"
type input "New Orleans"
select select "19"
click at [605, 265] on select "Select Bart's Financial Stafford Group And Ass Wc / Koalafi United Collection B…" at bounding box center [784, 263] width 420 height 33
select select "0"
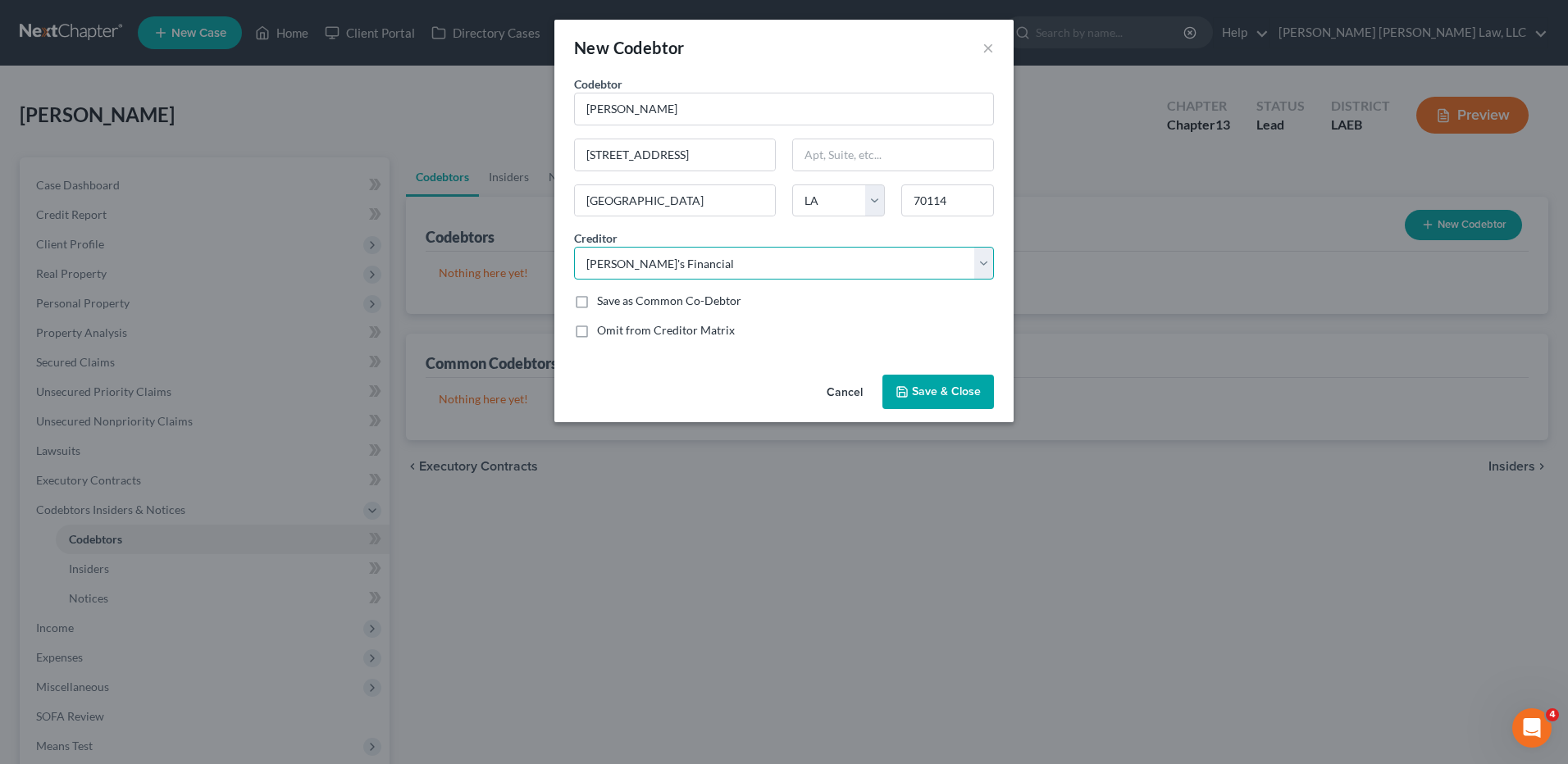
click at [574, 247] on select "Select Bart's Financial Stafford Group And Ass Wc / Koalafi United Collection B…" at bounding box center [784, 263] width 420 height 33
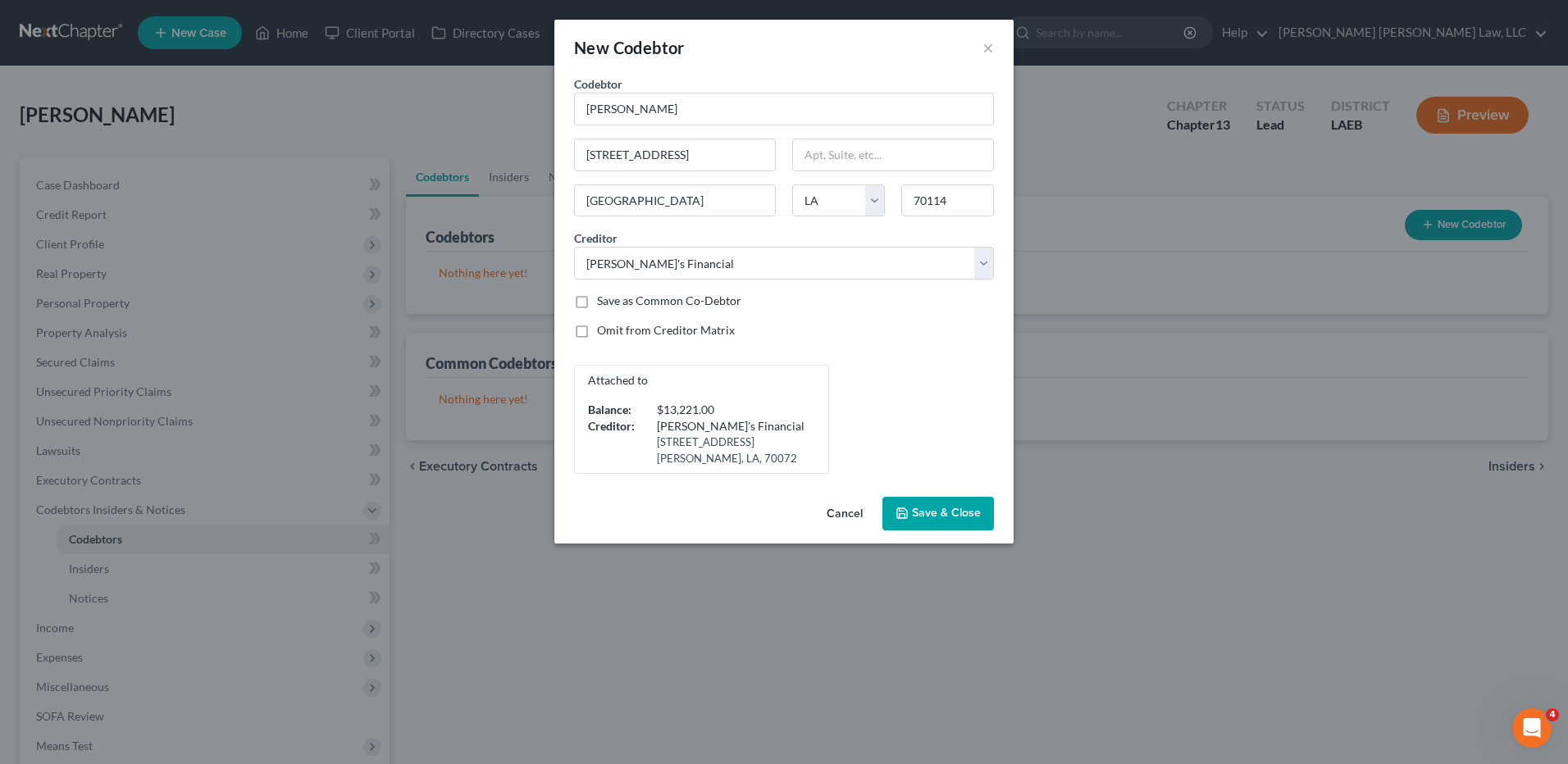
click at [942, 515] on span "Save & Close" at bounding box center [946, 514] width 69 height 14
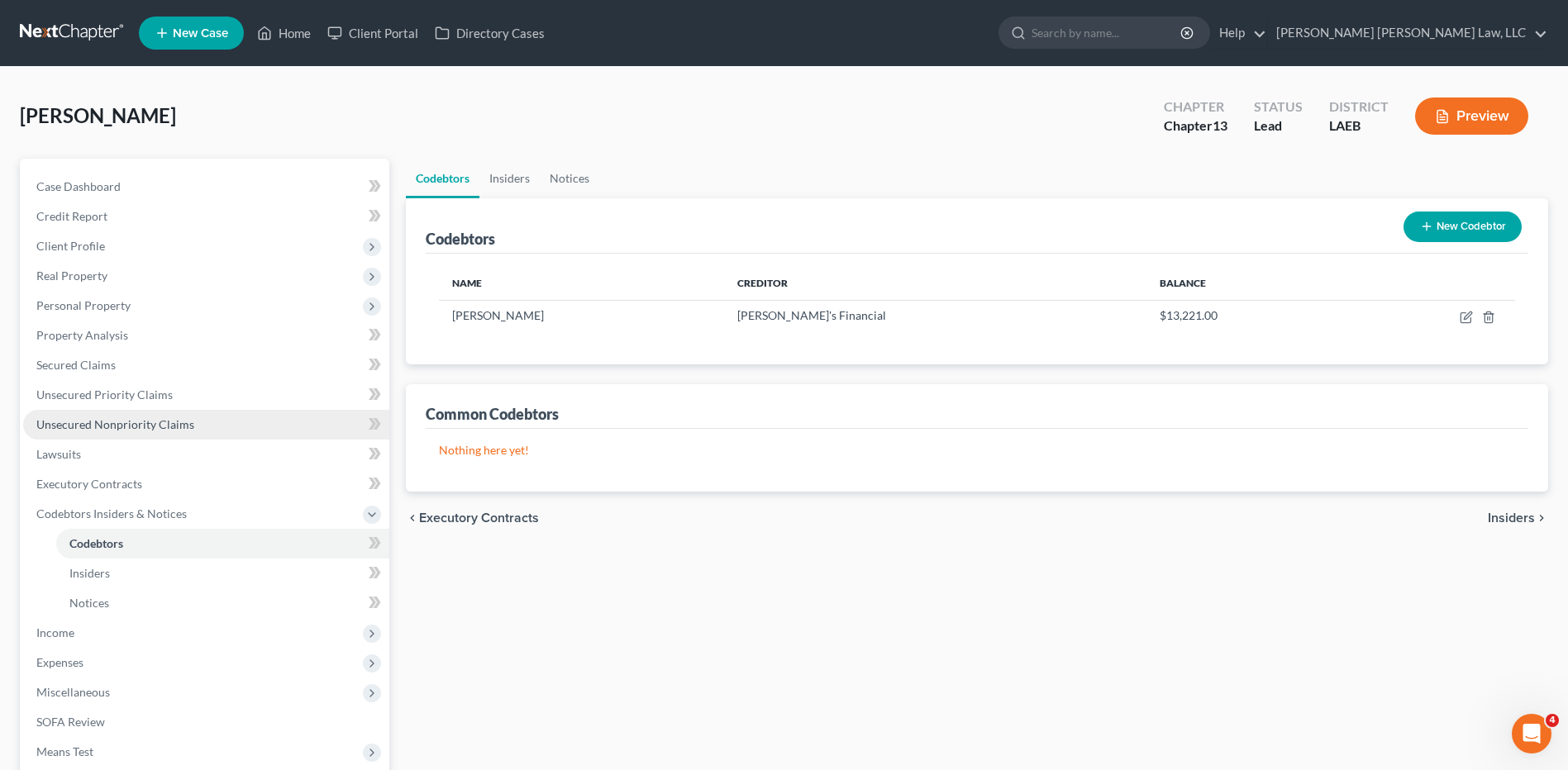
click at [102, 430] on span "Unsecured Nonpriority Claims" at bounding box center [115, 424] width 158 height 14
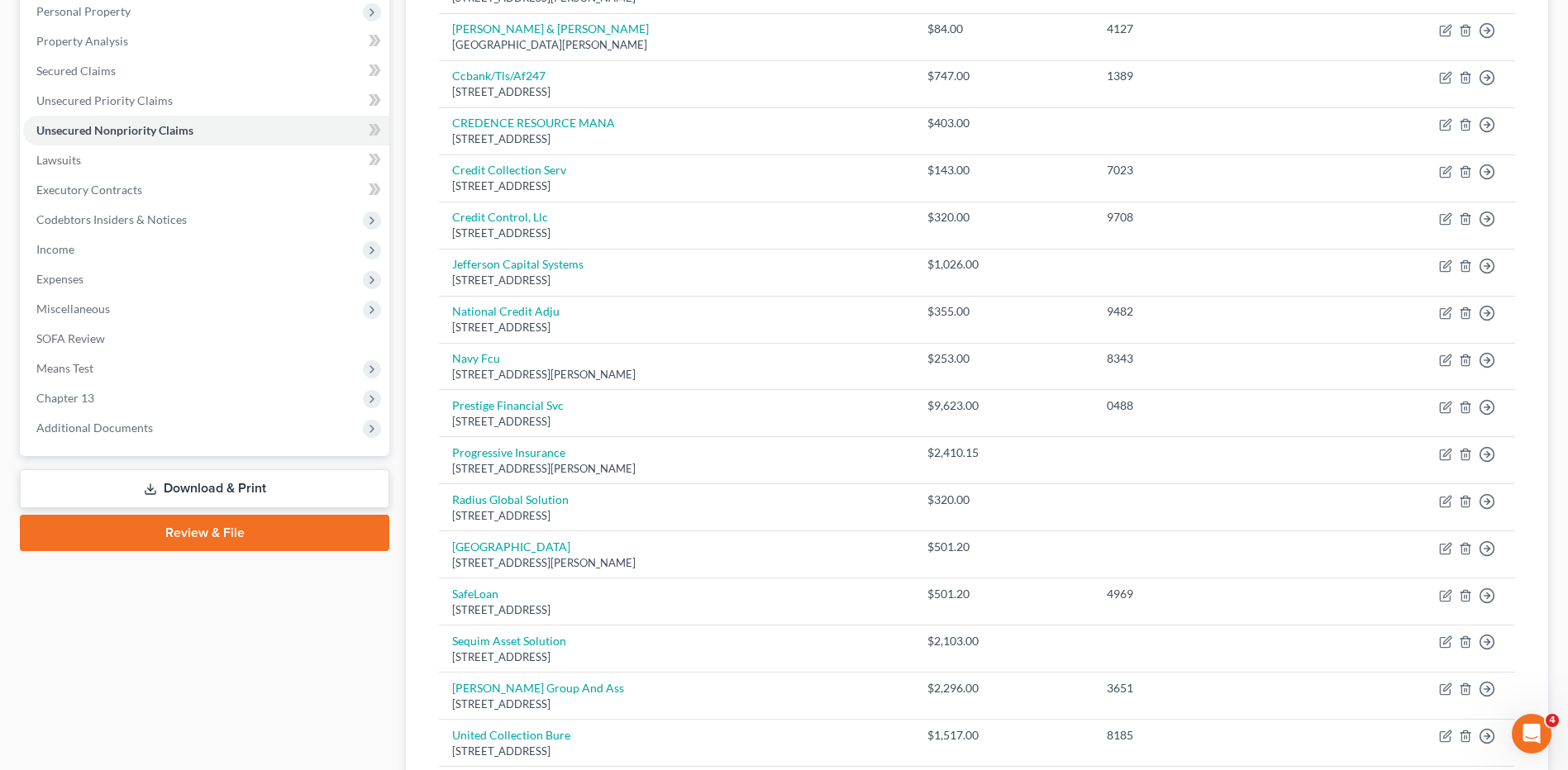
scroll to position [280, 0]
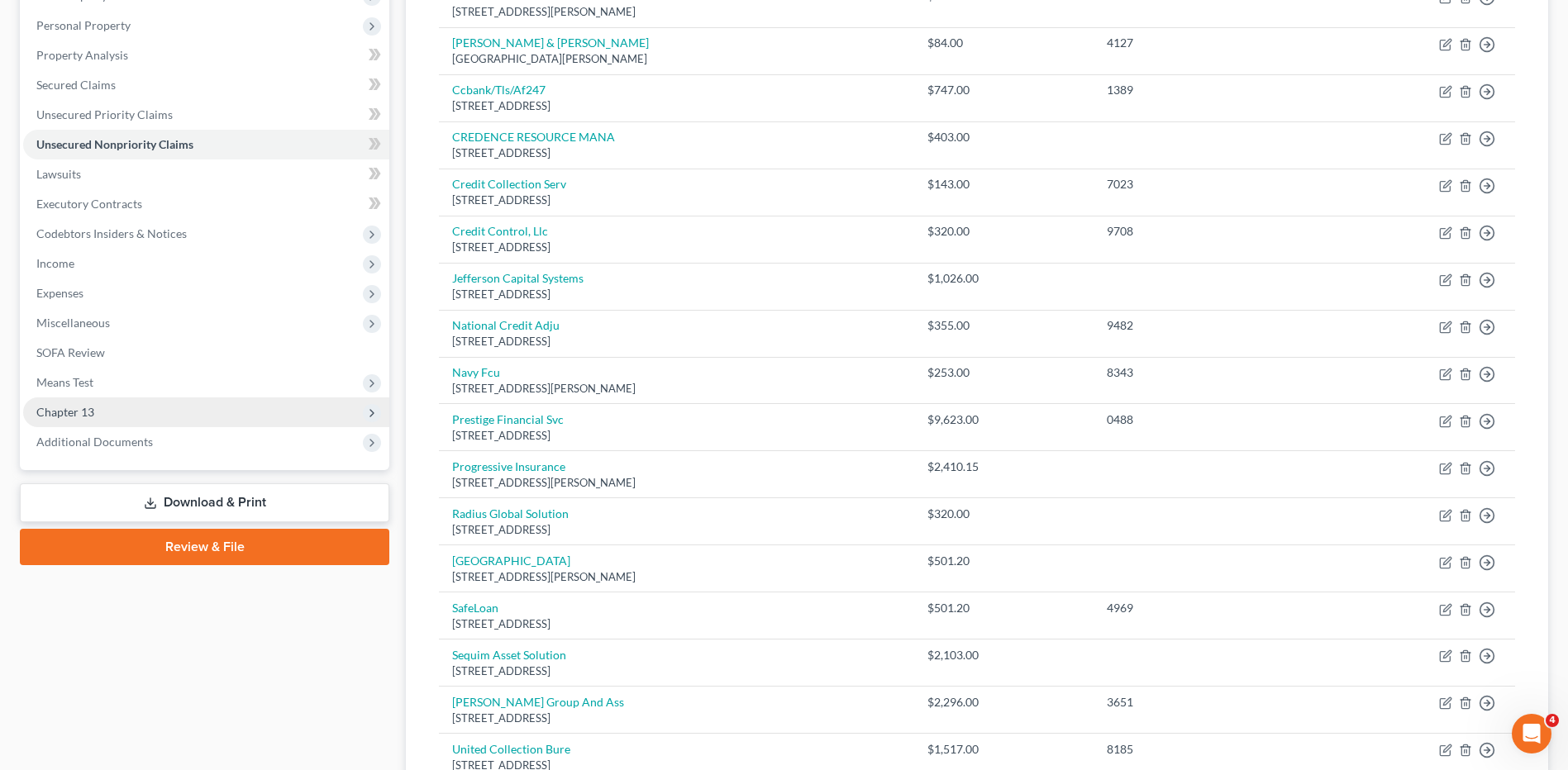
click at [74, 416] on span "Chapter 13" at bounding box center [65, 412] width 58 height 14
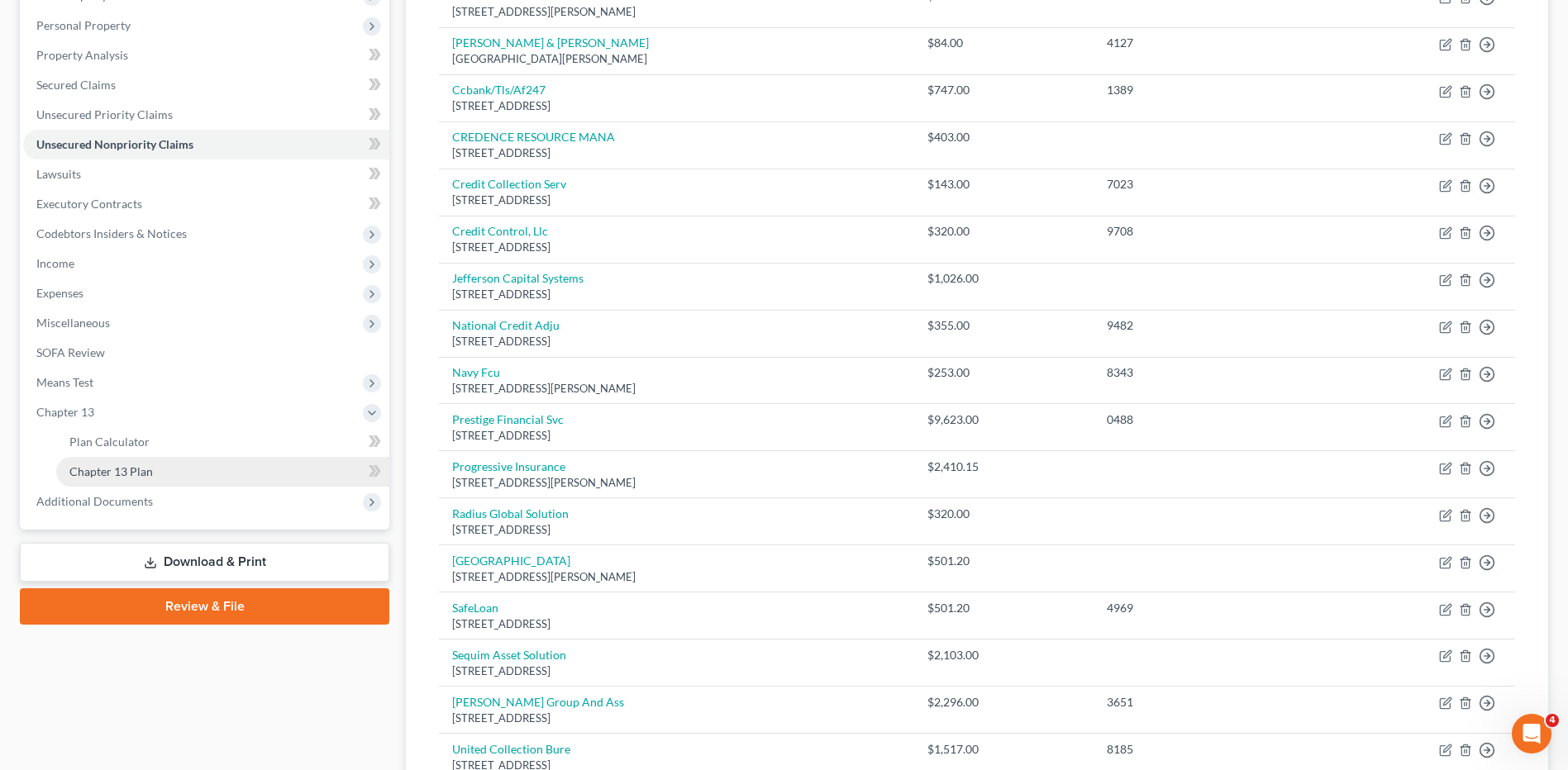
click at [90, 471] on span "Chapter 13 Plan" at bounding box center [111, 471] width 84 height 14
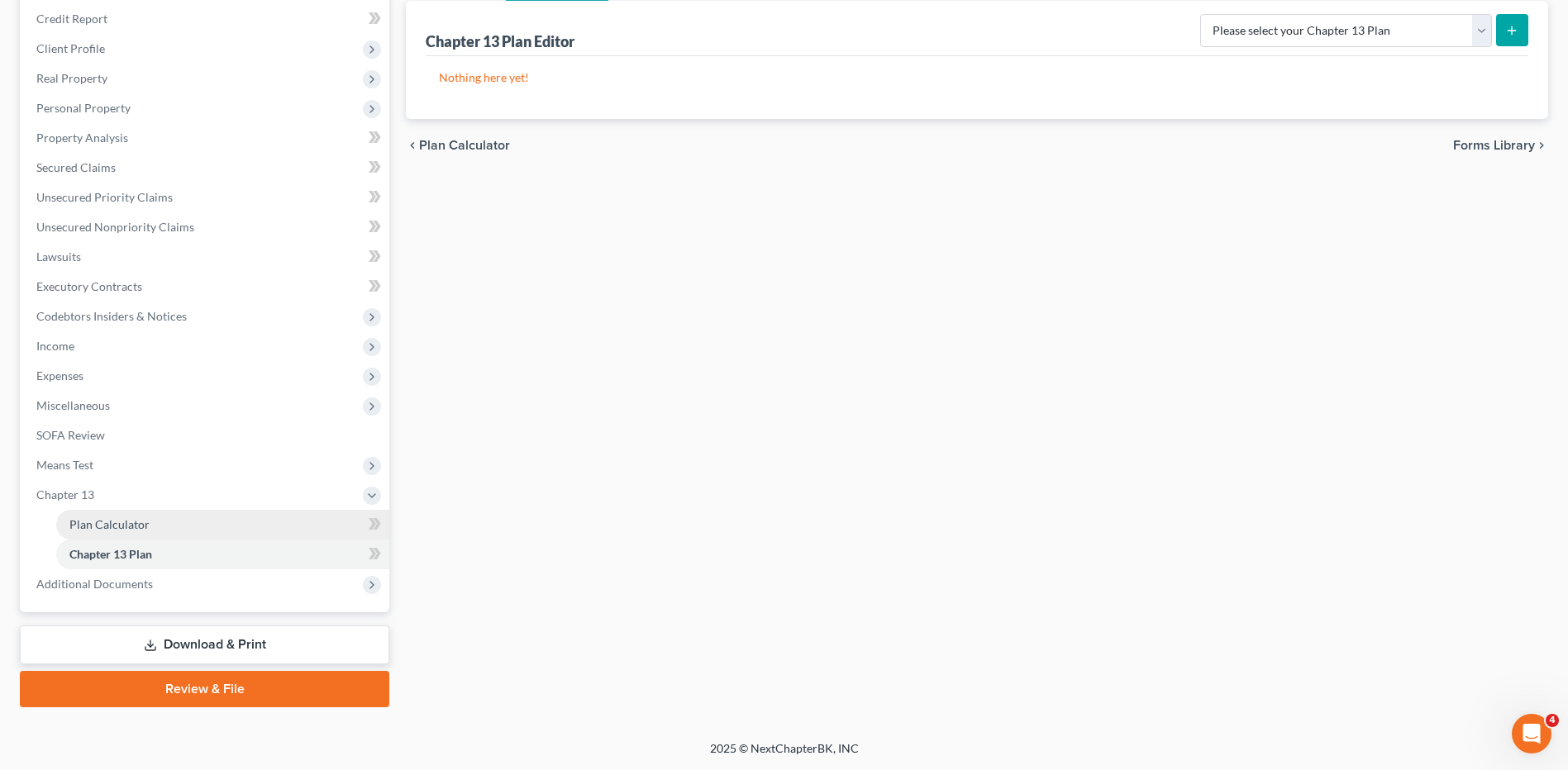
click at [107, 521] on span "Plan Calculator" at bounding box center [109, 524] width 80 height 14
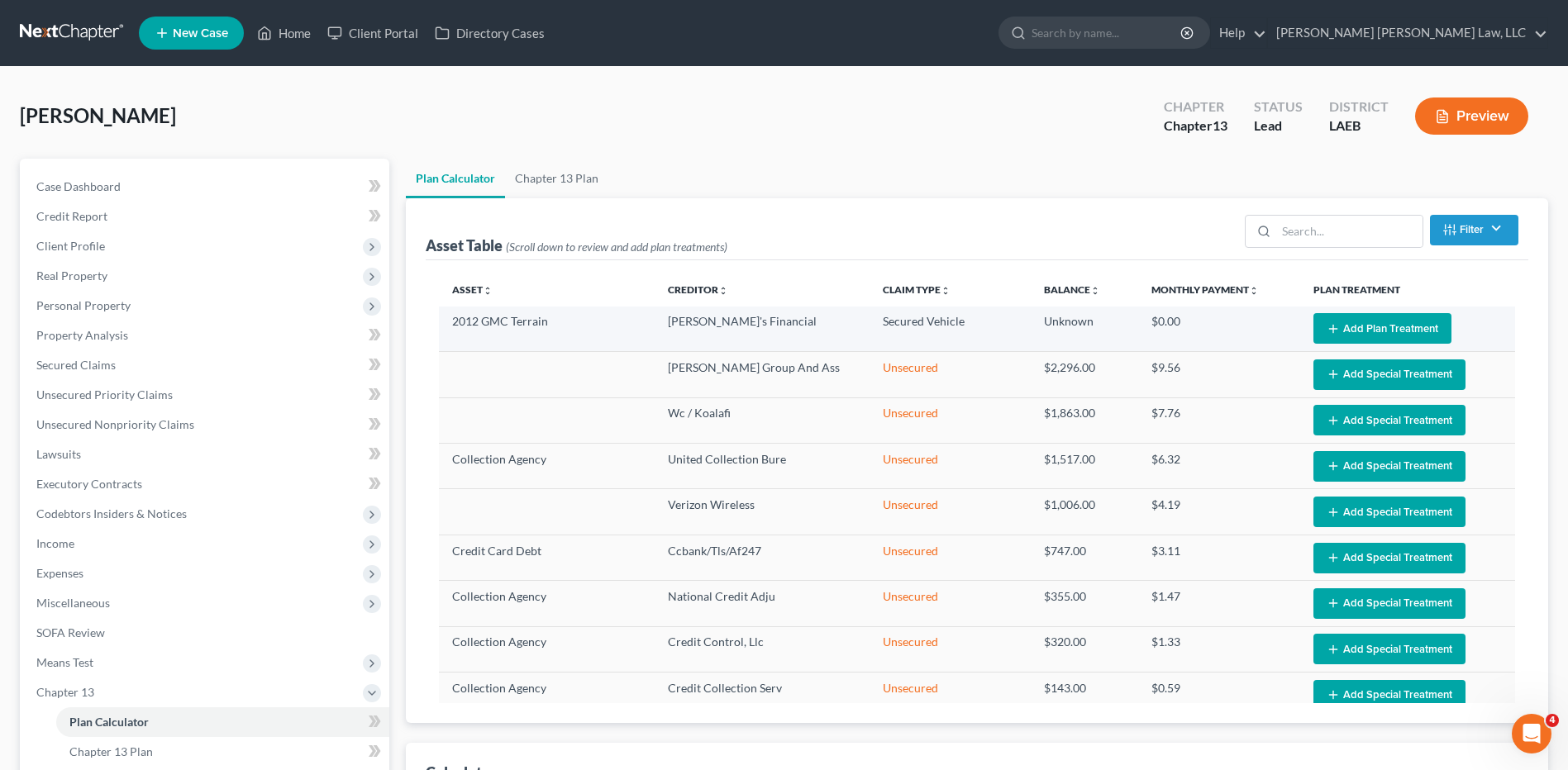
click at [1354, 317] on button "Add Plan Treatment" at bounding box center [1381, 328] width 138 height 30
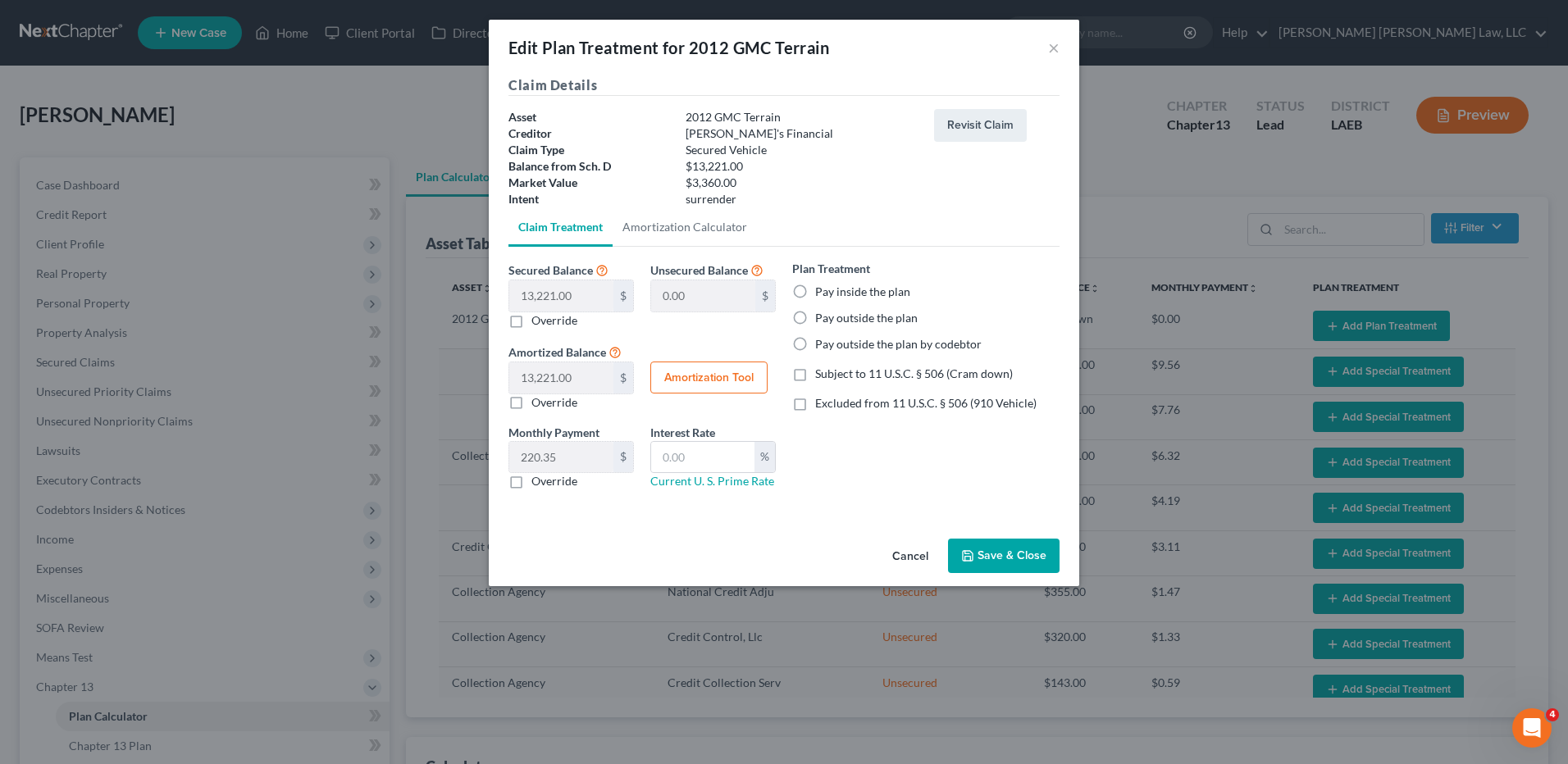
select select "59"
click at [997, 555] on button "Save & Close" at bounding box center [1003, 555] width 111 height 34
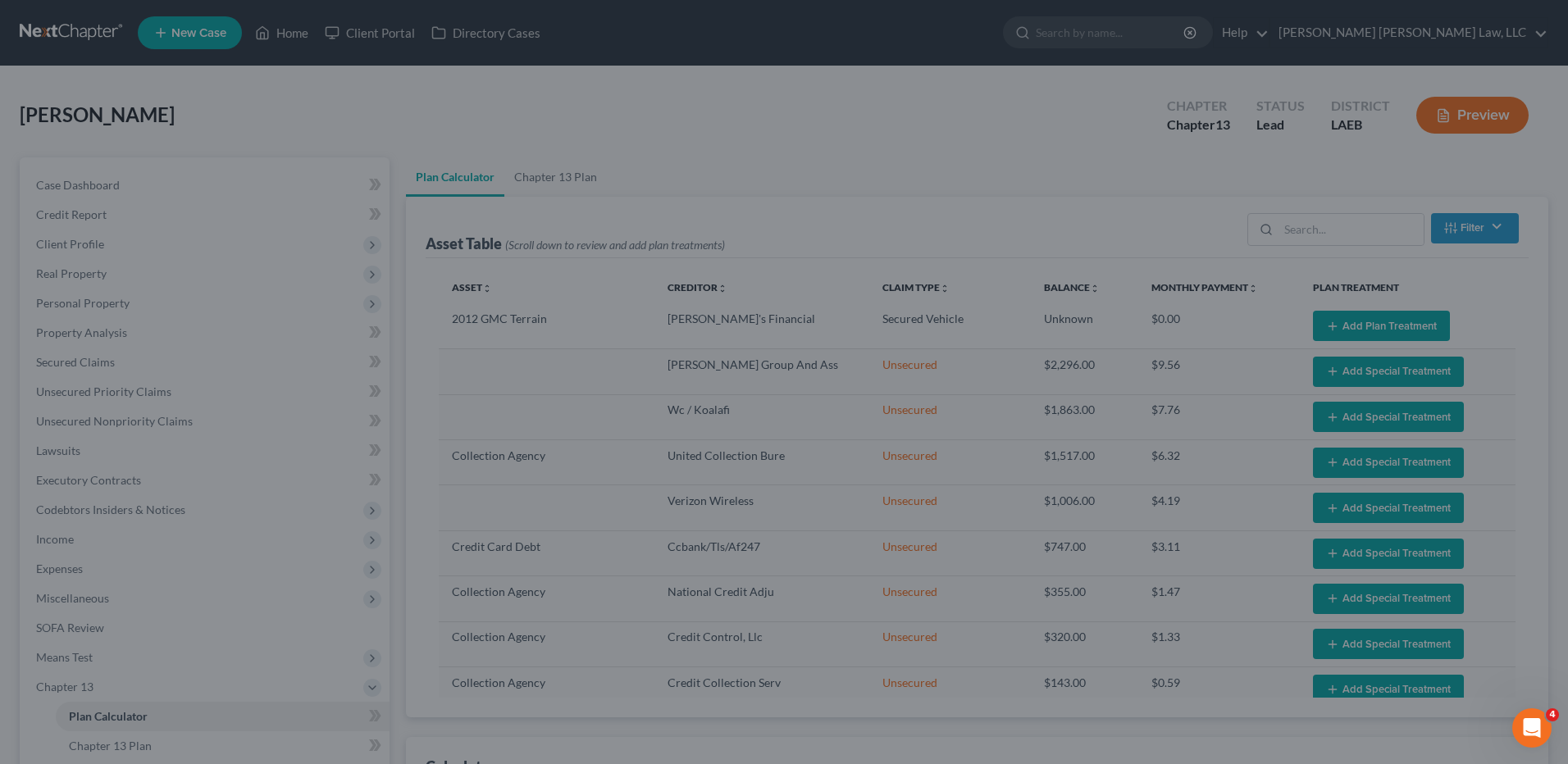
select select "59"
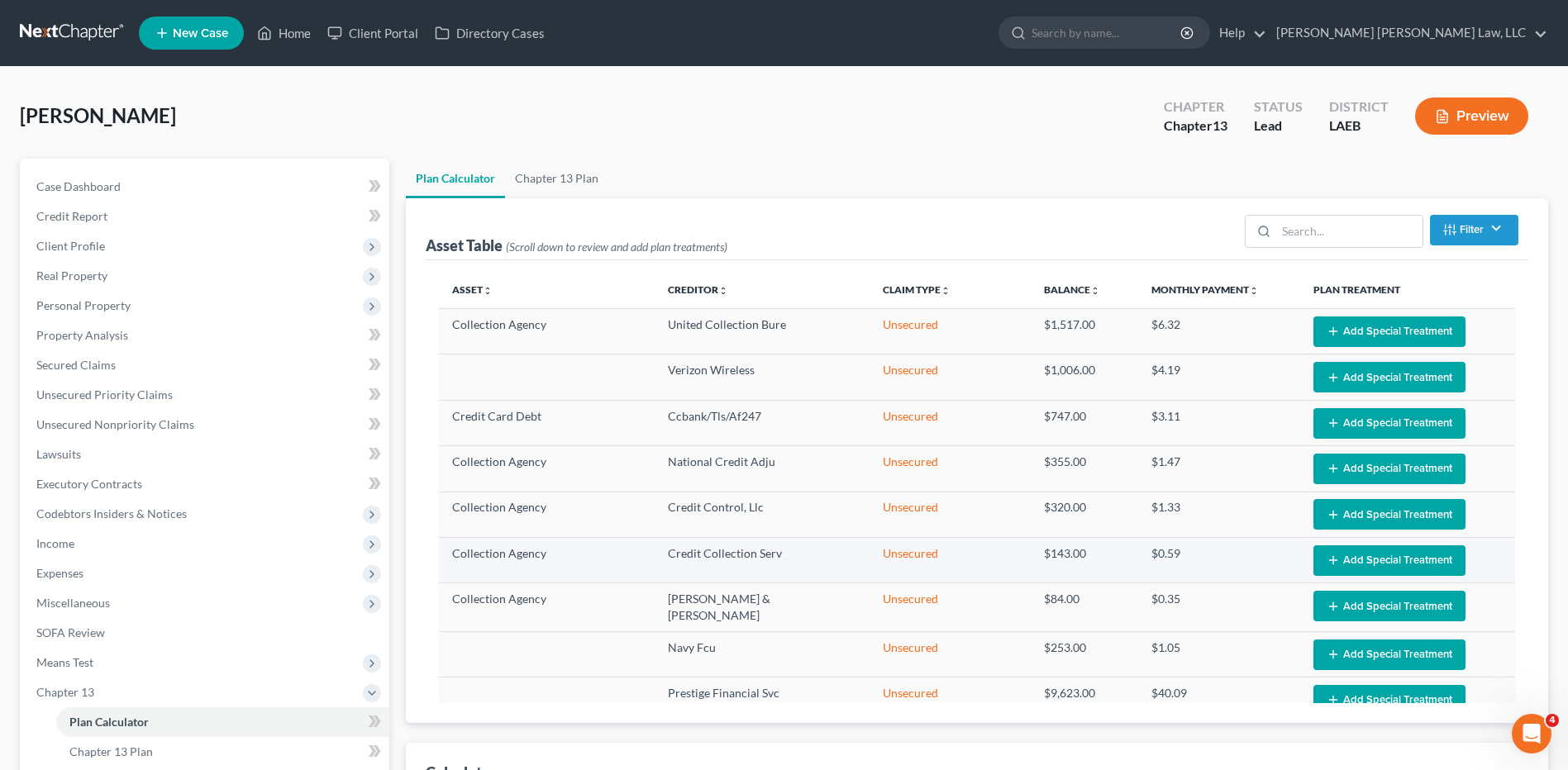
scroll to position [331, 0]
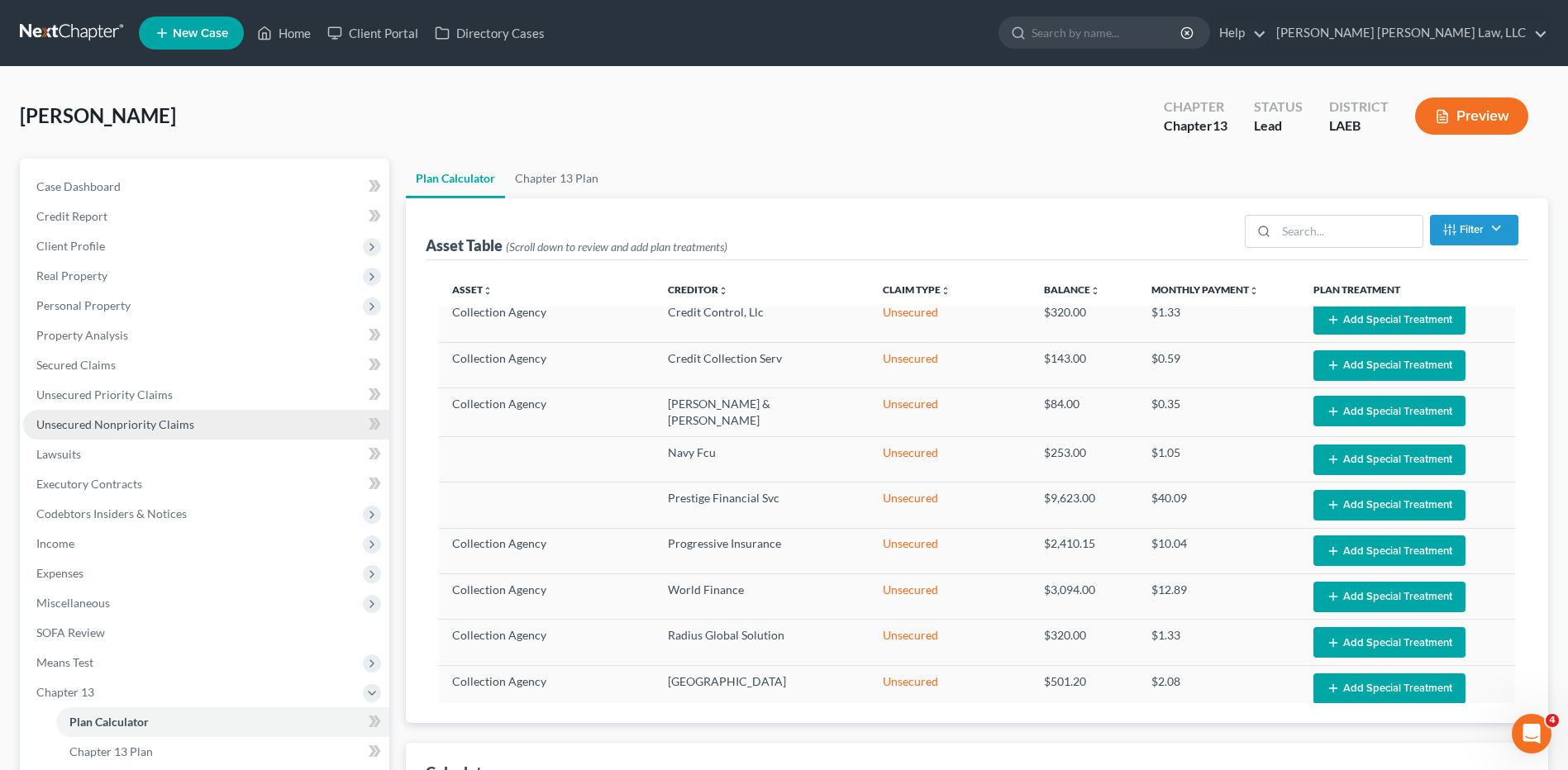
click at [83, 426] on span "Unsecured Nonpriority Claims" at bounding box center [115, 424] width 158 height 14
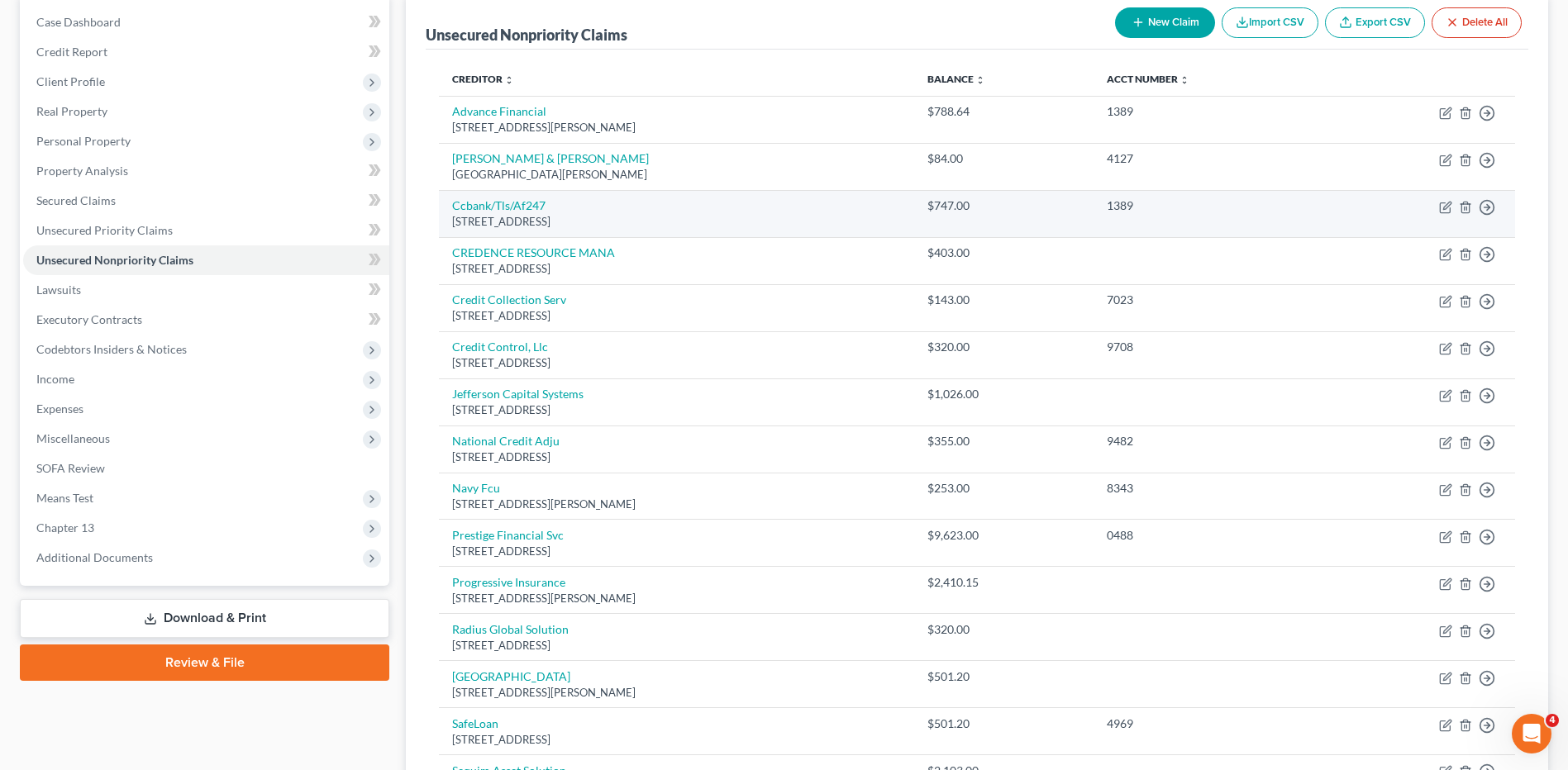
scroll to position [165, 0]
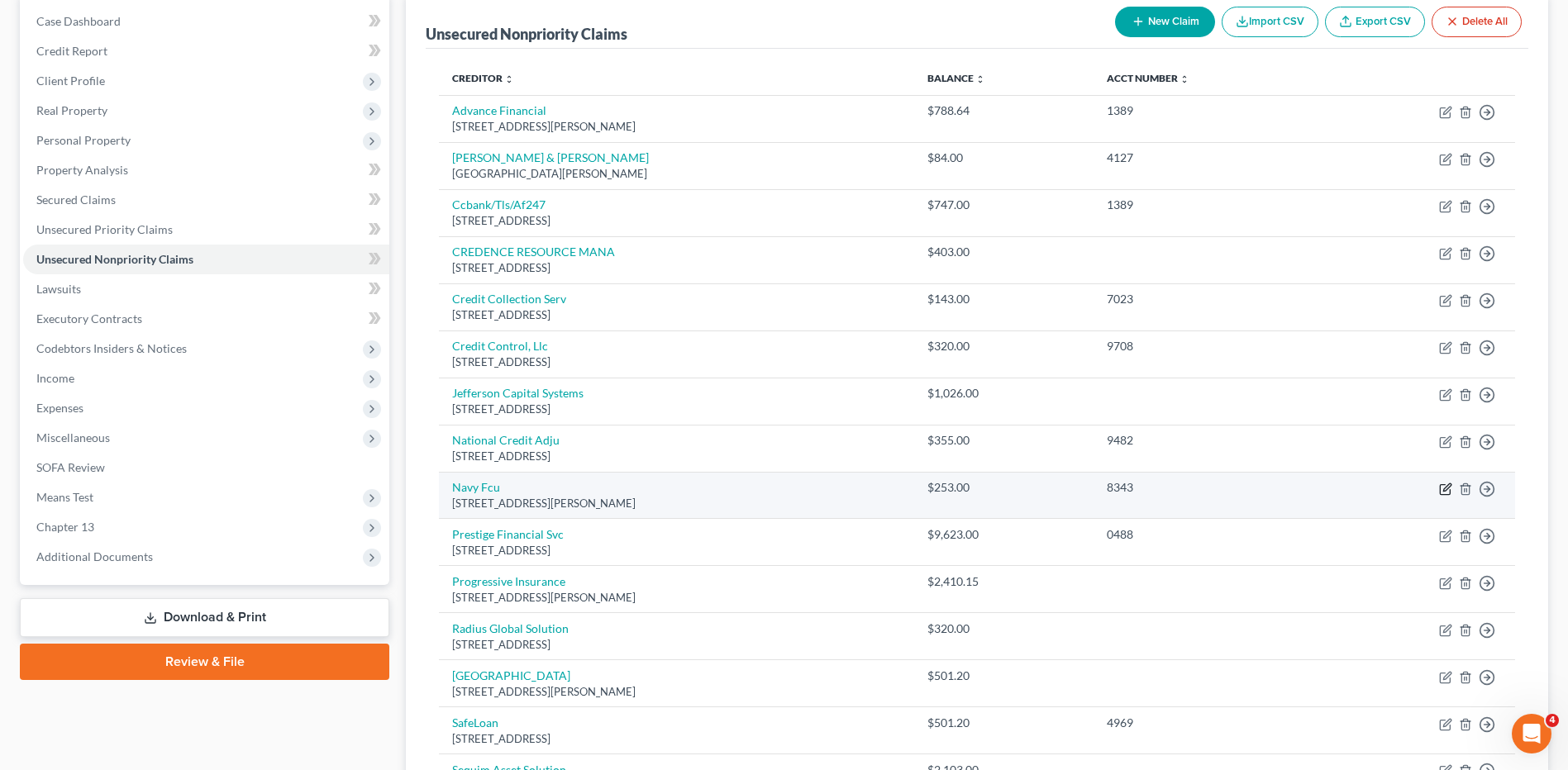
click at [1444, 493] on icon "button" at bounding box center [1446, 490] width 14 height 14
select select "48"
select select "0"
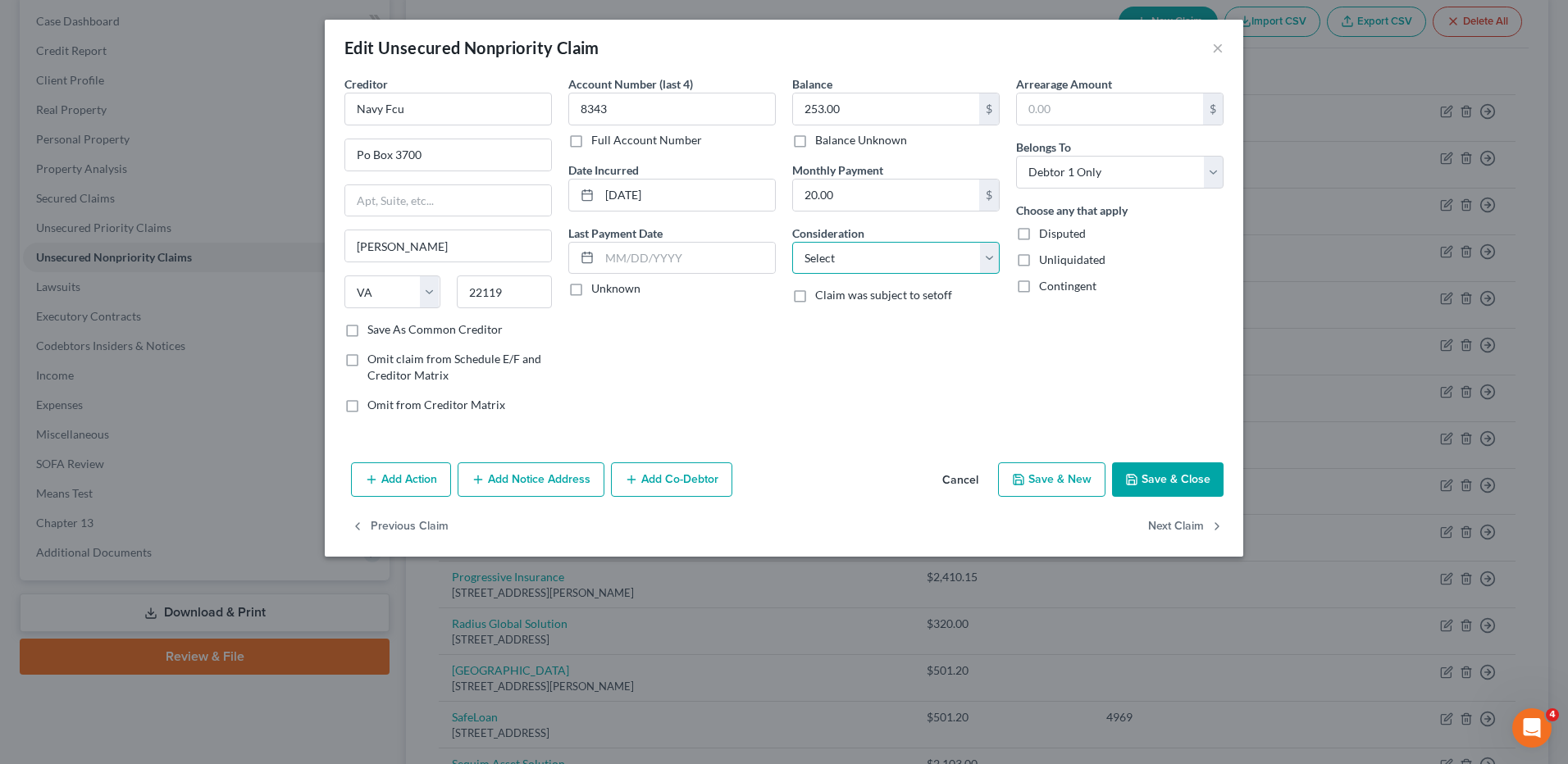
click at [872, 256] on select "Select Cable / Satellite Services Collection Agency Credit Card Debt Debt Couns…" at bounding box center [896, 258] width 208 height 33
select select "2"
click at [792, 242] on select "Select Cable / Satellite Services Collection Agency Credit Card Debt Debt Couns…" at bounding box center [896, 258] width 208 height 33
click at [1178, 473] on button "Save & Close" at bounding box center [1167, 479] width 111 height 34
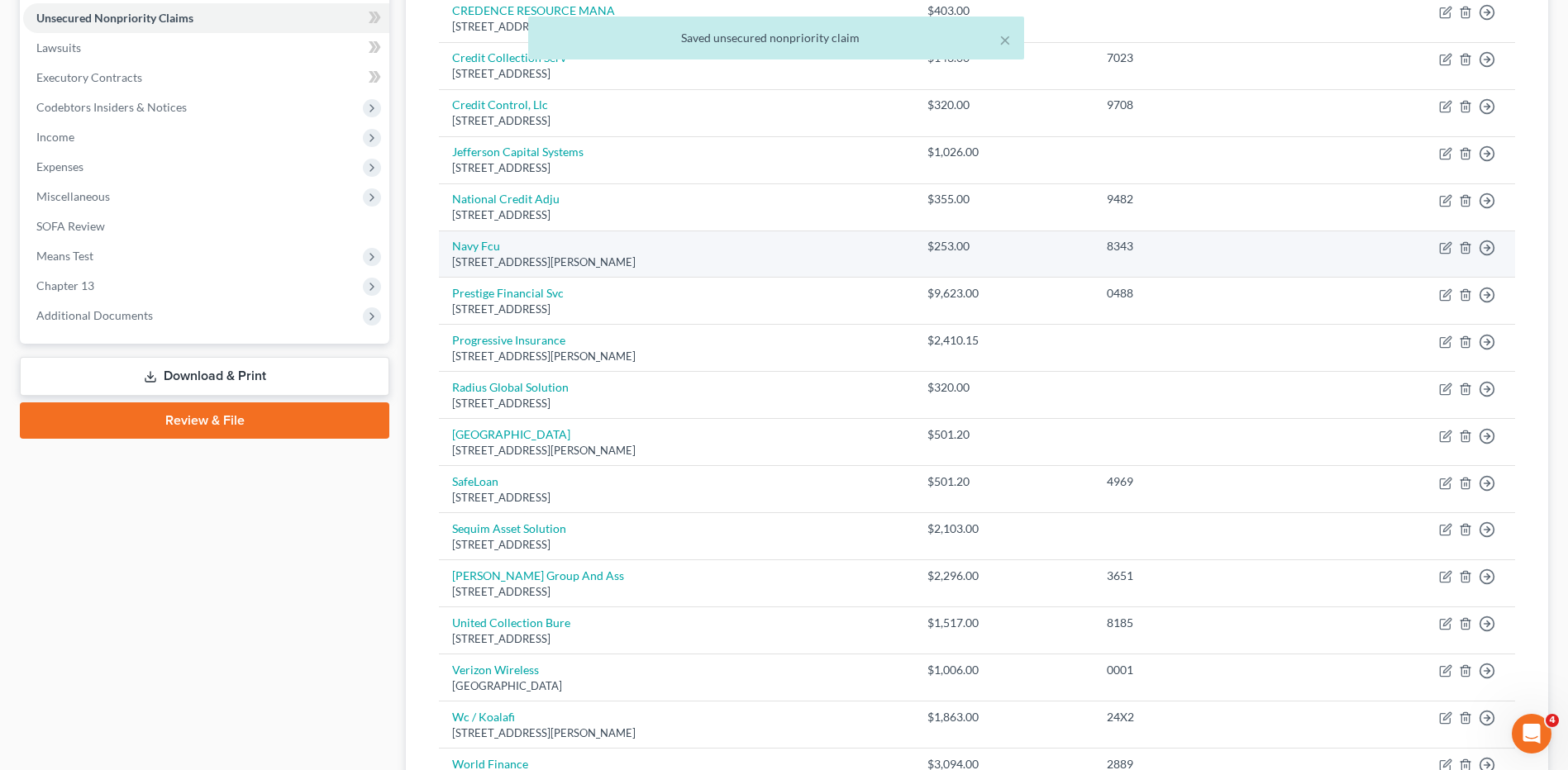
scroll to position [413, 0]
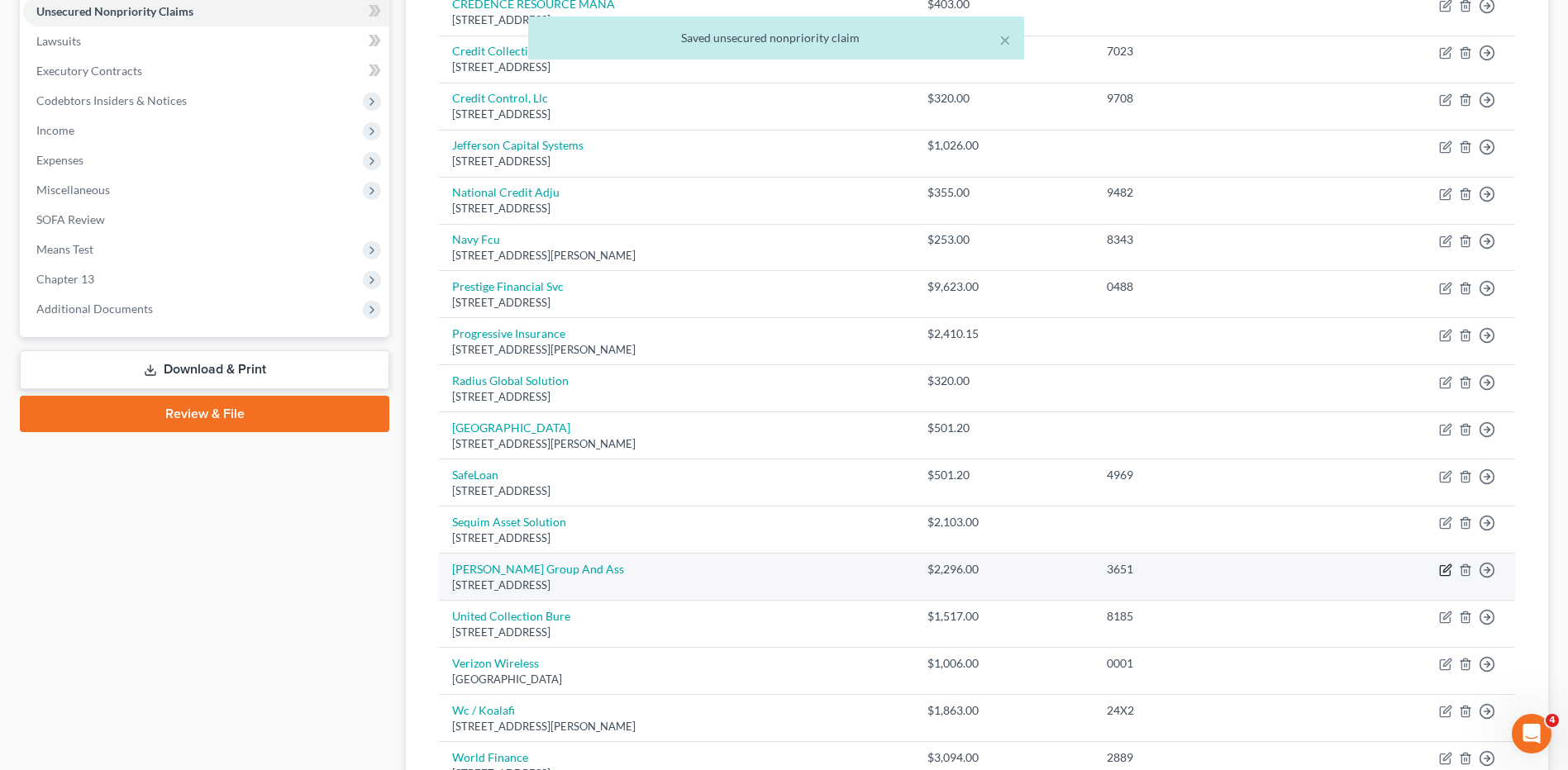
click at [1446, 570] on icon "button" at bounding box center [1446, 571] width 14 height 14
select select "4"
select select "0"
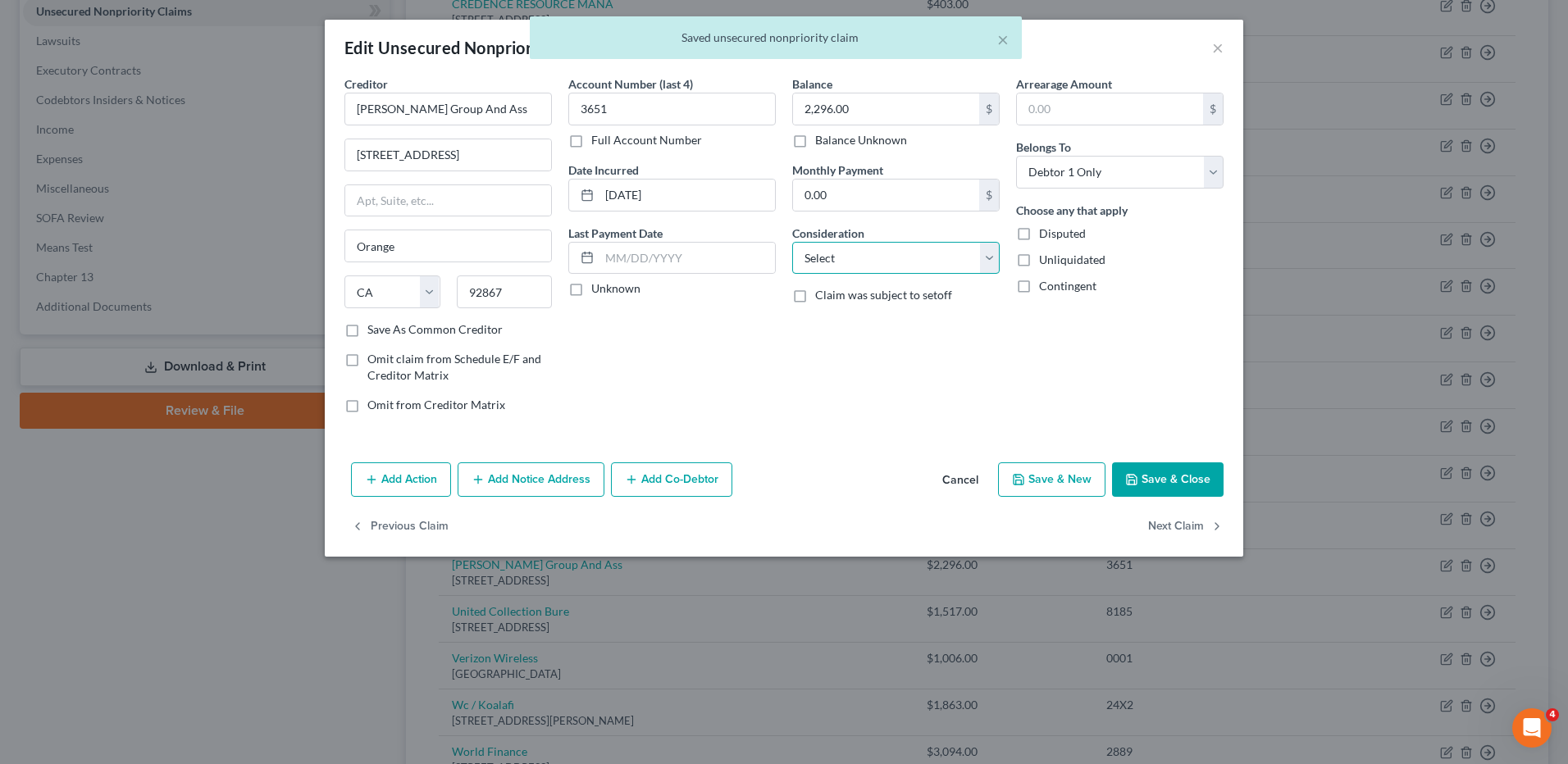
click at [841, 263] on select "Select Cable / Satellite Services Collection Agency Credit Card Debt Debt Couns…" at bounding box center [896, 258] width 208 height 33
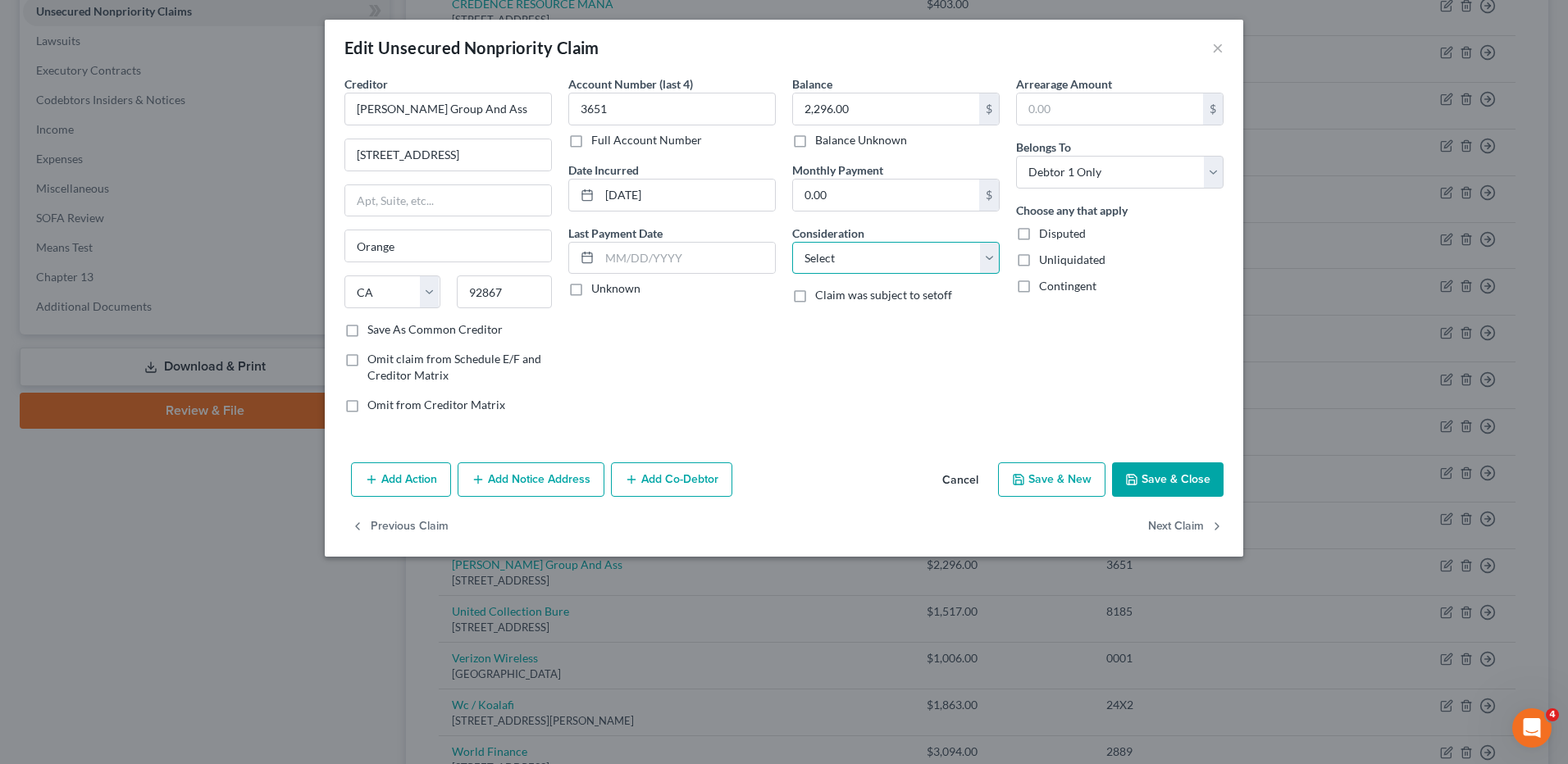
select select "1"
click at [792, 242] on select "Select Cable / Satellite Services Collection Agency Credit Card Debt Debt Couns…" at bounding box center [896, 258] width 208 height 33
click at [1154, 471] on button "Save & Close" at bounding box center [1167, 479] width 111 height 34
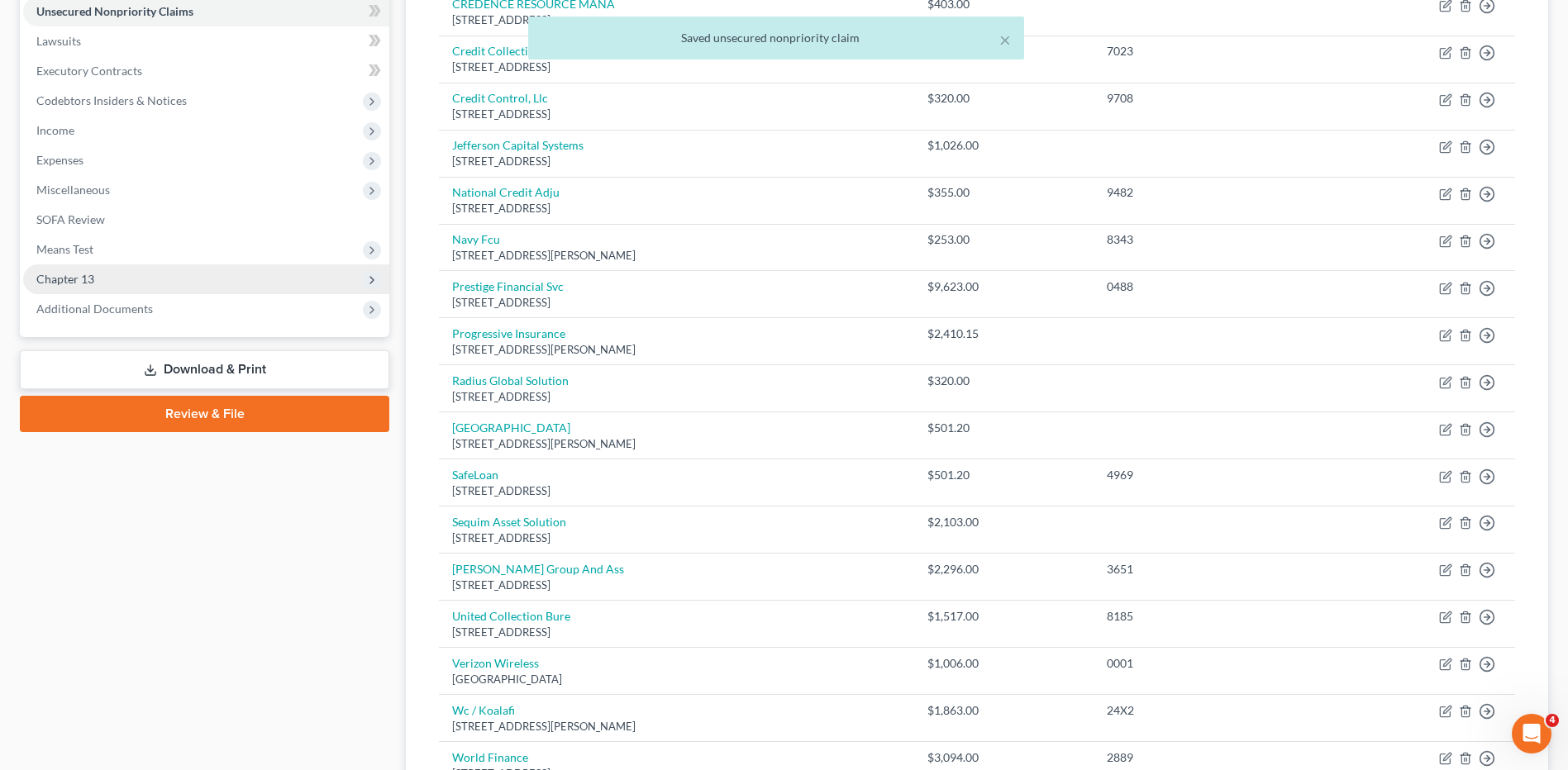
click at [65, 280] on span "Chapter 13" at bounding box center [65, 279] width 58 height 14
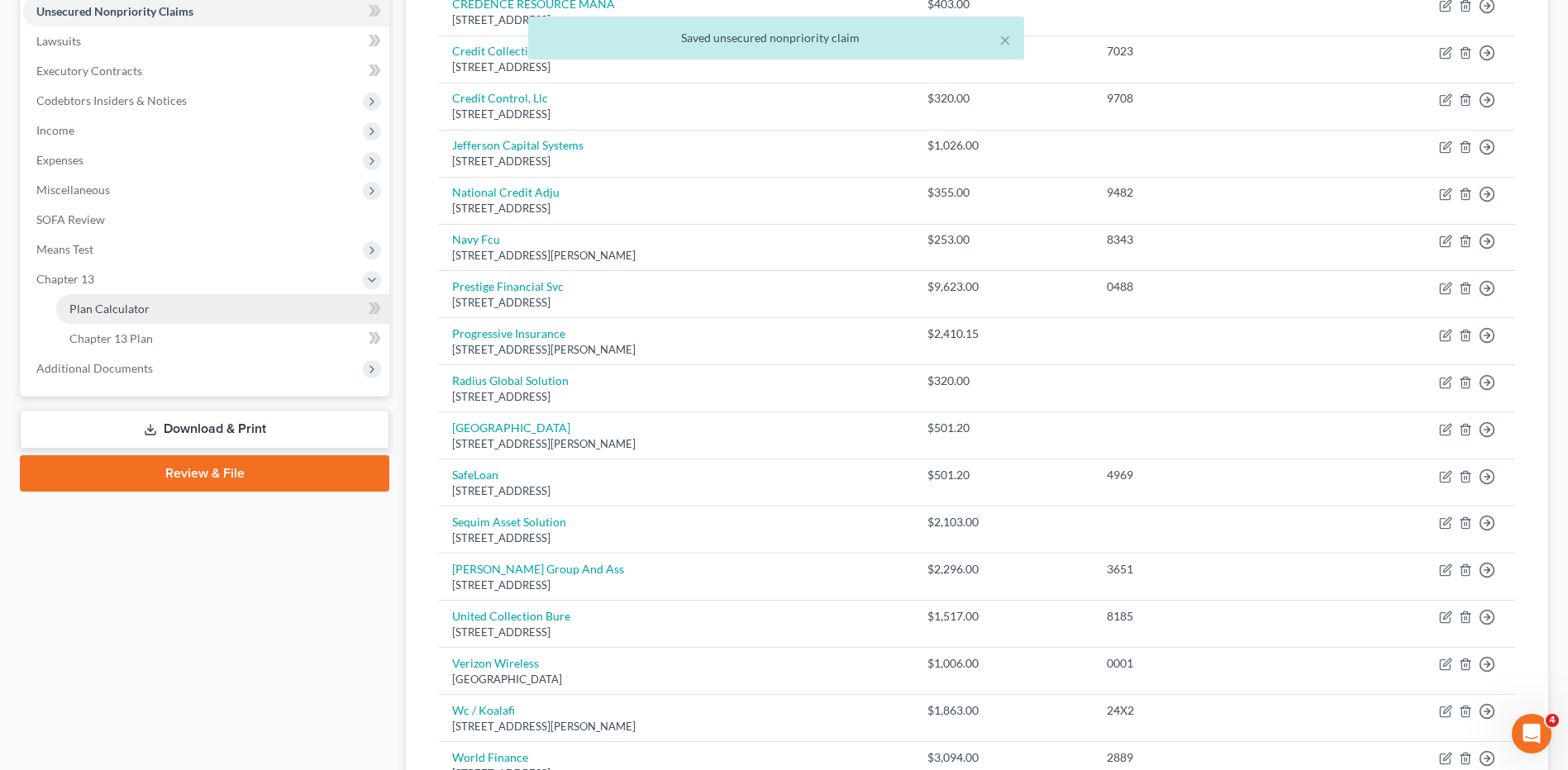
click at [90, 306] on span "Plan Calculator" at bounding box center [109, 308] width 80 height 14
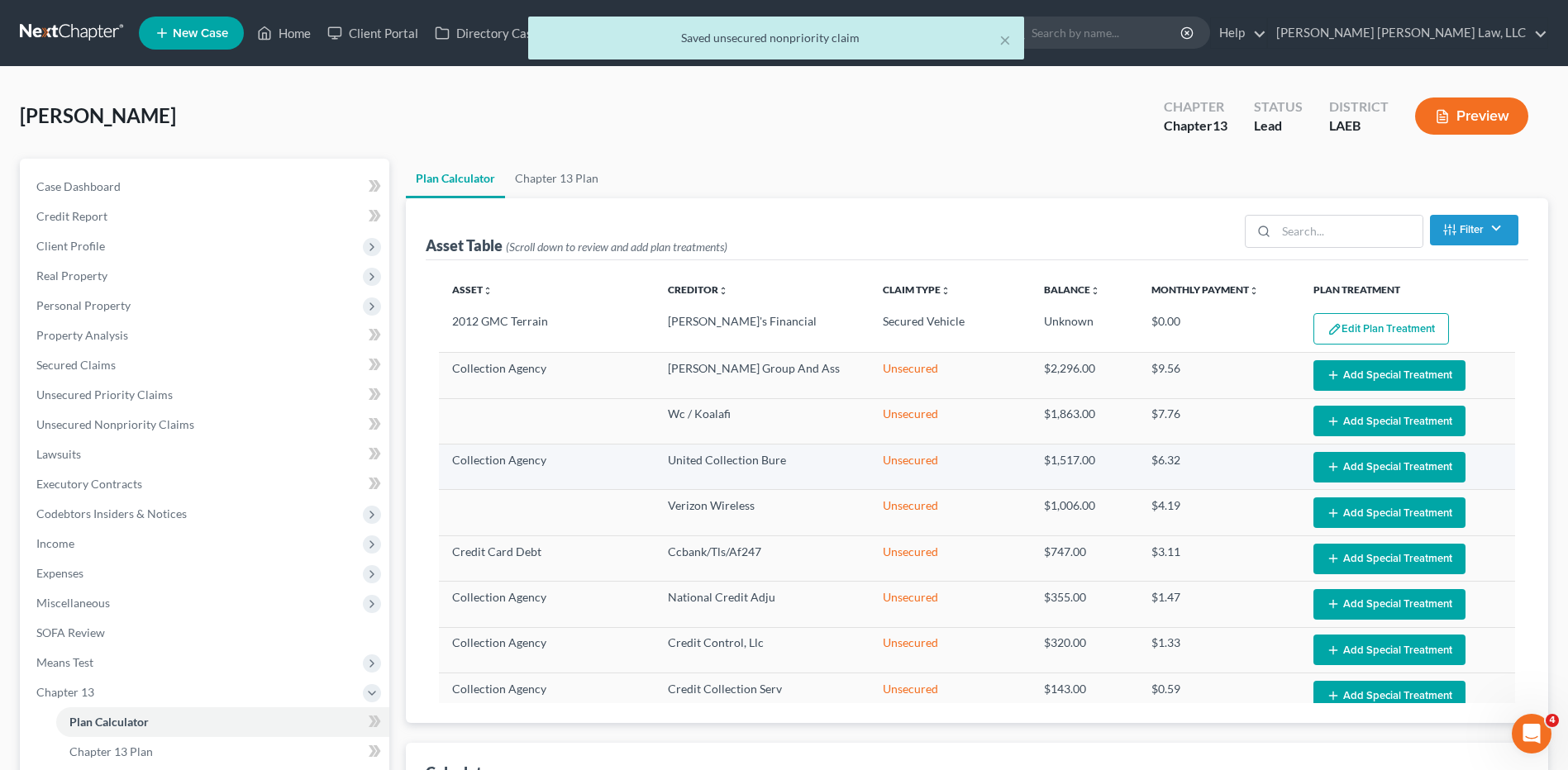
select select "59"
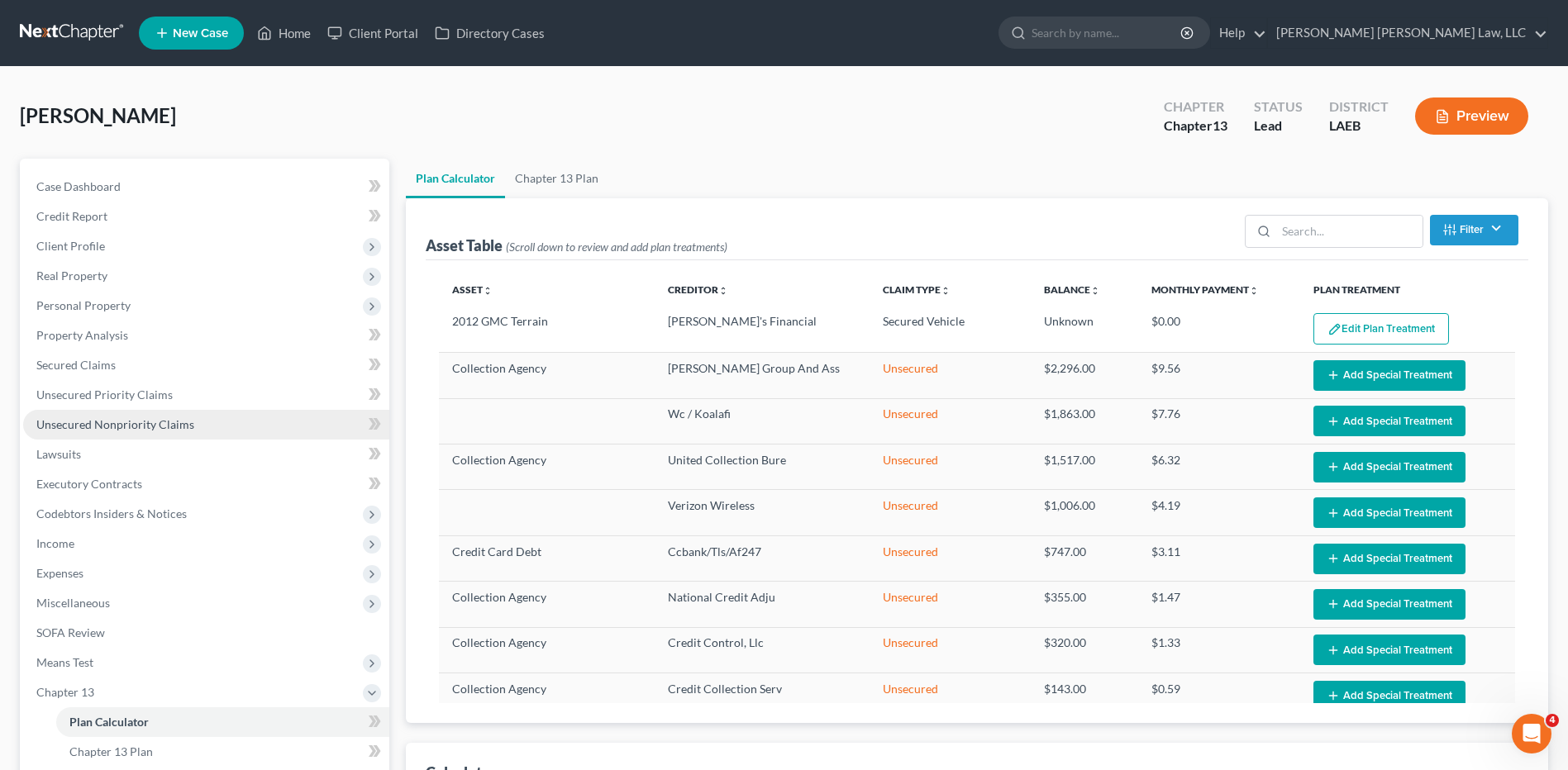
click at [82, 425] on span "Unsecured Nonpriority Claims" at bounding box center [115, 424] width 158 height 14
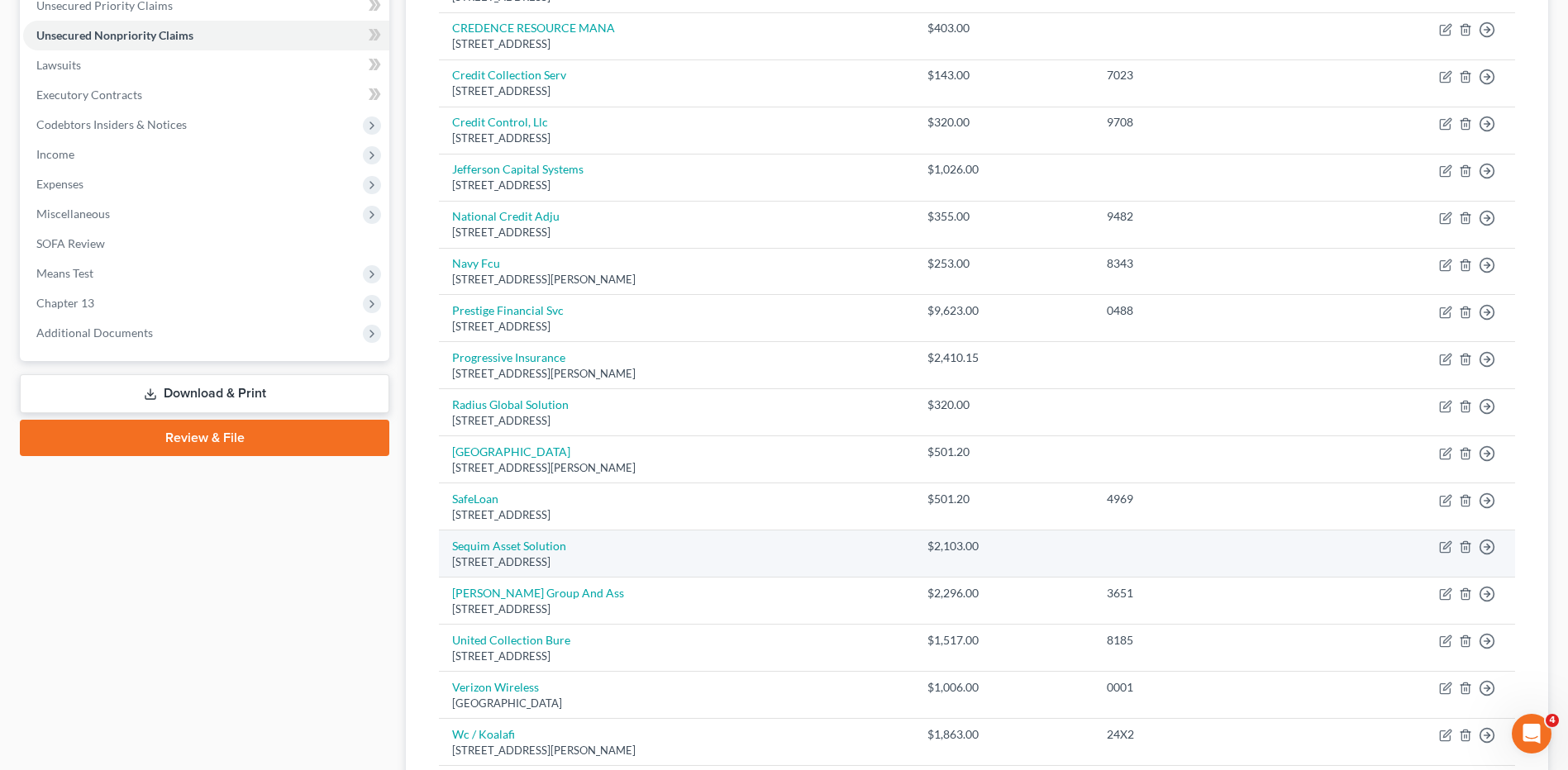
scroll to position [496, 0]
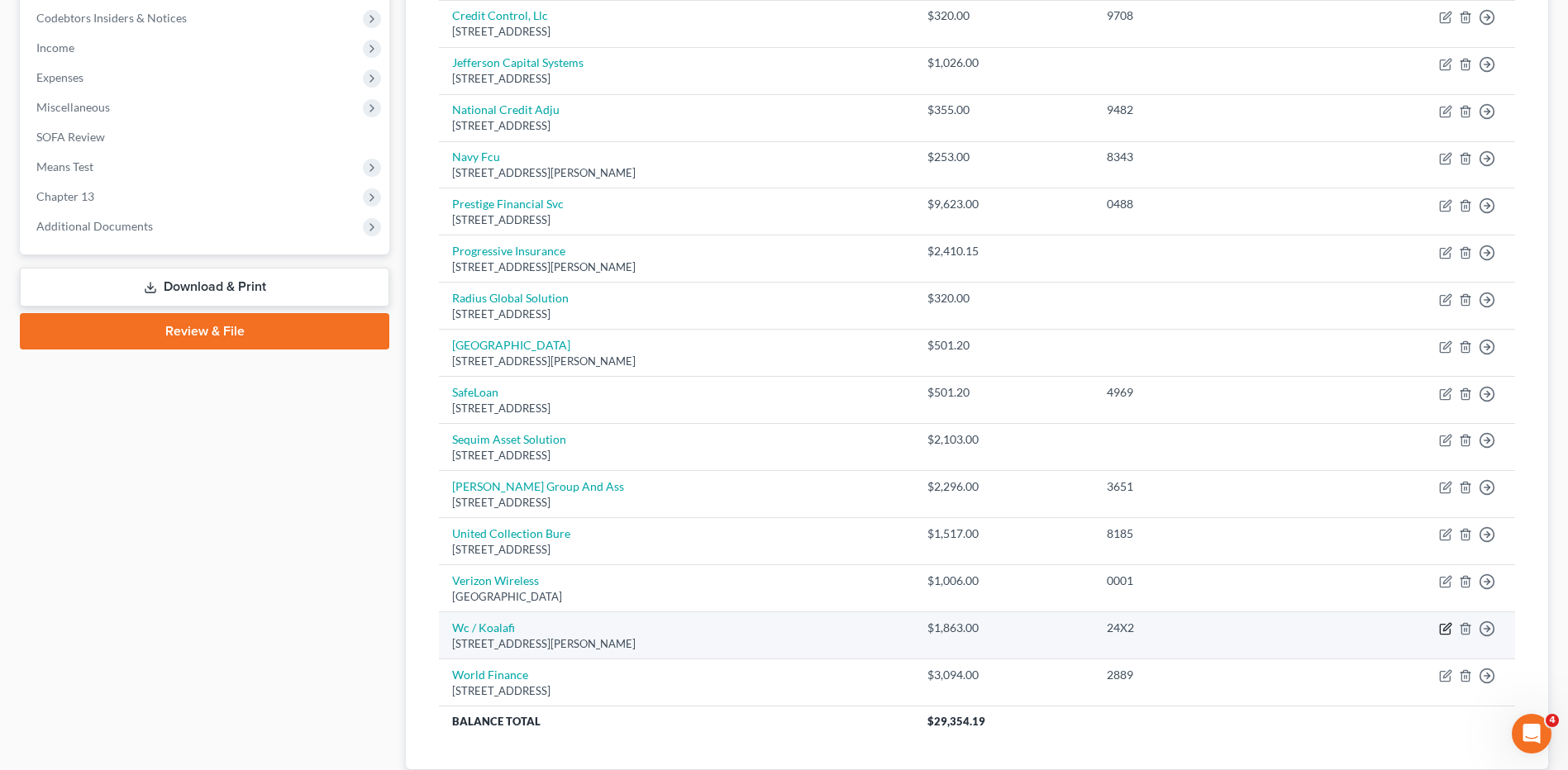
click at [1445, 632] on icon "button" at bounding box center [1446, 627] width 8 height 8
select select "48"
select select "0"
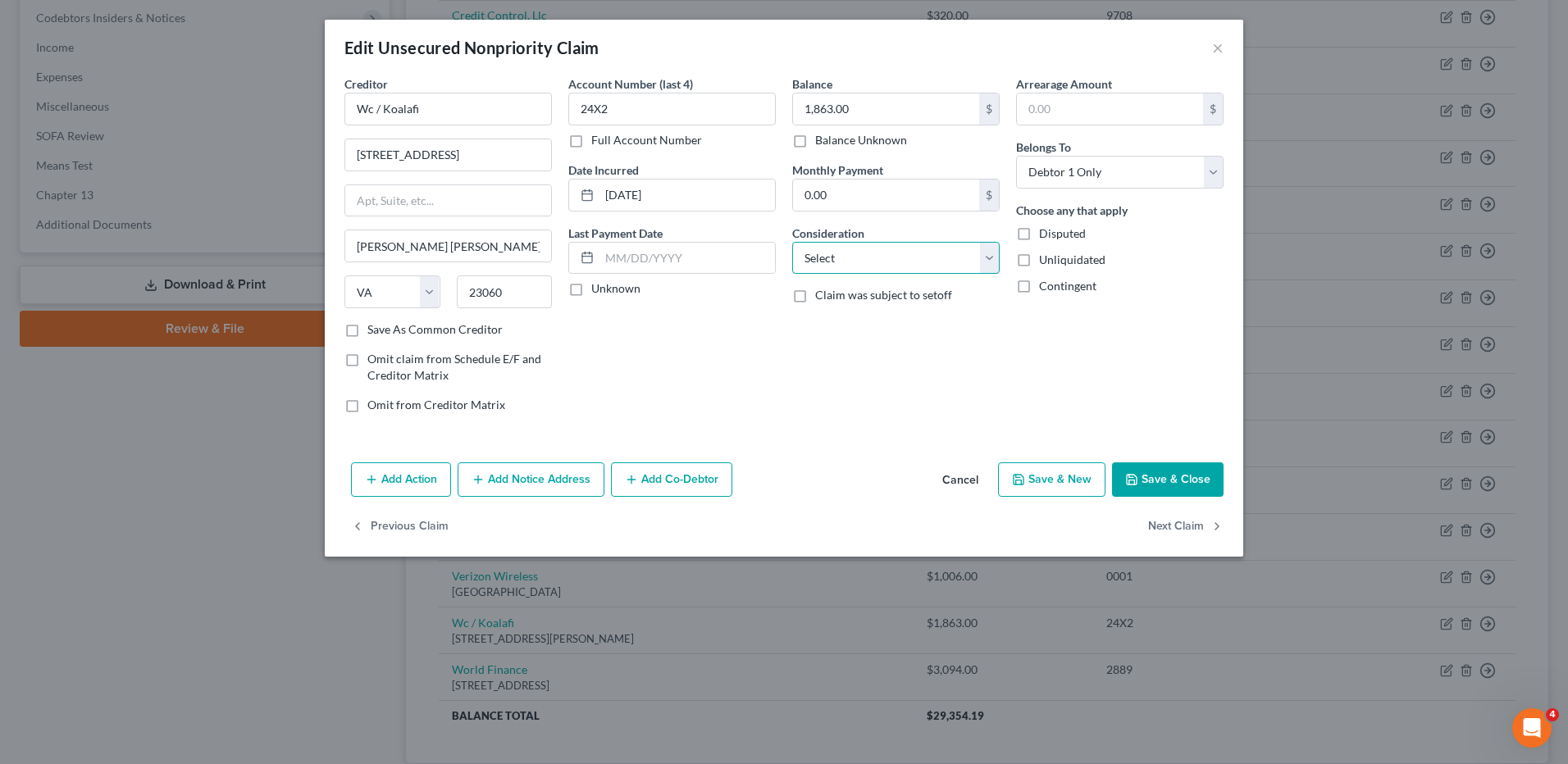
click at [851, 259] on select "Select Cable / Satellite Services Collection Agency Credit Card Debt Debt Couns…" at bounding box center [896, 258] width 208 height 33
select select "1"
click at [792, 242] on select "Select Cable / Satellite Services Collection Agency Credit Card Debt Debt Couns…" at bounding box center [896, 258] width 208 height 33
click at [1138, 471] on button "Save & Close" at bounding box center [1167, 479] width 111 height 34
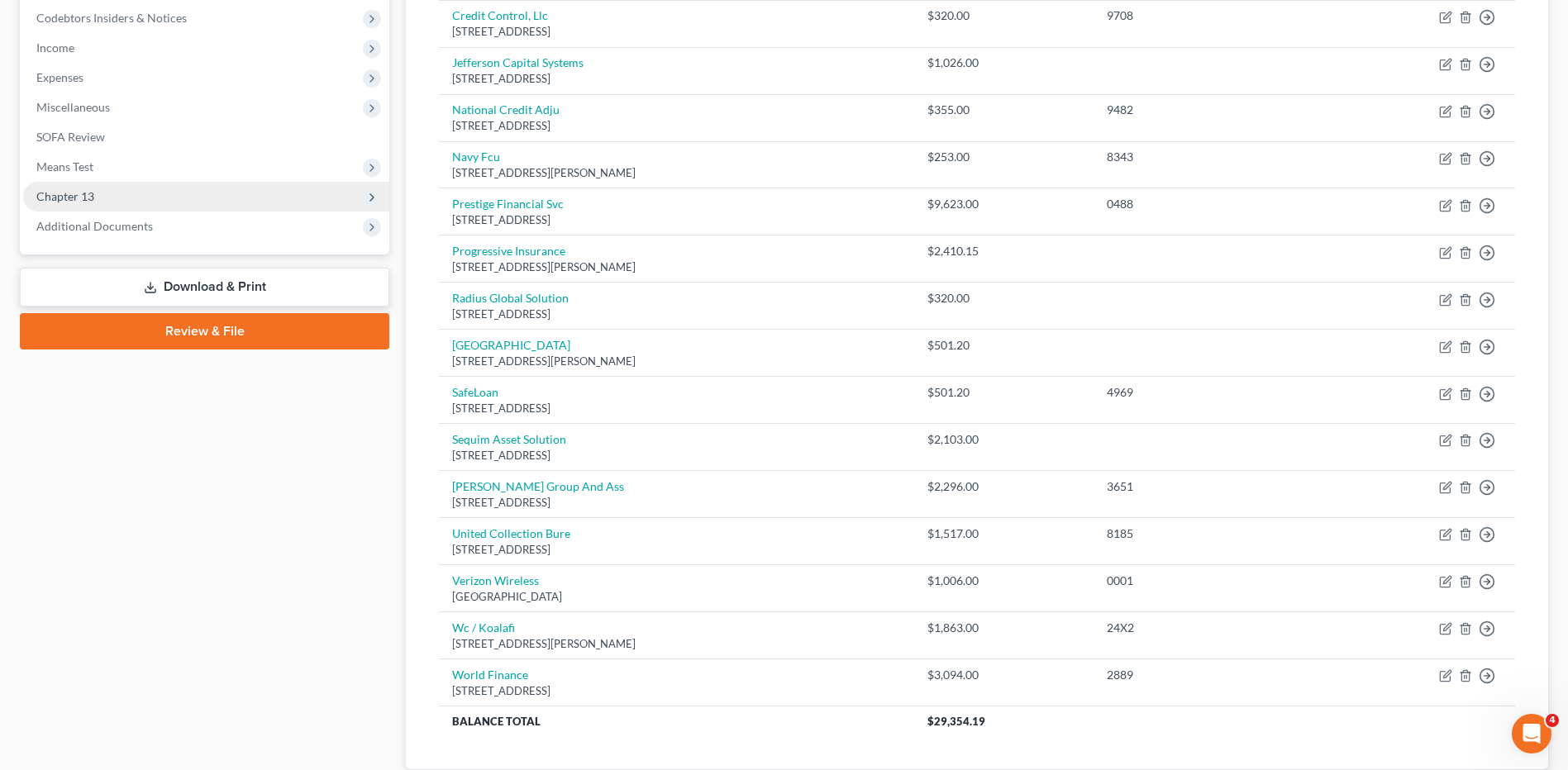
click at [86, 194] on span "Chapter 13" at bounding box center [65, 196] width 58 height 14
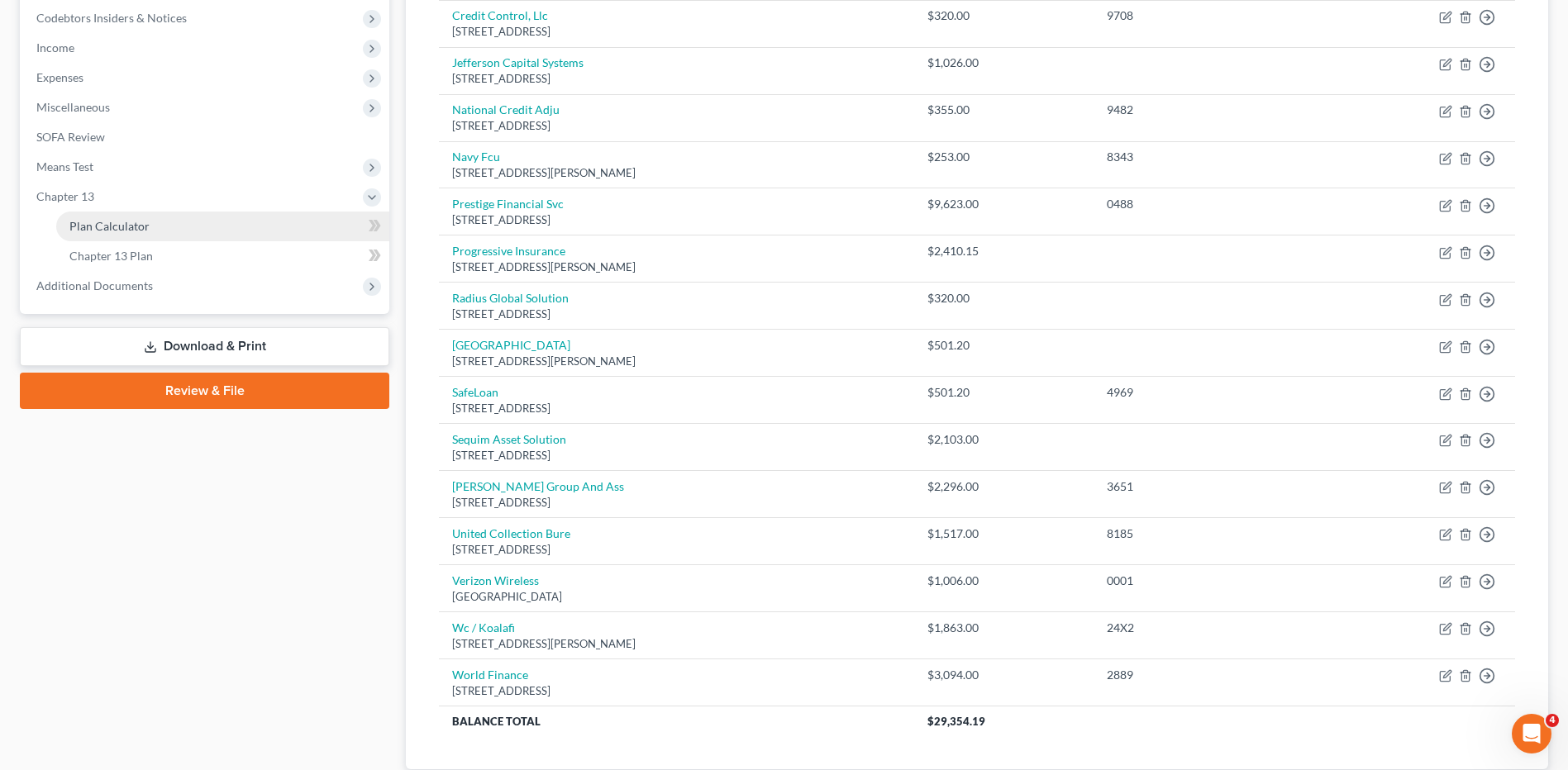
click at [112, 225] on span "Plan Calculator" at bounding box center [109, 225] width 80 height 14
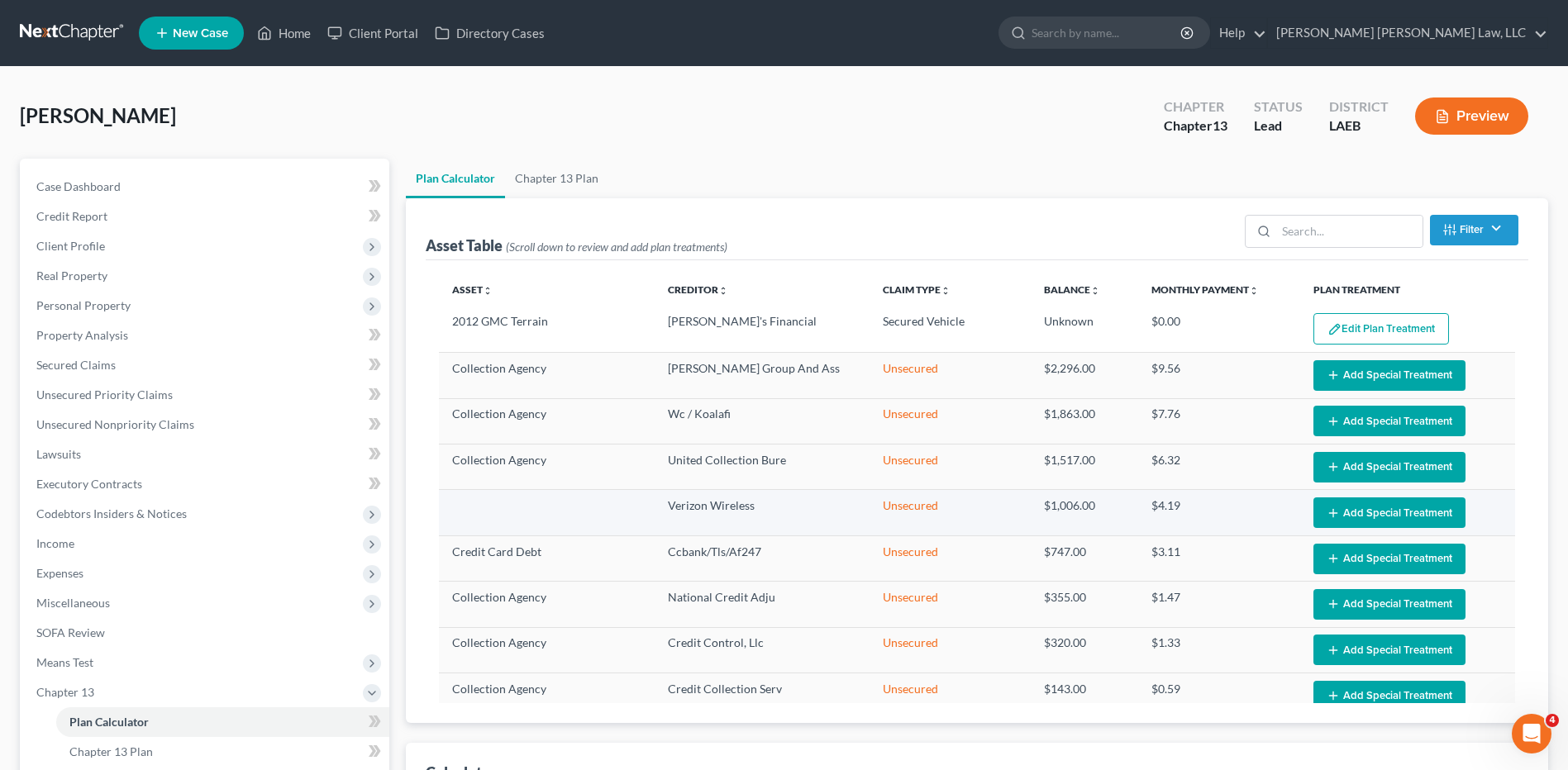
select select "59"
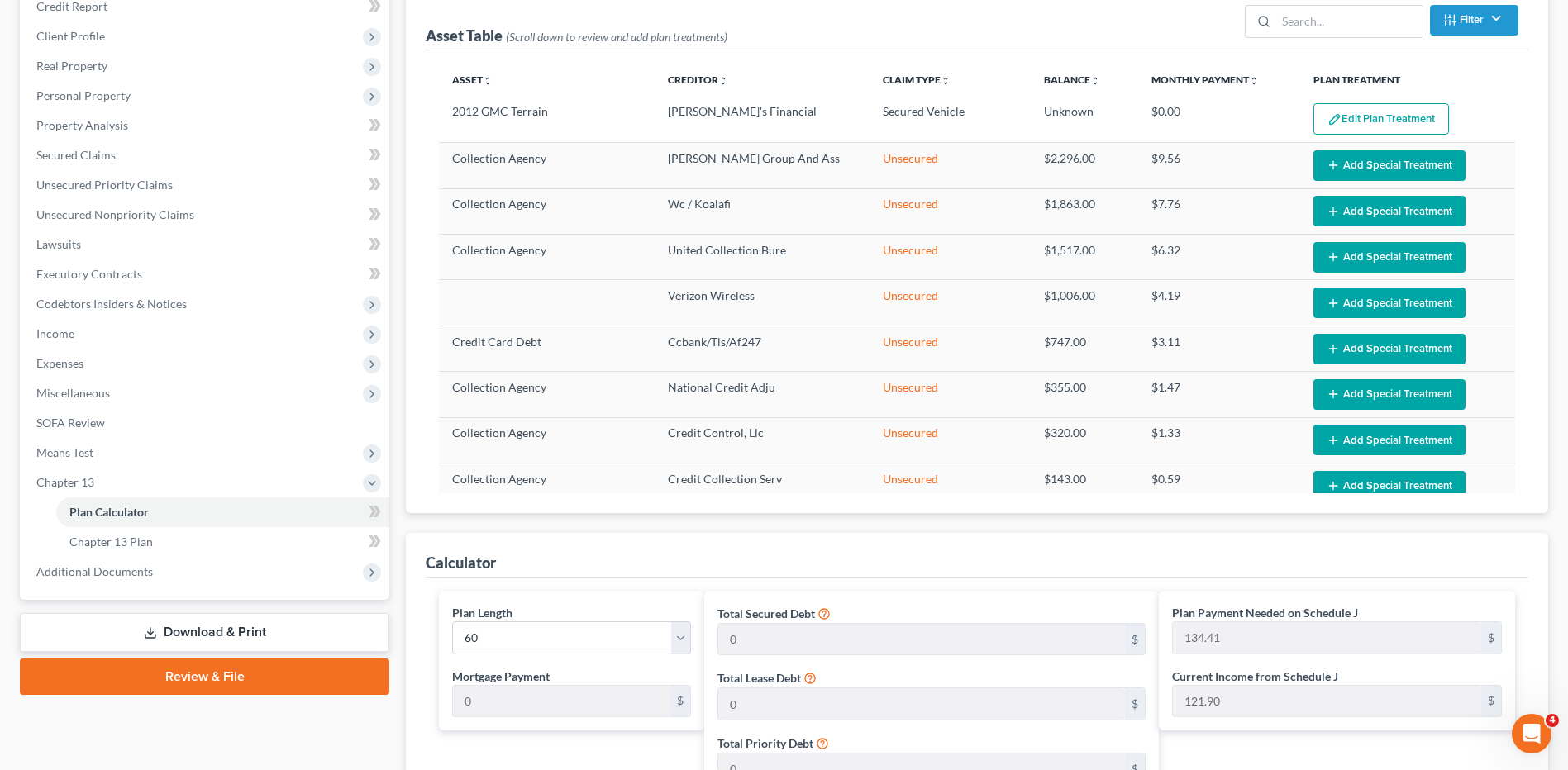
scroll to position [331, 0]
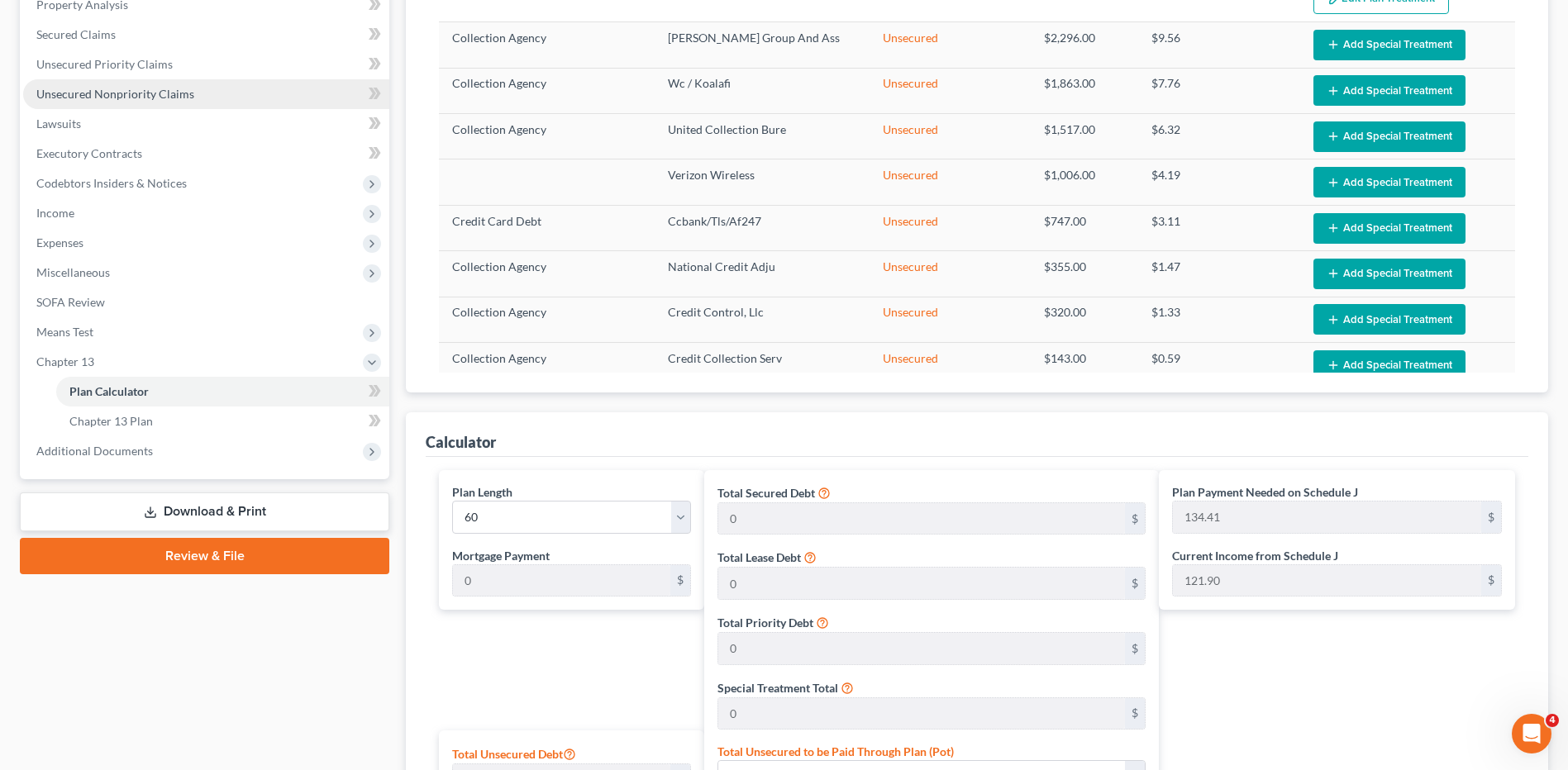
click at [109, 98] on span "Unsecured Nonpriority Claims" at bounding box center [115, 94] width 158 height 14
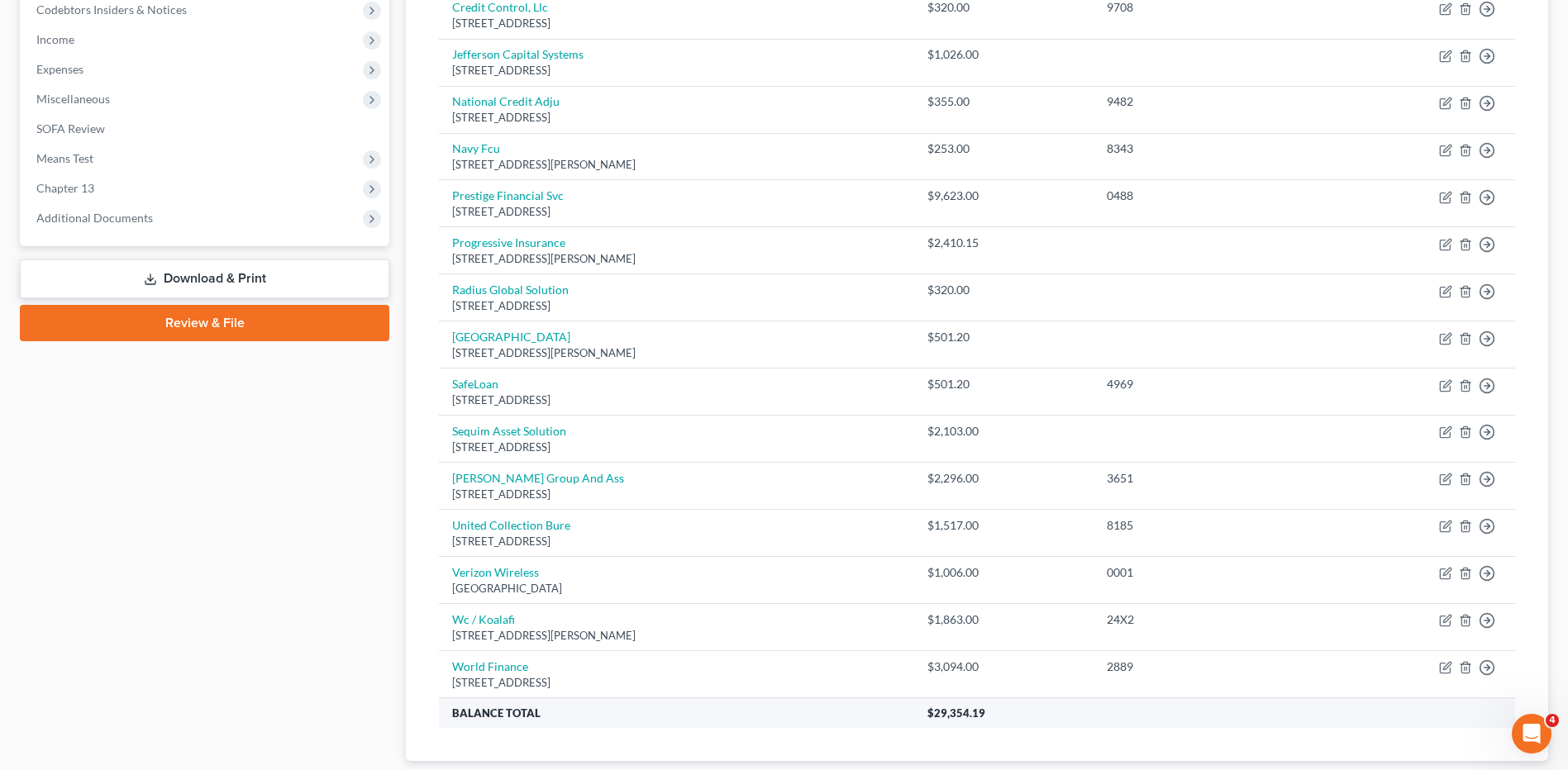
scroll to position [578, 0]
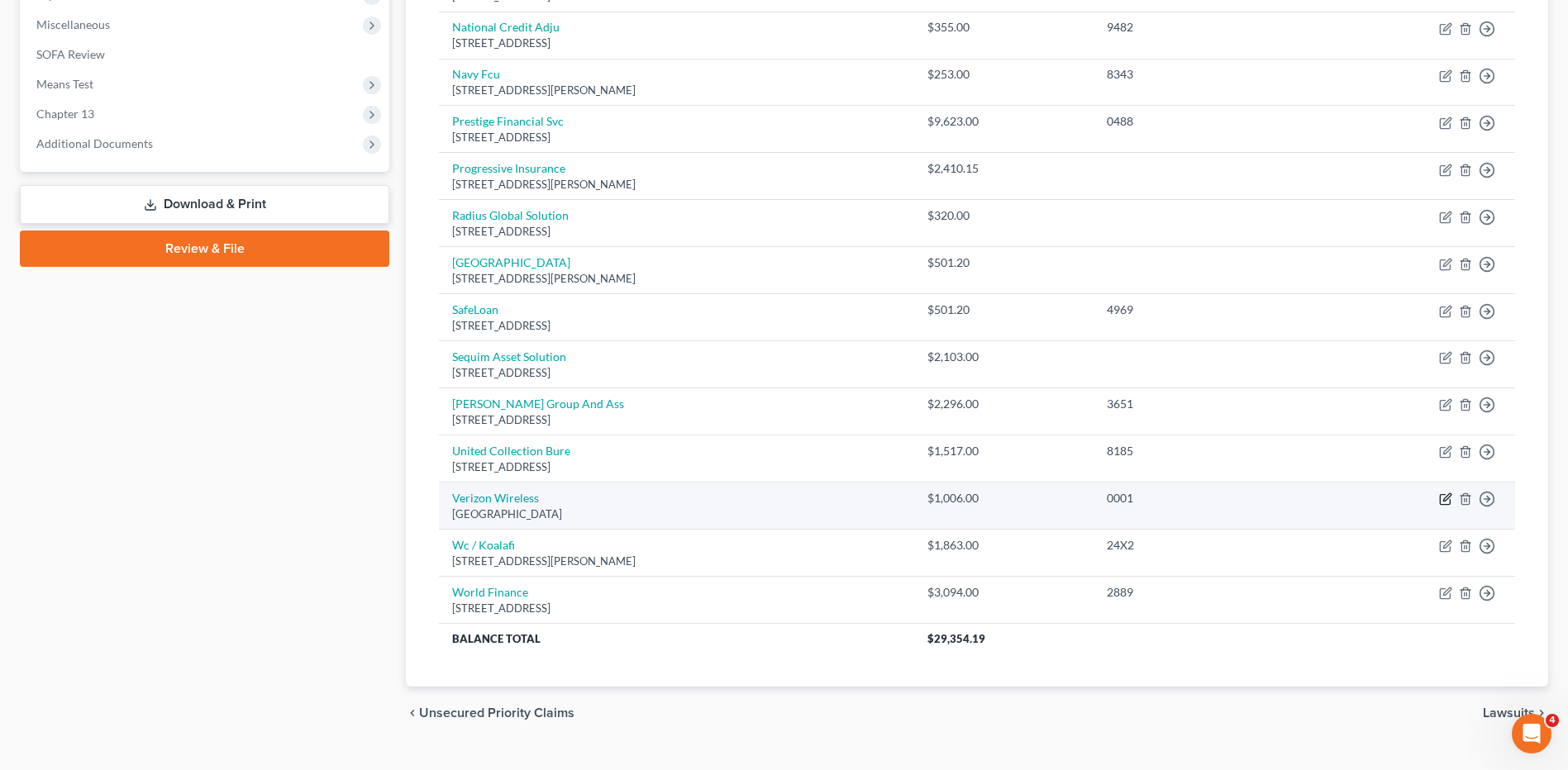
click at [1443, 502] on icon "button" at bounding box center [1446, 497] width 8 height 8
select select "45"
select select "0"
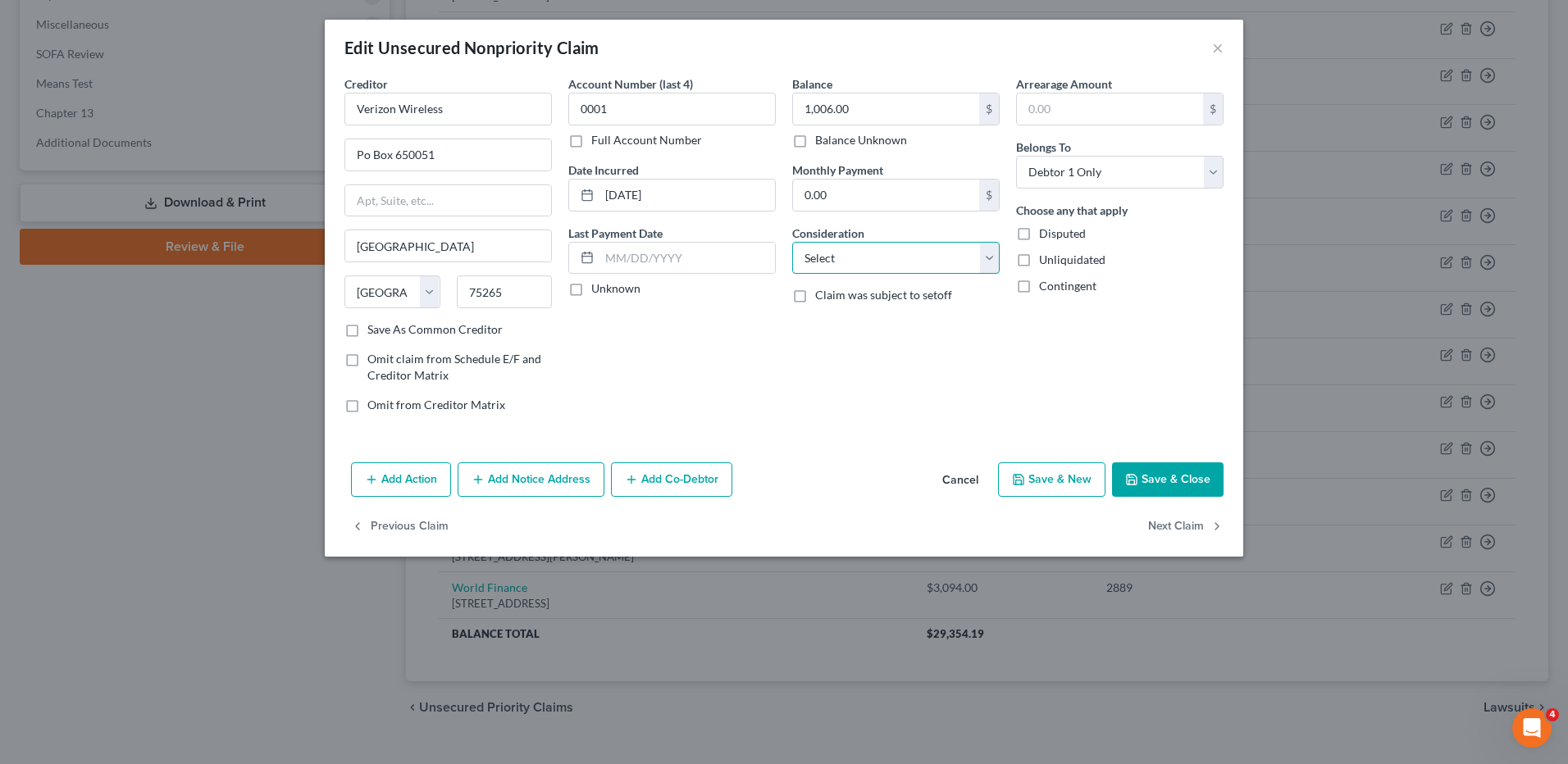
click at [841, 266] on select "Select Cable / Satellite Services Collection Agency Credit Card Debt Debt Couns…" at bounding box center [896, 258] width 208 height 33
select select "1"
click at [792, 242] on select "Select Cable / Satellite Services Collection Agency Credit Card Debt Debt Couns…" at bounding box center [896, 258] width 208 height 33
click at [1173, 482] on button "Save & Close" at bounding box center [1167, 479] width 111 height 34
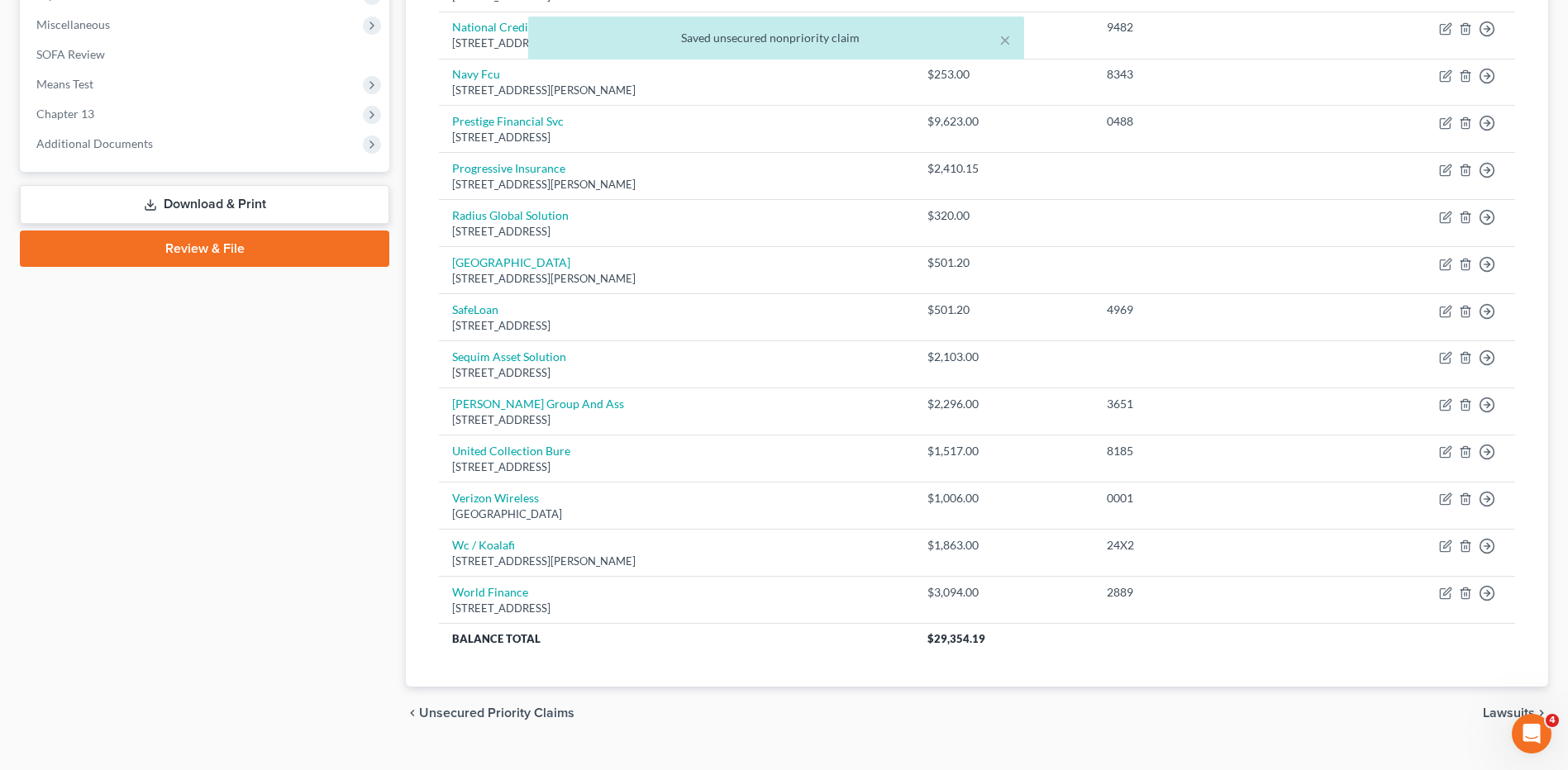
scroll to position [248, 0]
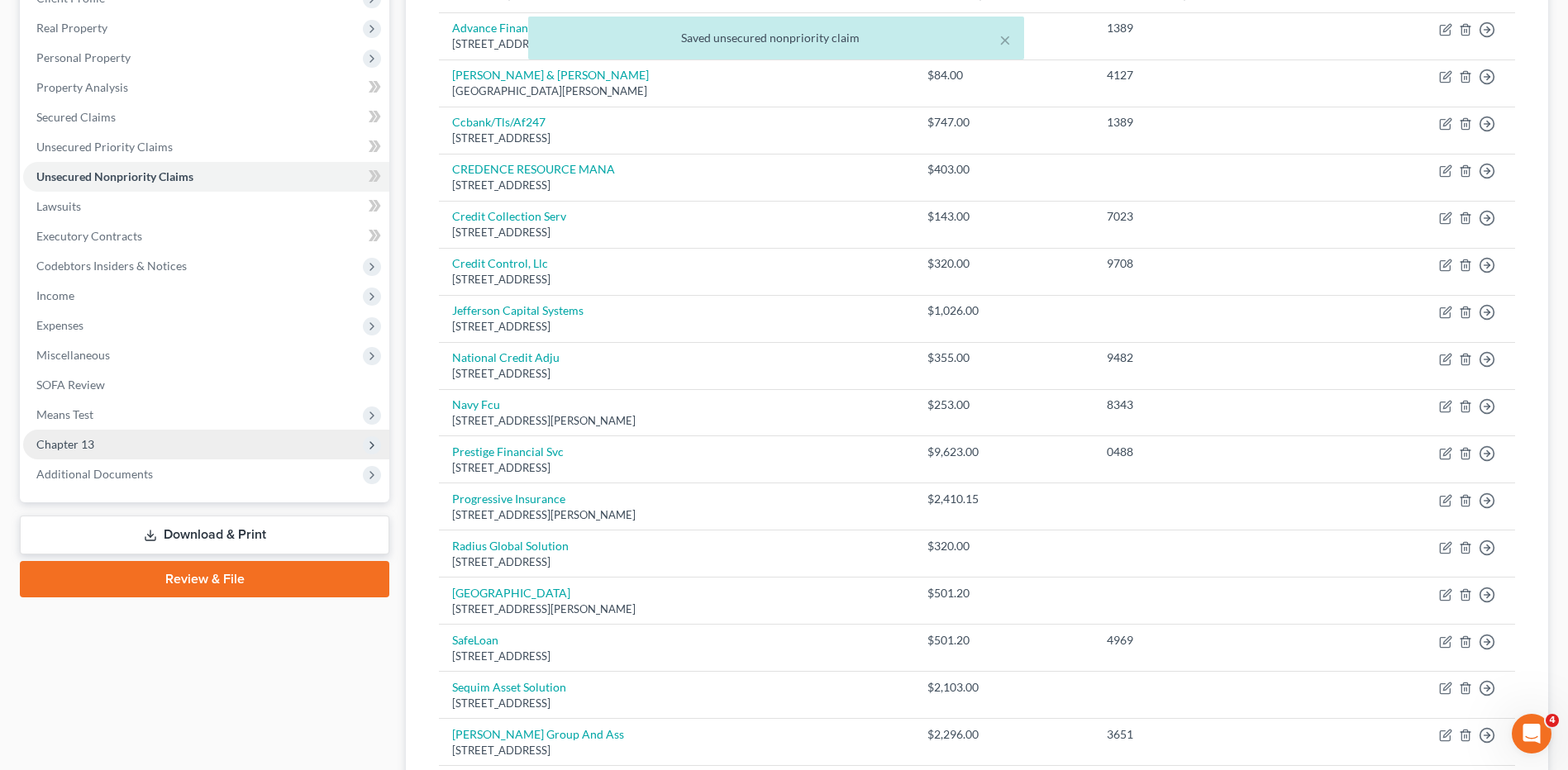
click at [89, 439] on span "Chapter 13" at bounding box center [65, 444] width 58 height 14
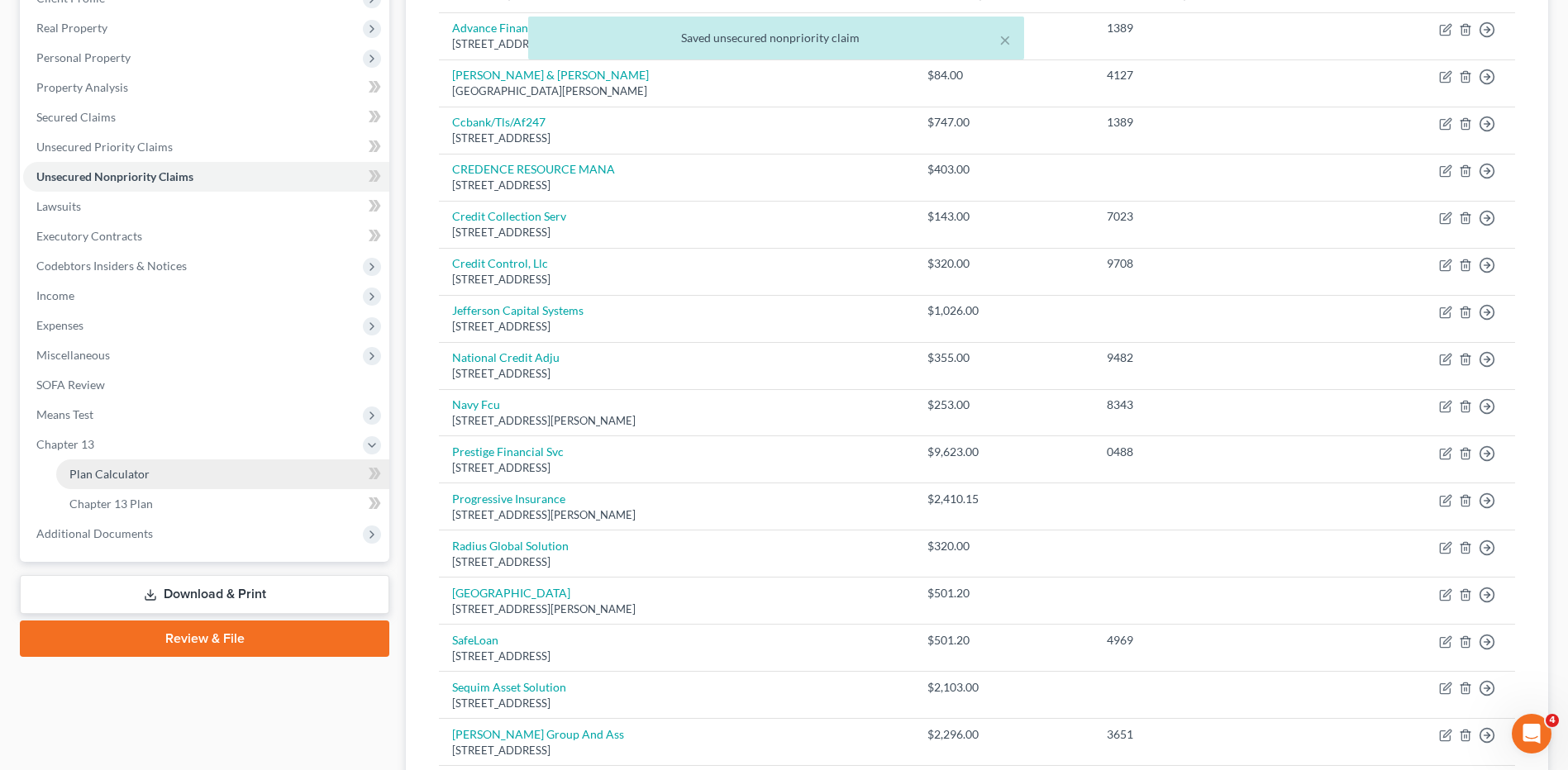
click at [117, 467] on span "Plan Calculator" at bounding box center [109, 474] width 80 height 14
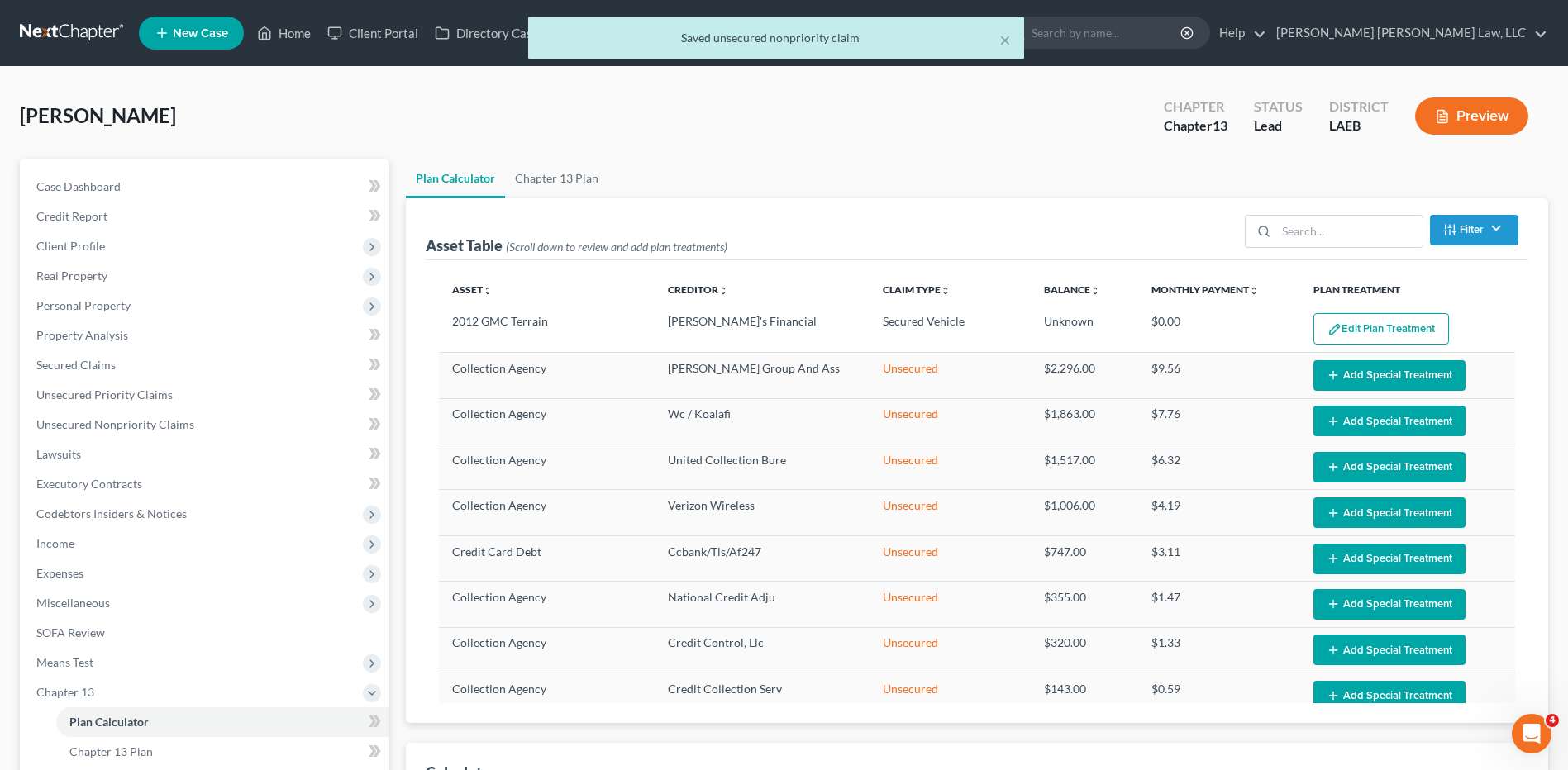
select select "59"
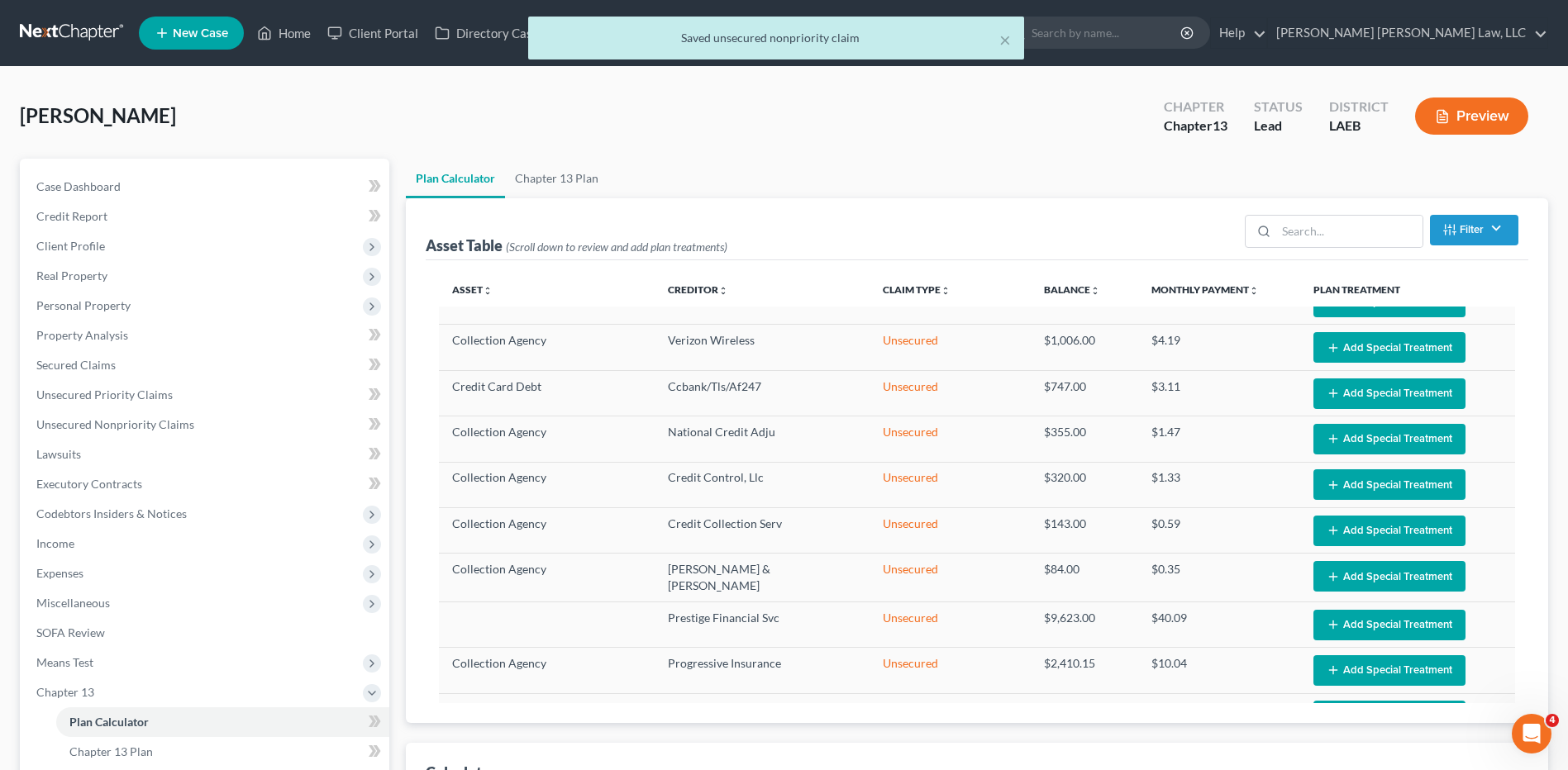
select select "59"
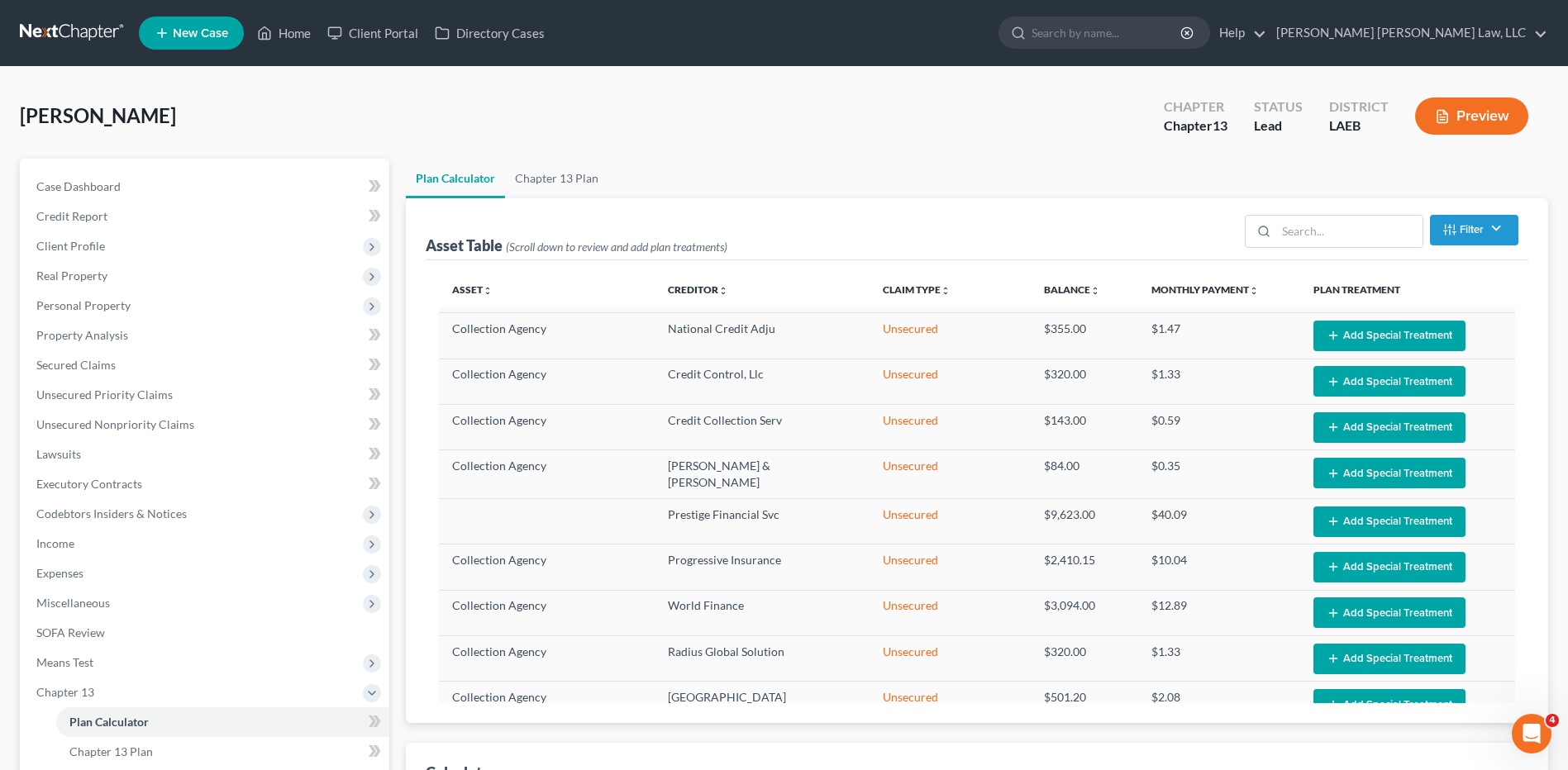
scroll to position [247, 0]
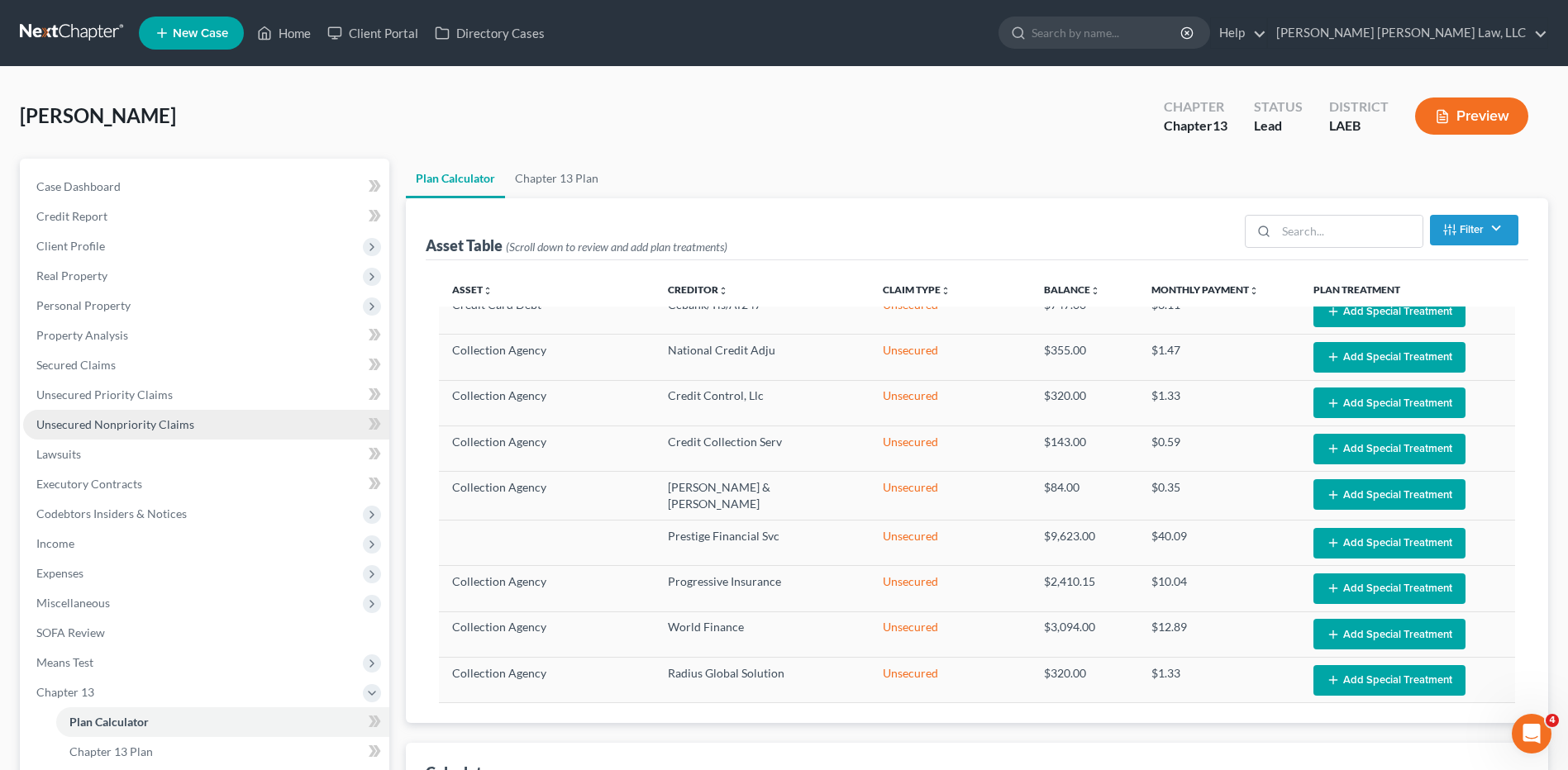
click at [107, 422] on span "Unsecured Nonpriority Claims" at bounding box center [115, 424] width 158 height 14
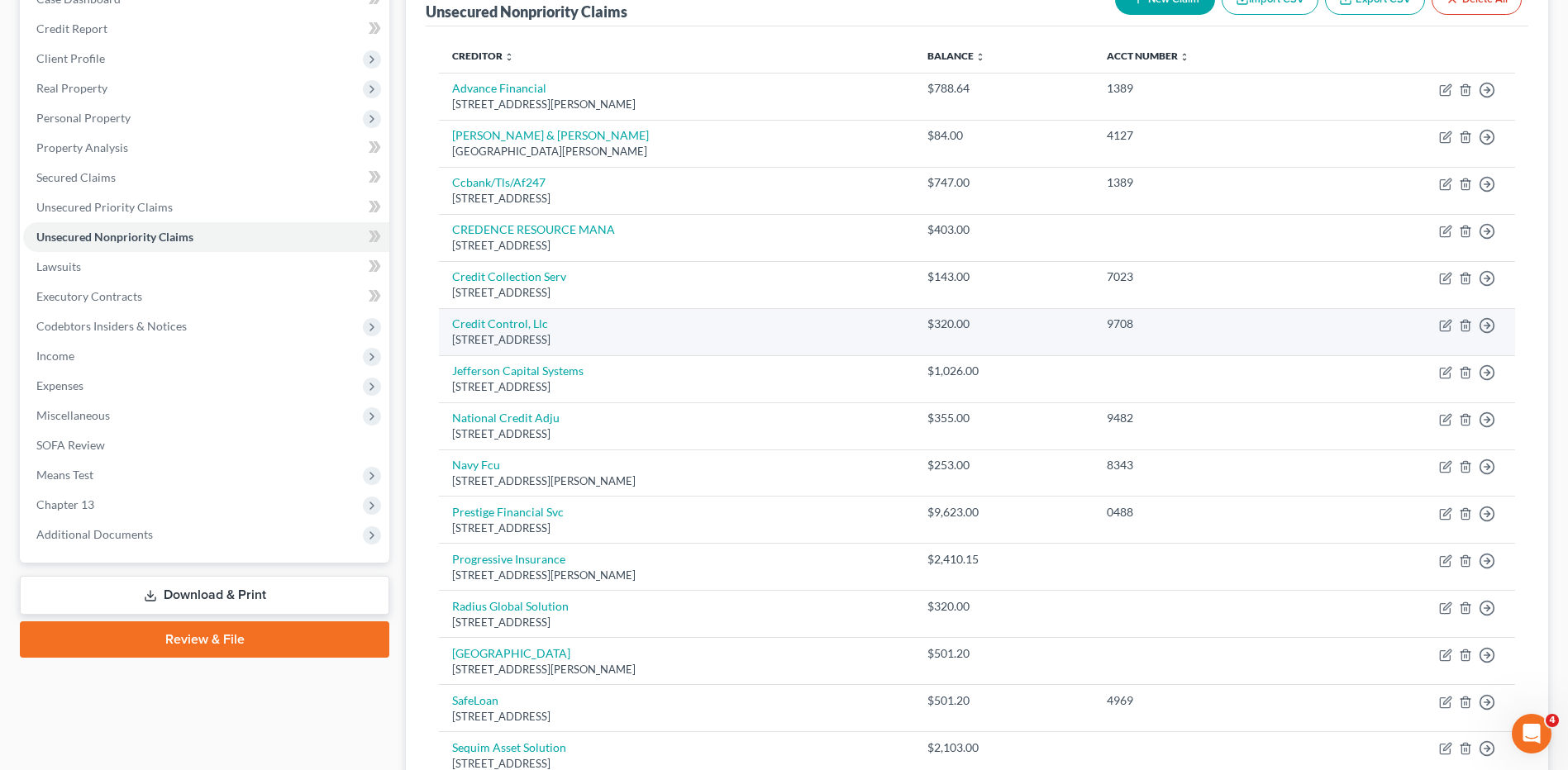
scroll to position [331, 0]
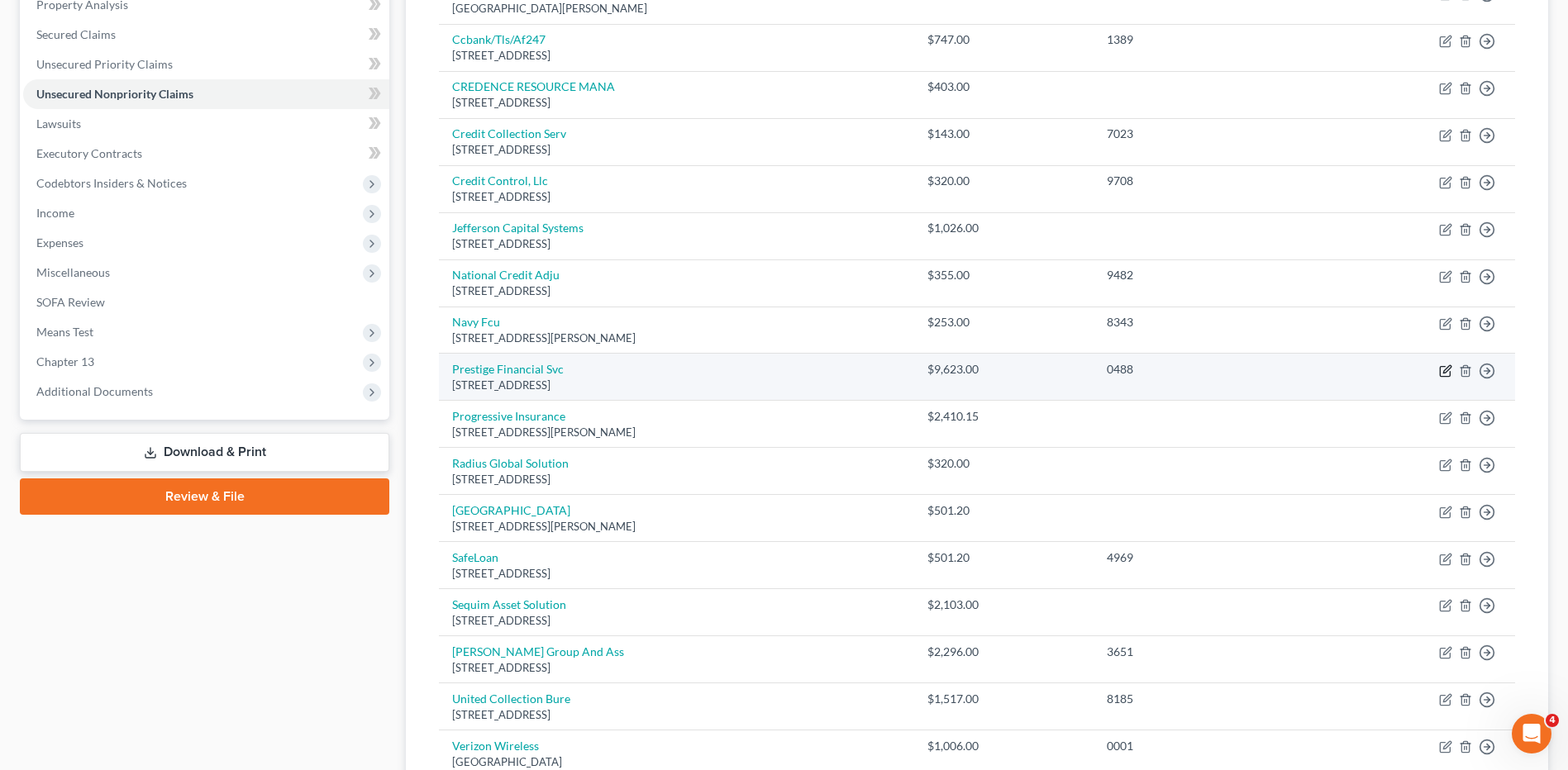
click at [1445, 373] on icon "button" at bounding box center [1446, 371] width 14 height 14
select select "46"
select select "0"
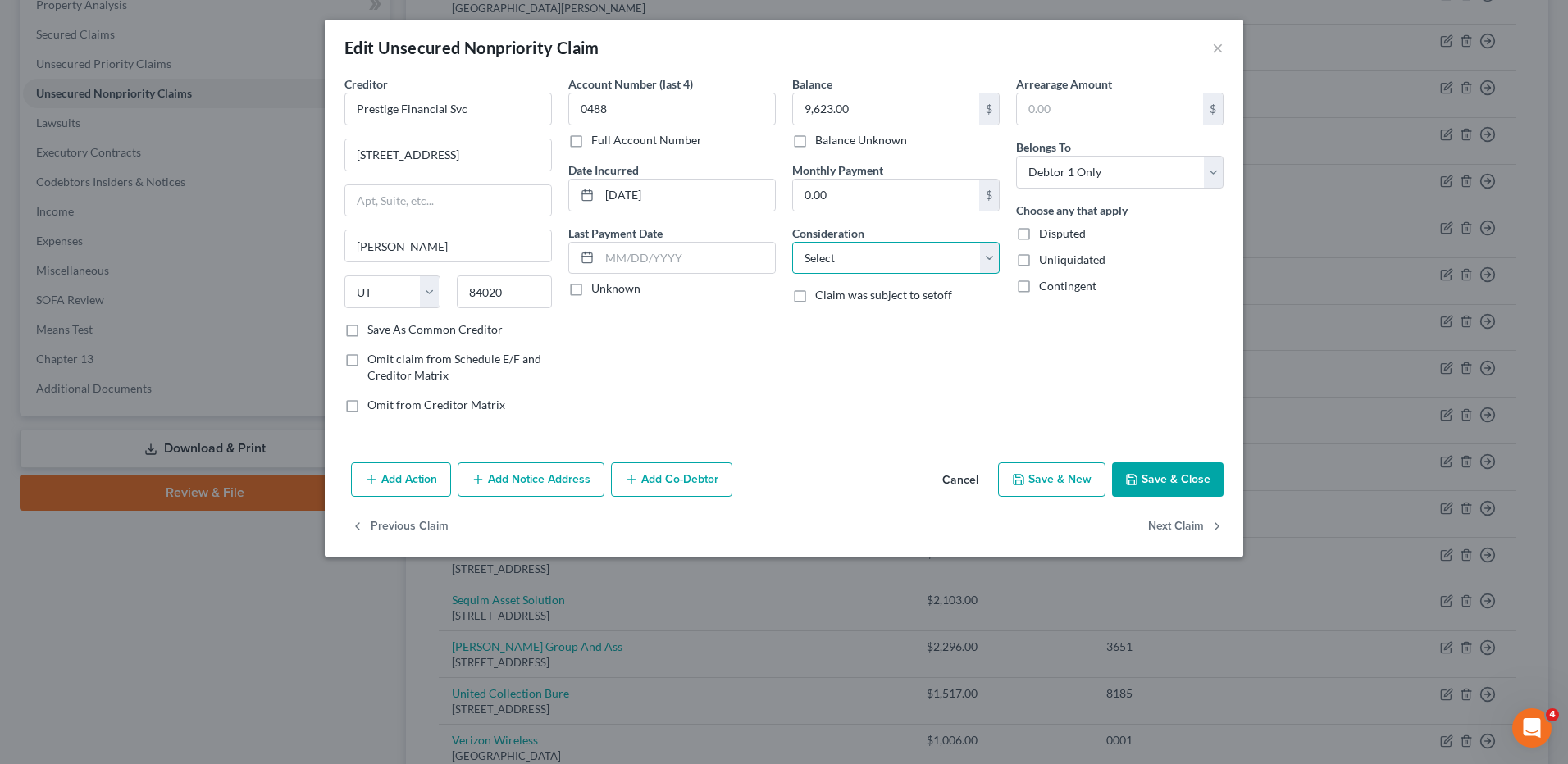
click at [809, 260] on select "Select Cable / Satellite Services Collection Agency Credit Card Debt Debt Couns…" at bounding box center [896, 258] width 208 height 33
select select "4"
click at [792, 242] on select "Select Cable / Satellite Services Collection Agency Credit Card Debt Debt Couns…" at bounding box center [896, 258] width 208 height 33
click at [1139, 485] on icon "button" at bounding box center [1132, 480] width 13 height 13
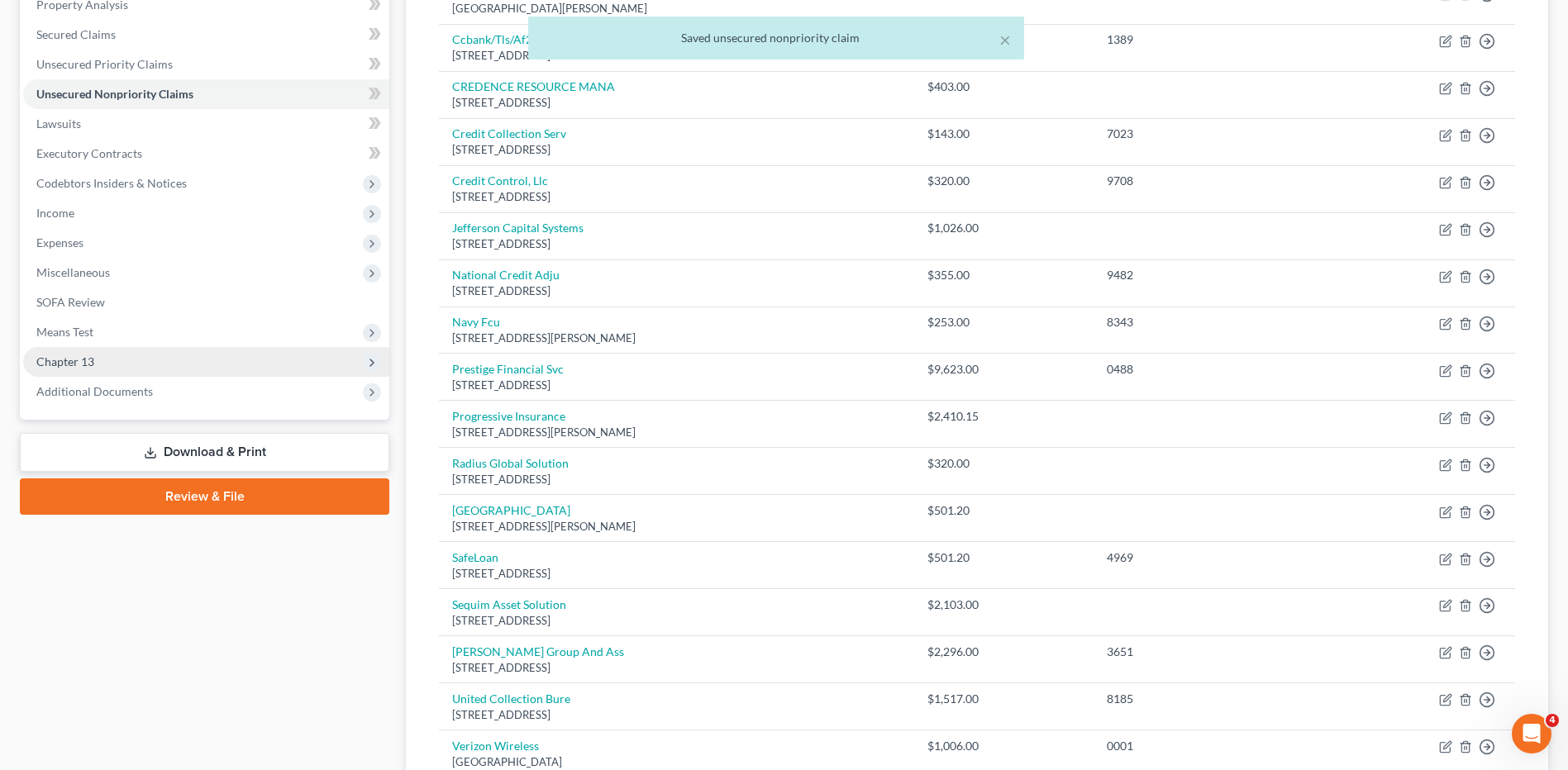
click at [81, 355] on span "Chapter 13" at bounding box center [65, 361] width 58 height 14
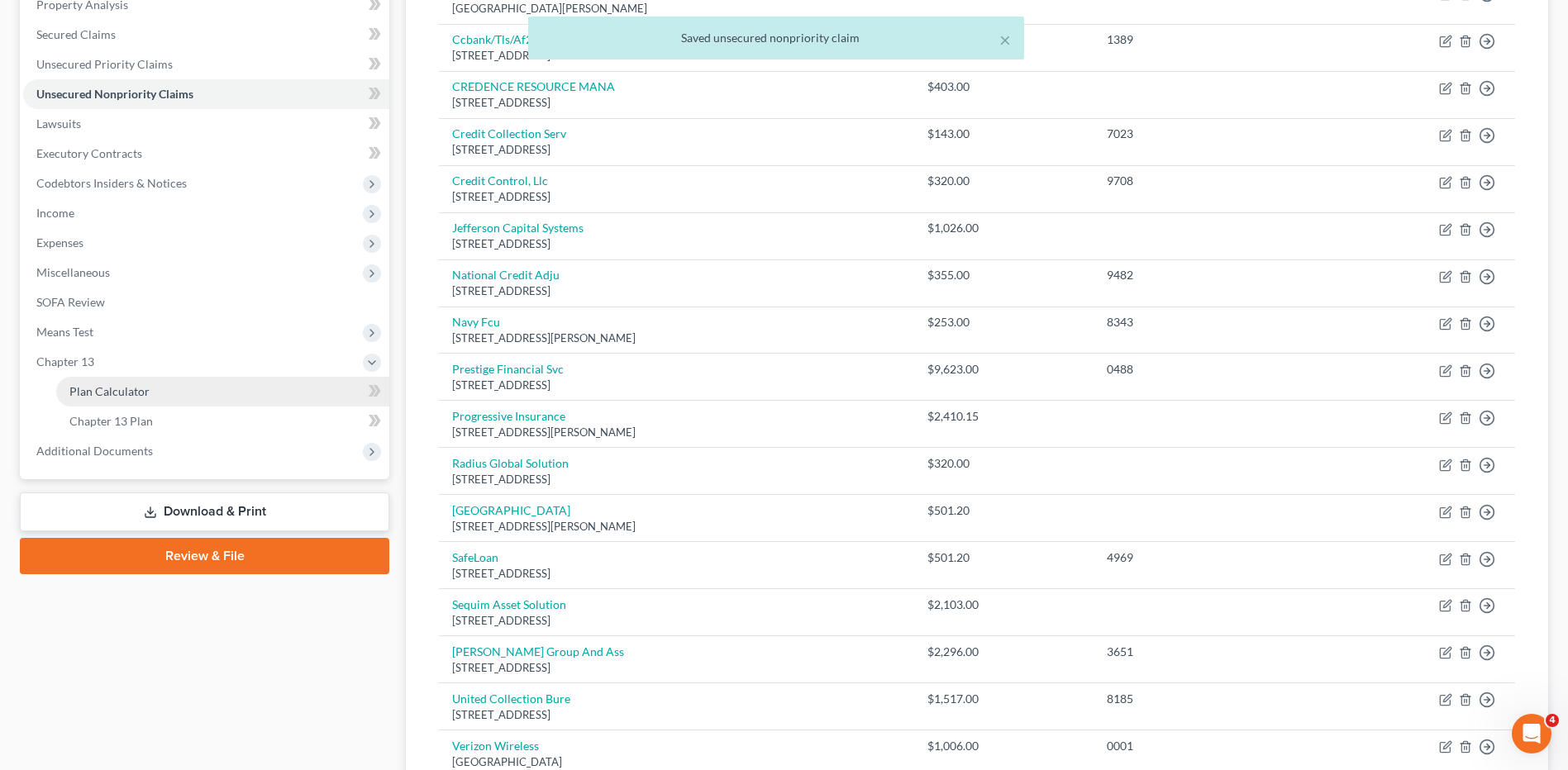
click at [80, 395] on span "Plan Calculator" at bounding box center [109, 391] width 80 height 14
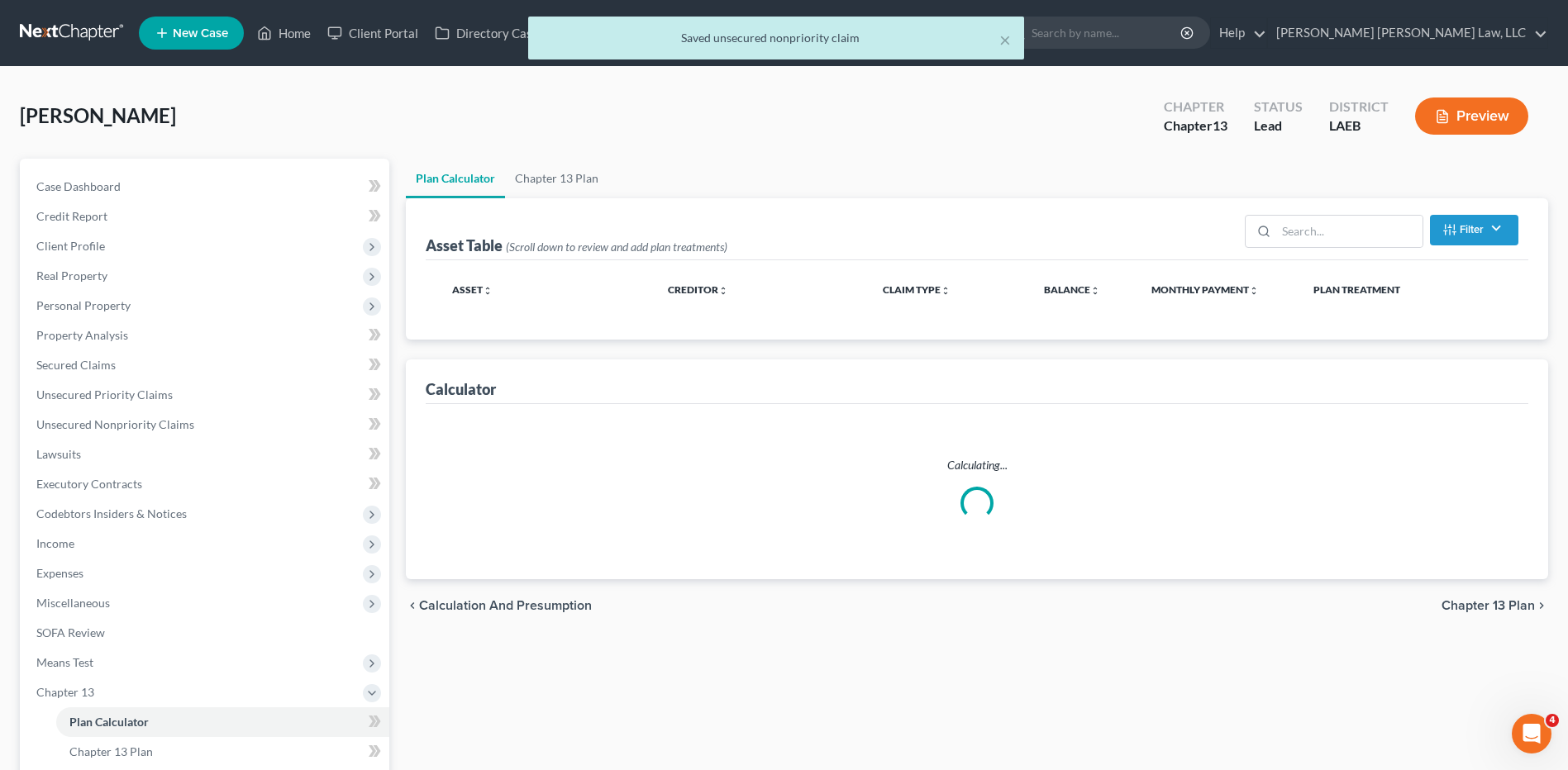
select select "59"
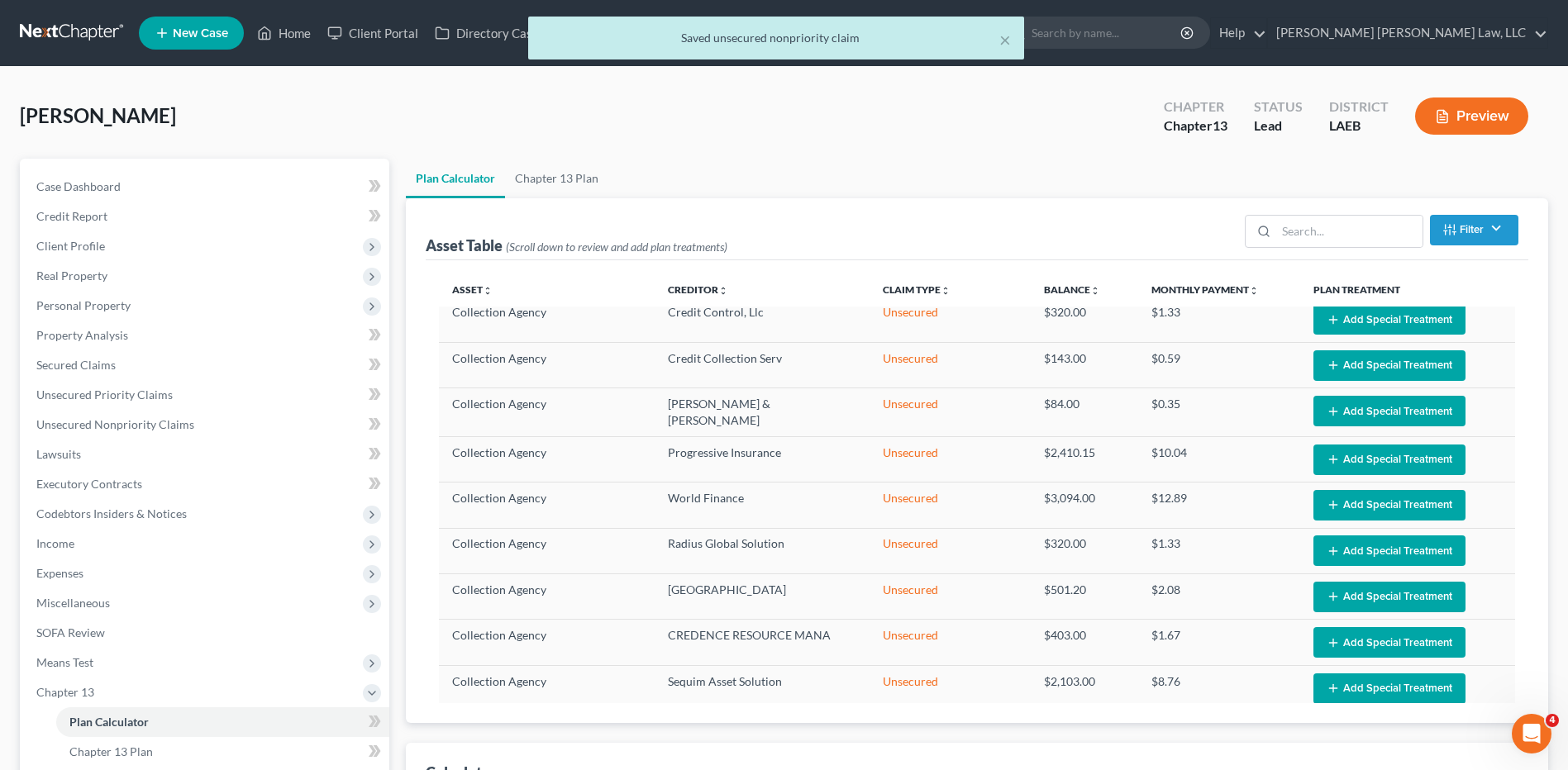
select select "59"
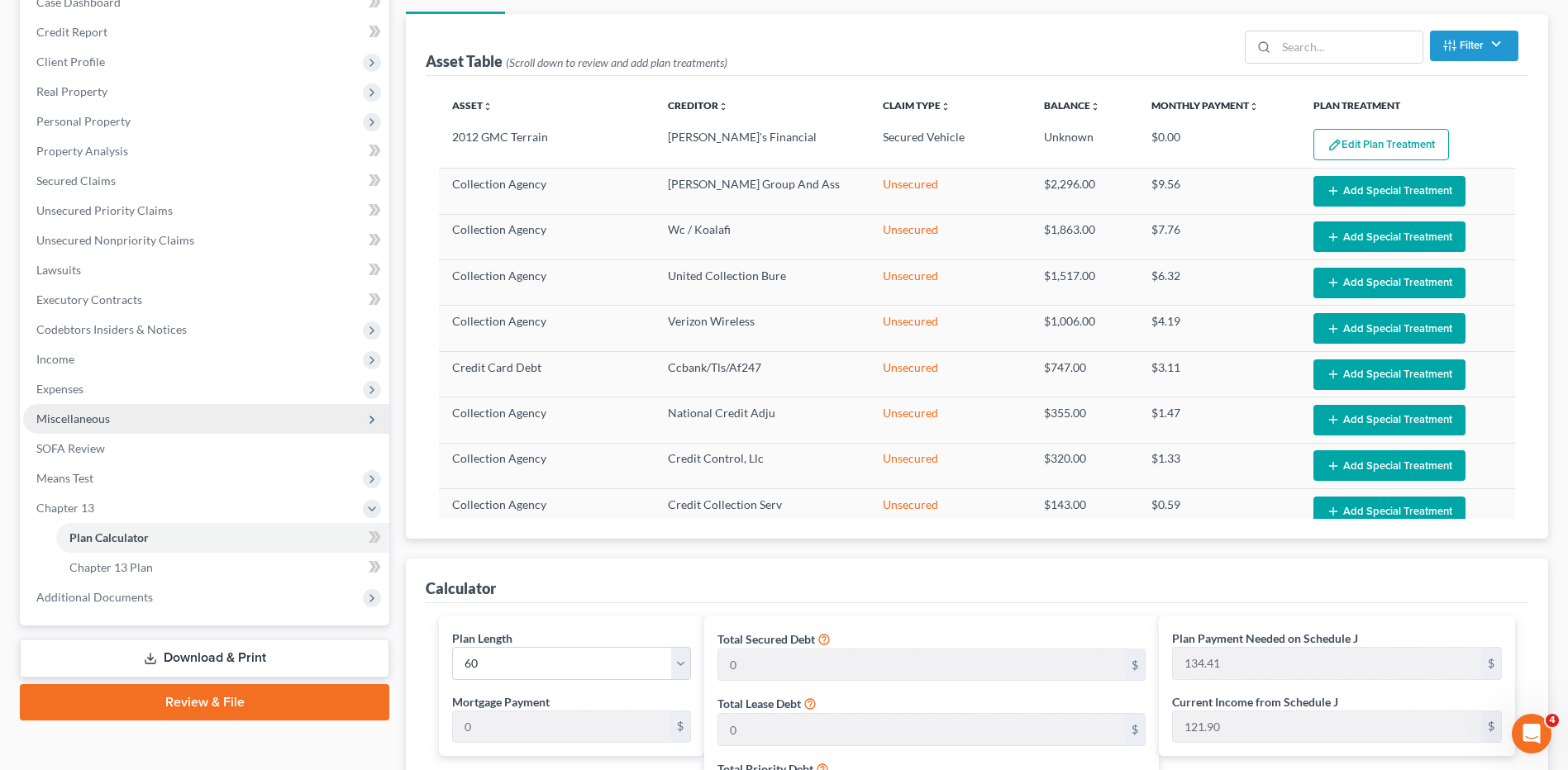
scroll to position [331, 0]
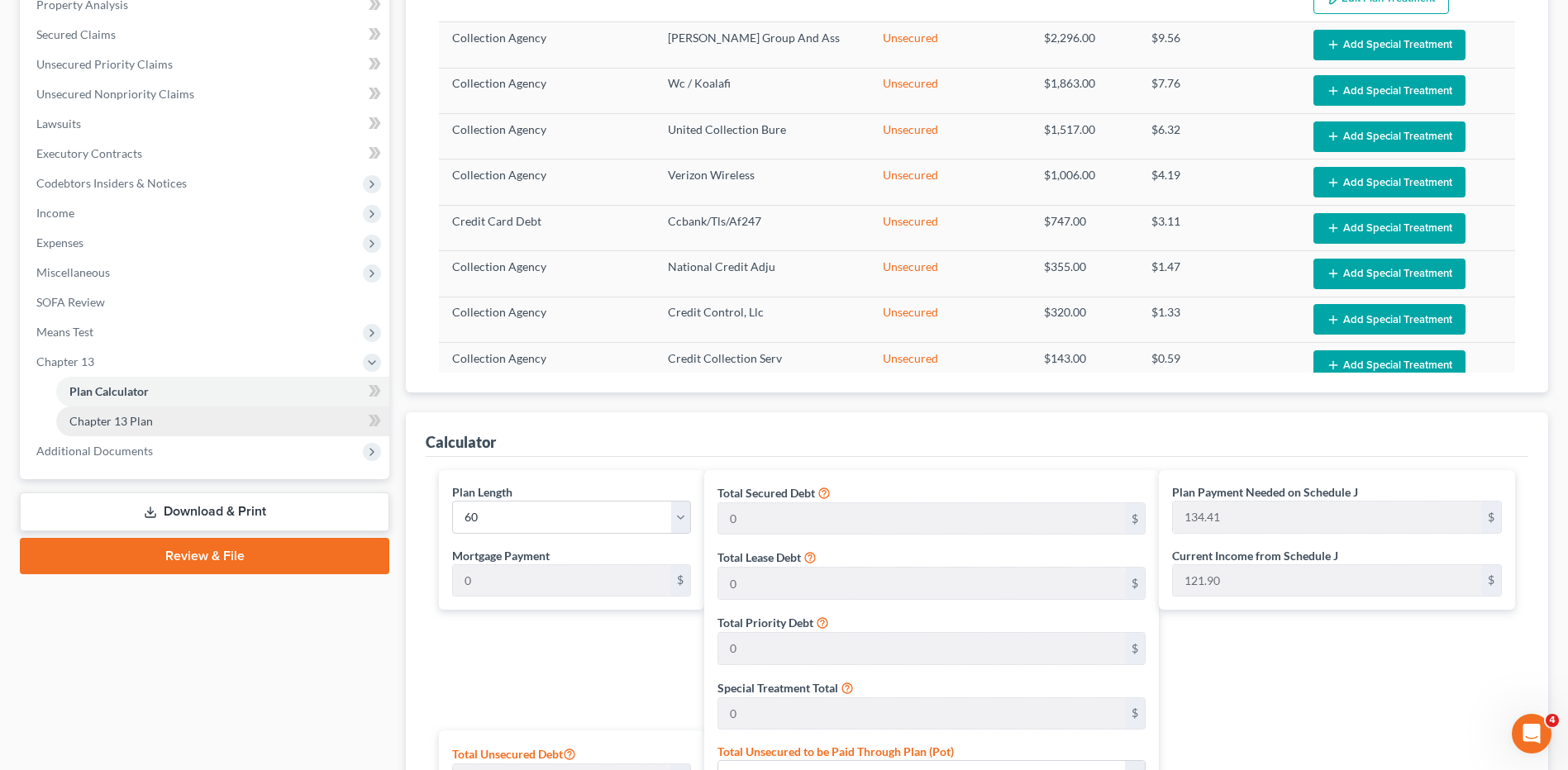
click at [122, 419] on span "Chapter 13 Plan" at bounding box center [111, 420] width 84 height 14
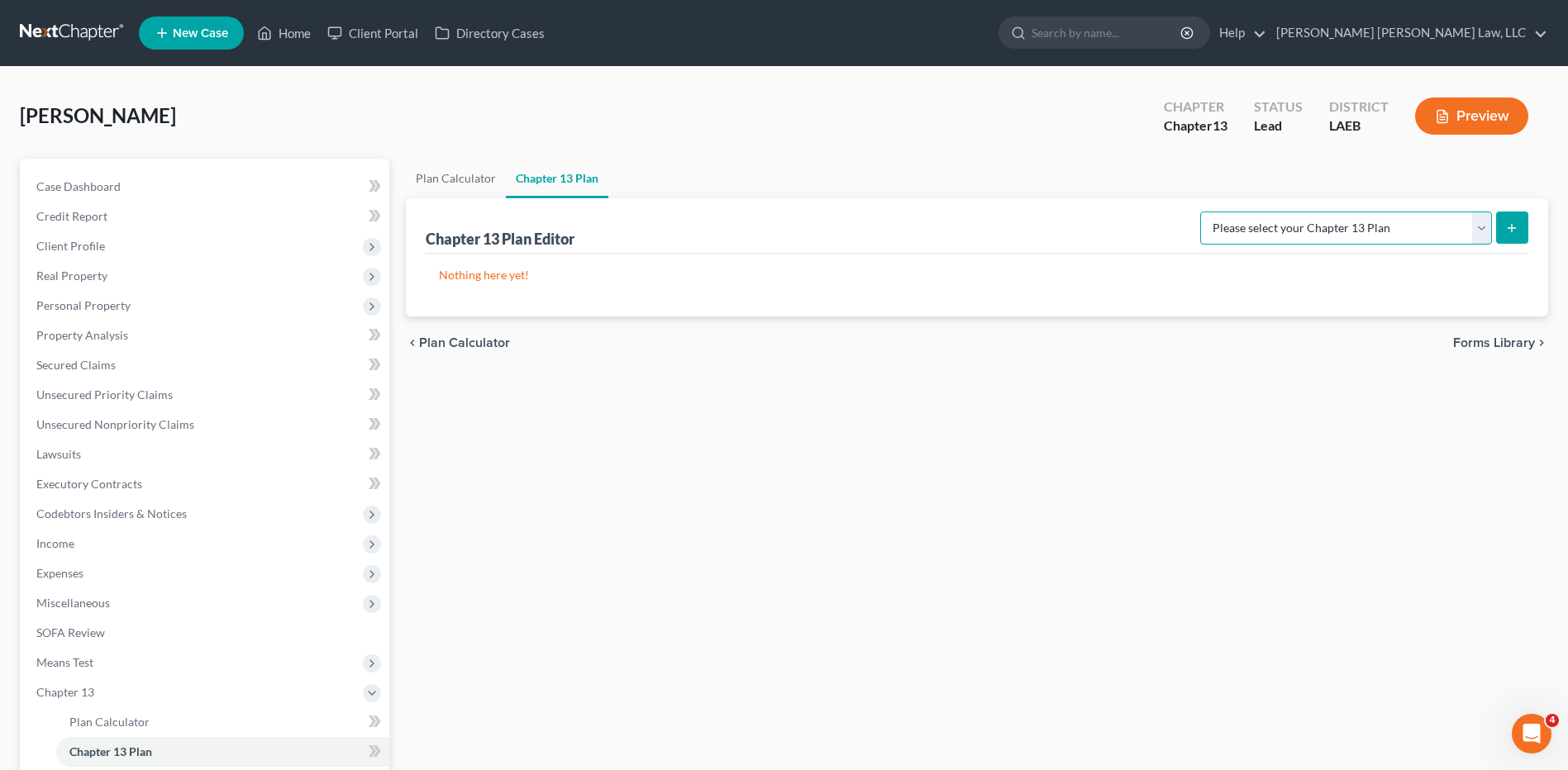
click at [1327, 228] on select "Please select your Chapter 13 Plan Eastern District of Louisiana Eastern Distri…" at bounding box center [1346, 228] width 292 height 33
select select "1"
click at [1200, 212] on select "Please select your Chapter 13 Plan Eastern District of Louisiana Eastern Distri…" at bounding box center [1346, 228] width 292 height 33
click at [1507, 230] on icon "submit" at bounding box center [1511, 228] width 14 height 14
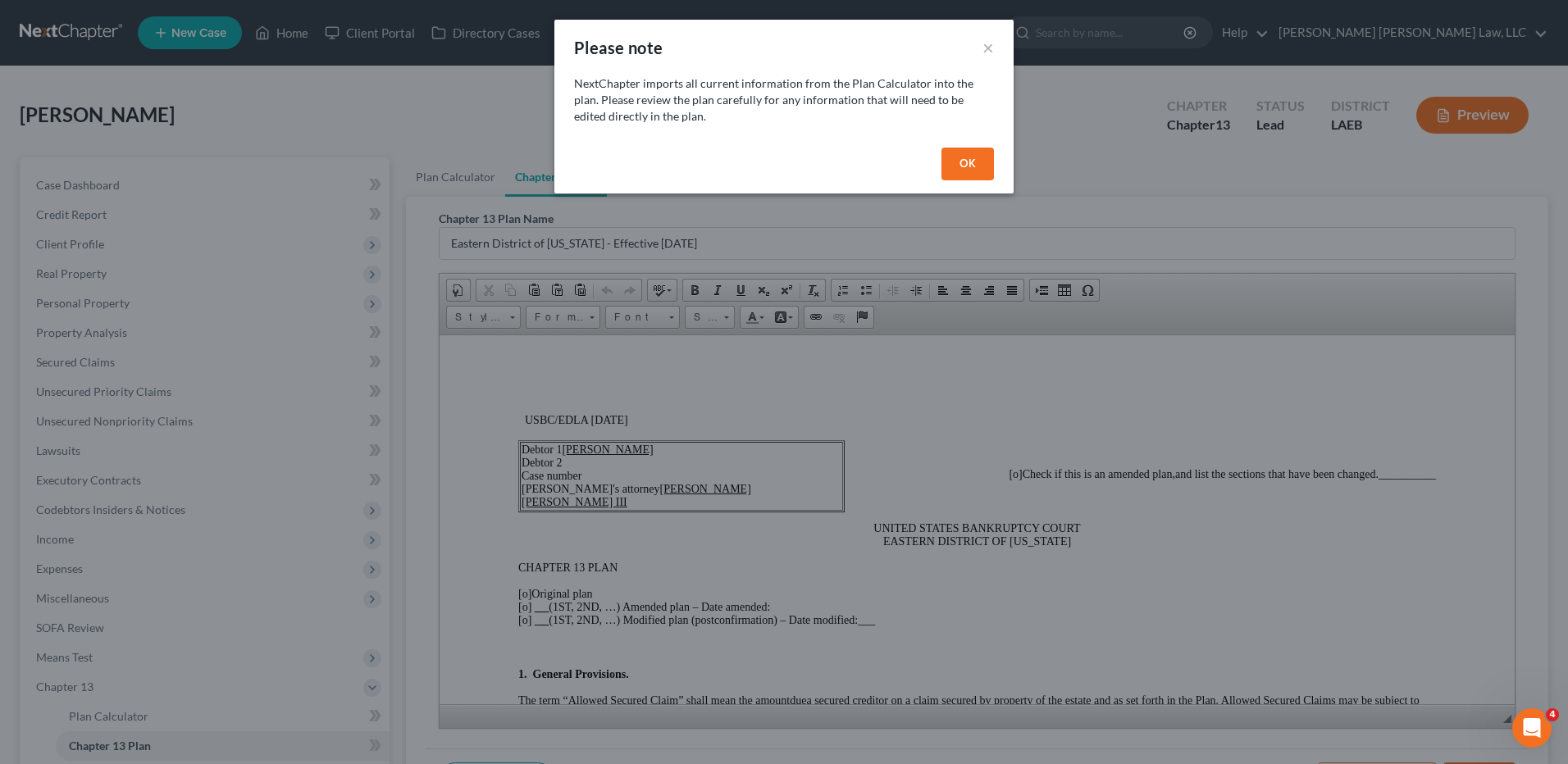
click at [974, 173] on button "OK" at bounding box center [968, 163] width 53 height 33
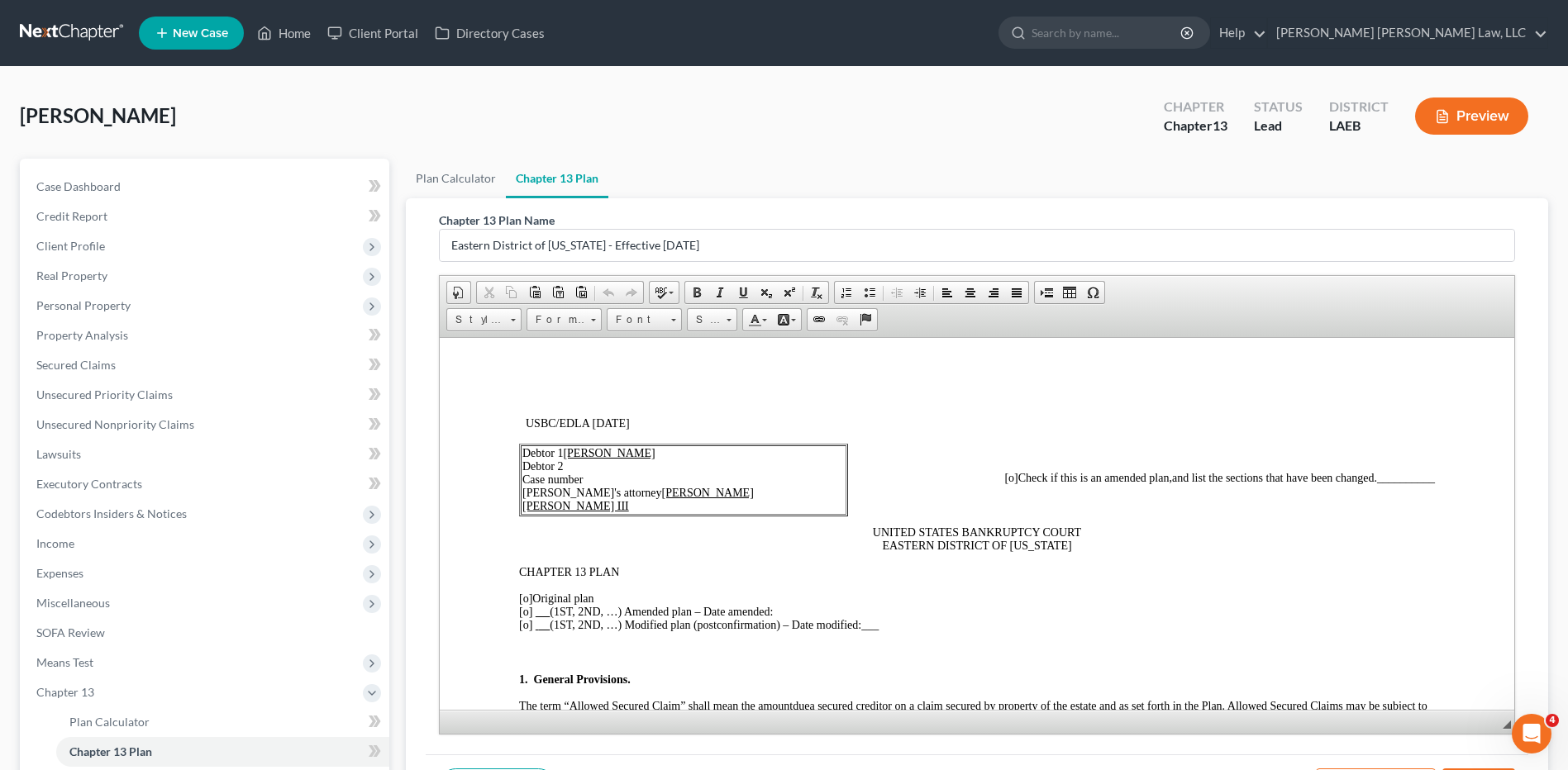
click at [527, 595] on span "[o]" at bounding box center [526, 598] width 14 height 13
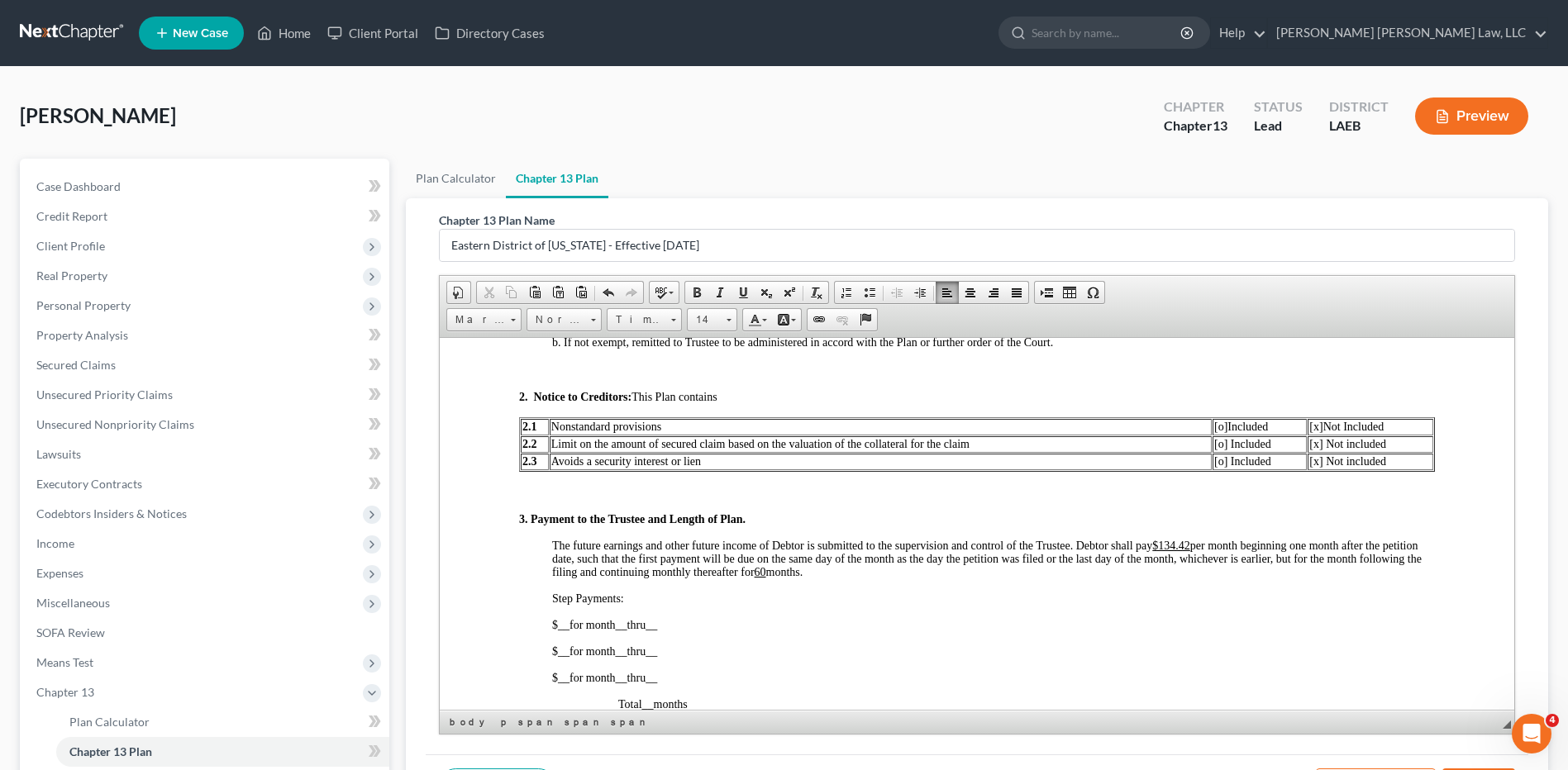
scroll to position [744, 0]
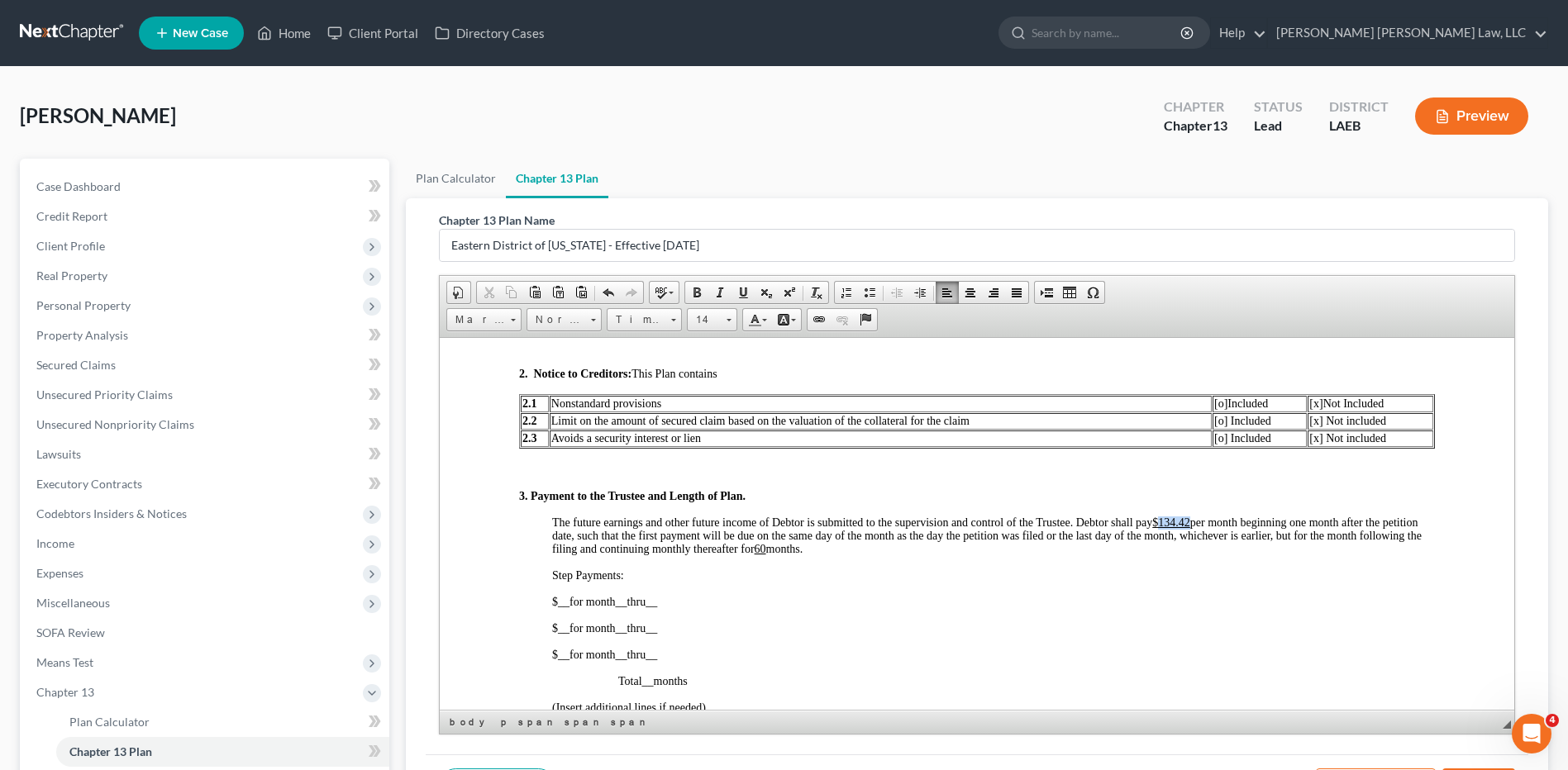
drag, startPoint x: 1191, startPoint y: 527, endPoint x: 1162, endPoint y: 522, distance: 29.4
click at [1162, 522] on span "The future earnings and other future income of Debtor is submitted to the super…" at bounding box center [987, 535] width 870 height 39
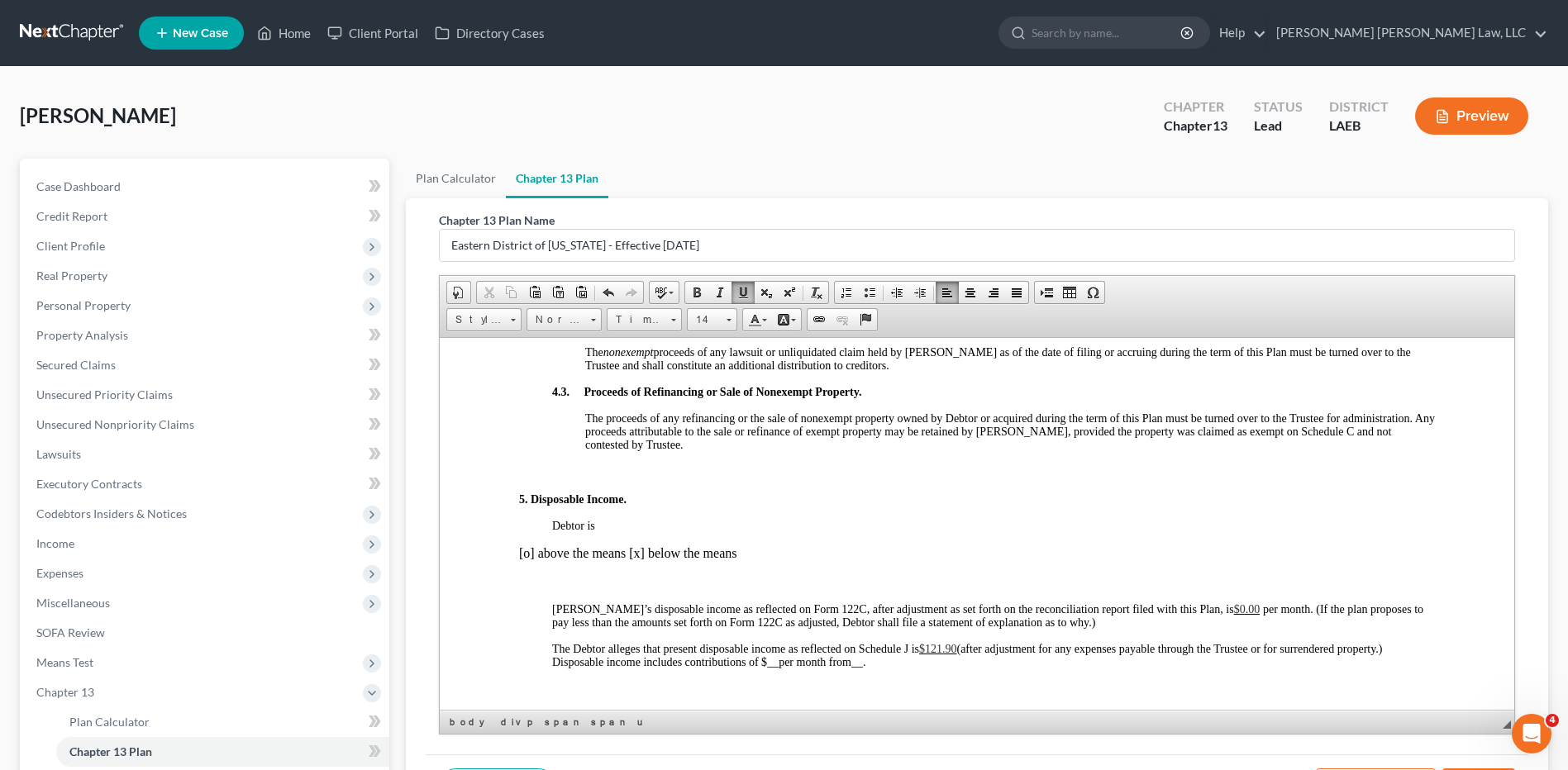
scroll to position [1488, 0]
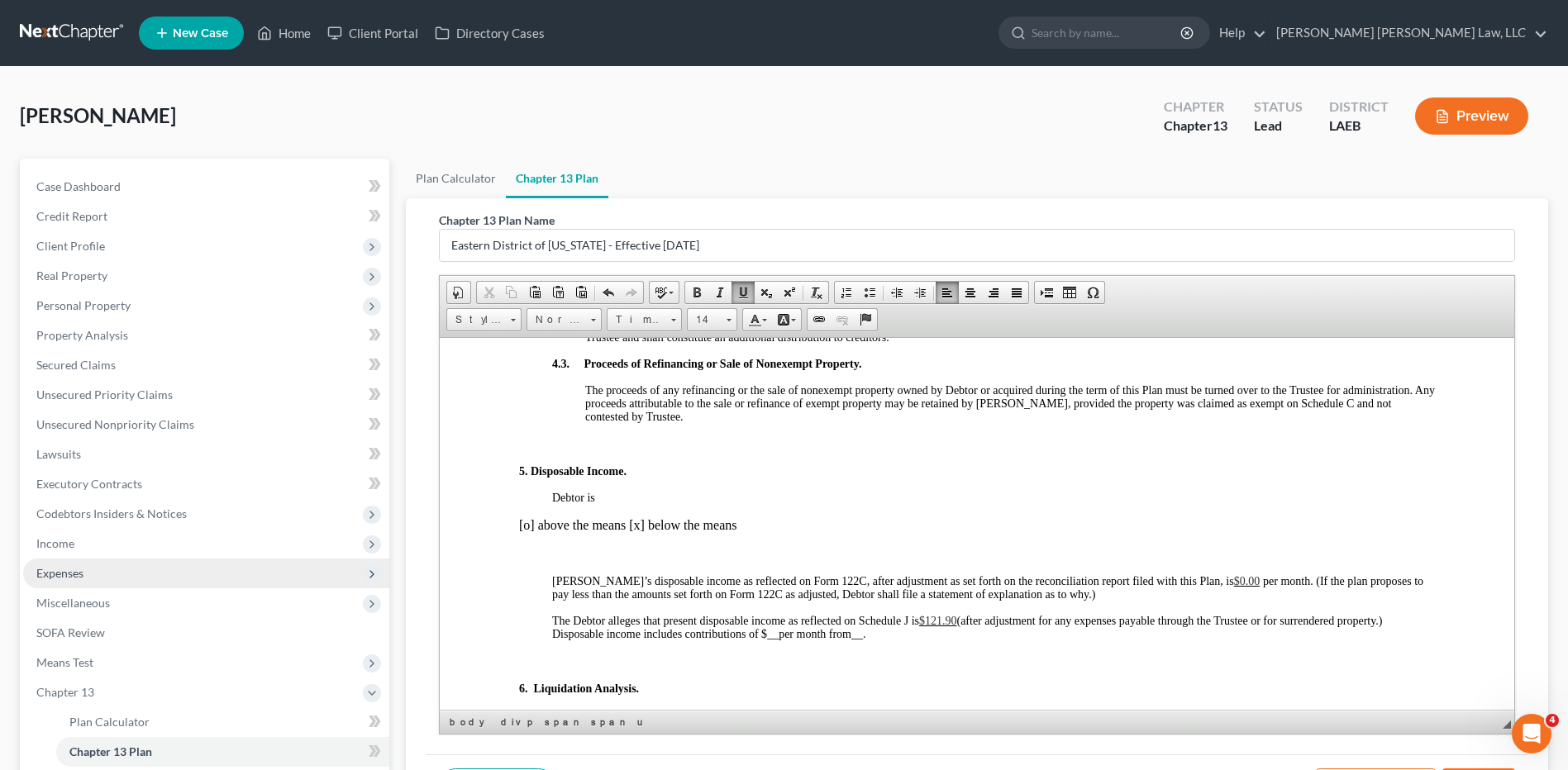
click at [41, 572] on span "Expenses" at bounding box center [60, 572] width 47 height 14
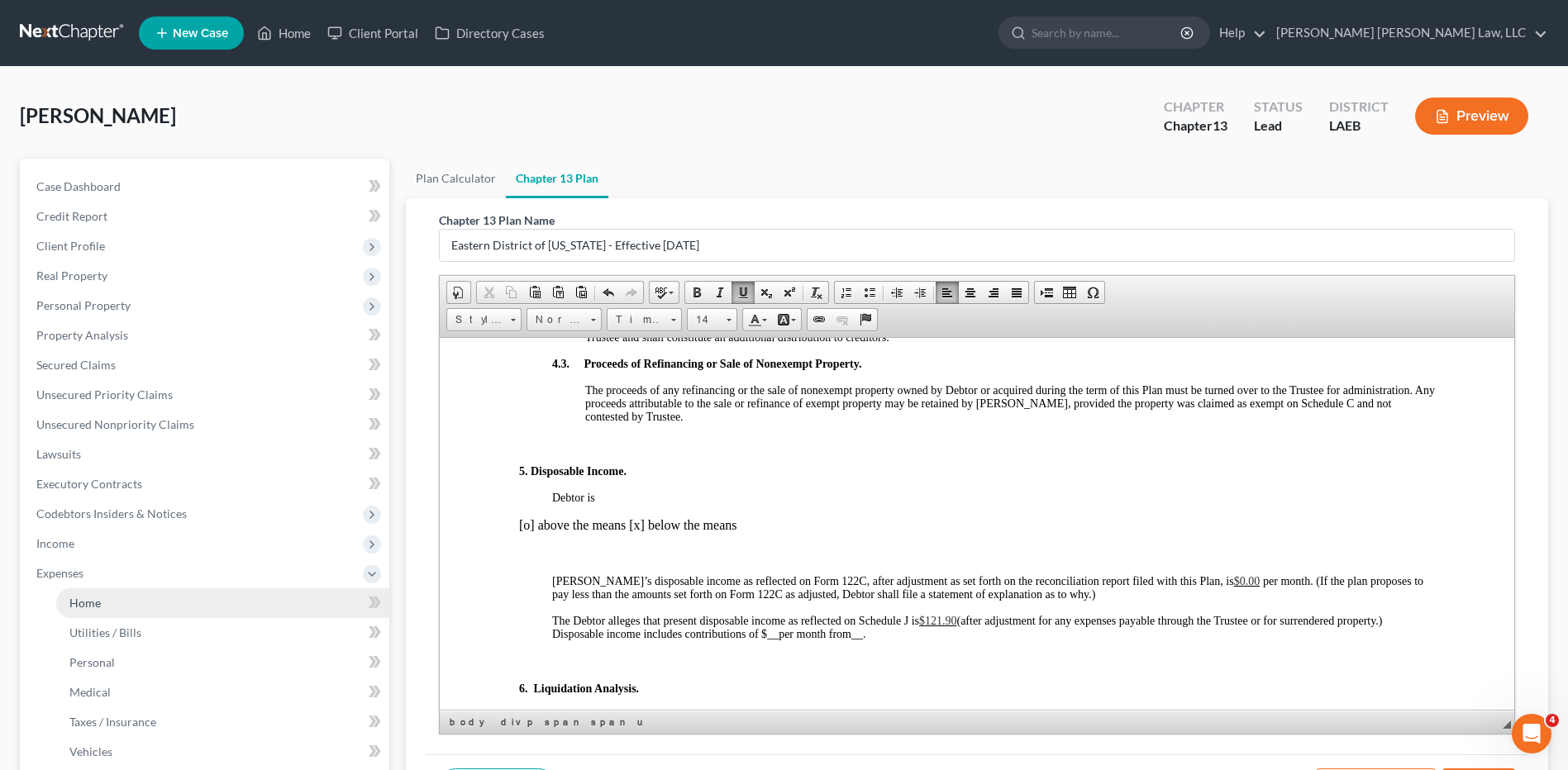
click at [79, 599] on span "Home" at bounding box center [84, 603] width 31 height 14
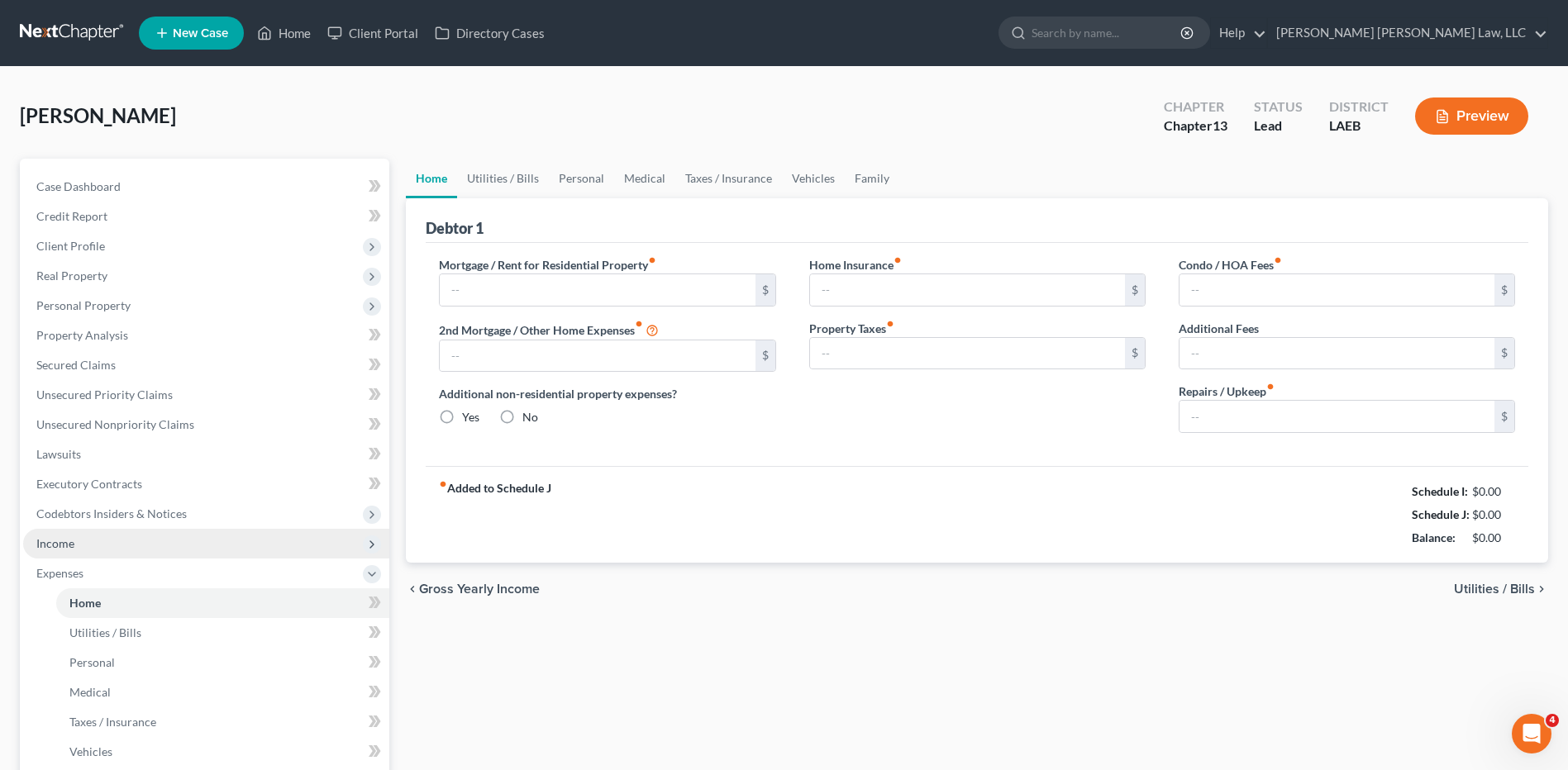
type input "1,030.00"
type input "0.00"
radio input "true"
type input "0.00"
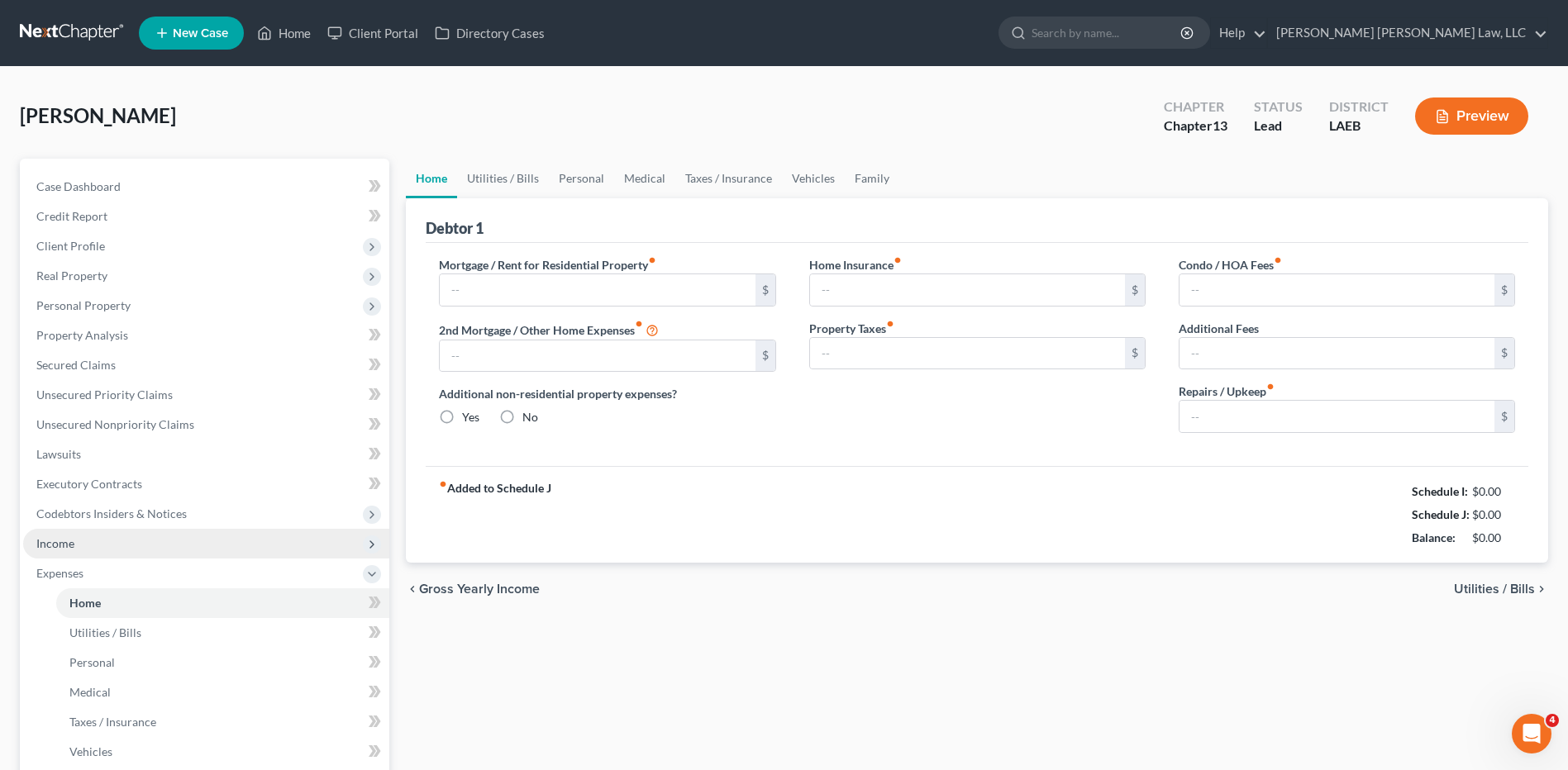
type input "0.00"
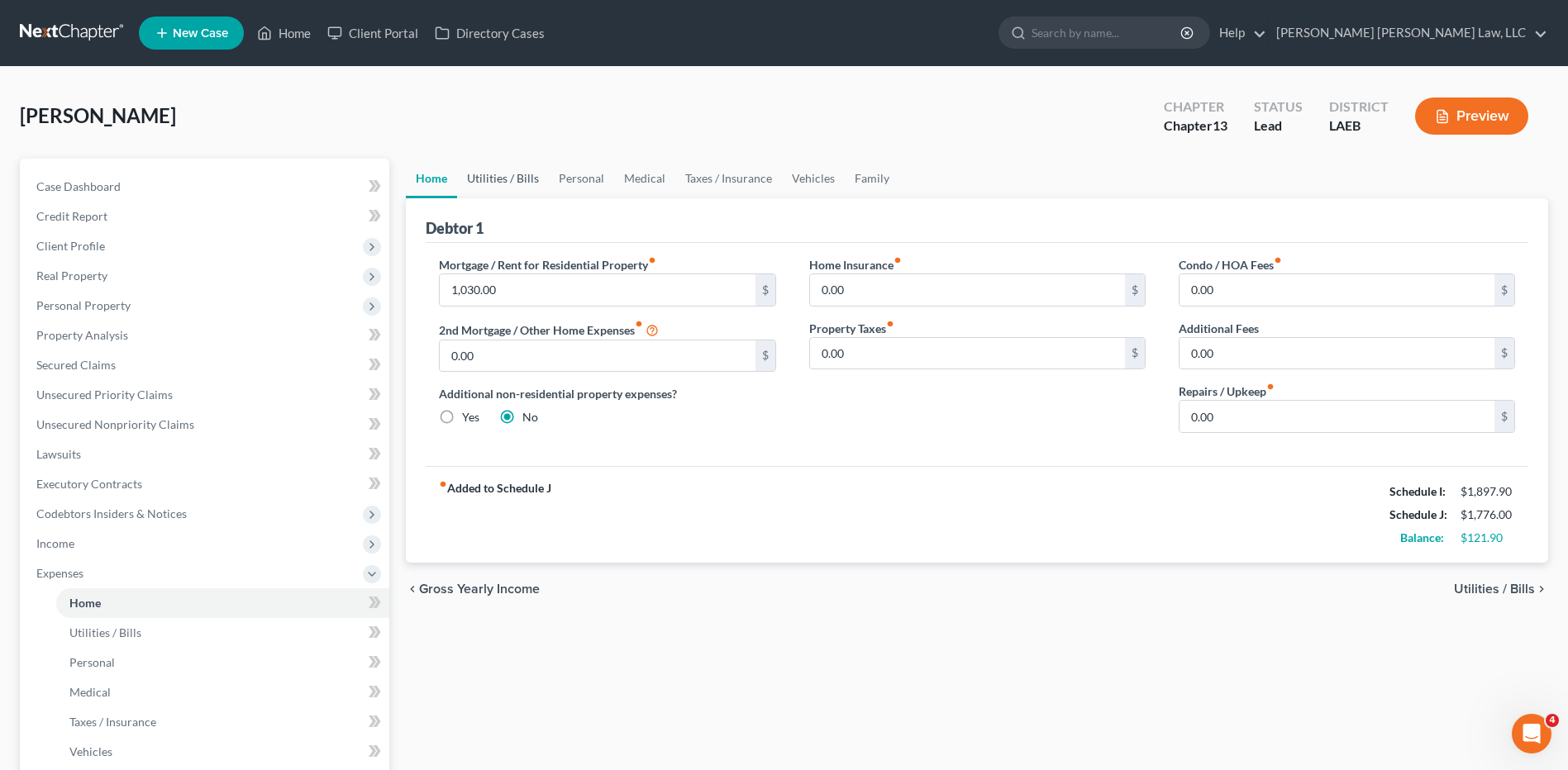
click at [496, 176] on link "Utilities / Bills" at bounding box center [502, 178] width 92 height 40
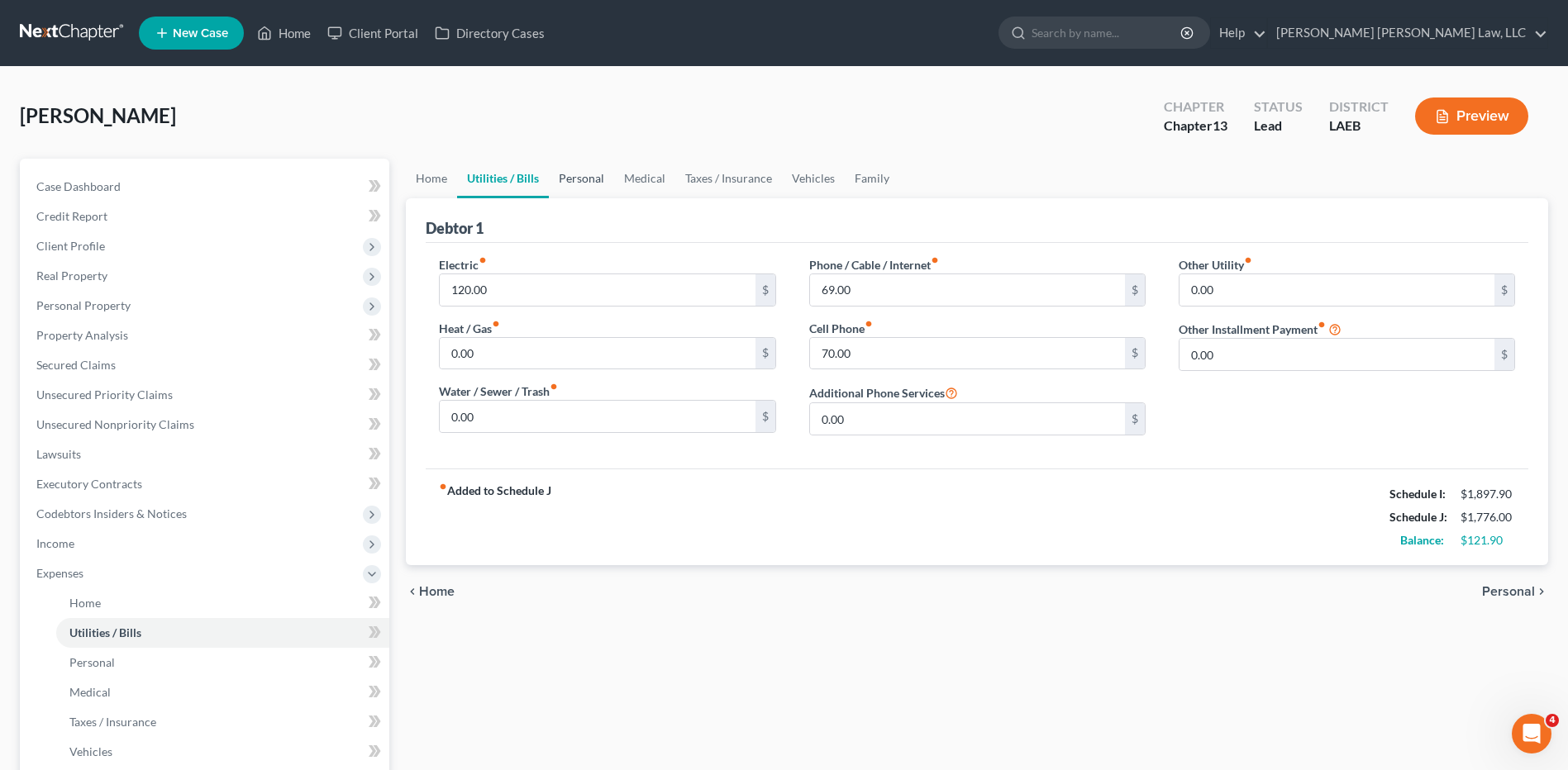
click at [580, 182] on link "Personal" at bounding box center [581, 178] width 65 height 40
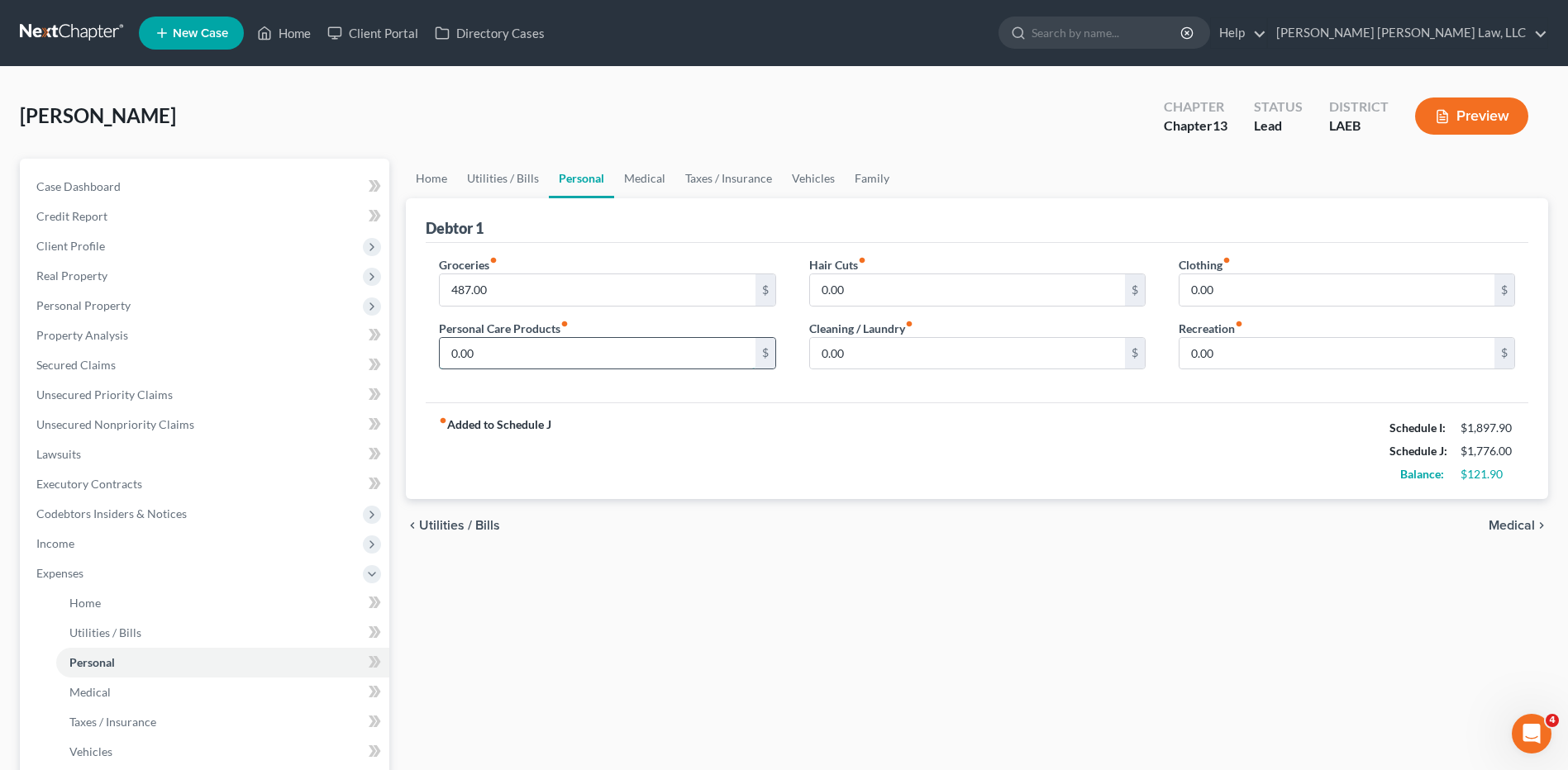
click at [479, 361] on input "0.00" at bounding box center [597, 353] width 315 height 31
type input "21.00"
click at [482, 184] on link "Utilities / Bills" at bounding box center [502, 178] width 92 height 40
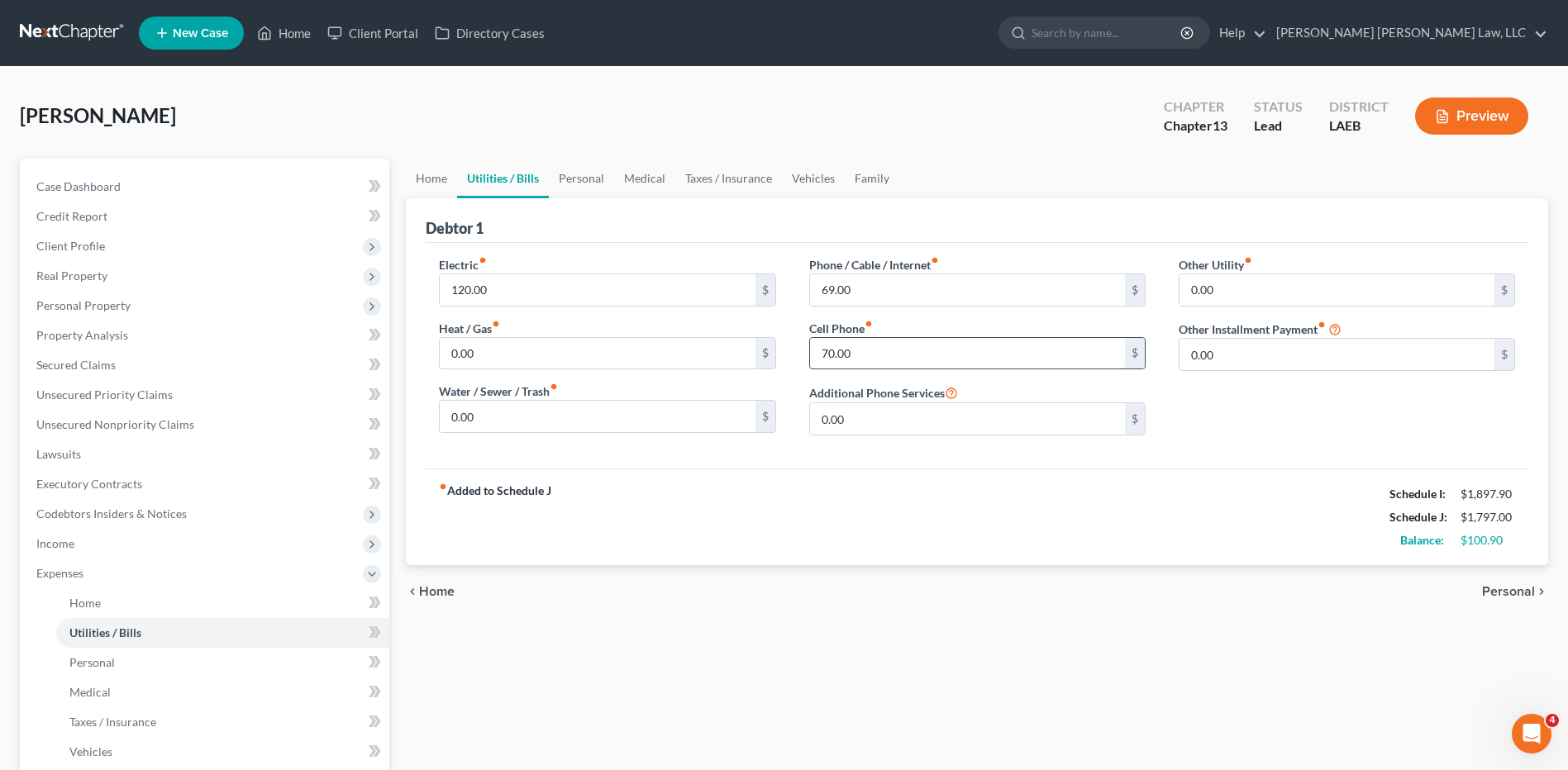
click at [846, 347] on input "70.00" at bounding box center [967, 353] width 315 height 31
type input "70.90"
click at [789, 528] on div "fiber_manual_record Added to Schedule J Schedule I: $1,897.90 Schedule J: $1,79…" at bounding box center [977, 517] width 1103 height 97
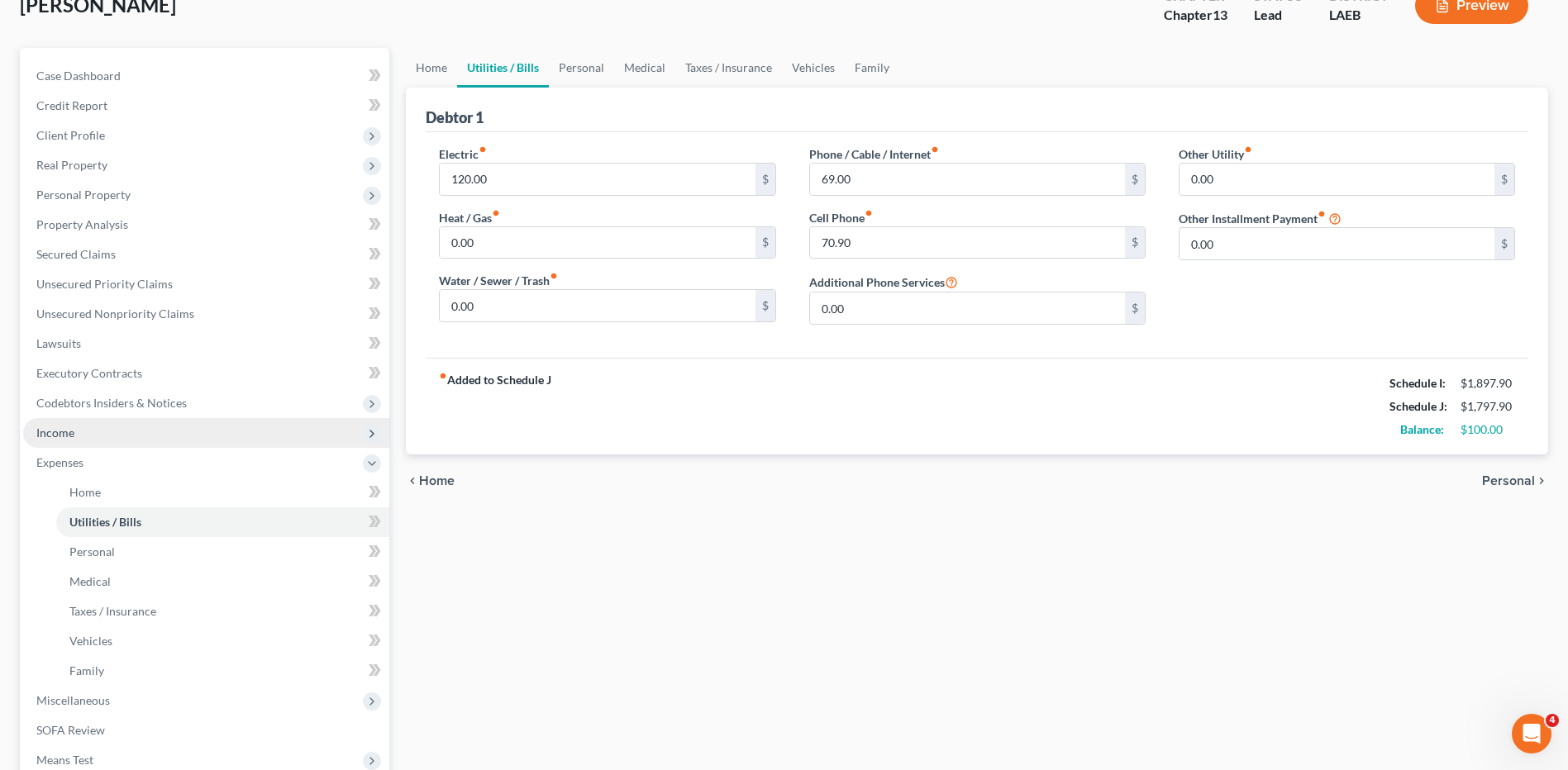
scroll to position [346, 0]
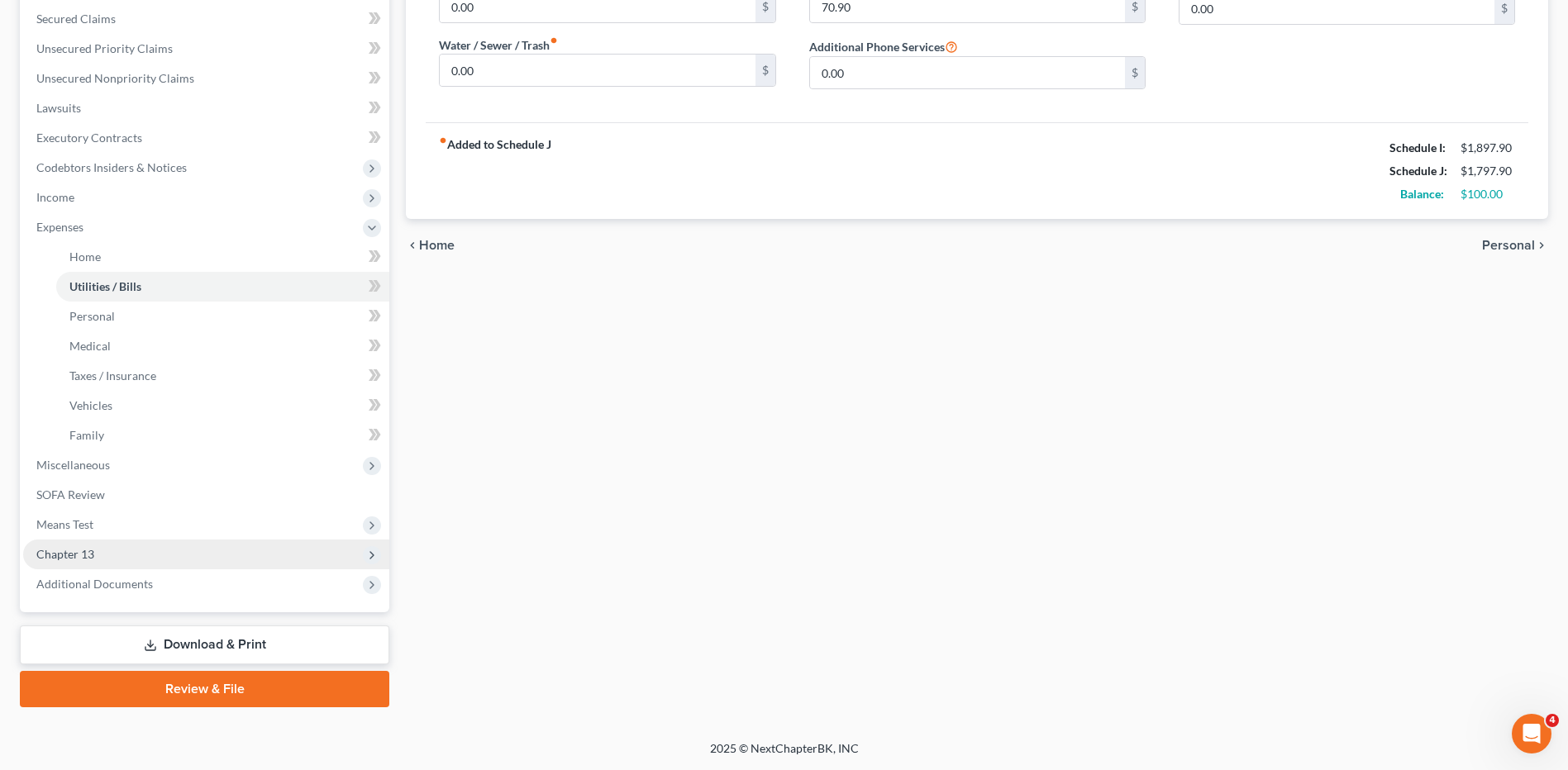
click at [88, 550] on span "Chapter 13" at bounding box center [65, 554] width 58 height 14
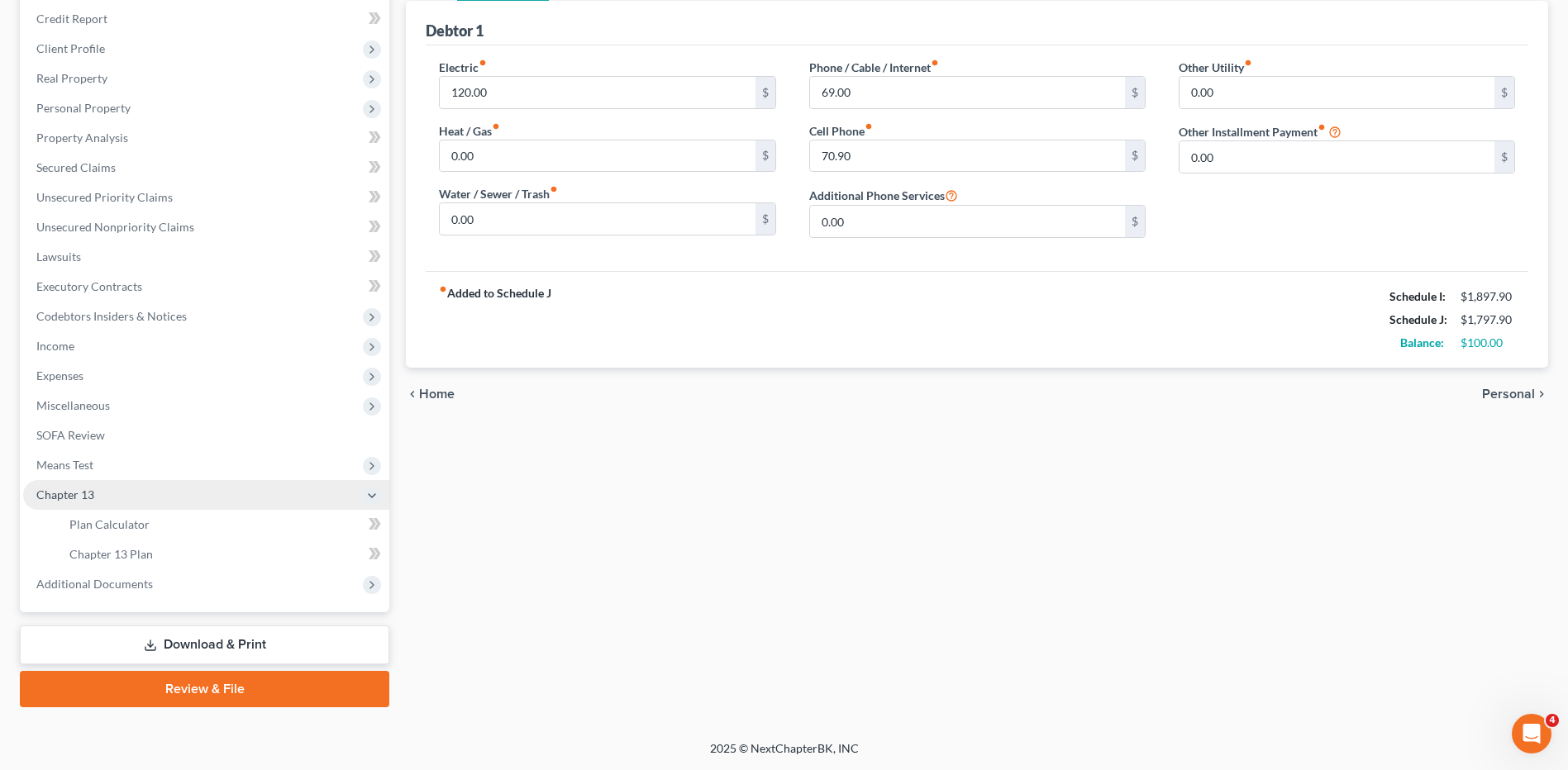
scroll to position [198, 0]
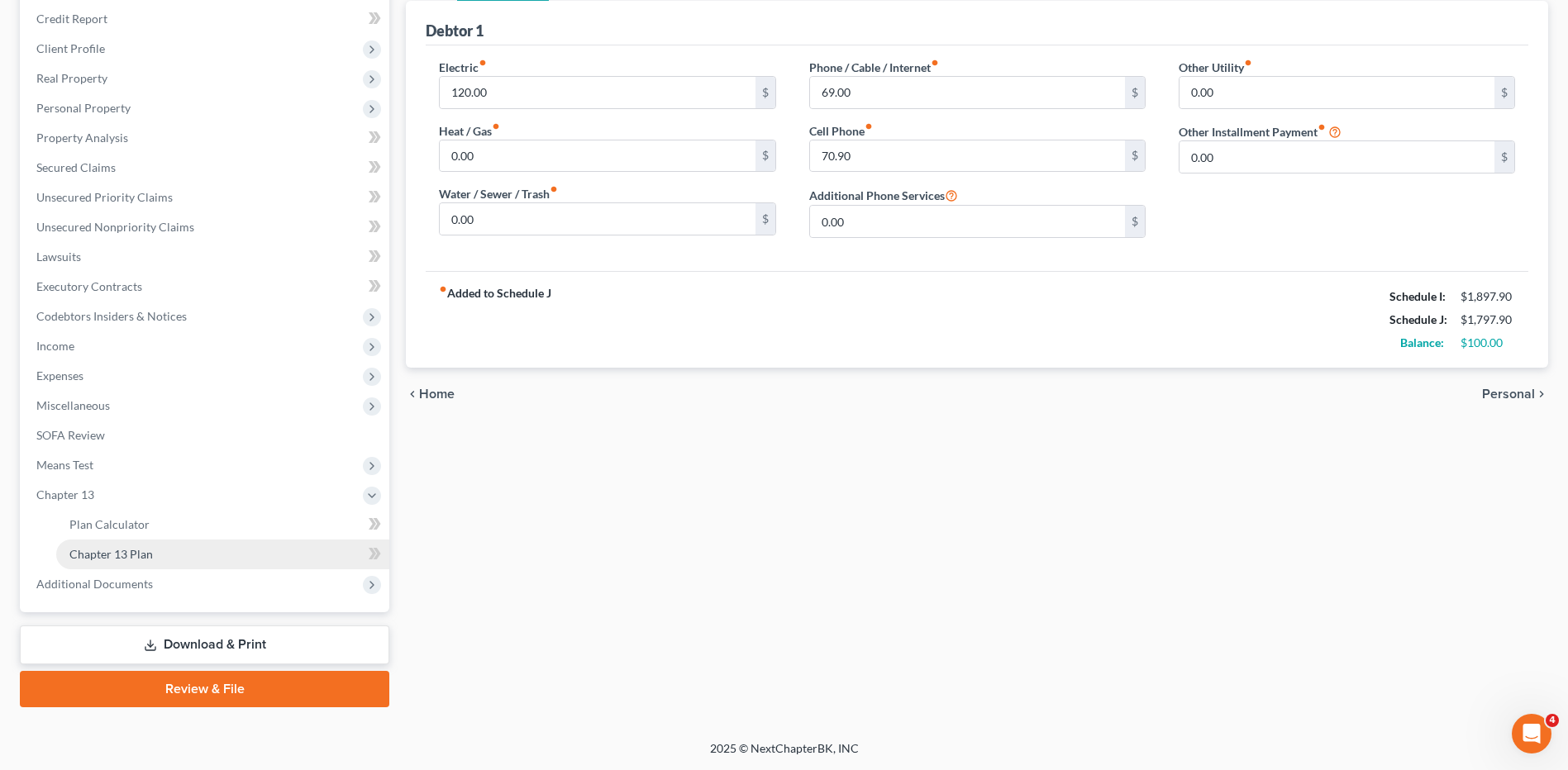
click at [90, 555] on span "Chapter 13 Plan" at bounding box center [111, 554] width 84 height 14
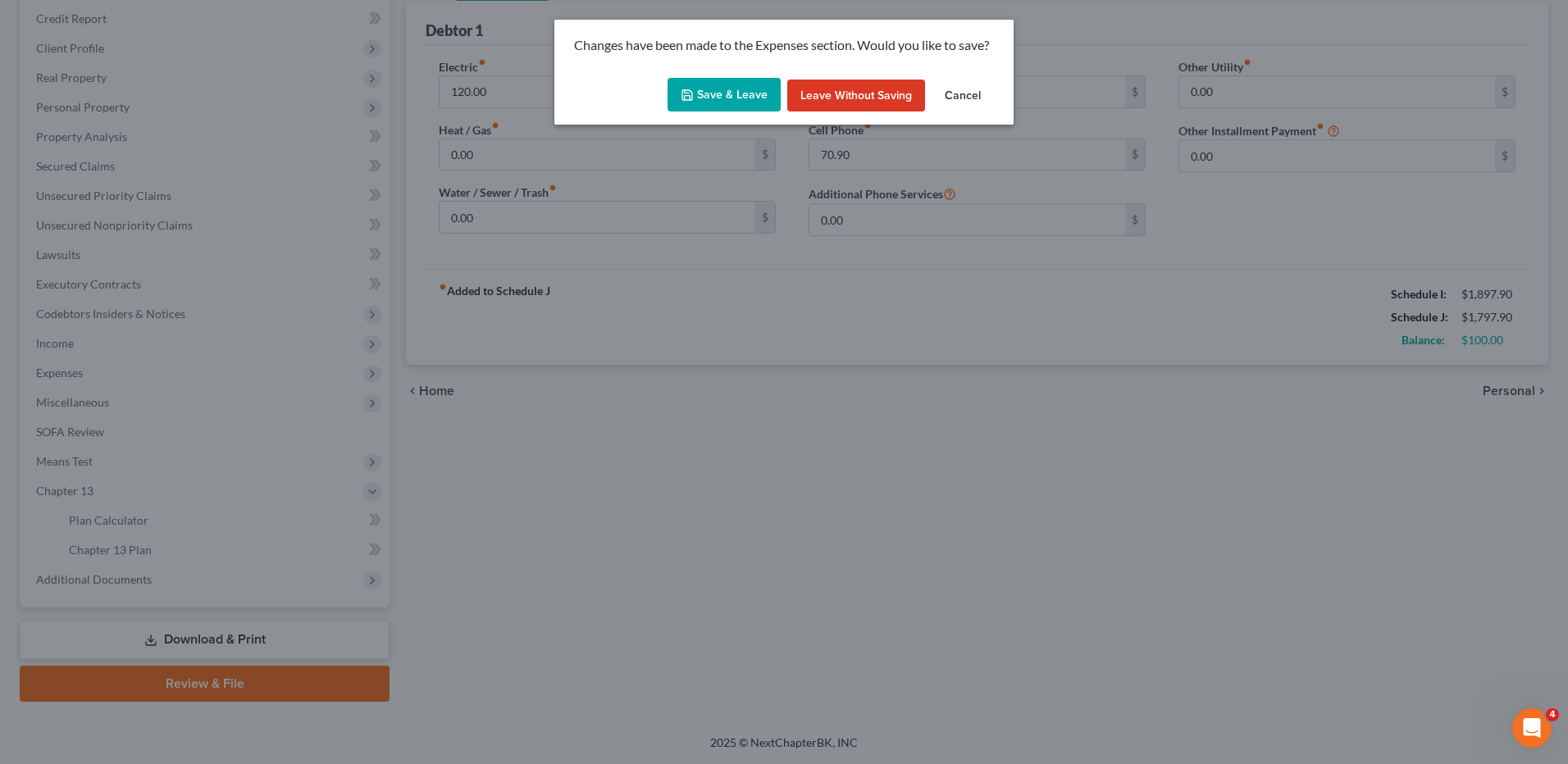
click at [700, 86] on button "Save & Leave" at bounding box center [724, 95] width 113 height 34
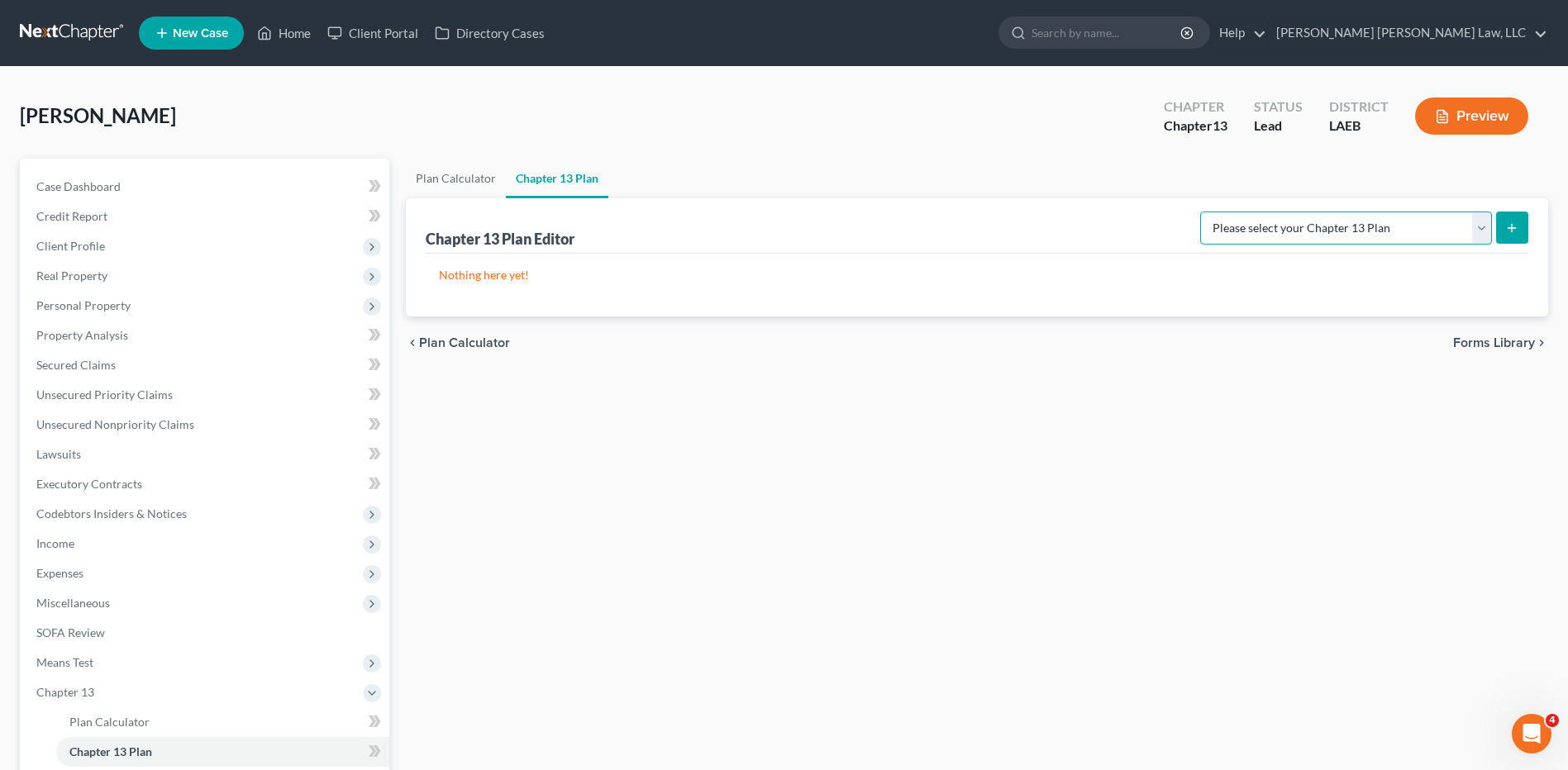
click at [1319, 227] on select "Please select your Chapter 13 Plan Eastern District of Louisiana Eastern Distri…" at bounding box center [1346, 228] width 292 height 33
select select "1"
click at [1200, 212] on select "Please select your Chapter 13 Plan Eastern District of Louisiana Eastern Distri…" at bounding box center [1346, 228] width 292 height 33
click at [1511, 221] on icon "submit" at bounding box center [1511, 228] width 14 height 14
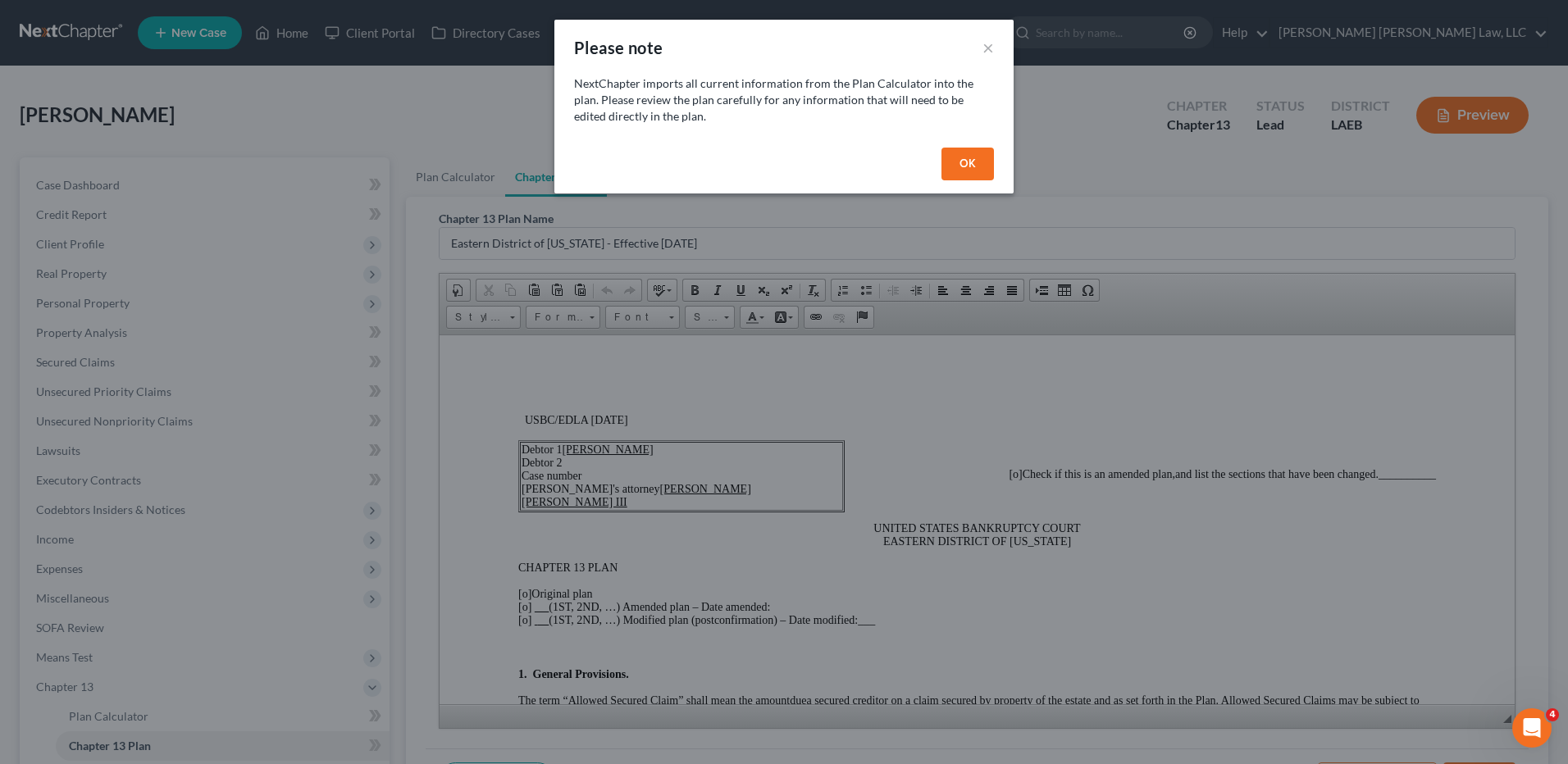
click at [964, 163] on button "OK" at bounding box center [968, 163] width 53 height 33
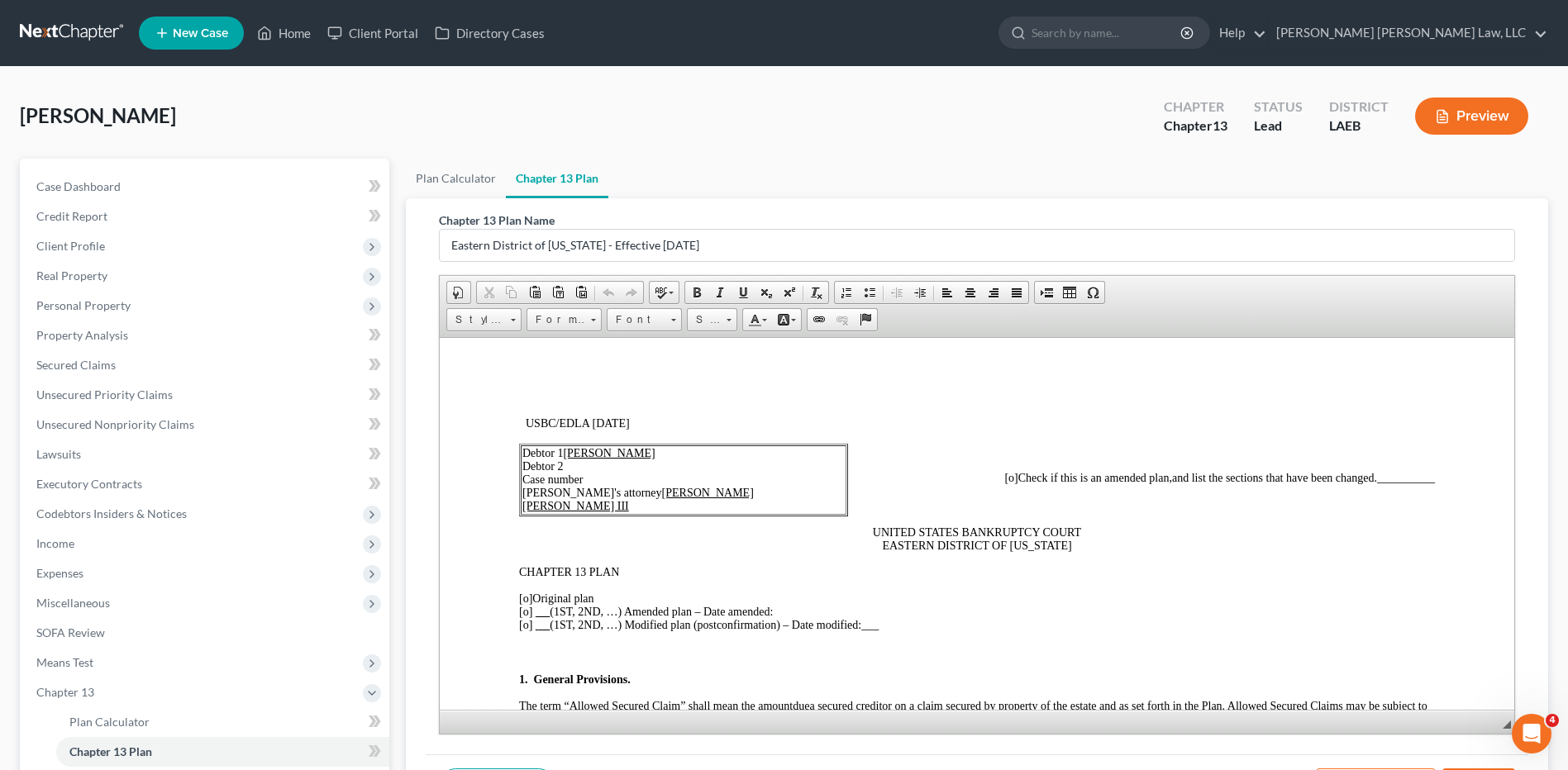
click at [525, 593] on span "[o]" at bounding box center [526, 598] width 14 height 13
click at [528, 602] on p "[o] Original plan [o] (1ST, 2ND, …) Amended plan – Date amended: [o] (1ST, 2ND,…" at bounding box center [977, 611] width 915 height 40
click at [527, 601] on span "[o]" at bounding box center [526, 598] width 14 height 13
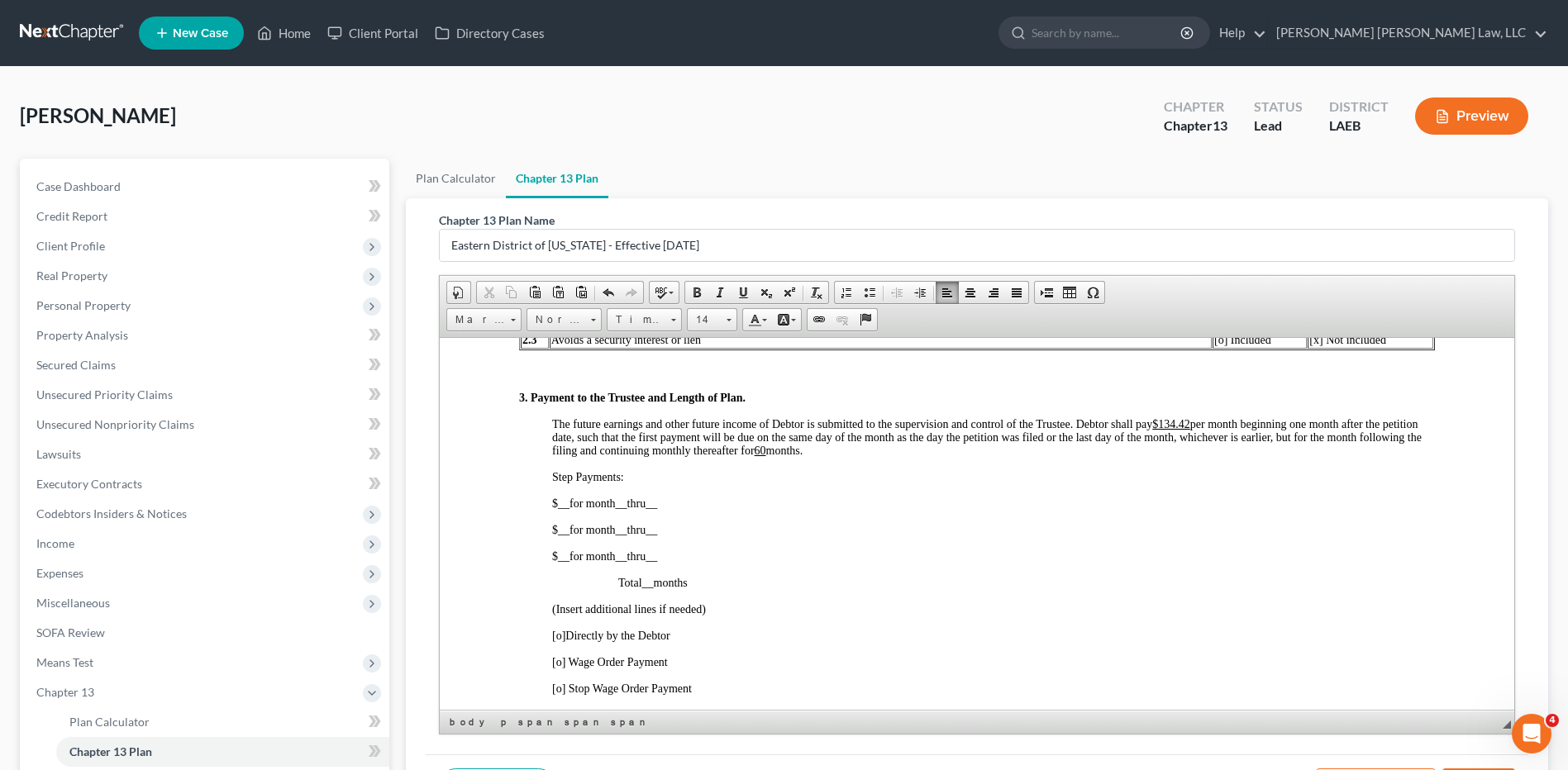
scroll to position [744, 0]
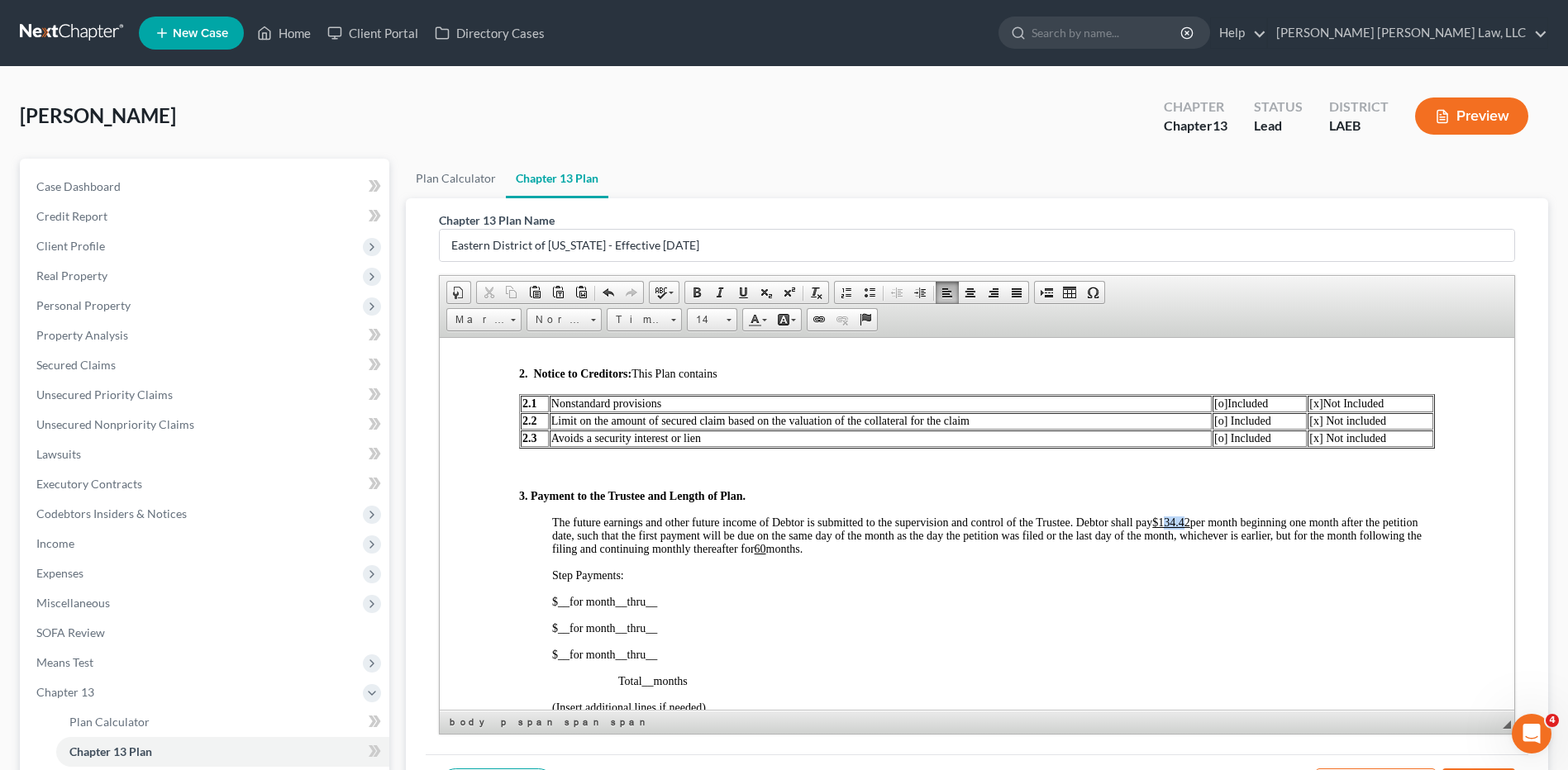
drag, startPoint x: 1187, startPoint y: 520, endPoint x: 1164, endPoint y: 519, distance: 23.0
click at [1164, 519] on u "$134.42" at bounding box center [1170, 522] width 38 height 13
drag, startPoint x: 1192, startPoint y: 522, endPoint x: 1166, endPoint y: 522, distance: 26.0
click at [1166, 522] on span "The future earnings and other future income of Debtor is submitted to the super…" at bounding box center [987, 535] width 870 height 39
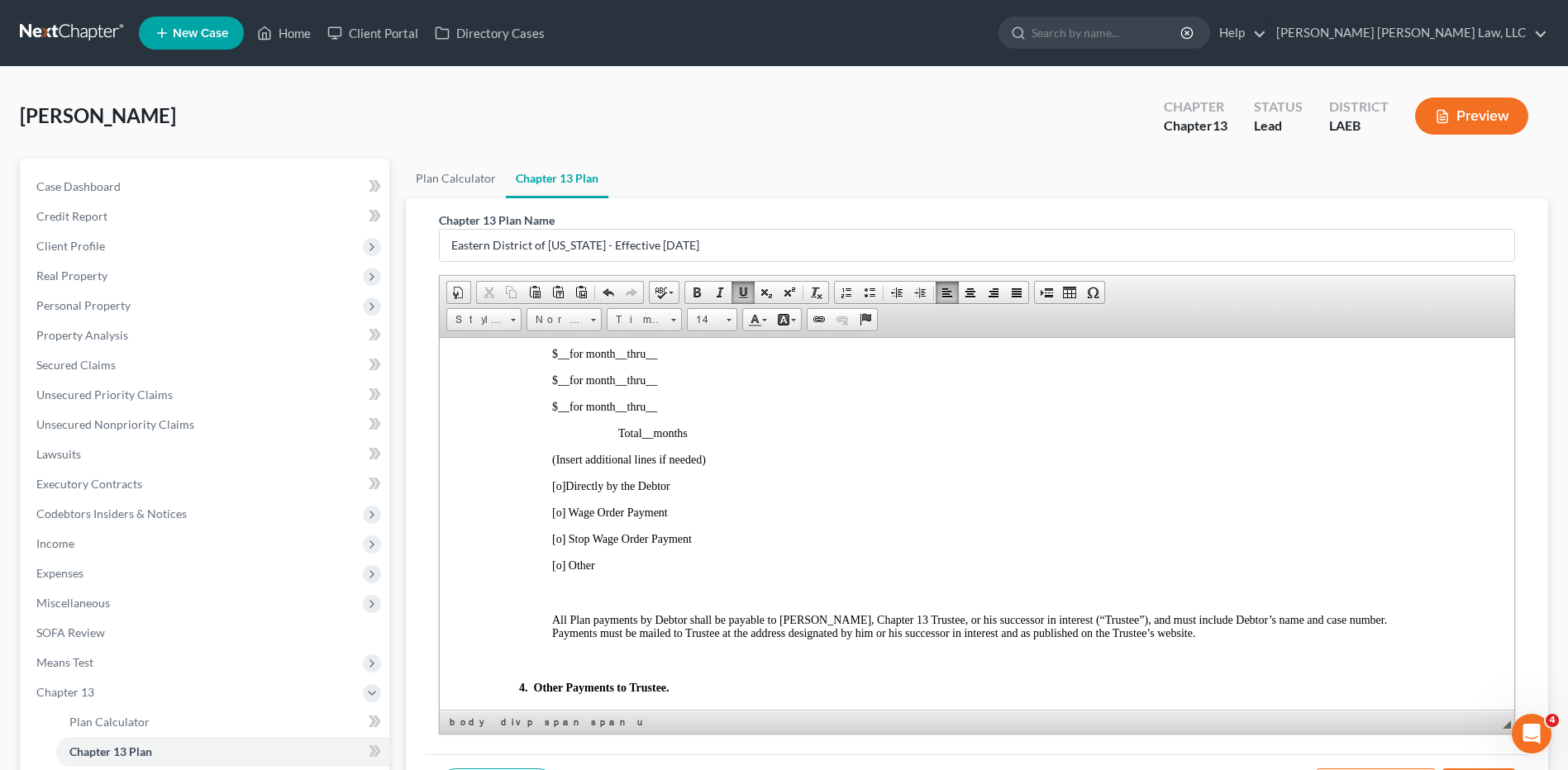
scroll to position [1074, 0]
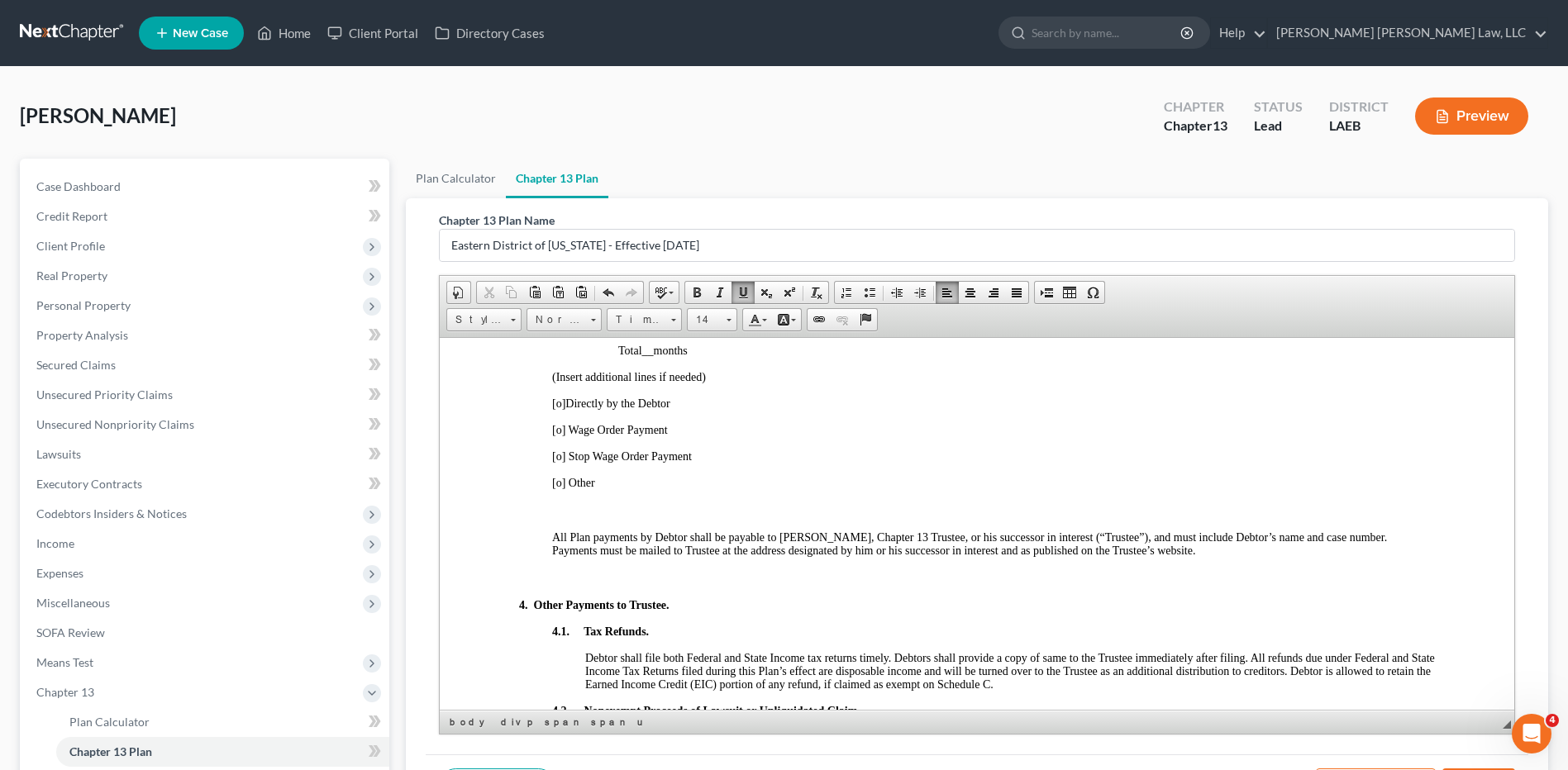
click at [557, 409] on span "[o]" at bounding box center [559, 403] width 14 height 13
click at [562, 409] on span "[o]" at bounding box center [559, 403] width 14 height 13
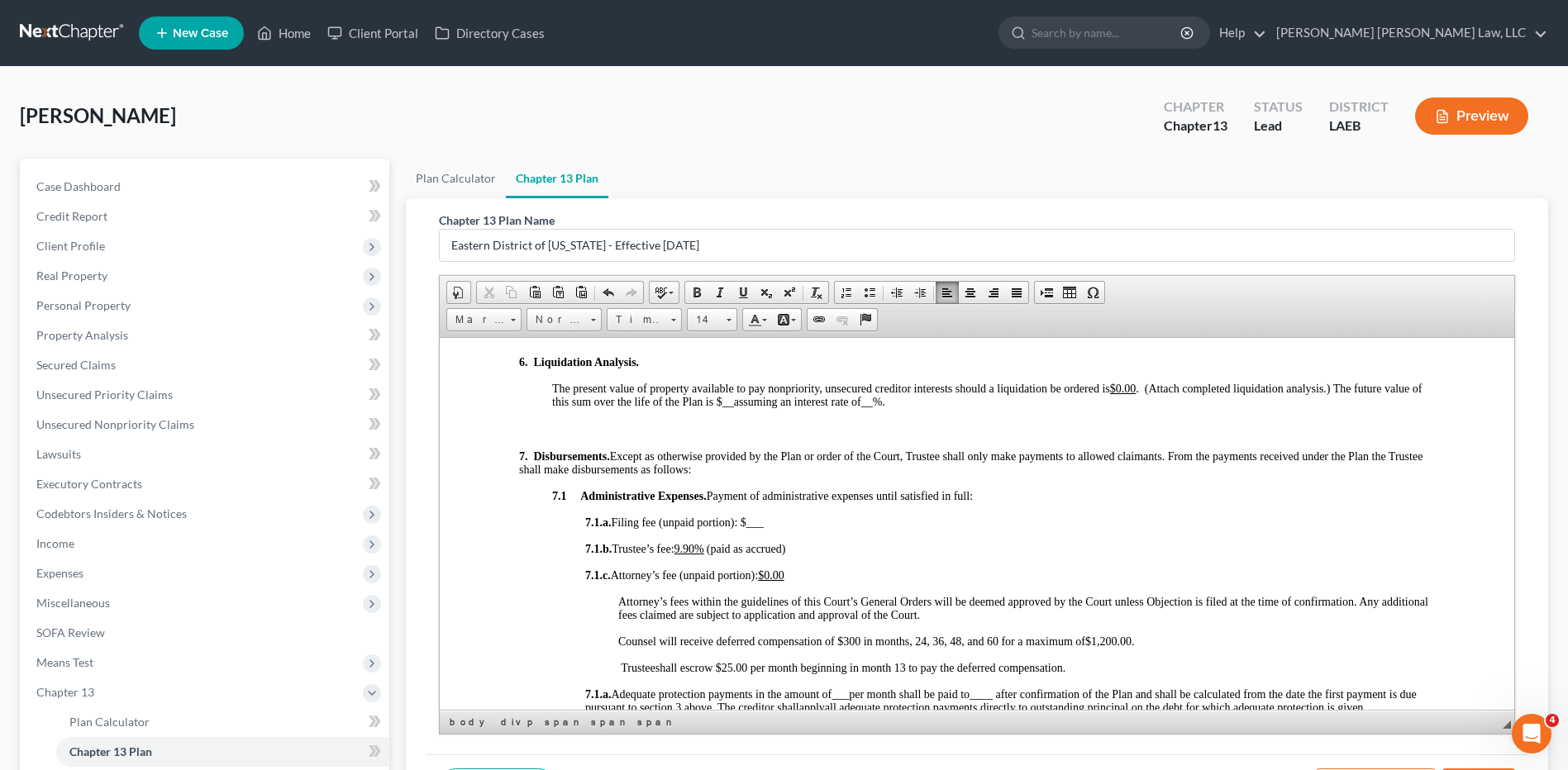
scroll to position [1818, 0]
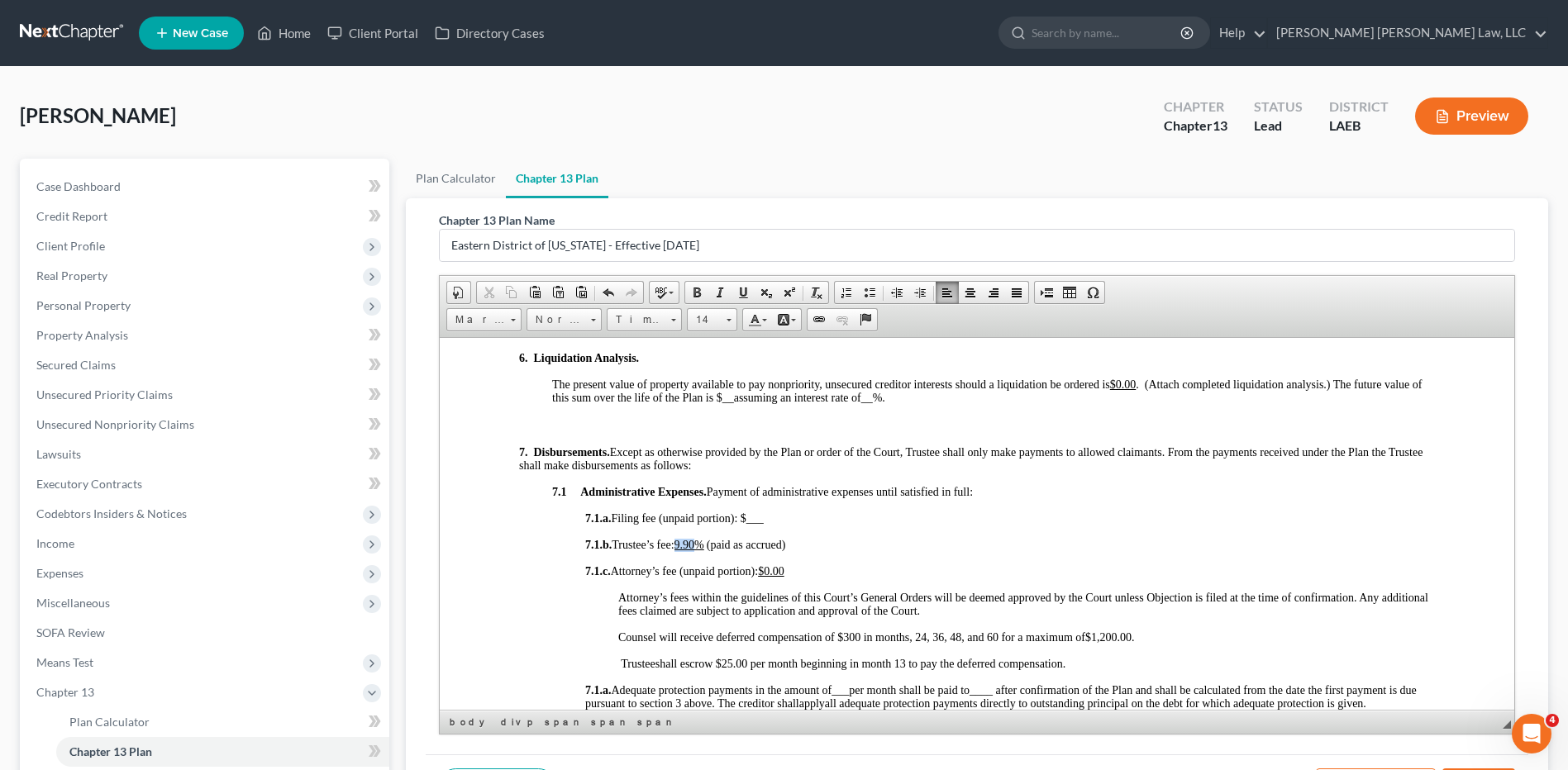
drag, startPoint x: 703, startPoint y: 542, endPoint x: 682, endPoint y: 542, distance: 21.0
click at [682, 542] on span "7.1.b. Trustee’s fee: 9.90%" at bounding box center [644, 544] width 119 height 13
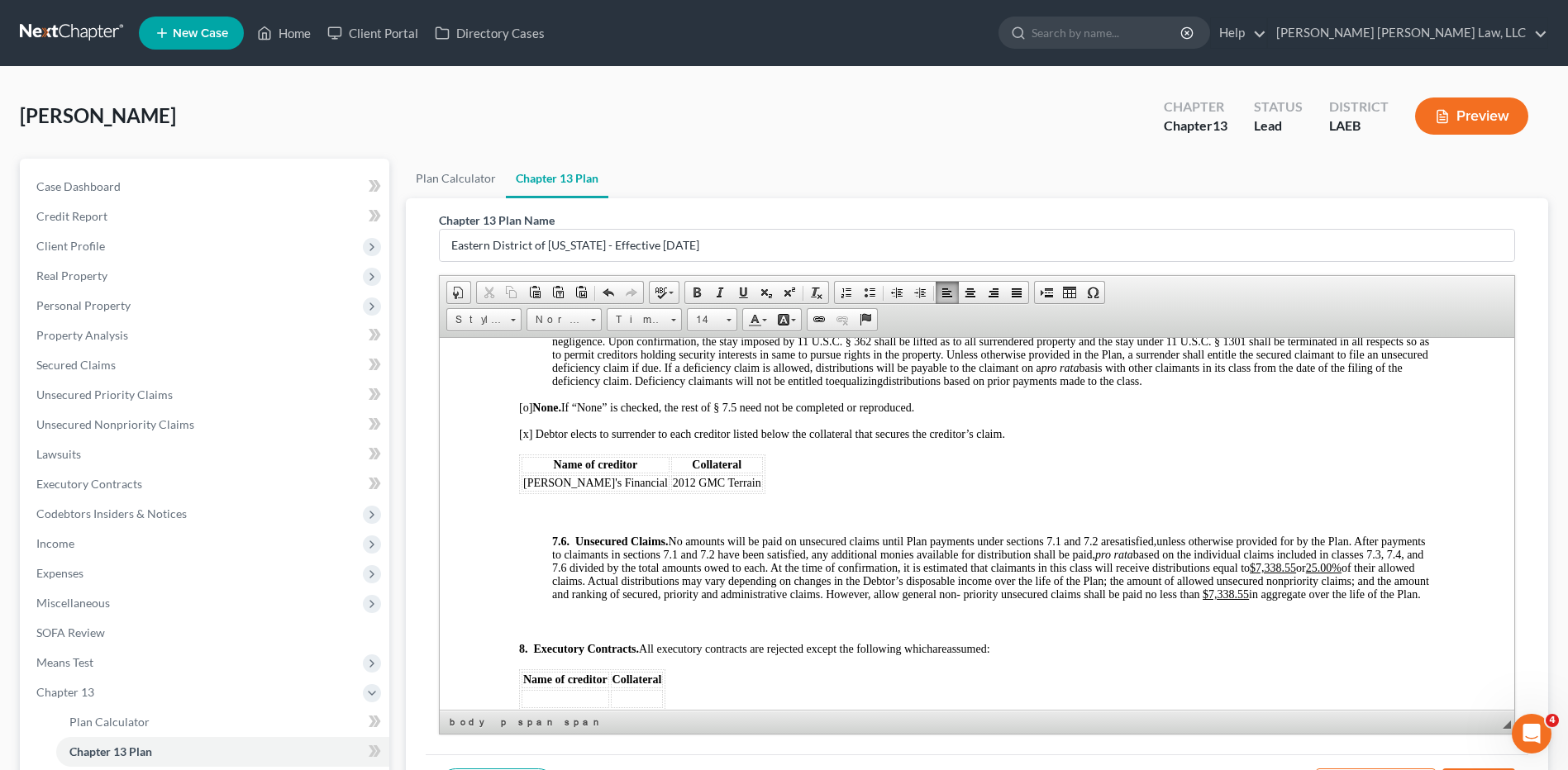
scroll to position [5040, 0]
drag, startPoint x: 607, startPoint y: 607, endPoint x: 567, endPoint y: 604, distance: 40.1
click at [1250, 570] on u "$7,338.55" at bounding box center [1272, 564] width 46 height 13
drag, startPoint x: 1392, startPoint y: 588, endPoint x: 1365, endPoint y: 588, distance: 27.0
click at [1332, 570] on u "25.00%" at bounding box center [1315, 564] width 35 height 13
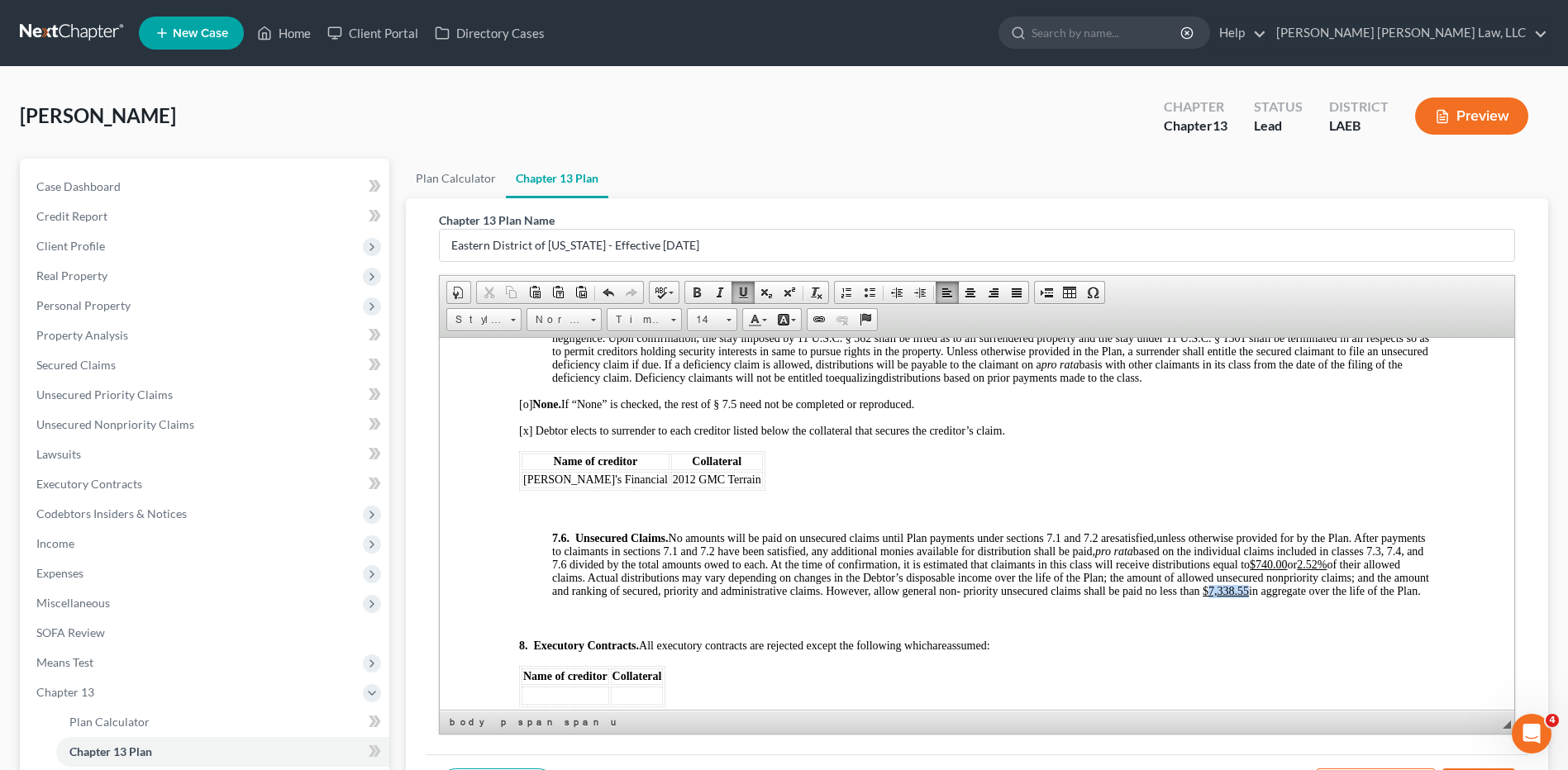
drag, startPoint x: 1325, startPoint y: 618, endPoint x: 1287, endPoint y: 618, distance: 38.0
click at [1287, 598] on p "7.6. Unsecured Claims. No amounts will be paid on unsecured claims until Plan p…" at bounding box center [993, 564] width 882 height 66
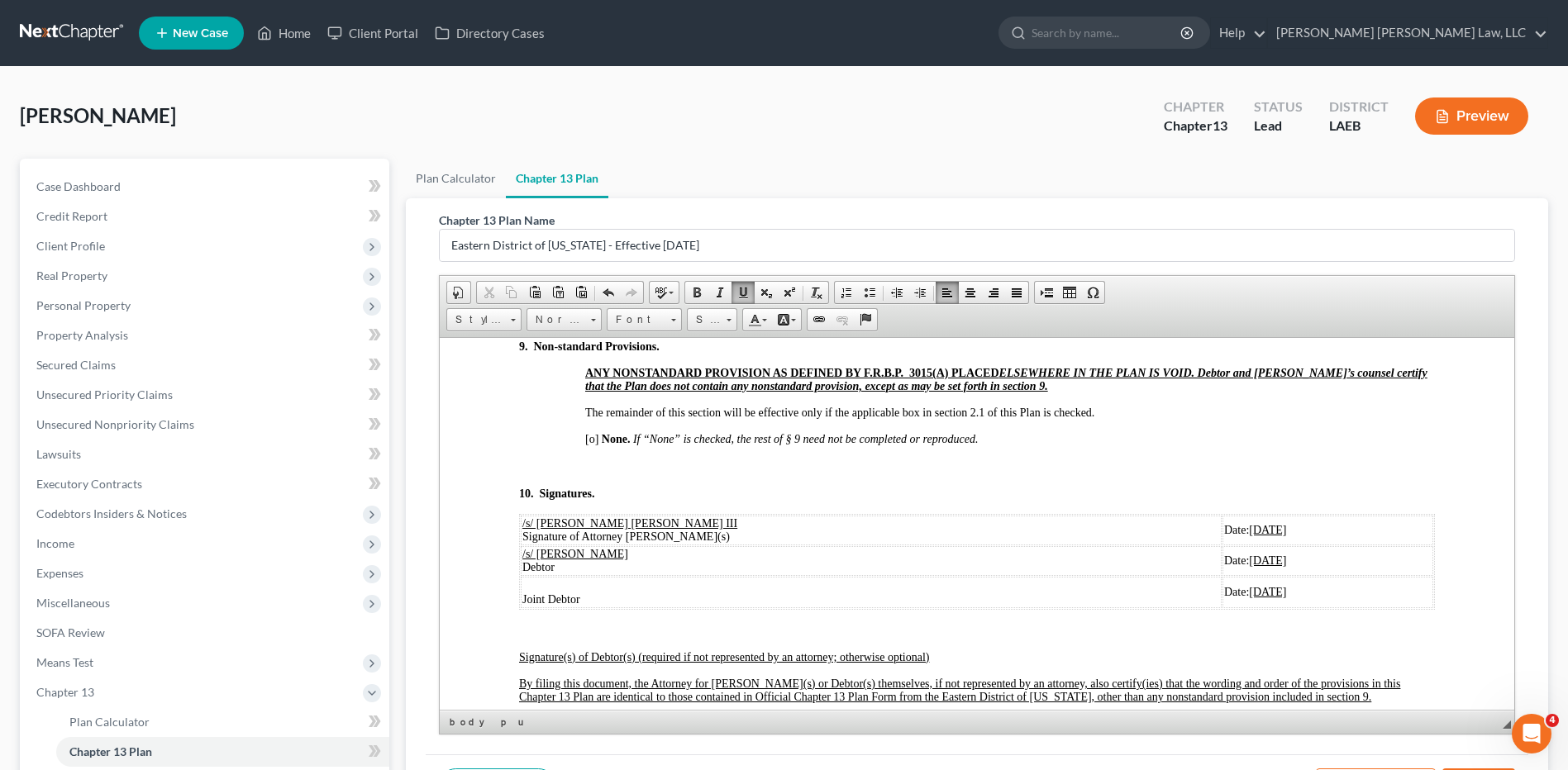
scroll to position [5537, 0]
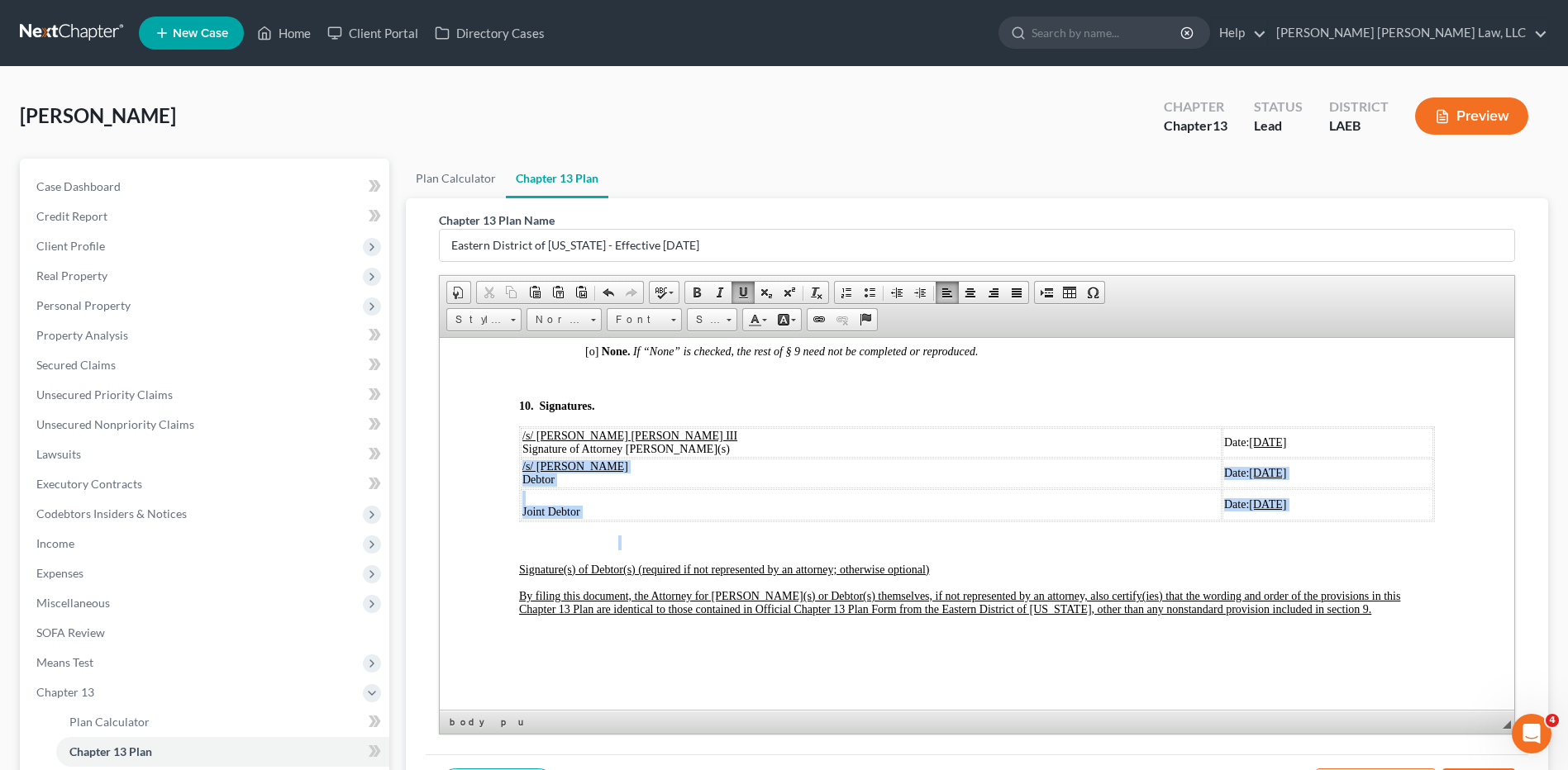
drag, startPoint x: 521, startPoint y: 510, endPoint x: 1024, endPoint y: 564, distance: 505.9
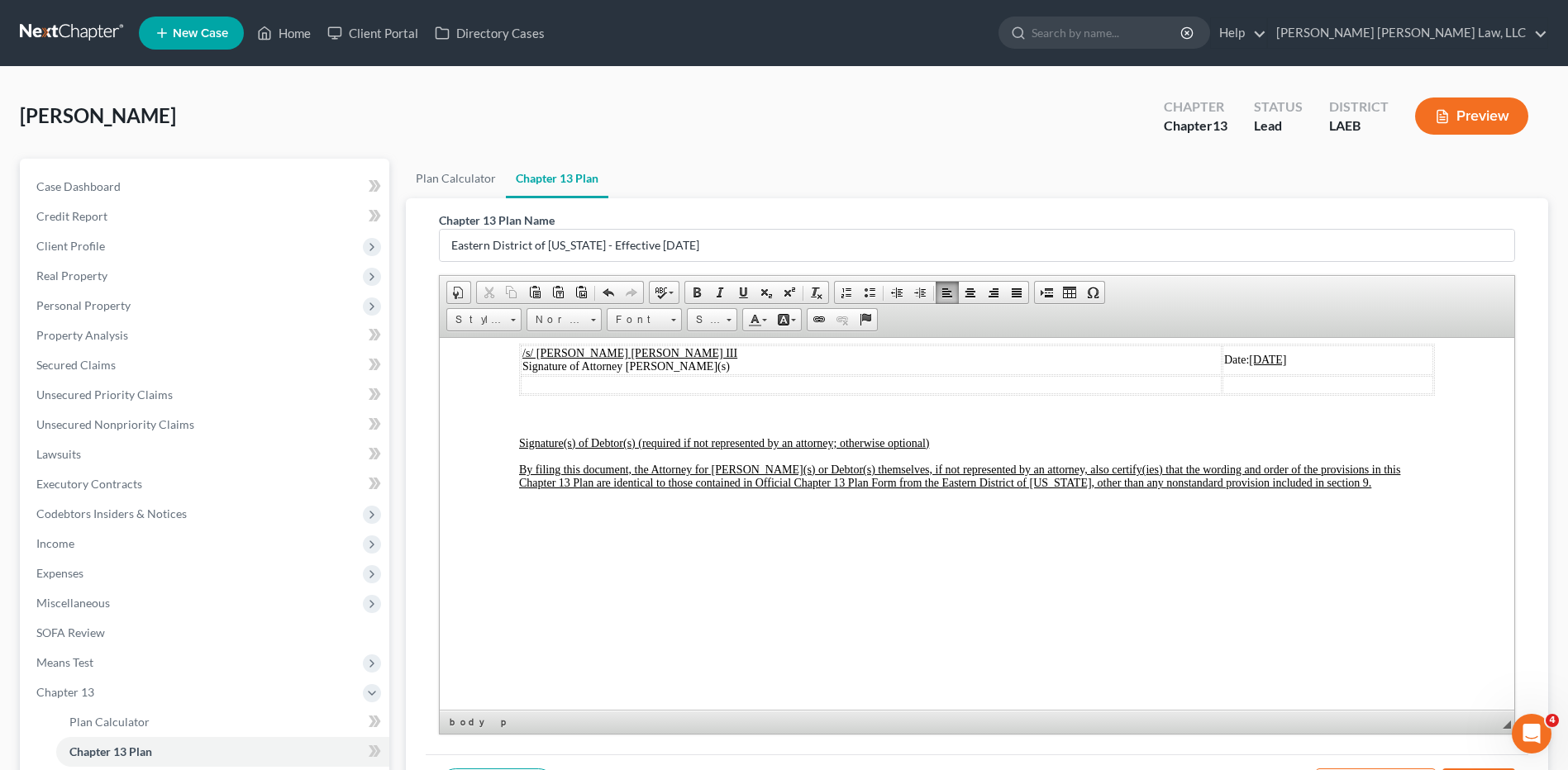
scroll to position [198, 0]
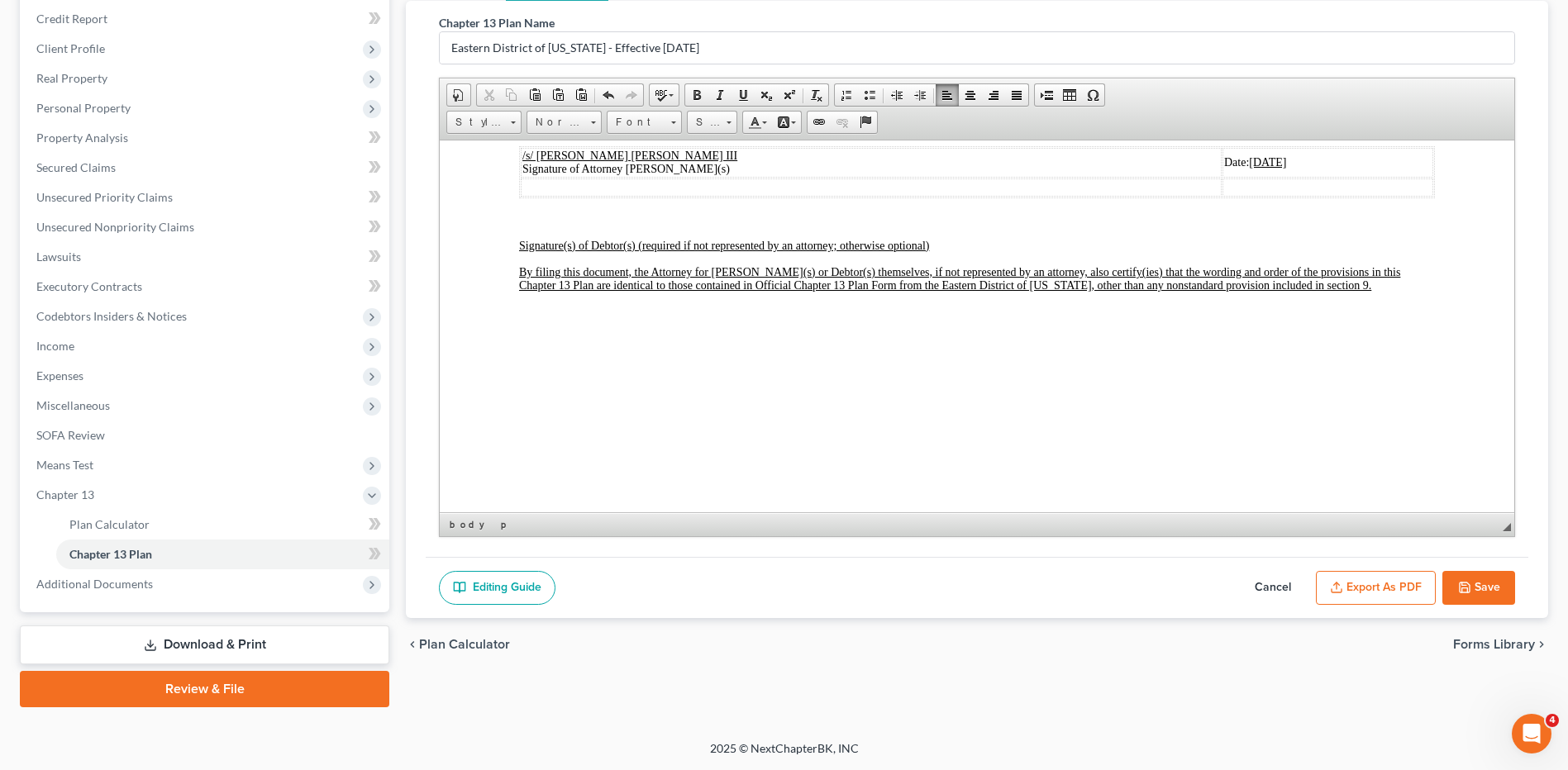
click at [1397, 584] on button "Export as PDF" at bounding box center [1375, 588] width 120 height 35
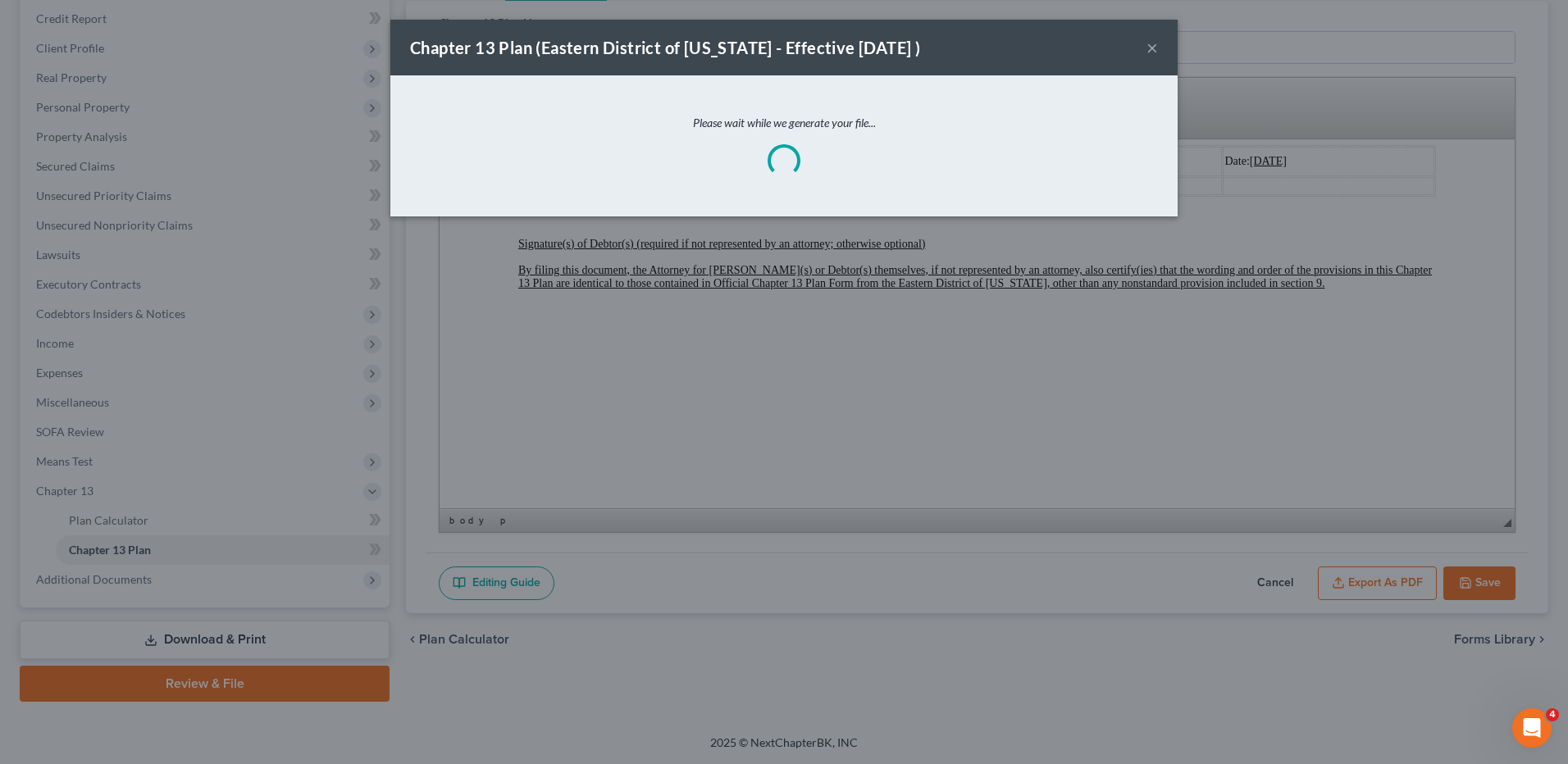
scroll to position [5588, 0]
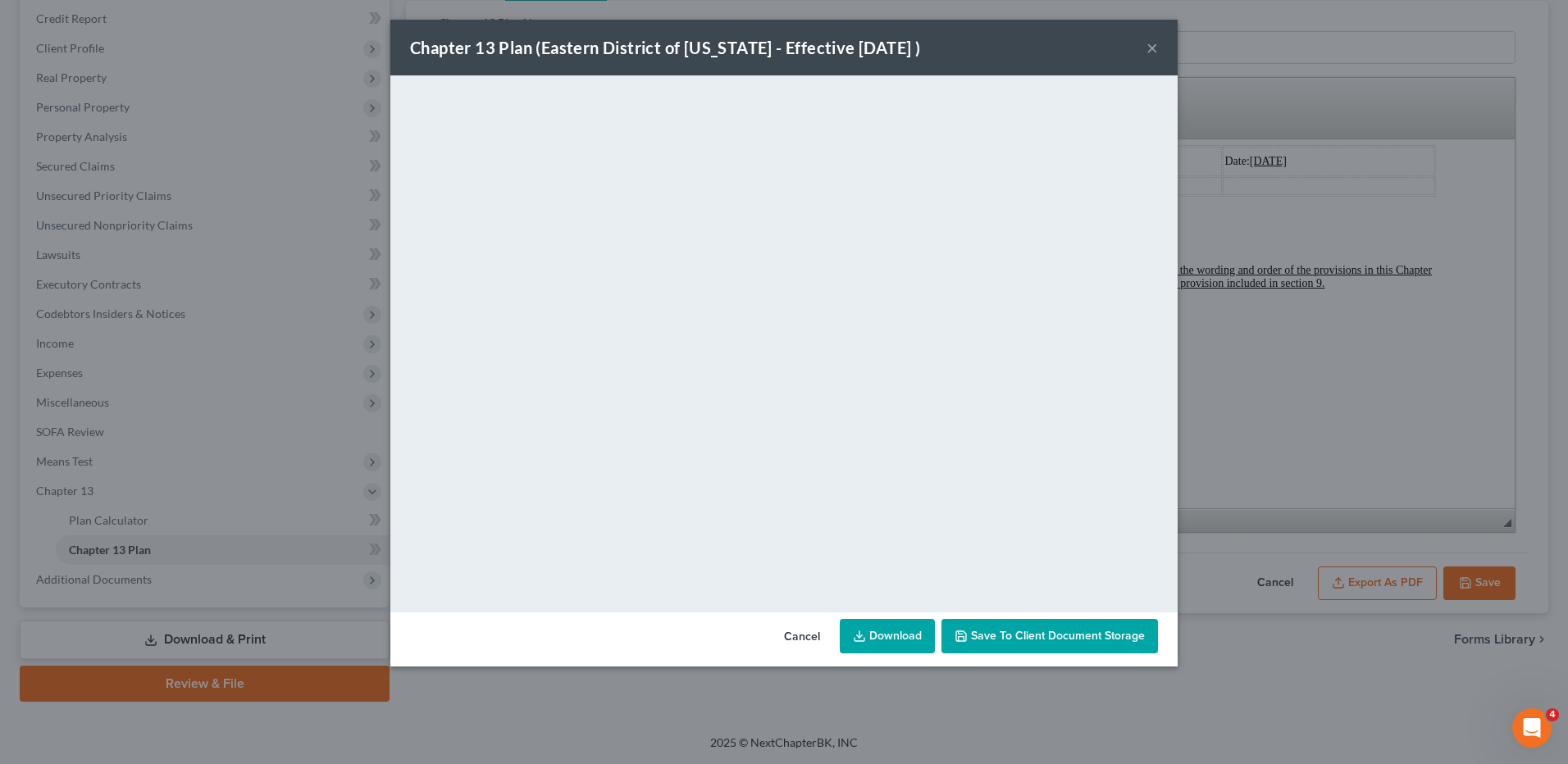
click at [888, 636] on link "Download" at bounding box center [887, 636] width 96 height 34
click at [801, 638] on button "Cancel" at bounding box center [802, 637] width 62 height 33
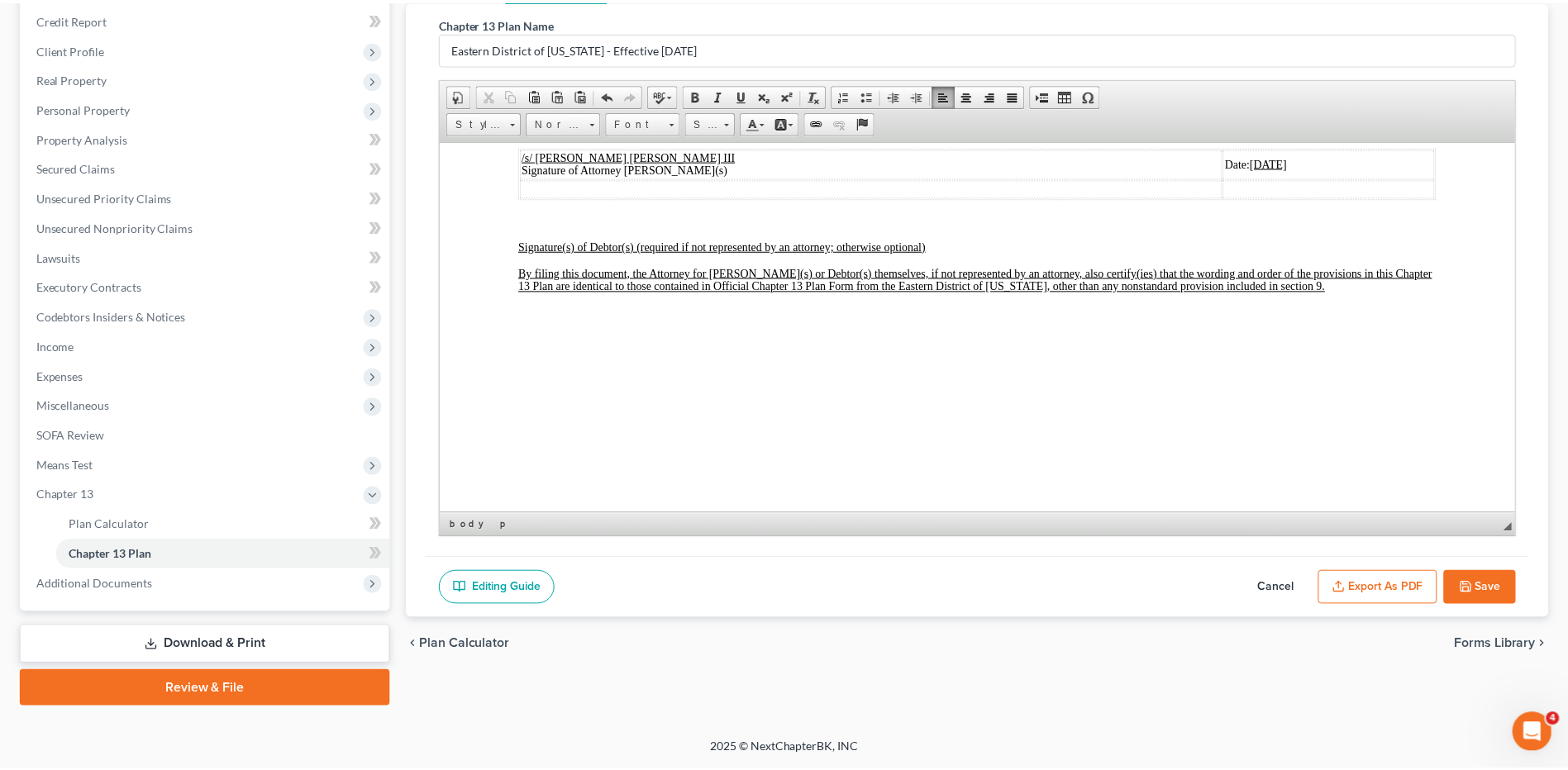
scroll to position [5659, 0]
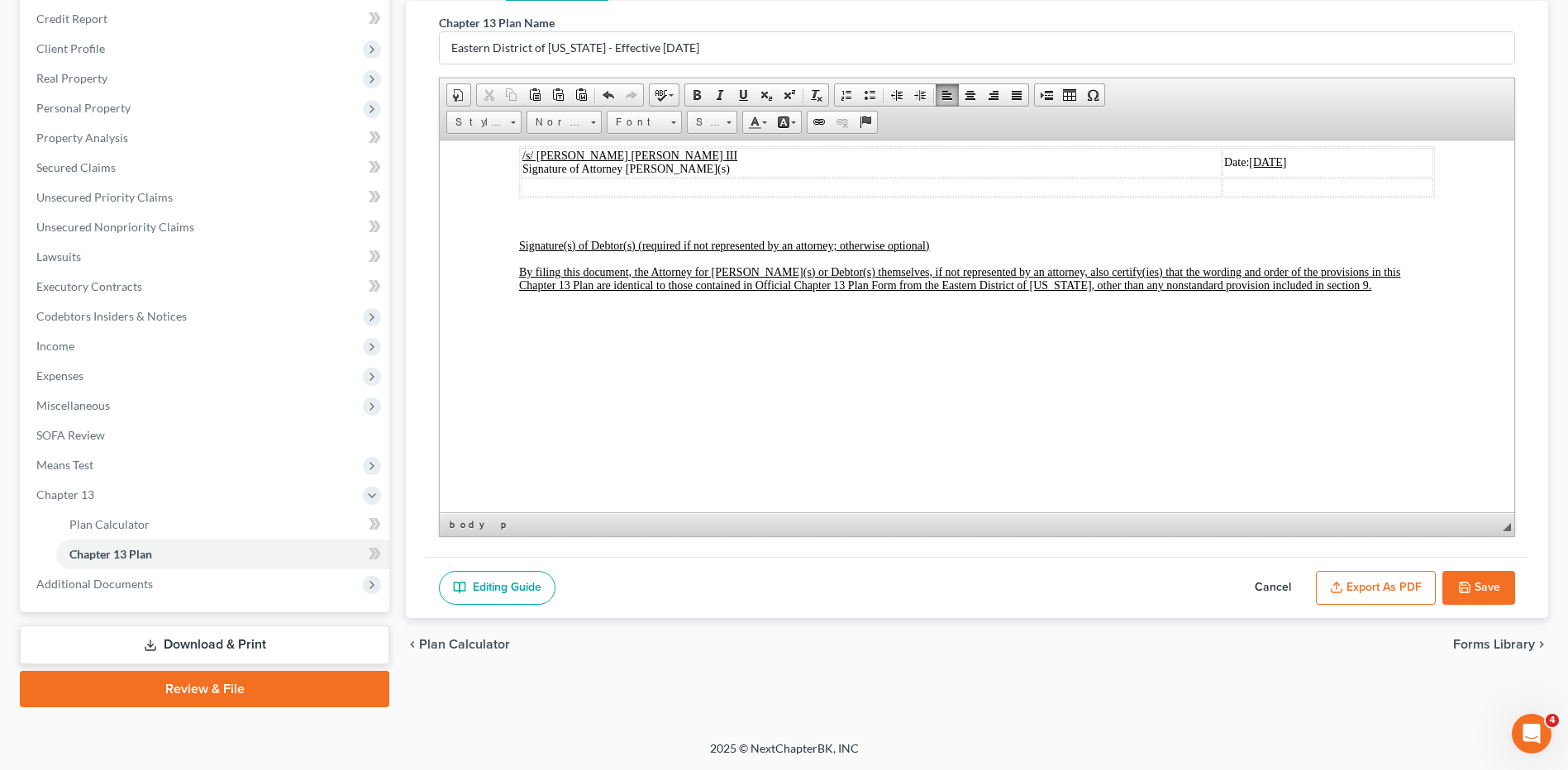
click at [1468, 591] on icon "button" at bounding box center [1465, 588] width 10 height 10
select select "1"
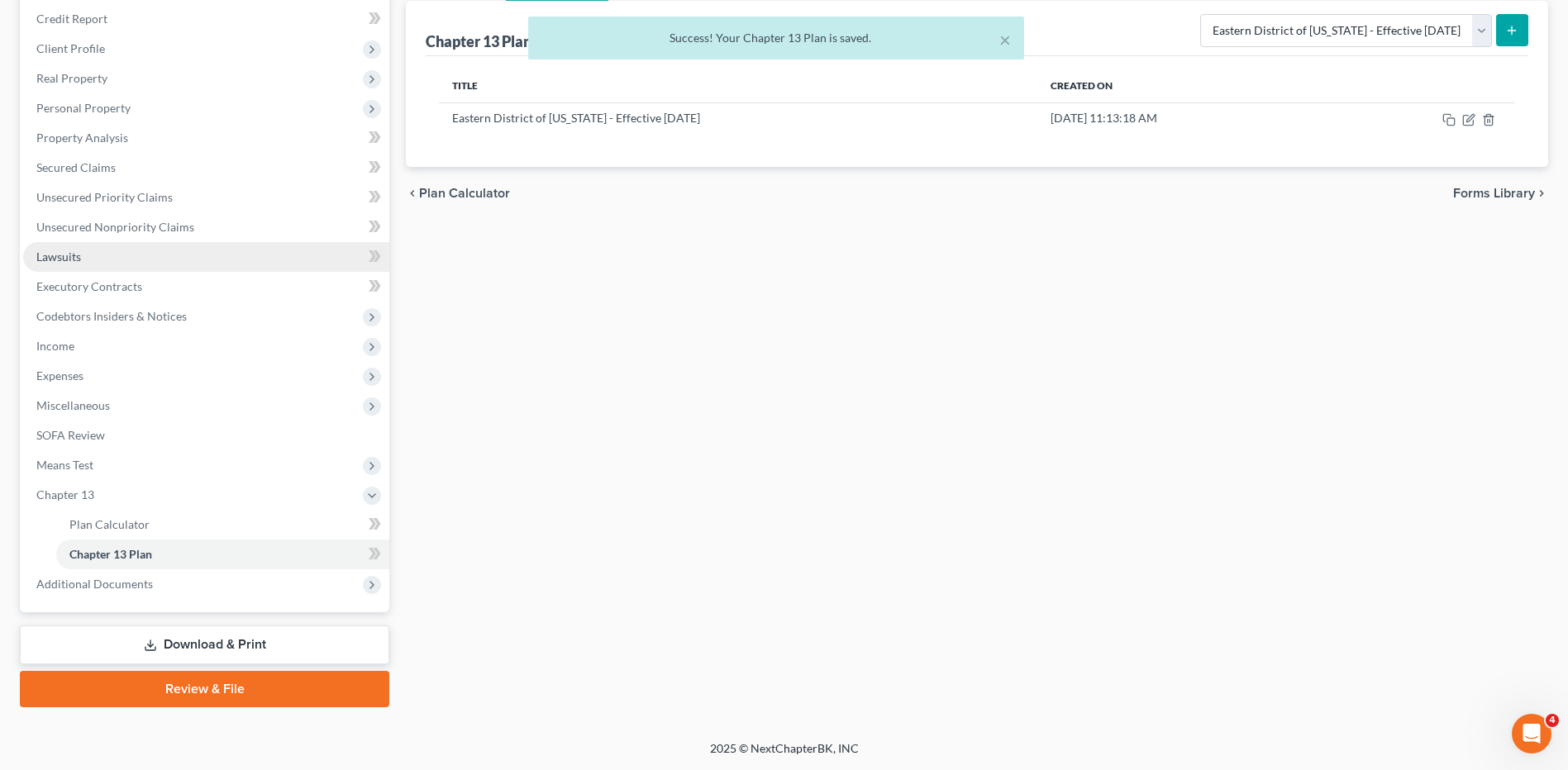
scroll to position [115, 0]
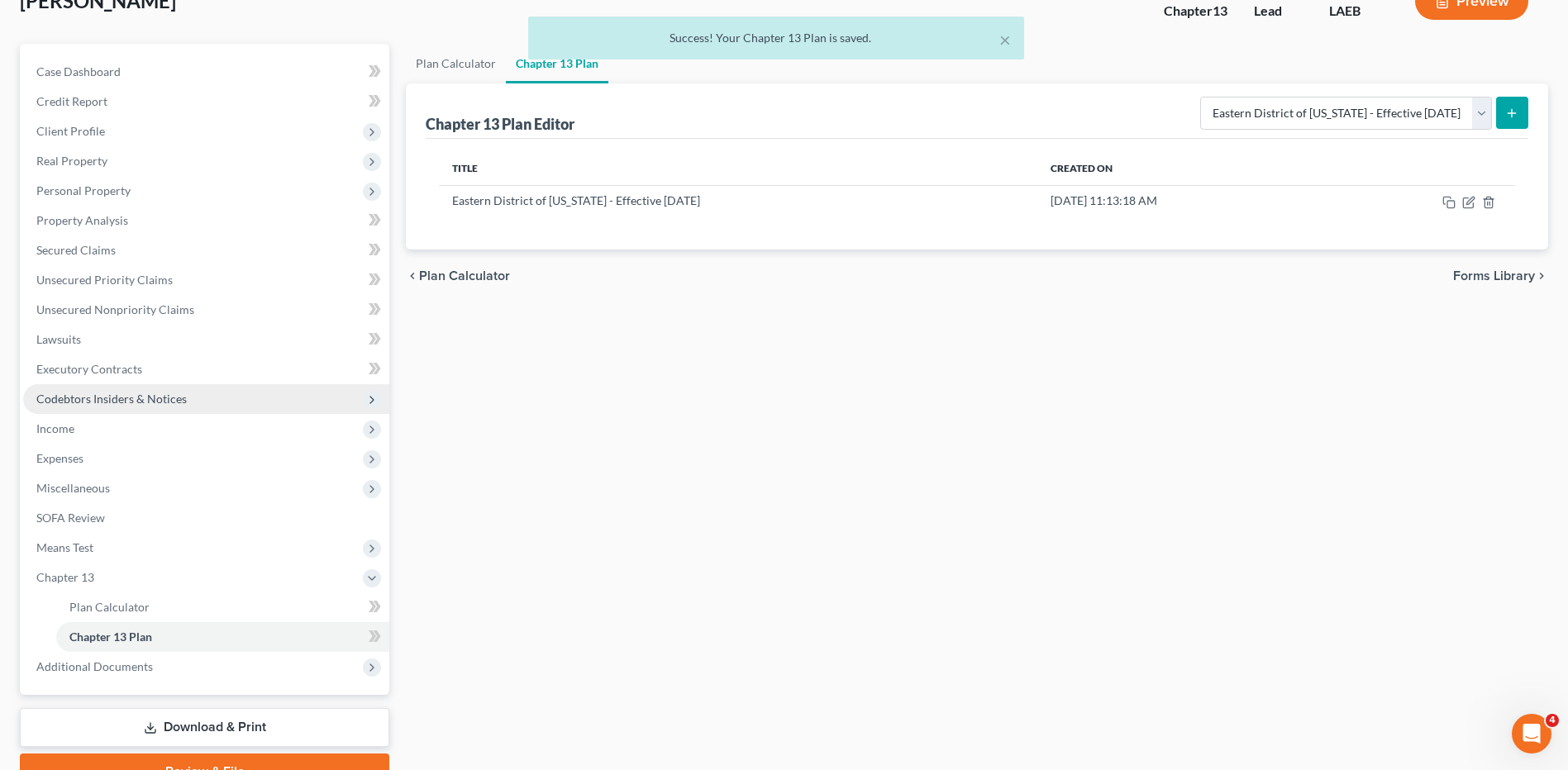
click at [97, 395] on span "Codebtors Insiders & Notices" at bounding box center [111, 399] width 150 height 14
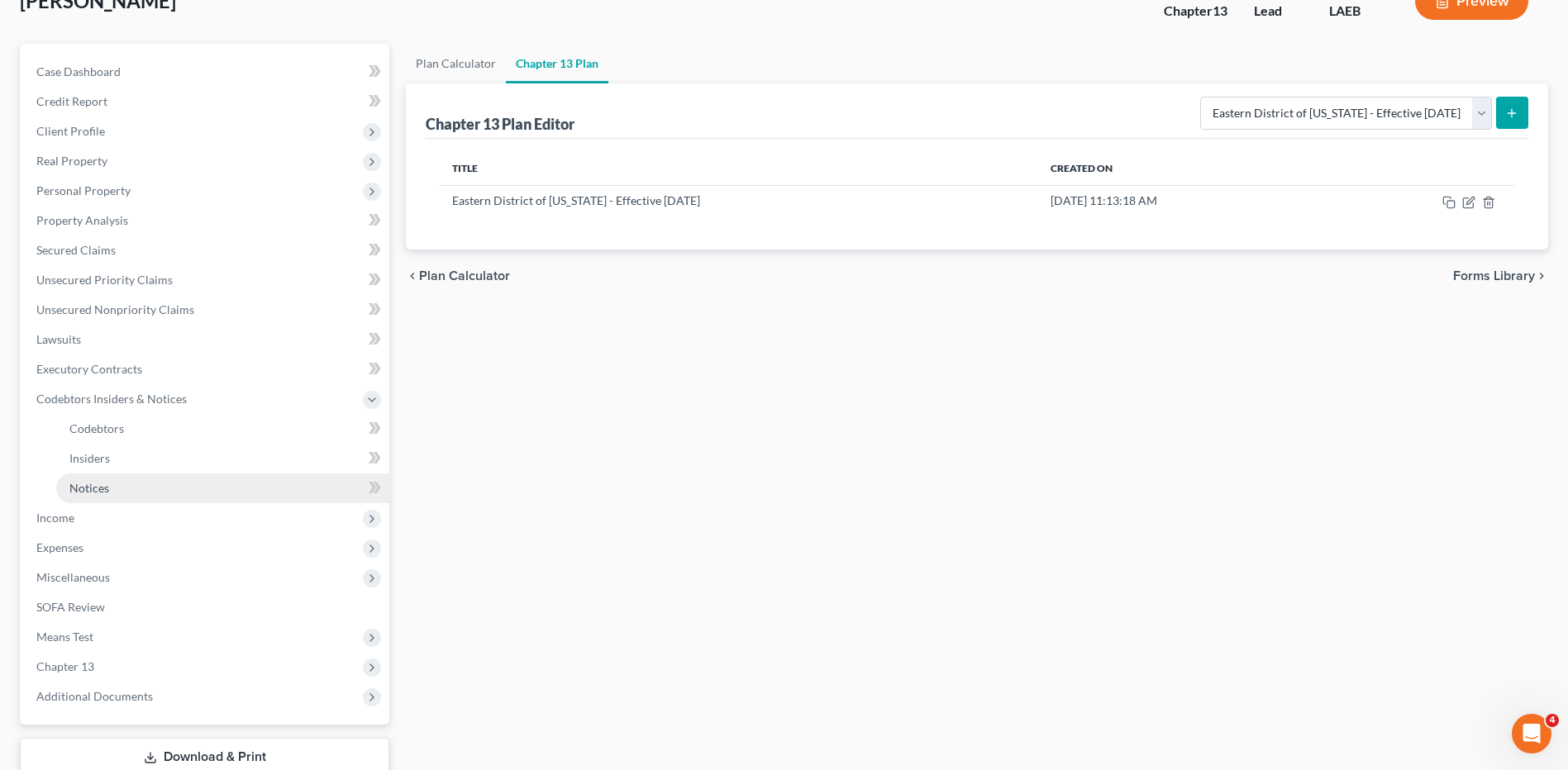
click at [103, 485] on span "Notices" at bounding box center [89, 488] width 40 height 14
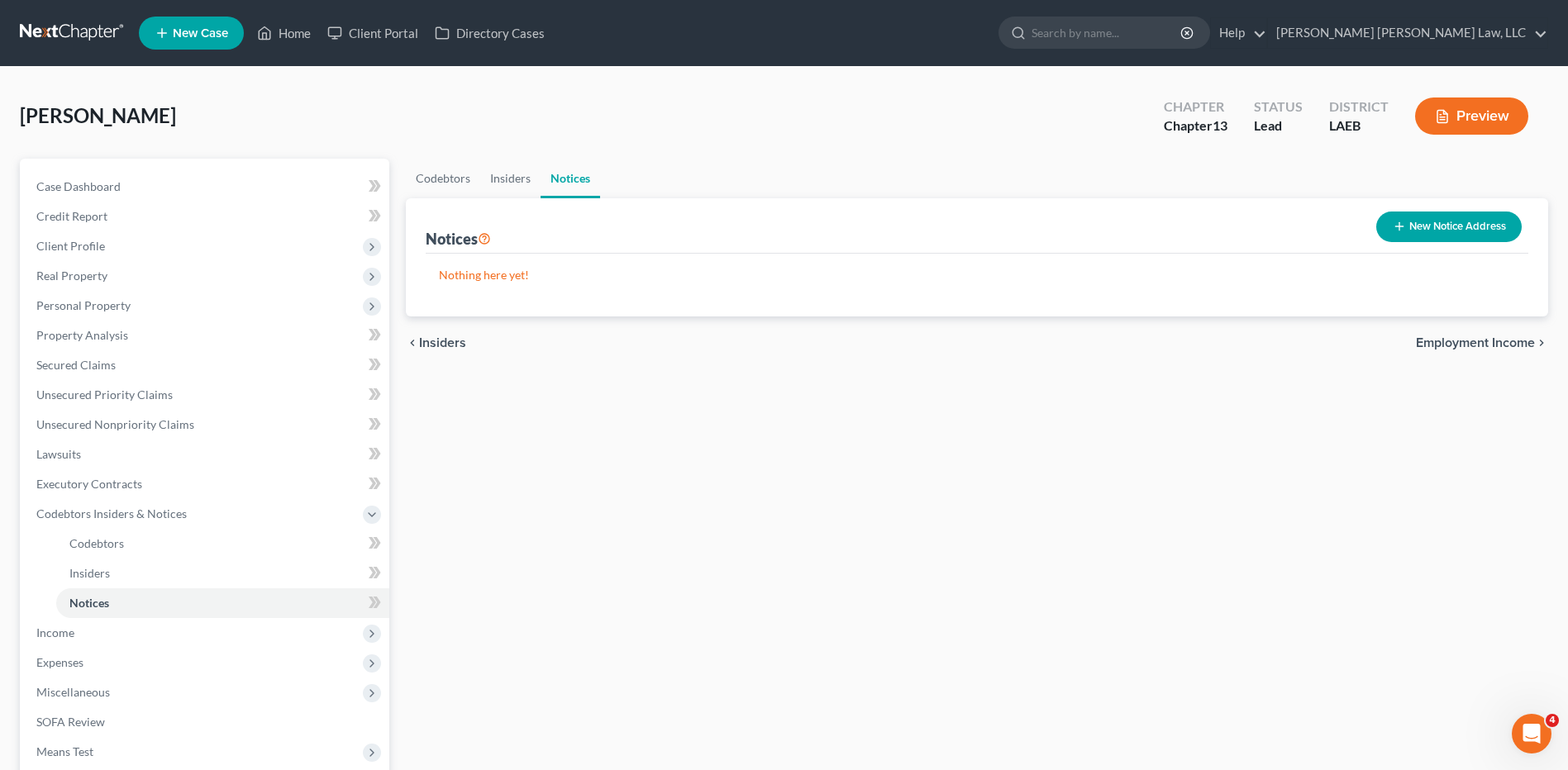
click at [1436, 225] on button "New Notice Address" at bounding box center [1449, 227] width 145 height 30
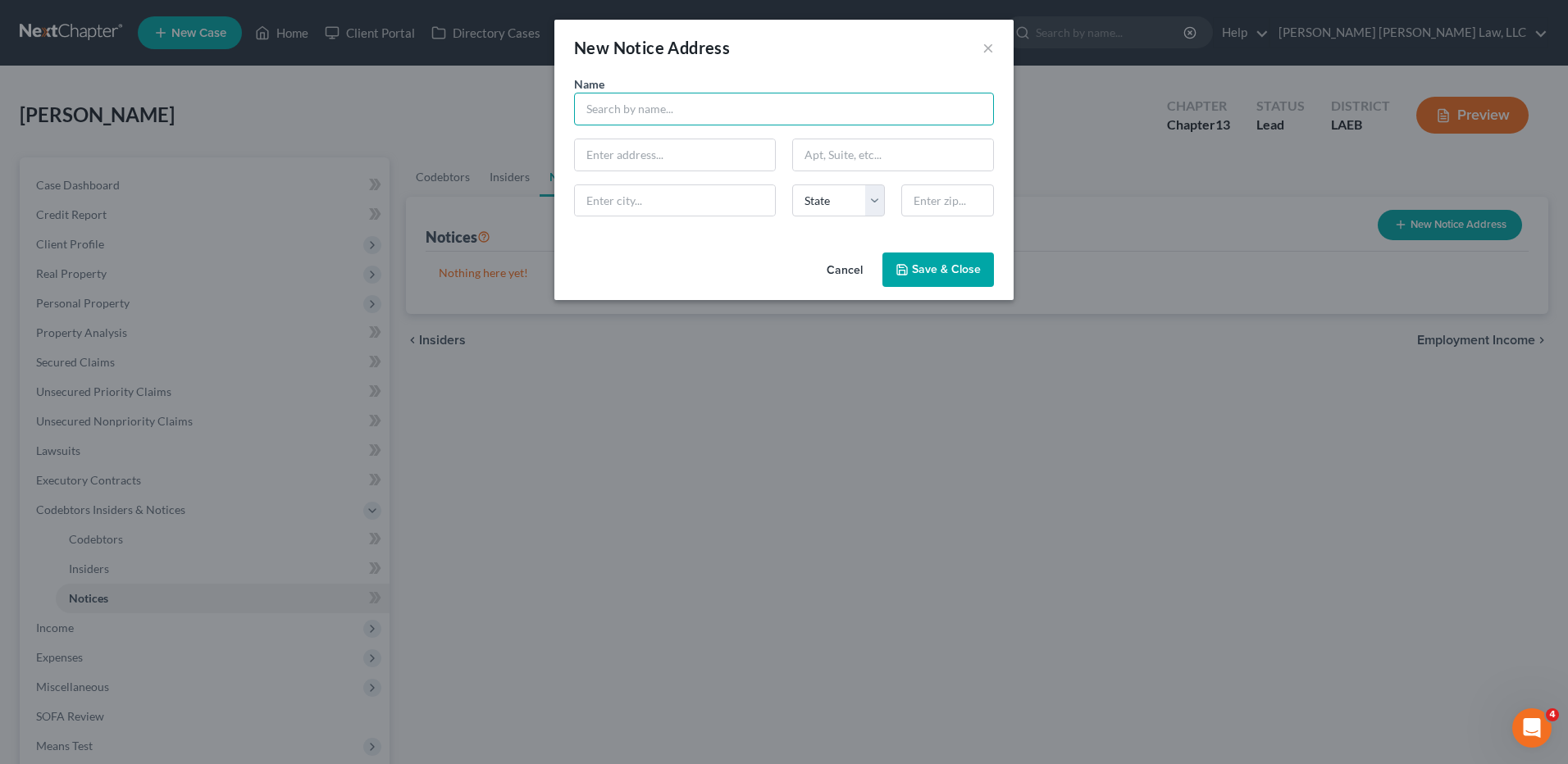
click at [604, 121] on input "text" at bounding box center [784, 109] width 420 height 33
type input "o"
type input "Orleans Parish Sherriff"
type input "2800 Perdido Street"
type input "70119"
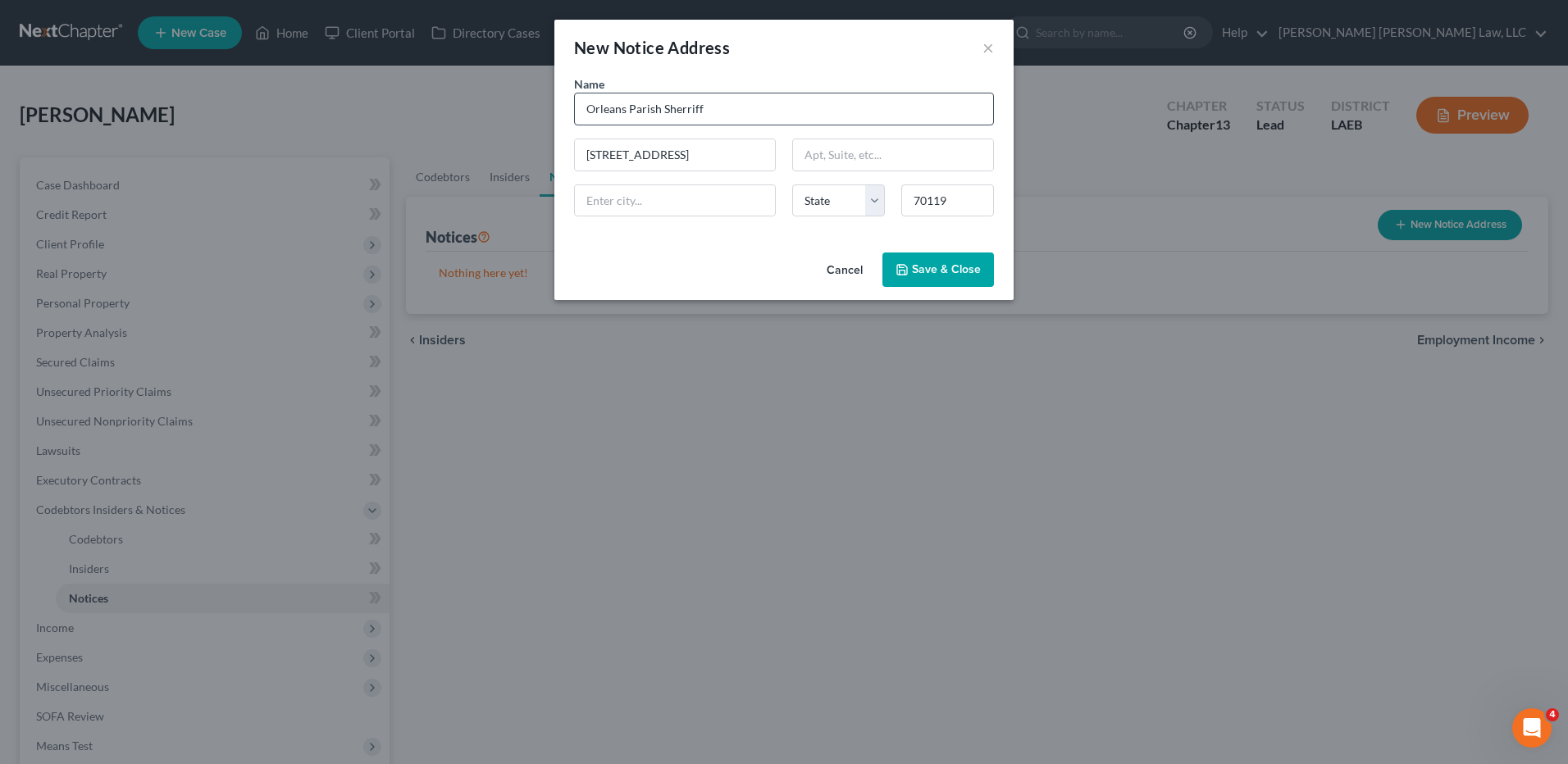
type input "New Orleans"
select select "19"
click at [910, 276] on button "Save & Close" at bounding box center [938, 269] width 111 height 34
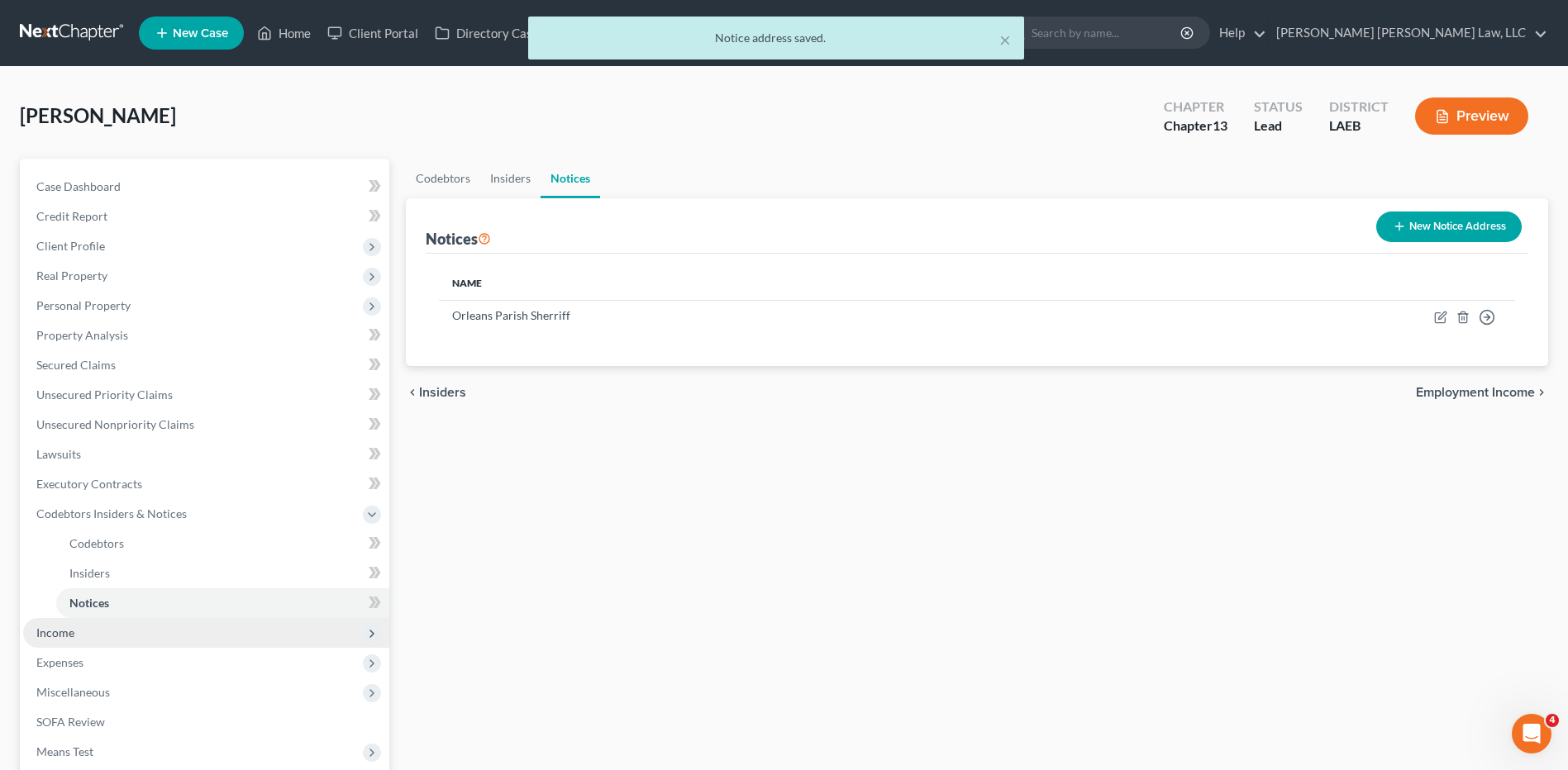
click at [58, 636] on span "Income" at bounding box center [55, 632] width 38 height 14
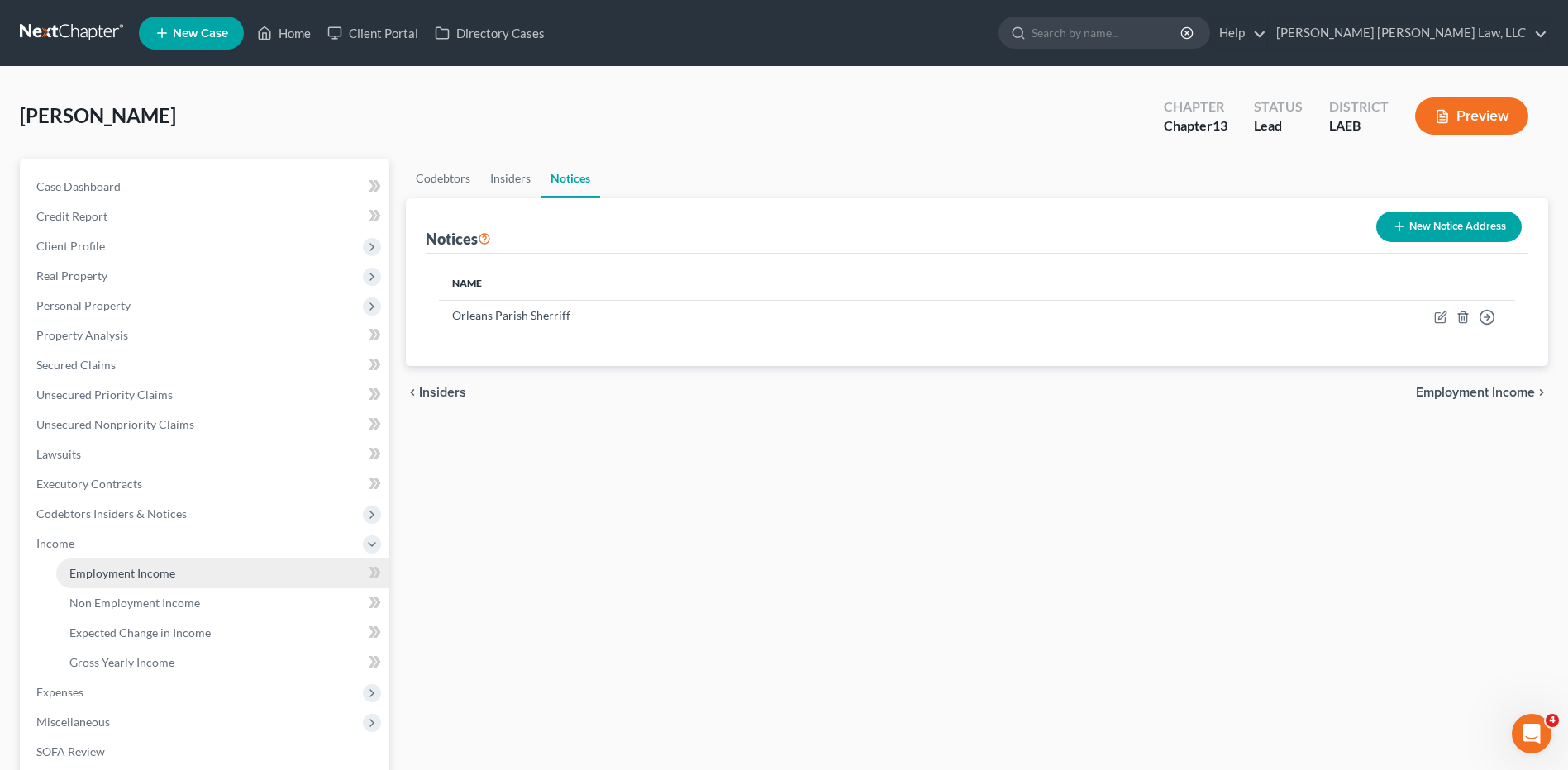
click at [109, 567] on span "Employment Income" at bounding box center [122, 572] width 106 height 14
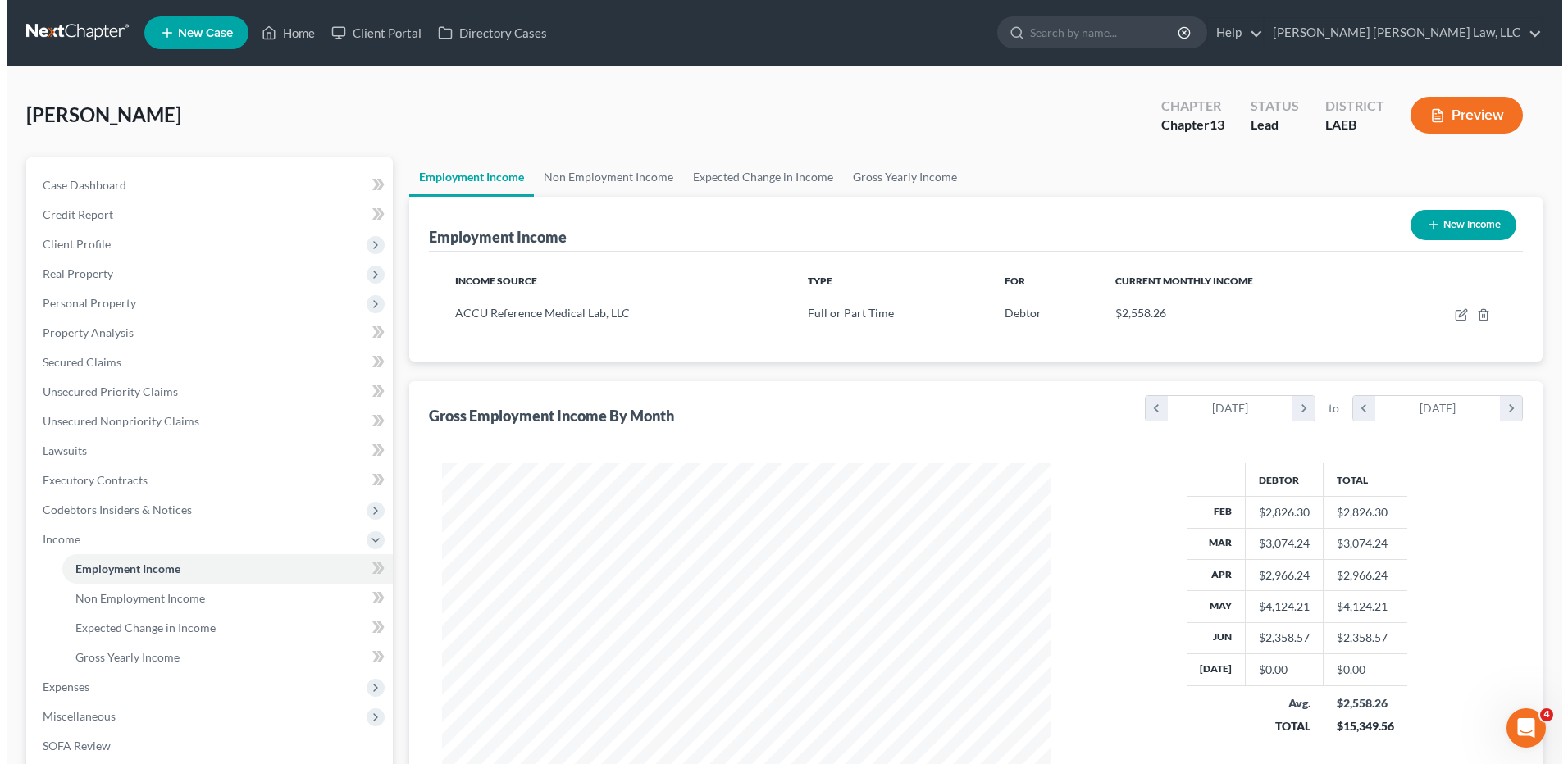
scroll to position [304, 641]
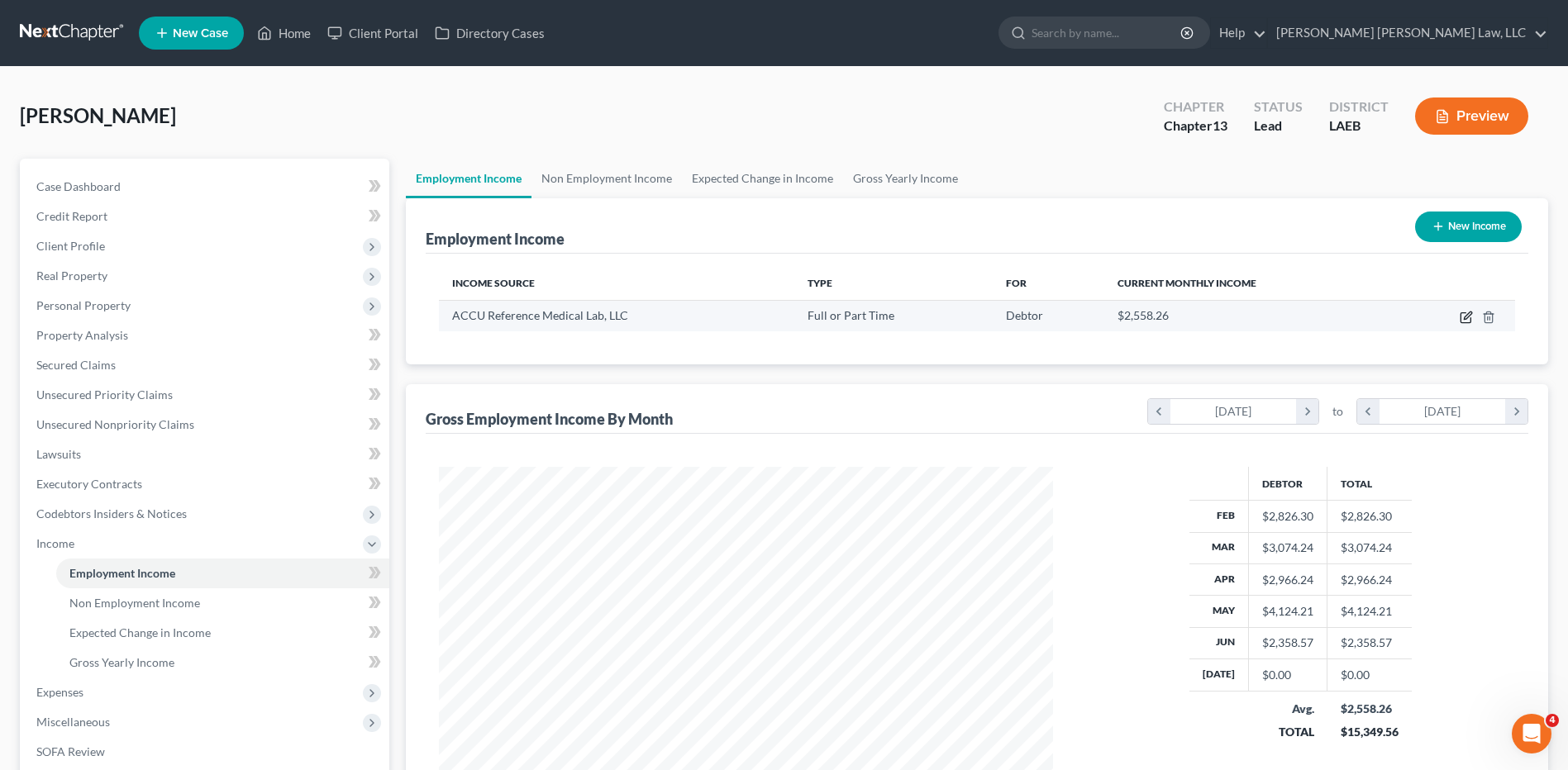
click at [1461, 313] on icon "button" at bounding box center [1465, 318] width 10 height 10
select select "0"
select select "33"
select select "2"
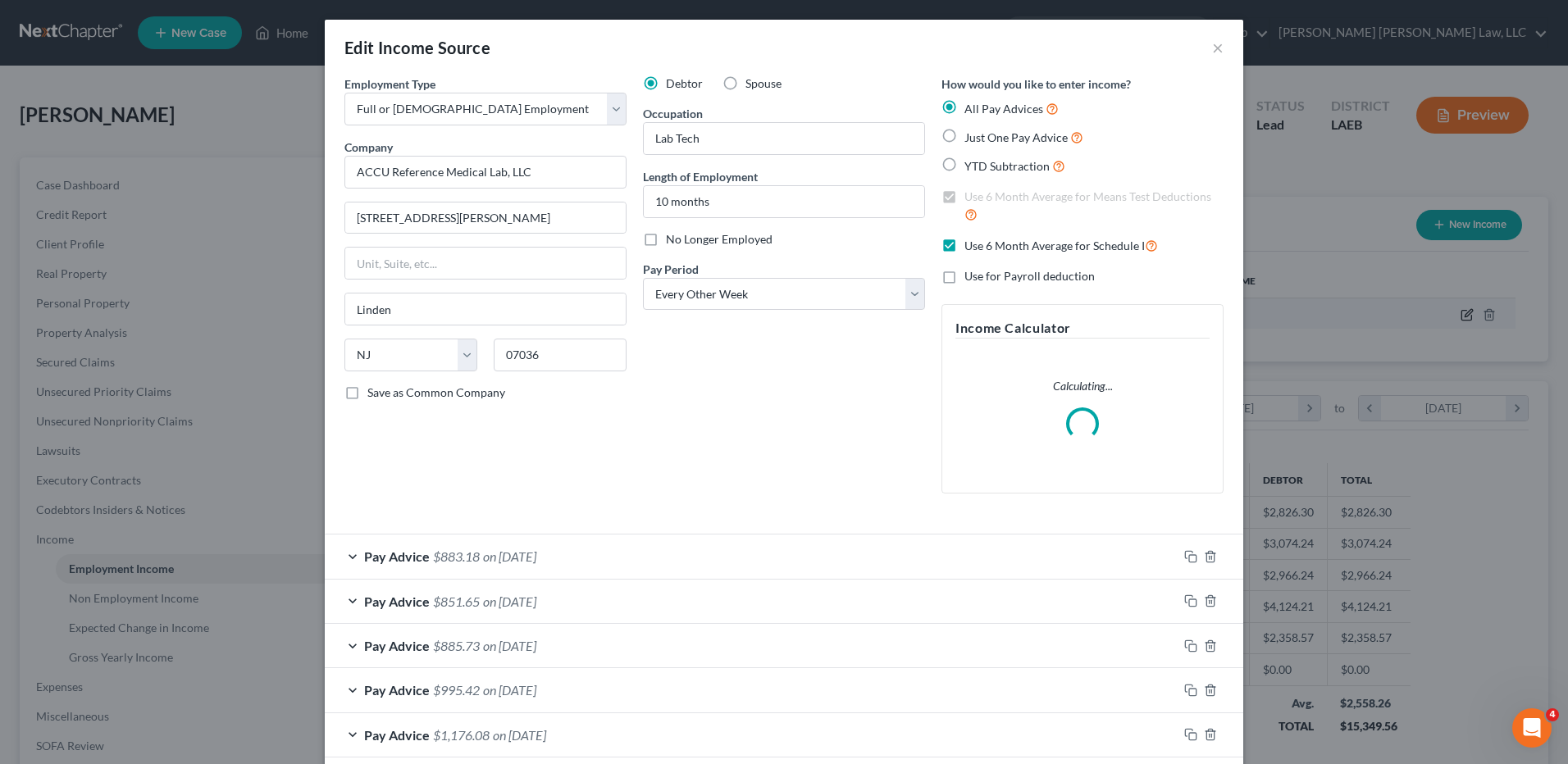
scroll to position [307, 648]
click at [666, 239] on label "No Longer Employed" at bounding box center [719, 240] width 106 height 17
click at [673, 239] on input "No Longer Employed" at bounding box center [678, 236] width 11 height 11
checkbox input "true"
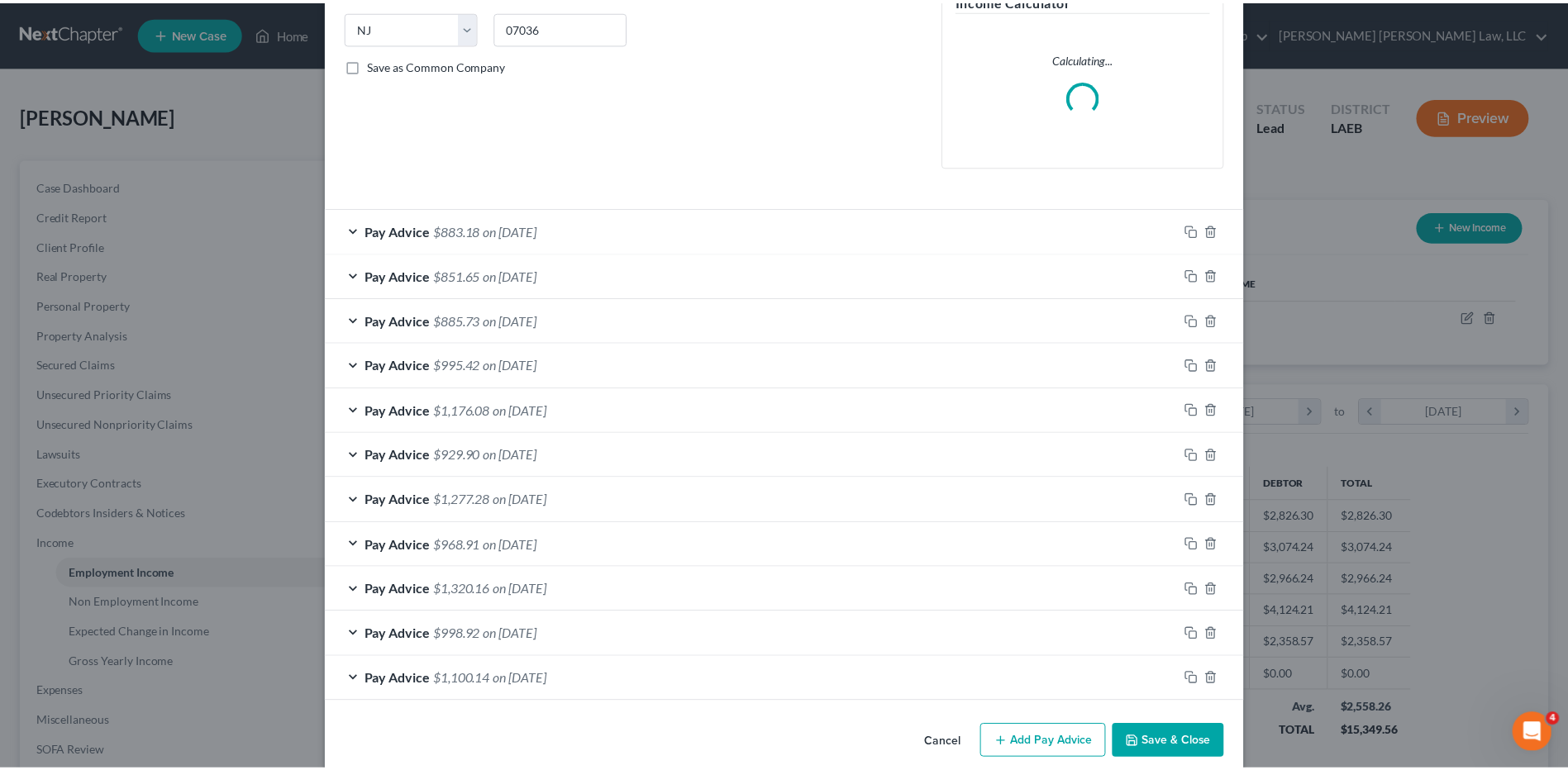
scroll to position [353, 0]
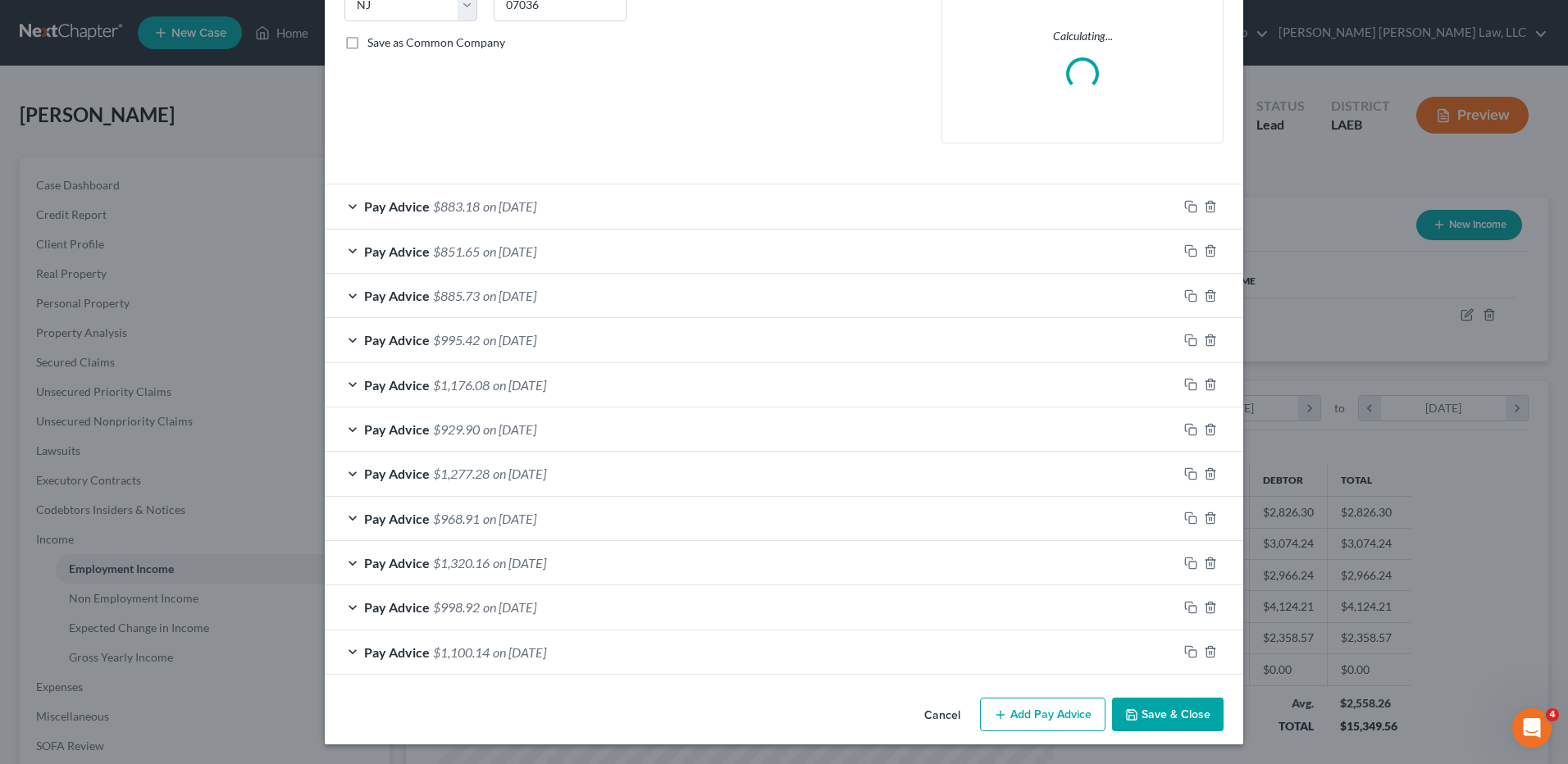
click at [1170, 715] on button "Save & Close" at bounding box center [1167, 715] width 111 height 34
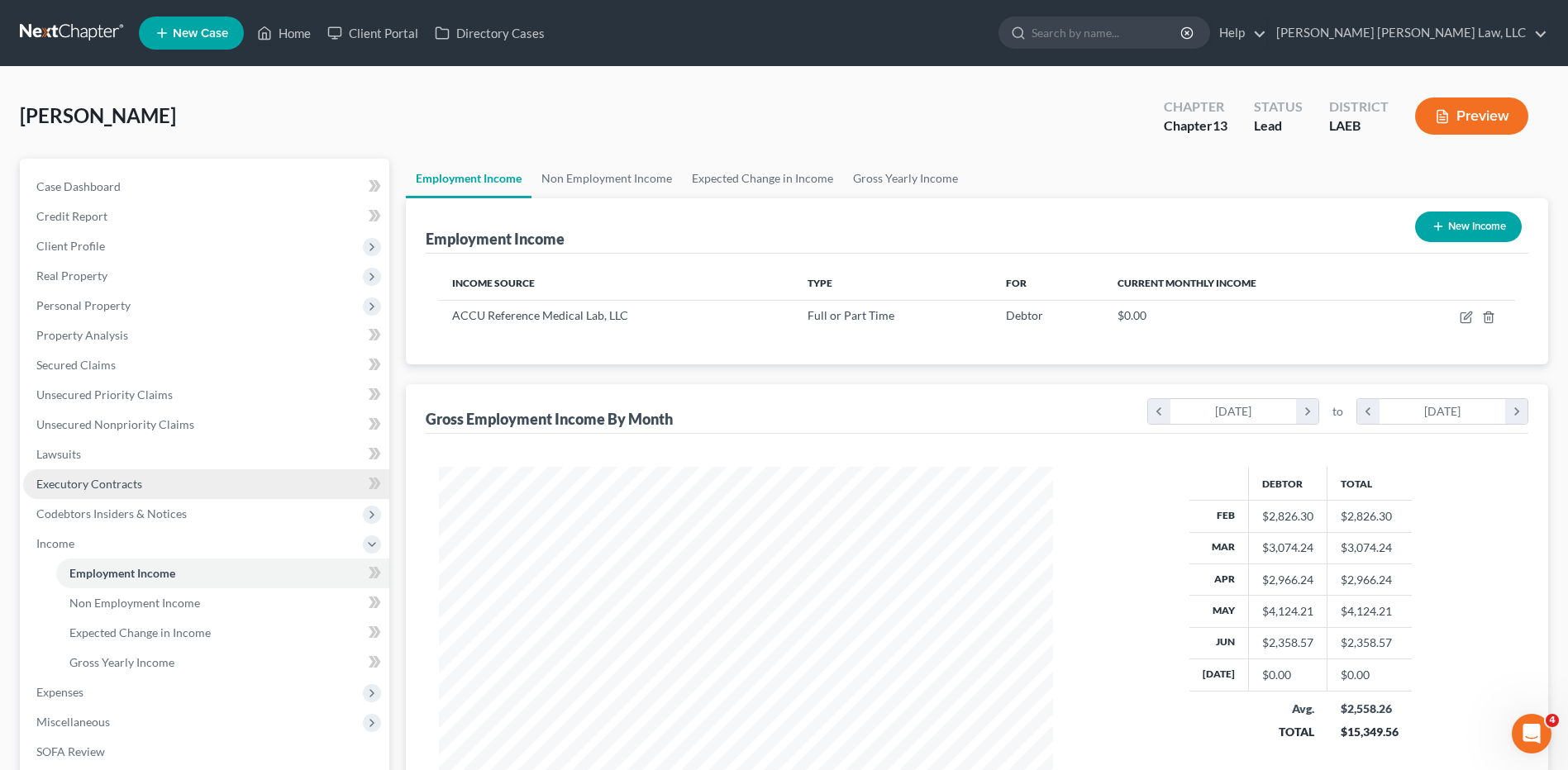
scroll to position [248, 0]
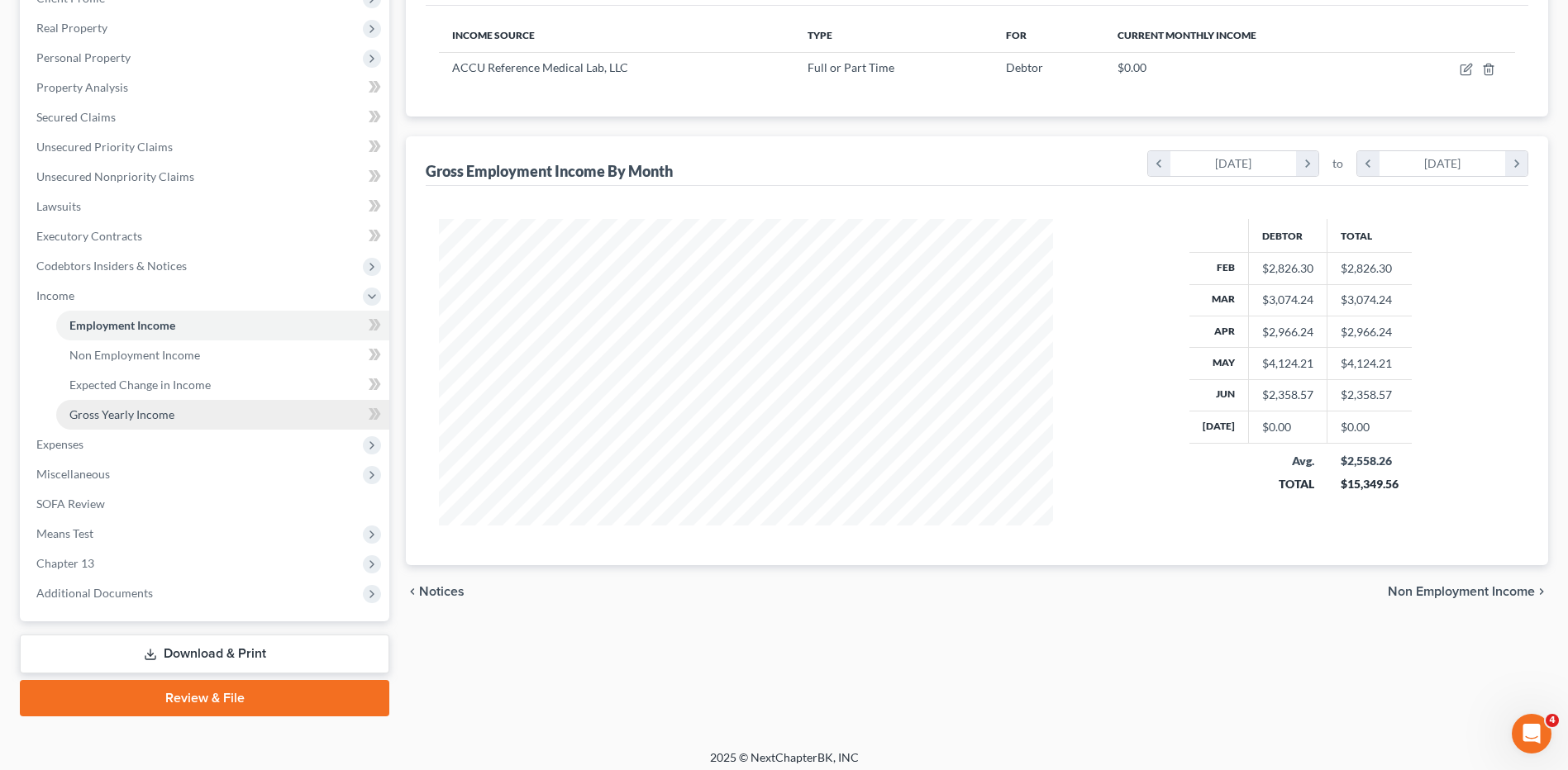
click at [127, 415] on span "Gross Yearly Income" at bounding box center [122, 415] width 105 height 14
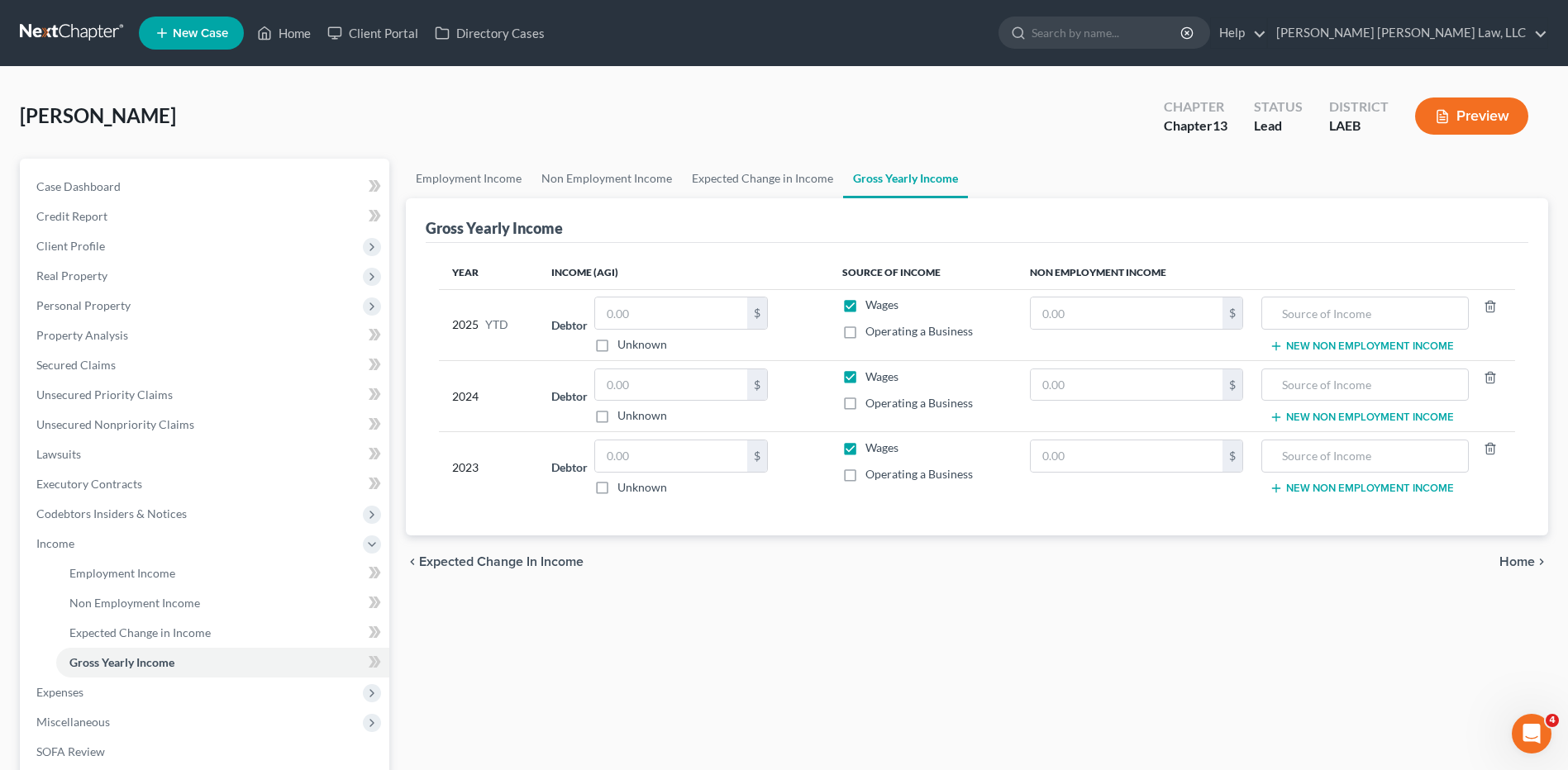
click at [35, 38] on link at bounding box center [72, 33] width 106 height 30
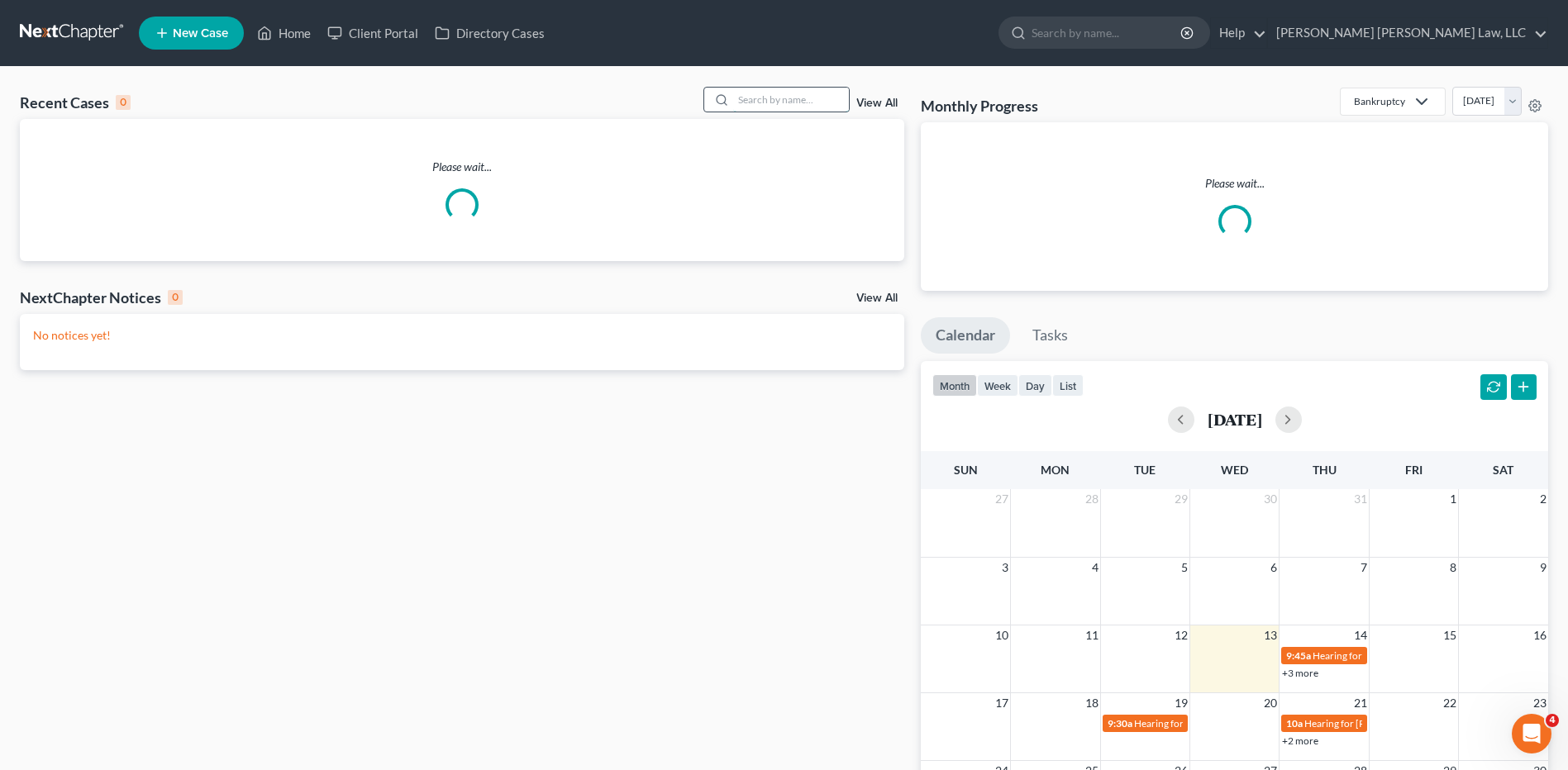
click at [779, 103] on input "search" at bounding box center [790, 100] width 116 height 24
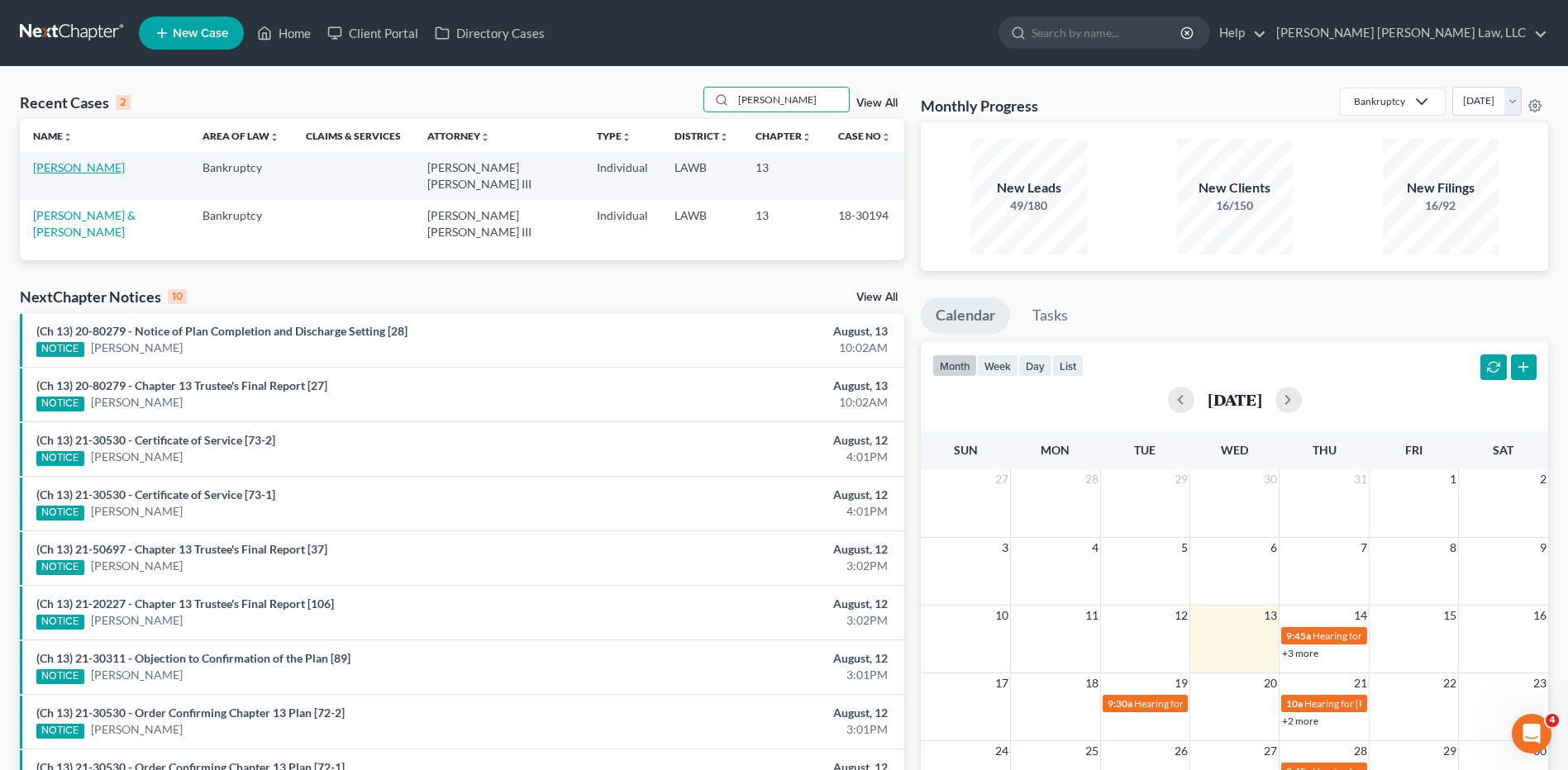
type input "[PERSON_NAME]"
click at [79, 173] on link "[PERSON_NAME]" at bounding box center [79, 167] width 92 height 14
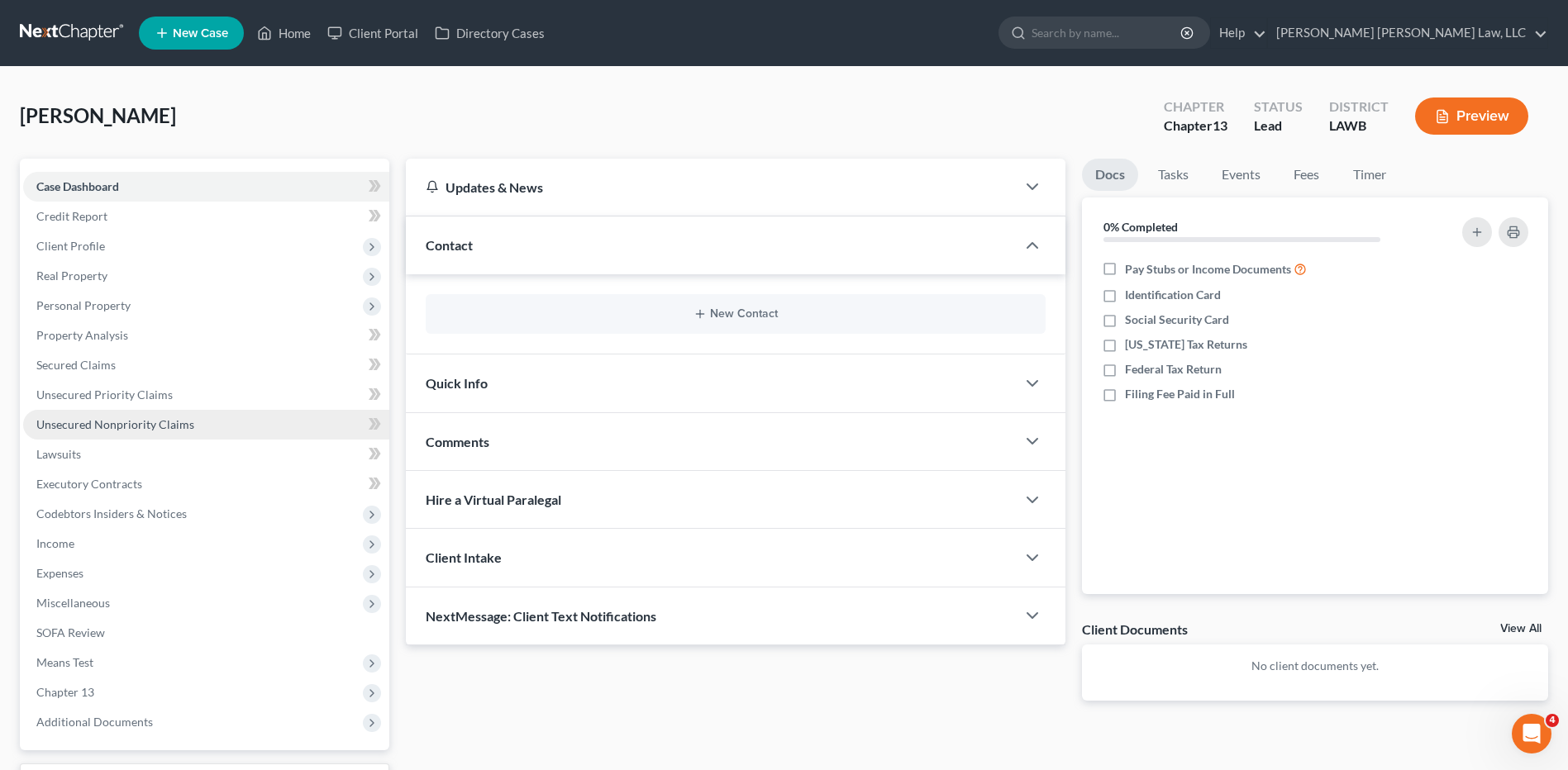
click at [105, 423] on span "Unsecured Nonpriority Claims" at bounding box center [115, 424] width 158 height 14
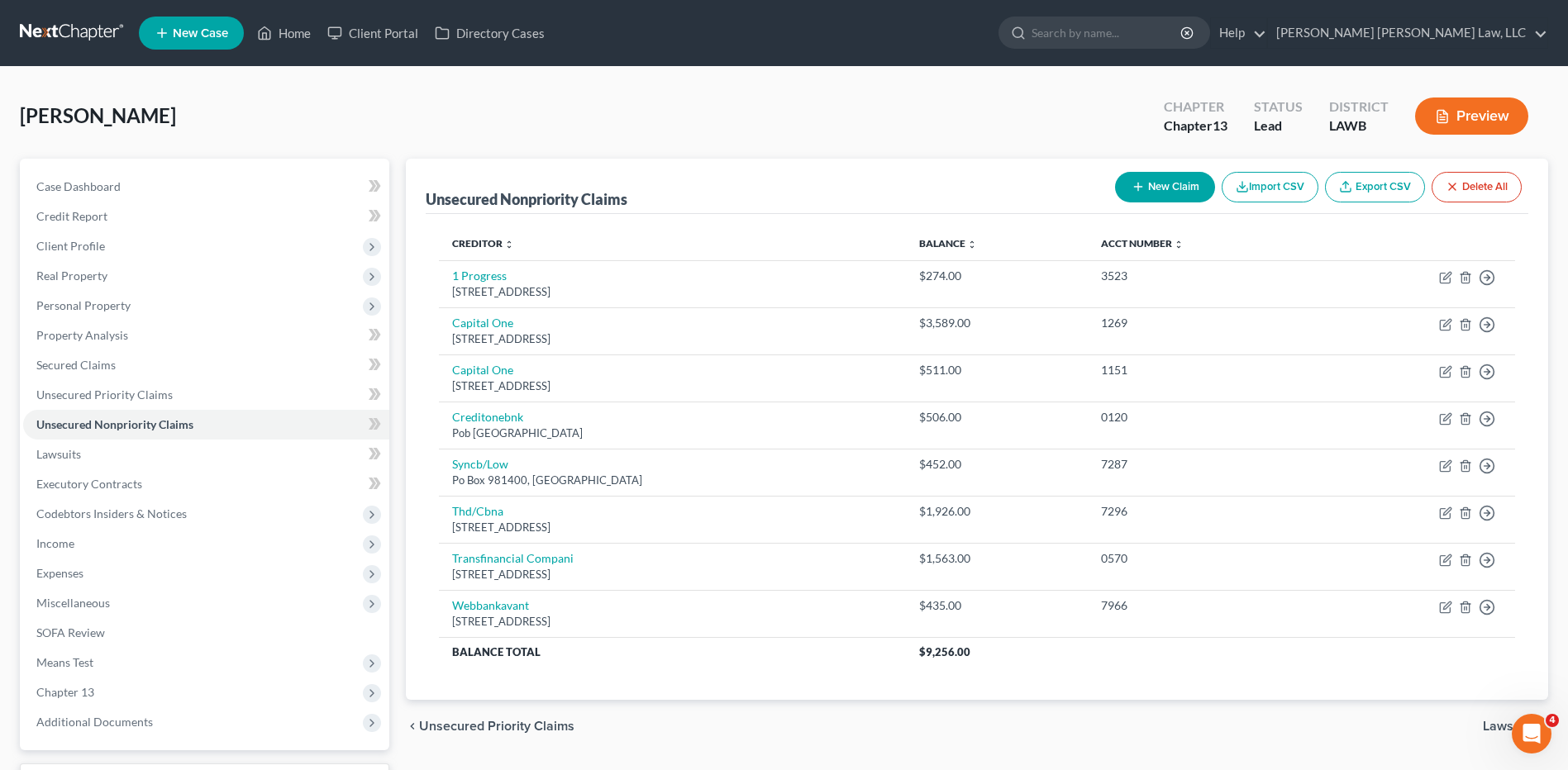
click at [1162, 187] on button "New Claim" at bounding box center [1164, 187] width 100 height 30
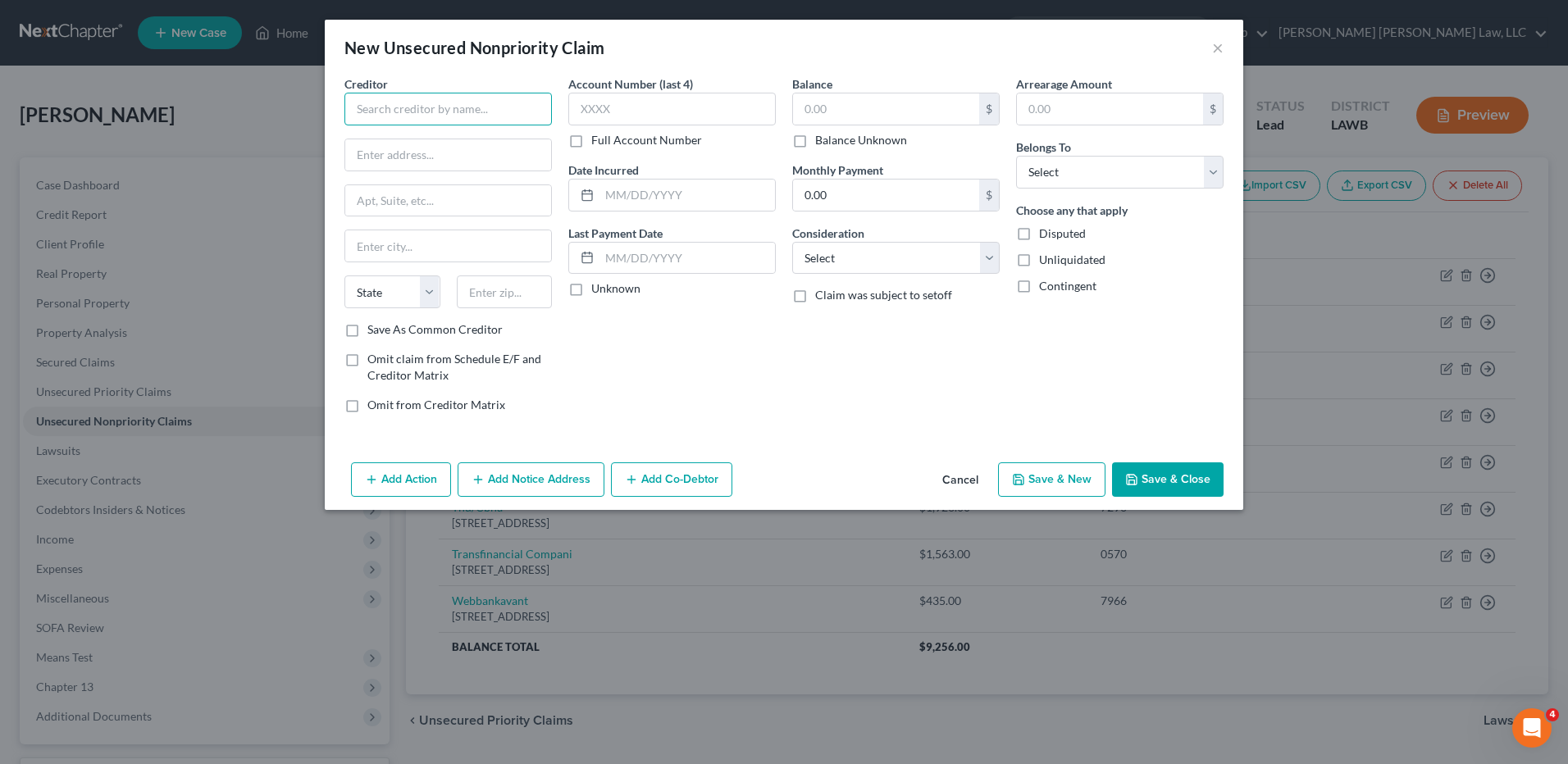
click at [373, 113] on input "text" at bounding box center [448, 109] width 208 height 33
click at [386, 138] on div "Orkin Termite Control" at bounding box center [443, 138] width 171 height 17
type input "Orkin Termite Control"
type input "[STREET_ADDRESS]"
type input "Monroe"
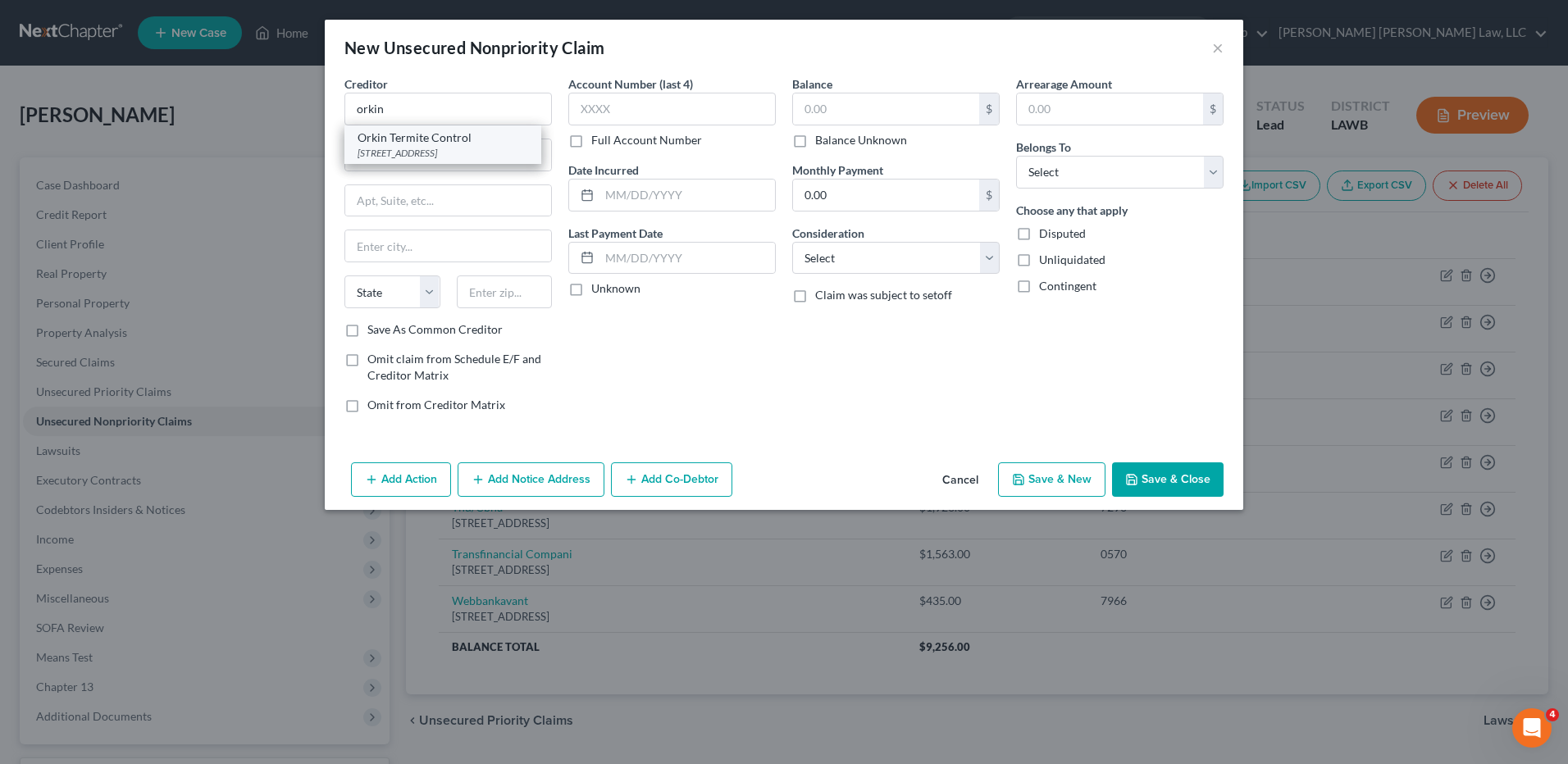
select select "19"
type input "71201"
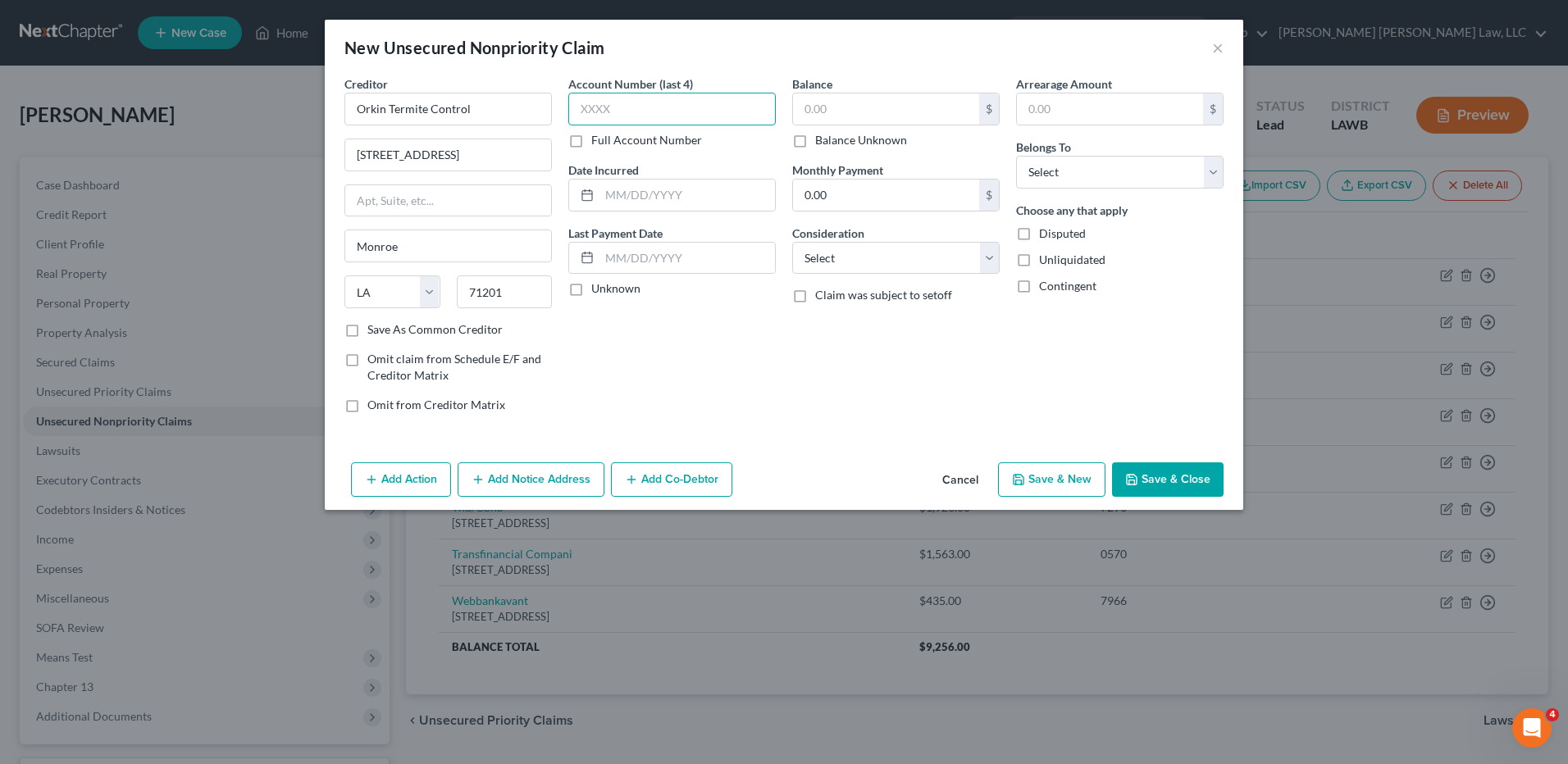
click at [594, 107] on input "text" at bounding box center [672, 109] width 208 height 33
type input "6399"
click at [829, 116] on input "text" at bounding box center [886, 109] width 186 height 31
type input "1,983.78"
click at [833, 253] on select "Select Cable / Satellite Services Collection Agency Credit Card Debt Debt Couns…" at bounding box center [896, 258] width 208 height 33
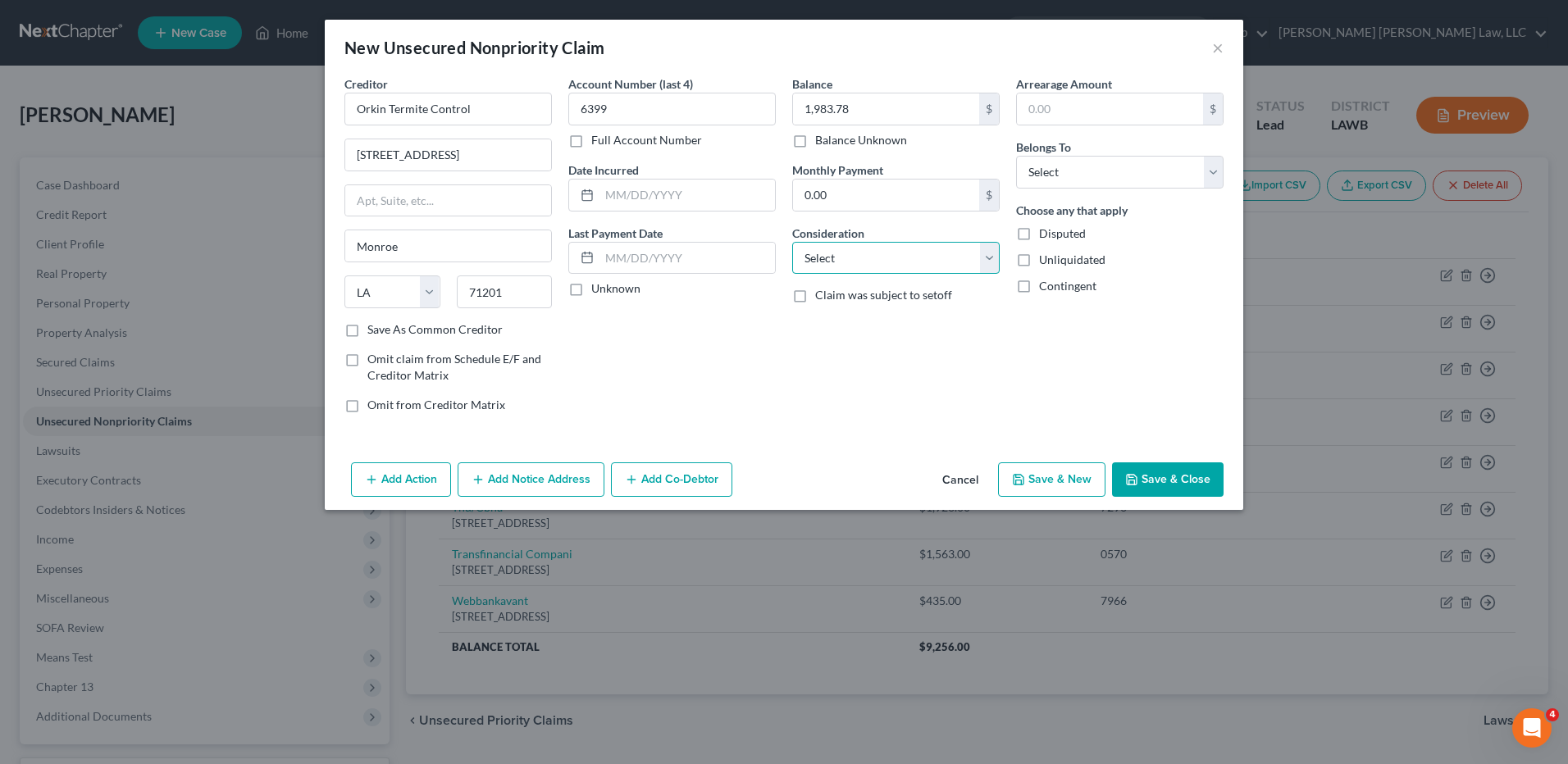
select select "1"
click at [792, 242] on select "Select Cable / Satellite Services Collection Agency Credit Card Debt Debt Couns…" at bounding box center [896, 258] width 208 height 33
click at [1063, 165] on select "Select Debtor 1 Only Debtor 2 Only Debtor 1 And Debtor 2 Only At Least One Of T…" at bounding box center [1120, 172] width 208 height 33
select select "0"
click at [1017, 156] on select "Select Debtor 1 Only Debtor 2 Only Debtor 1 And Debtor 2 Only At Least One Of T…" at bounding box center [1120, 172] width 208 height 33
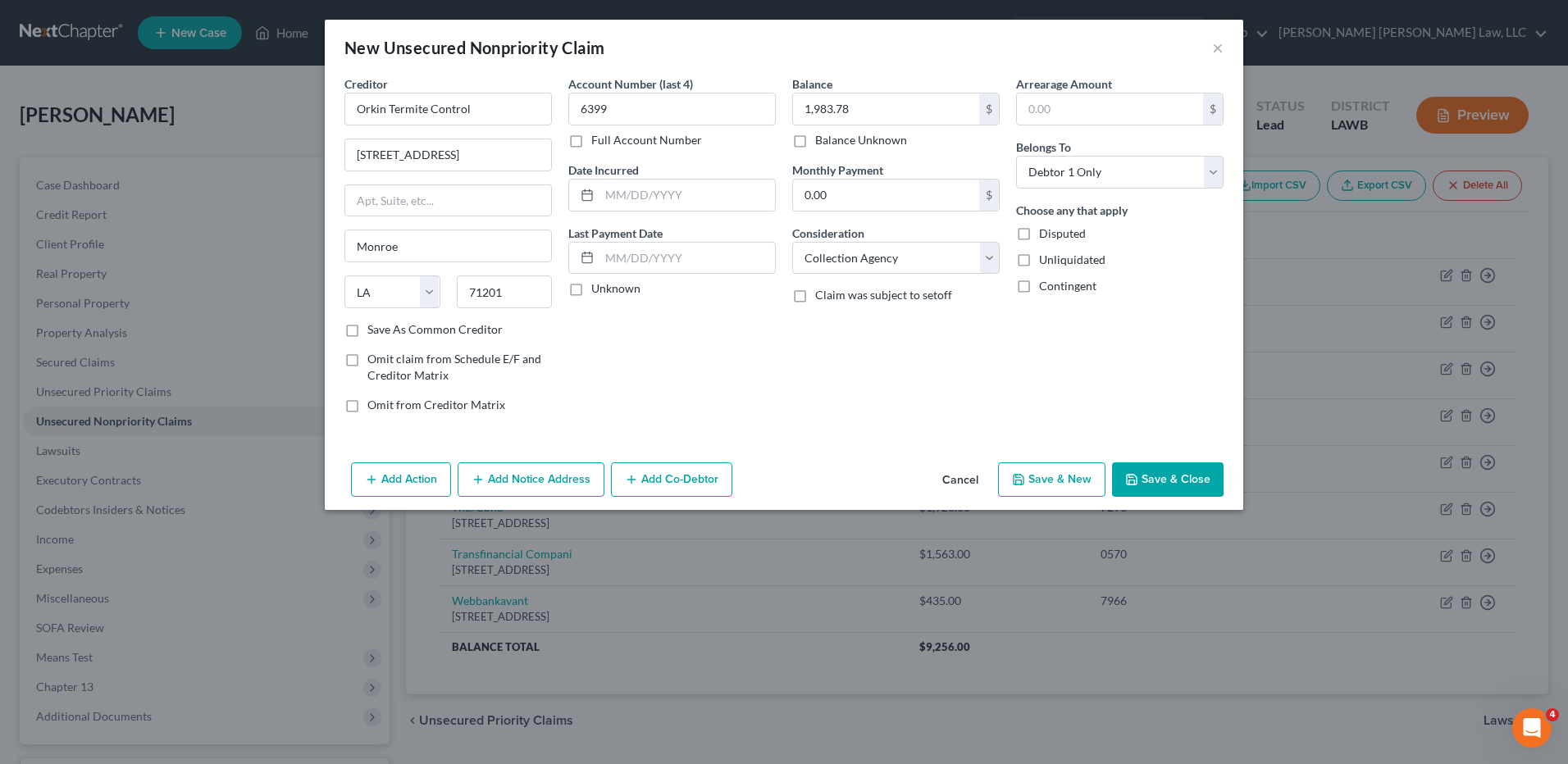
click at [1048, 485] on button "Save & New" at bounding box center [1052, 479] width 107 height 34
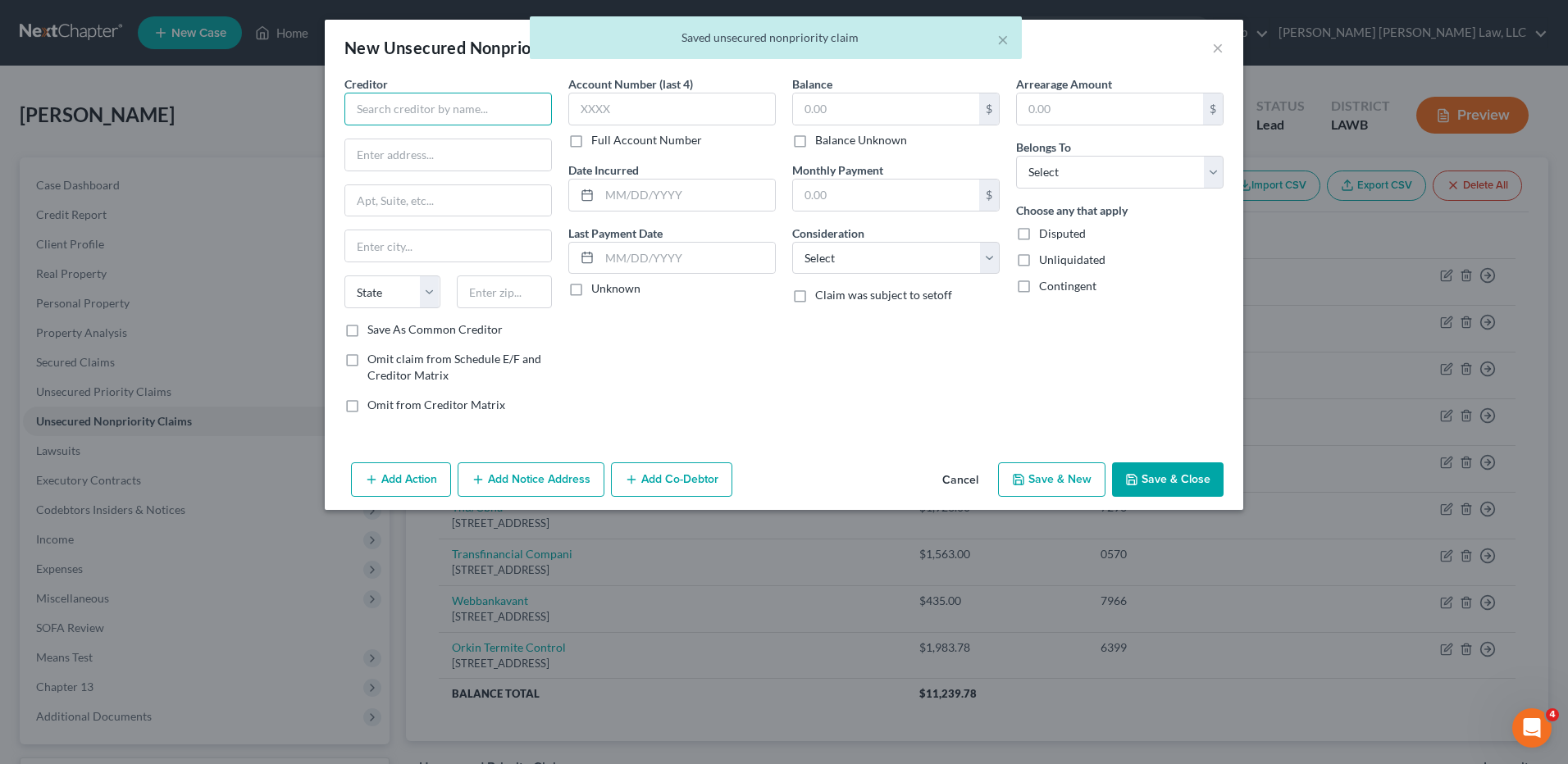
click at [431, 111] on input "text" at bounding box center [448, 109] width 208 height 33
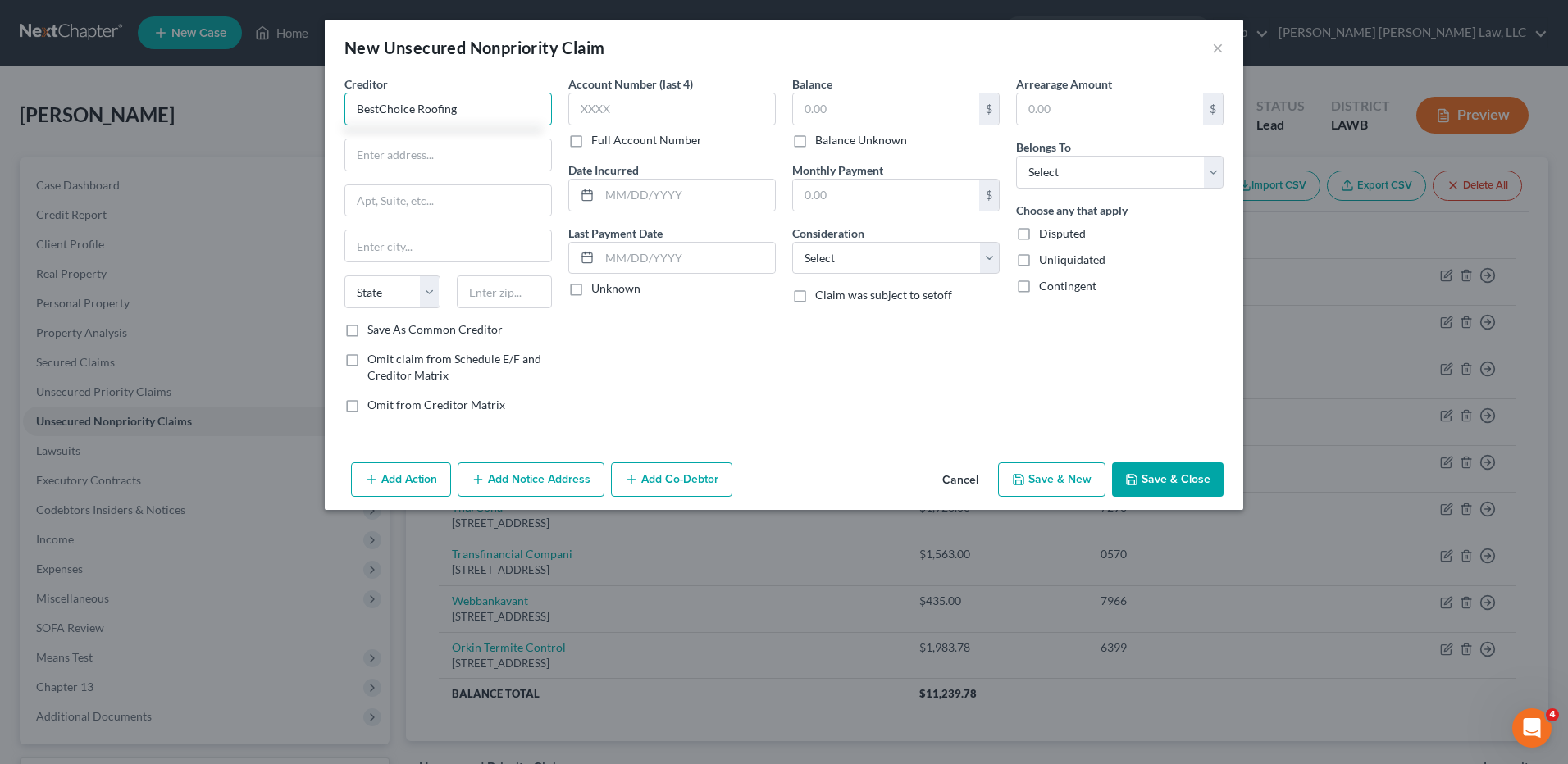
click at [380, 96] on input "BestChoice Roofing" at bounding box center [448, 109] width 208 height 33
type input "Best Choice Roofing"
click at [381, 154] on input "text" at bounding box center [448, 154] width 206 height 31
type input "105 Hazelpath Dr."
type input "37075"
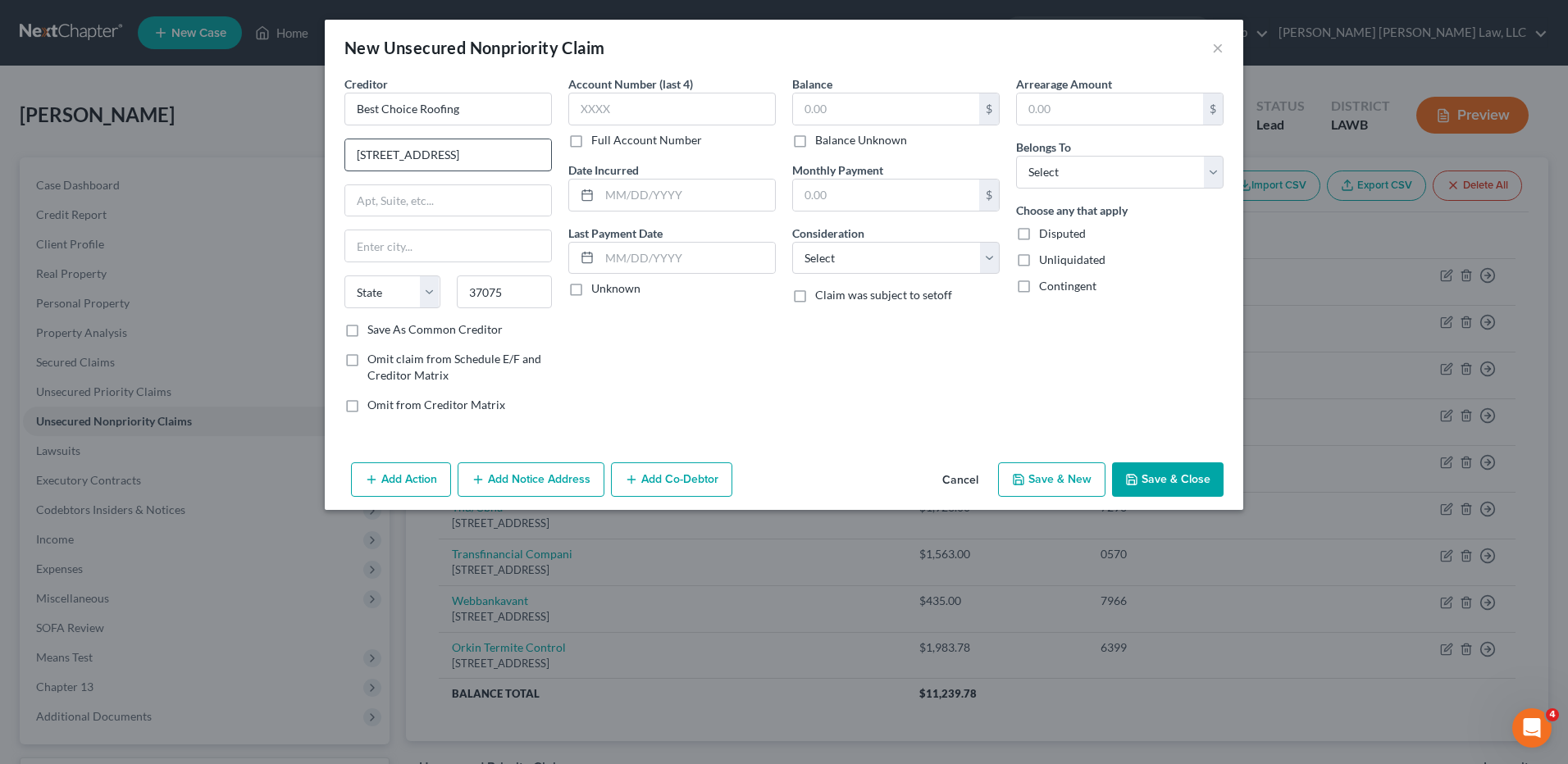
type input "Hendersonville"
select select "44"
click at [608, 106] on input "text" at bounding box center [672, 109] width 208 height 33
click at [831, 110] on input "text" at bounding box center [886, 109] width 186 height 31
type input "1,006.00"
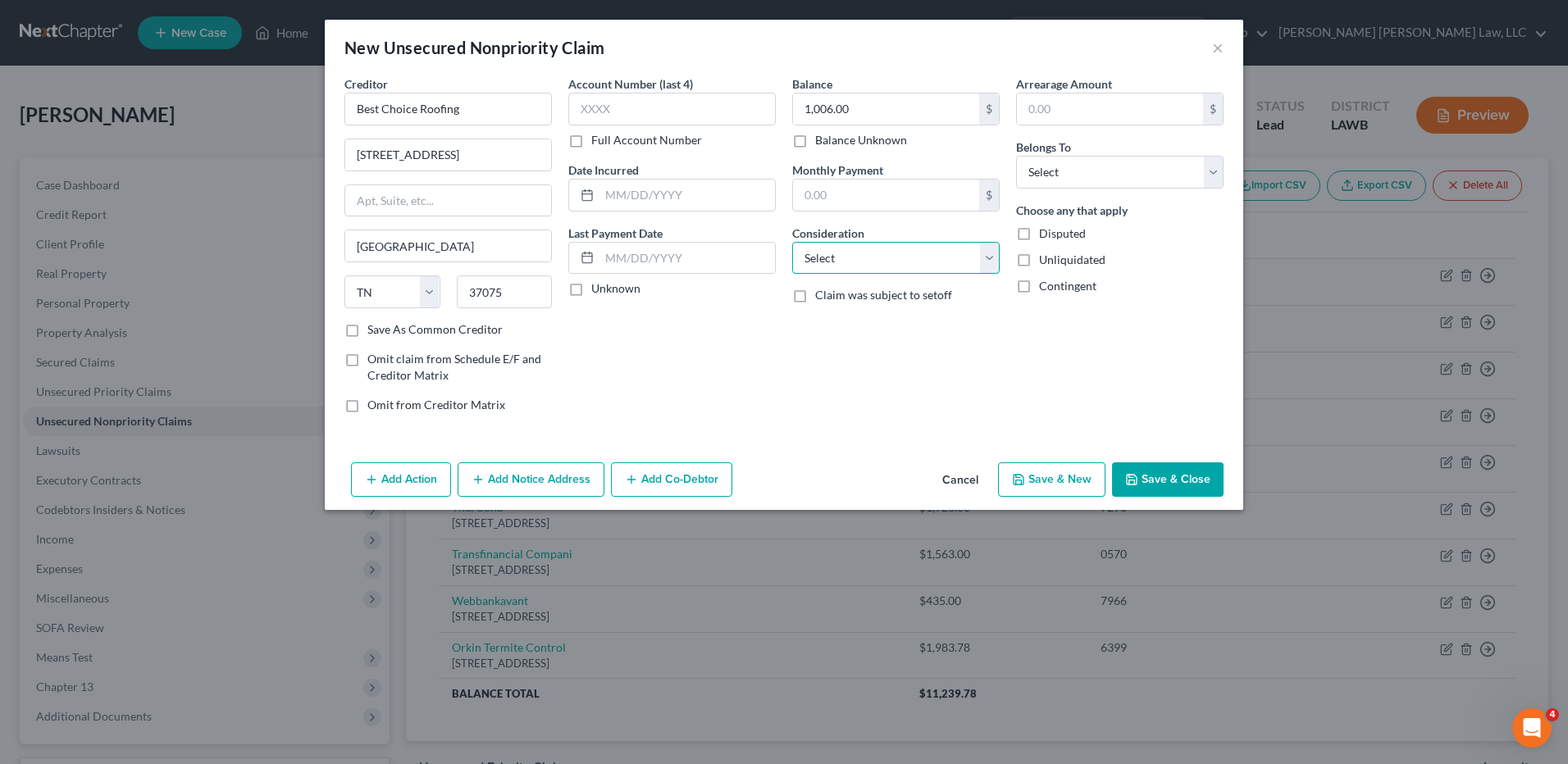
click at [829, 266] on select "Select Cable / Satellite Services Collection Agency Credit Card Debt Debt Couns…" at bounding box center [896, 258] width 208 height 33
select select "4"
click at [792, 242] on select "Select Cable / Satellite Services Collection Agency Credit Card Debt Debt Couns…" at bounding box center [896, 258] width 208 height 33
click at [1050, 175] on select "Select Debtor 1 Only Debtor 2 Only Debtor 1 And Debtor 2 Only At Least One Of T…" at bounding box center [1120, 172] width 208 height 33
select select "0"
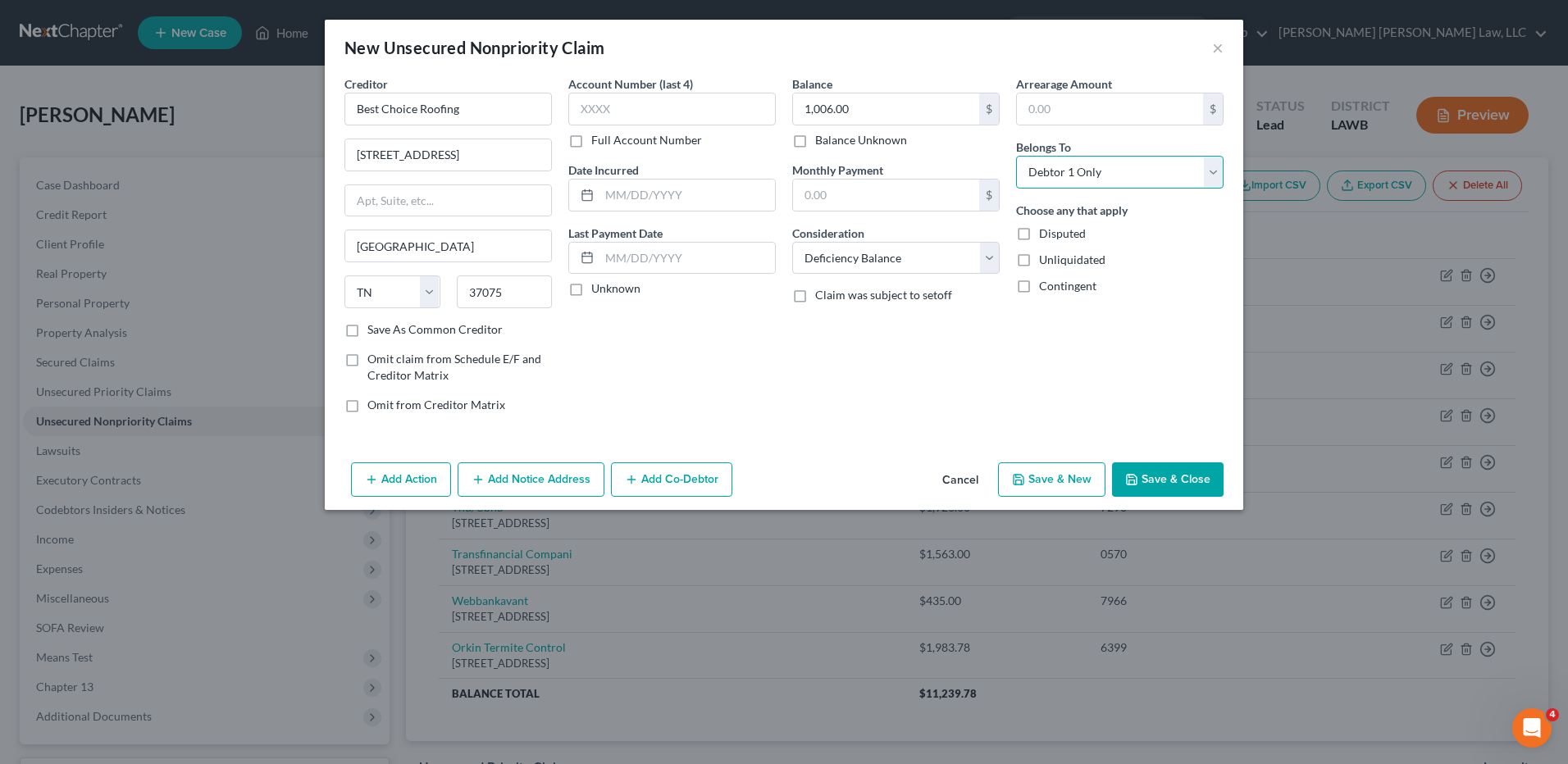
click at [1017, 156] on select "Select Debtor 1 Only Debtor 2 Only Debtor 1 And Debtor 2 Only At Least One Of T…" at bounding box center [1120, 172] width 208 height 33
click at [422, 479] on button "Add Action" at bounding box center [401, 479] width 100 height 34
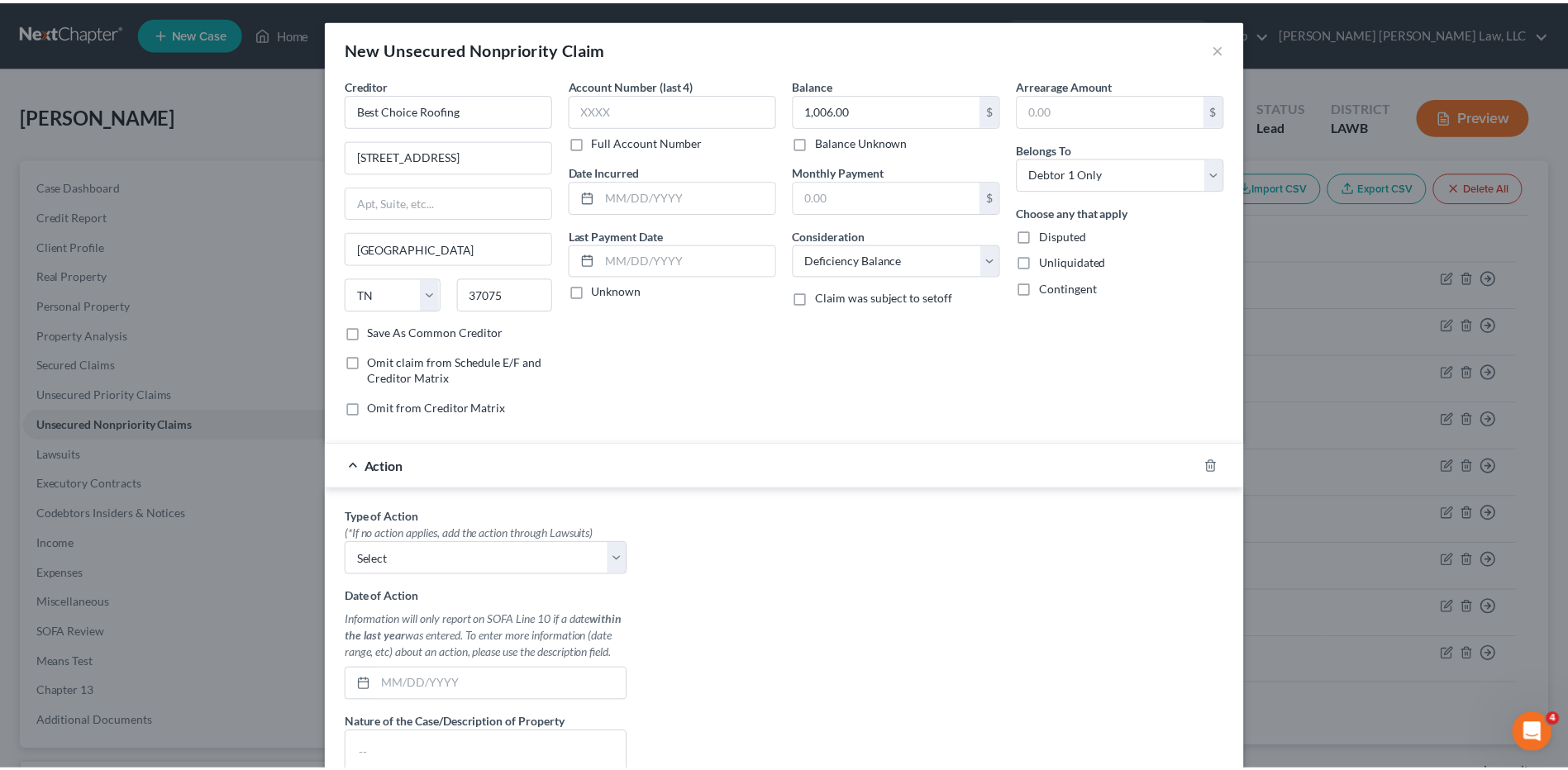
scroll to position [248, 0]
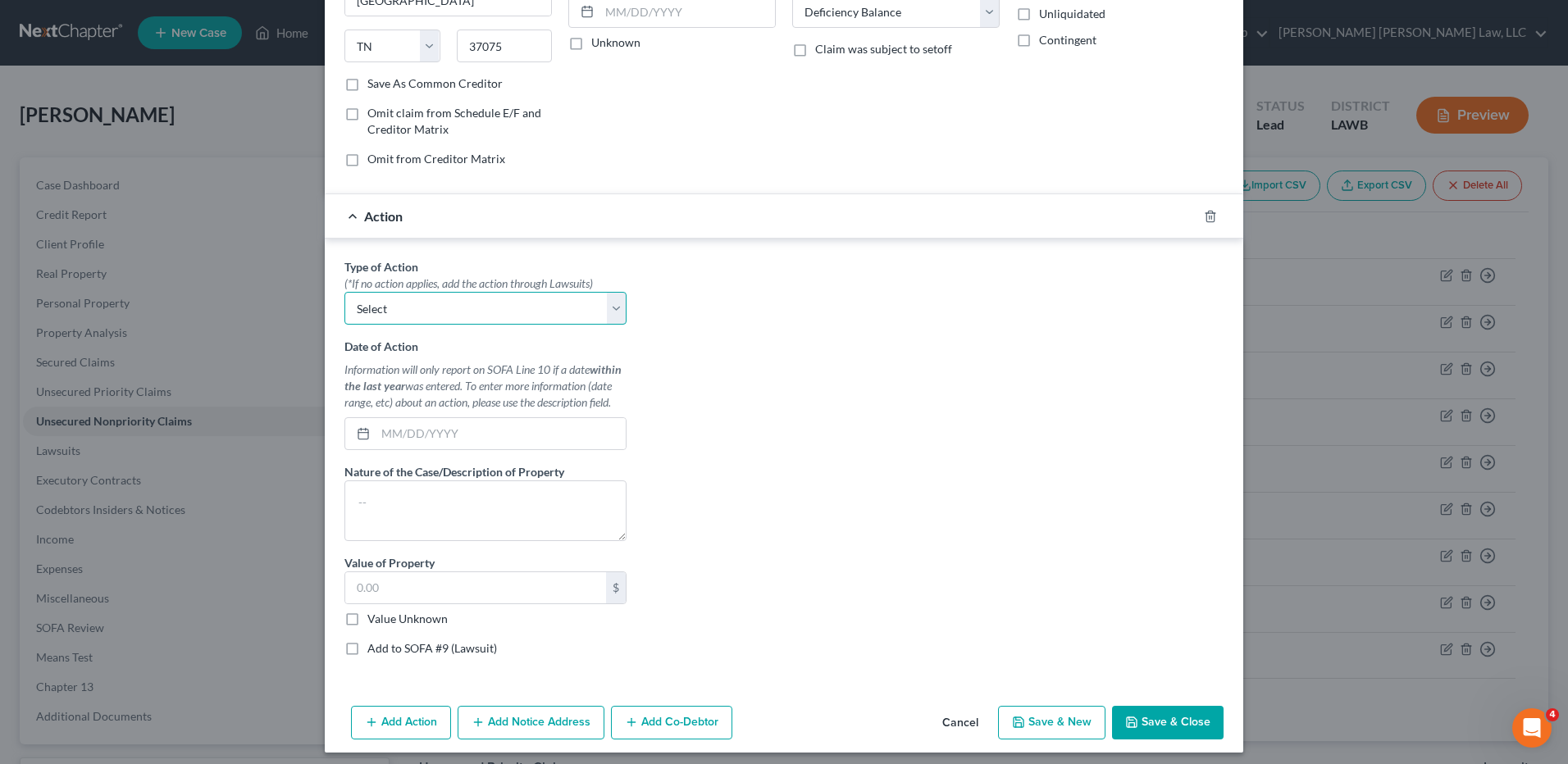
click at [375, 317] on select "Select Repossession Garnishment Foreclosure Personal Injury Attached, Seized, O…" at bounding box center [485, 307] width 282 height 33
click at [959, 726] on button "Cancel" at bounding box center [960, 724] width 62 height 33
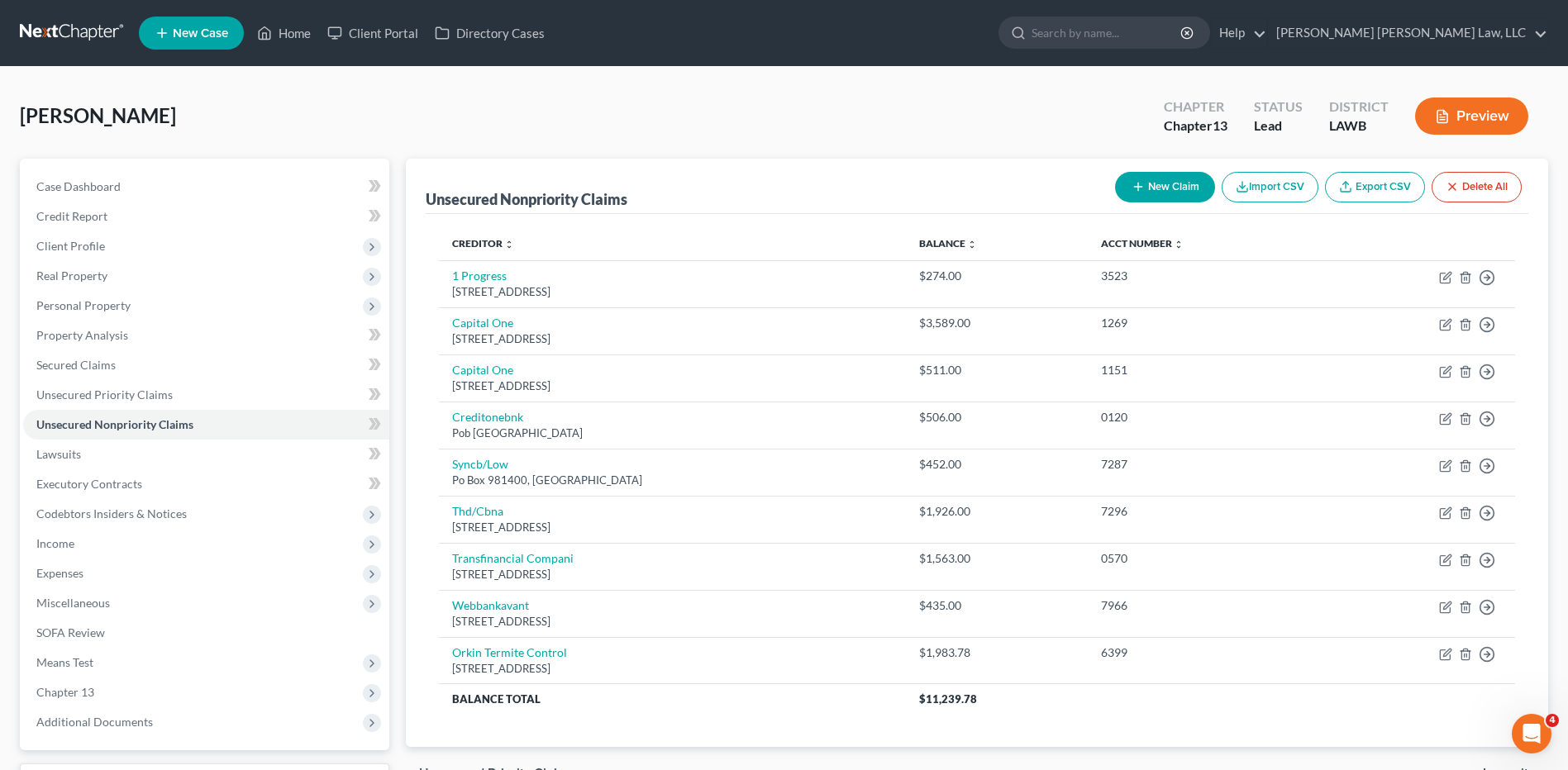
click at [1153, 184] on button "New Claim" at bounding box center [1164, 187] width 100 height 30
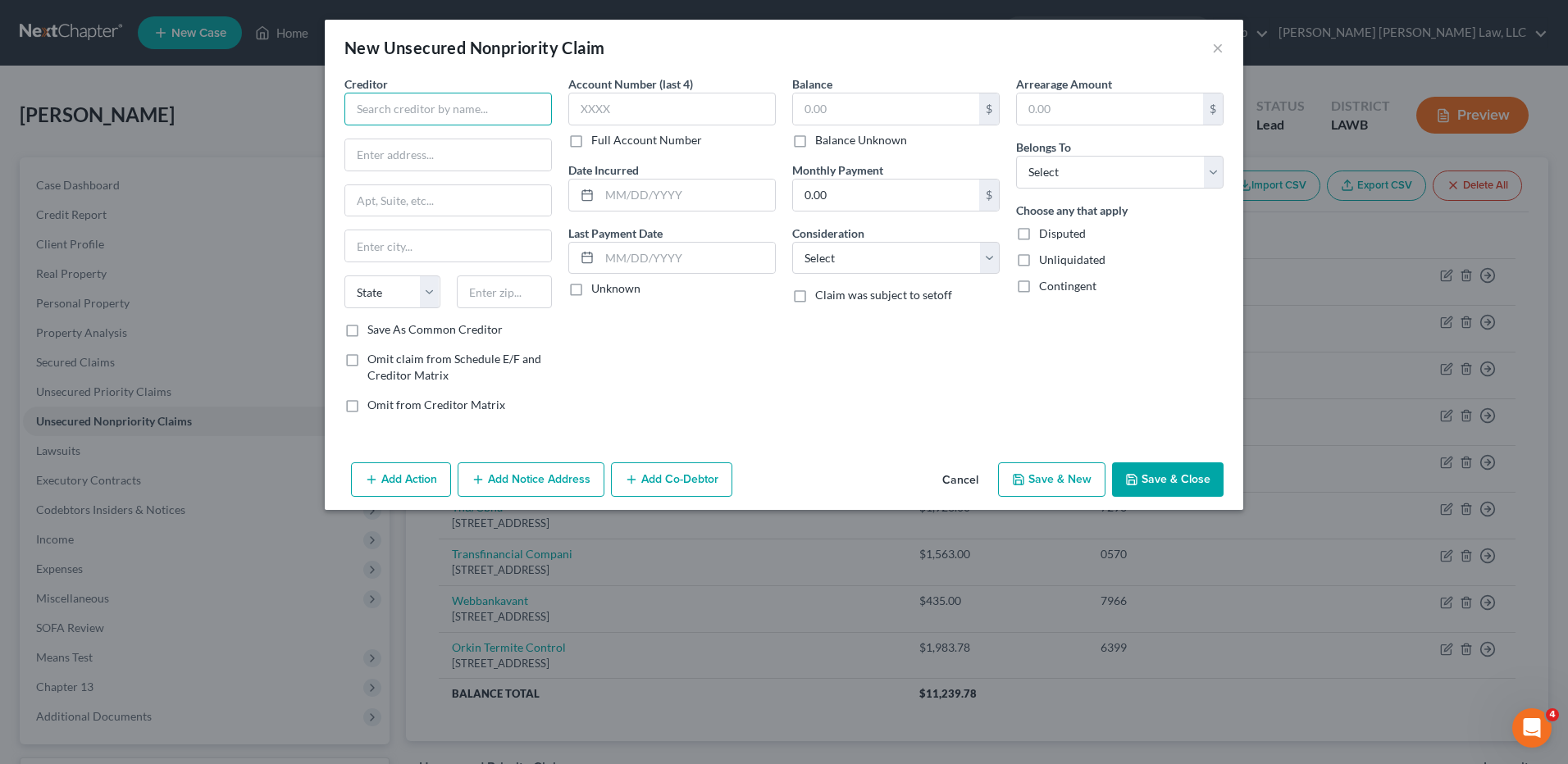
click at [417, 116] on input "text" at bounding box center [448, 109] width 208 height 33
type input "b"
type input "Best Choice Roofing"
type input "105 Hazelpath"
type input "37075"
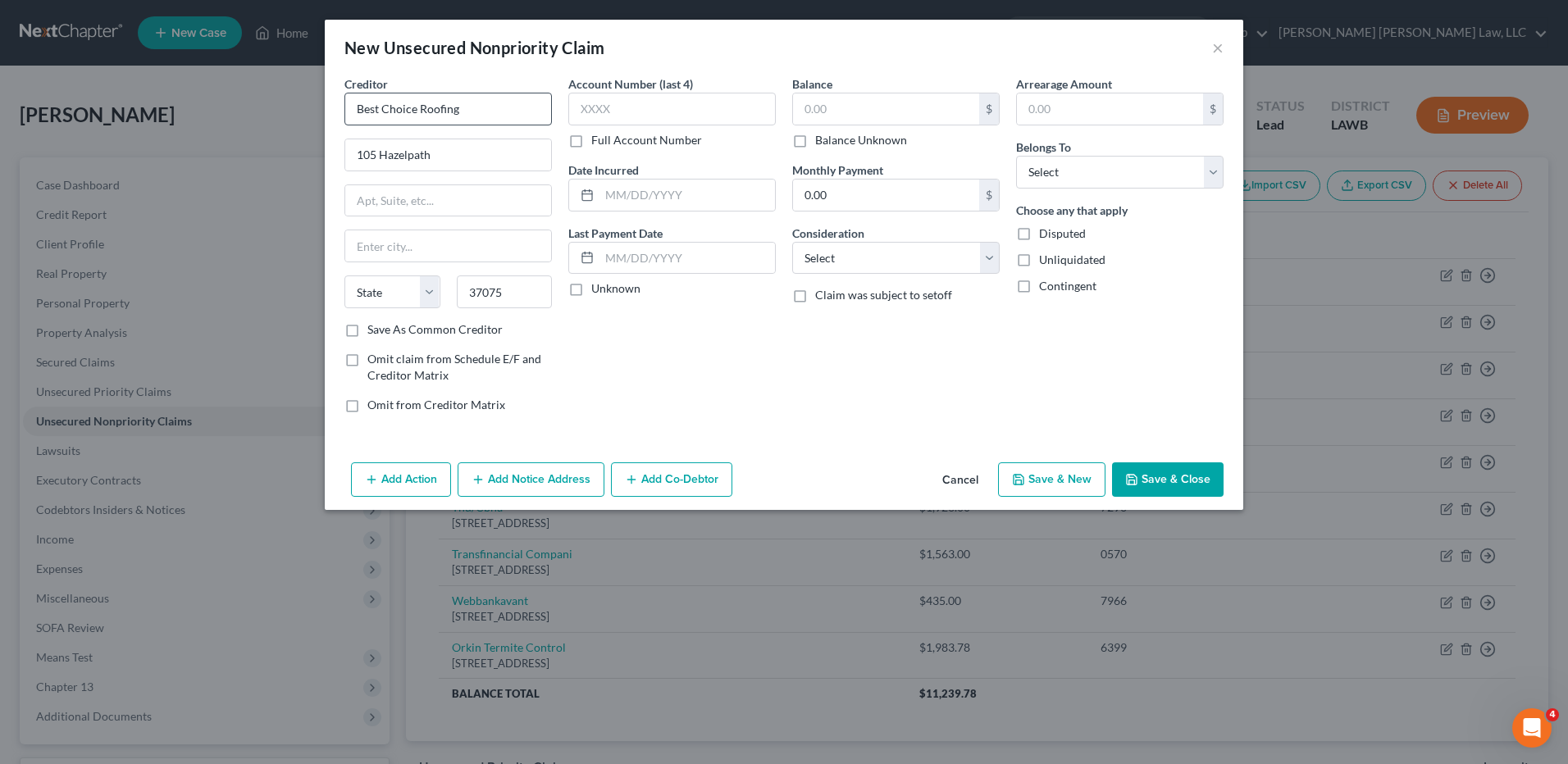
type input "Hendersonville"
select select "44"
click at [649, 109] on input "text" at bounding box center [672, 109] width 208 height 33
click at [818, 115] on input "text" at bounding box center [886, 109] width 186 height 31
type input "1,006.00"
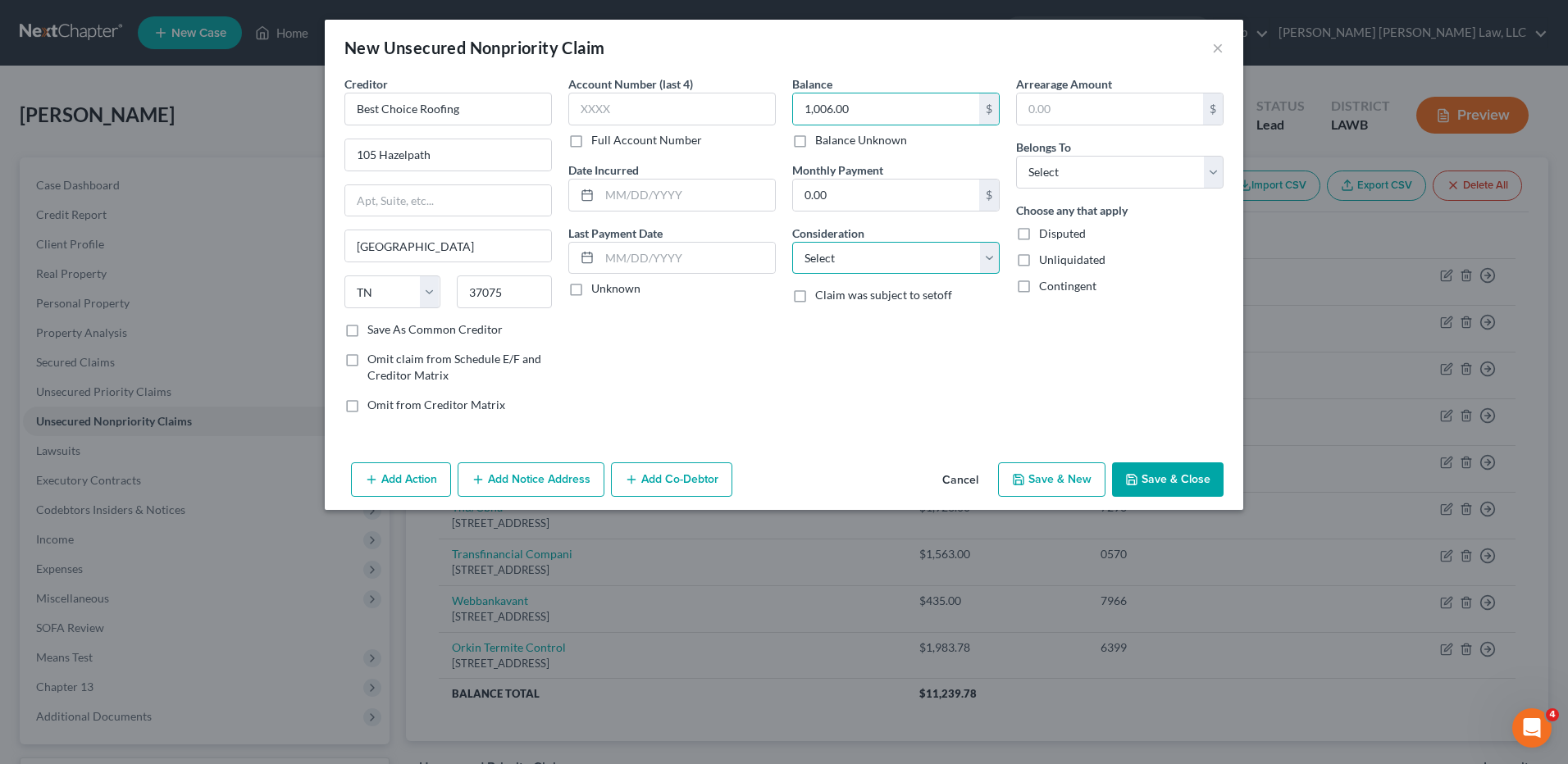
click at [817, 259] on select "Select Cable / Satellite Services Collection Agency Credit Card Debt Debt Couns…" at bounding box center [896, 258] width 208 height 33
select select "4"
click at [792, 242] on select "Select Cable / Satellite Services Collection Agency Credit Card Debt Debt Couns…" at bounding box center [896, 258] width 208 height 33
click at [1057, 179] on select "Select Debtor 1 Only Debtor 2 Only Debtor 1 And Debtor 2 Only At Least One Of T…" at bounding box center [1120, 172] width 208 height 33
select select "0"
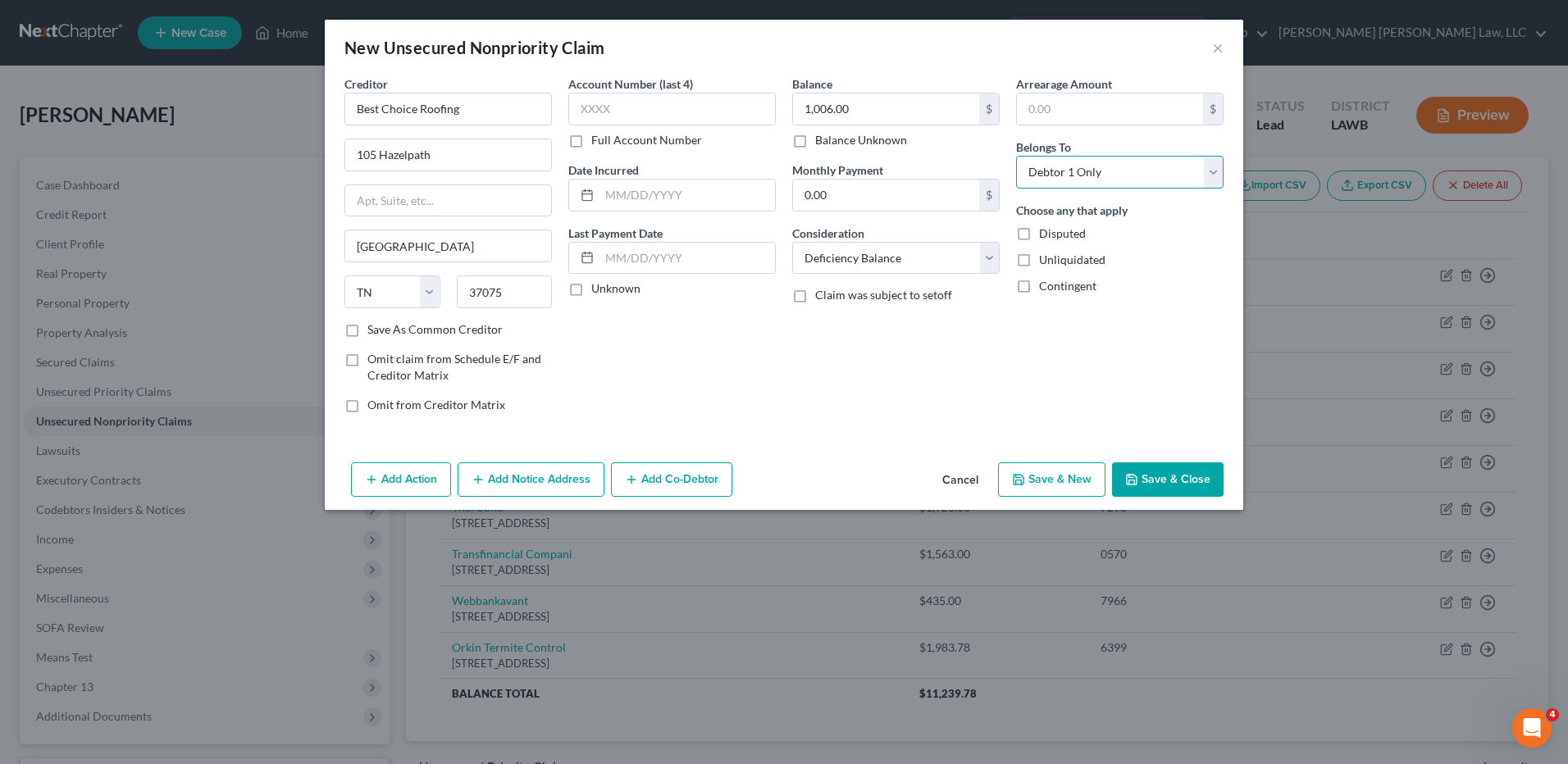
click at [1017, 156] on select "Select Debtor 1 Only Debtor 2 Only Debtor 1 And Debtor 2 Only At Least One Of T…" at bounding box center [1120, 172] width 208 height 33
click at [1161, 478] on button "Save & Close" at bounding box center [1167, 479] width 111 height 34
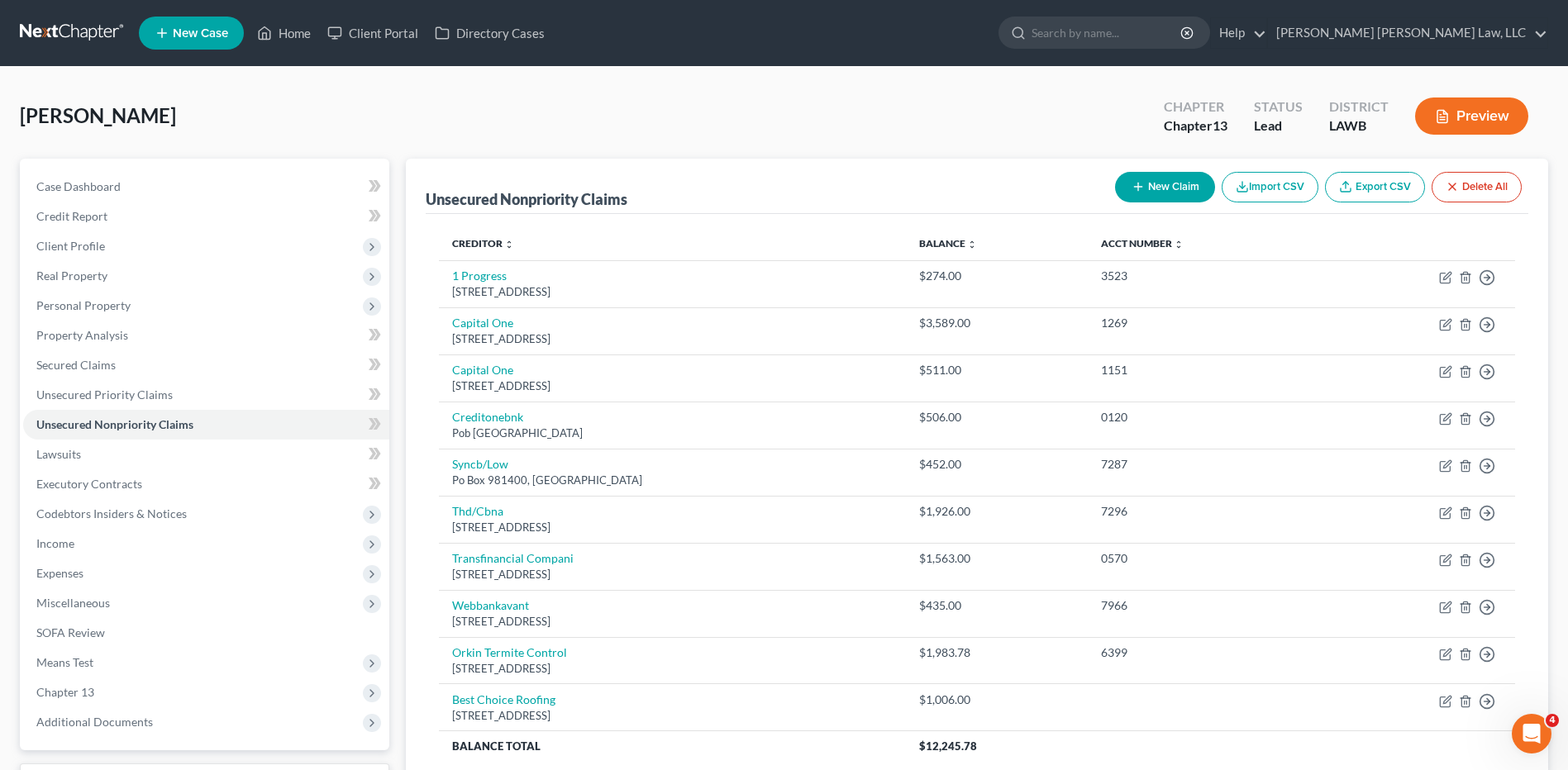
click at [43, 30] on link at bounding box center [72, 33] width 106 height 30
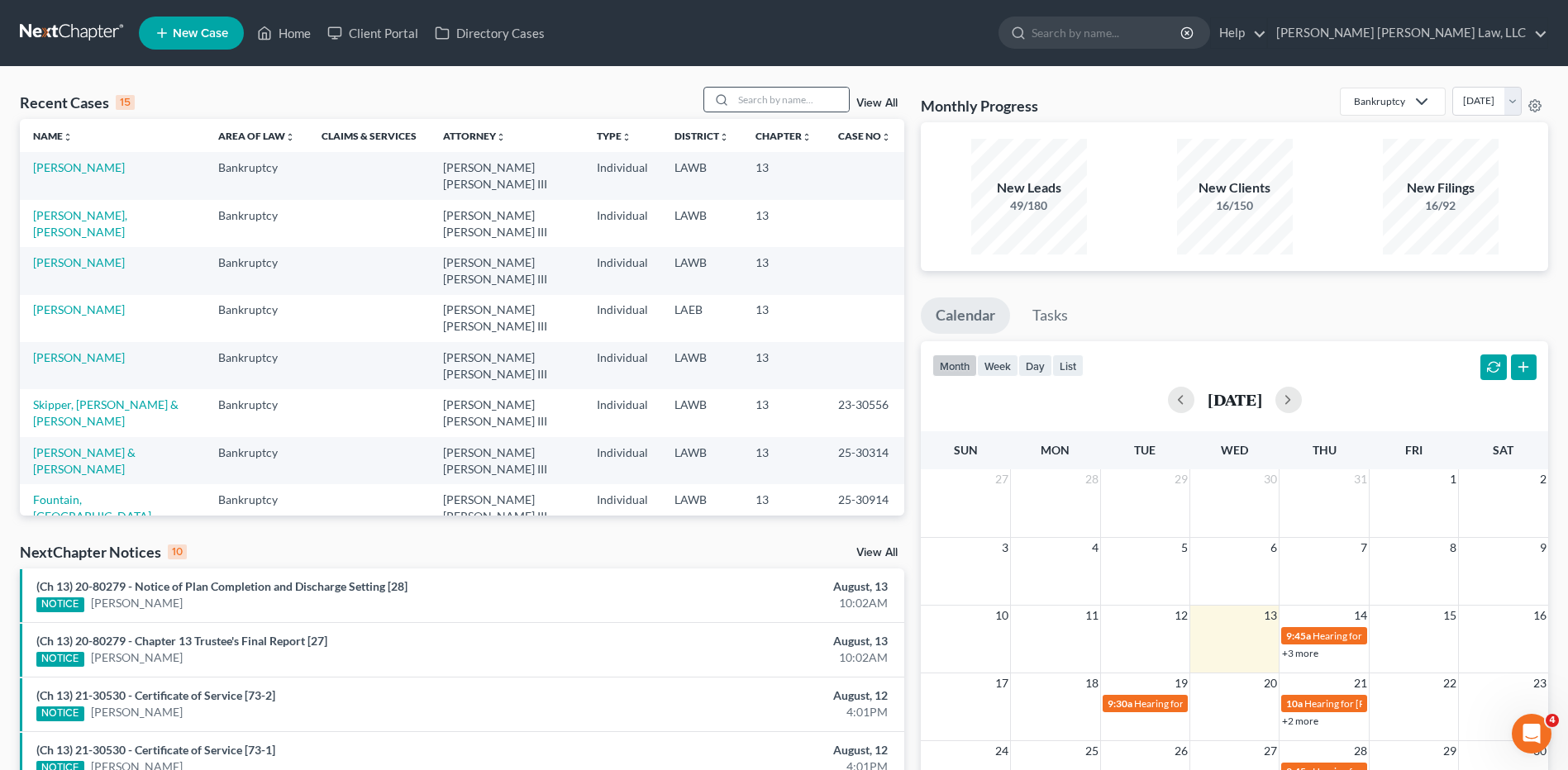
click at [733, 96] on div at bounding box center [719, 100] width 30 height 24
click at [757, 99] on input "search" at bounding box center [790, 100] width 116 height 24
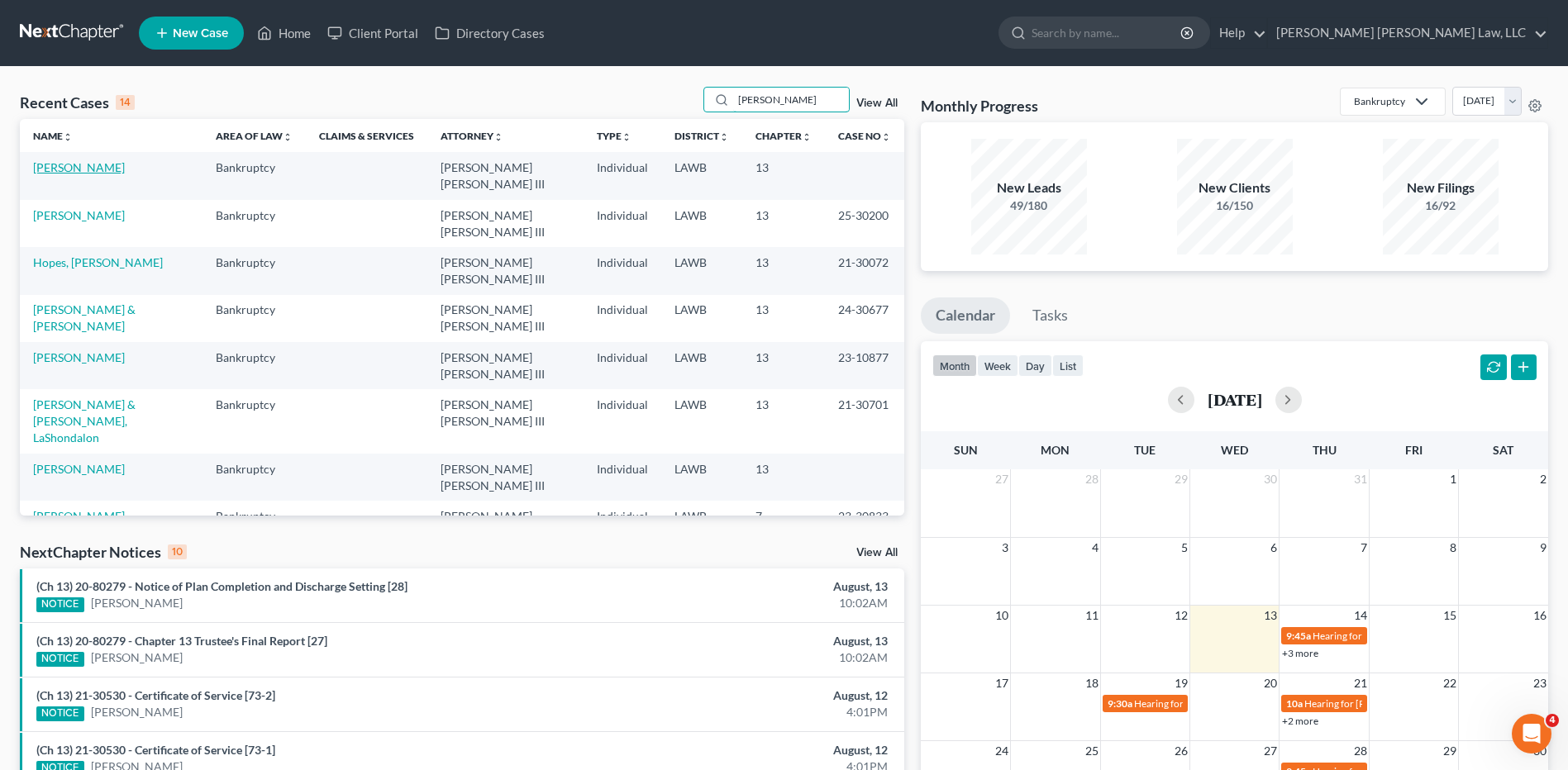
type input "[PERSON_NAME]"
click at [84, 172] on link "[PERSON_NAME]" at bounding box center [79, 167] width 92 height 14
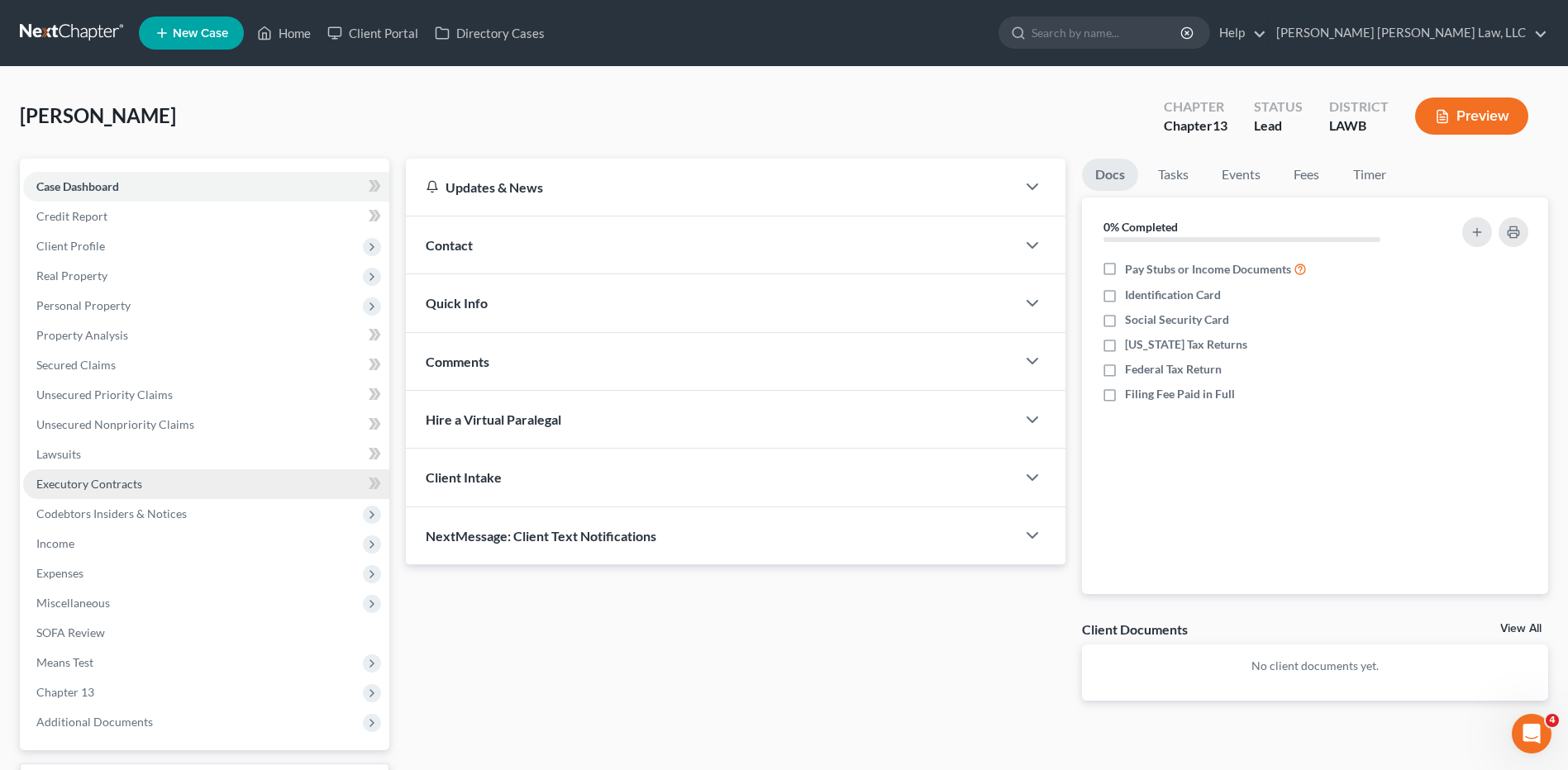
scroll to position [138, 0]
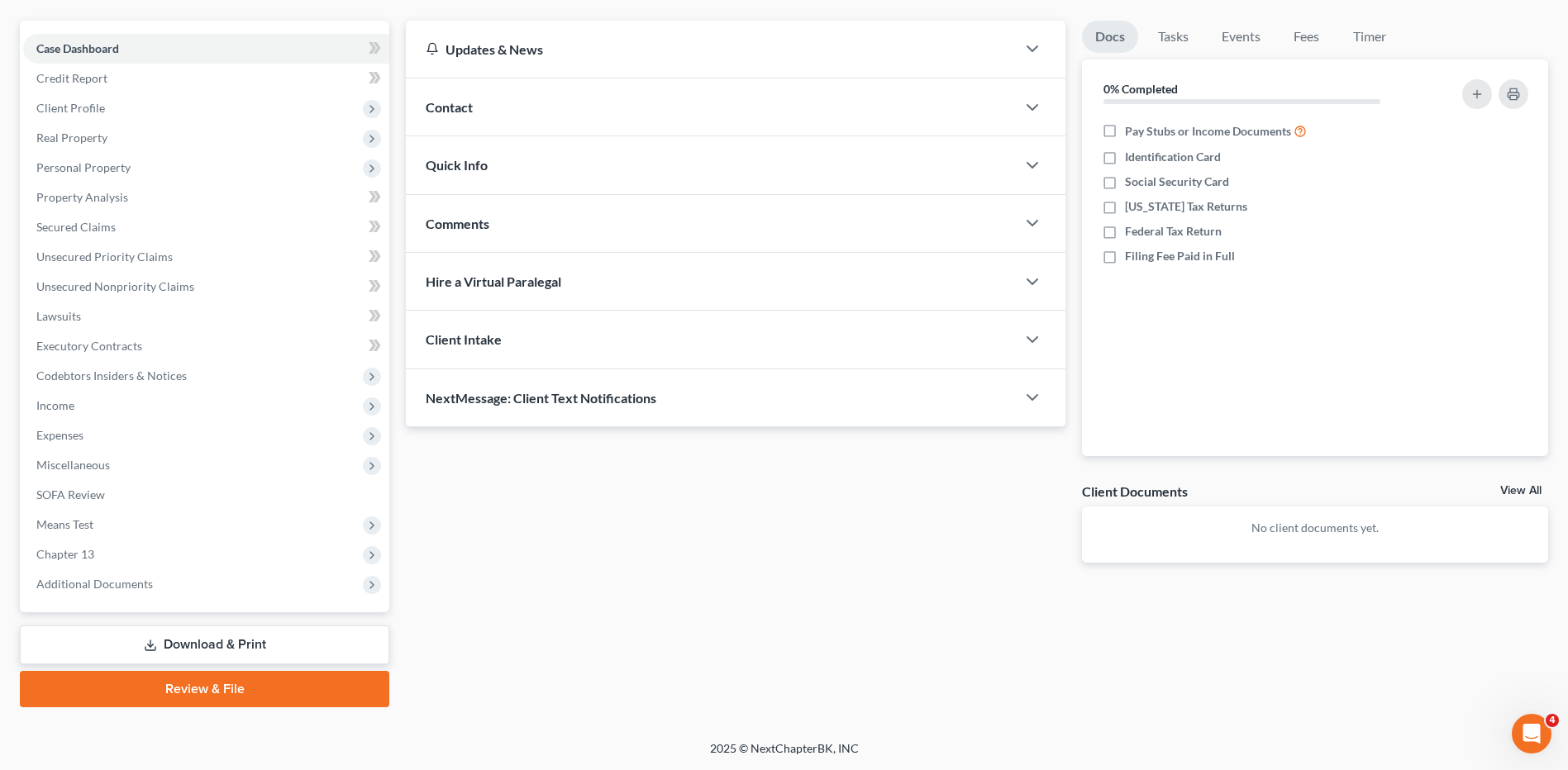
click at [173, 642] on link "Download & Print" at bounding box center [204, 645] width 370 height 39
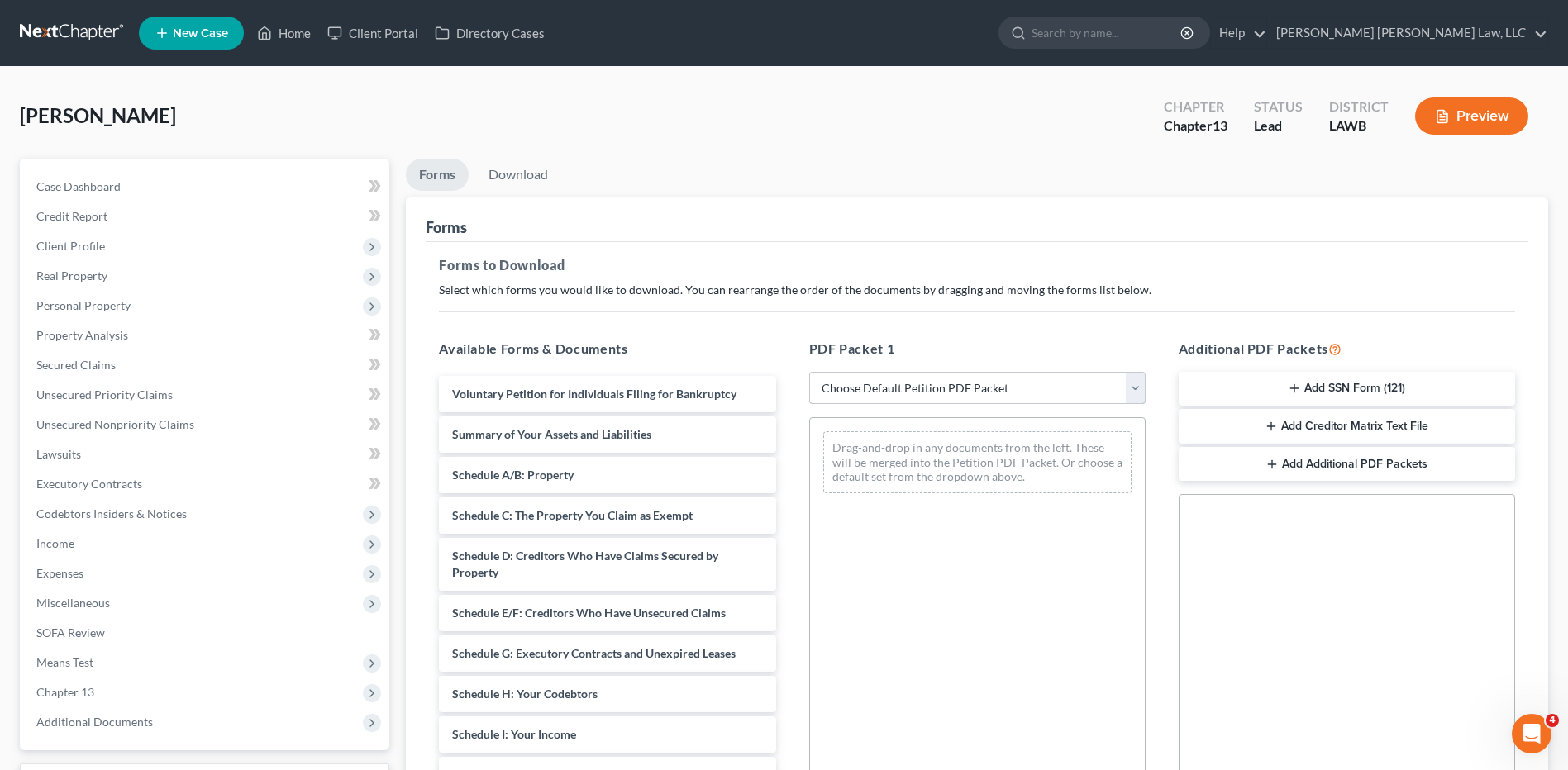
click at [871, 395] on select "Choose Default Petition PDF Packet Complete Bankruptcy Petition (all forms and …" at bounding box center [977, 388] width 336 height 33
select select "15"
click at [809, 371] on select "Choose Default Petition PDF Packet Complete Bankruptcy Petition (all forms and …" at bounding box center [977, 388] width 336 height 33
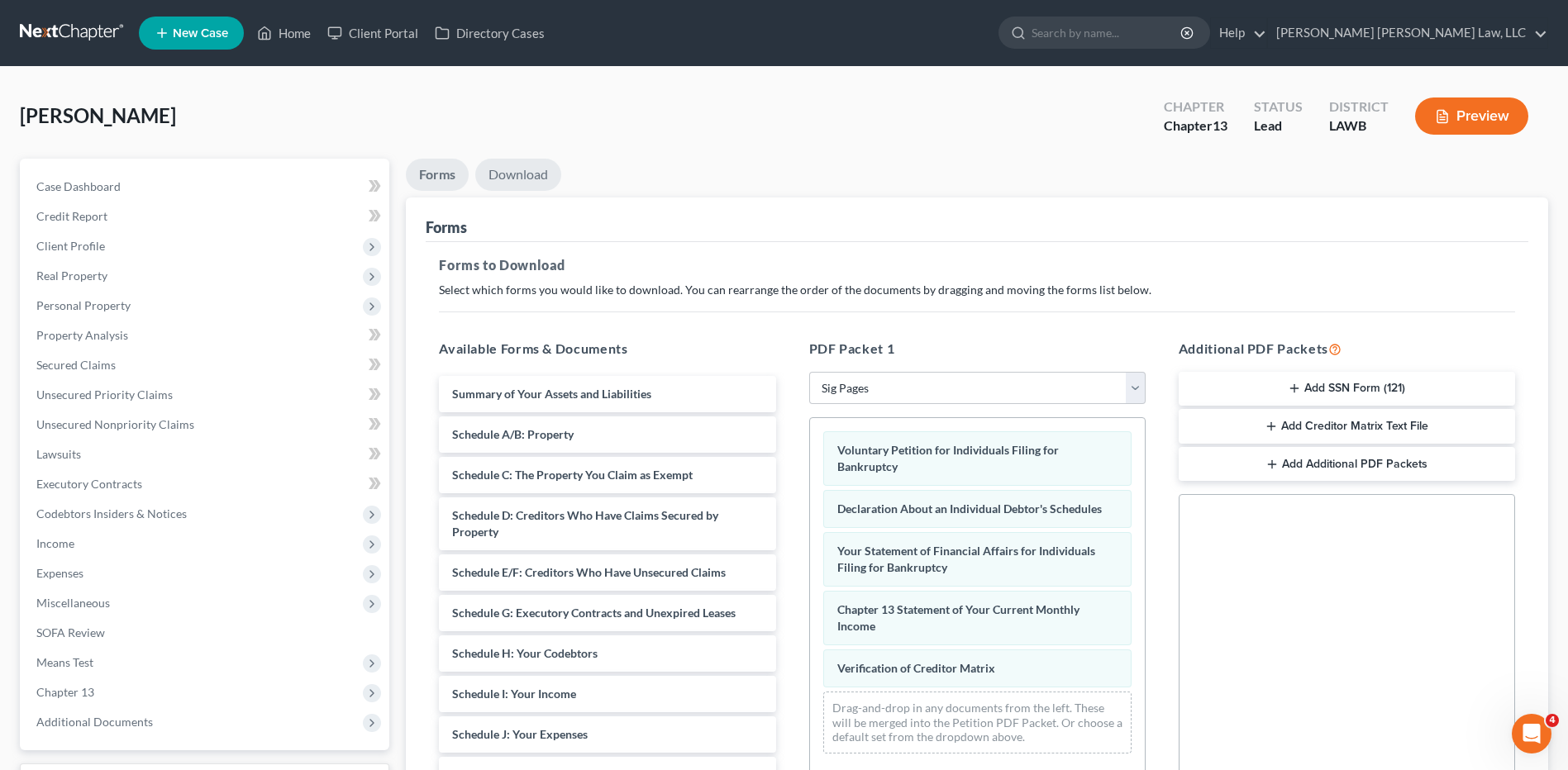
click at [521, 171] on link "Download" at bounding box center [518, 175] width 86 height 32
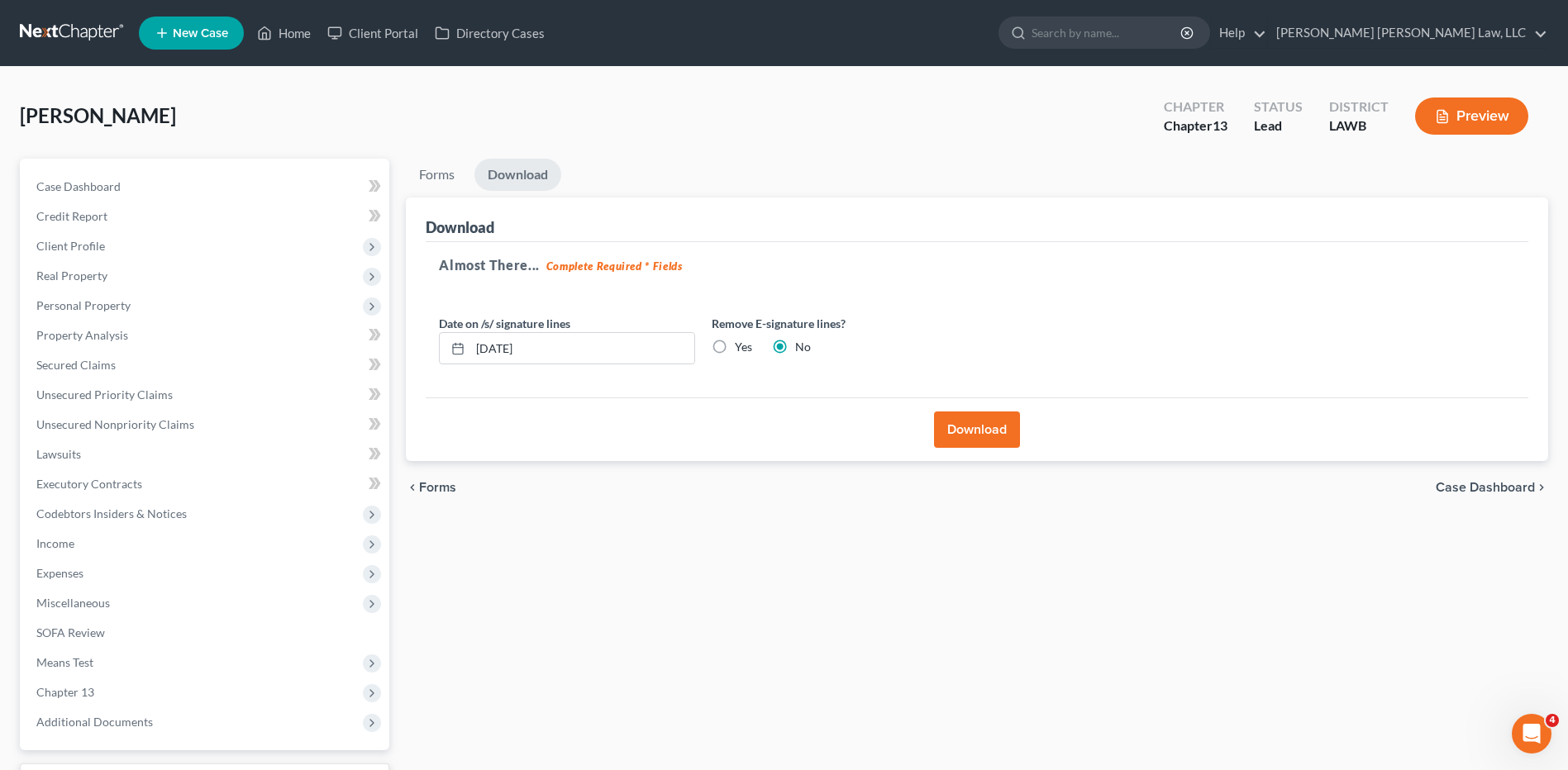
click at [979, 431] on button "Download" at bounding box center [977, 429] width 86 height 36
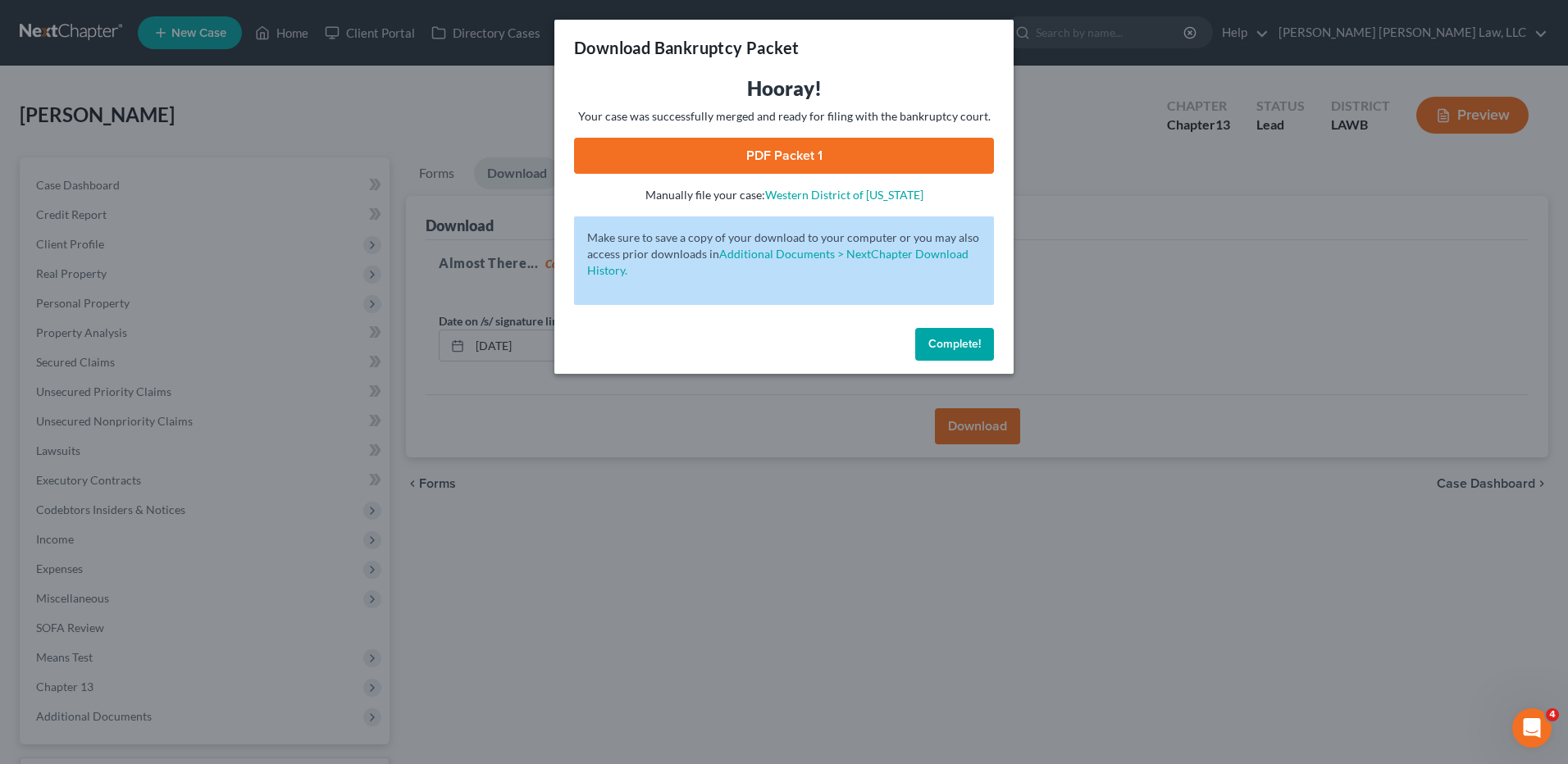
drag, startPoint x: 808, startPoint y: 147, endPoint x: 794, endPoint y: 157, distance: 17.2
click at [808, 147] on link "PDF Packet 1" at bounding box center [784, 155] width 420 height 36
click at [945, 348] on span "Complete!" at bounding box center [955, 343] width 53 height 14
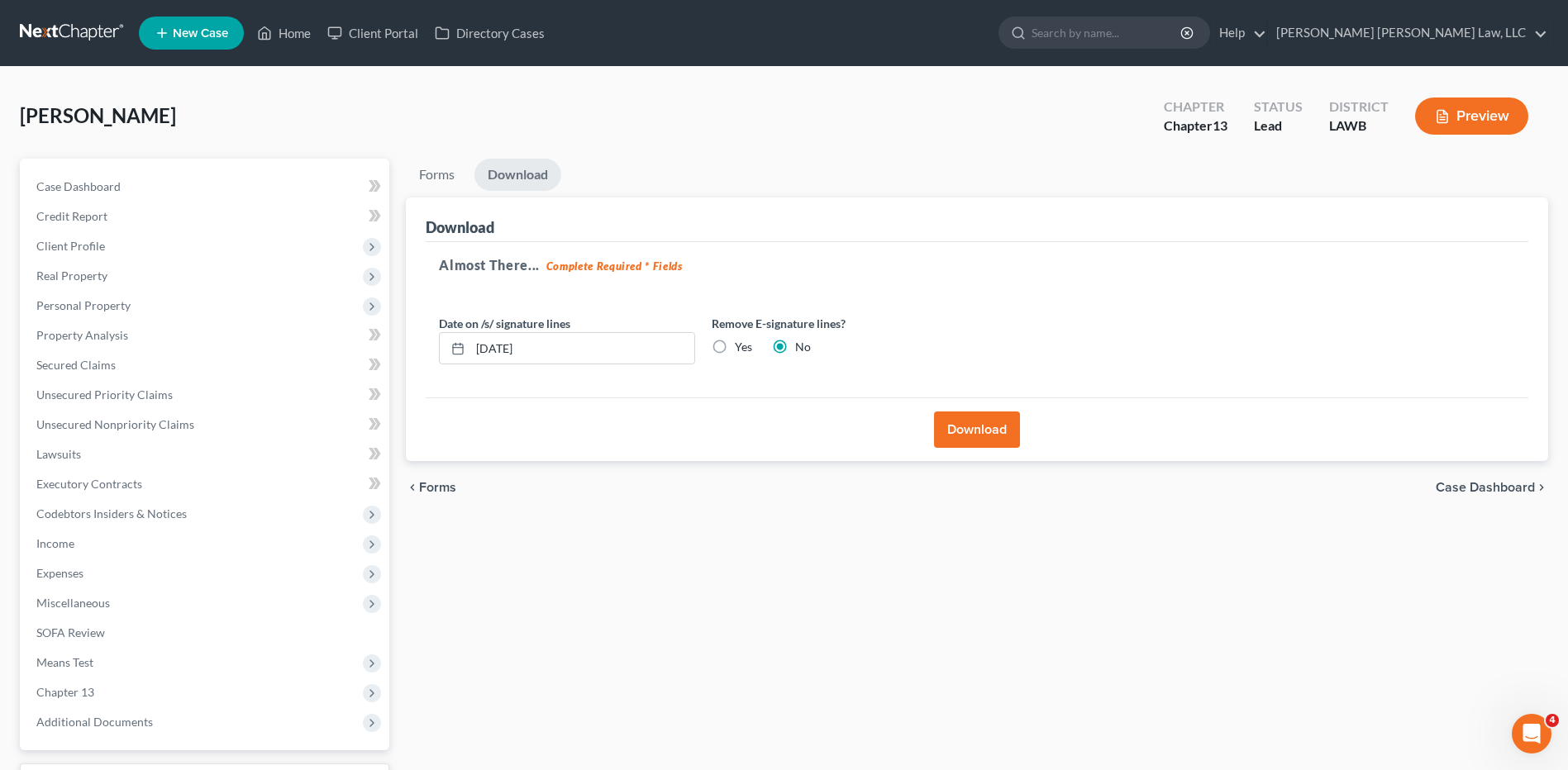
click at [71, 30] on link at bounding box center [72, 33] width 106 height 30
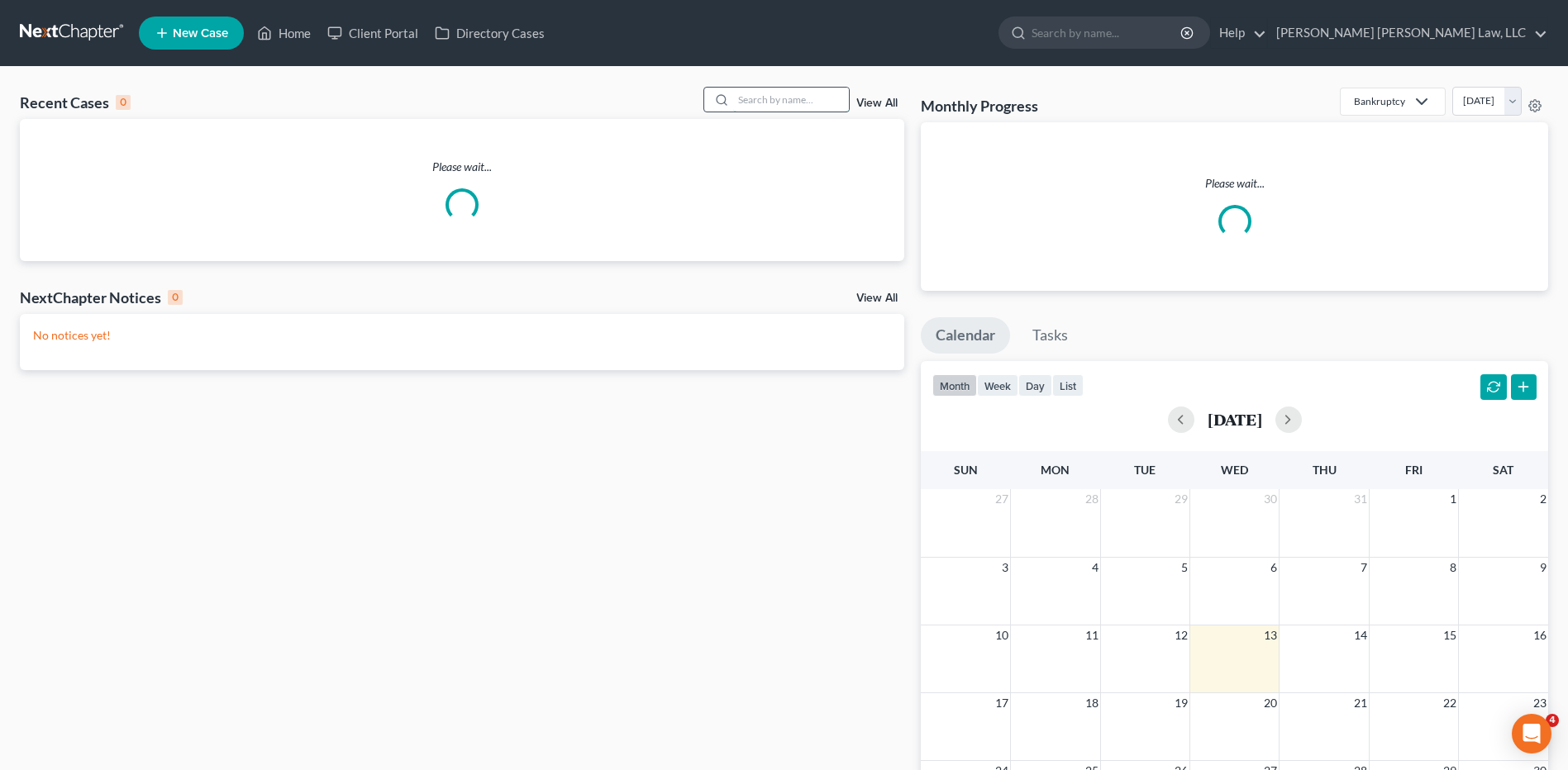
click at [751, 107] on input "search" at bounding box center [790, 100] width 116 height 24
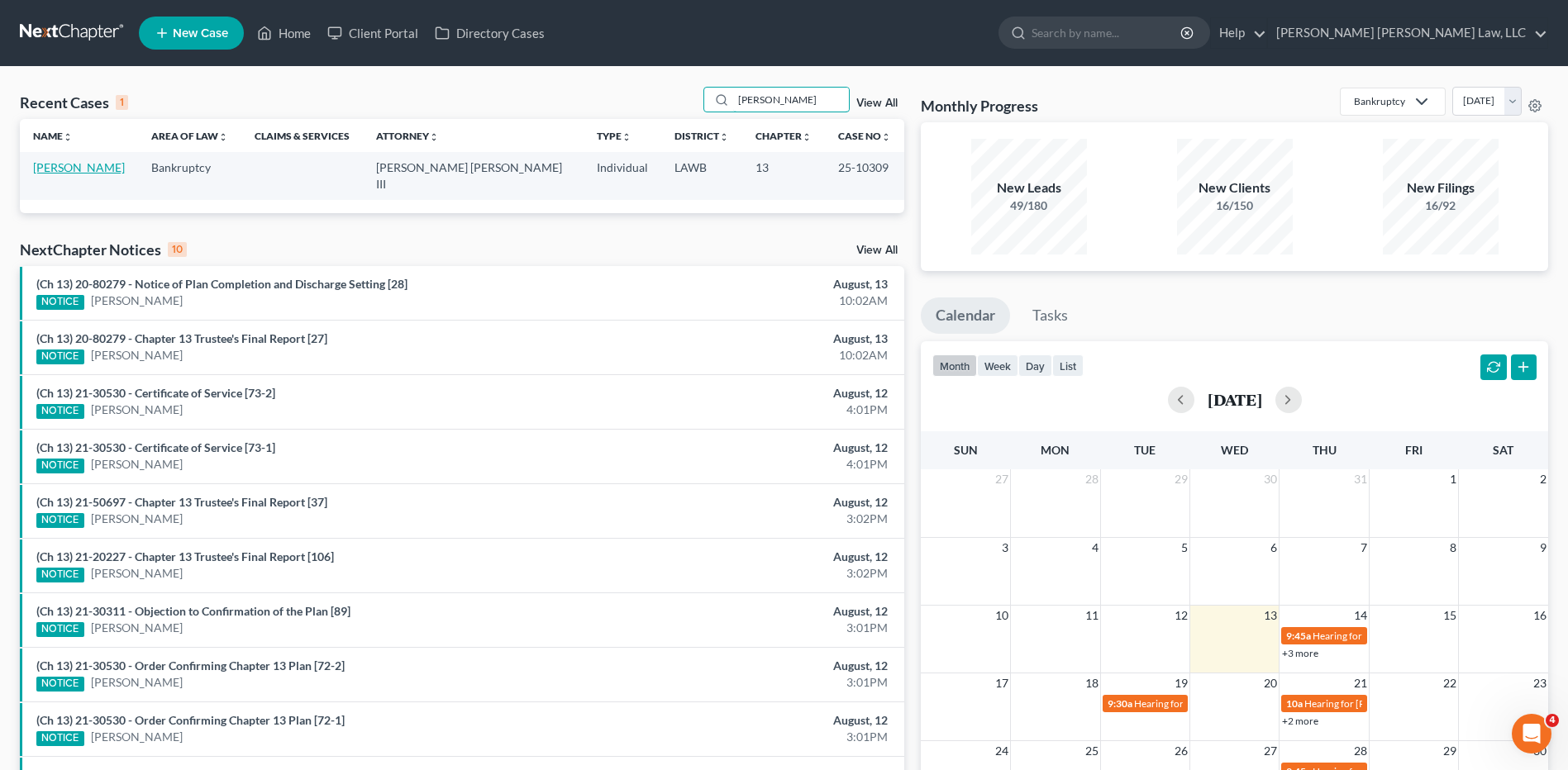
type input "[PERSON_NAME]"
click at [95, 165] on link "[PERSON_NAME]" at bounding box center [79, 167] width 92 height 14
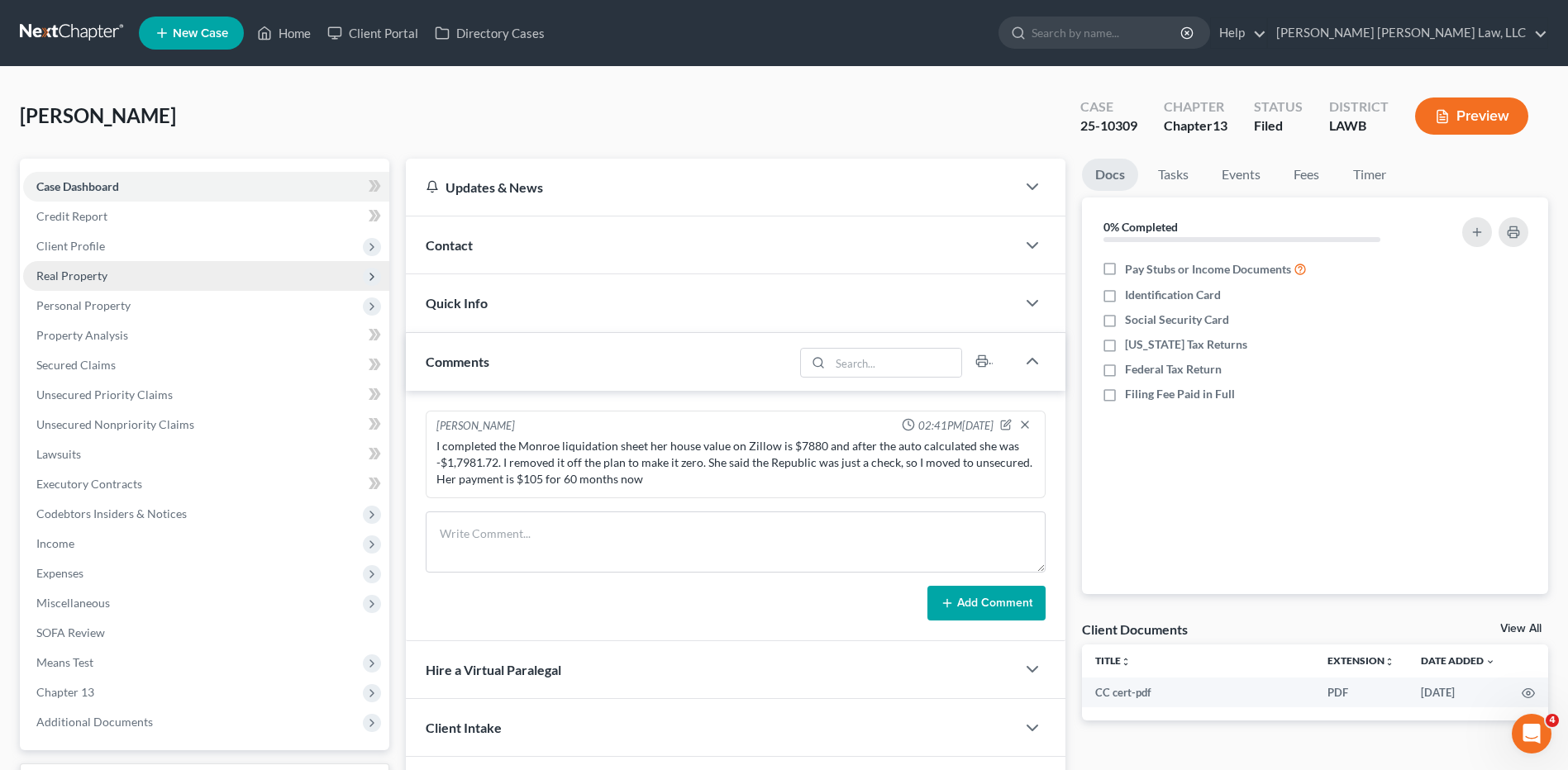
click at [78, 274] on span "Real Property" at bounding box center [72, 275] width 71 height 14
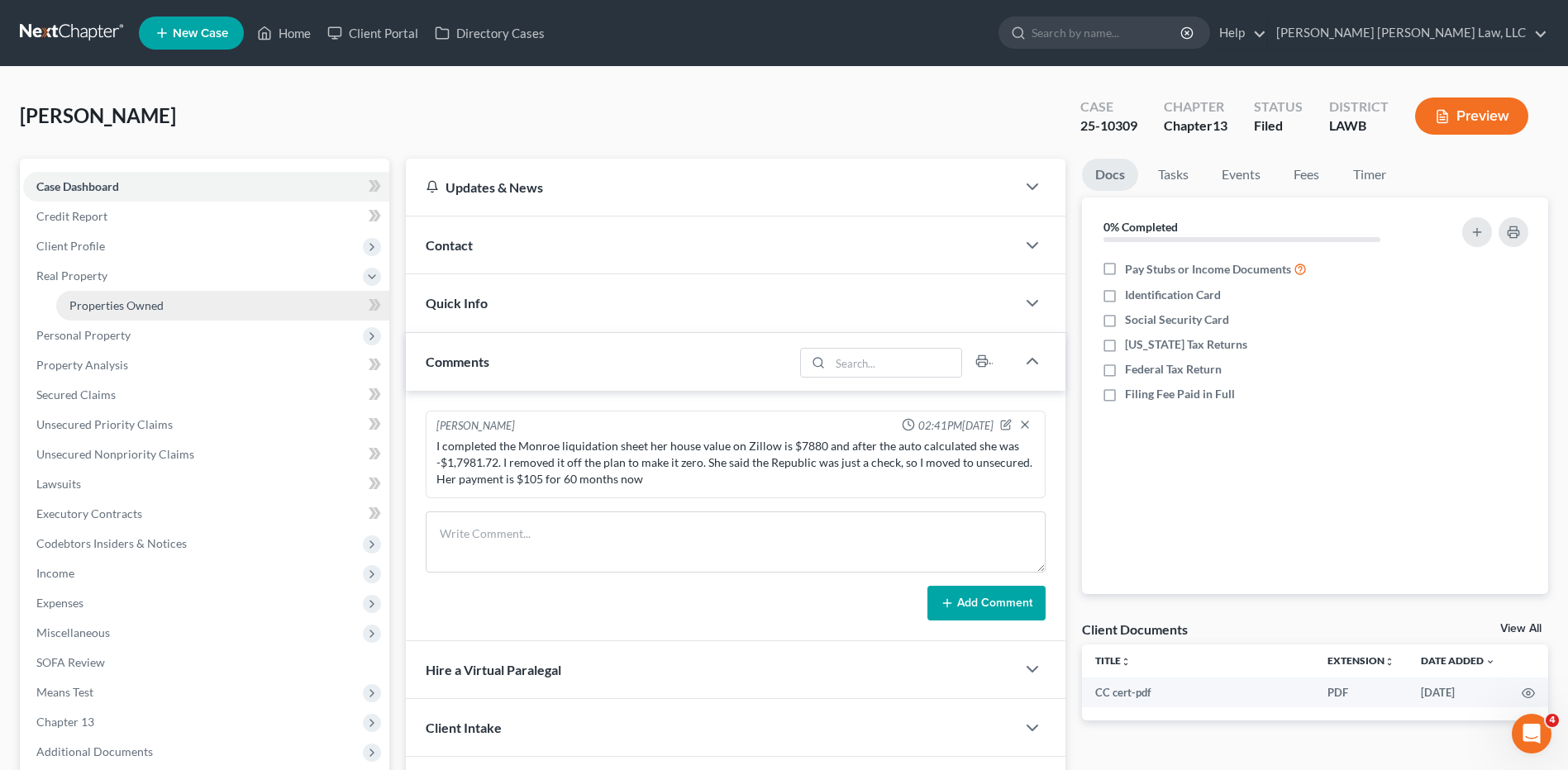
click at [82, 311] on span "Properties Owned" at bounding box center [117, 305] width 95 height 14
